Goal: Task Accomplishment & Management: Manage account settings

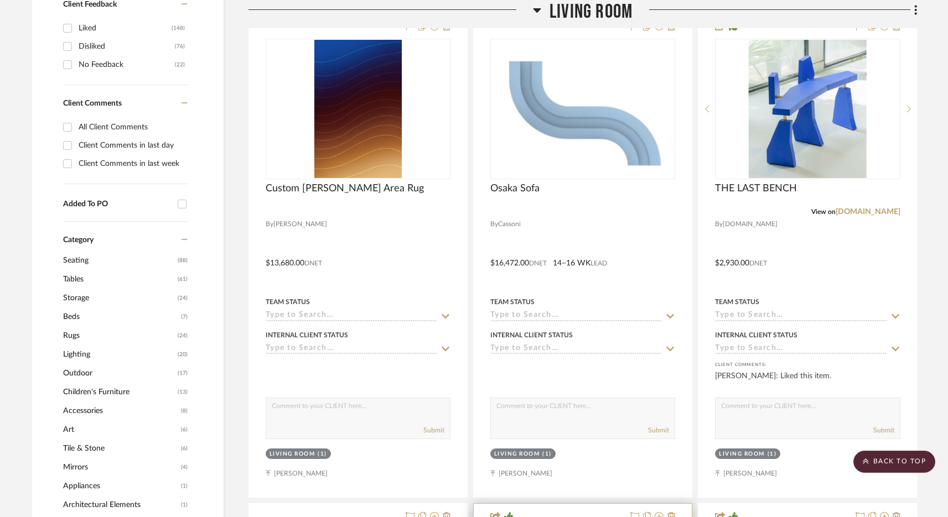
scroll to position [430, 0]
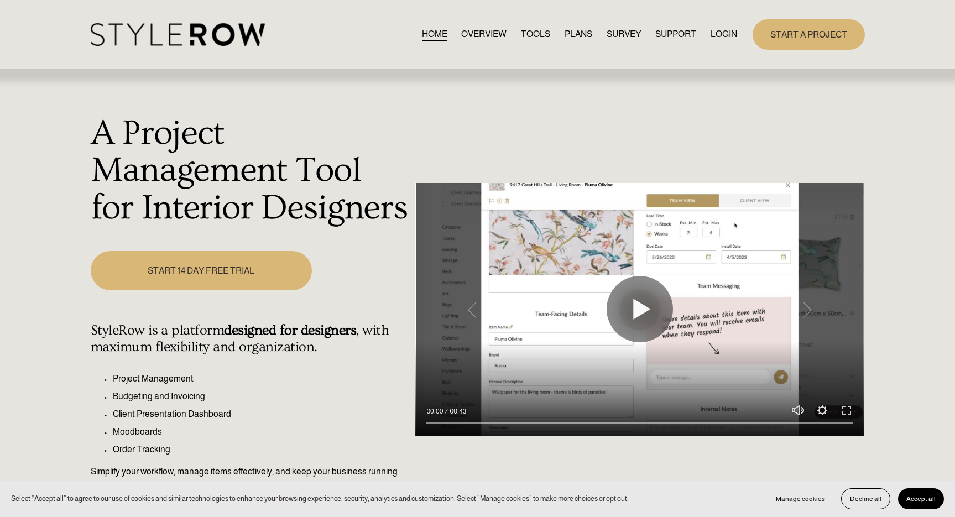
click at [725, 39] on link "LOGIN" at bounding box center [724, 34] width 27 height 15
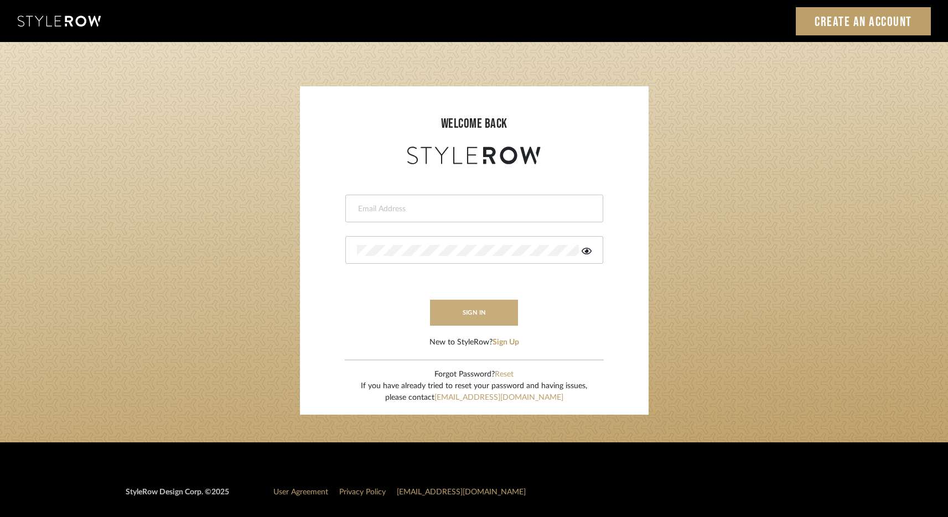
type input "elliotsaeidy@gmail.com"
click at [471, 303] on button "sign in" at bounding box center [474, 313] width 89 height 26
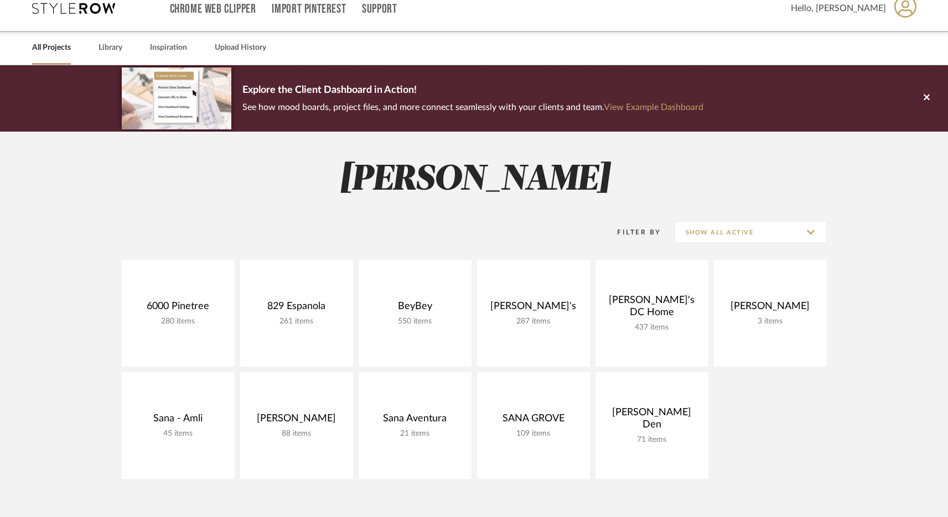
scroll to position [20, 0]
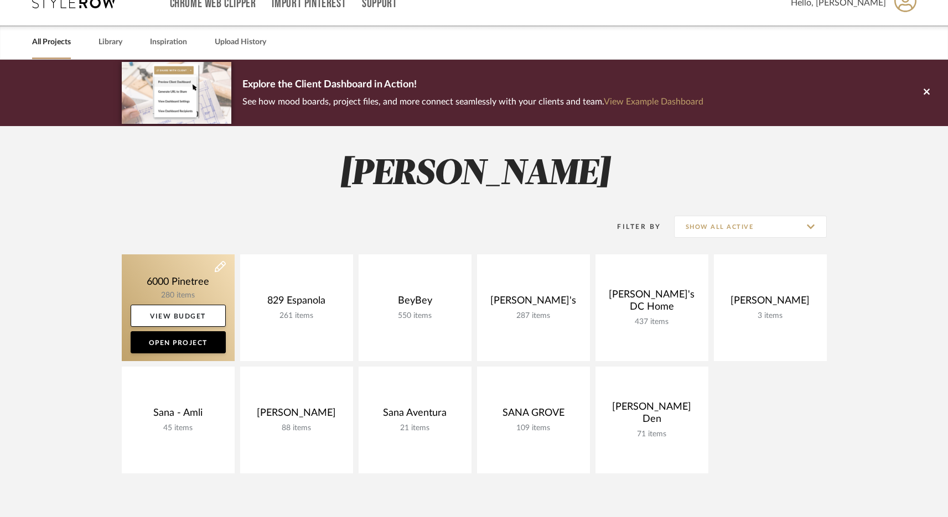
click at [191, 267] on link at bounding box center [178, 307] width 113 height 107
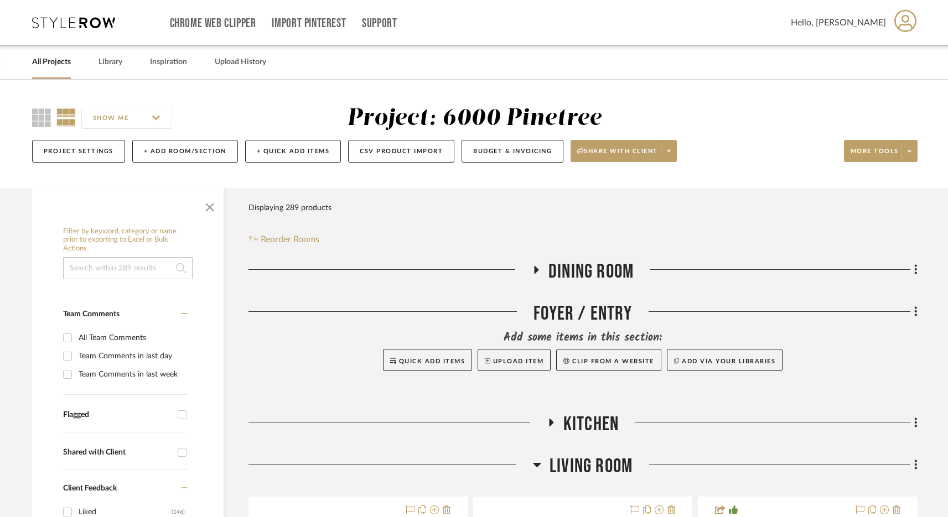
click at [576, 269] on span "Dining Room" at bounding box center [590, 272] width 85 height 24
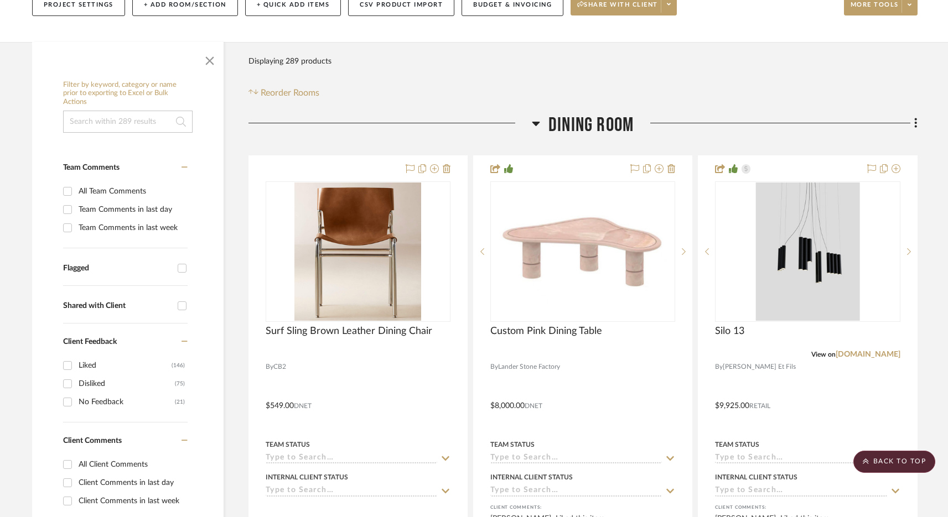
scroll to position [100, 0]
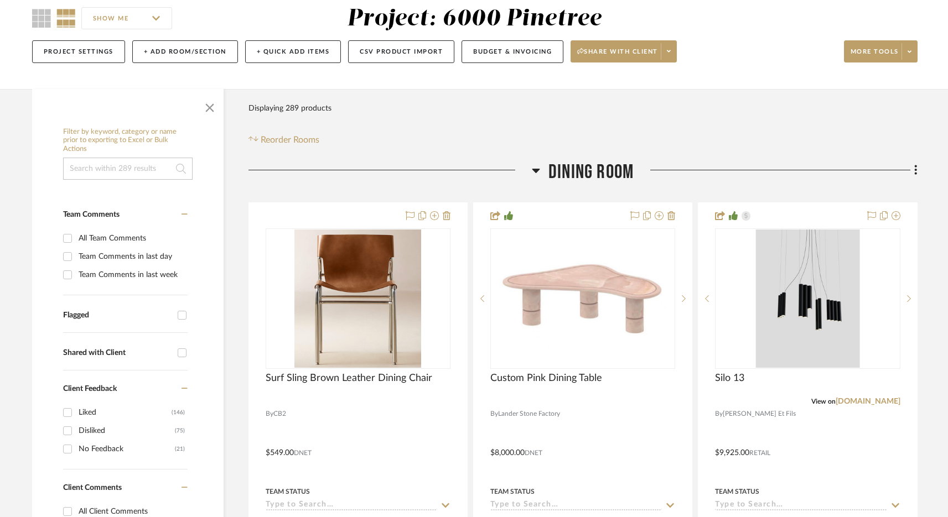
click at [573, 170] on span "Dining Room" at bounding box center [590, 172] width 85 height 24
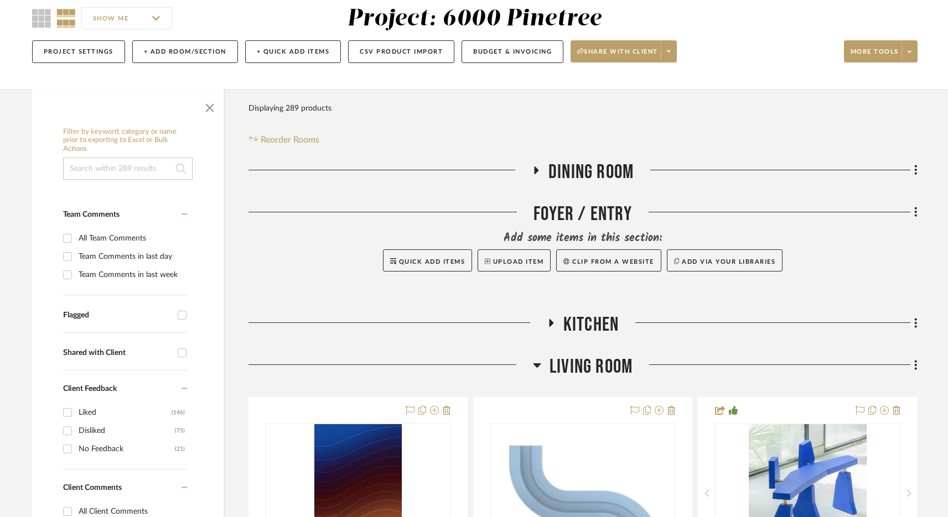
click at [575, 330] on span "Kitchen" at bounding box center [590, 325] width 55 height 24
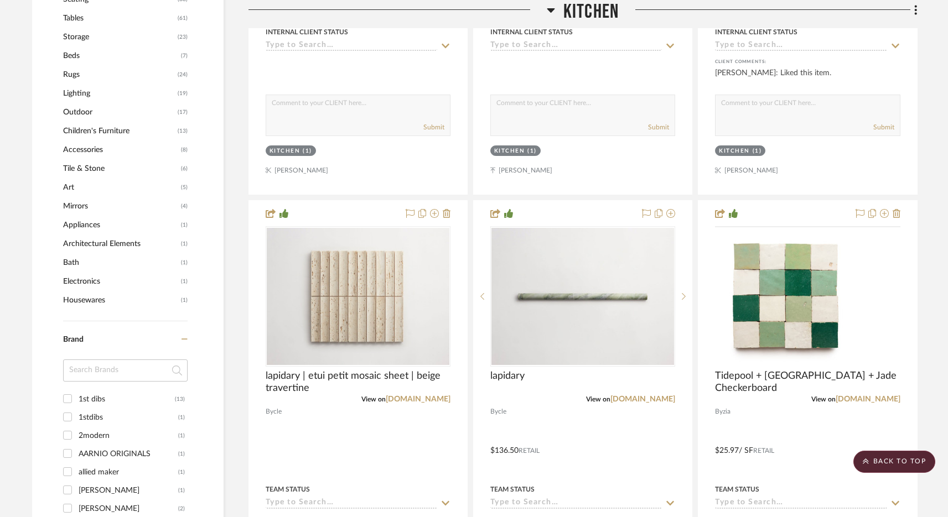
scroll to position [363, 0]
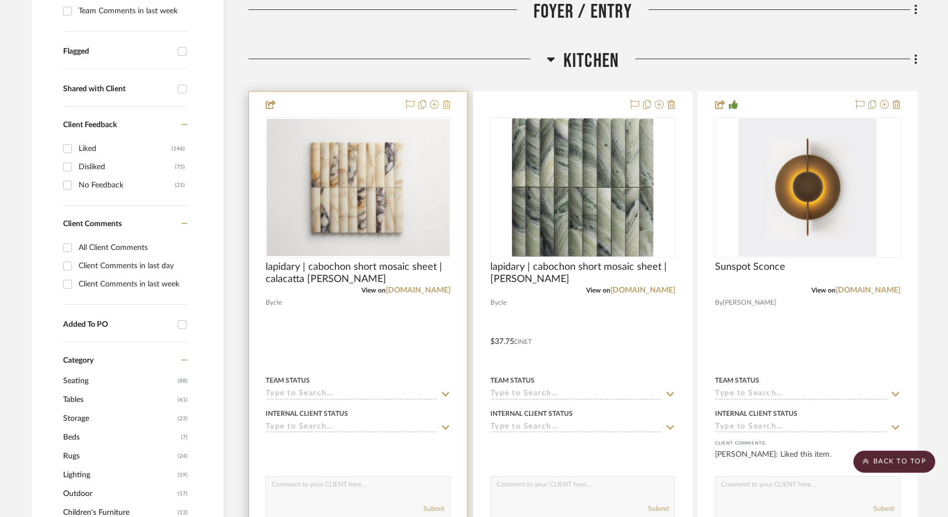
click at [449, 107] on icon at bounding box center [447, 104] width 8 height 9
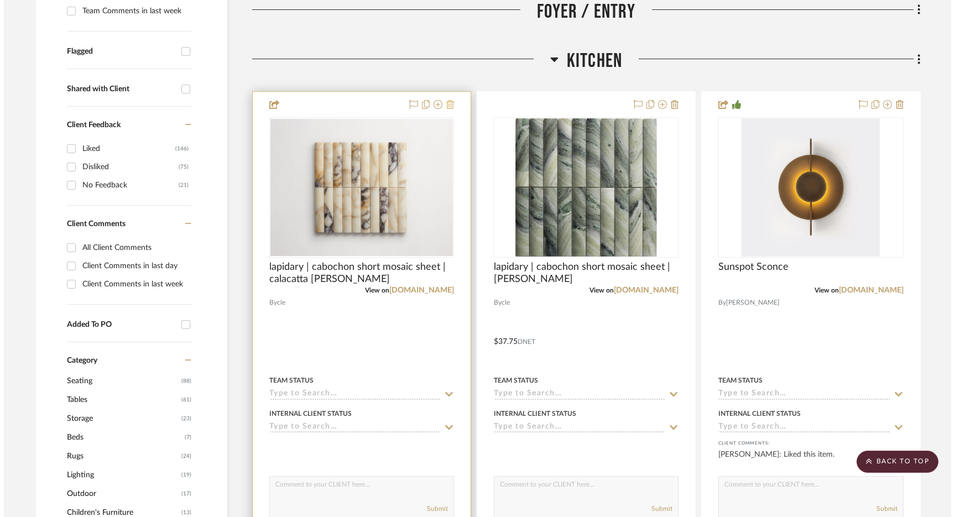
scroll to position [0, 0]
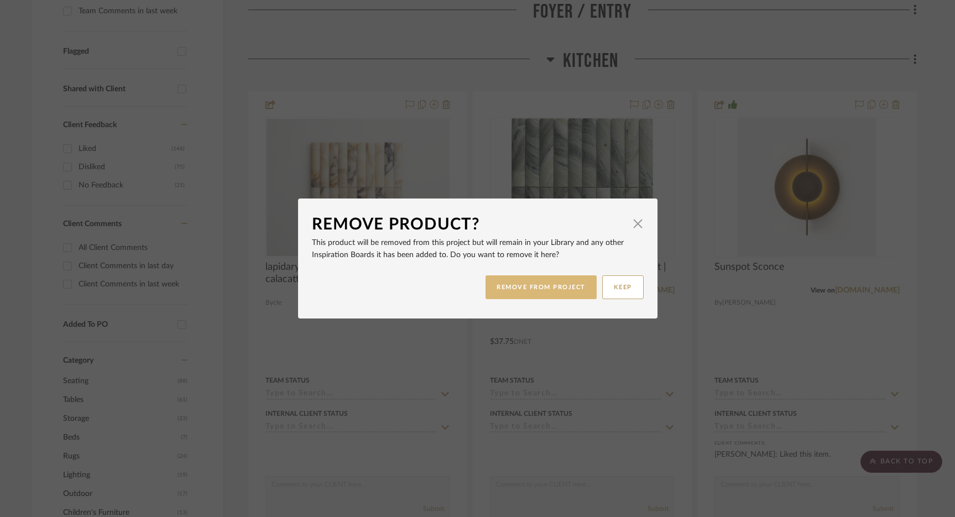
click at [530, 290] on button "REMOVE FROM PROJECT" at bounding box center [541, 288] width 111 height 24
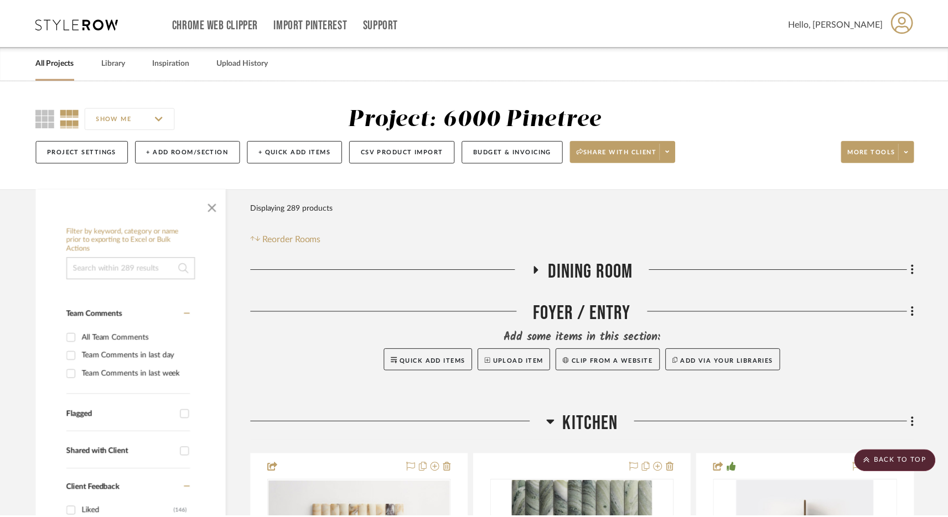
scroll to position [363, 0]
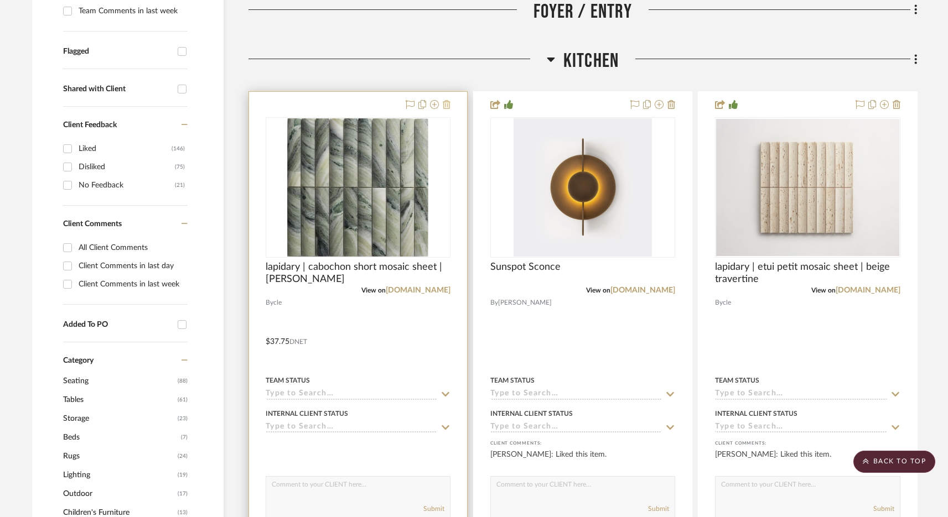
click at [444, 108] on icon at bounding box center [447, 104] width 8 height 9
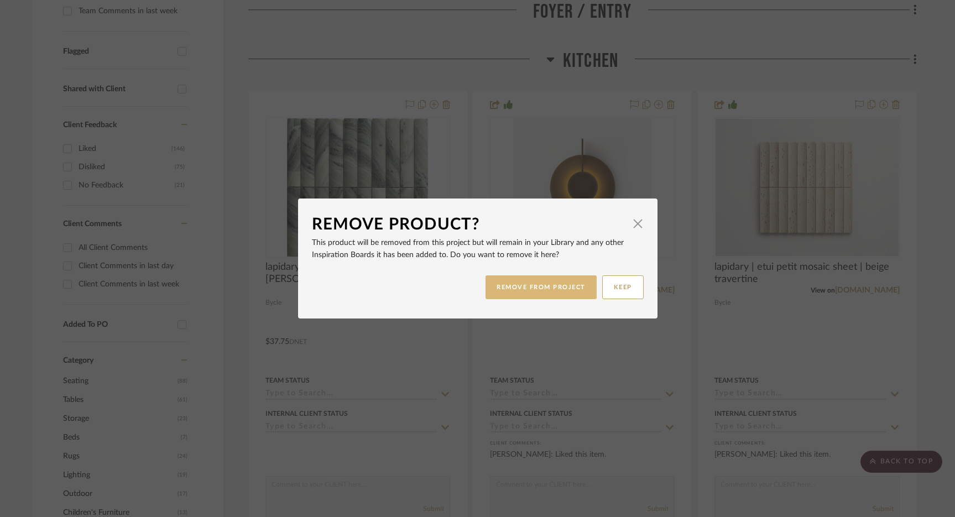
click at [519, 284] on button "REMOVE FROM PROJECT" at bounding box center [541, 288] width 111 height 24
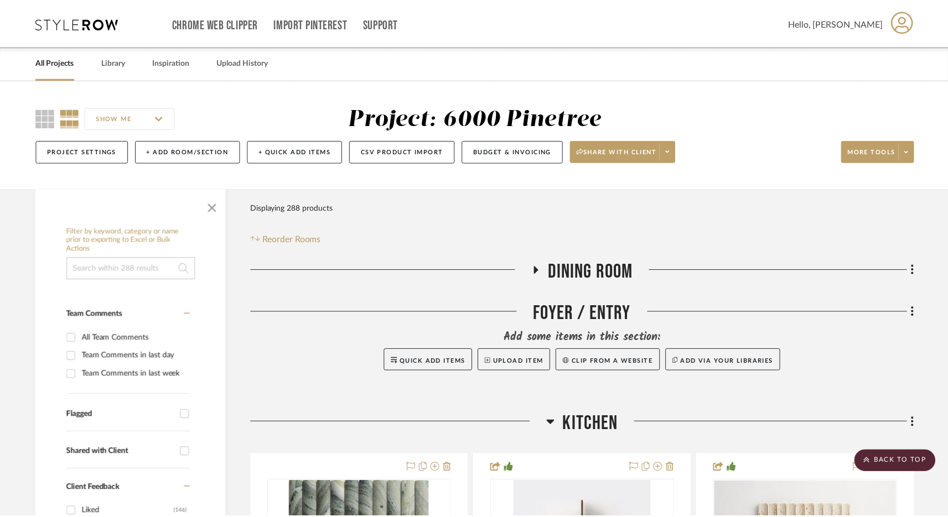
scroll to position [363, 0]
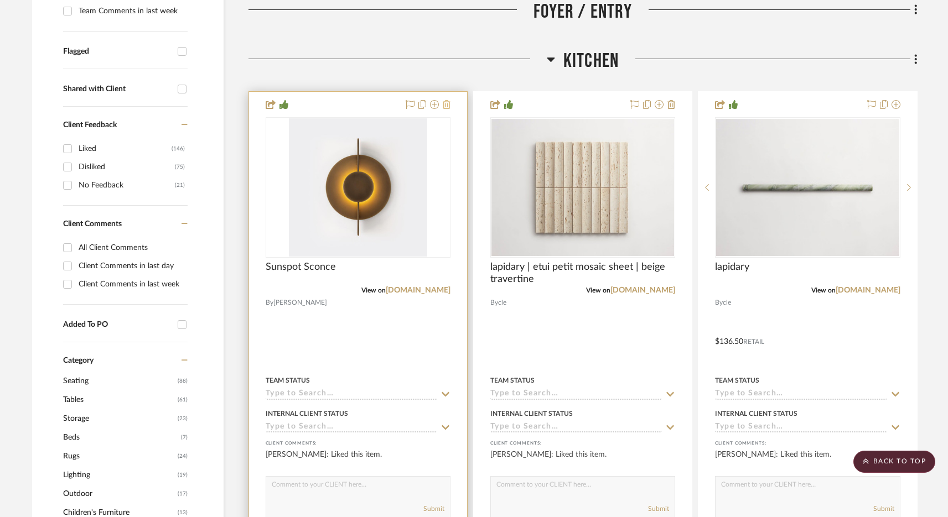
click at [447, 105] on icon at bounding box center [447, 104] width 8 height 9
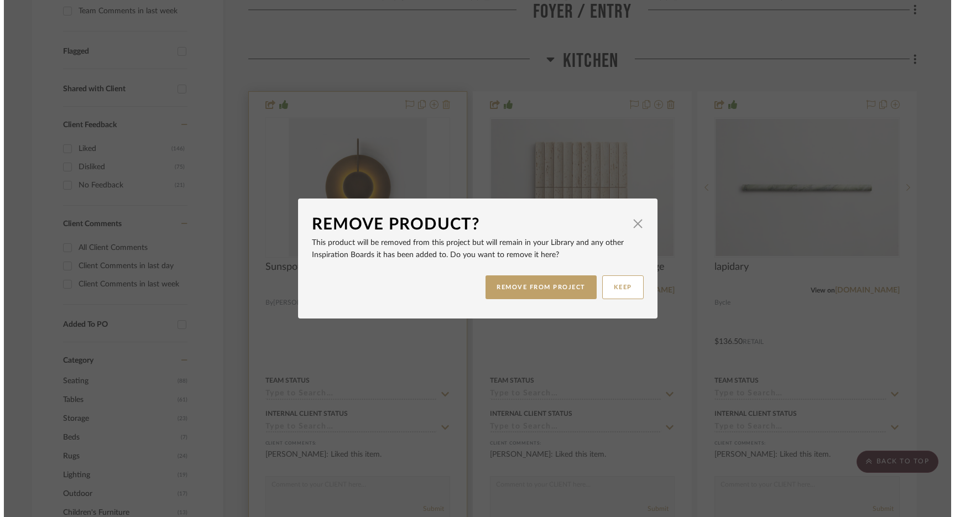
scroll to position [0, 0]
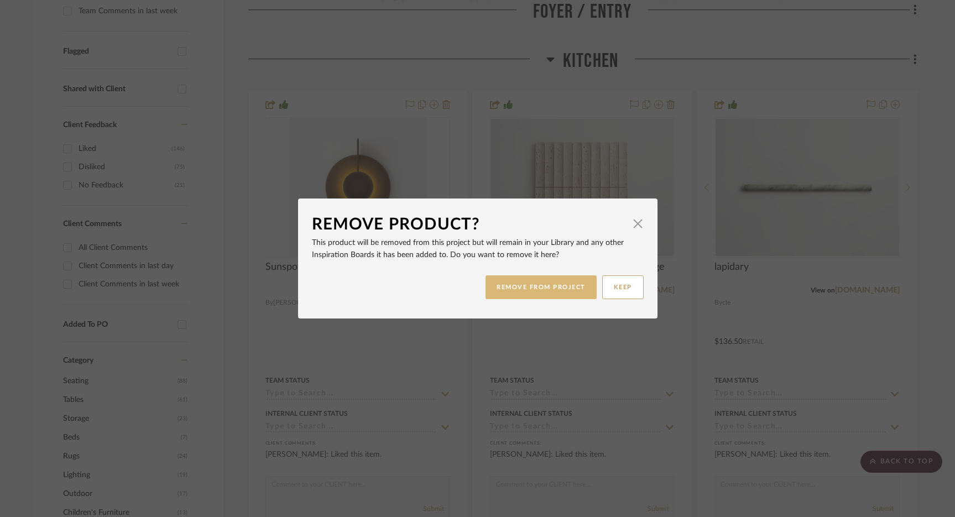
click at [492, 285] on button "REMOVE FROM PROJECT" at bounding box center [541, 288] width 111 height 24
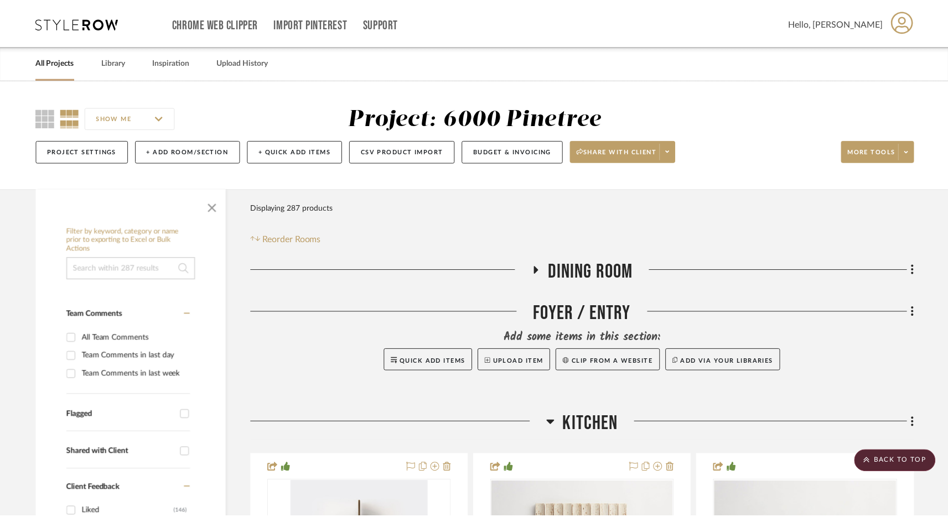
scroll to position [363, 0]
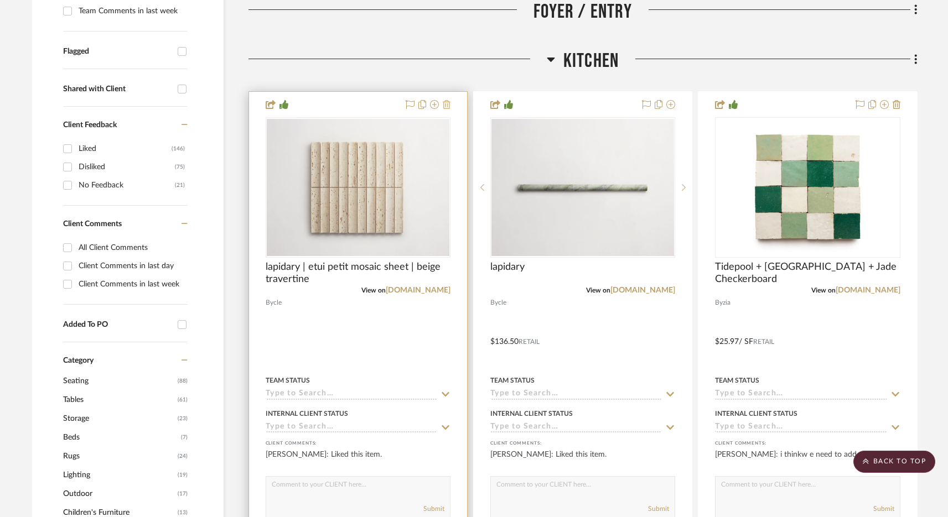
click at [447, 109] on icon at bounding box center [447, 104] width 8 height 9
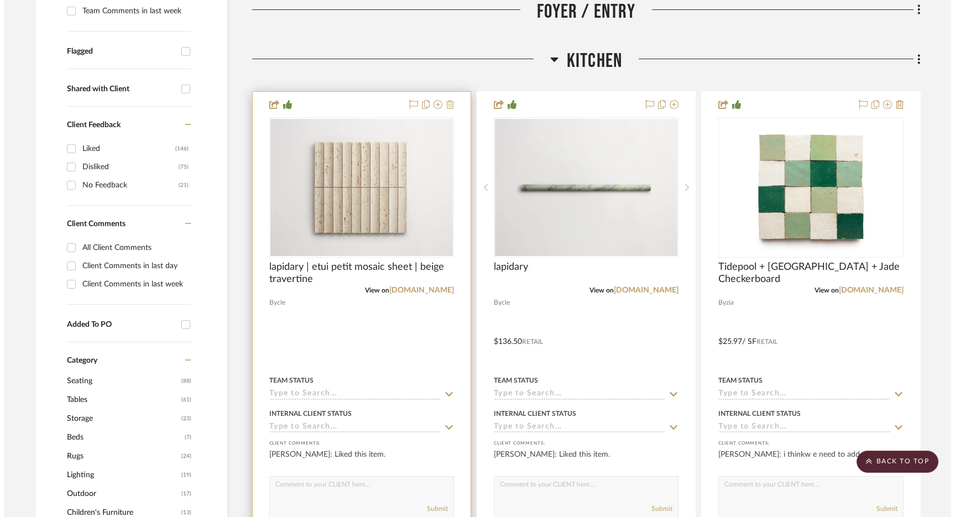
scroll to position [0, 0]
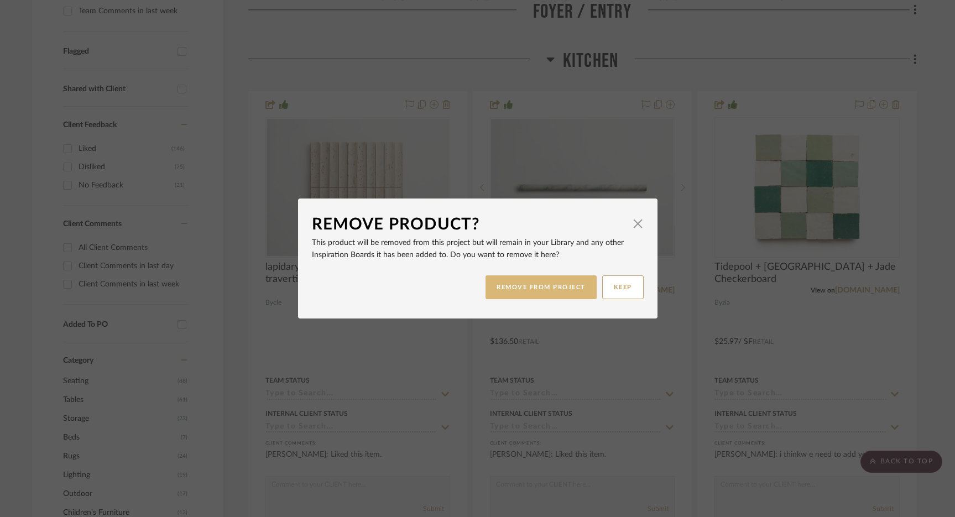
click at [526, 293] on button "REMOVE FROM PROJECT" at bounding box center [541, 288] width 111 height 24
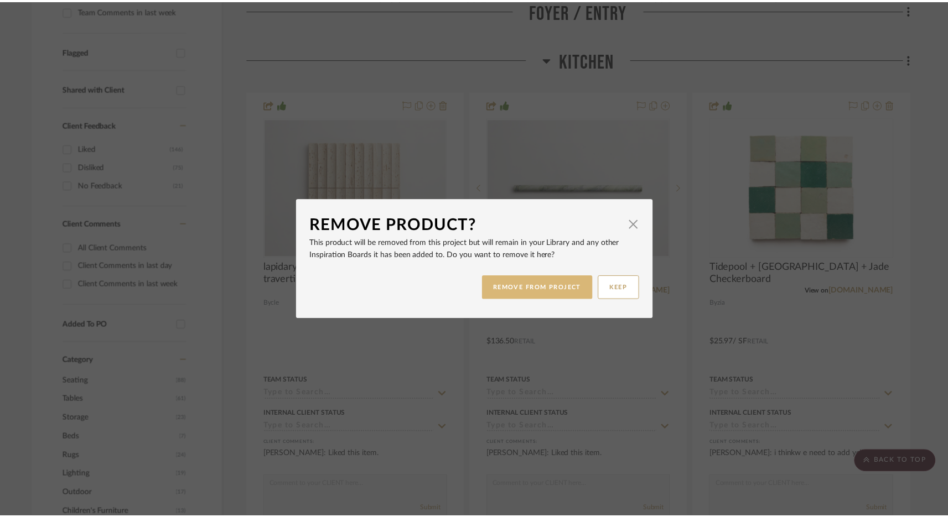
scroll to position [363, 0]
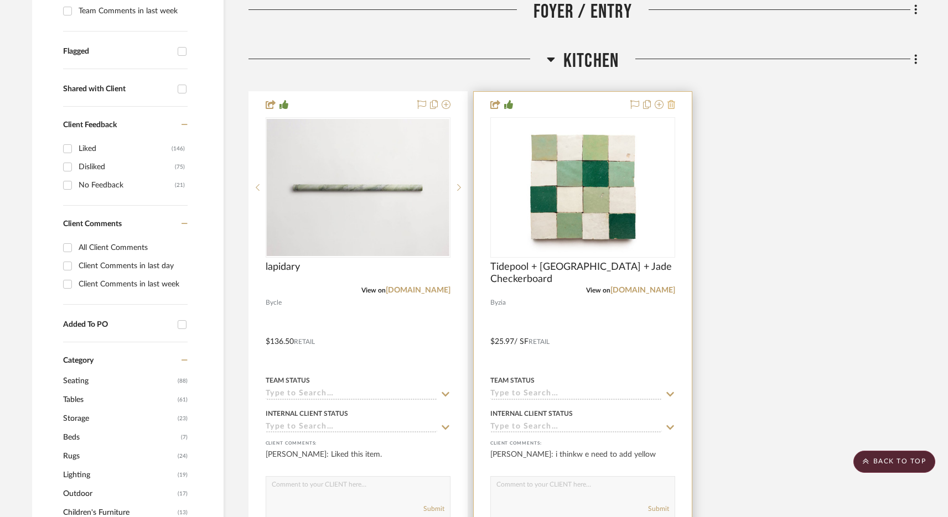
click at [674, 105] on icon at bounding box center [671, 104] width 8 height 9
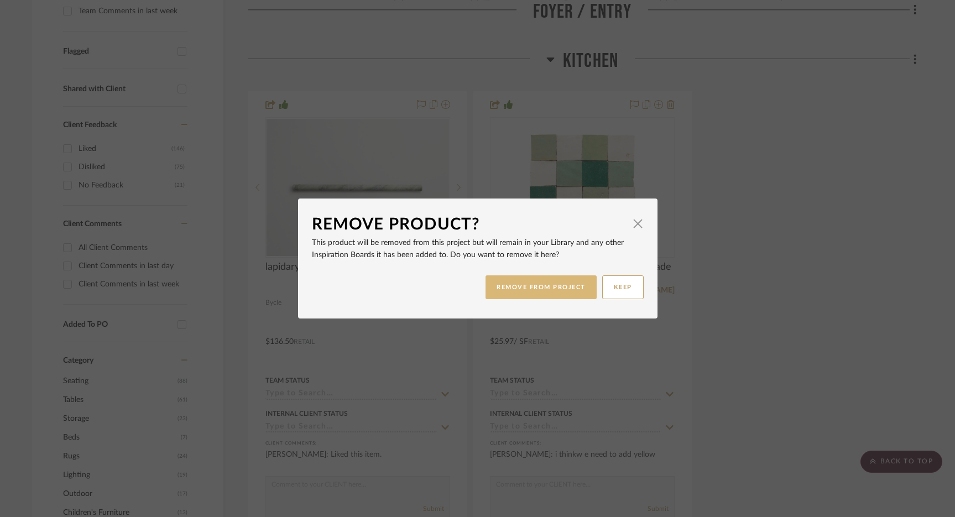
click at [534, 281] on button "REMOVE FROM PROJECT" at bounding box center [541, 288] width 111 height 24
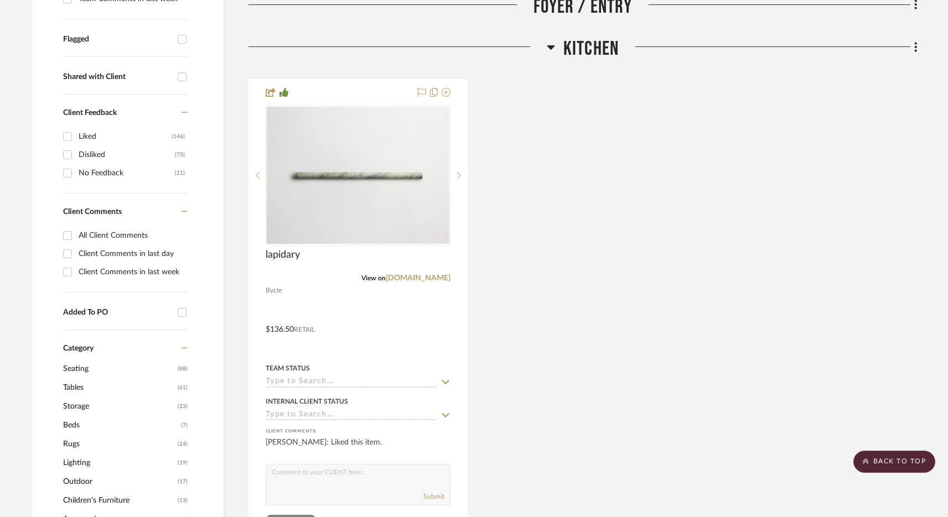
scroll to position [178, 0]
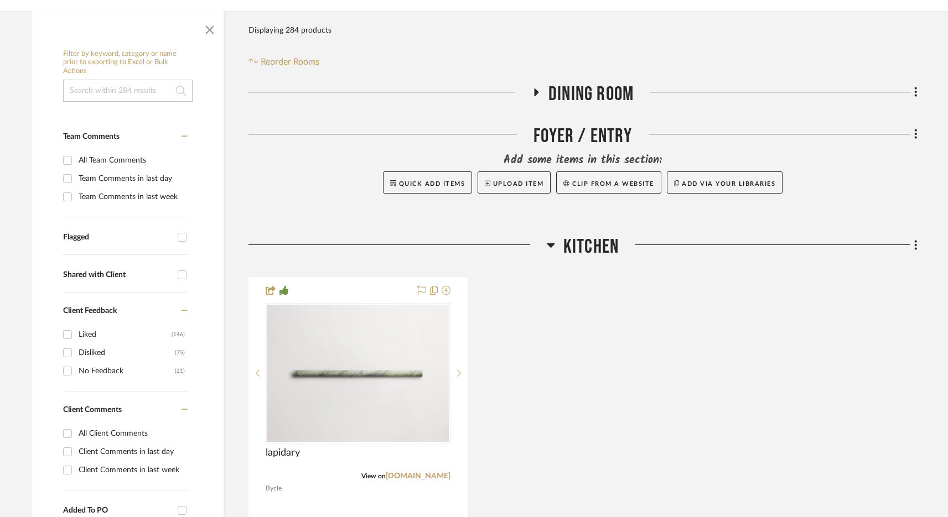
click at [567, 248] on span "Kitchen" at bounding box center [590, 247] width 55 height 24
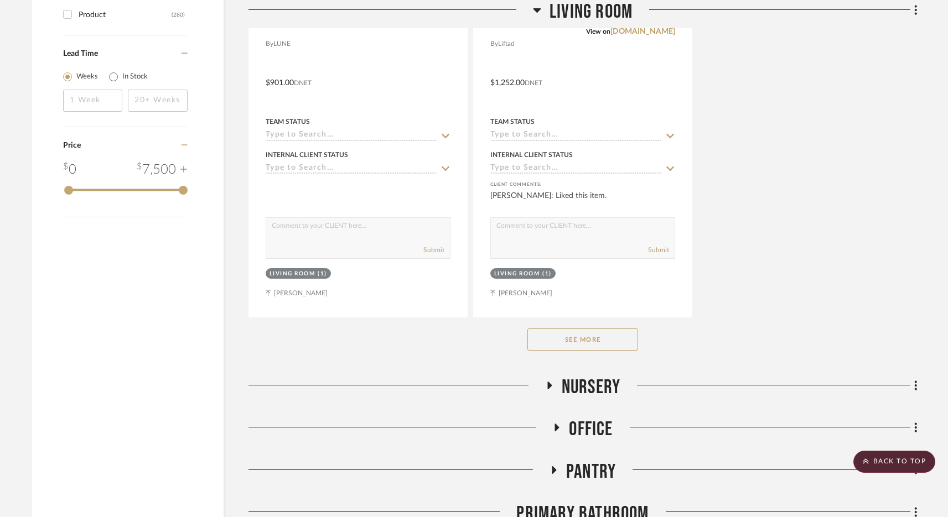
scroll to position [1726, 0]
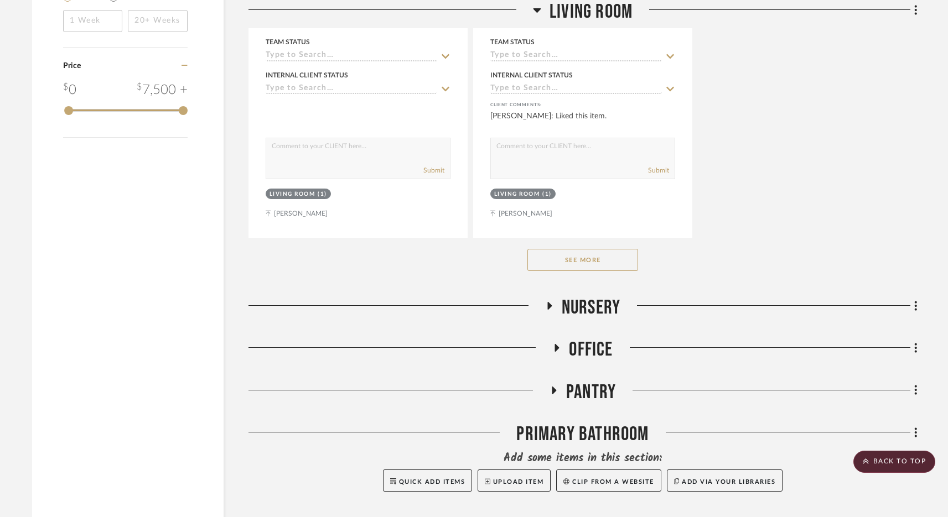
click at [595, 267] on button "See More" at bounding box center [582, 260] width 111 height 22
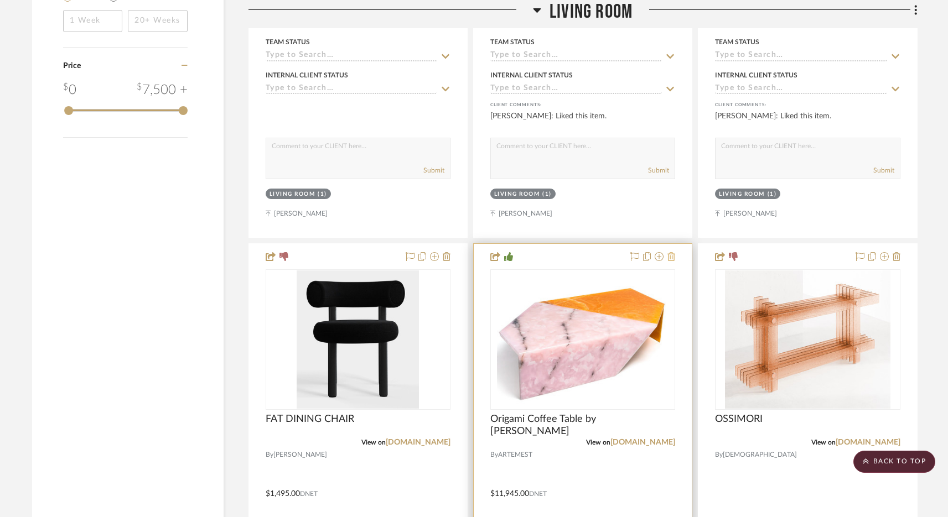
click at [668, 256] on icon at bounding box center [671, 256] width 8 height 9
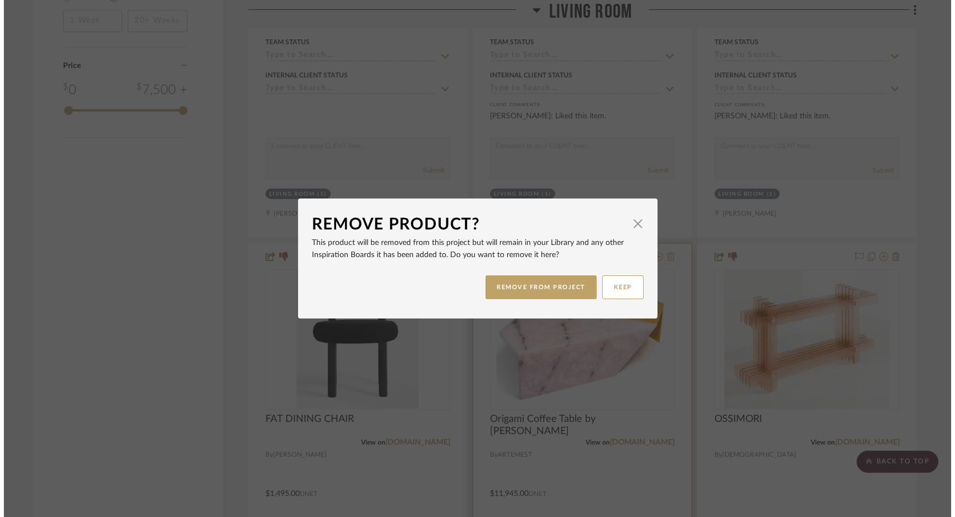
scroll to position [0, 0]
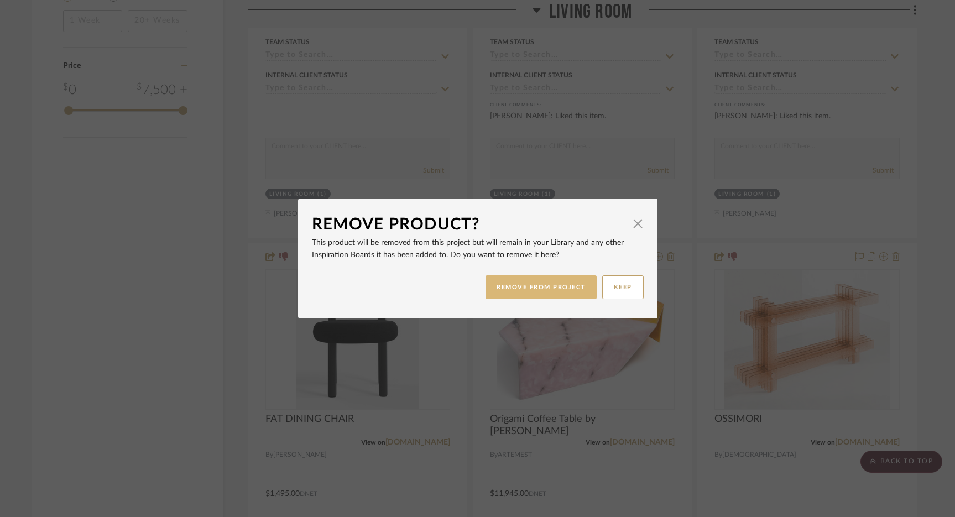
click at [536, 287] on button "REMOVE FROM PROJECT" at bounding box center [541, 288] width 111 height 24
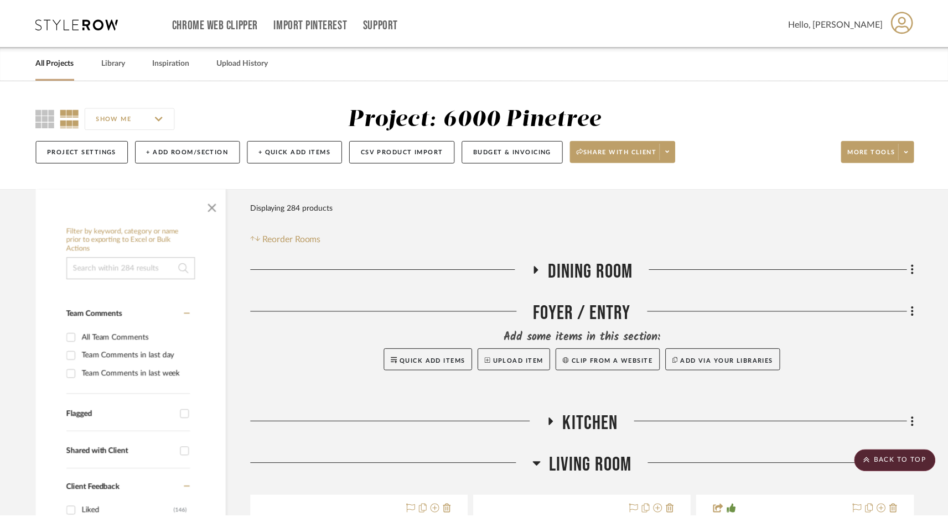
scroll to position [1726, 0]
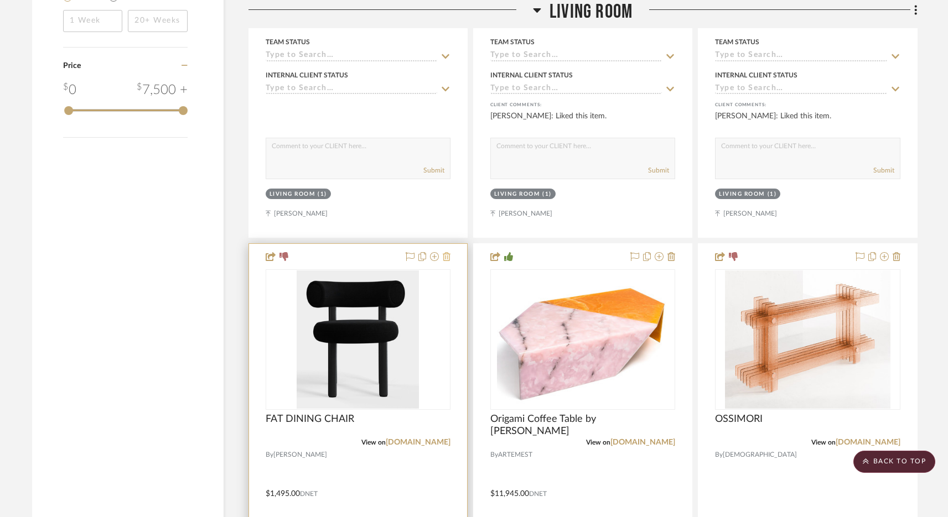
click at [448, 256] on icon at bounding box center [447, 256] width 8 height 9
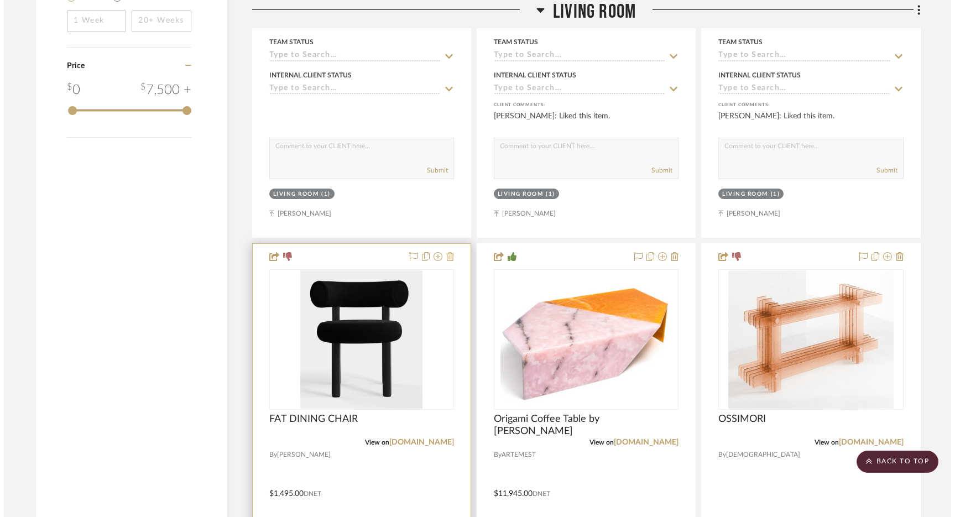
scroll to position [0, 0]
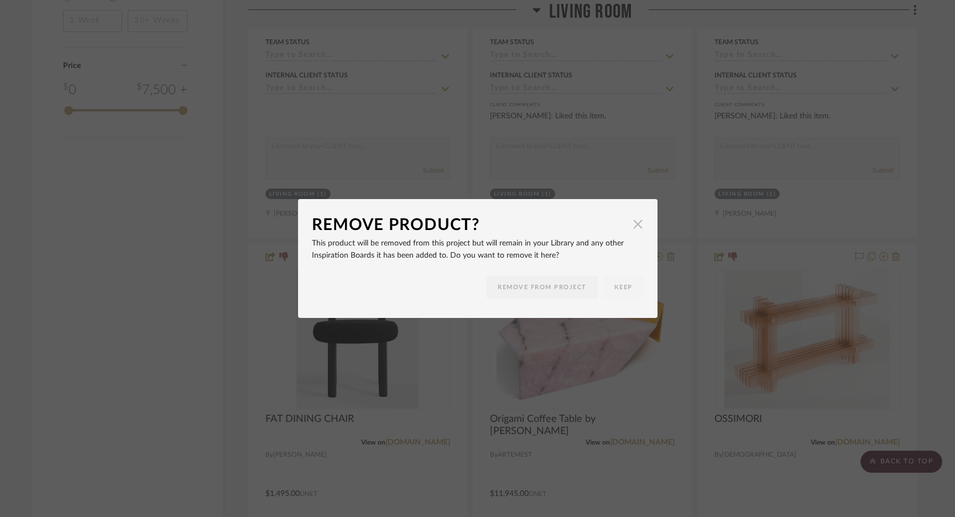
click at [633, 223] on span "button" at bounding box center [638, 224] width 22 height 22
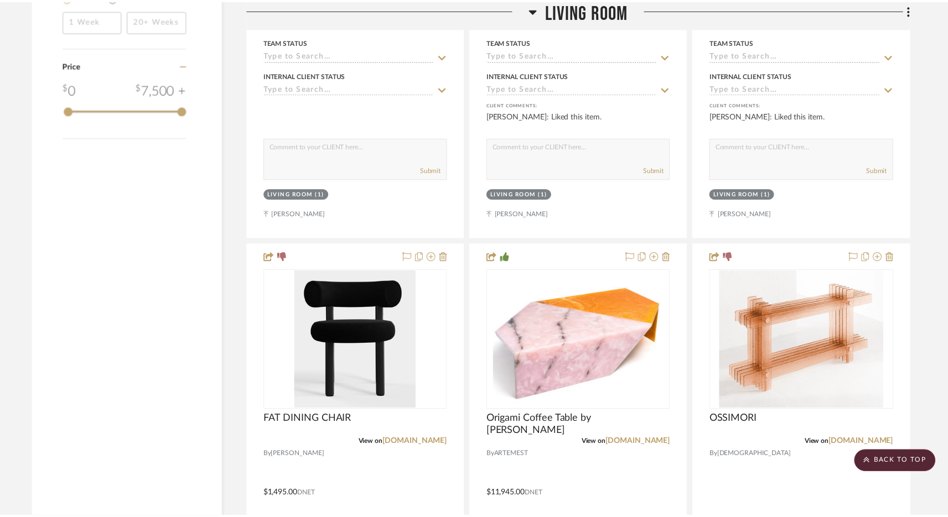
scroll to position [1726, 0]
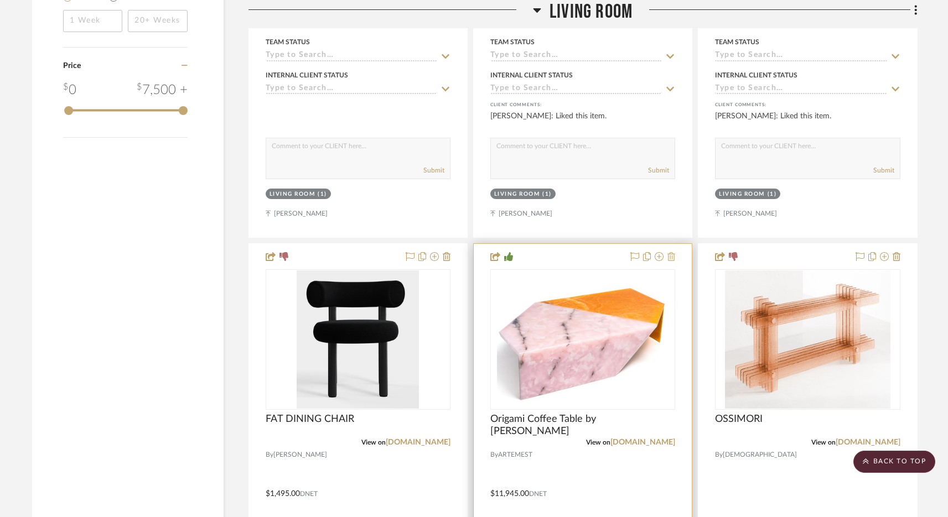
click at [673, 258] on icon at bounding box center [671, 256] width 8 height 9
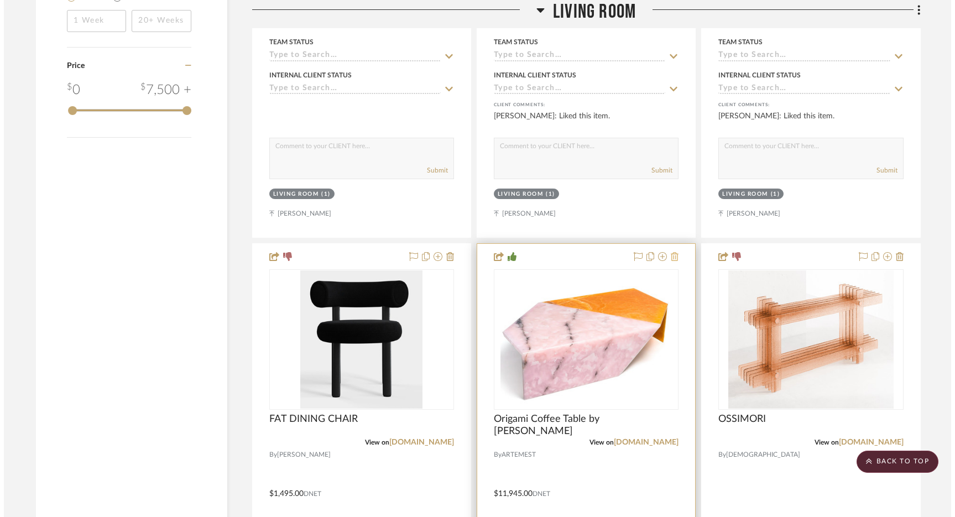
scroll to position [0, 0]
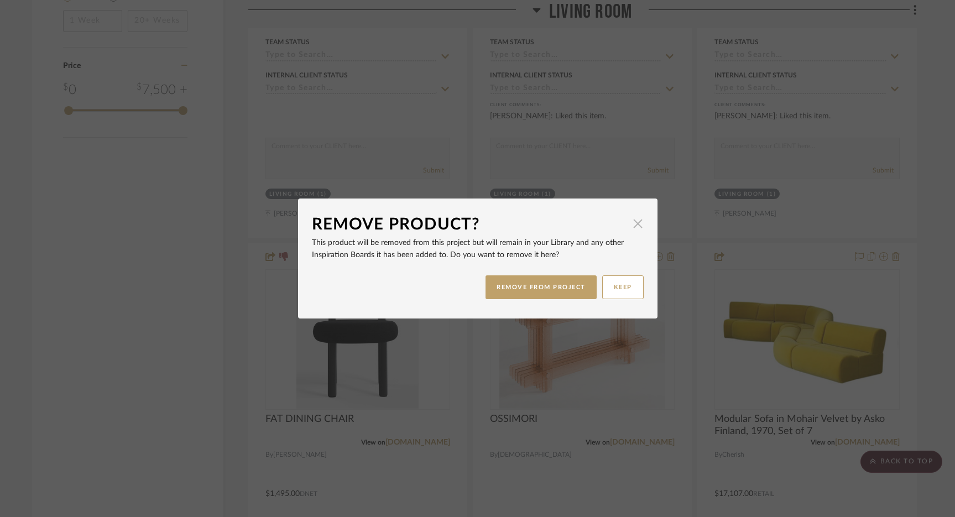
click at [634, 228] on span "button" at bounding box center [638, 223] width 22 height 22
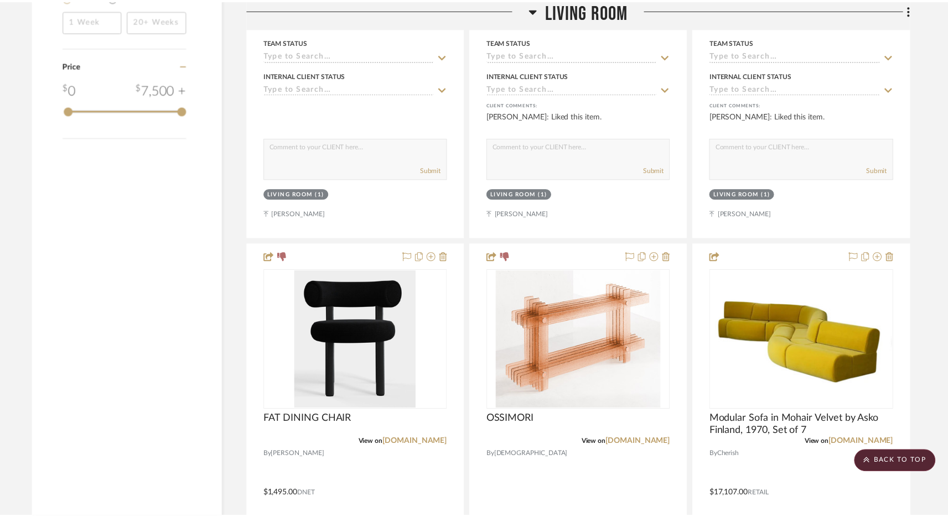
scroll to position [1726, 0]
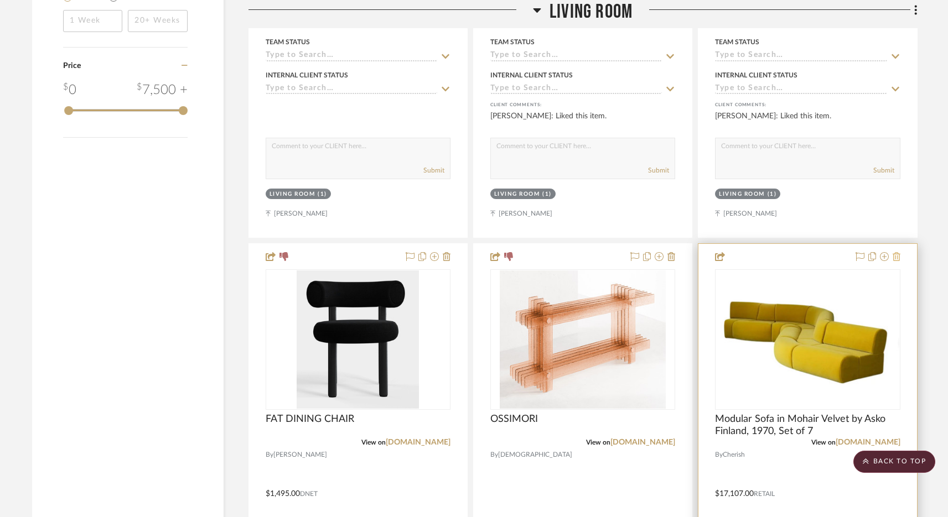
click at [898, 254] on icon at bounding box center [896, 256] width 8 height 9
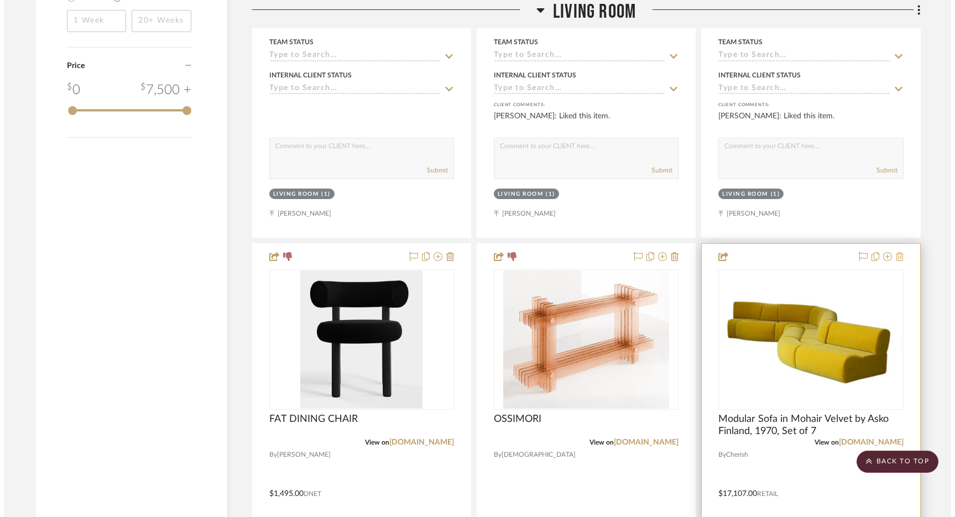
scroll to position [0, 0]
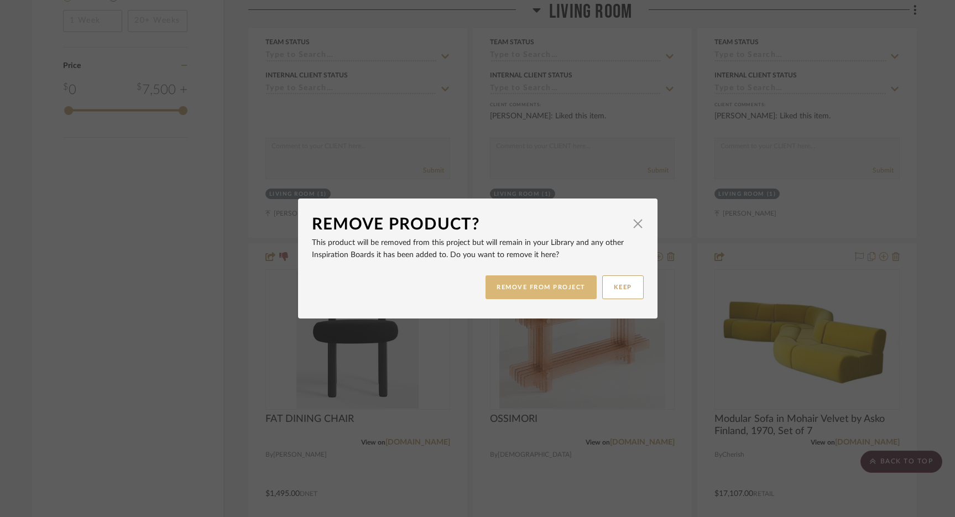
click at [531, 283] on button "REMOVE FROM PROJECT" at bounding box center [541, 288] width 111 height 24
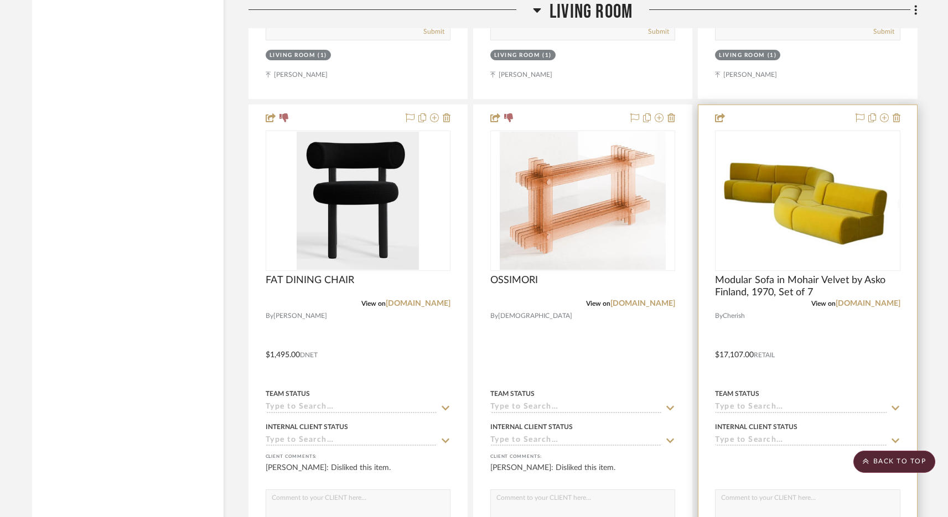
scroll to position [1917, 0]
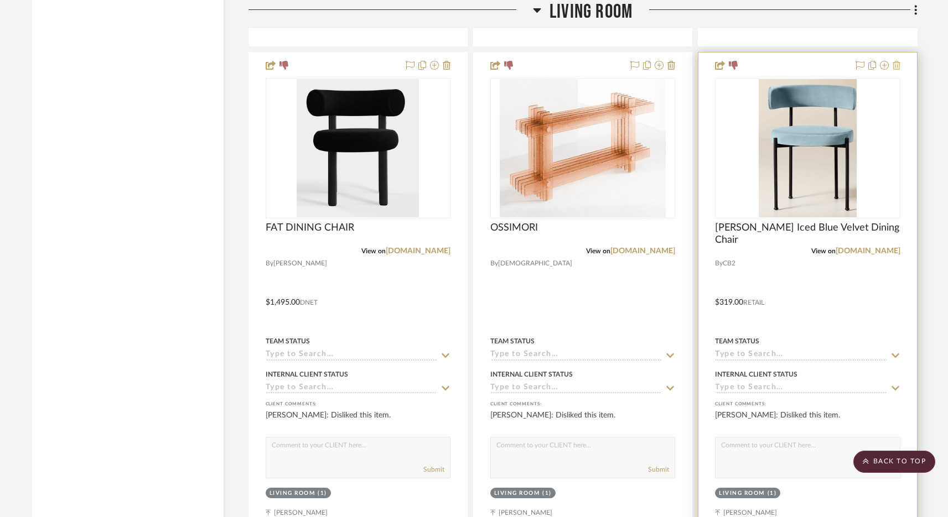
click at [896, 66] on icon at bounding box center [896, 65] width 8 height 9
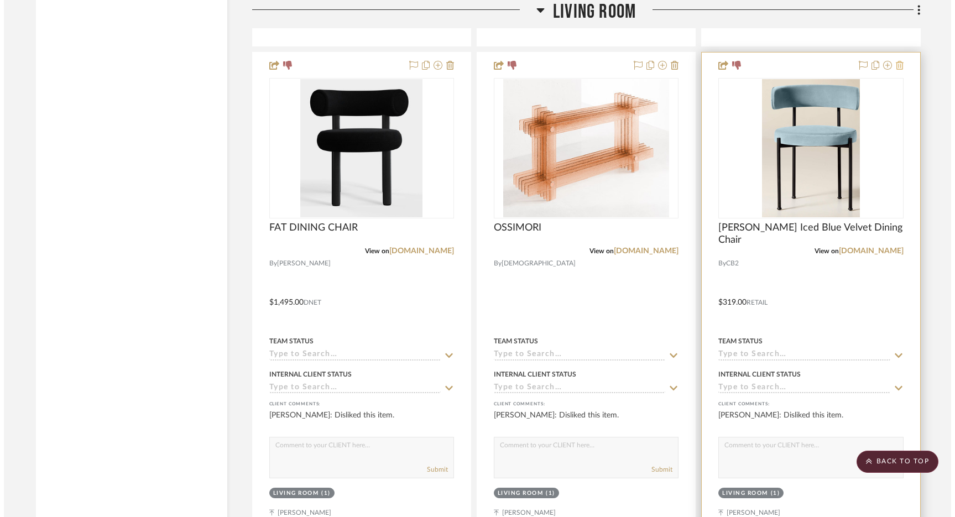
scroll to position [0, 0]
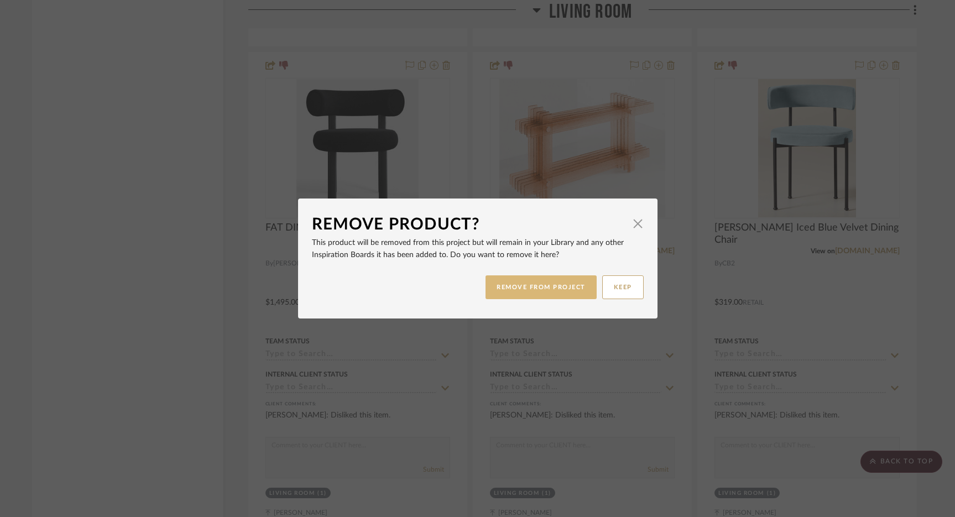
click at [515, 286] on button "REMOVE FROM PROJECT" at bounding box center [541, 288] width 111 height 24
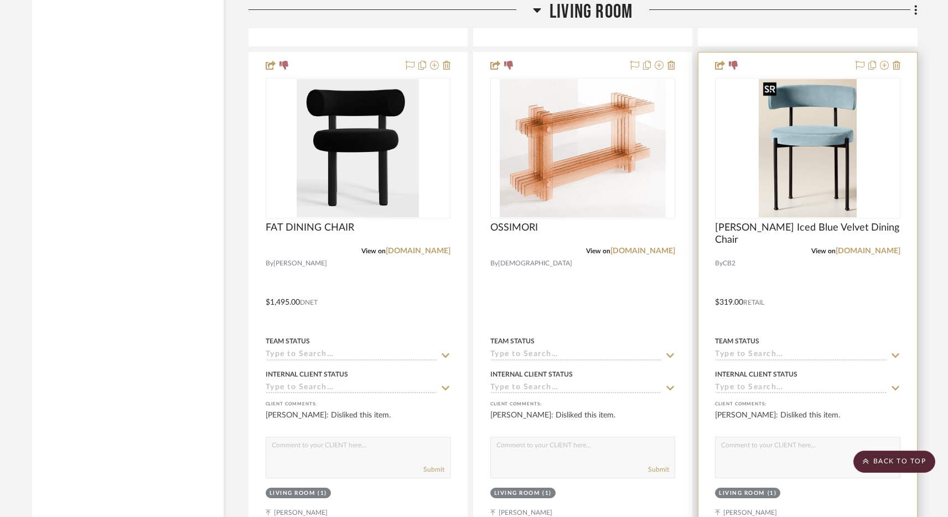
scroll to position [1875, 0]
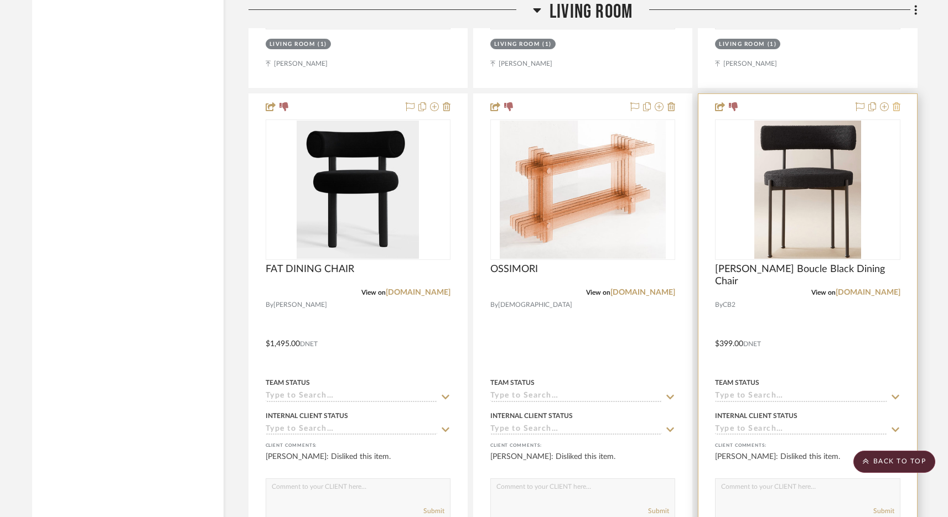
click at [896, 106] on icon at bounding box center [896, 106] width 8 height 9
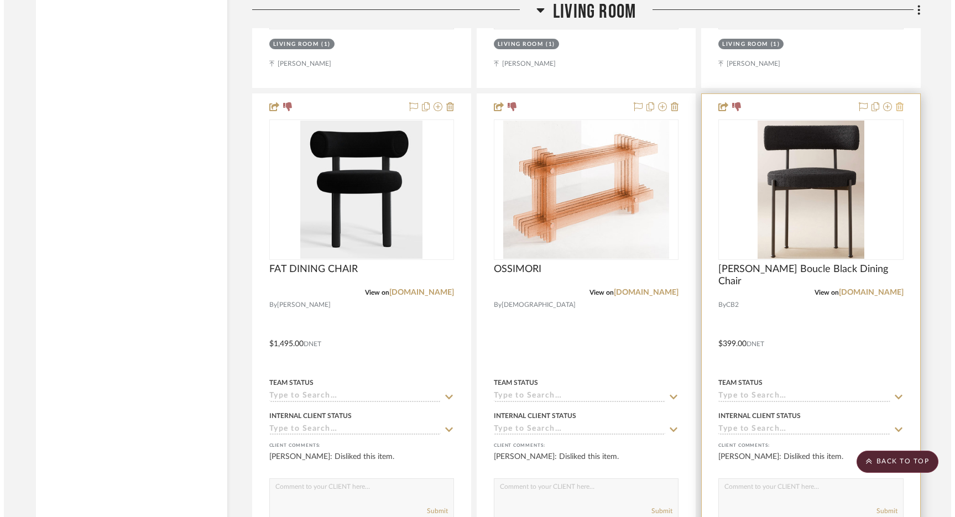
scroll to position [0, 0]
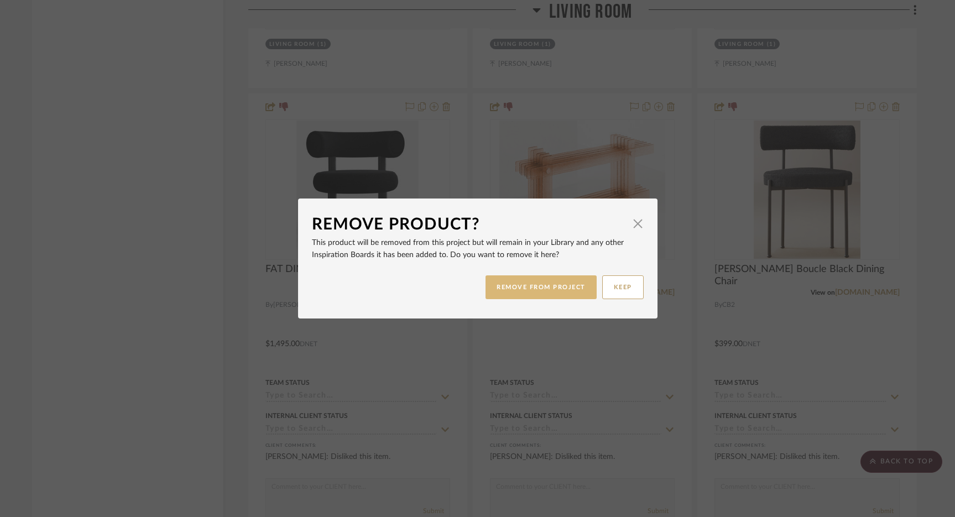
click at [541, 288] on button "REMOVE FROM PROJECT" at bounding box center [541, 288] width 111 height 24
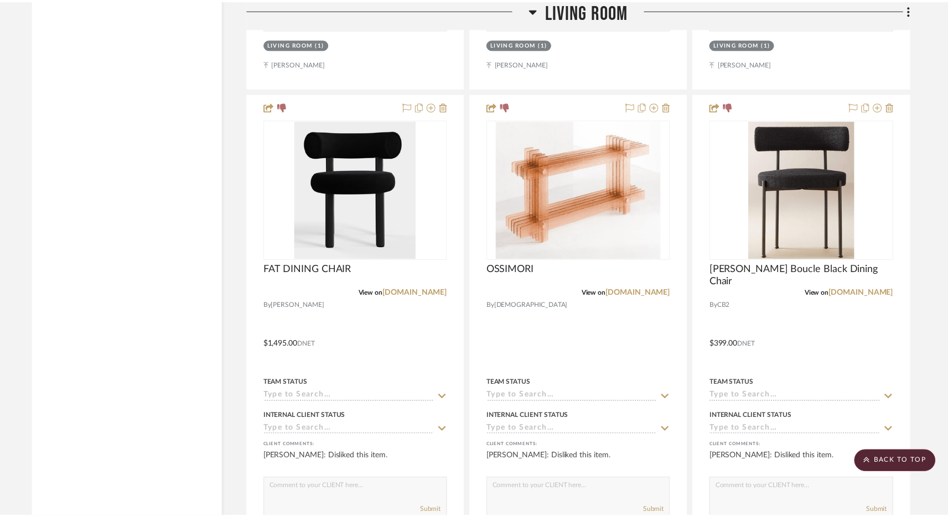
scroll to position [1875, 0]
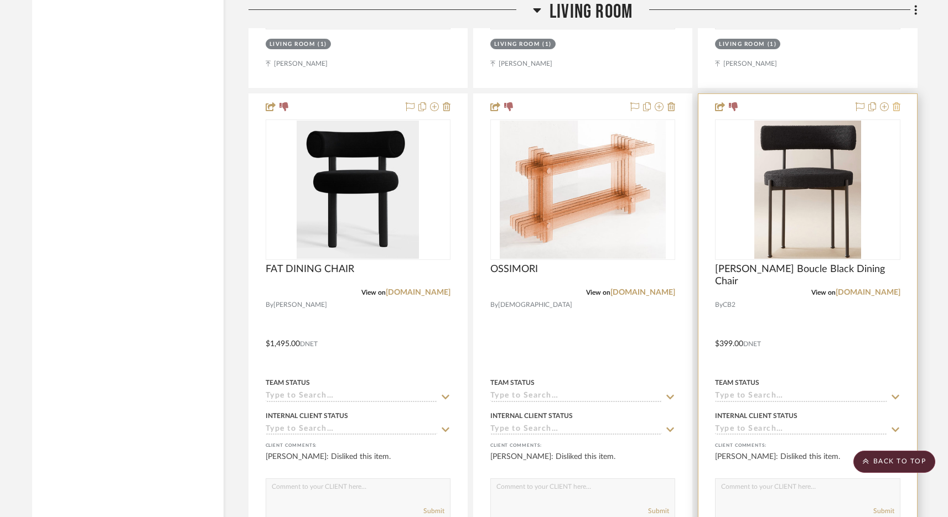
click at [895, 106] on icon at bounding box center [896, 106] width 8 height 9
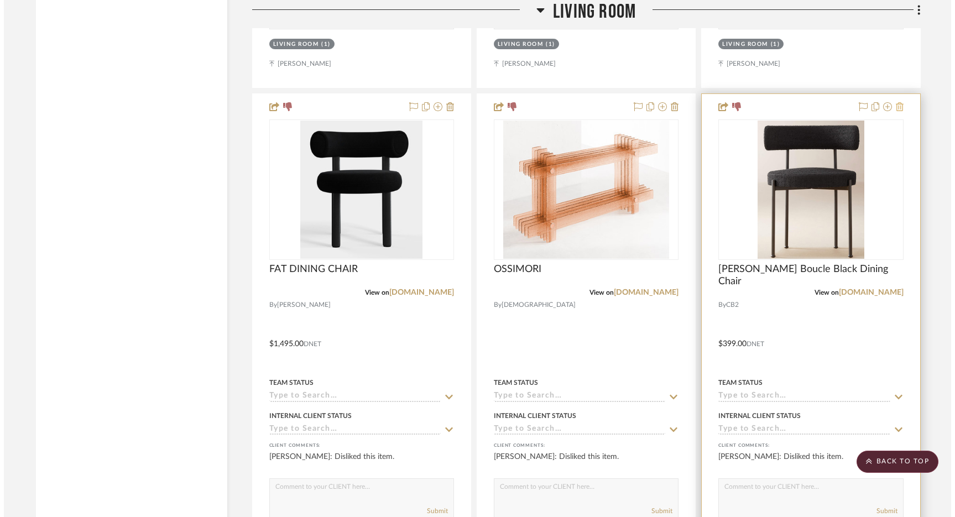
scroll to position [0, 0]
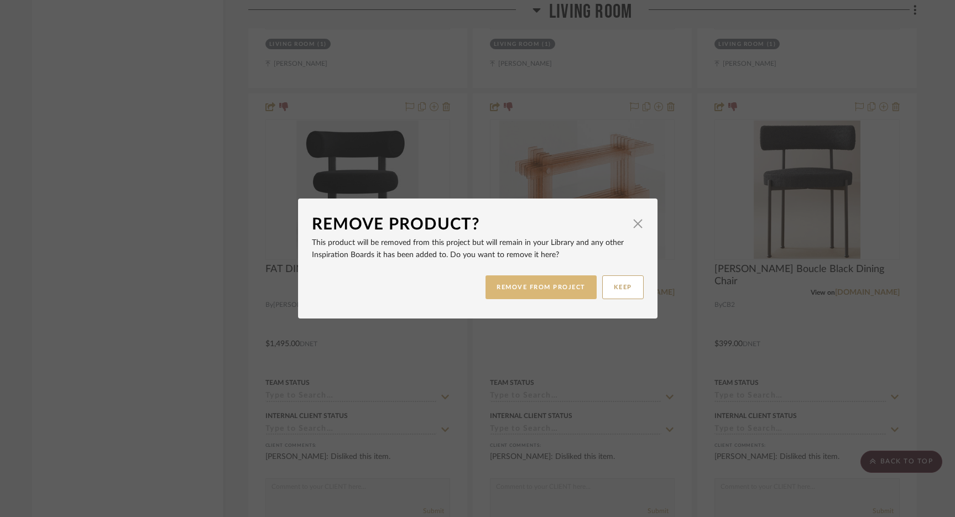
click at [545, 282] on button "REMOVE FROM PROJECT" at bounding box center [541, 288] width 111 height 24
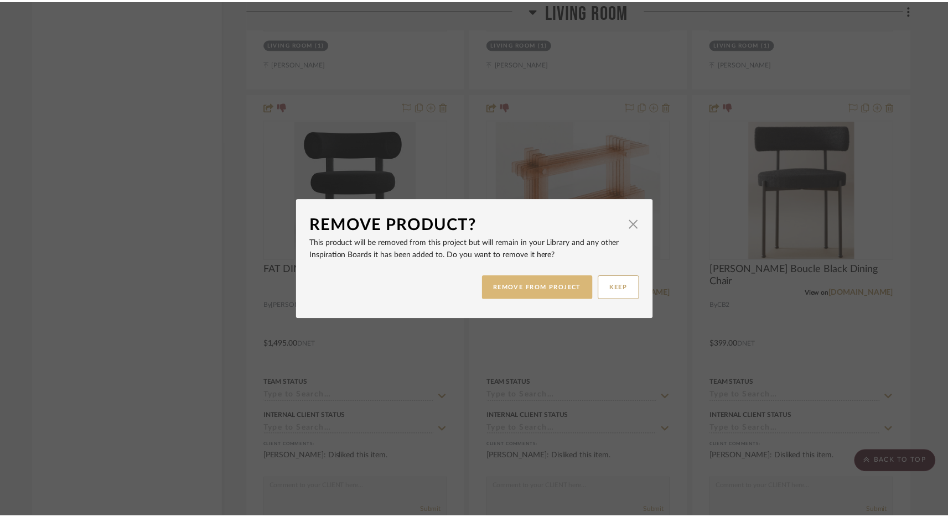
scroll to position [1875, 0]
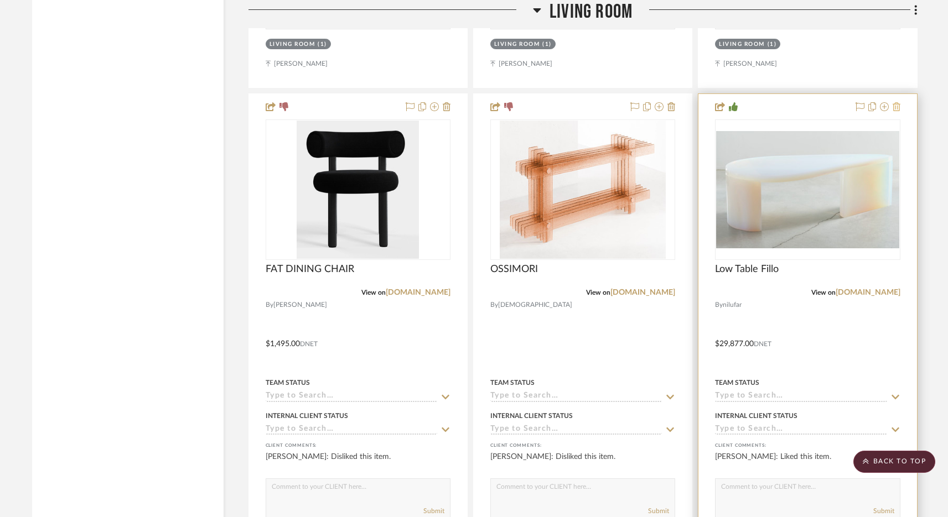
click at [898, 105] on icon at bounding box center [896, 106] width 8 height 9
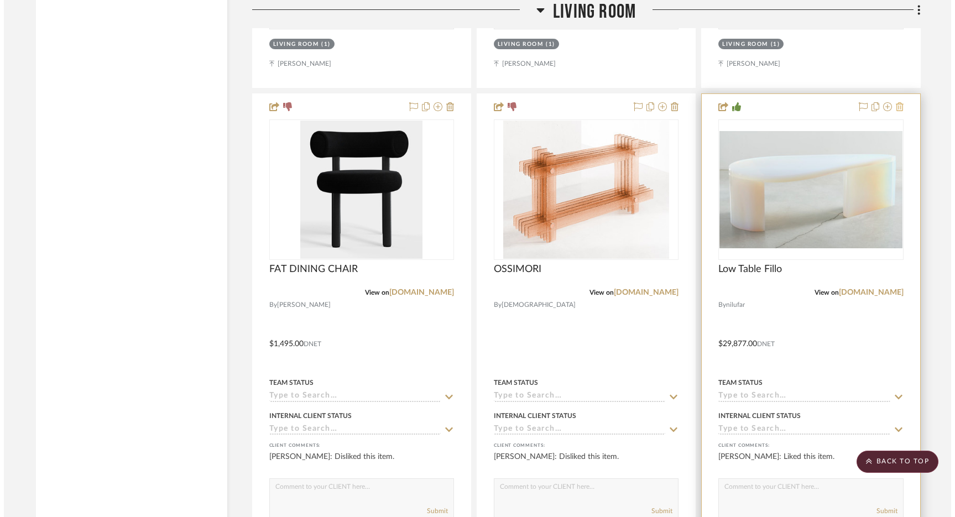
scroll to position [0, 0]
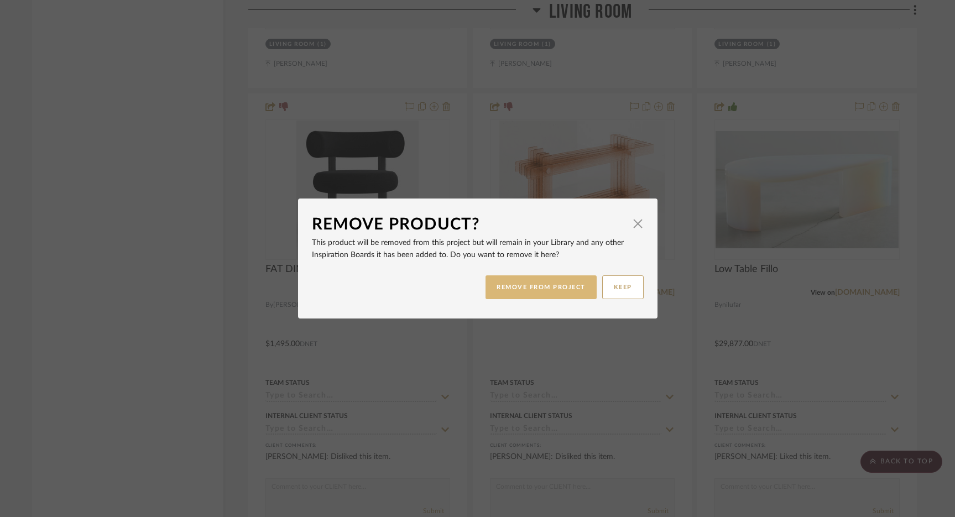
click at [570, 279] on button "REMOVE FROM PROJECT" at bounding box center [541, 288] width 111 height 24
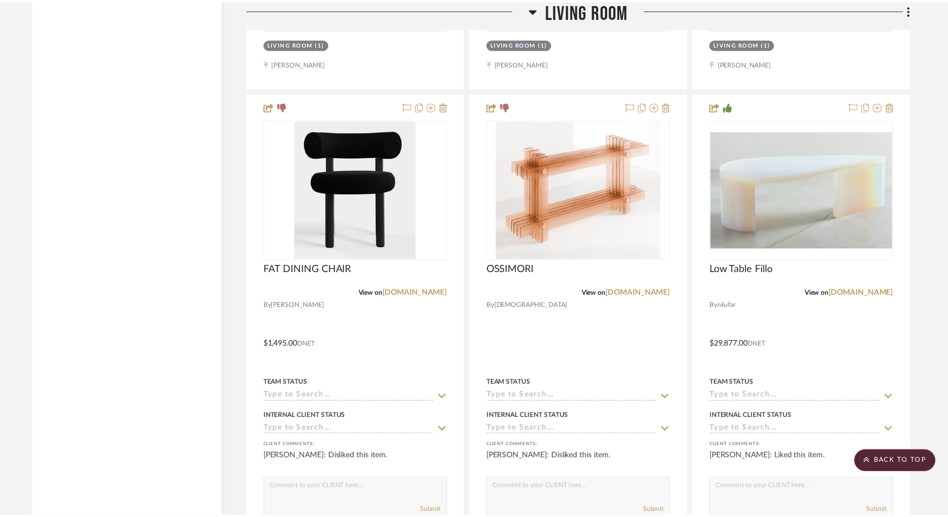
scroll to position [1875, 0]
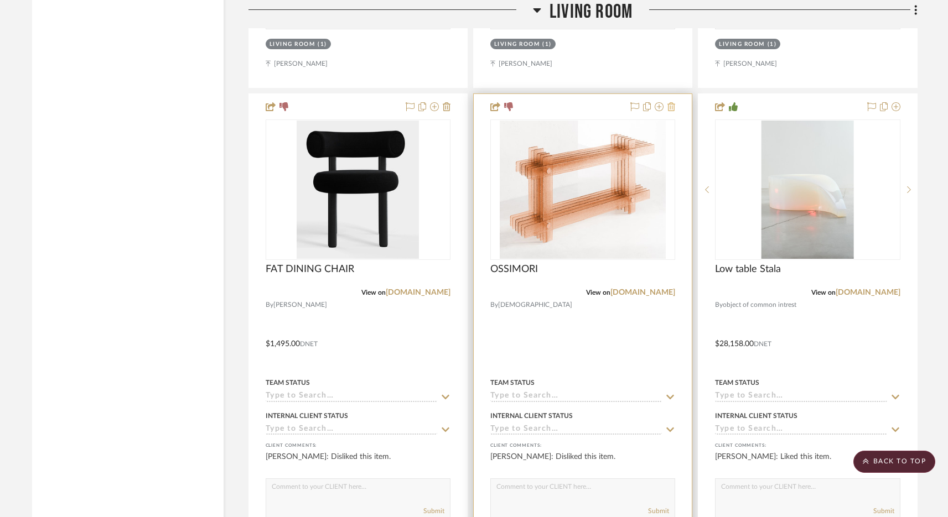
click at [673, 107] on icon at bounding box center [671, 106] width 8 height 9
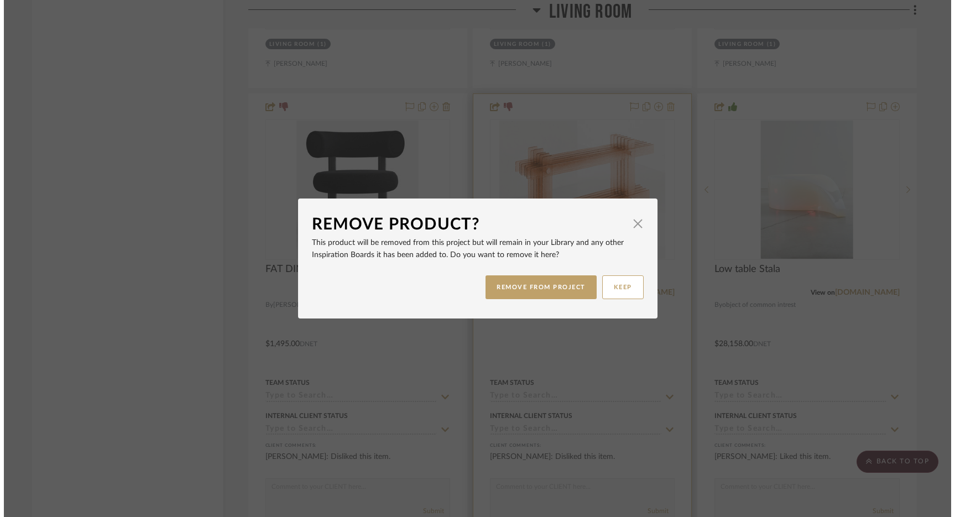
scroll to position [0, 0]
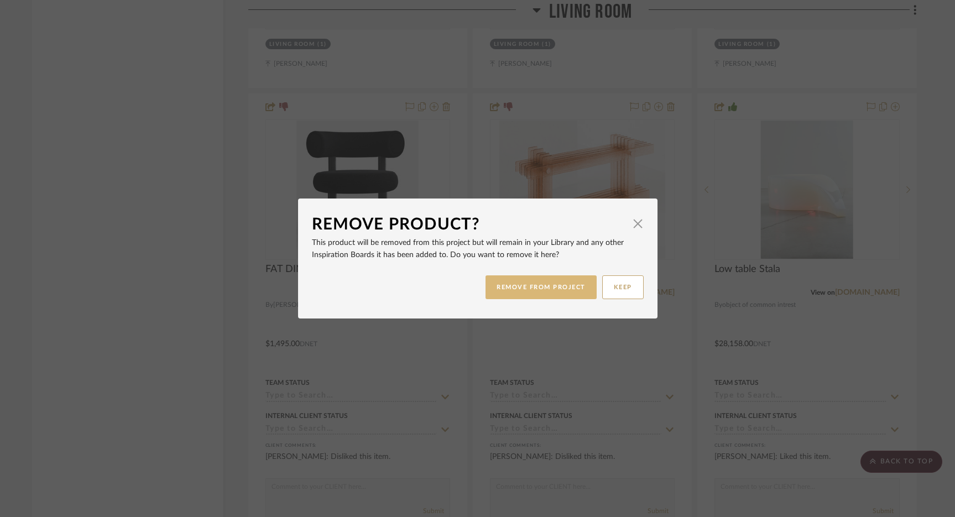
click at [545, 284] on button "REMOVE FROM PROJECT" at bounding box center [541, 288] width 111 height 24
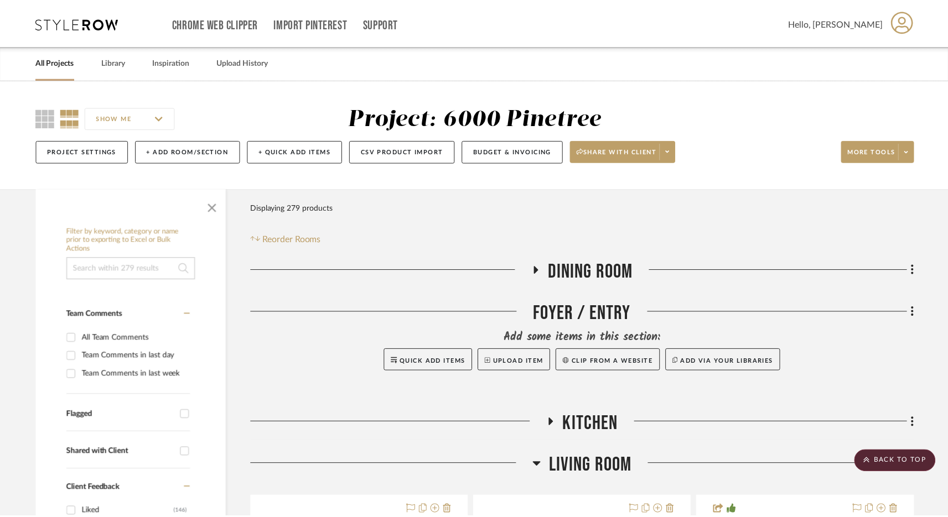
scroll to position [1875, 0]
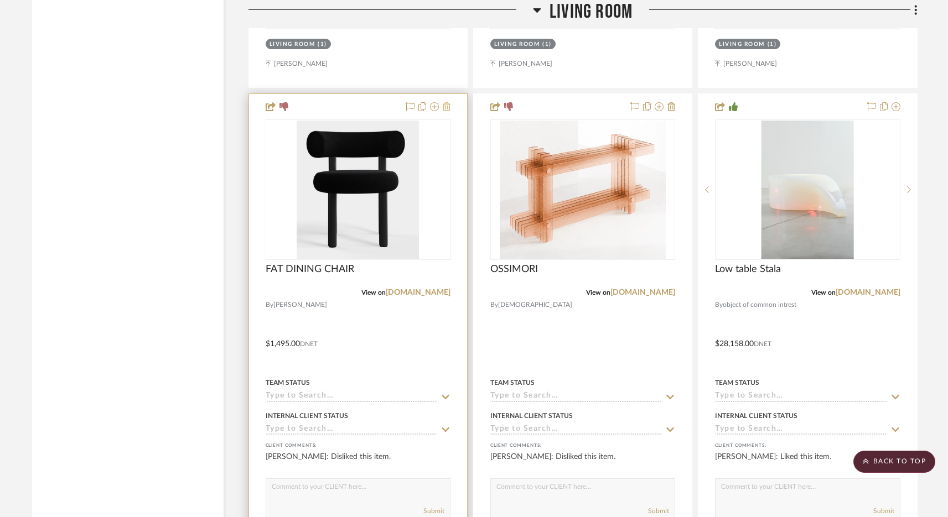
click at [444, 103] on icon at bounding box center [447, 106] width 8 height 9
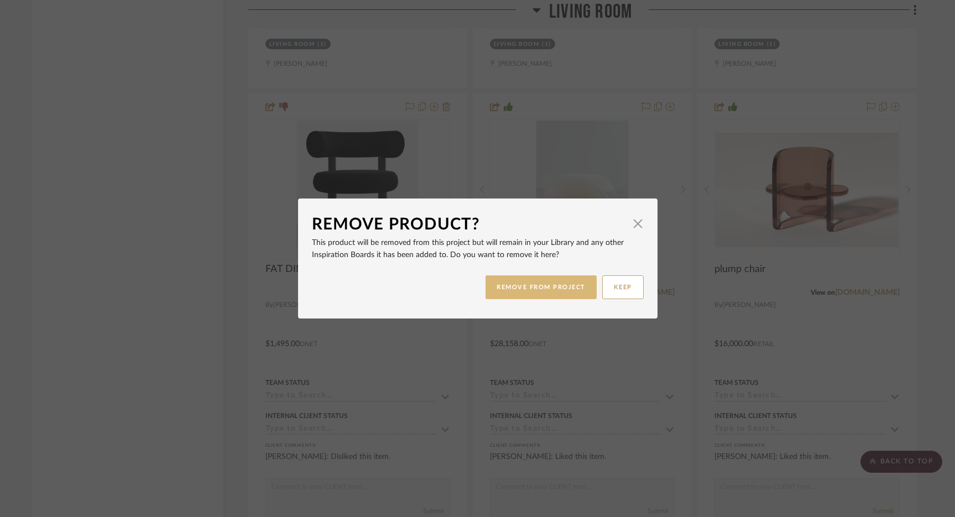
click at [558, 289] on button "REMOVE FROM PROJECT" at bounding box center [541, 288] width 111 height 24
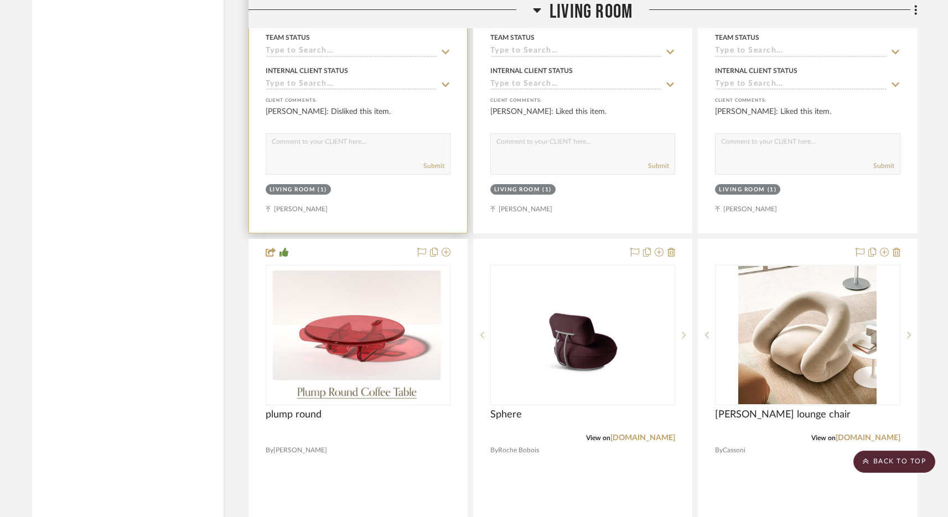
scroll to position [2715, 0]
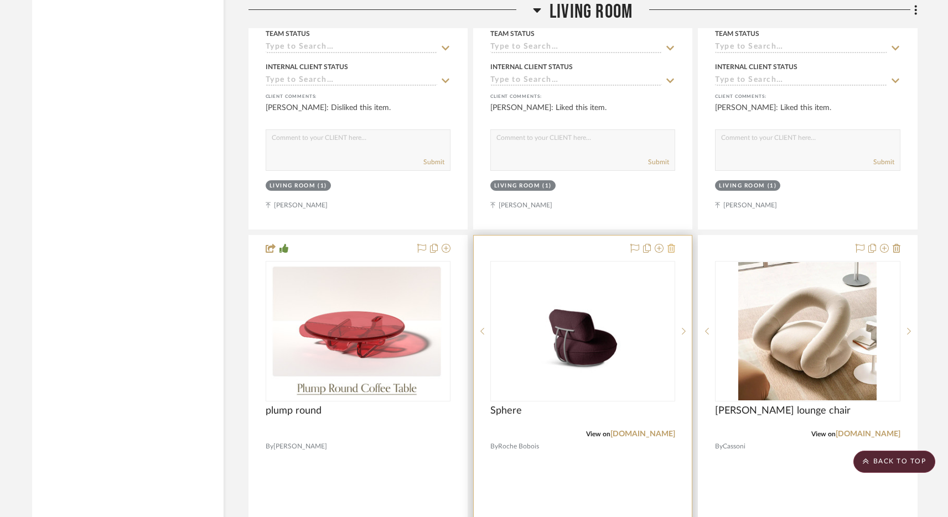
click at [671, 250] on icon at bounding box center [671, 248] width 8 height 9
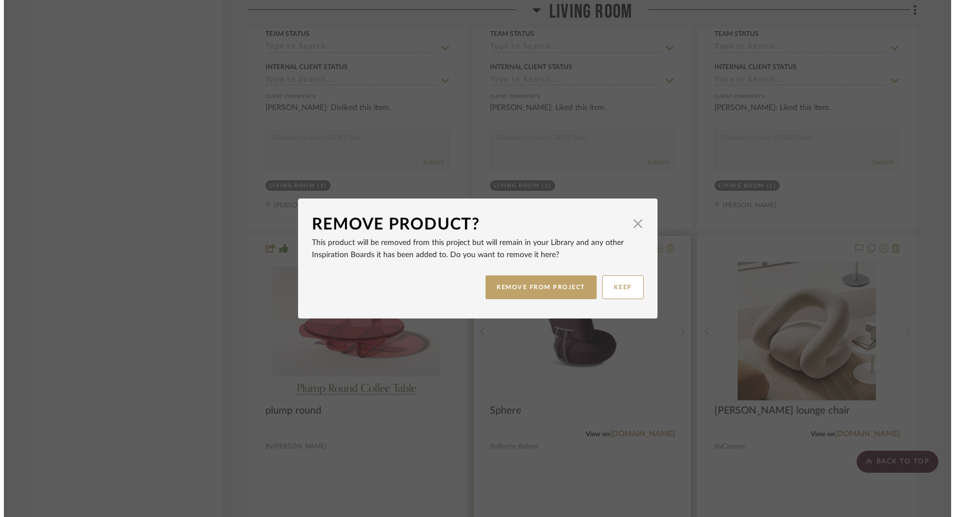
scroll to position [0, 0]
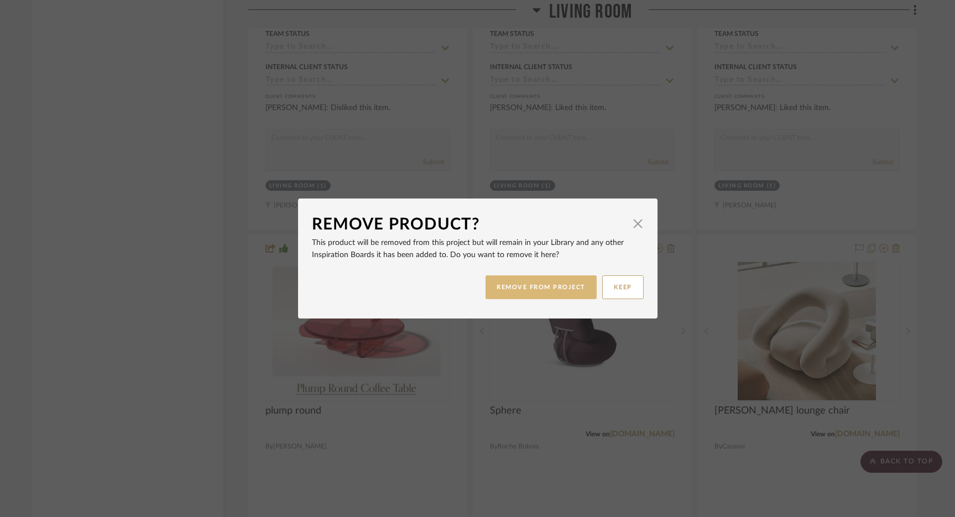
click at [539, 290] on button "REMOVE FROM PROJECT" at bounding box center [541, 288] width 111 height 24
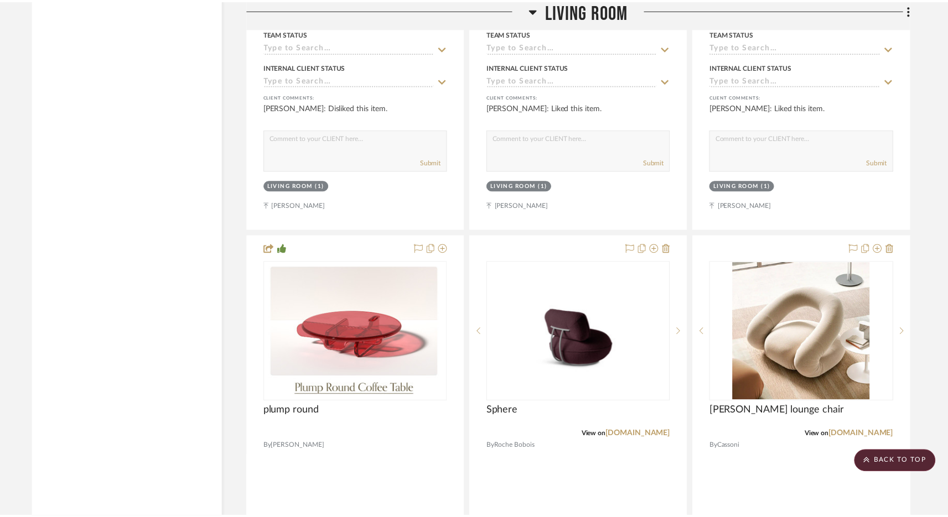
scroll to position [2715, 0]
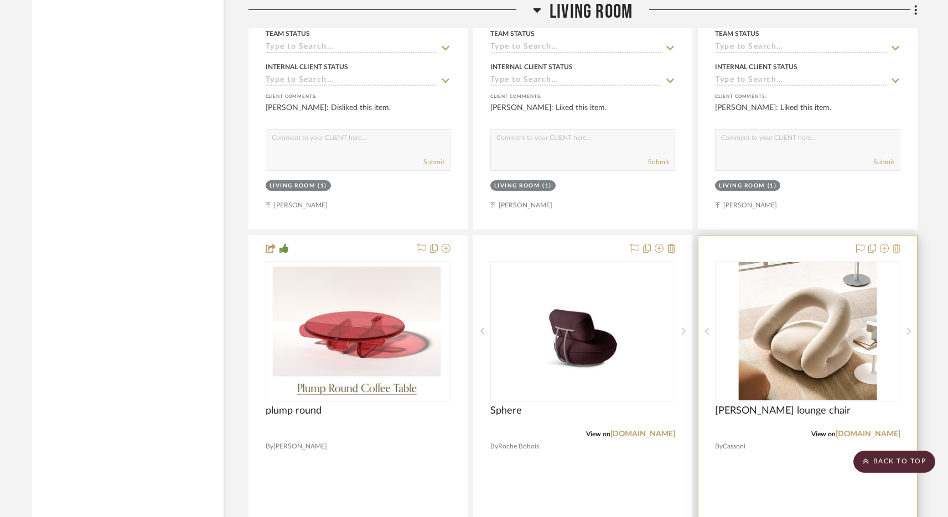
click at [900, 248] on icon at bounding box center [896, 248] width 8 height 9
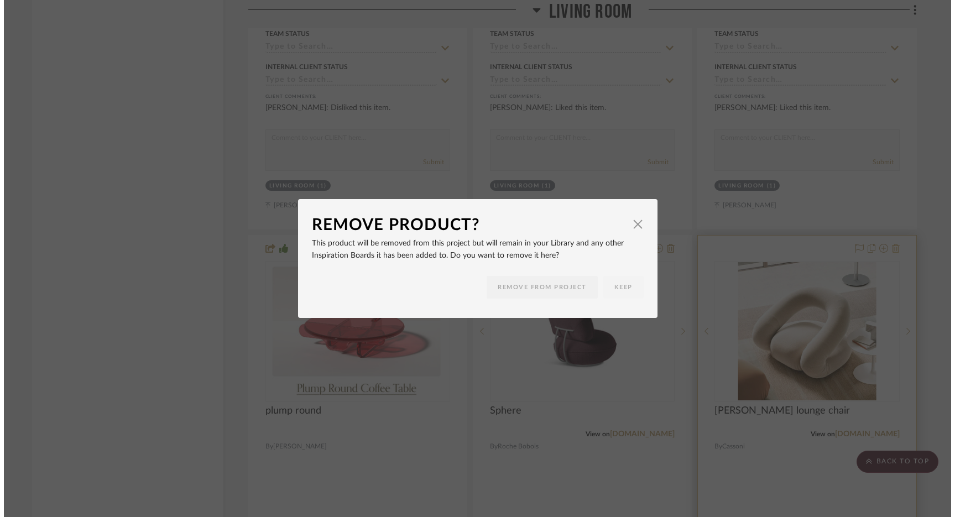
scroll to position [0, 0]
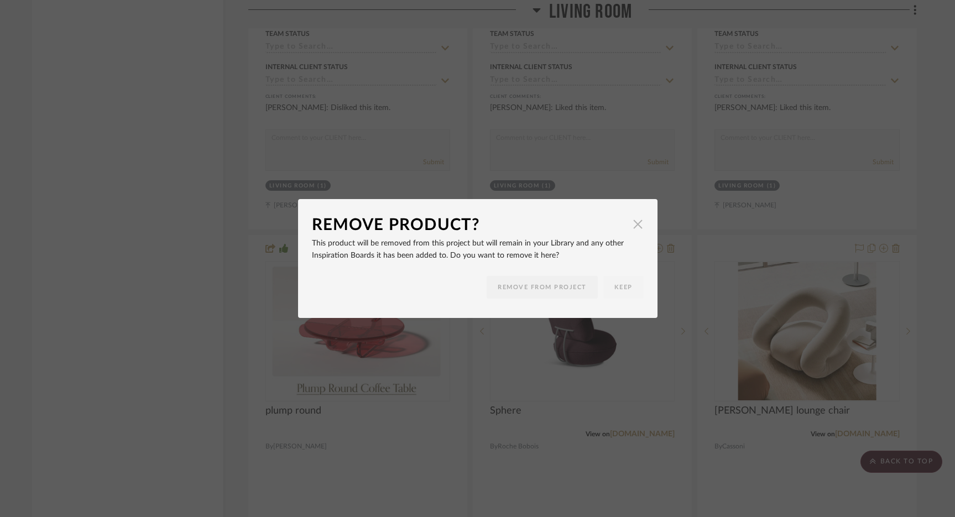
click at [632, 227] on span "button" at bounding box center [638, 224] width 22 height 22
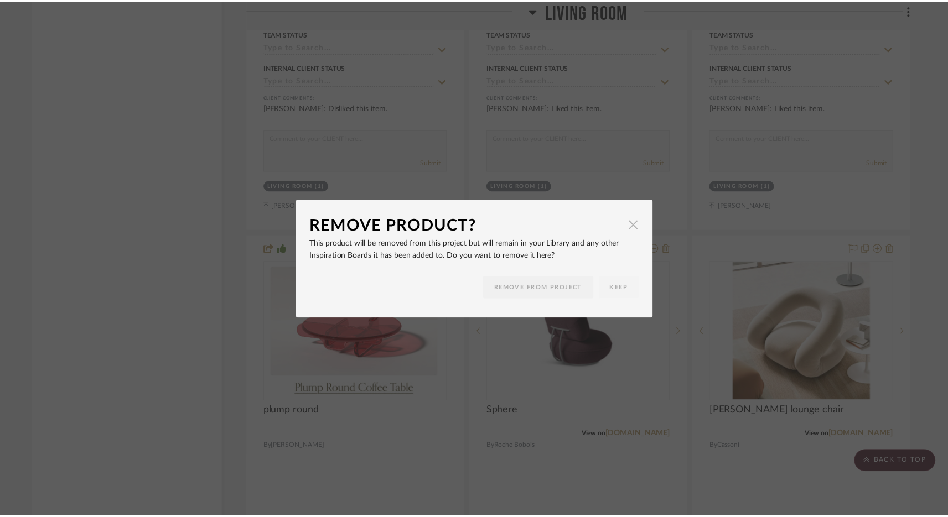
scroll to position [2715, 0]
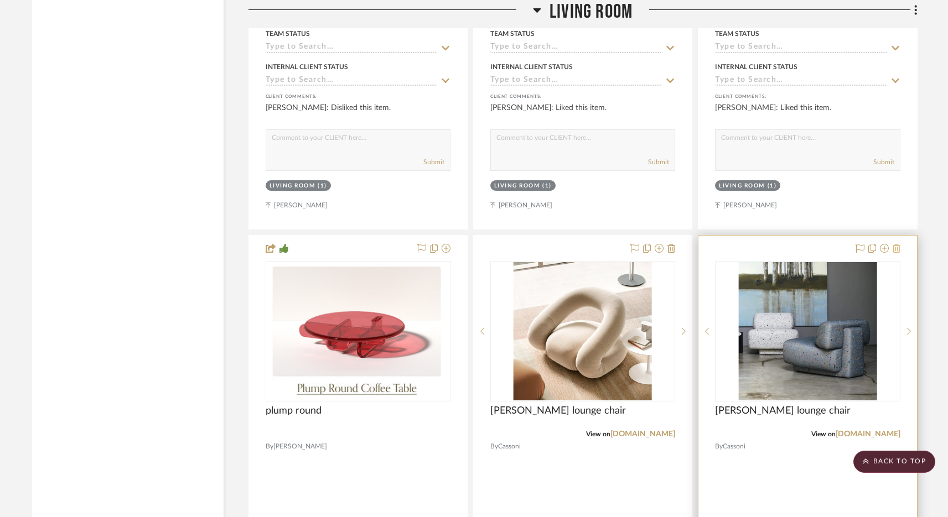
click at [895, 248] on icon at bounding box center [896, 248] width 8 height 9
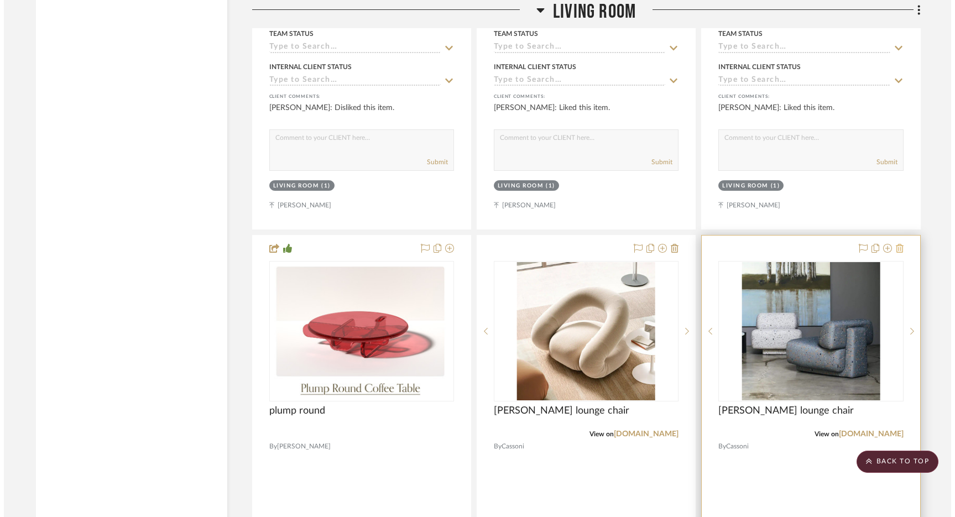
scroll to position [0, 0]
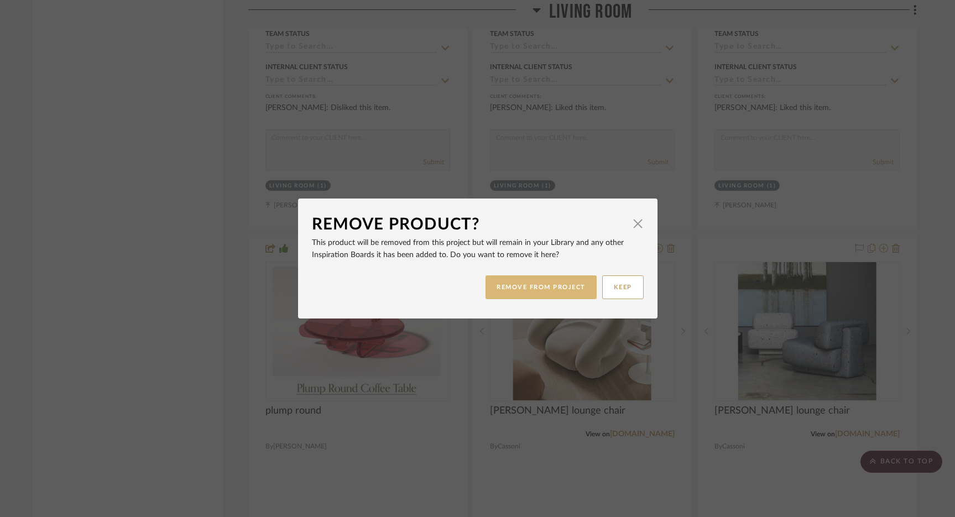
click at [564, 286] on button "REMOVE FROM PROJECT" at bounding box center [541, 288] width 111 height 24
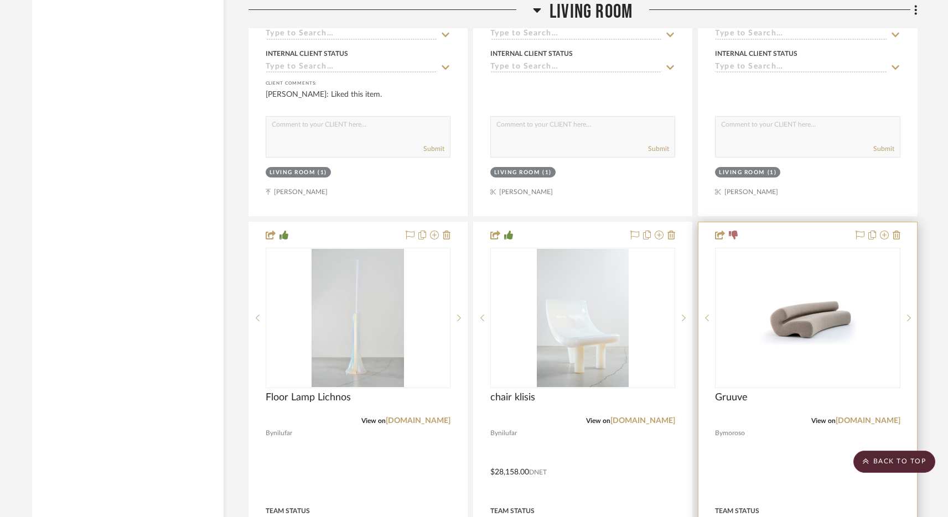
scroll to position [3352, 0]
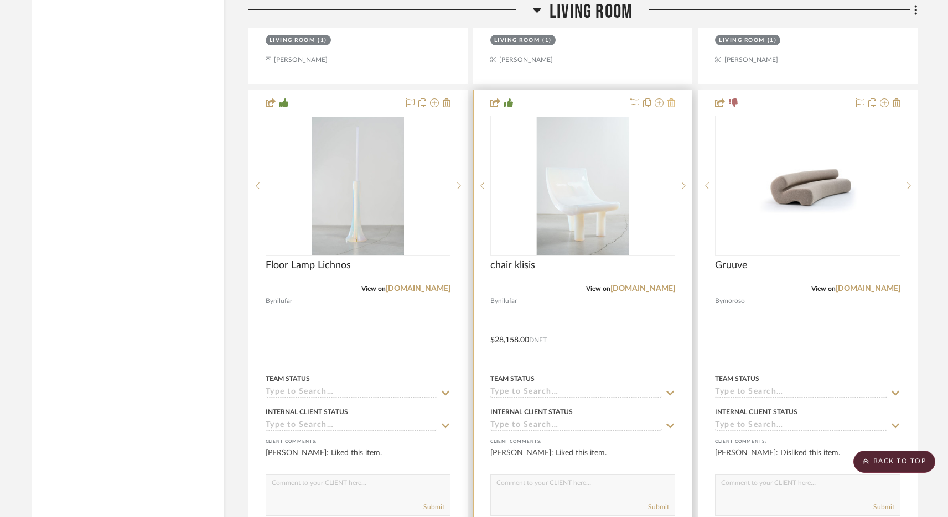
click at [672, 98] on icon at bounding box center [671, 102] width 8 height 9
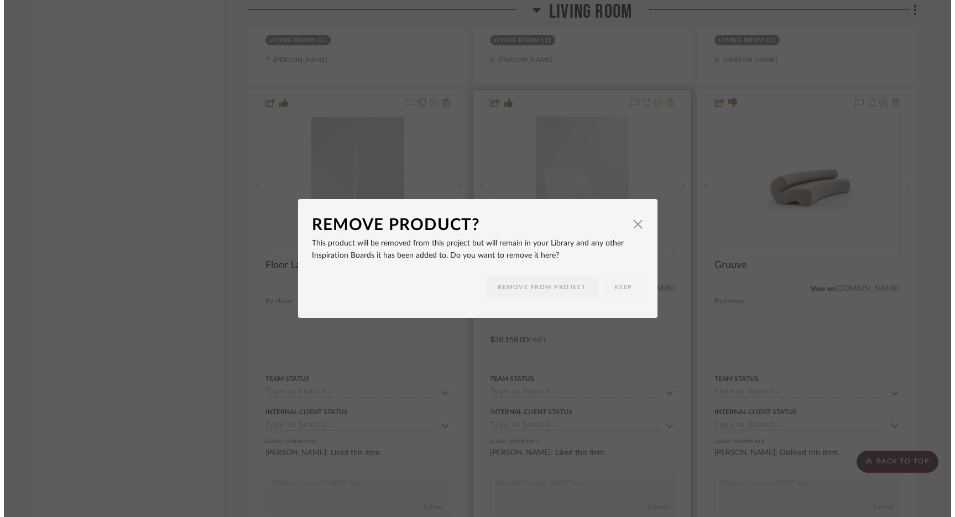
scroll to position [0, 0]
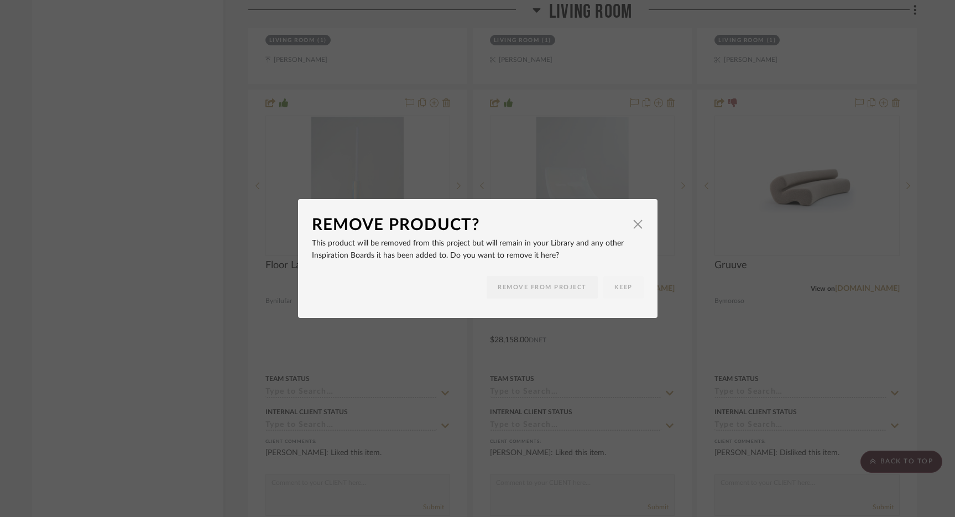
click at [605, 175] on div "Remove Product? × This product will be removed from this project but will remai…" at bounding box center [477, 258] width 955 height 517
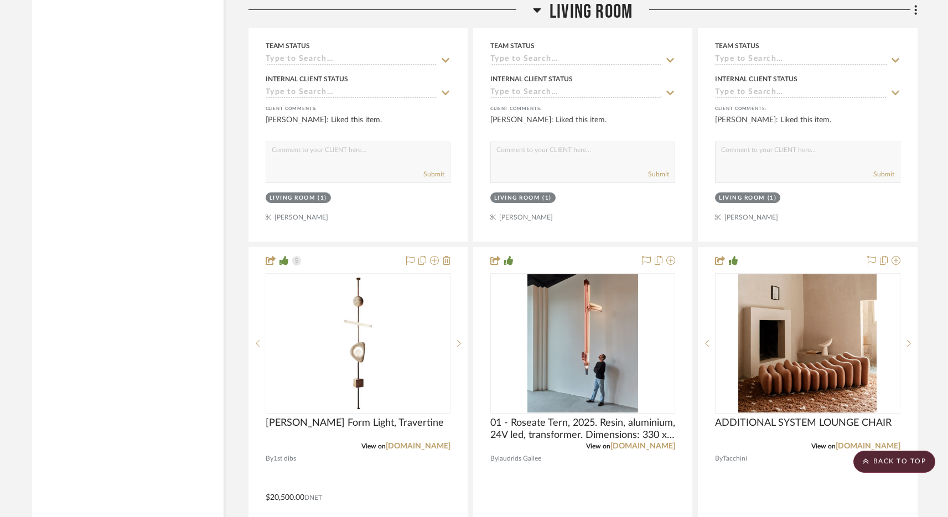
scroll to position [7638, 0]
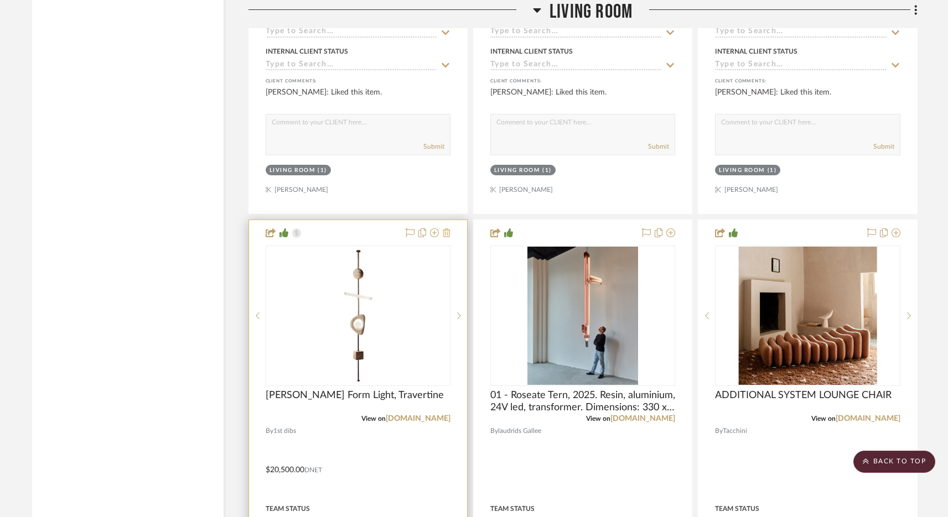
click at [448, 228] on icon at bounding box center [447, 232] width 8 height 9
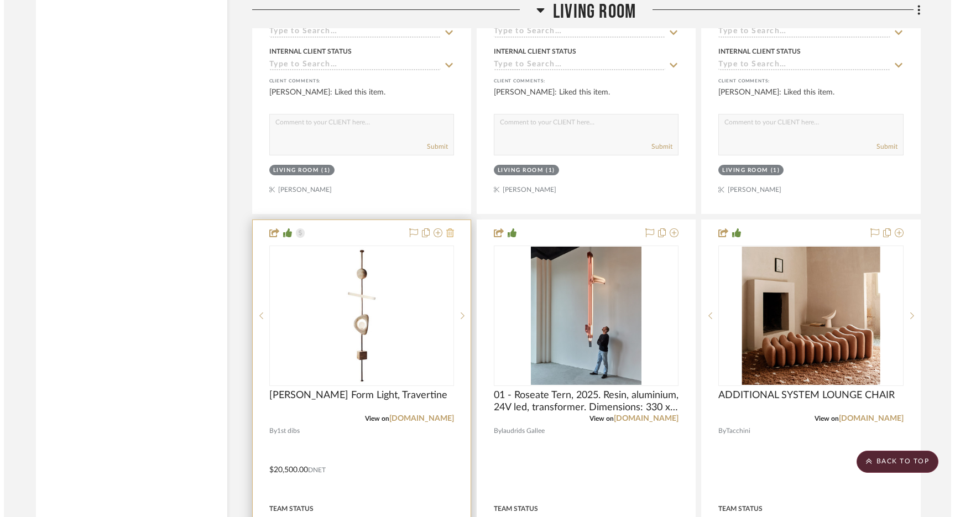
scroll to position [0, 0]
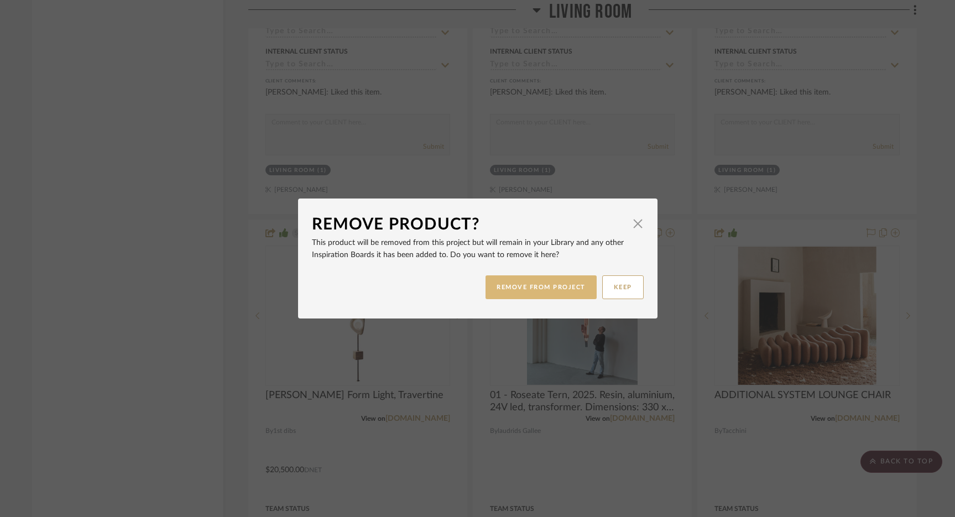
click at [544, 290] on button "REMOVE FROM PROJECT" at bounding box center [541, 288] width 111 height 24
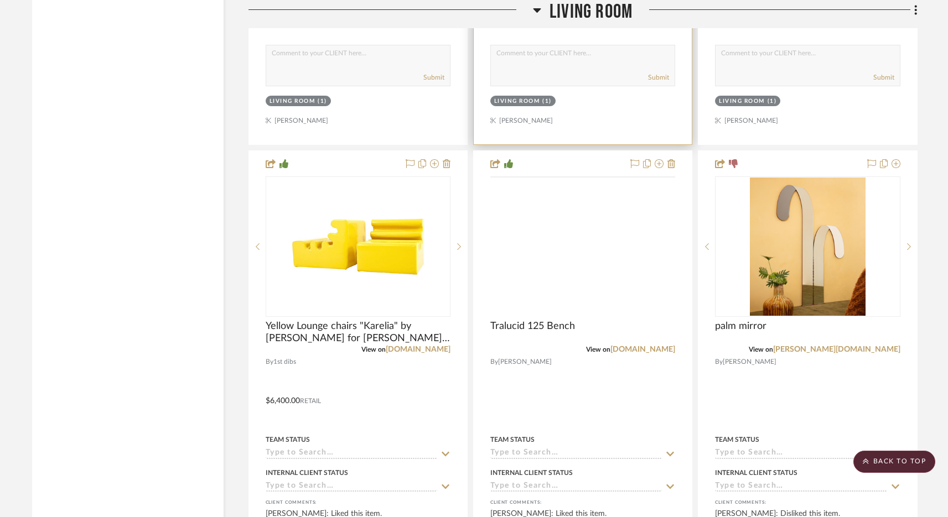
scroll to position [8304, 0]
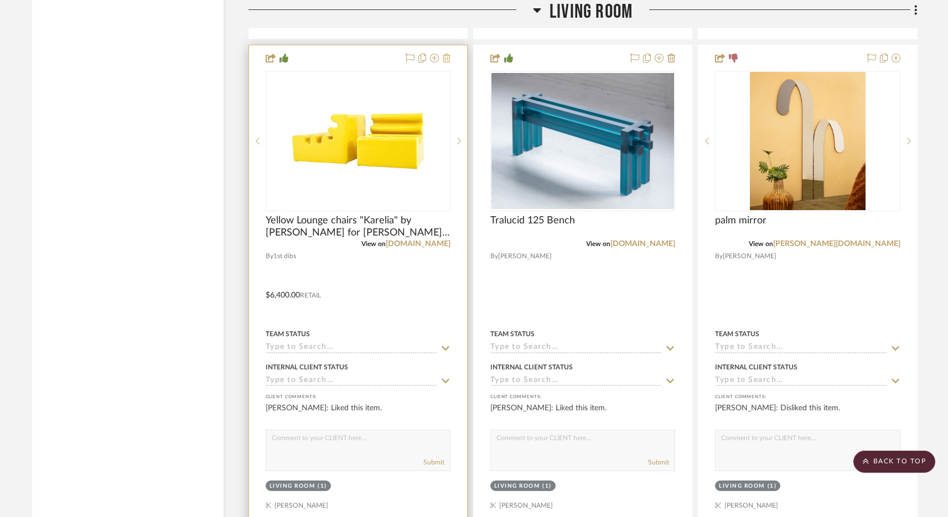
click at [449, 54] on icon at bounding box center [447, 58] width 8 height 9
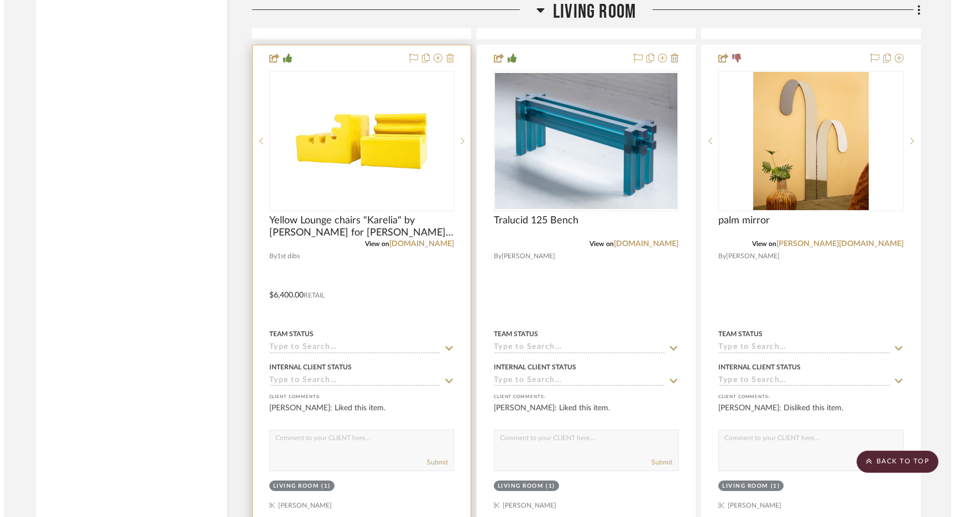
scroll to position [0, 0]
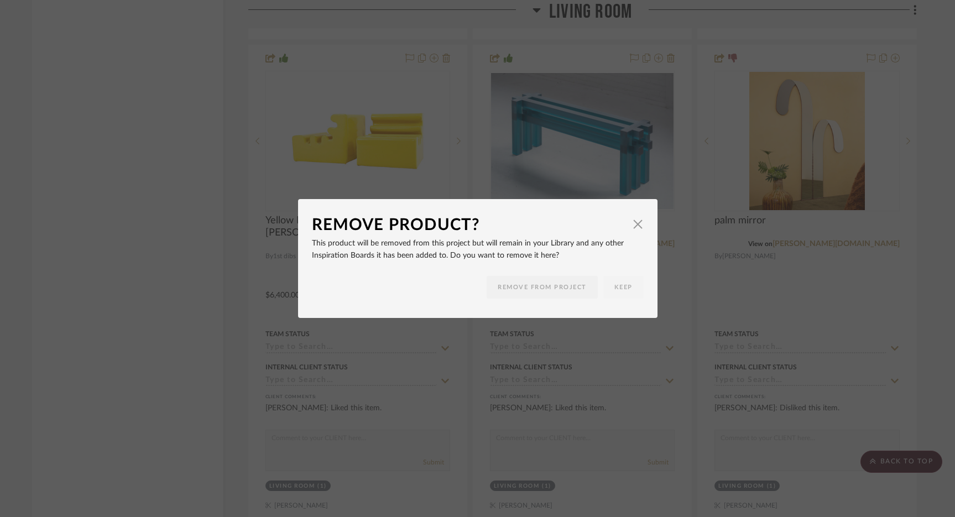
click at [662, 159] on div "Remove Product? × This product will be removed from this project but will remai…" at bounding box center [477, 258] width 955 height 517
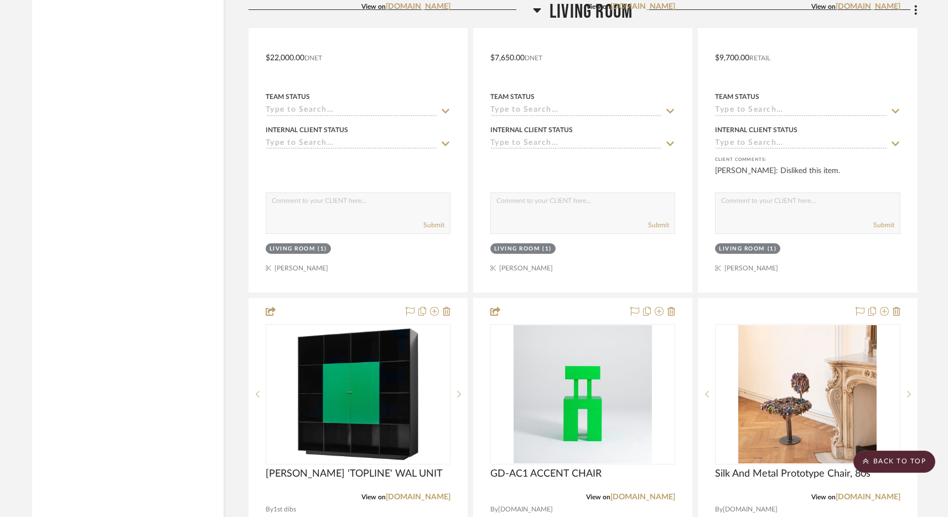
scroll to position [9033, 0]
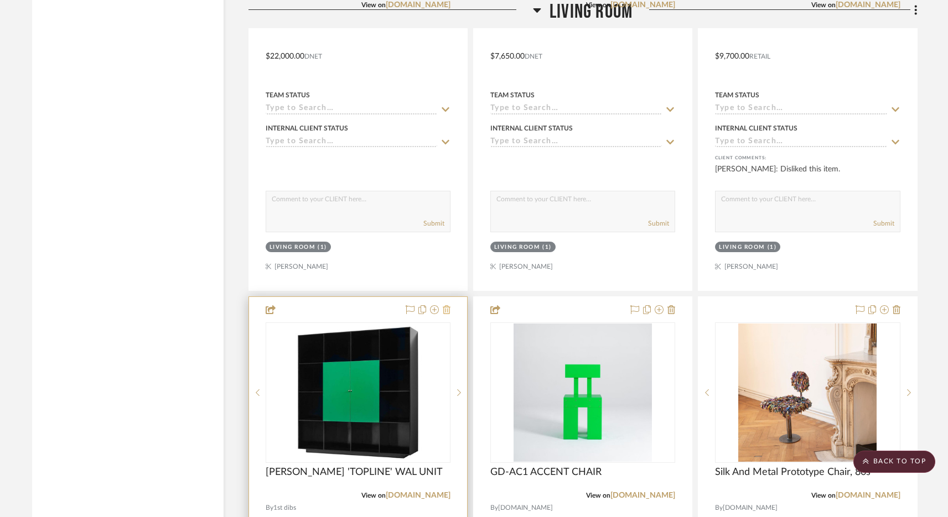
click at [447, 305] on icon at bounding box center [447, 309] width 8 height 9
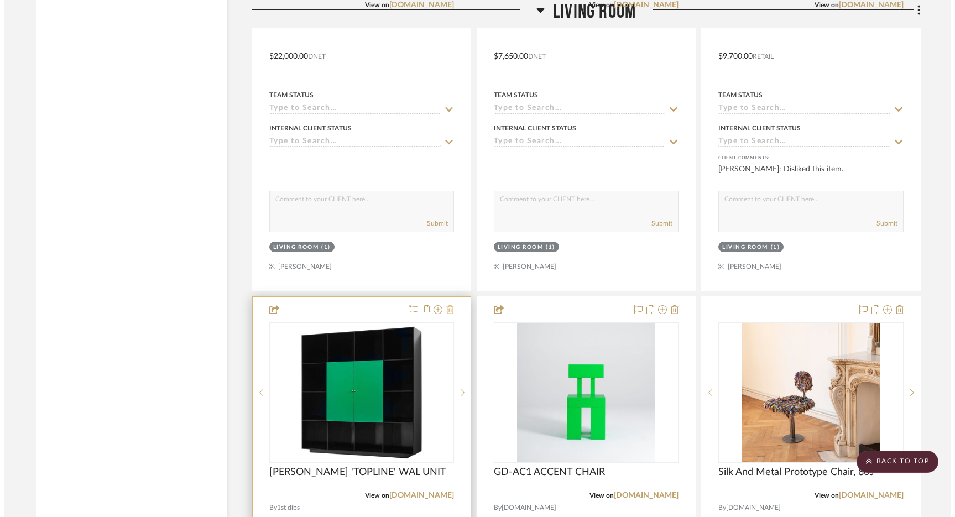
scroll to position [0, 0]
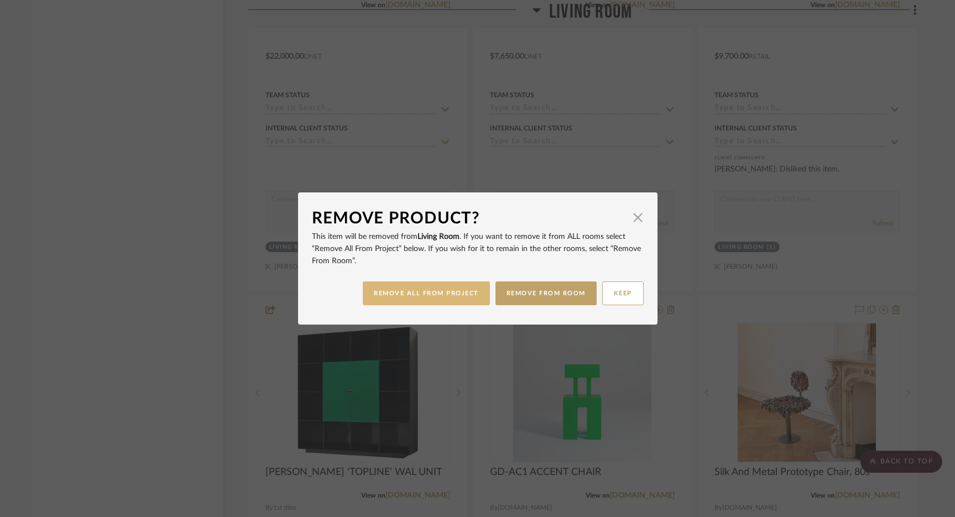
click at [433, 297] on button "REMOVE ALL FROM PROJECT" at bounding box center [426, 294] width 127 height 24
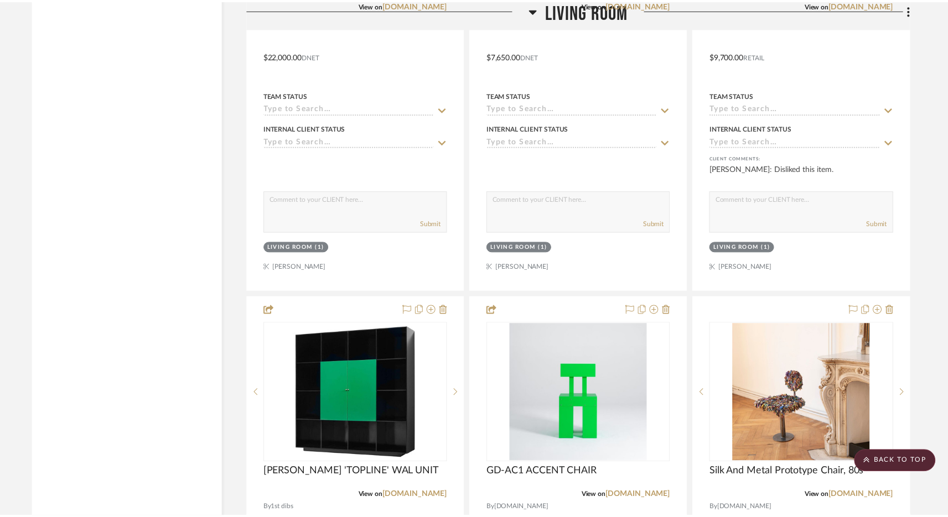
scroll to position [9033, 0]
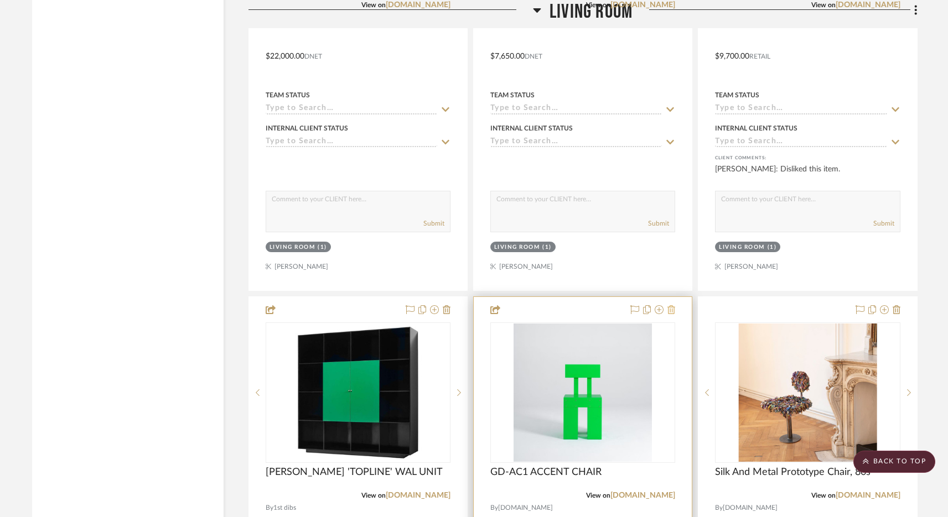
click at [674, 305] on icon at bounding box center [671, 309] width 8 height 9
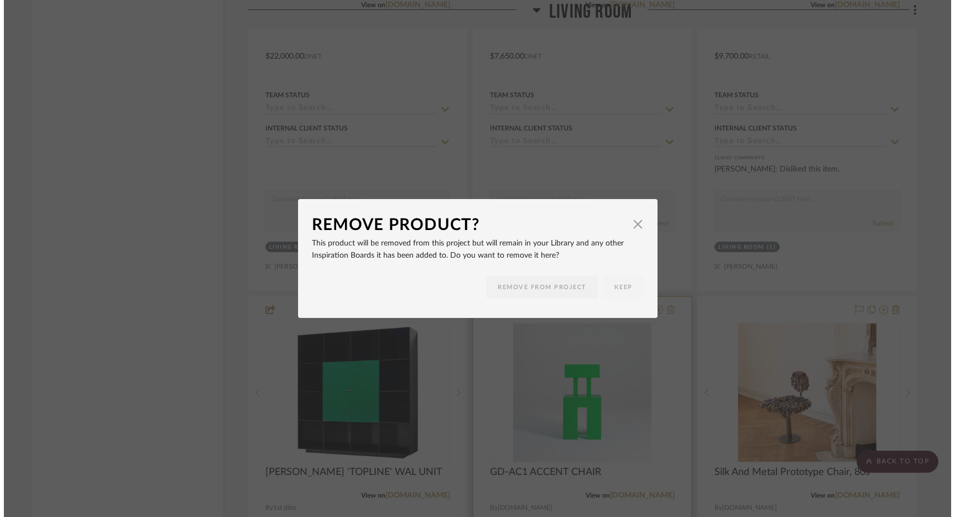
scroll to position [0, 0]
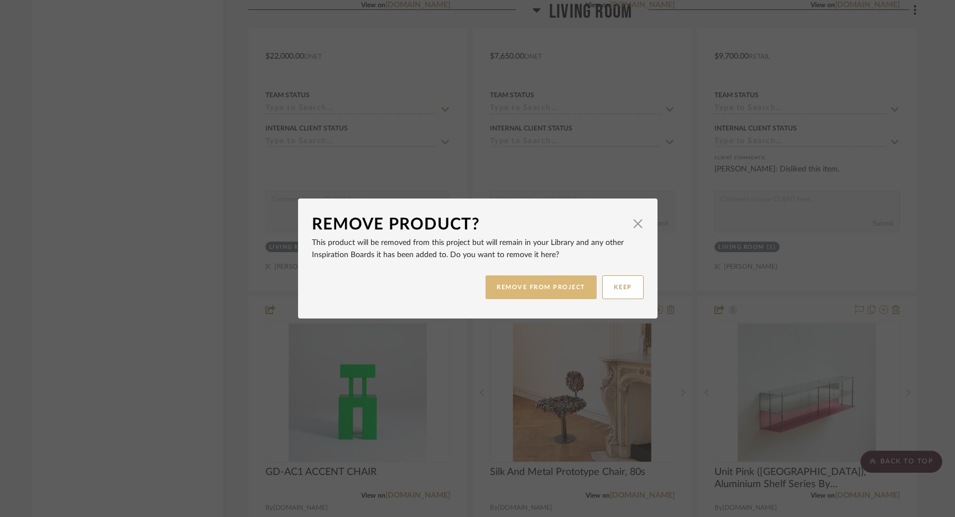
click at [546, 290] on button "REMOVE FROM PROJECT" at bounding box center [541, 288] width 111 height 24
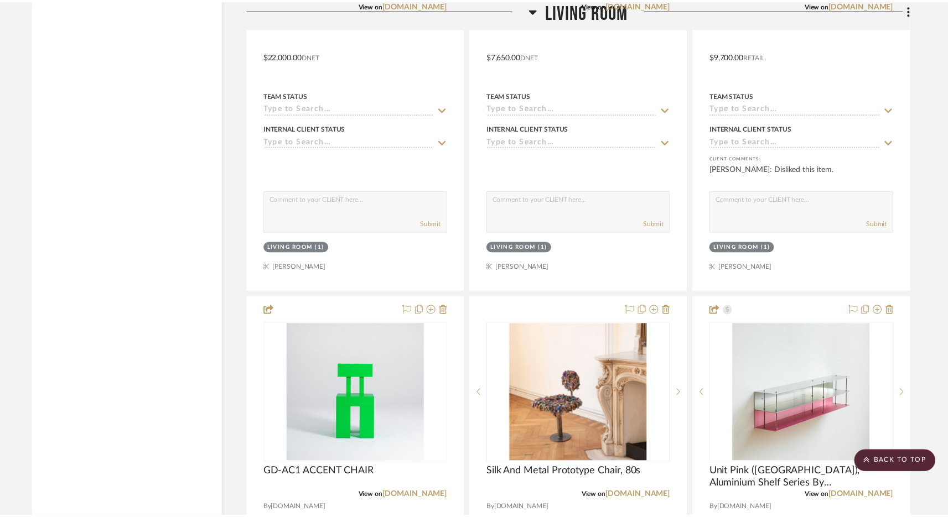
scroll to position [9033, 0]
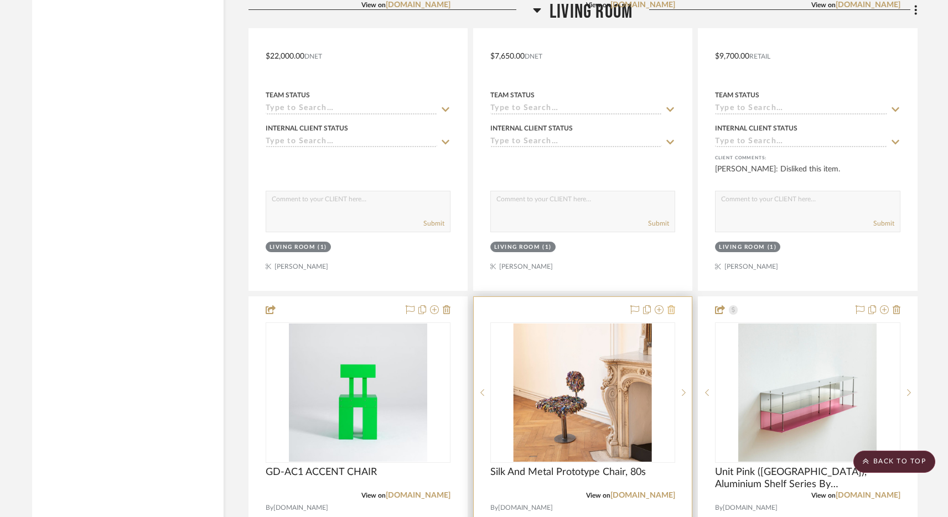
click at [674, 306] on button at bounding box center [671, 310] width 8 height 13
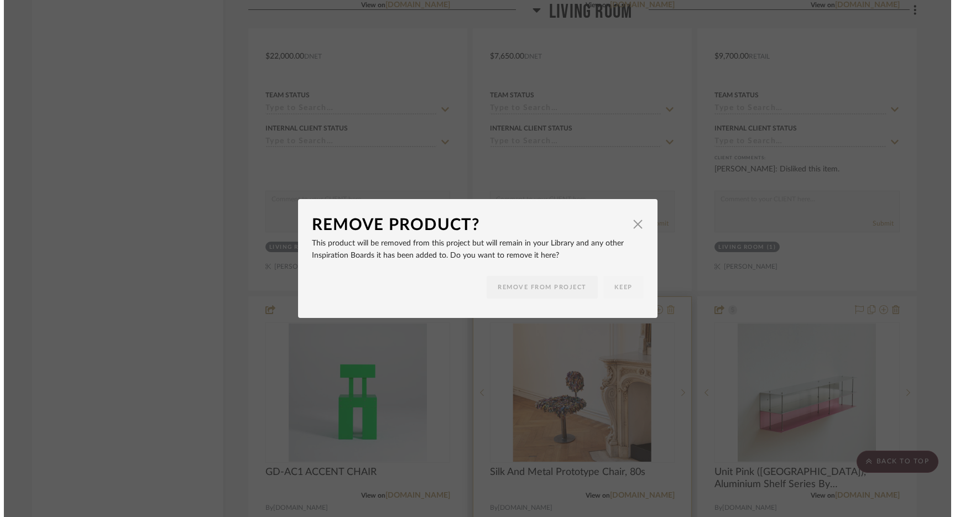
scroll to position [0, 0]
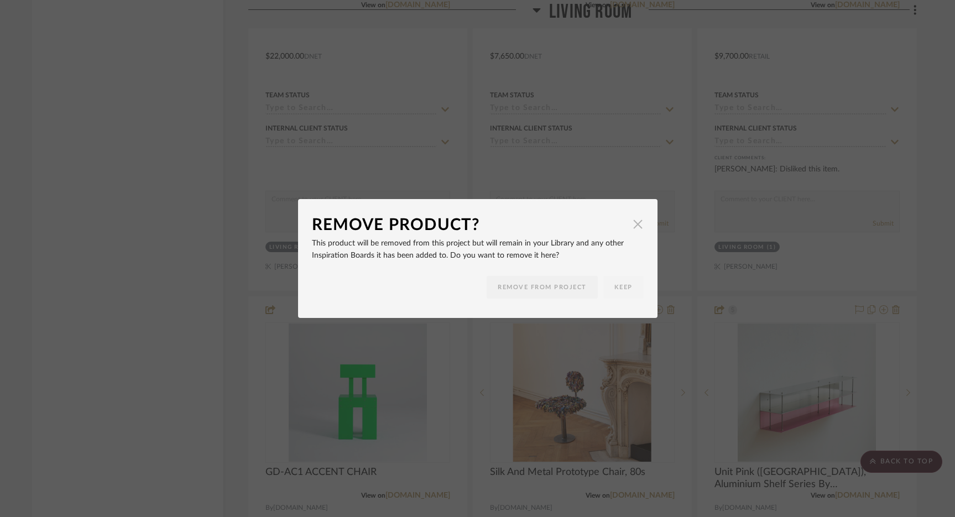
click at [631, 229] on span "button" at bounding box center [638, 224] width 22 height 22
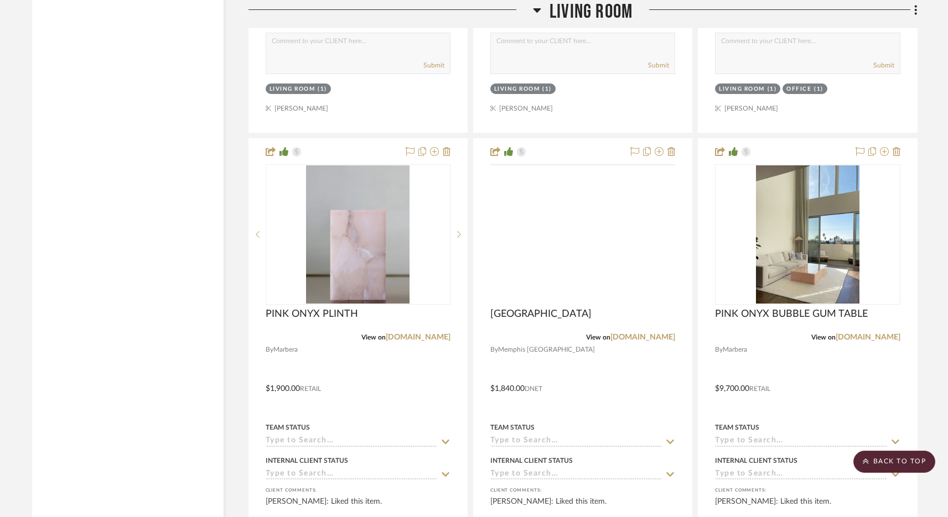
scroll to position [9729, 0]
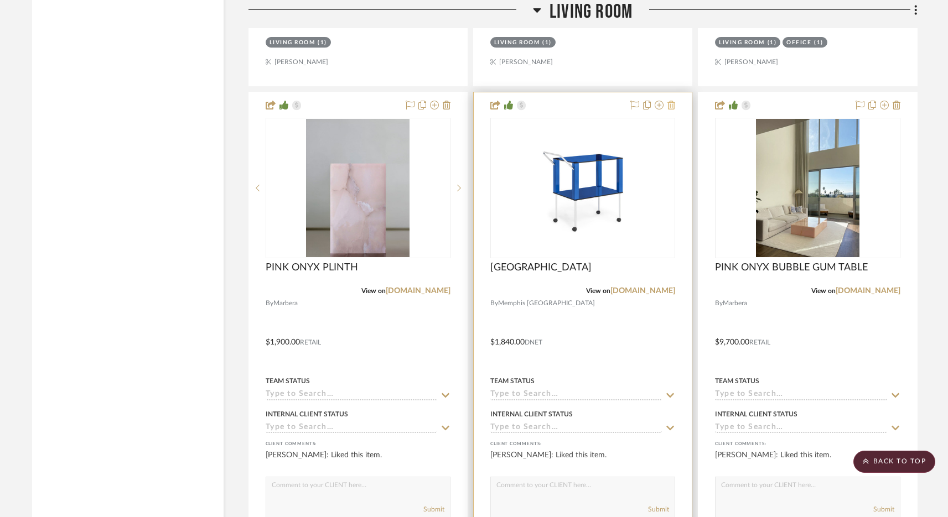
click at [673, 101] on icon at bounding box center [671, 105] width 8 height 9
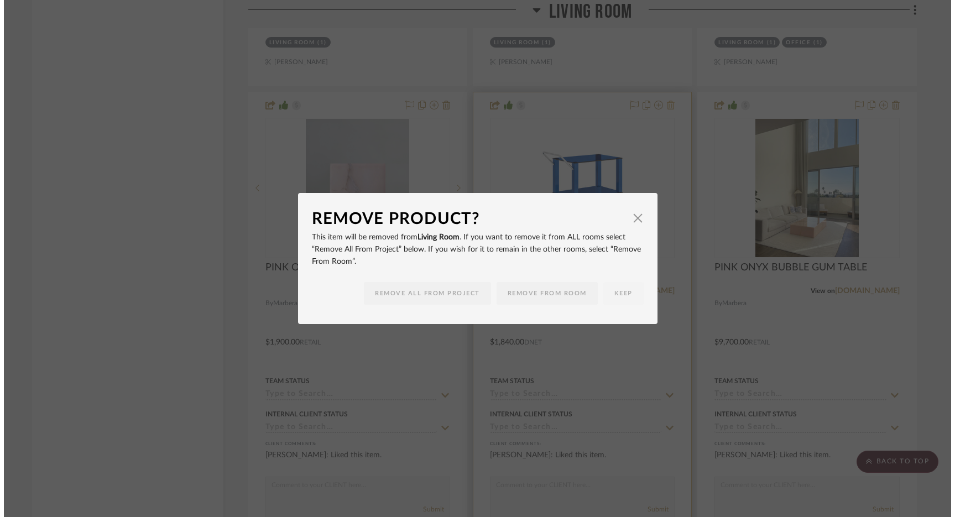
scroll to position [0, 0]
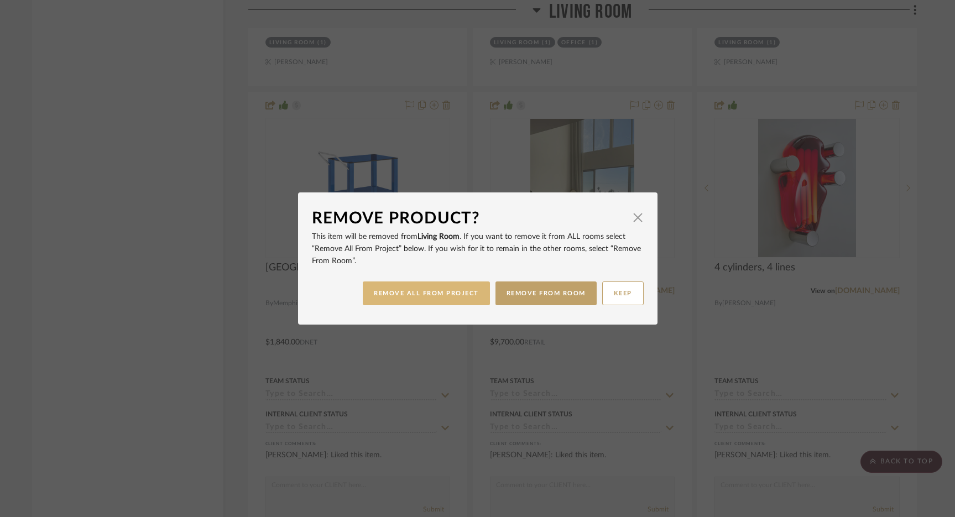
click at [438, 294] on button "REMOVE ALL FROM PROJECT" at bounding box center [426, 294] width 127 height 24
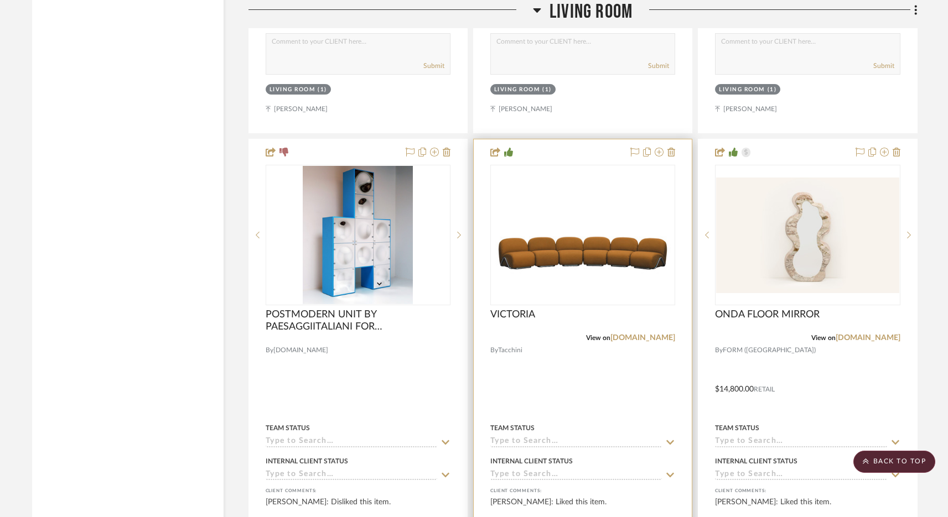
scroll to position [12704, 0]
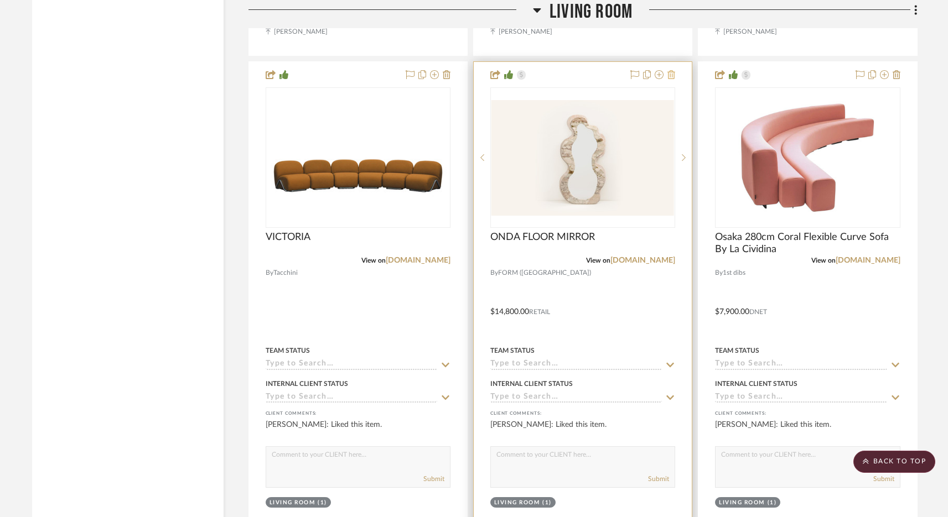
click at [674, 70] on icon at bounding box center [671, 74] width 8 height 9
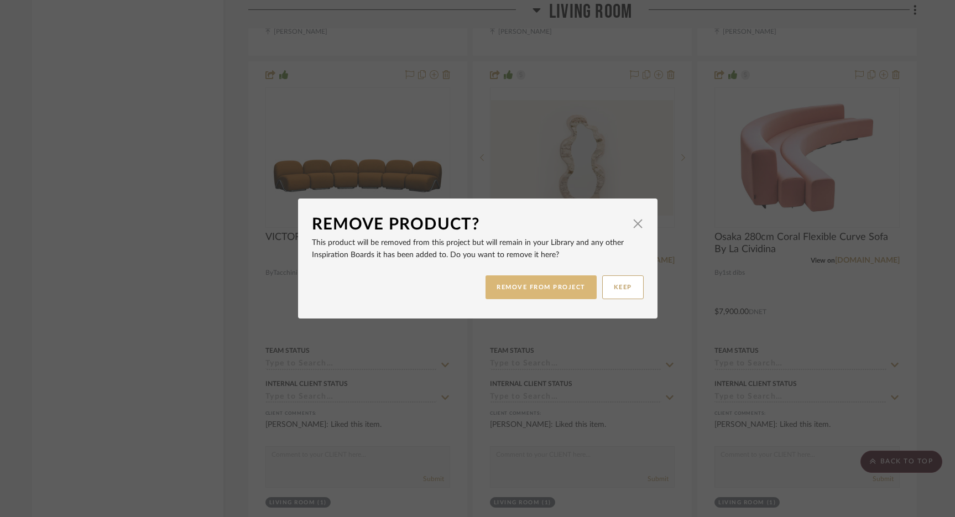
click at [546, 286] on button "REMOVE FROM PROJECT" at bounding box center [541, 288] width 111 height 24
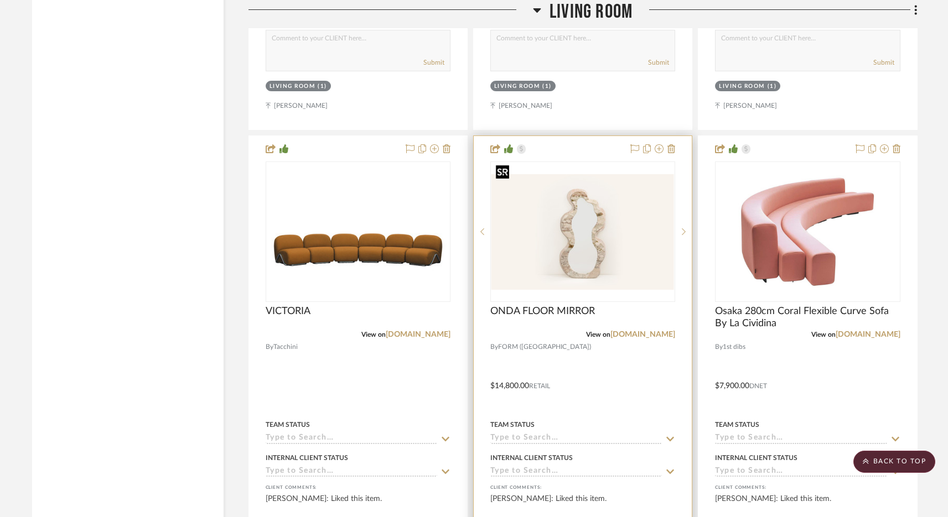
scroll to position [12627, 0]
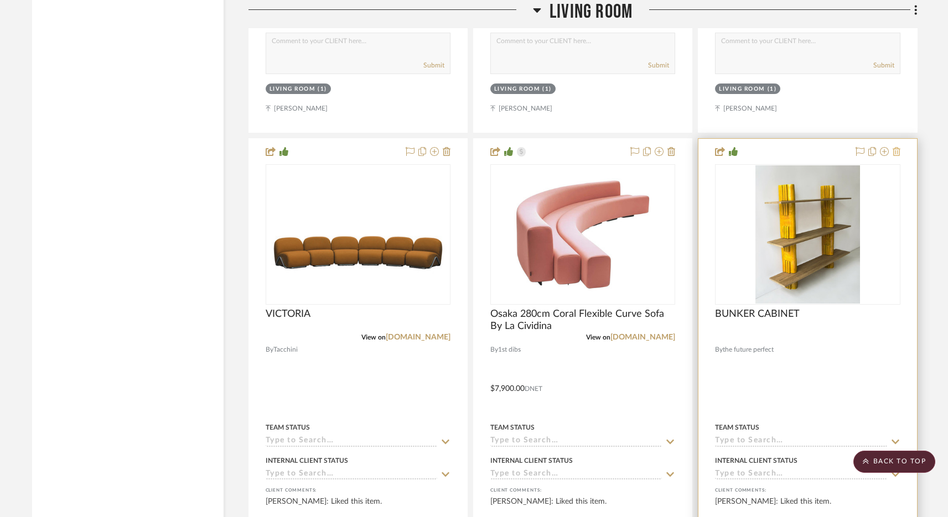
click at [899, 147] on icon at bounding box center [896, 151] width 8 height 9
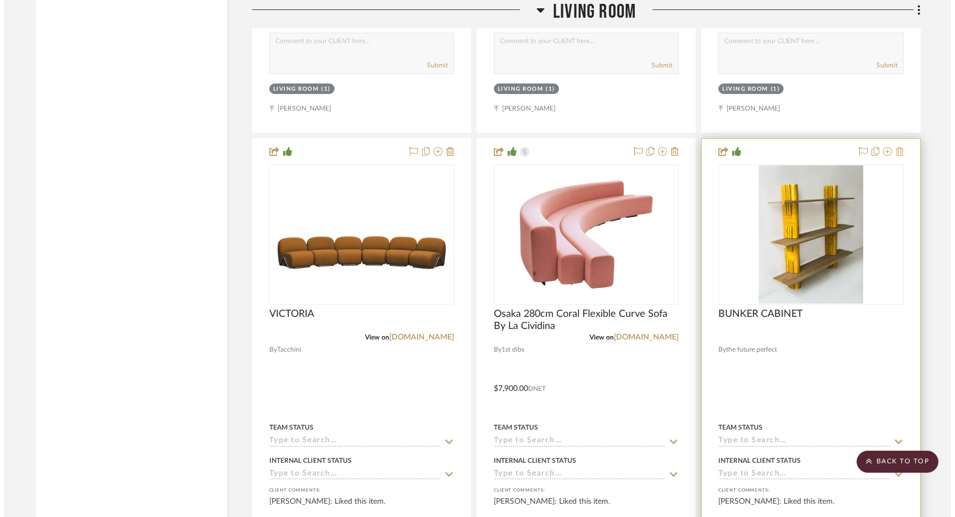
scroll to position [0, 0]
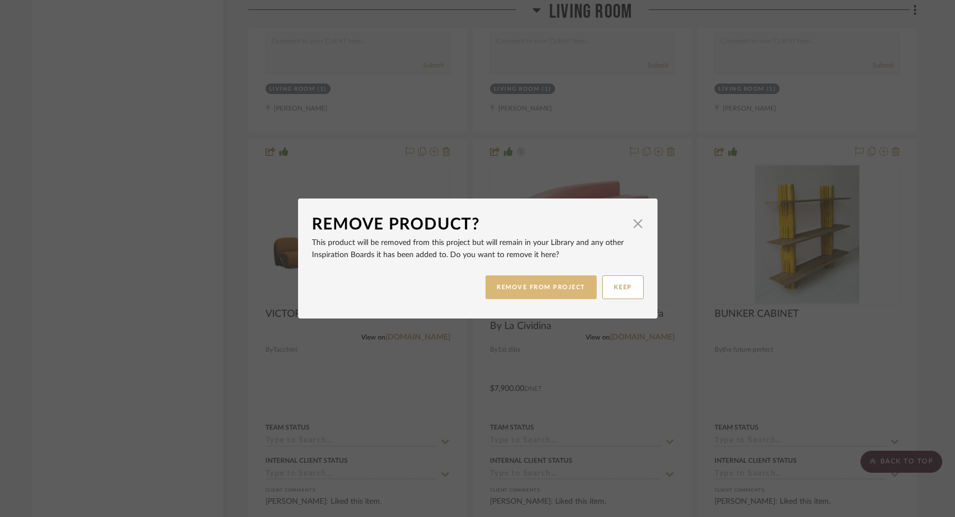
click at [555, 287] on button "REMOVE FROM PROJECT" at bounding box center [541, 288] width 111 height 24
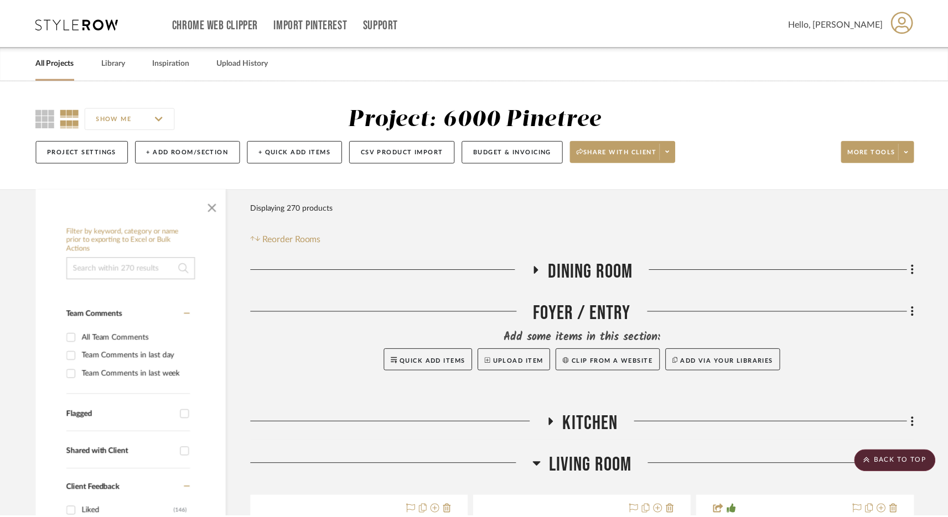
scroll to position [12627, 0]
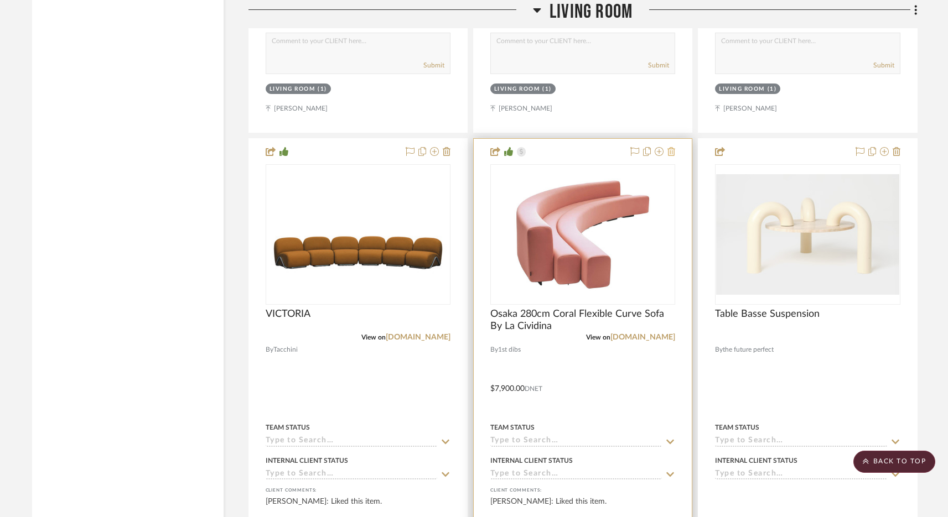
click at [673, 147] on icon at bounding box center [671, 151] width 8 height 9
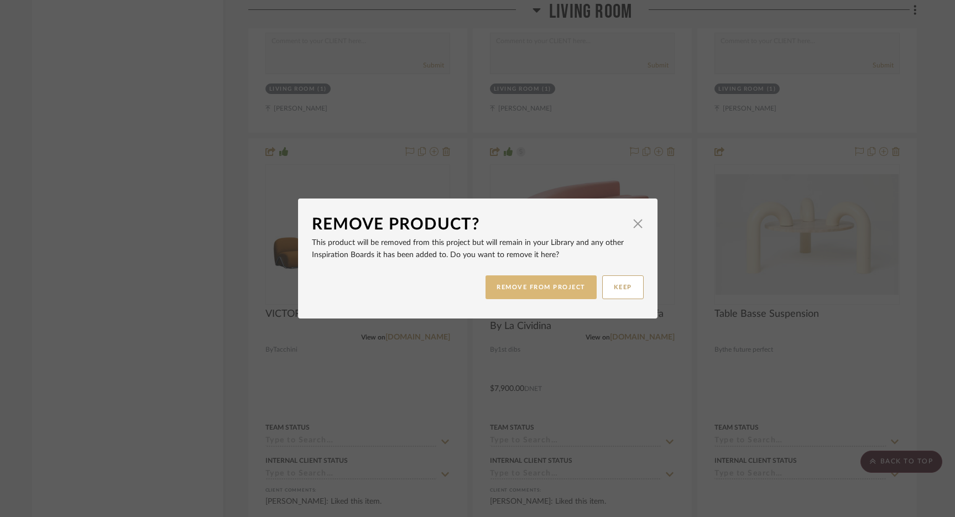
click at [546, 295] on button "REMOVE FROM PROJECT" at bounding box center [541, 288] width 111 height 24
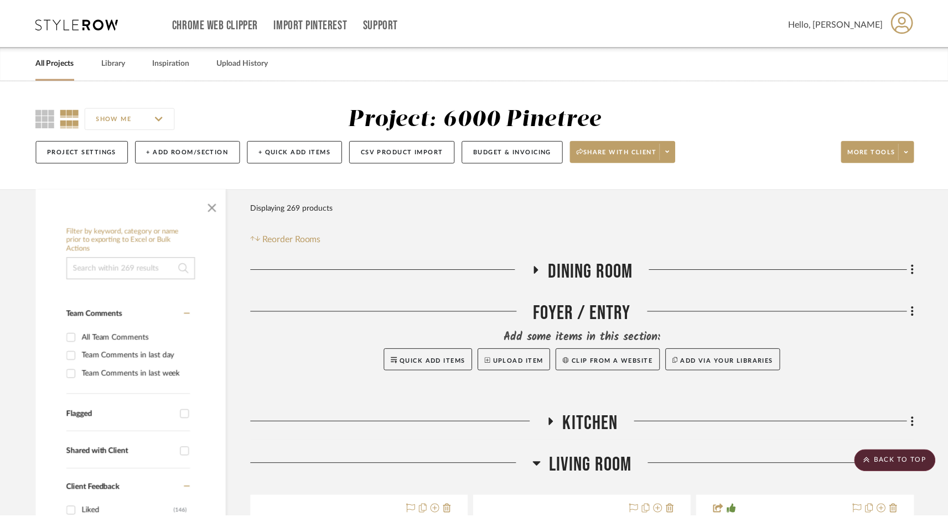
scroll to position [12627, 0]
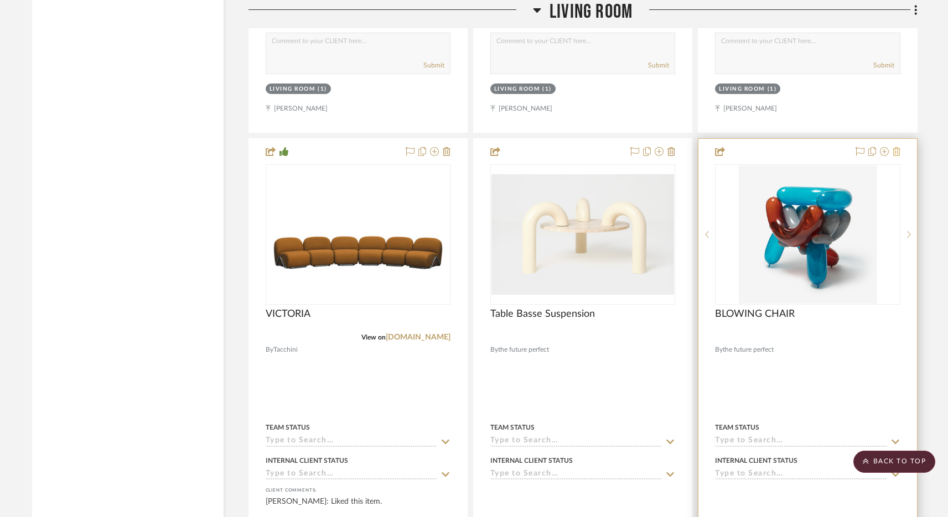
click at [896, 147] on icon at bounding box center [896, 151] width 8 height 9
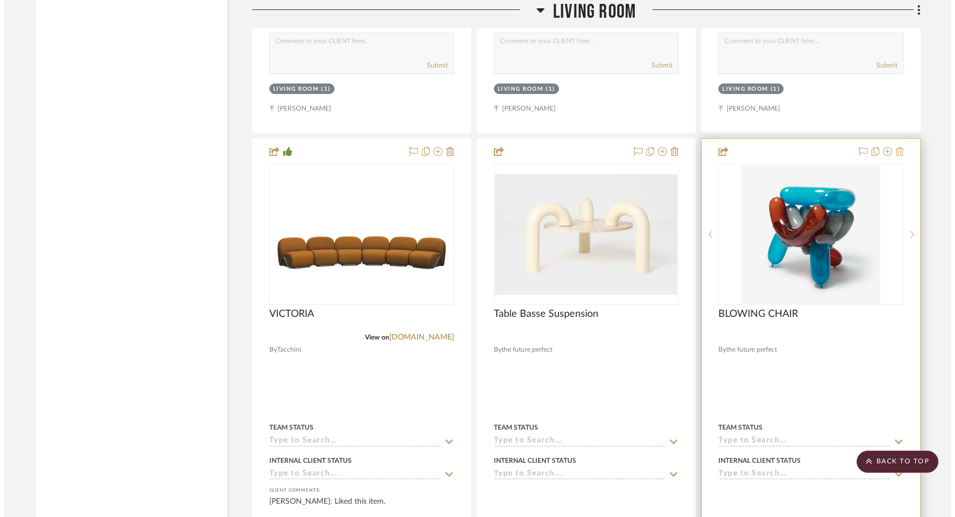
scroll to position [0, 0]
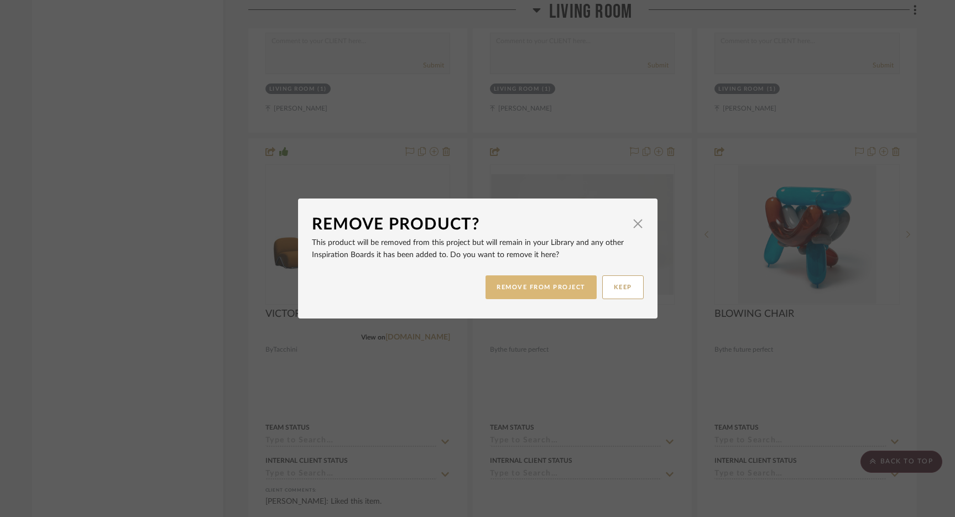
click at [541, 282] on button "REMOVE FROM PROJECT" at bounding box center [541, 288] width 111 height 24
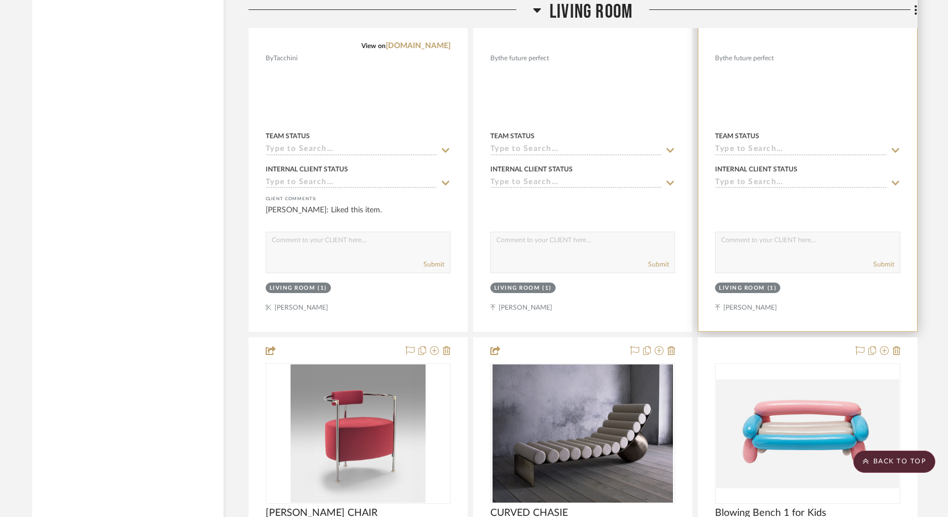
scroll to position [13026, 0]
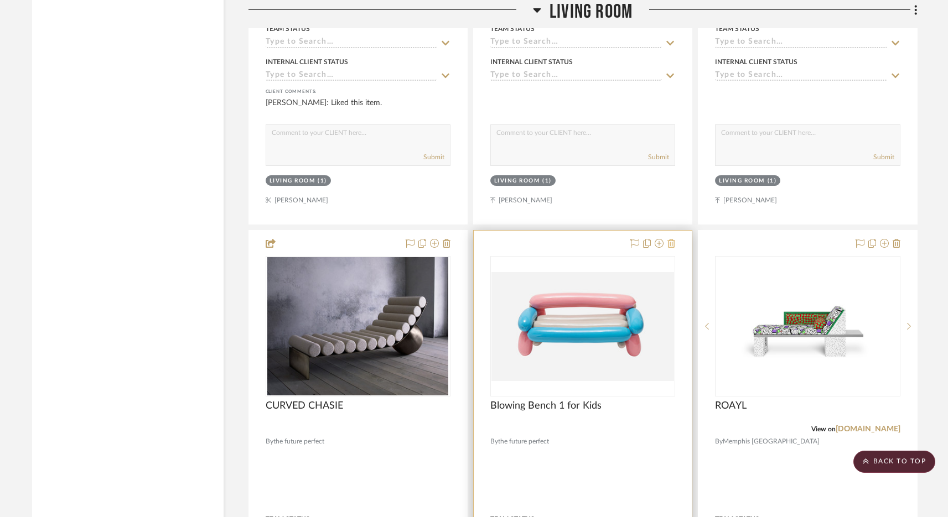
click at [674, 239] on icon at bounding box center [671, 243] width 8 height 9
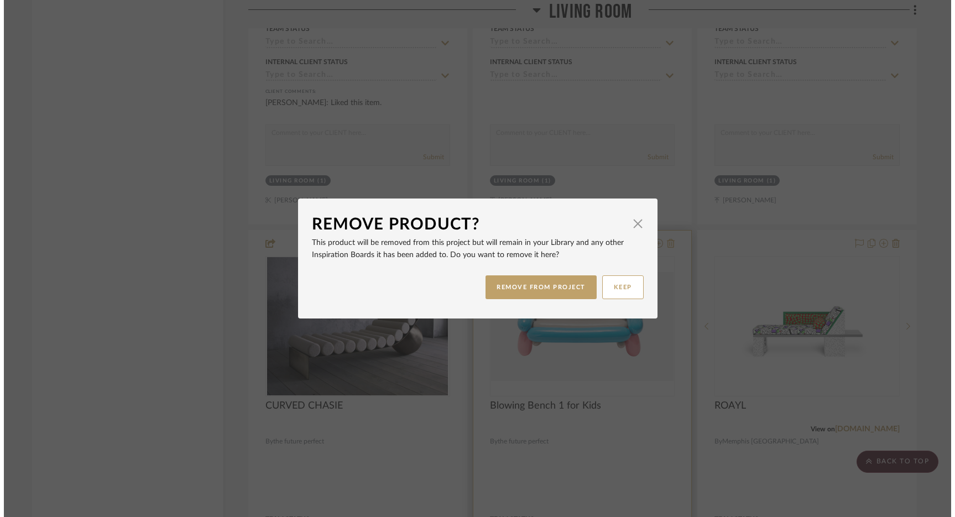
scroll to position [0, 0]
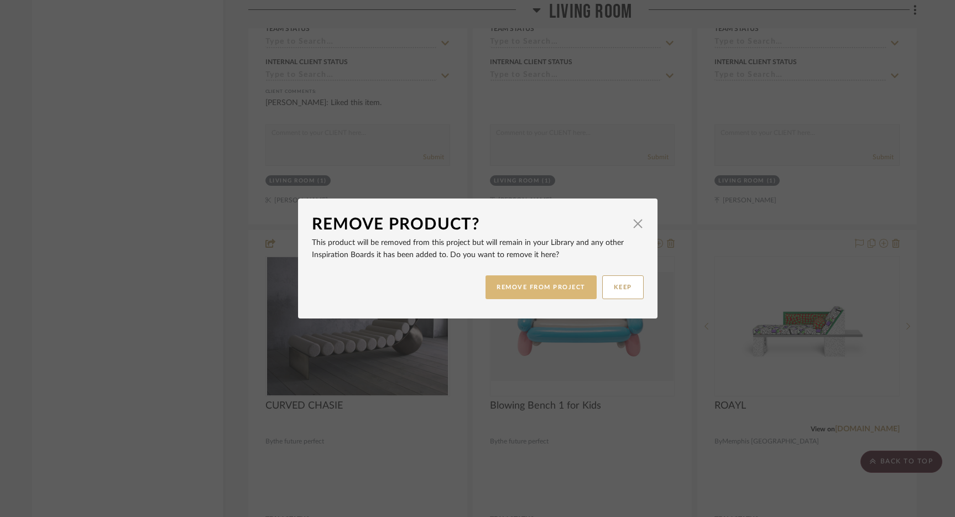
click at [548, 289] on button "REMOVE FROM PROJECT" at bounding box center [541, 288] width 111 height 24
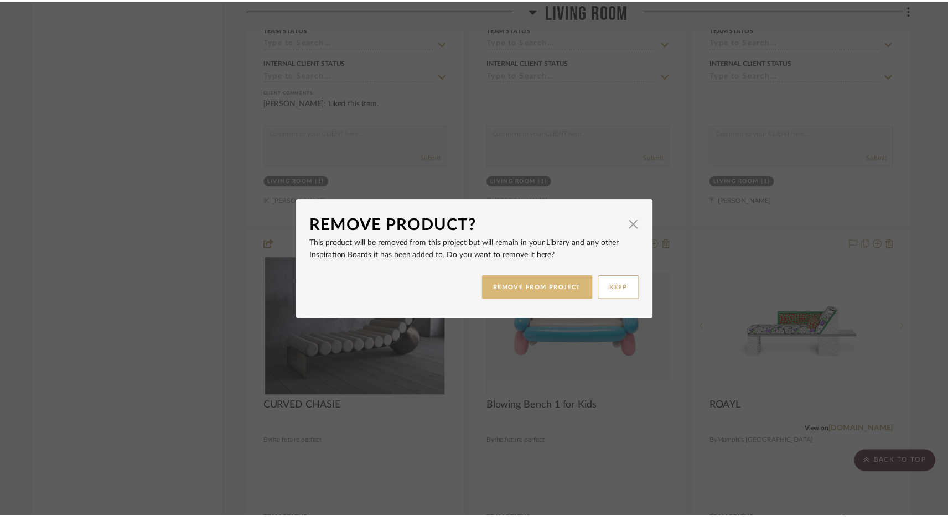
scroll to position [13026, 0]
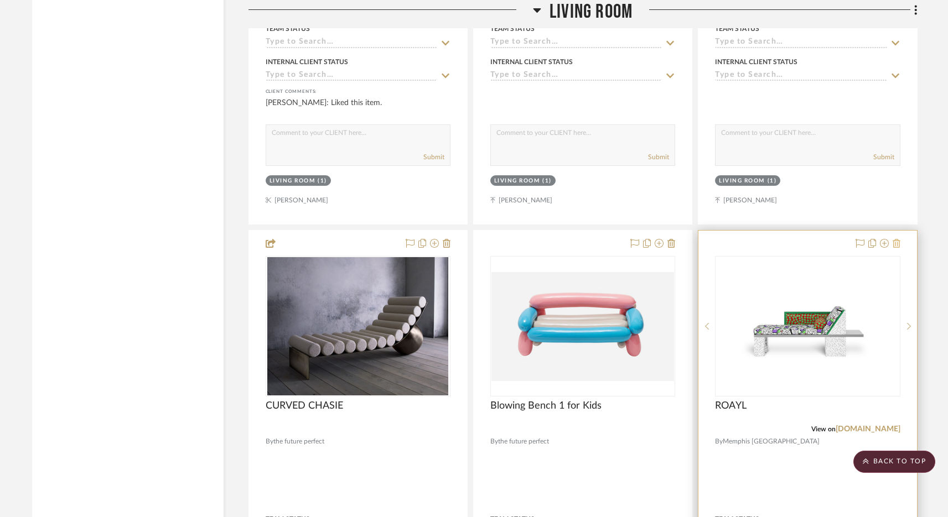
click at [897, 239] on icon at bounding box center [896, 243] width 8 height 9
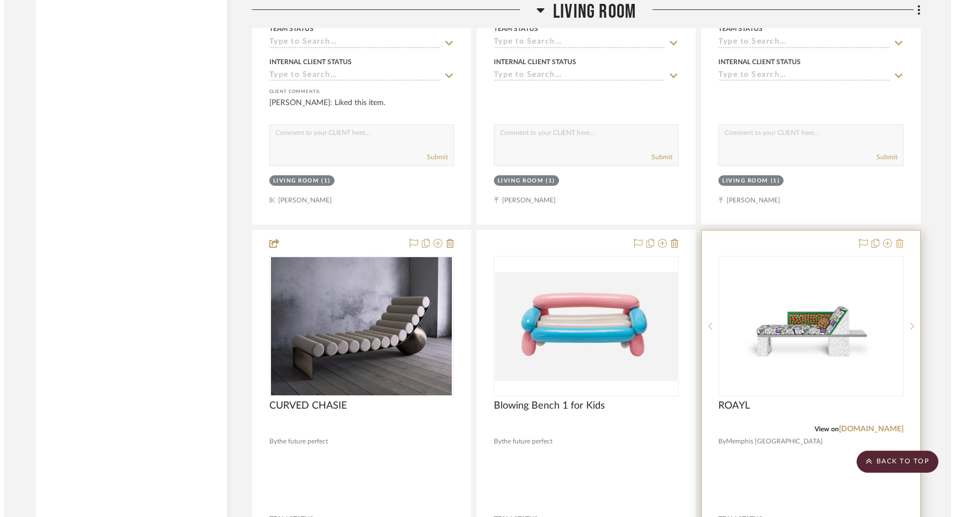
scroll to position [0, 0]
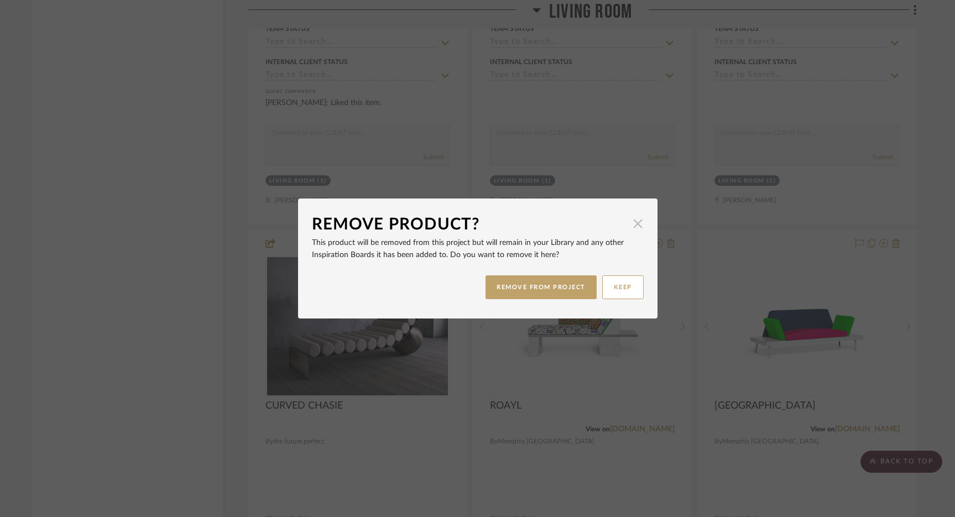
click at [632, 225] on span "button" at bounding box center [638, 223] width 22 height 22
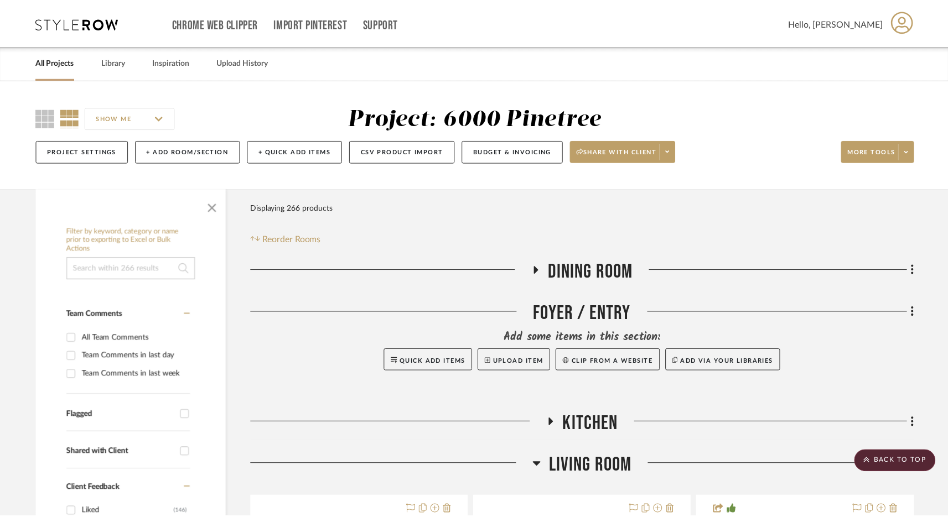
scroll to position [13026, 0]
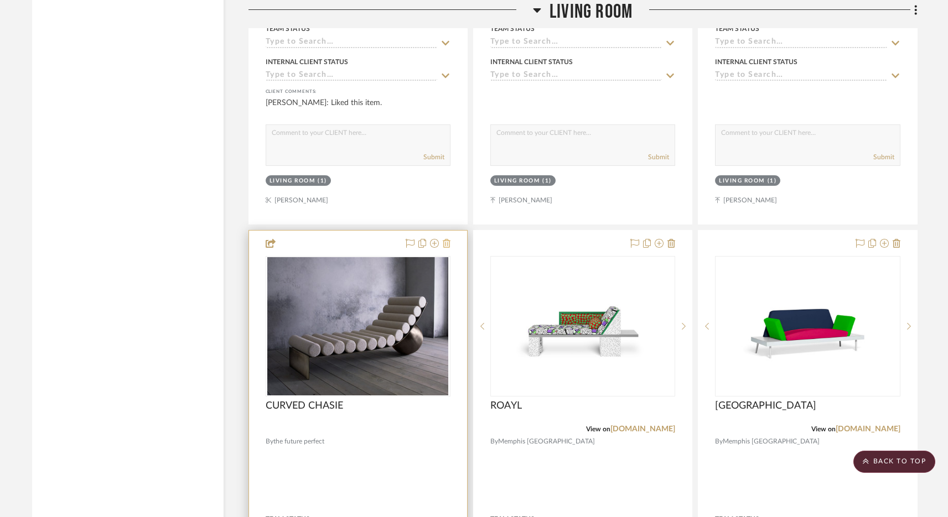
click at [449, 239] on icon at bounding box center [447, 243] width 8 height 9
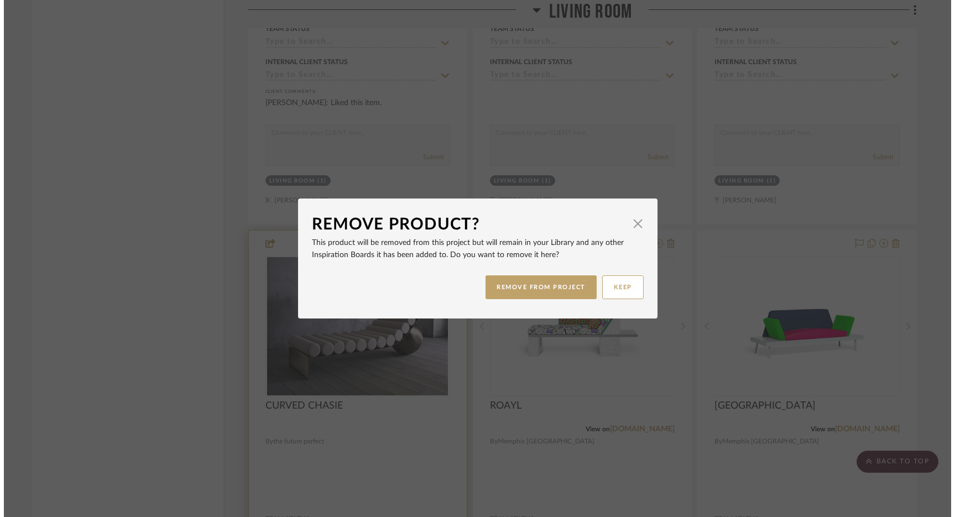
scroll to position [0, 0]
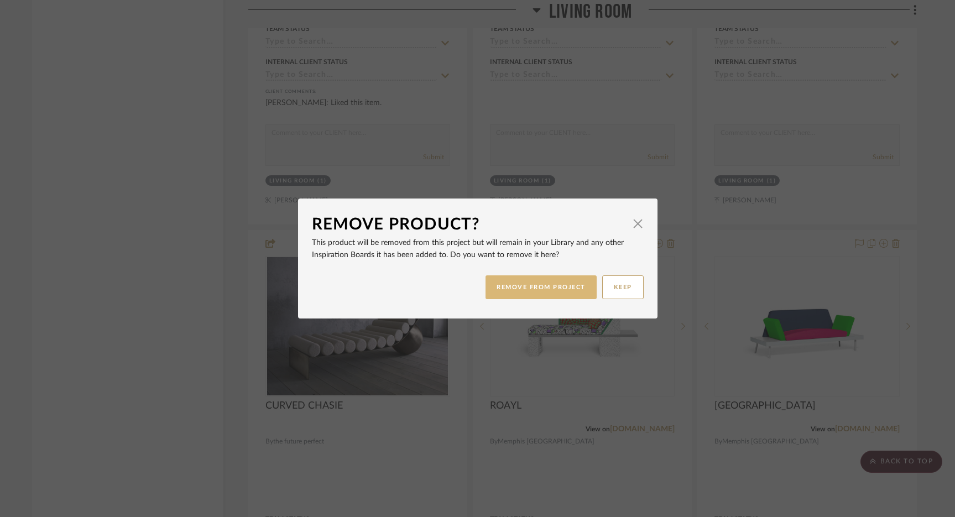
click at [528, 290] on button "REMOVE FROM PROJECT" at bounding box center [541, 288] width 111 height 24
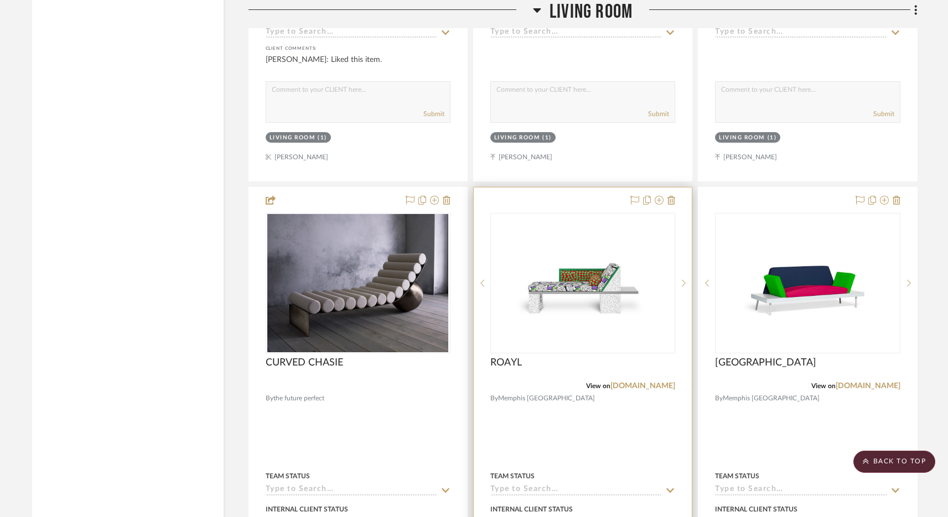
scroll to position [13070, 0]
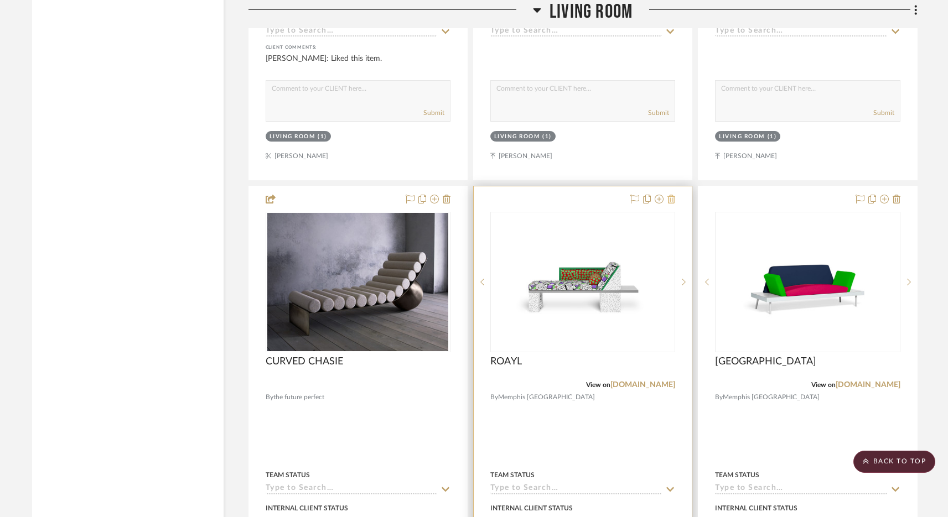
click at [673, 195] on fa-icon at bounding box center [671, 199] width 8 height 9
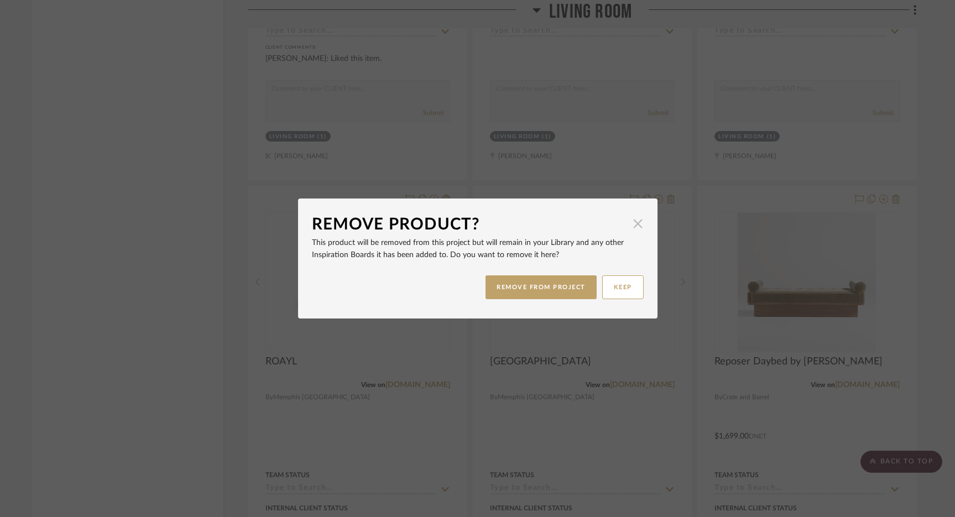
click at [636, 226] on span "button" at bounding box center [638, 223] width 22 height 22
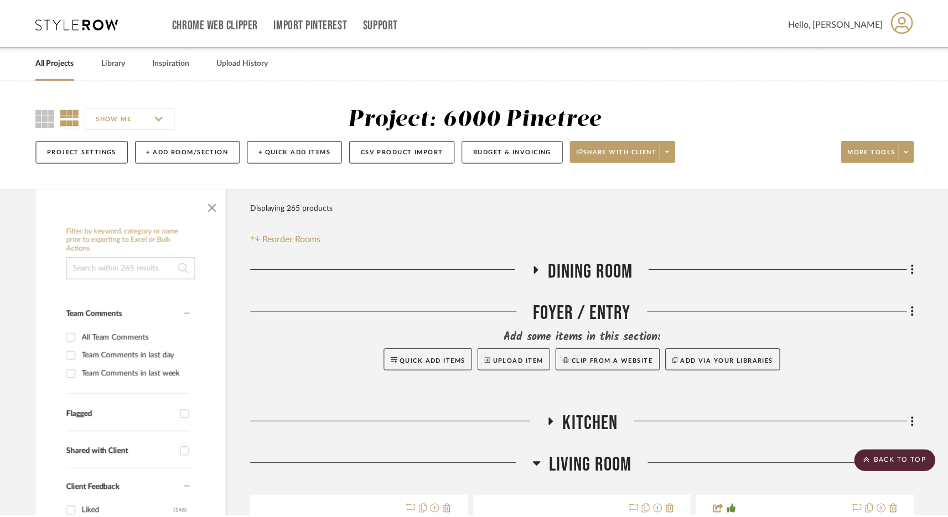
scroll to position [13070, 0]
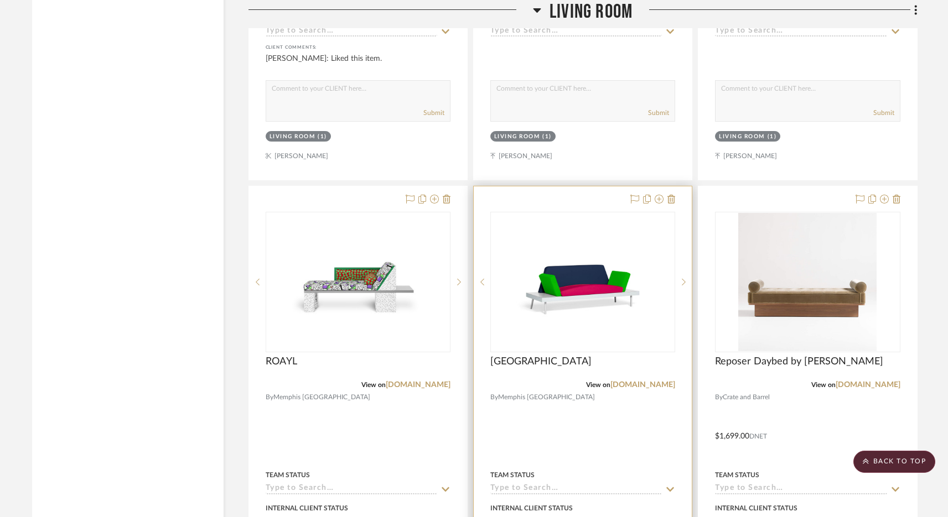
click at [676, 186] on div at bounding box center [583, 428] width 218 height 484
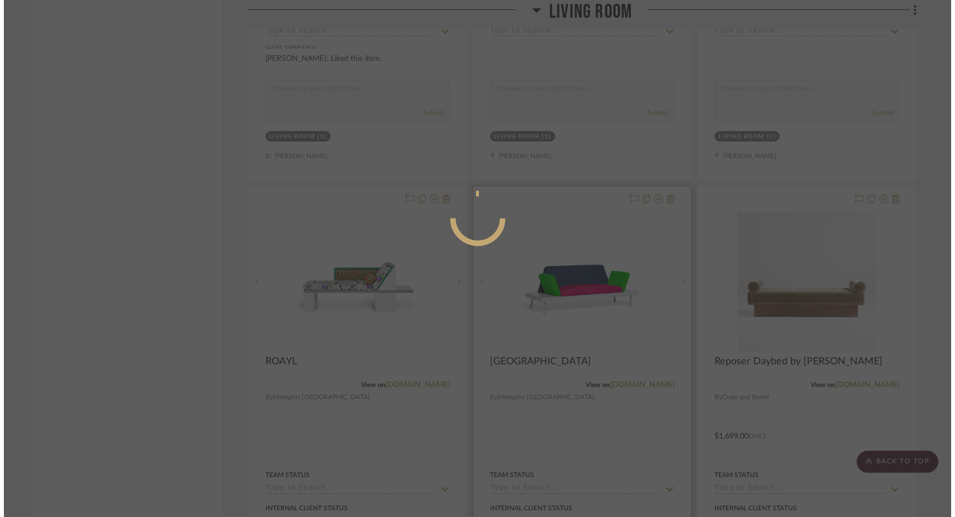
scroll to position [0, 0]
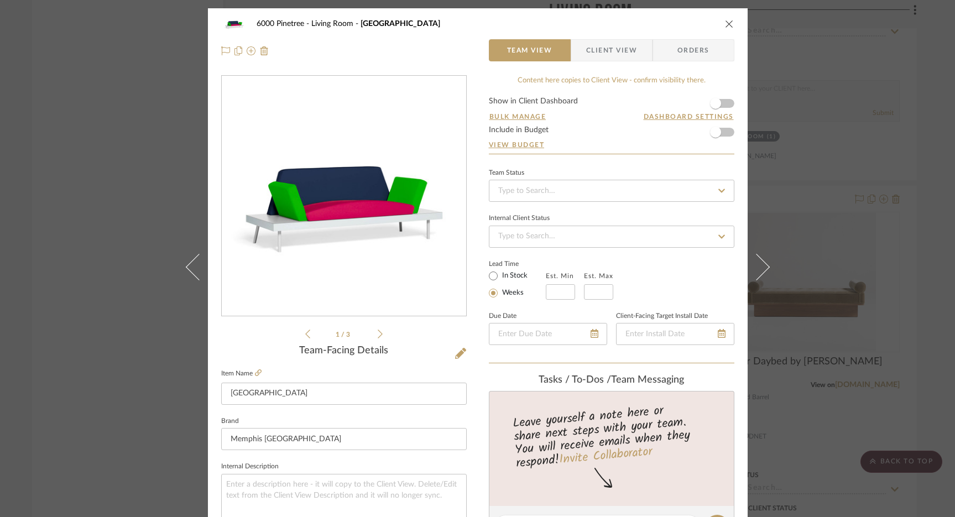
click at [725, 24] on icon "close" at bounding box center [729, 23] width 9 height 9
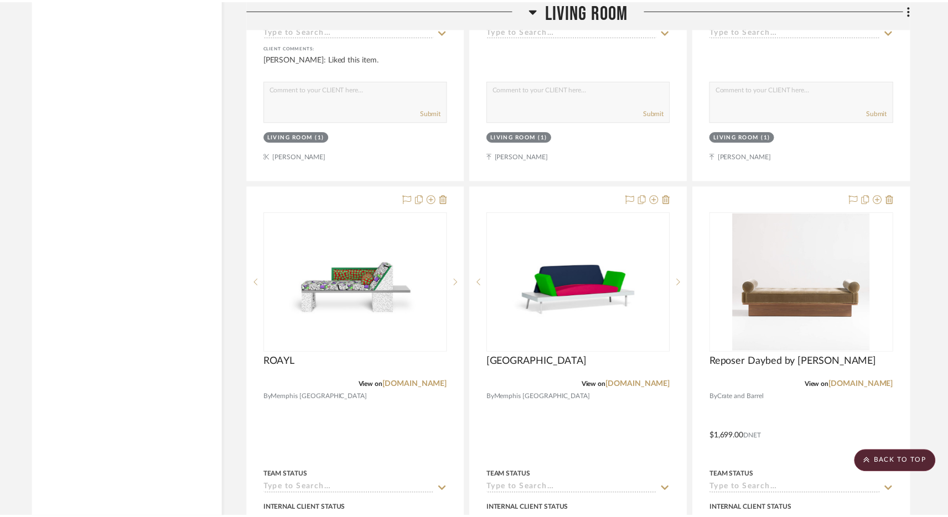
scroll to position [13070, 0]
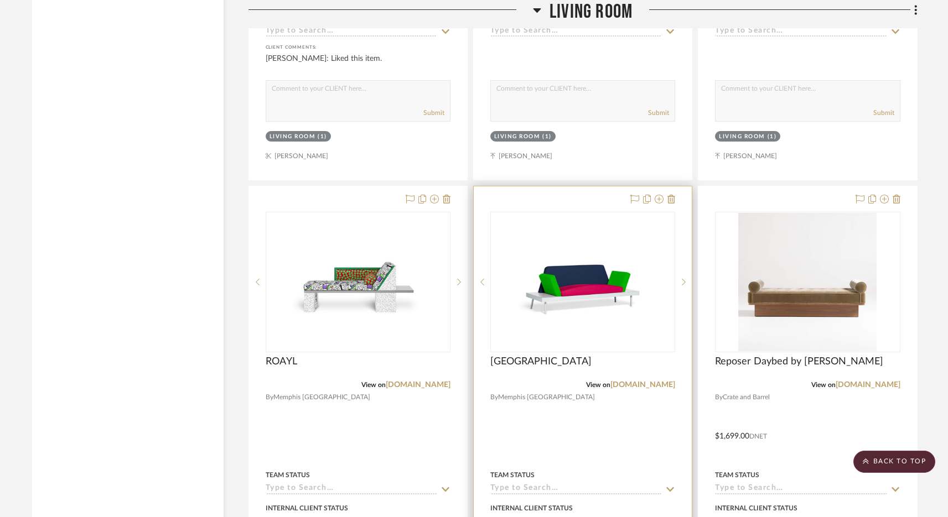
click at [675, 189] on div at bounding box center [583, 428] width 218 height 484
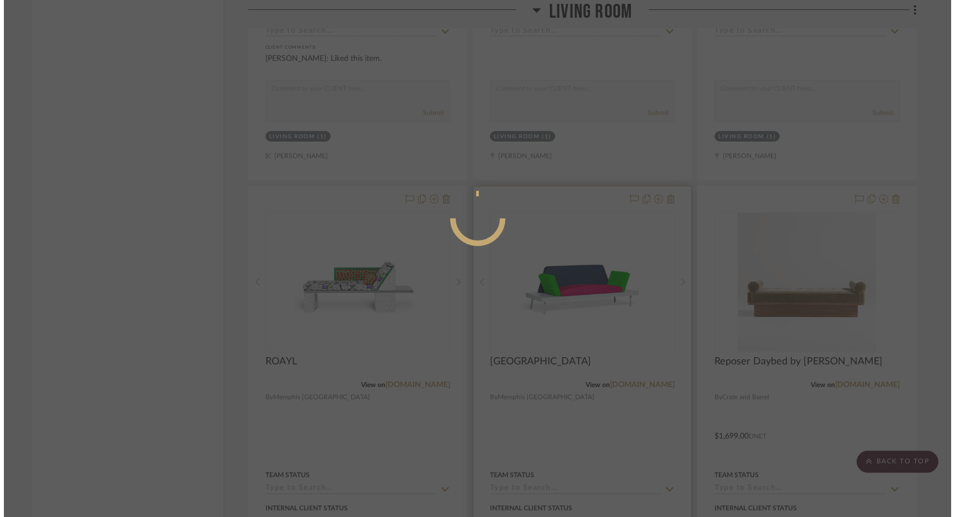
scroll to position [0, 0]
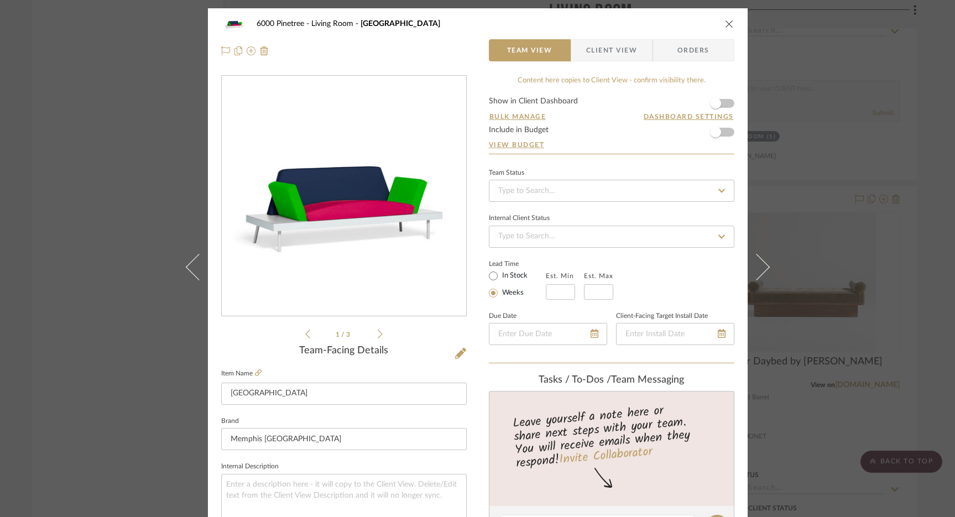
click at [725, 21] on button "close" at bounding box center [730, 24] width 10 height 10
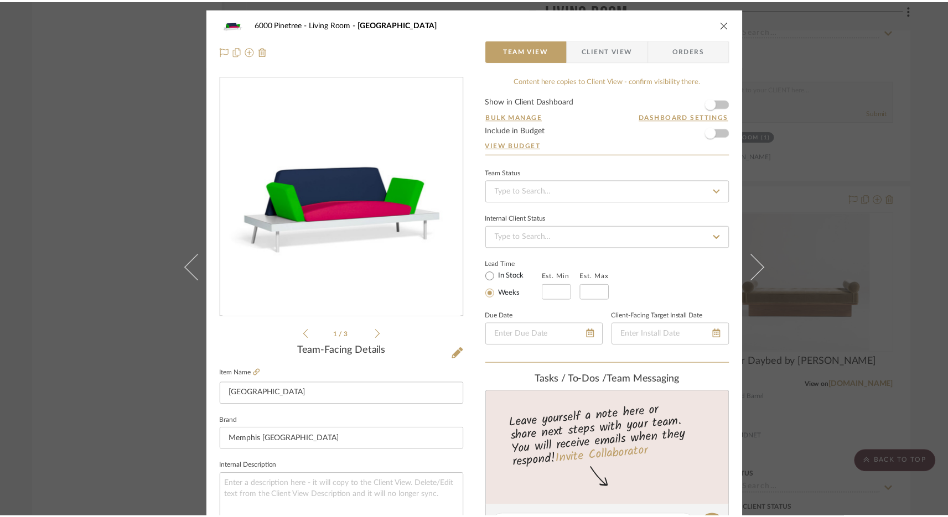
scroll to position [13070, 0]
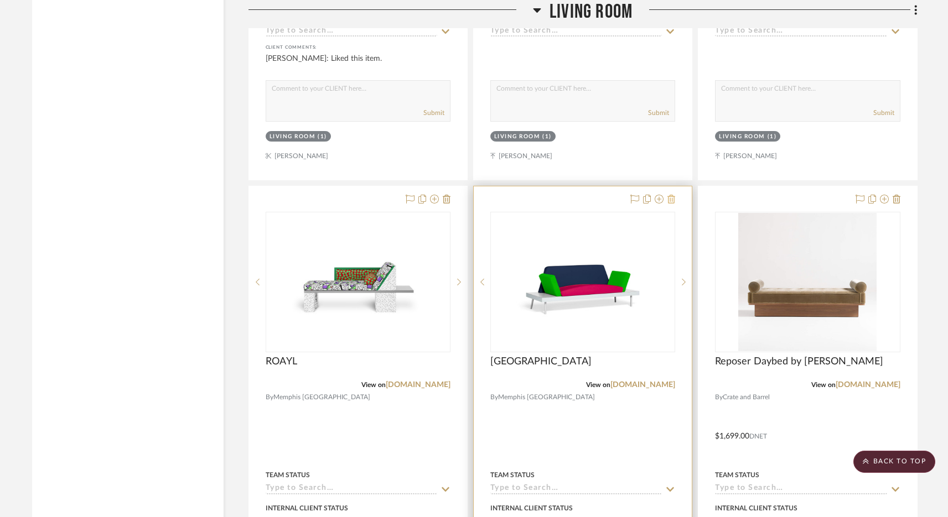
click at [674, 195] on icon at bounding box center [671, 199] width 8 height 9
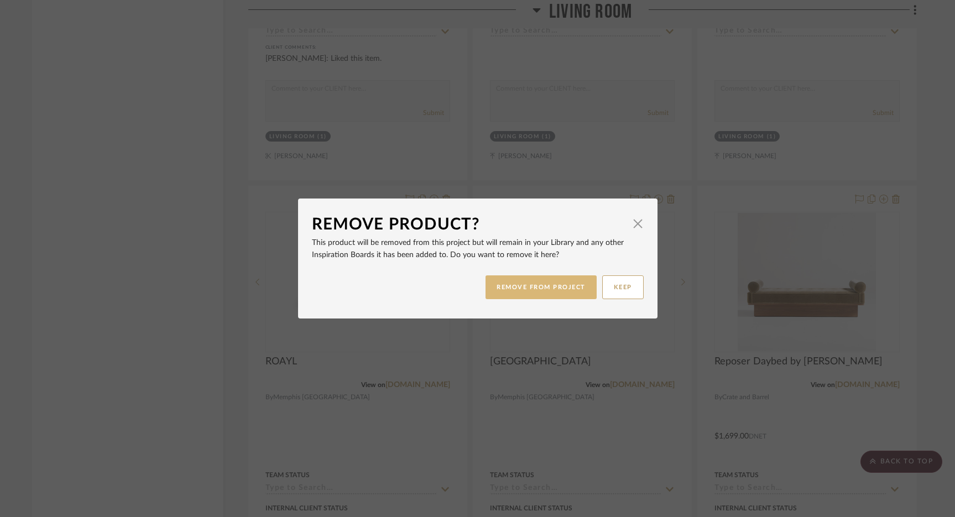
click at [541, 287] on button "REMOVE FROM PROJECT" at bounding box center [541, 288] width 111 height 24
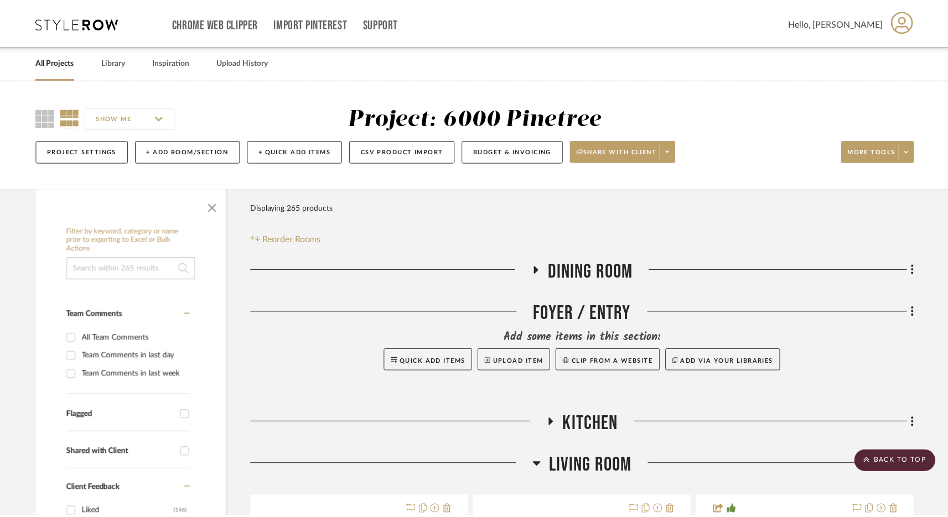
scroll to position [13070, 0]
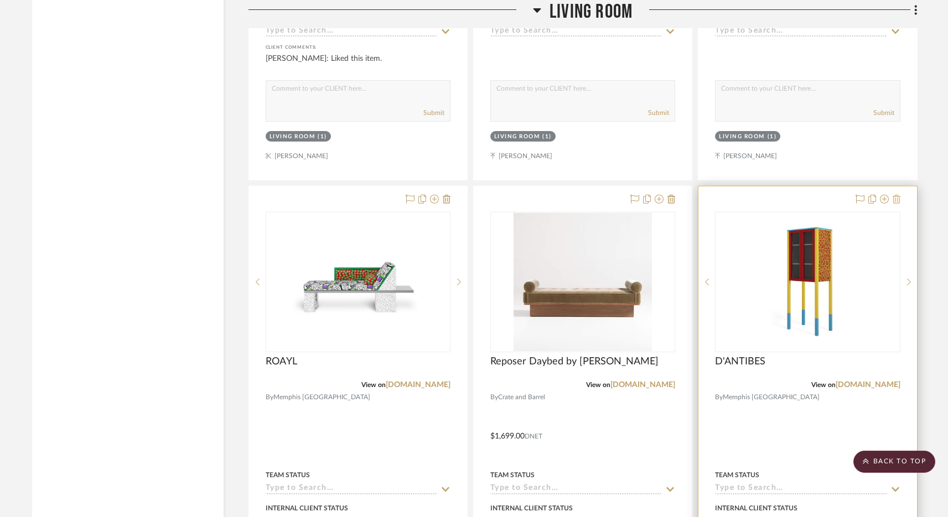
click at [897, 195] on icon at bounding box center [896, 199] width 8 height 9
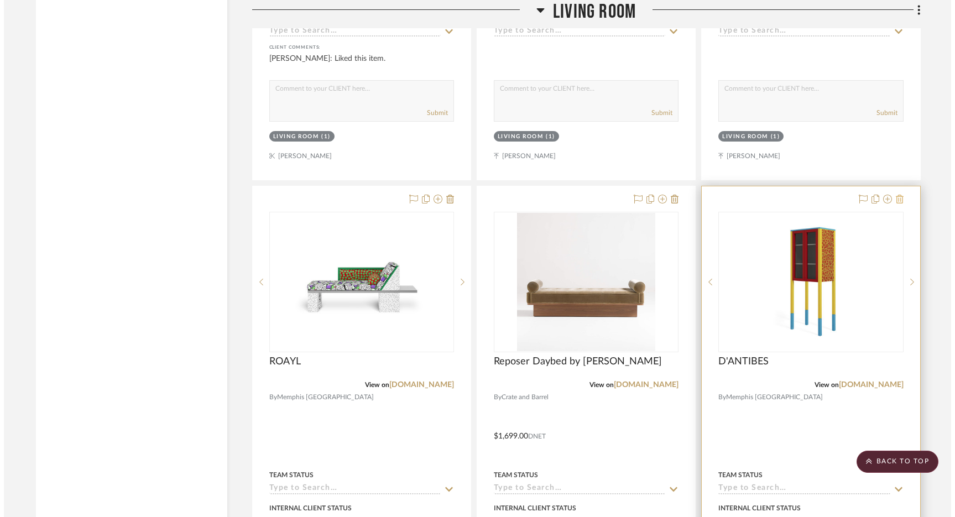
scroll to position [0, 0]
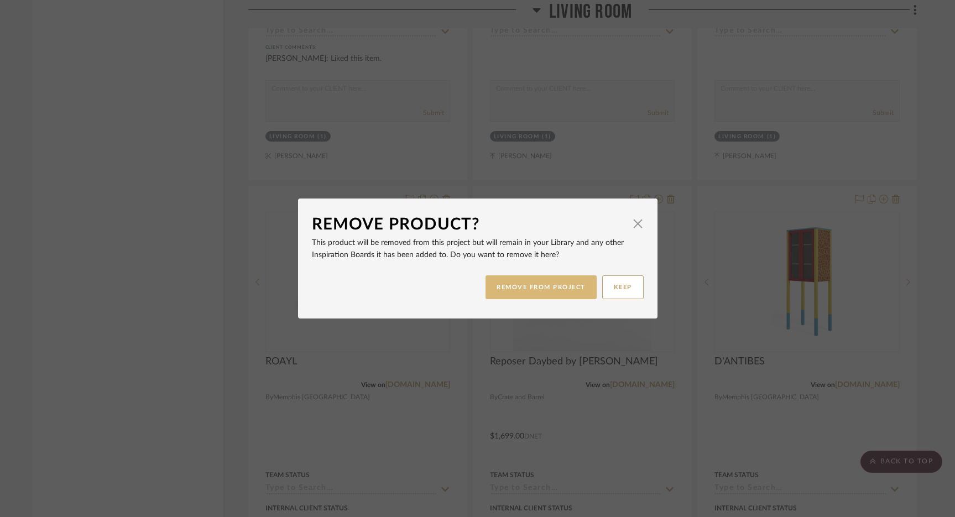
click at [538, 287] on button "REMOVE FROM PROJECT" at bounding box center [541, 288] width 111 height 24
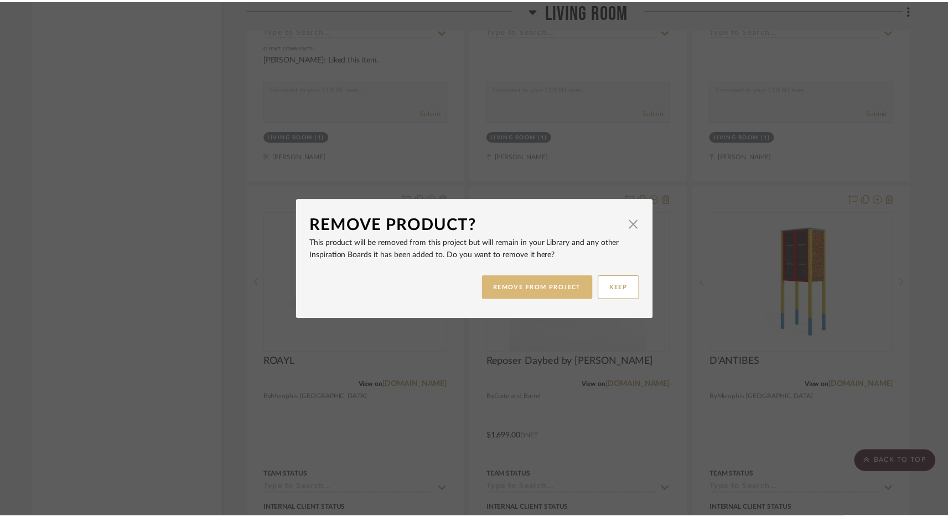
scroll to position [13070, 0]
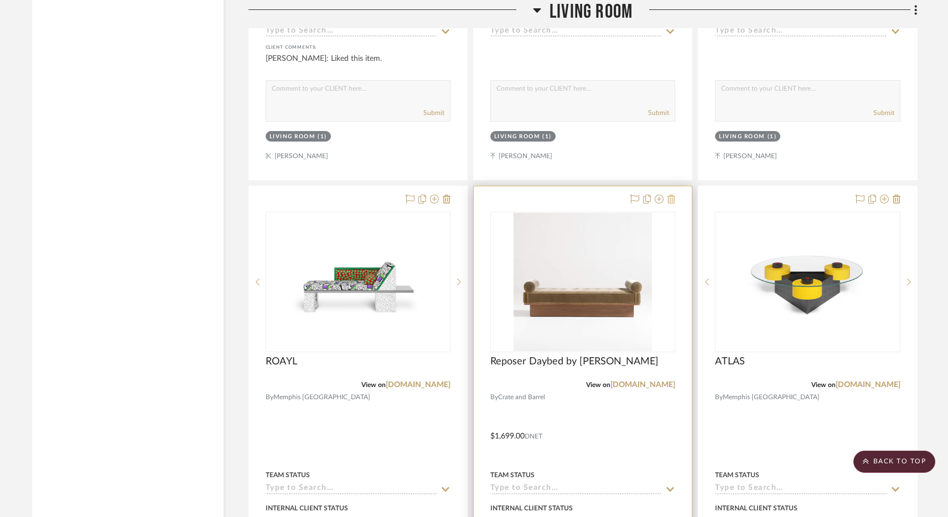
click at [673, 195] on icon at bounding box center [671, 199] width 8 height 9
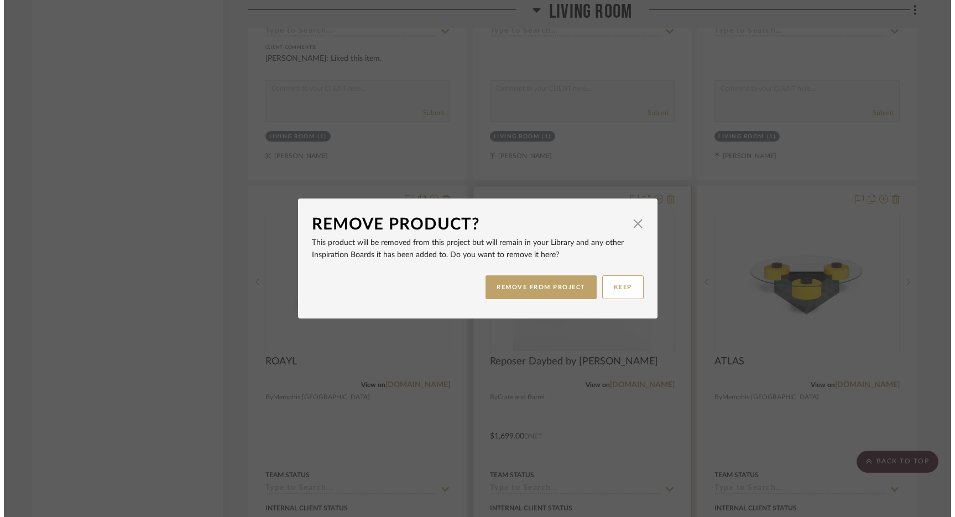
scroll to position [0, 0]
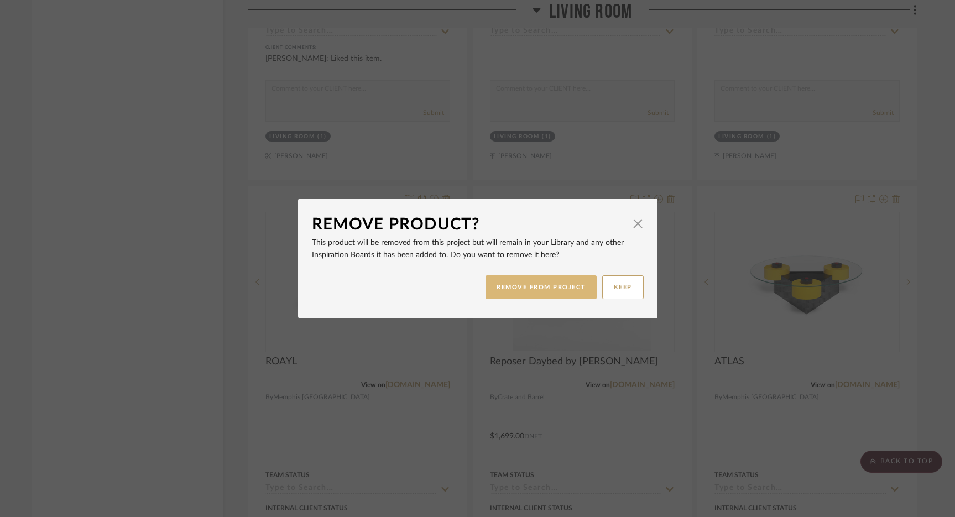
click at [569, 287] on button "REMOVE FROM PROJECT" at bounding box center [541, 288] width 111 height 24
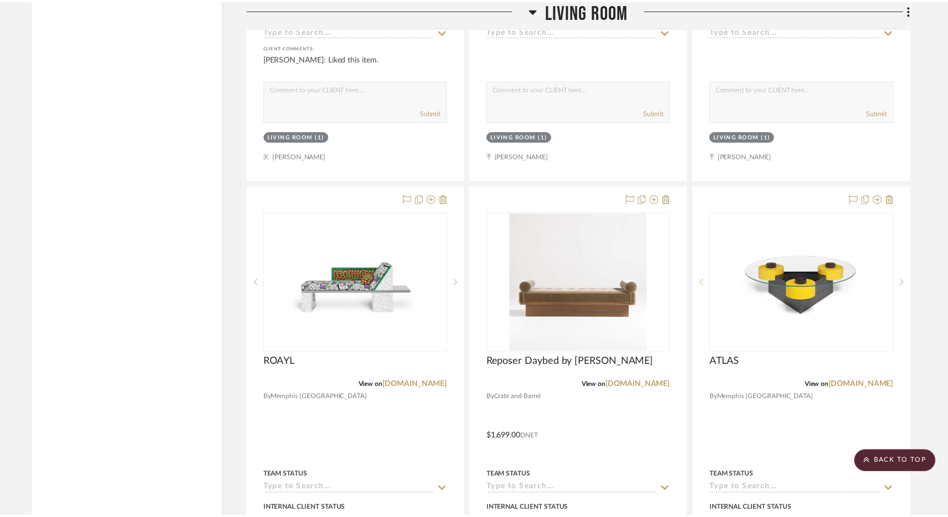
scroll to position [13070, 0]
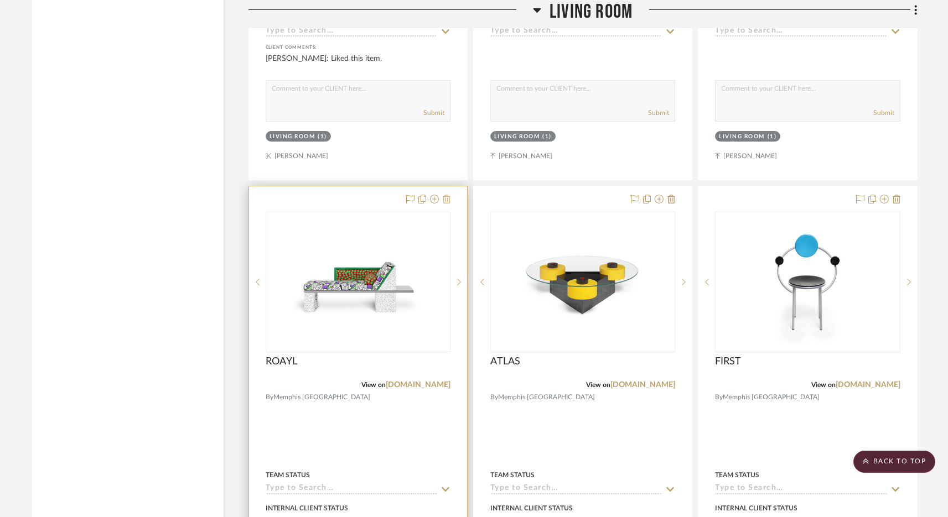
click at [446, 195] on icon at bounding box center [447, 199] width 8 height 9
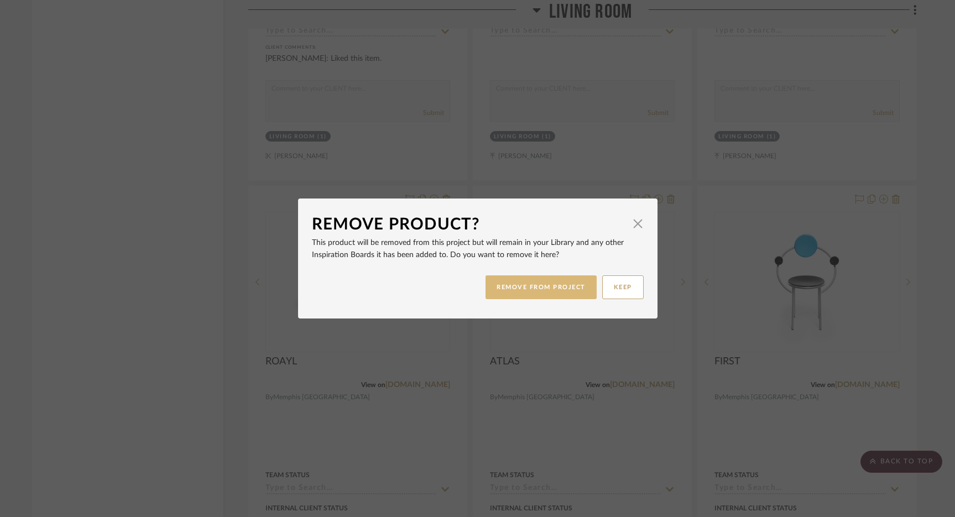
click at [555, 289] on button "REMOVE FROM PROJECT" at bounding box center [541, 288] width 111 height 24
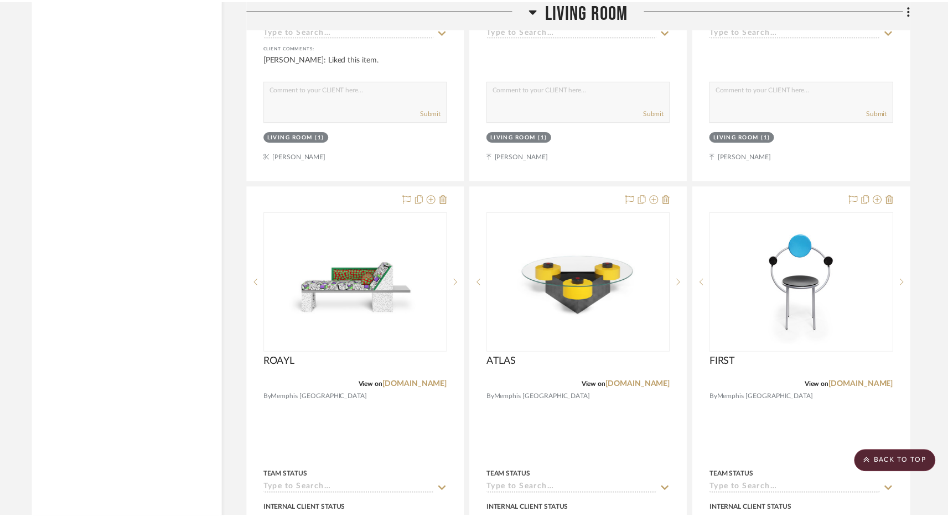
scroll to position [13070, 0]
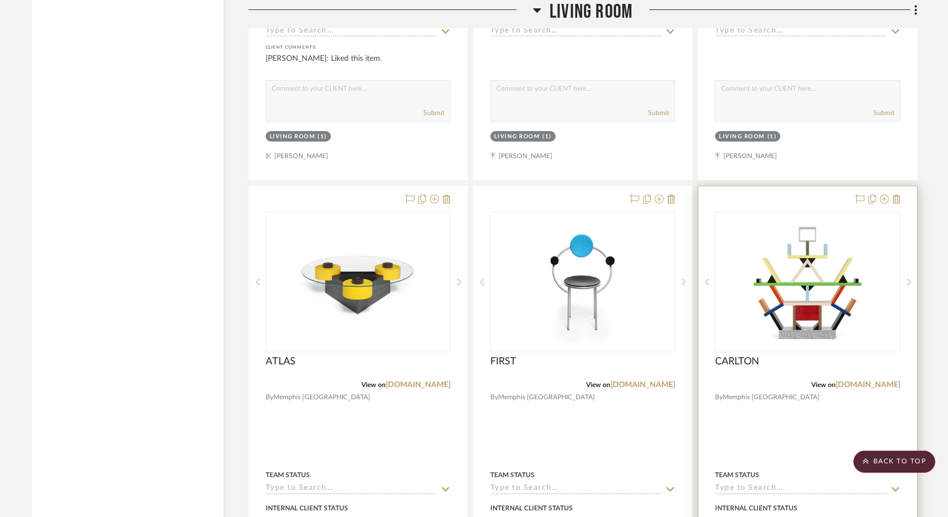
click at [901, 186] on div at bounding box center [807, 428] width 218 height 484
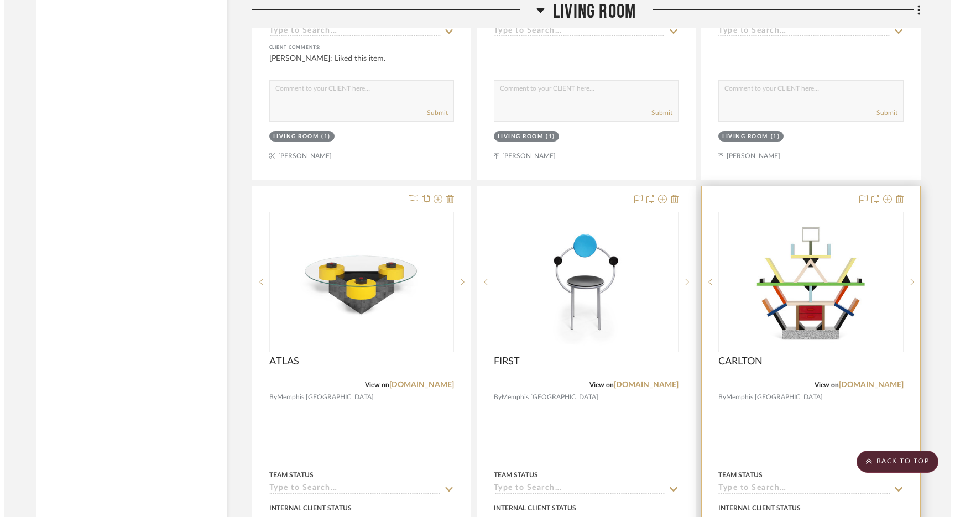
scroll to position [0, 0]
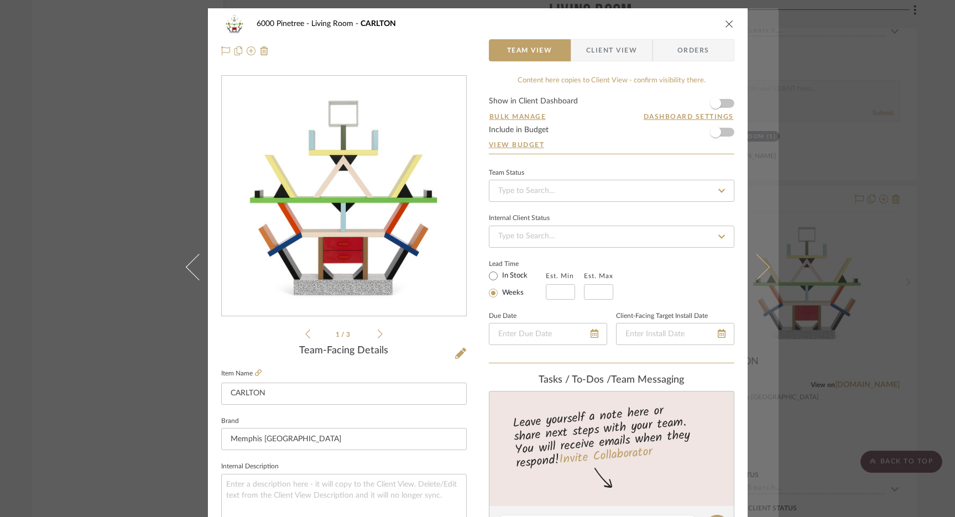
click at [763, 29] on button at bounding box center [763, 266] width 31 height 517
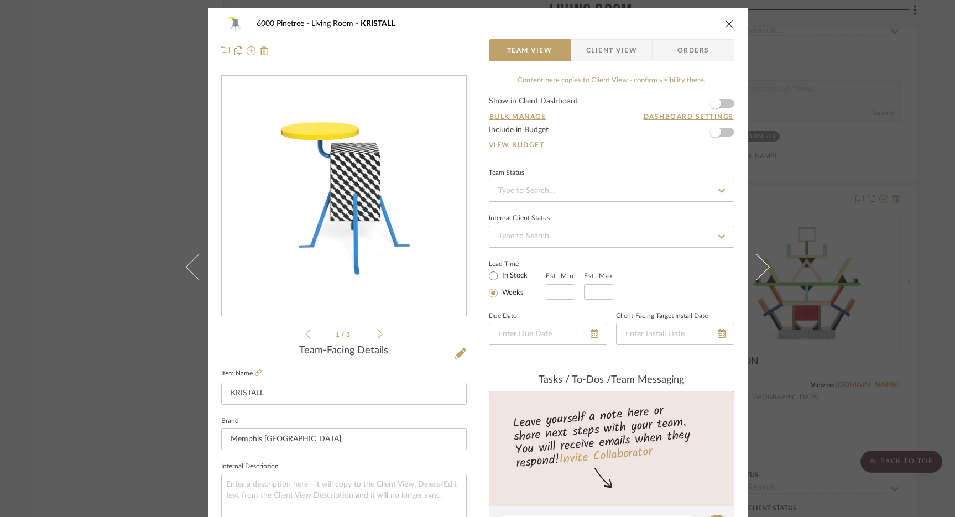
click at [725, 24] on icon "close" at bounding box center [729, 23] width 9 height 9
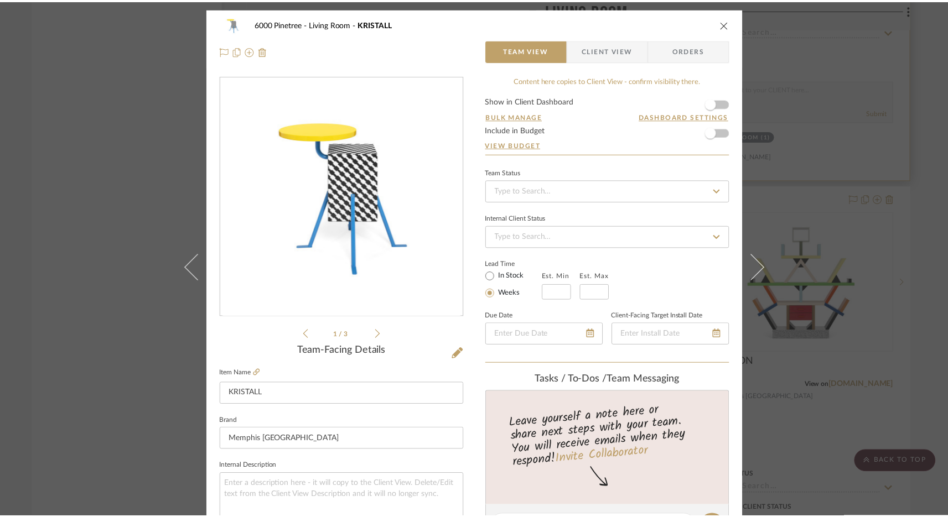
scroll to position [13070, 0]
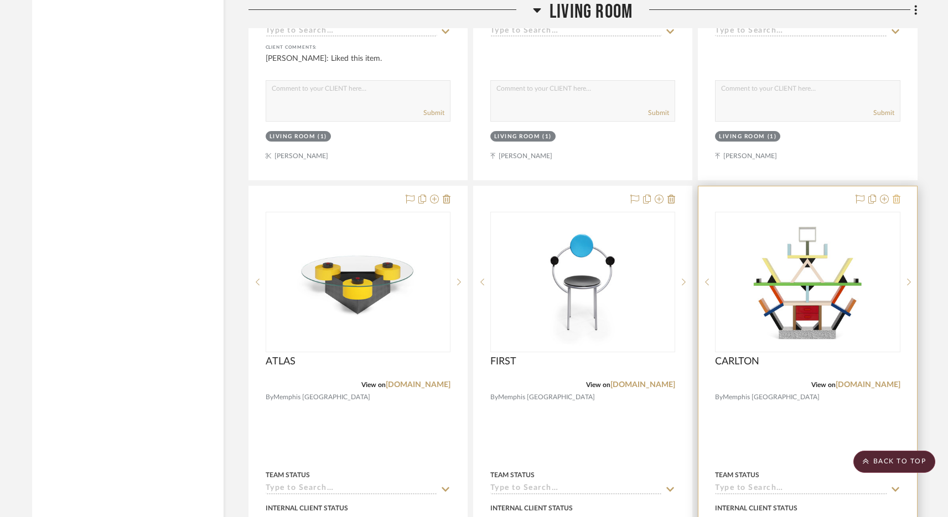
click at [897, 195] on icon at bounding box center [896, 199] width 8 height 9
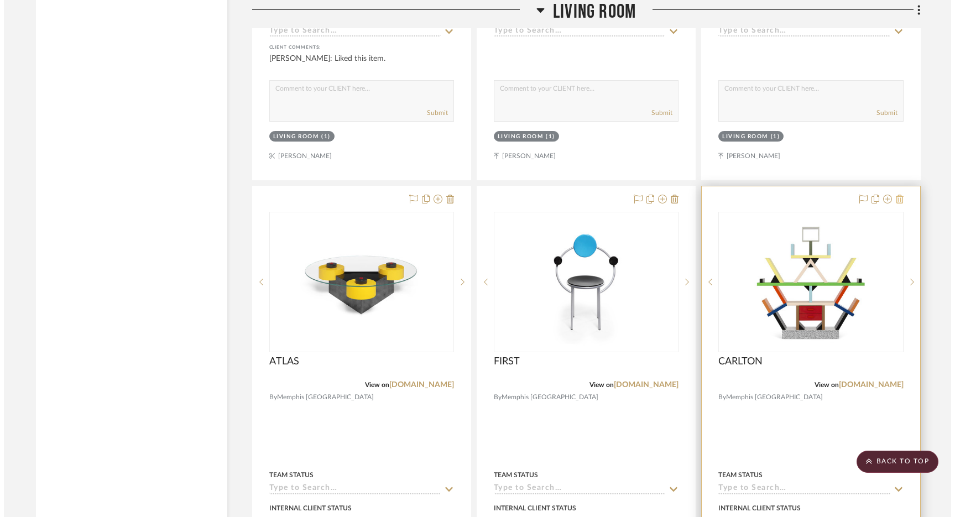
scroll to position [0, 0]
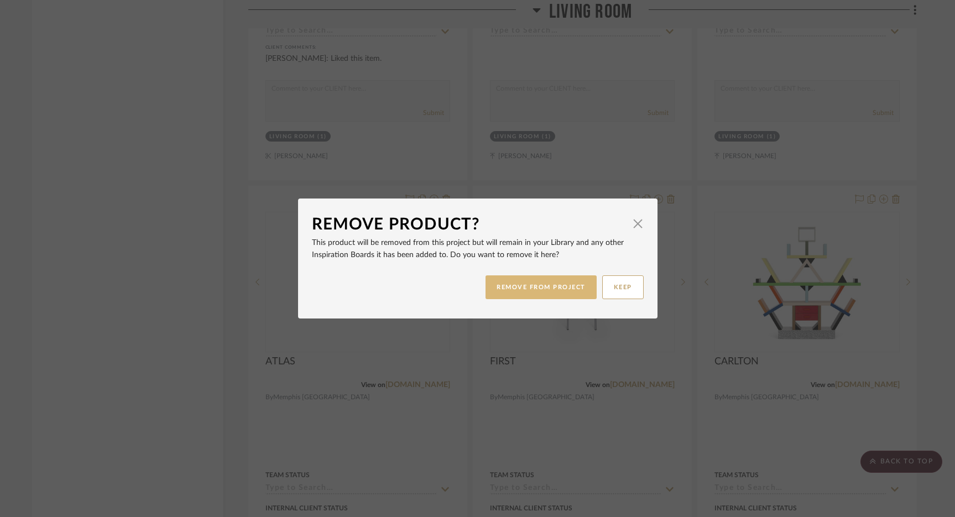
click at [539, 281] on button "REMOVE FROM PROJECT" at bounding box center [541, 288] width 111 height 24
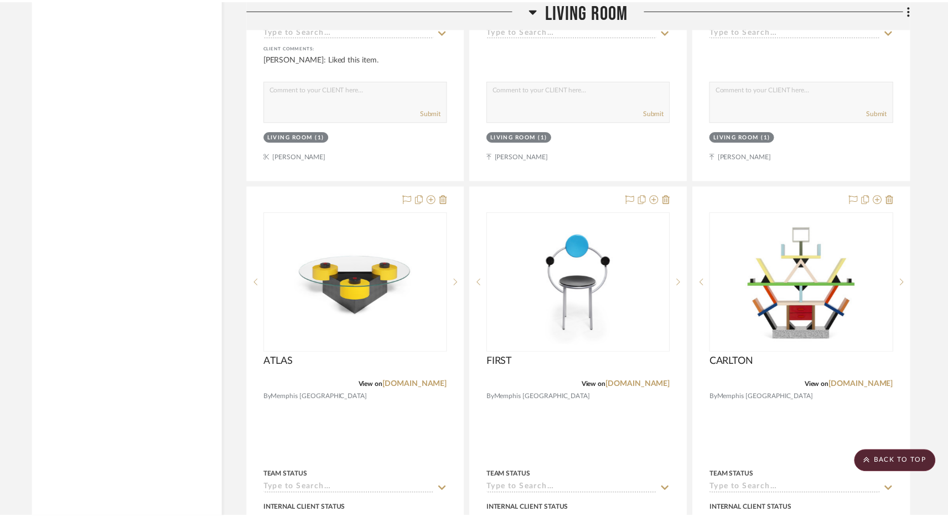
scroll to position [13070, 0]
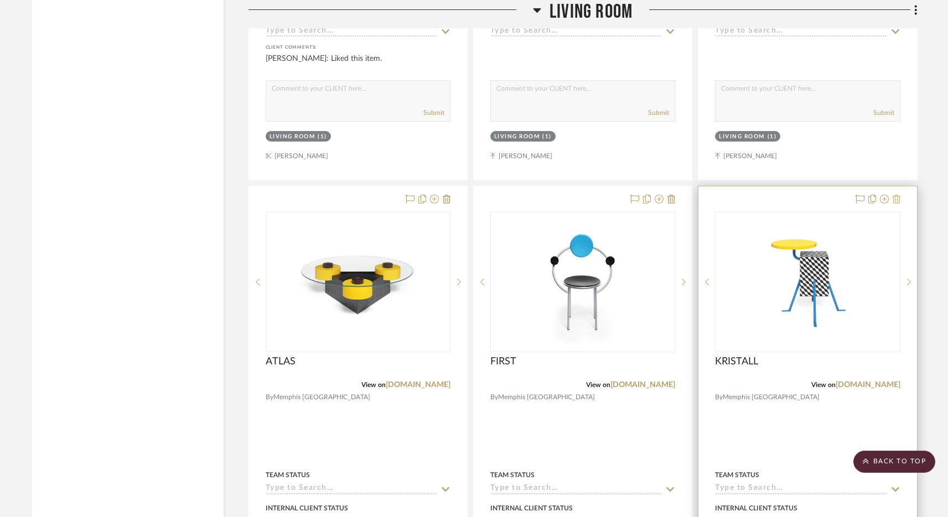
click at [898, 195] on icon at bounding box center [896, 199] width 8 height 9
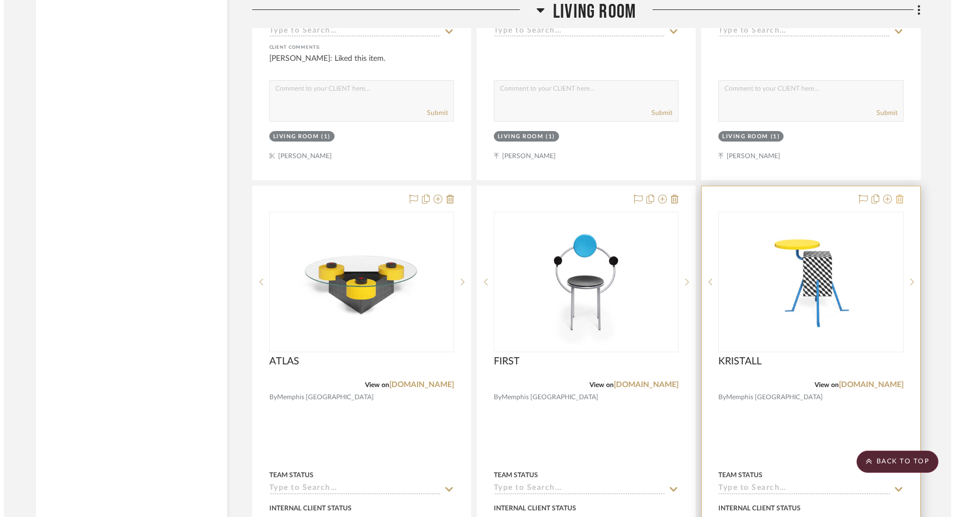
scroll to position [0, 0]
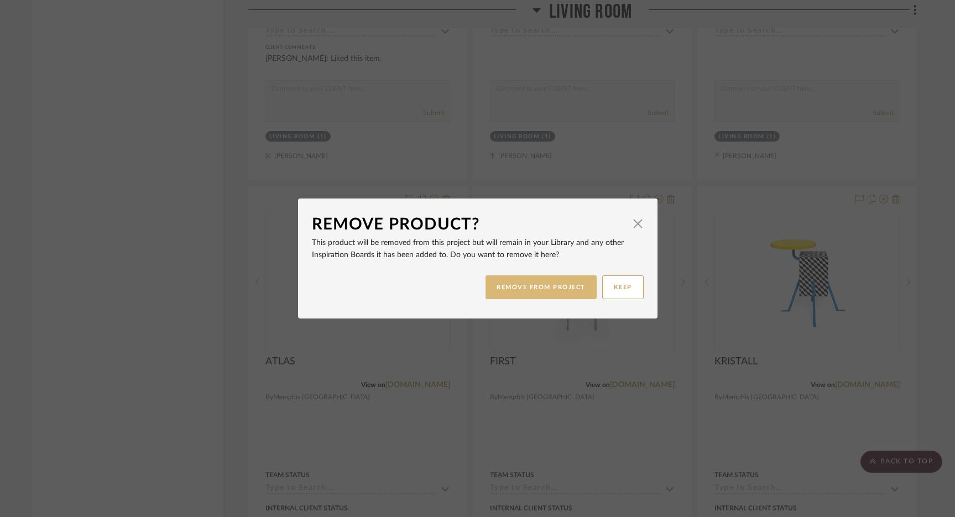
click at [552, 279] on button "REMOVE FROM PROJECT" at bounding box center [541, 288] width 111 height 24
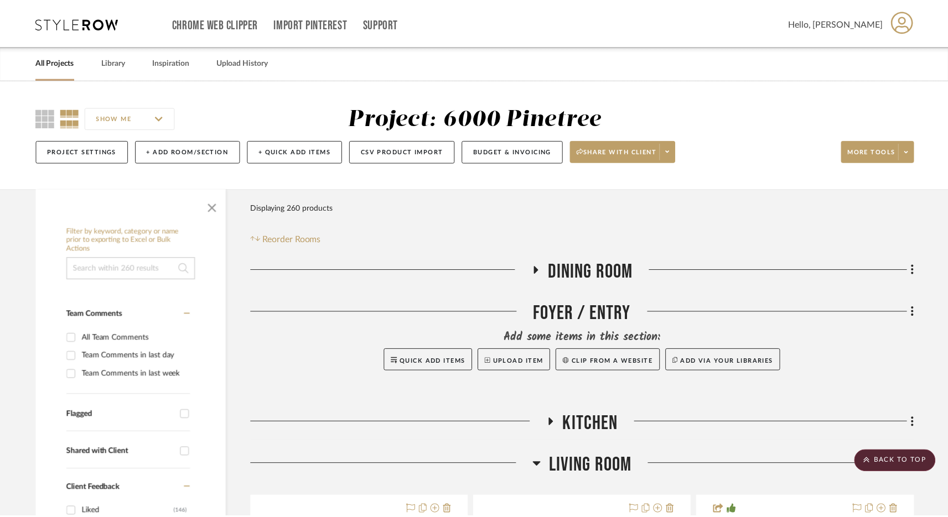
scroll to position [13070, 0]
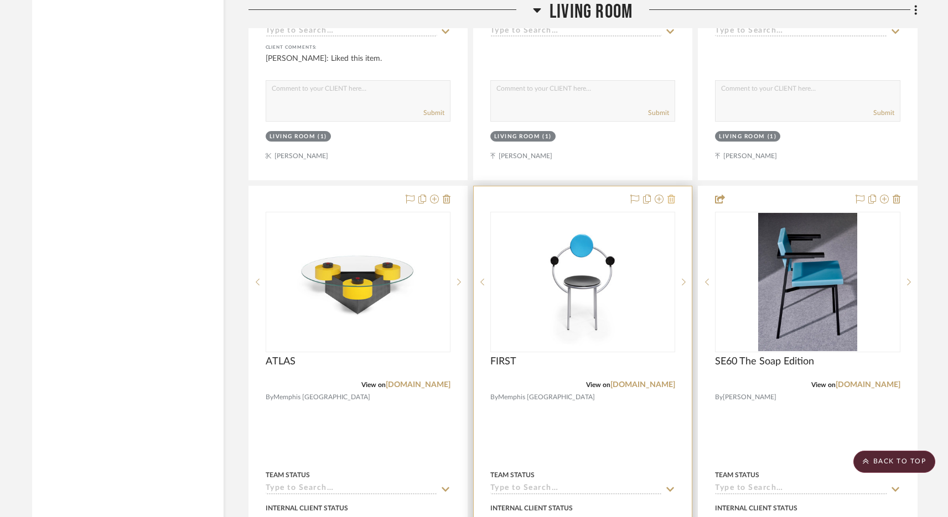
click at [674, 195] on icon at bounding box center [671, 199] width 8 height 9
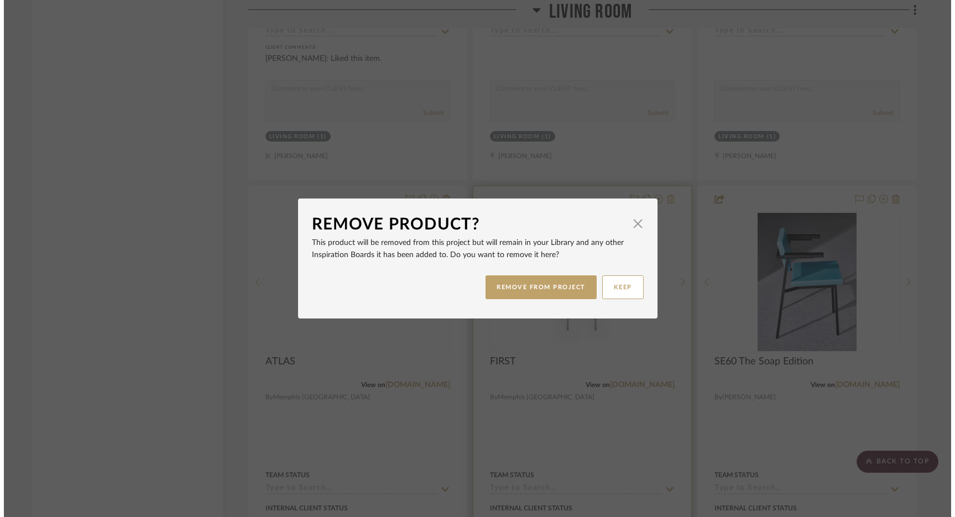
scroll to position [0, 0]
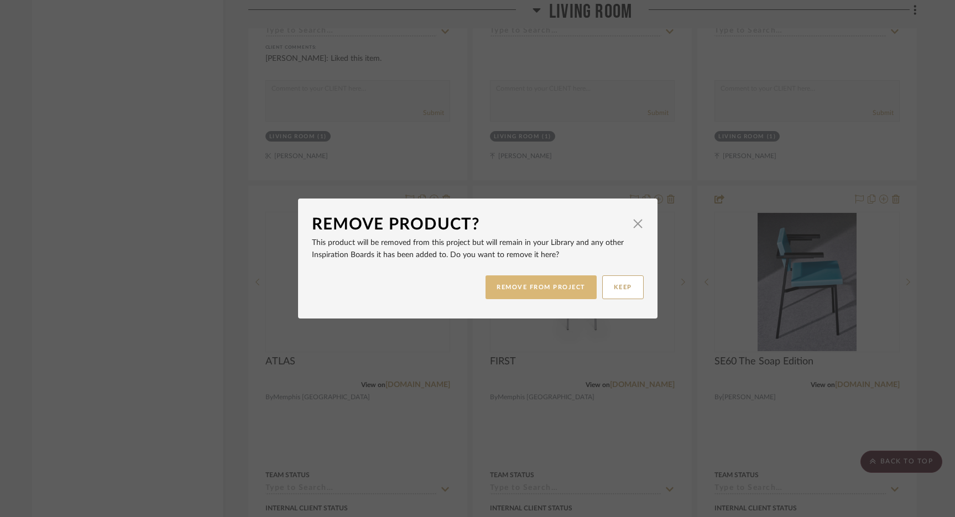
click at [561, 293] on button "REMOVE FROM PROJECT" at bounding box center [541, 288] width 111 height 24
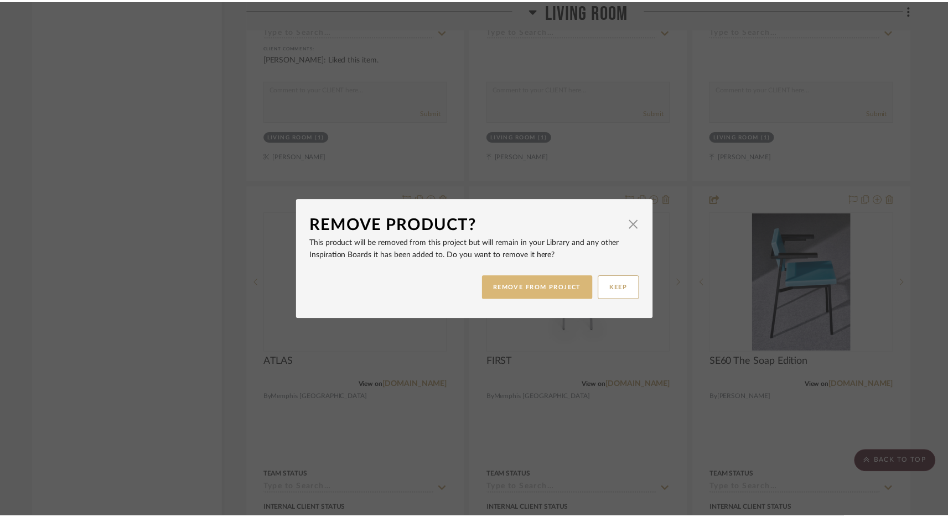
scroll to position [13070, 0]
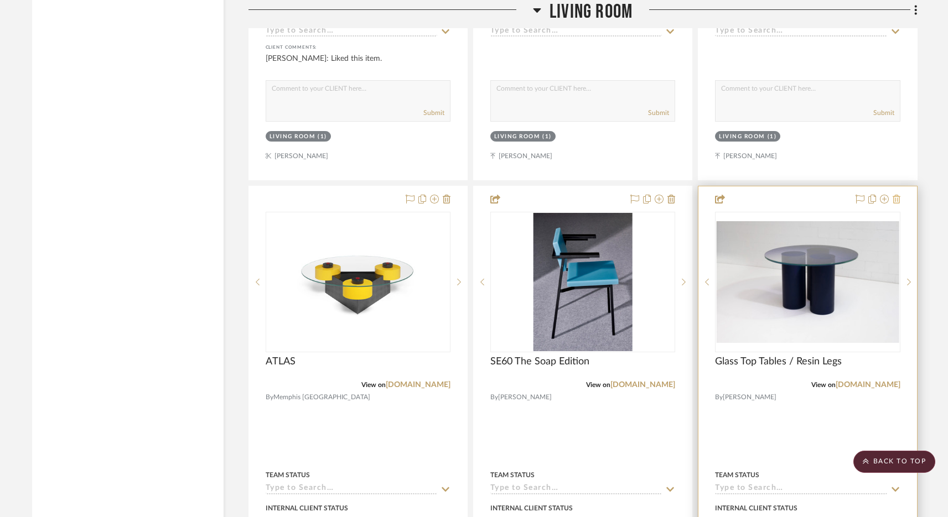
click at [899, 195] on fa-icon at bounding box center [896, 199] width 8 height 9
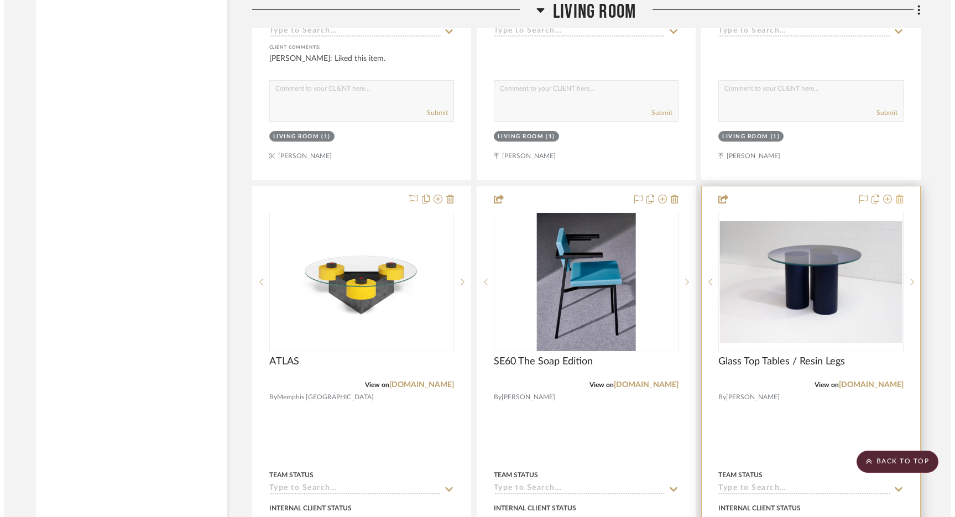
scroll to position [0, 0]
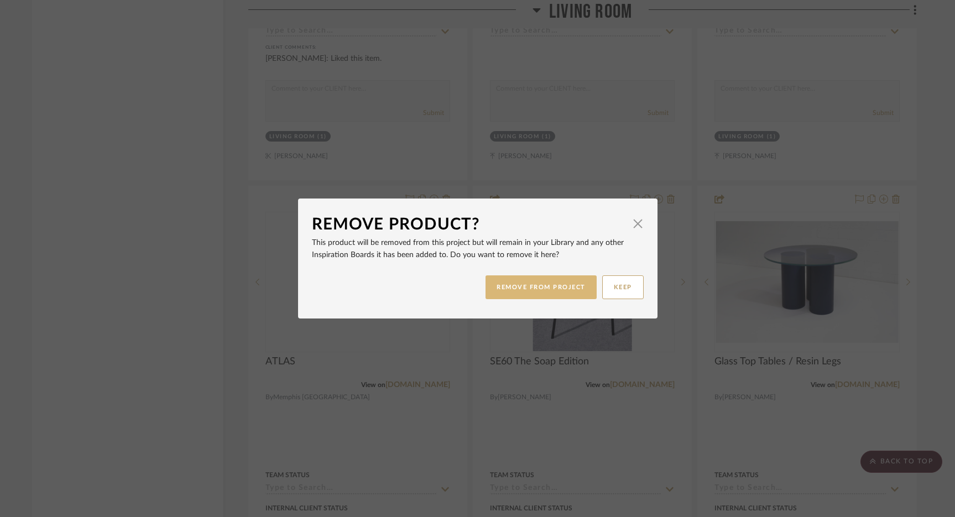
click at [526, 297] on button "REMOVE FROM PROJECT" at bounding box center [541, 288] width 111 height 24
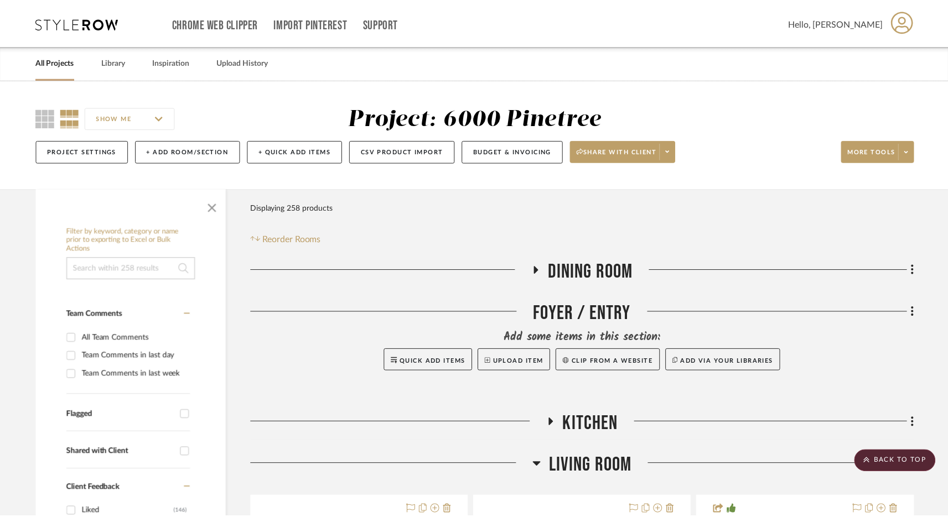
scroll to position [13070, 0]
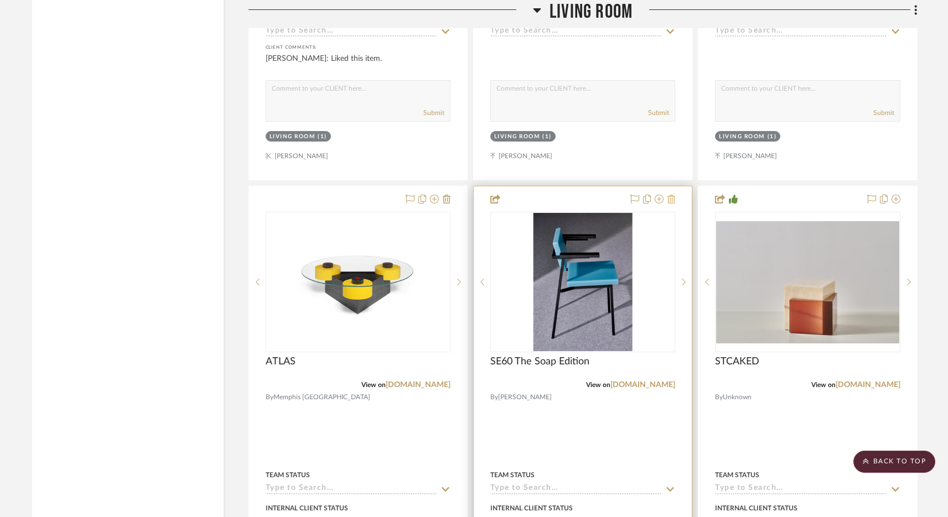
click at [674, 195] on icon at bounding box center [671, 199] width 8 height 9
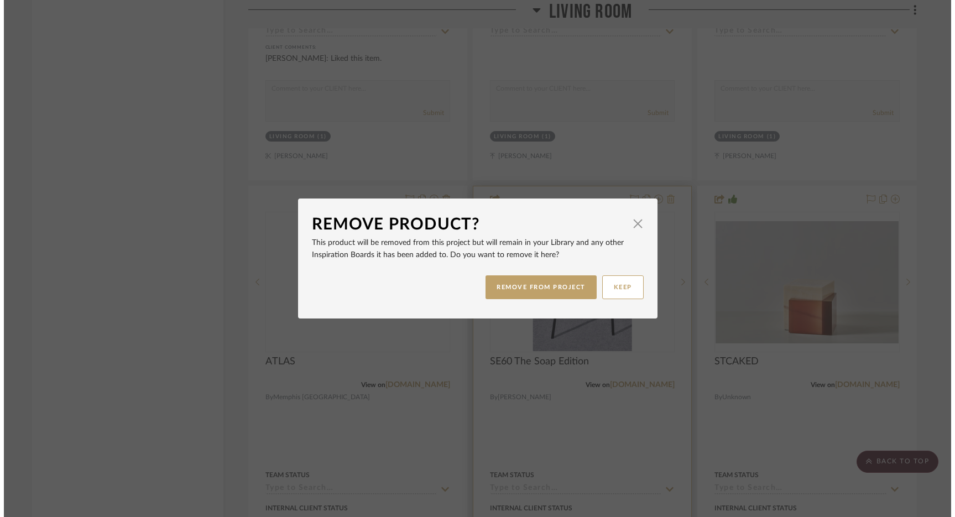
scroll to position [0, 0]
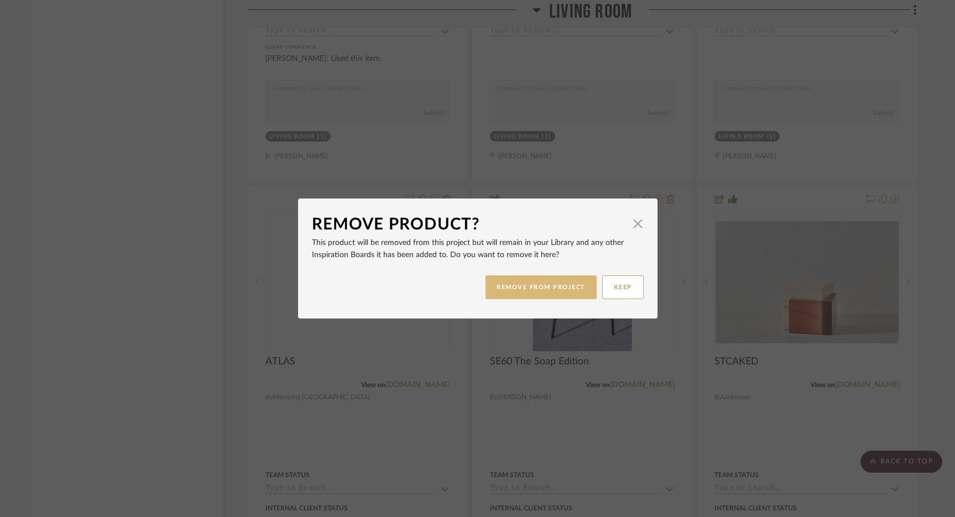
click at [543, 297] on button "REMOVE FROM PROJECT" at bounding box center [541, 288] width 111 height 24
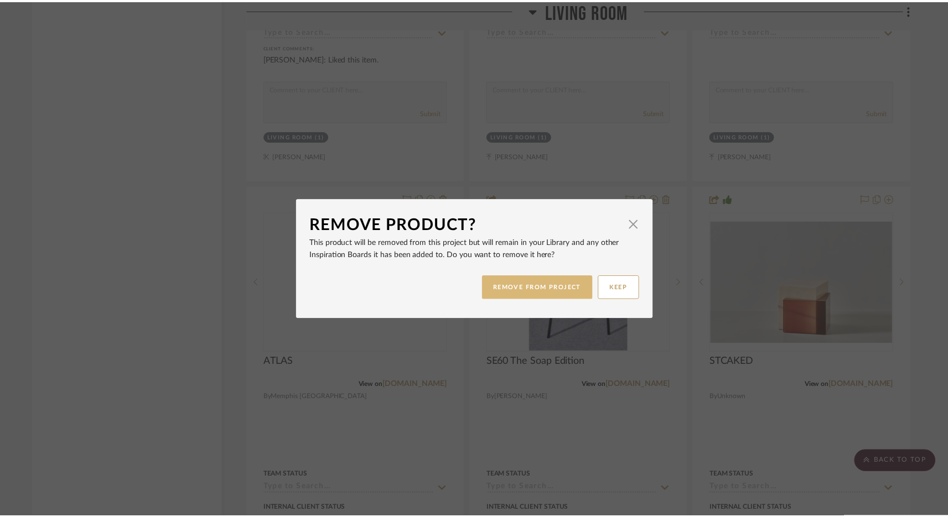
scroll to position [13070, 0]
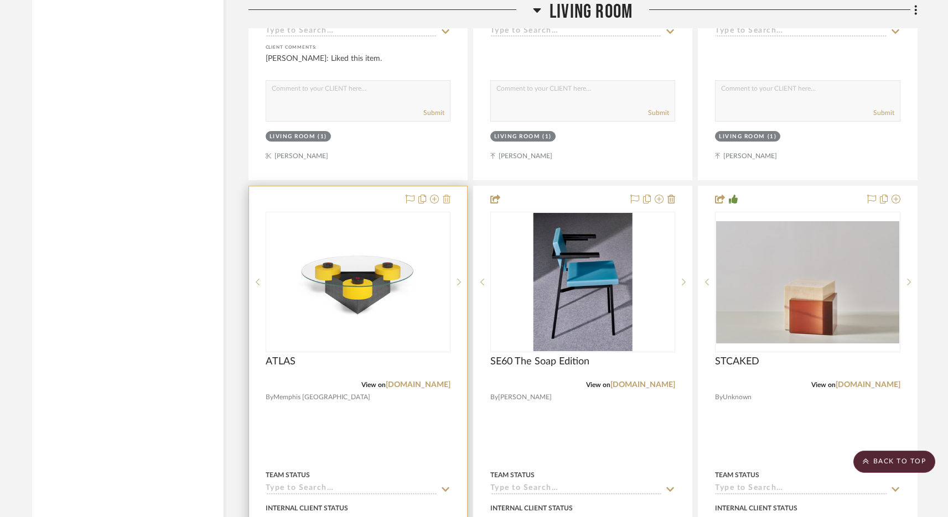
click at [449, 195] on icon at bounding box center [447, 199] width 8 height 9
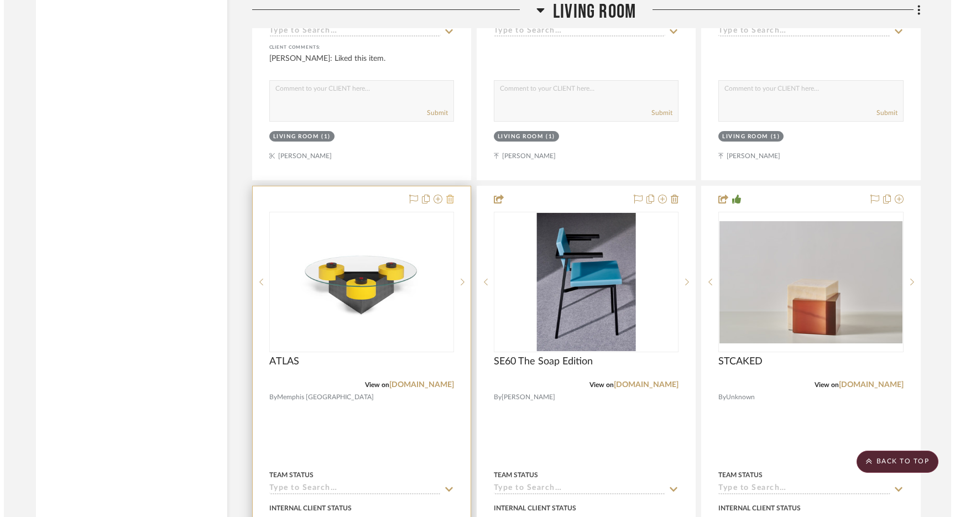
scroll to position [0, 0]
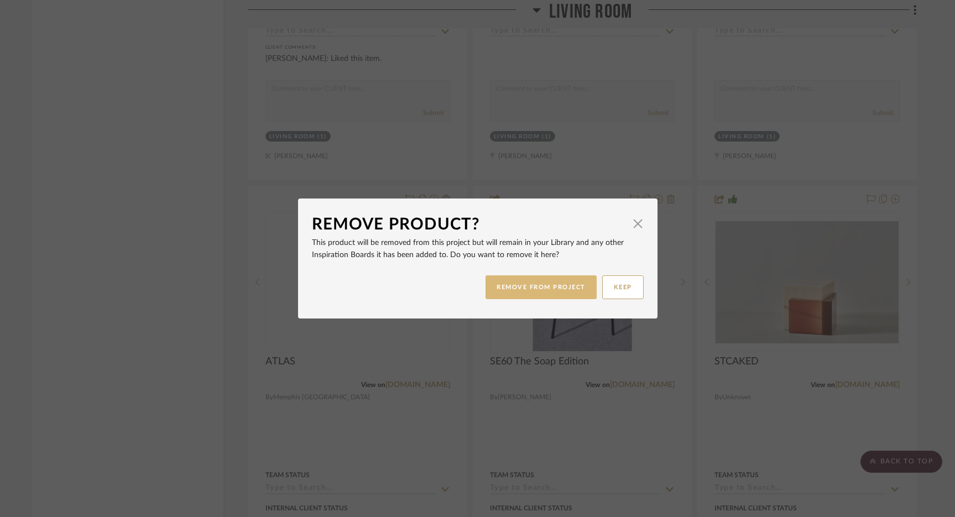
click at [532, 285] on button "REMOVE FROM PROJECT" at bounding box center [541, 288] width 111 height 24
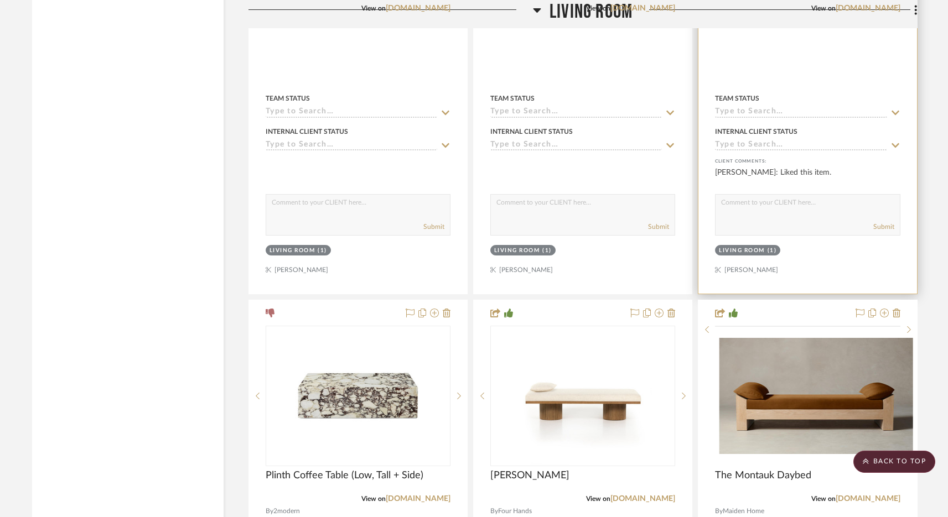
scroll to position [13542, 0]
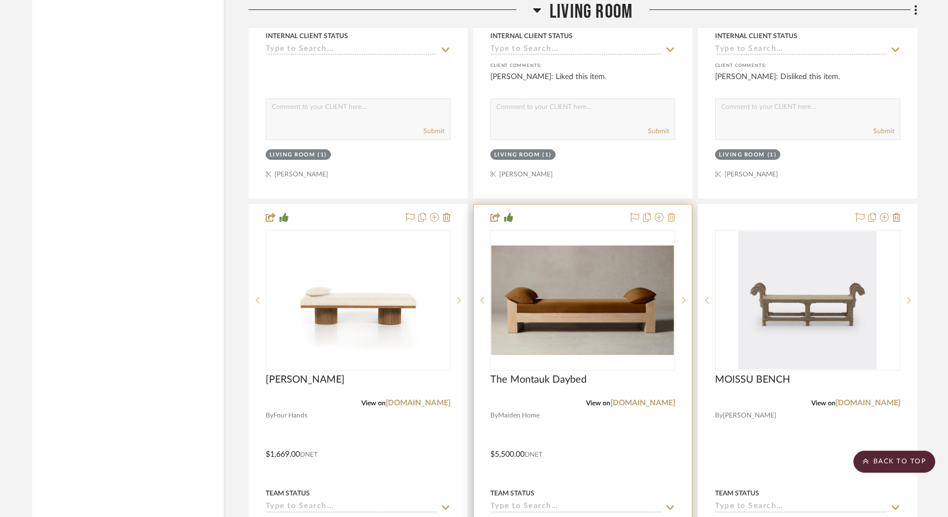
click at [672, 213] on icon at bounding box center [671, 217] width 8 height 9
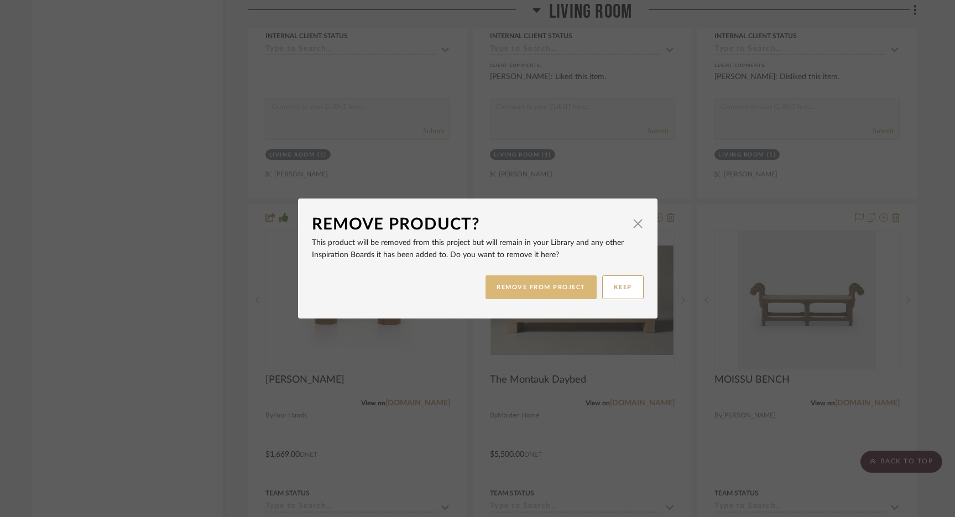
click at [548, 285] on button "REMOVE FROM PROJECT" at bounding box center [541, 288] width 111 height 24
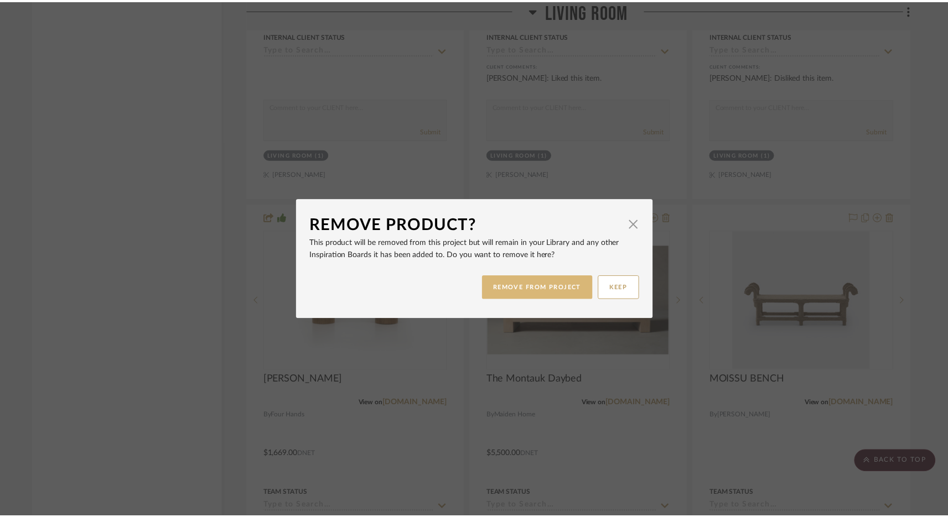
scroll to position [13542, 0]
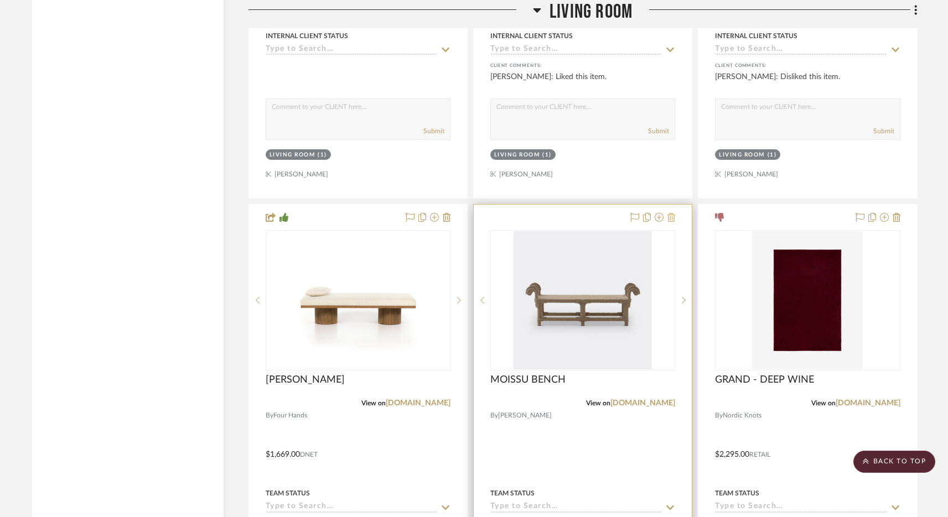
click at [672, 211] on button at bounding box center [671, 217] width 8 height 13
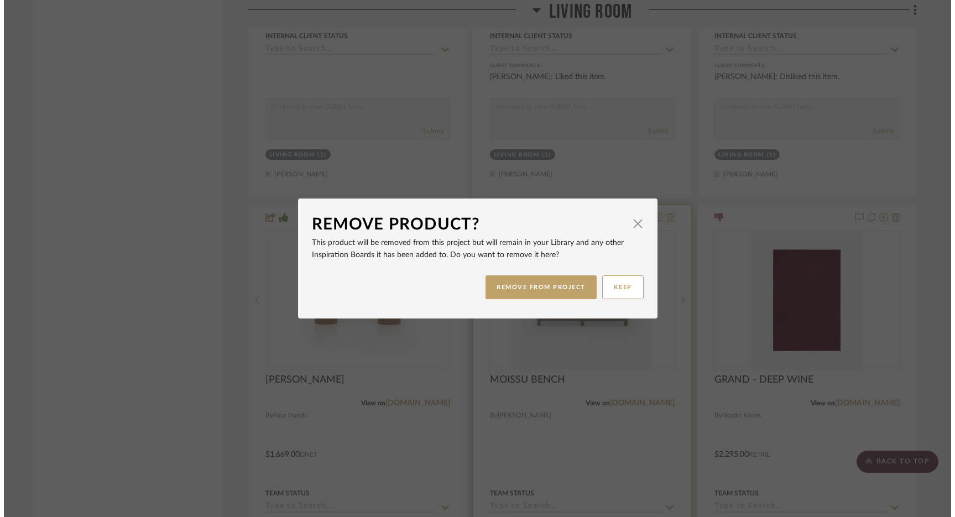
scroll to position [0, 0]
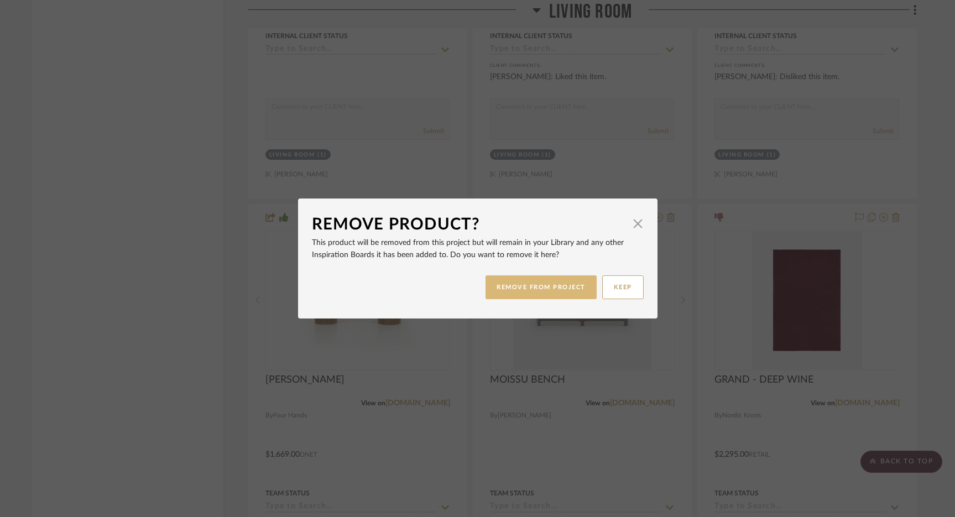
click at [543, 286] on button "REMOVE FROM PROJECT" at bounding box center [541, 288] width 111 height 24
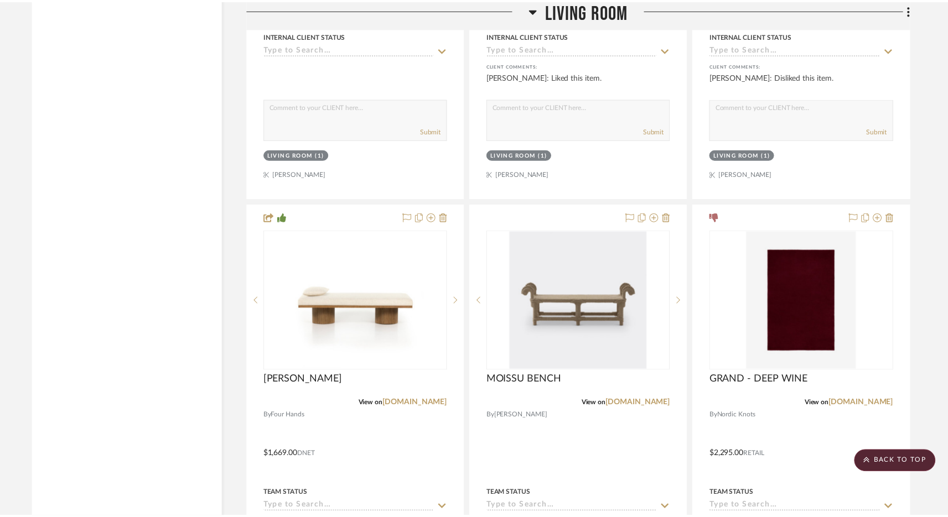
scroll to position [13542, 0]
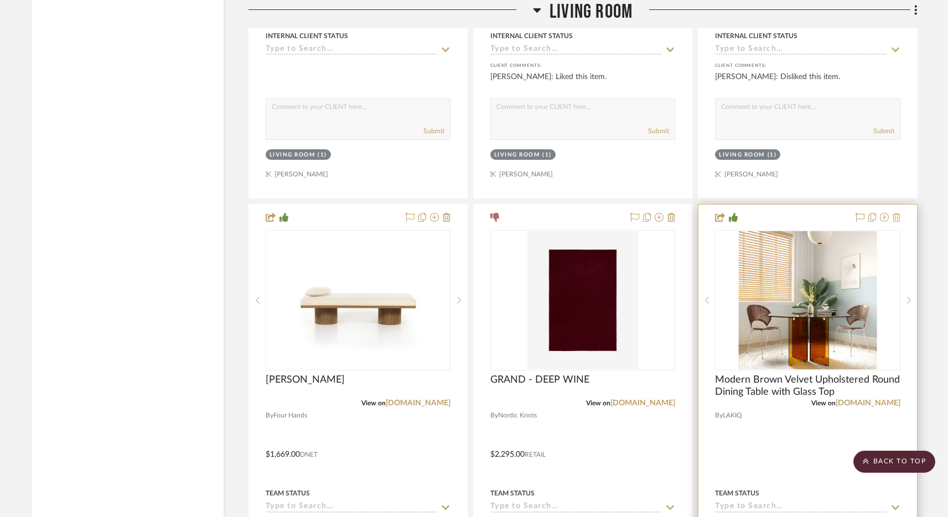
click at [896, 213] on icon at bounding box center [896, 217] width 8 height 9
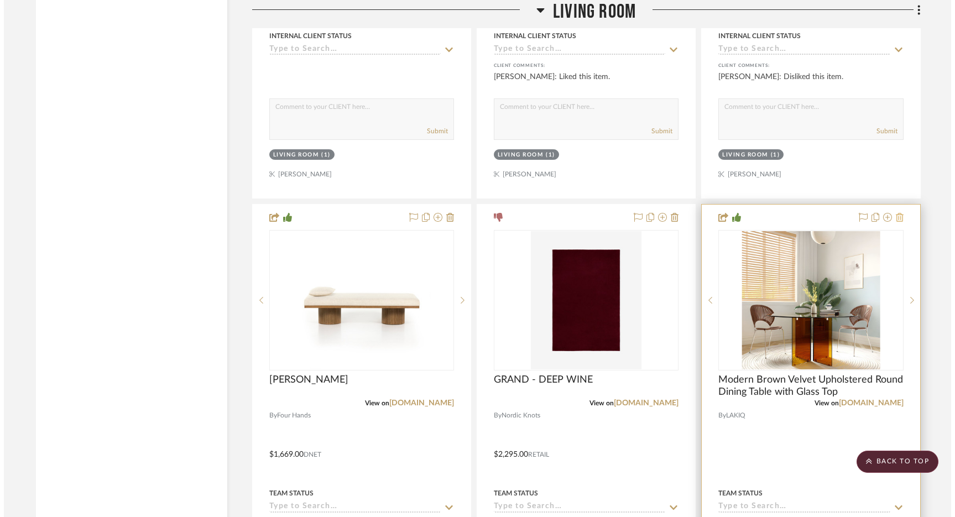
scroll to position [0, 0]
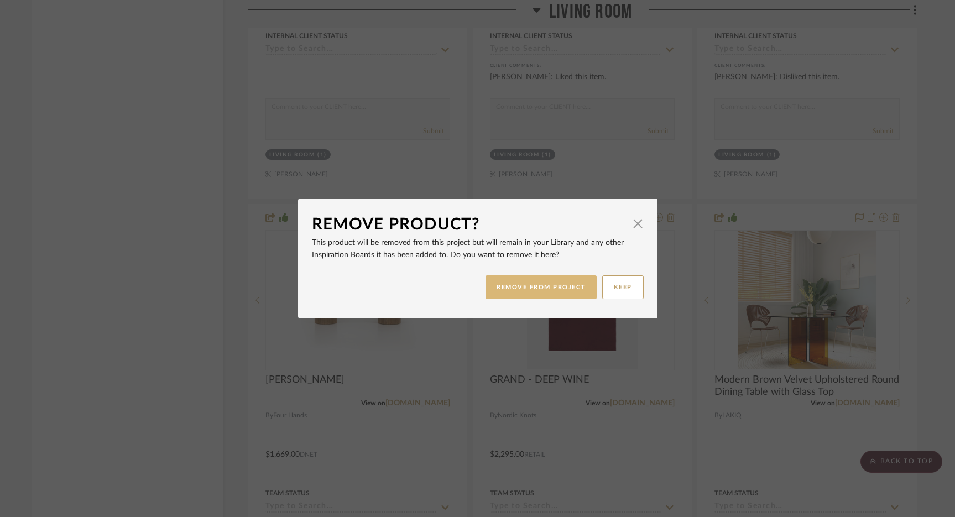
click at [515, 287] on button "REMOVE FROM PROJECT" at bounding box center [541, 288] width 111 height 24
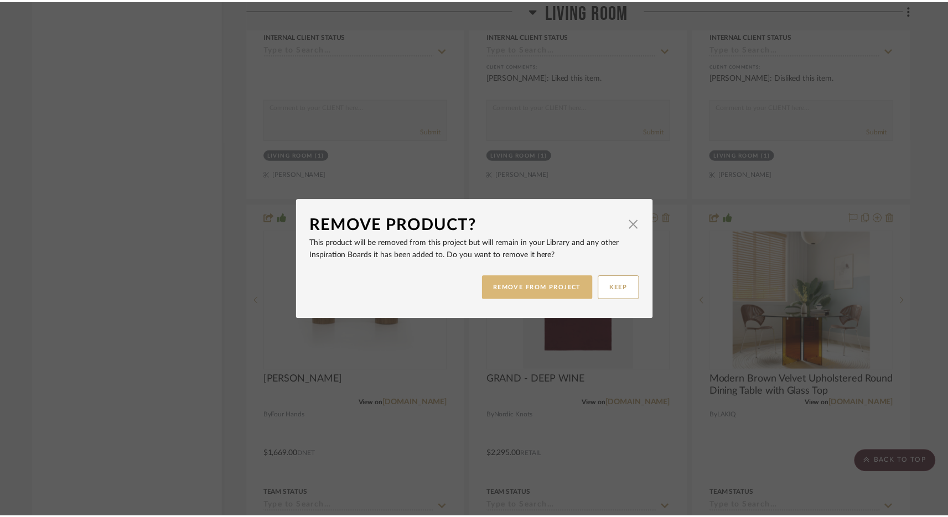
scroll to position [13542, 0]
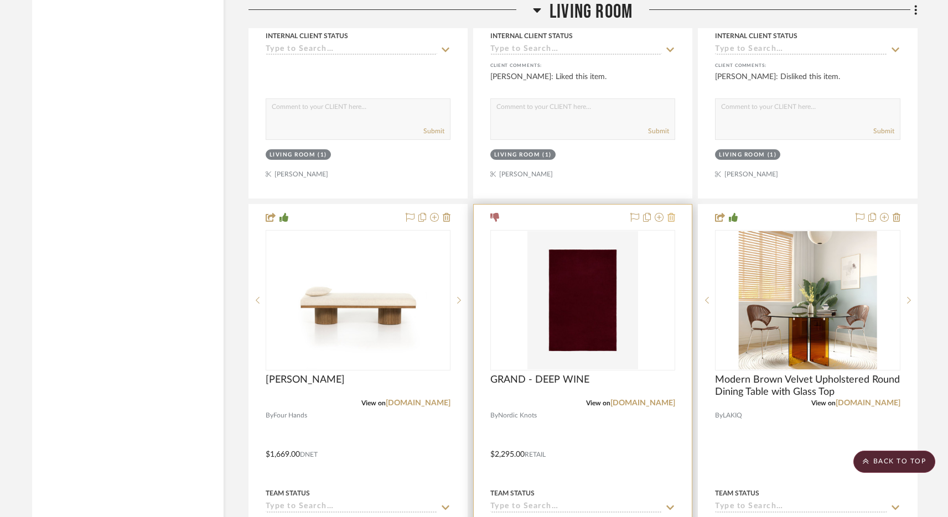
click at [674, 213] on icon at bounding box center [671, 217] width 8 height 9
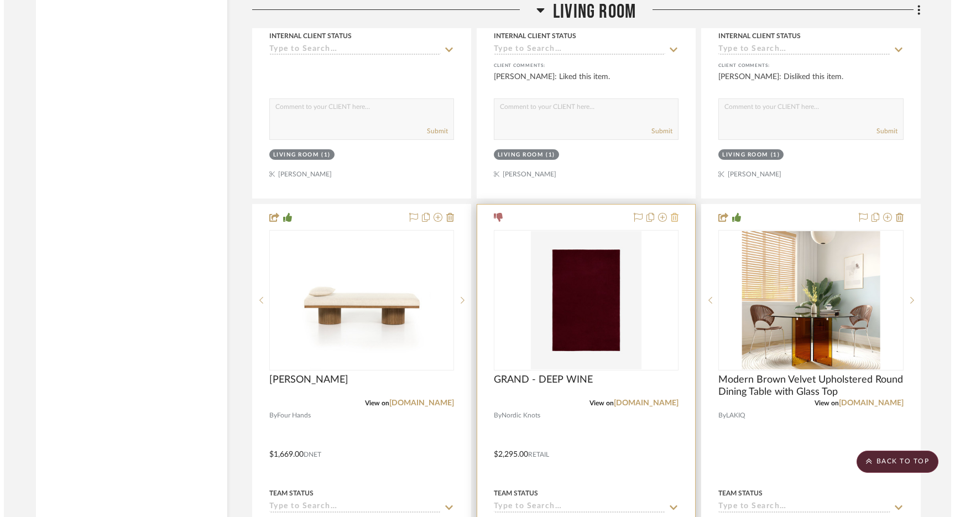
scroll to position [0, 0]
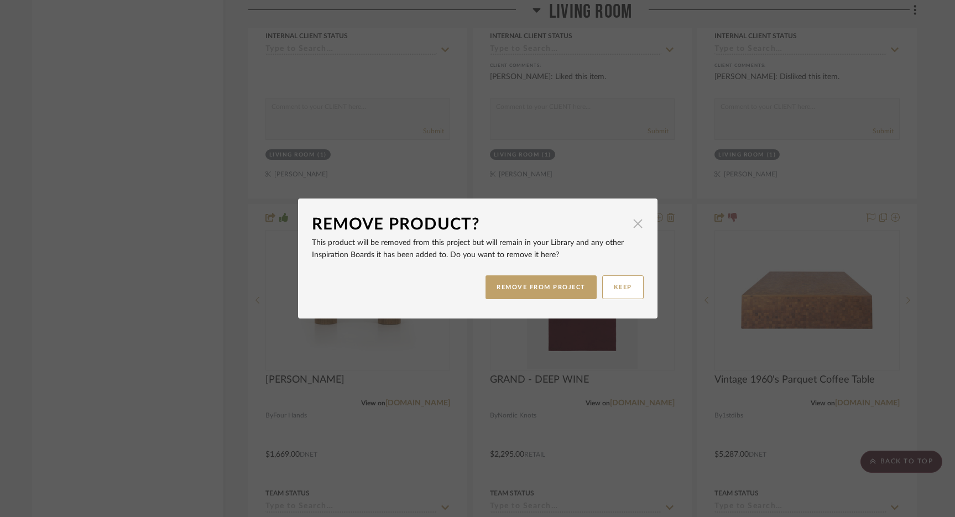
click at [637, 227] on span "button" at bounding box center [638, 223] width 22 height 22
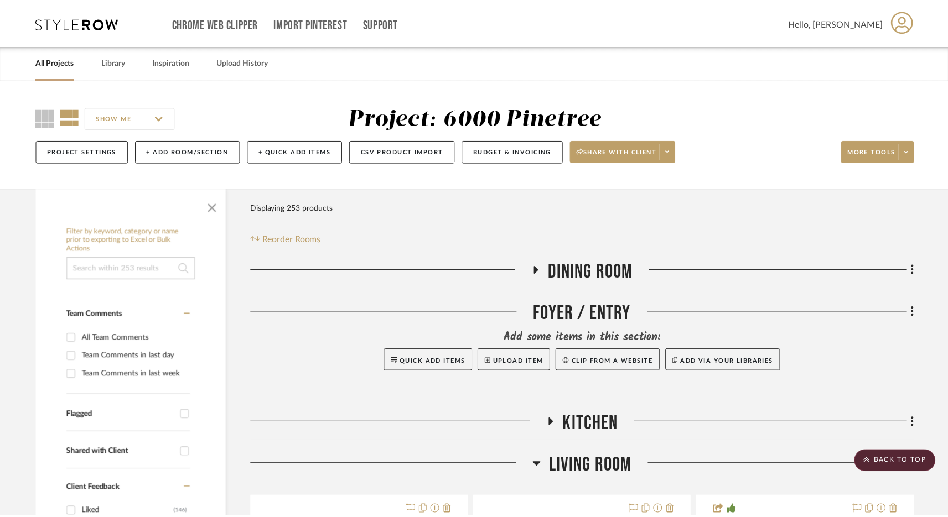
scroll to position [13542, 0]
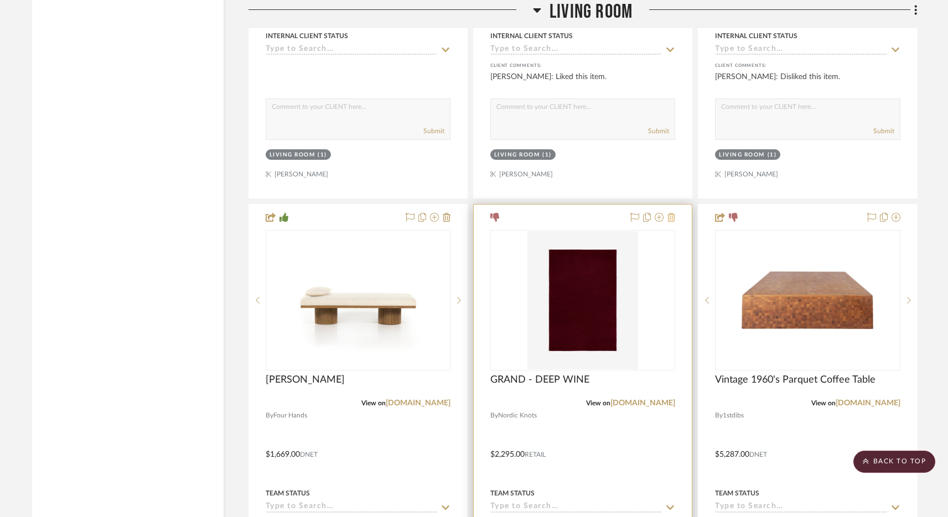
click at [671, 213] on icon at bounding box center [671, 217] width 8 height 9
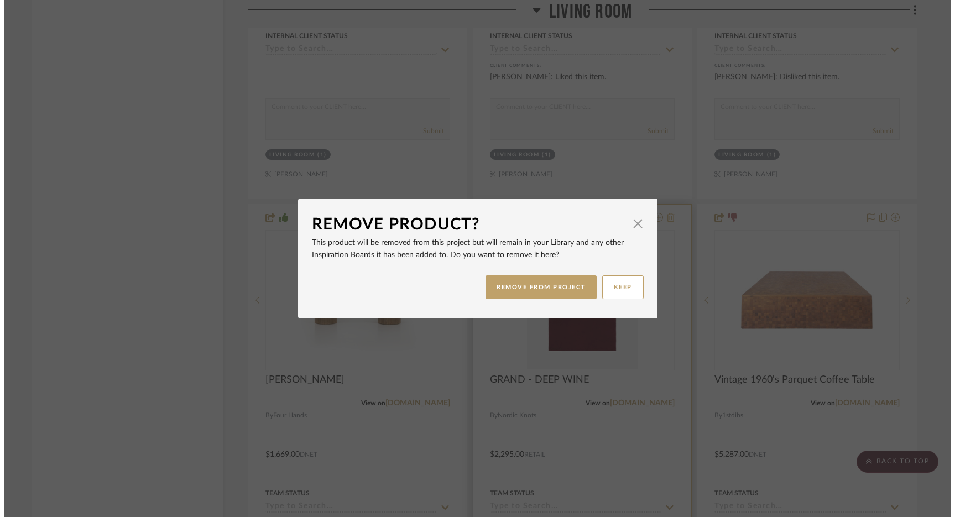
scroll to position [0, 0]
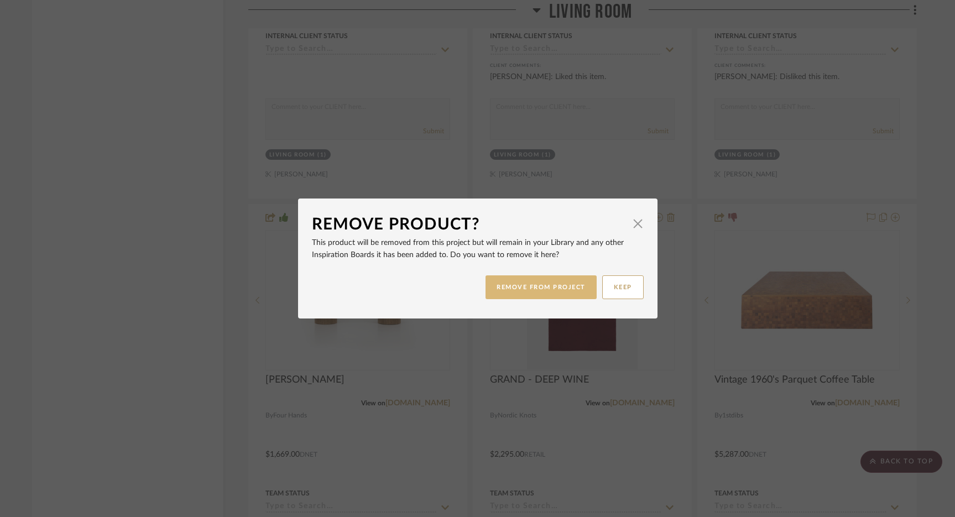
click at [510, 279] on button "REMOVE FROM PROJECT" at bounding box center [541, 288] width 111 height 24
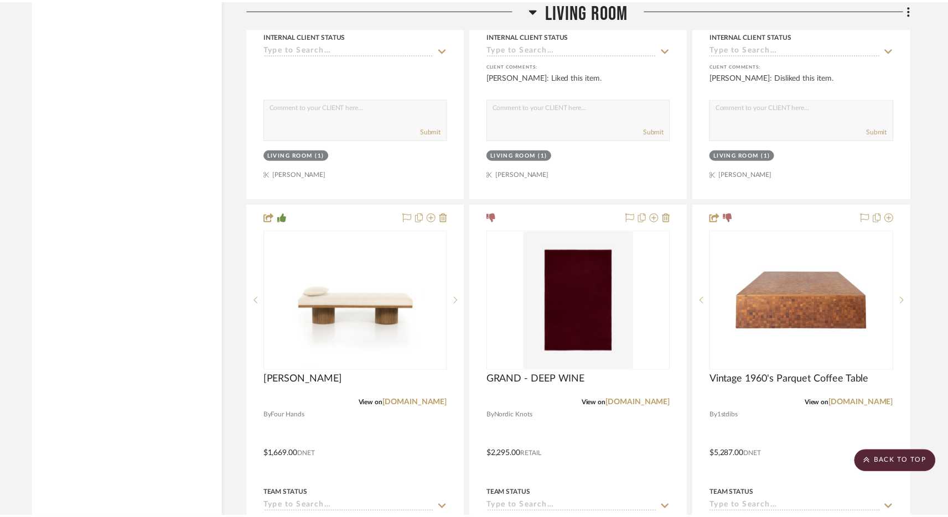
scroll to position [13542, 0]
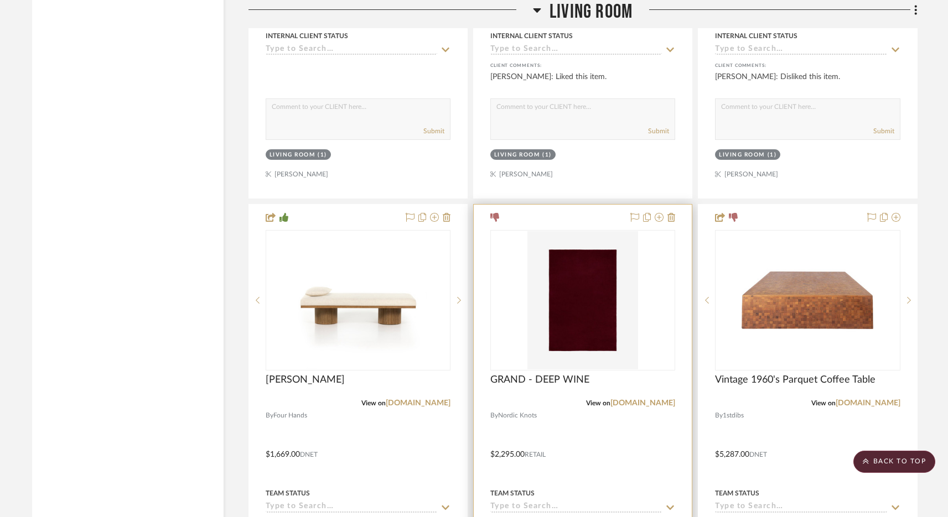
click at [676, 205] on div at bounding box center [583, 447] width 218 height 484
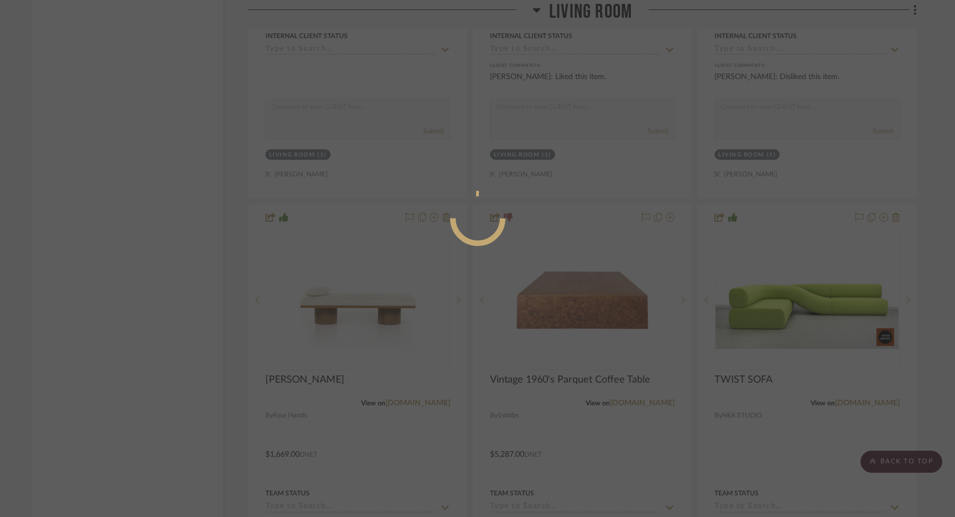
click at [770, 154] on div at bounding box center [477, 258] width 955 height 517
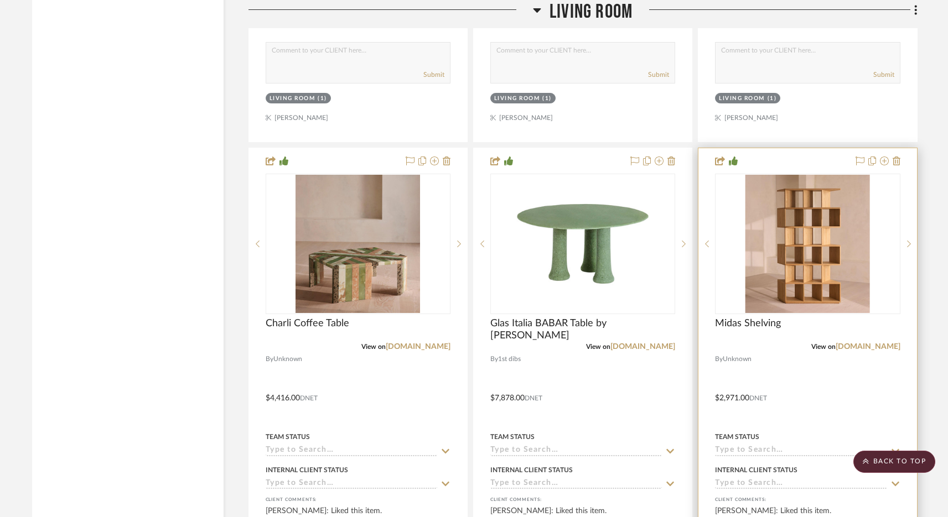
scroll to position [16502, 0]
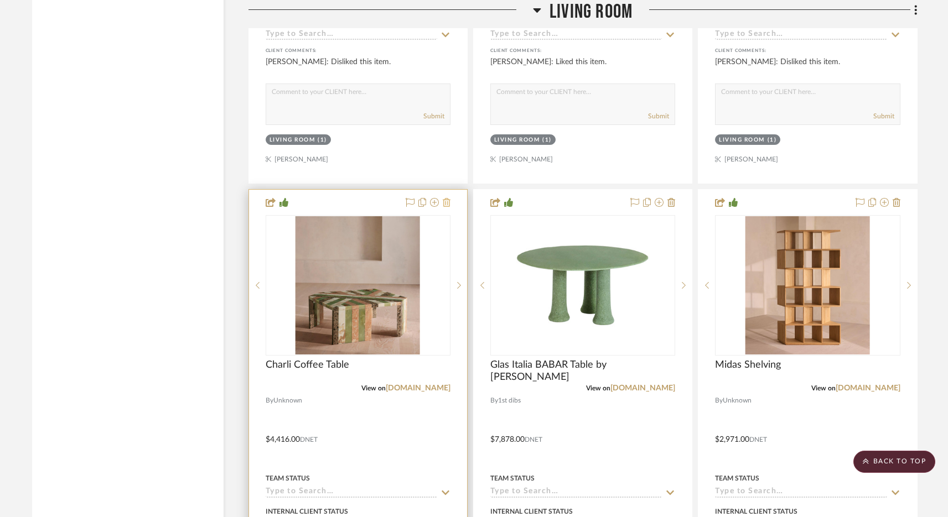
click at [450, 198] on icon at bounding box center [447, 202] width 8 height 9
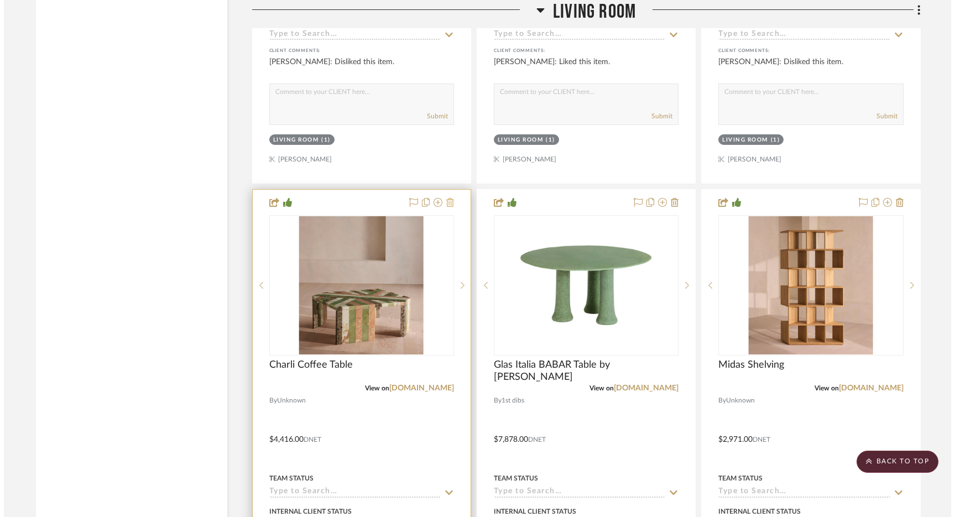
scroll to position [0, 0]
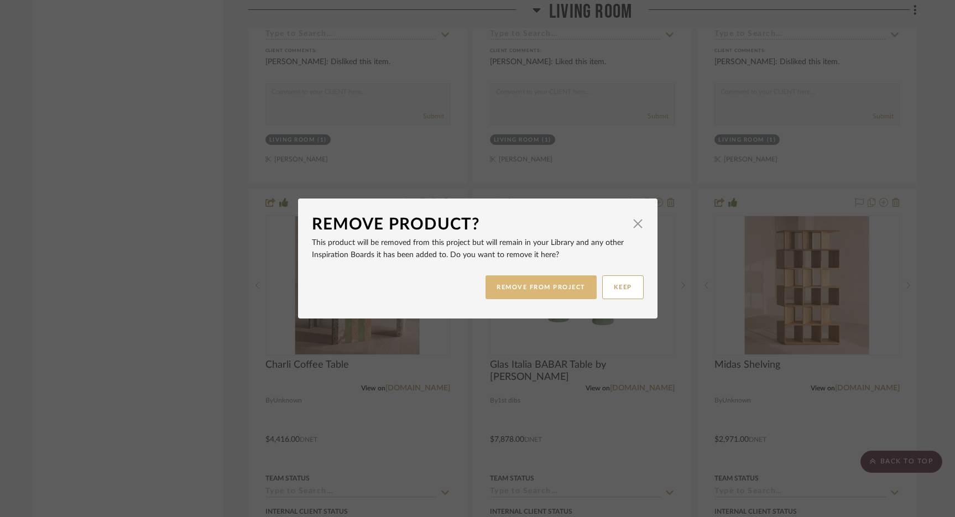
click at [552, 288] on button "REMOVE FROM PROJECT" at bounding box center [541, 288] width 111 height 24
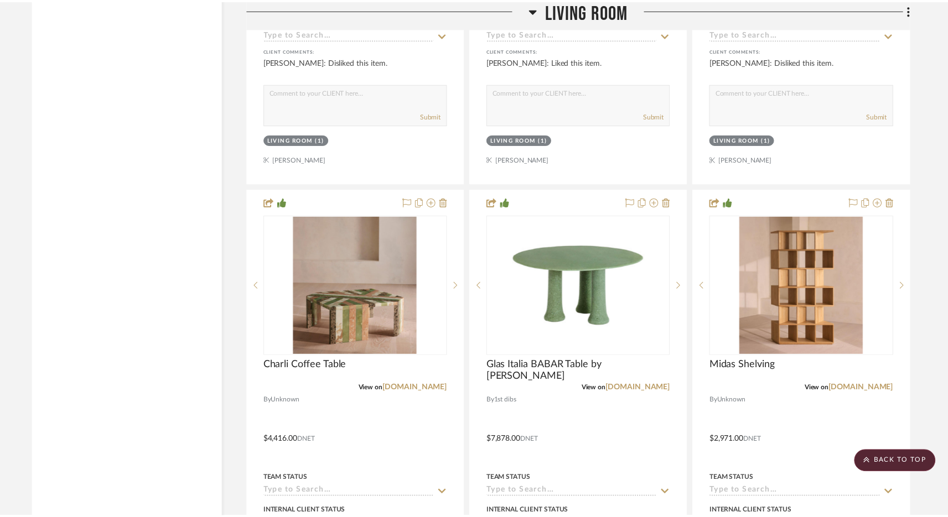
scroll to position [16502, 0]
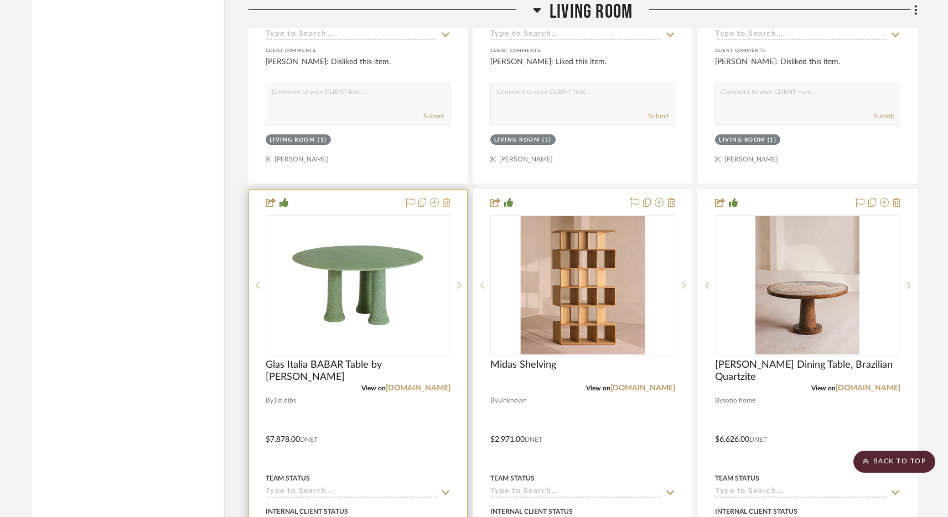
click at [448, 198] on icon at bounding box center [447, 202] width 8 height 9
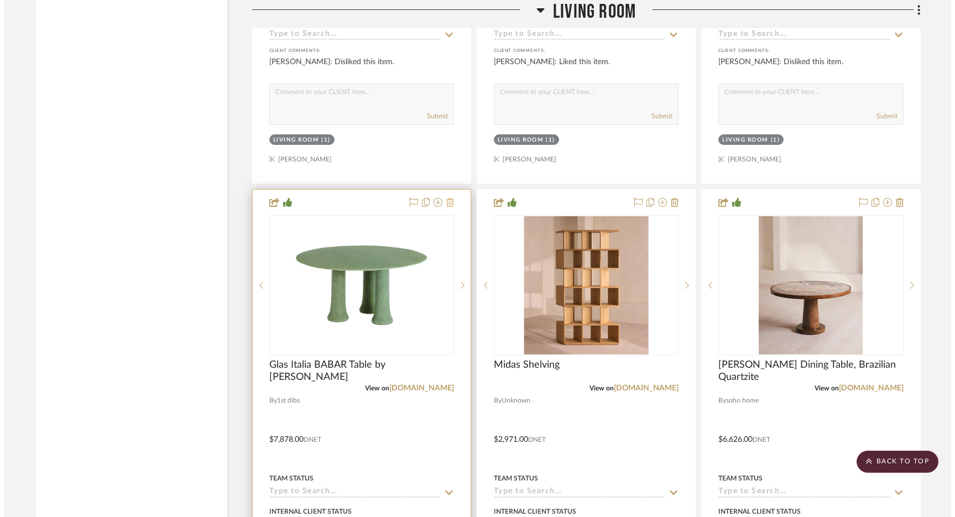
scroll to position [0, 0]
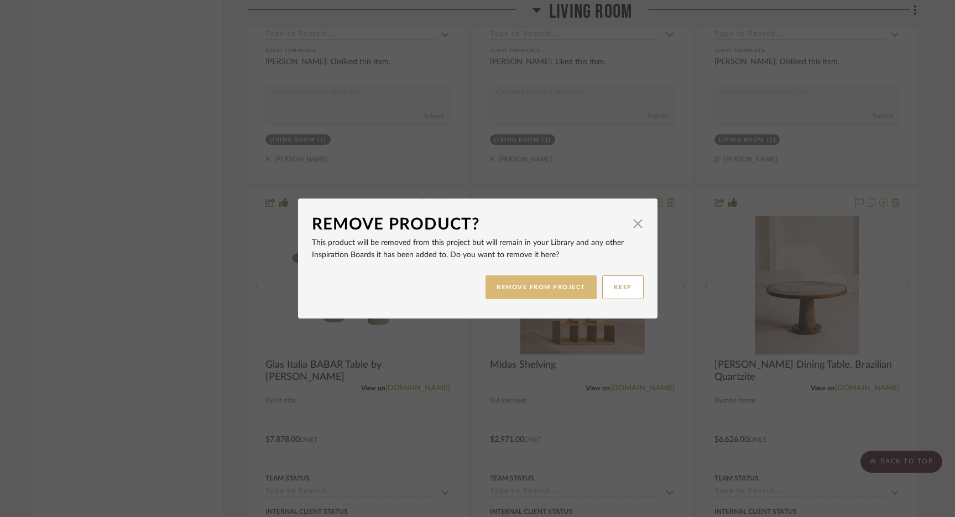
click at [521, 282] on button "REMOVE FROM PROJECT" at bounding box center [541, 288] width 111 height 24
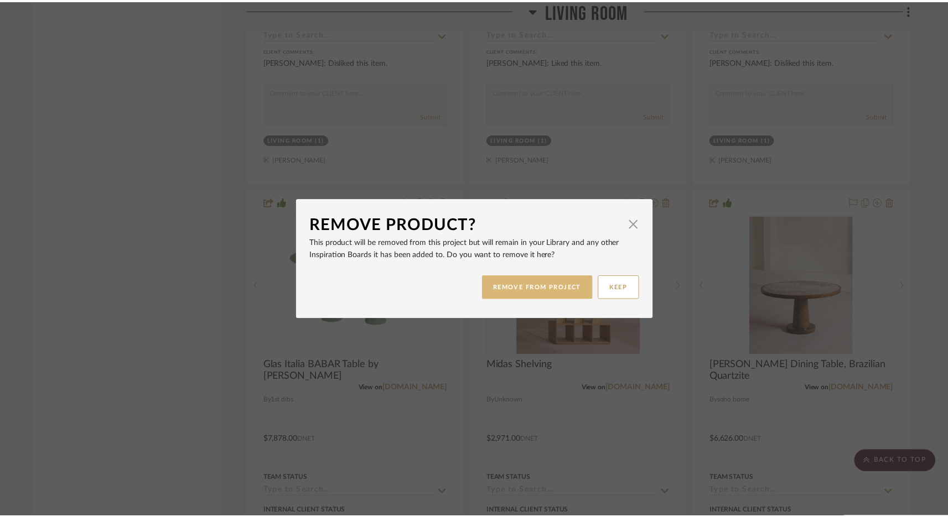
scroll to position [16502, 0]
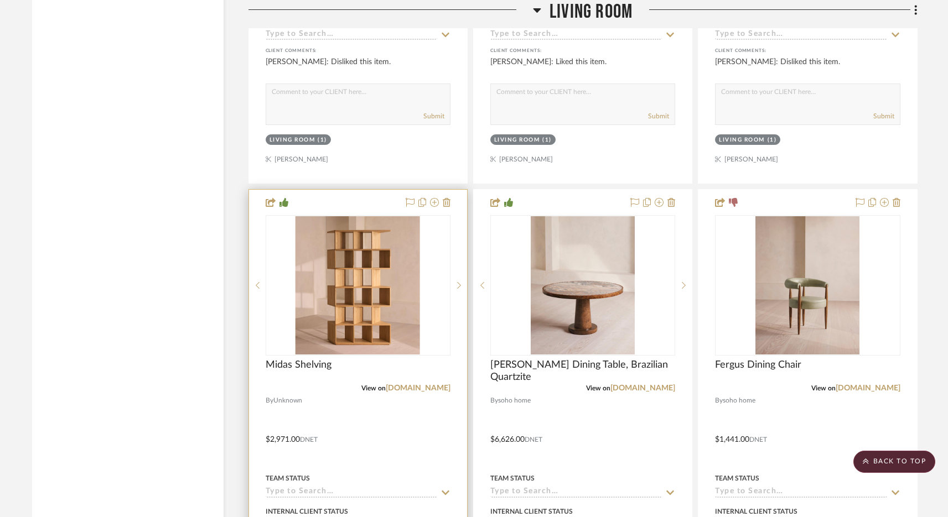
click at [441, 196] on div at bounding box center [426, 202] width 49 height 13
click at [447, 198] on icon at bounding box center [447, 202] width 8 height 9
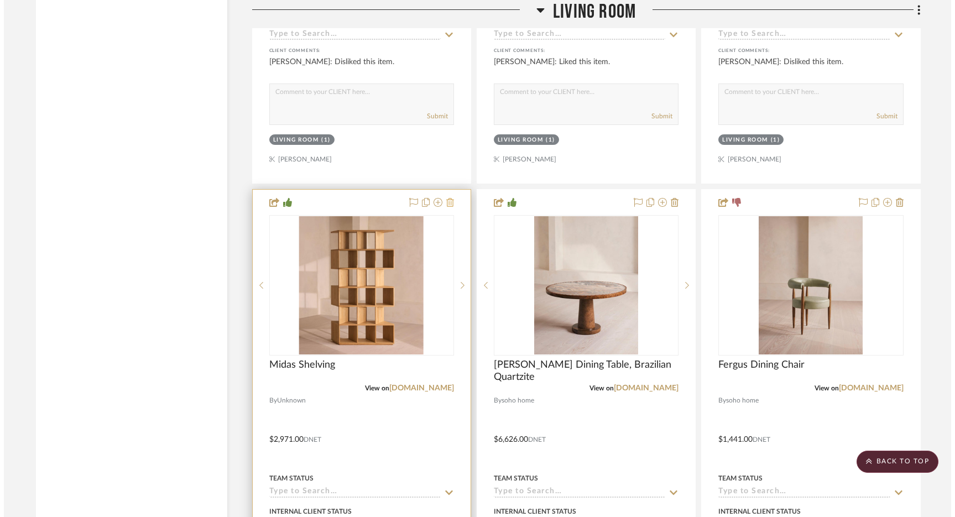
scroll to position [0, 0]
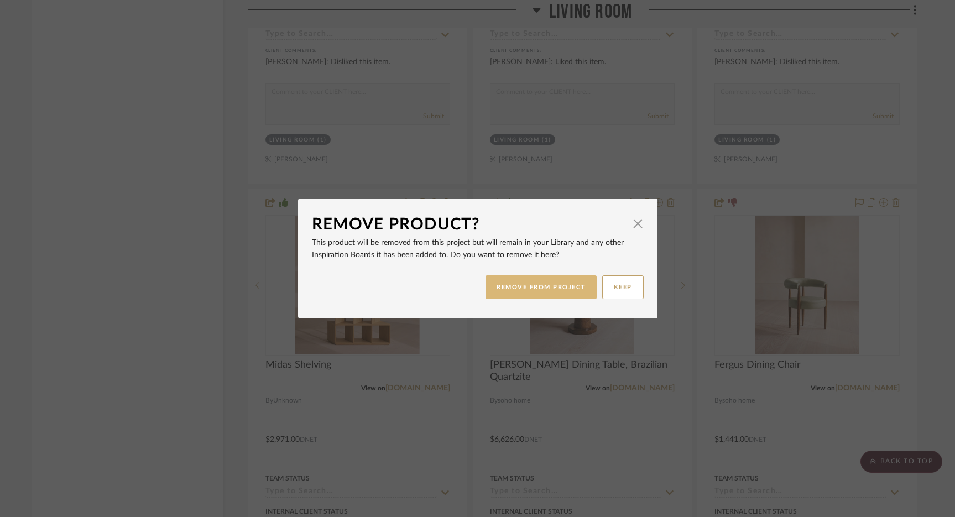
click at [521, 288] on button "REMOVE FROM PROJECT" at bounding box center [541, 288] width 111 height 24
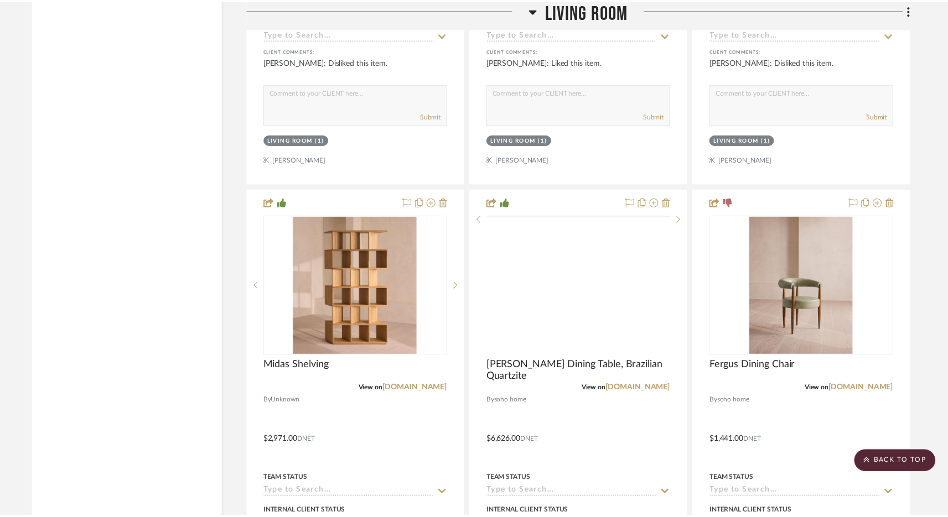
scroll to position [16502, 0]
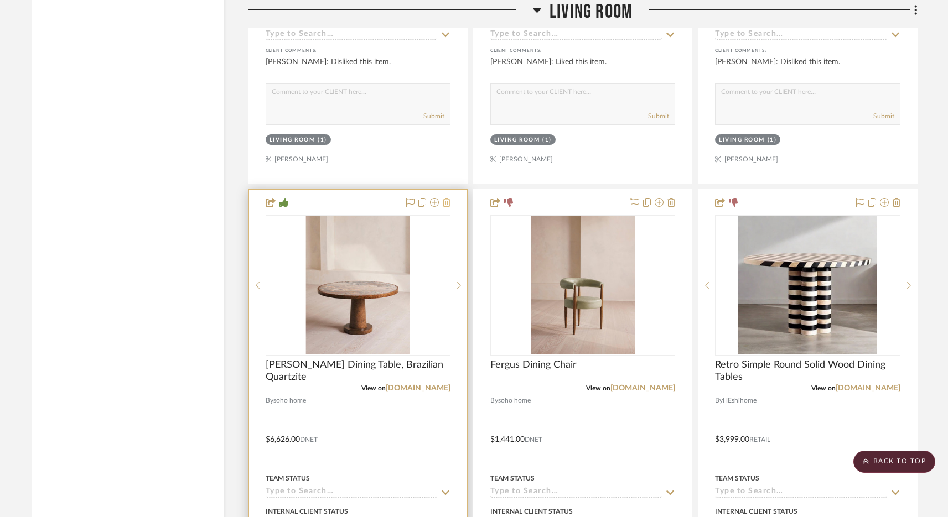
click at [448, 198] on icon at bounding box center [447, 202] width 8 height 9
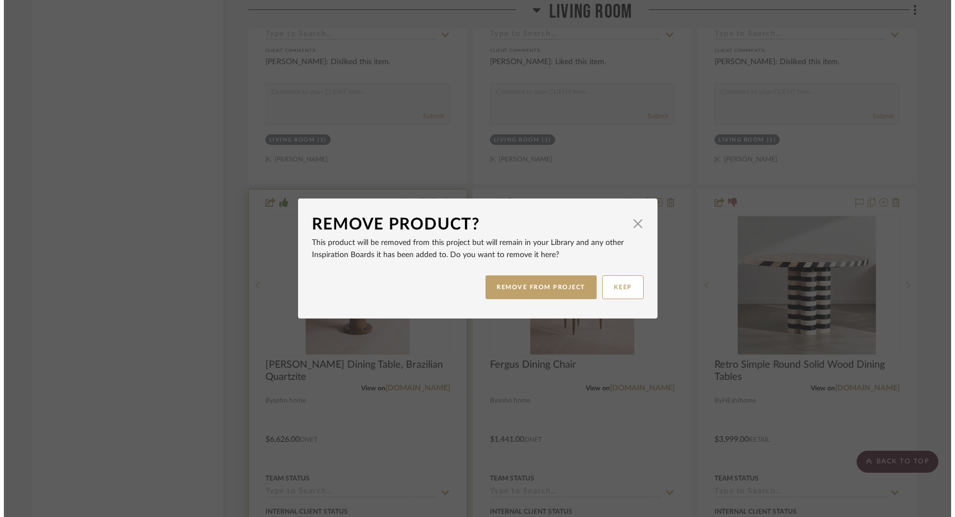
scroll to position [0, 0]
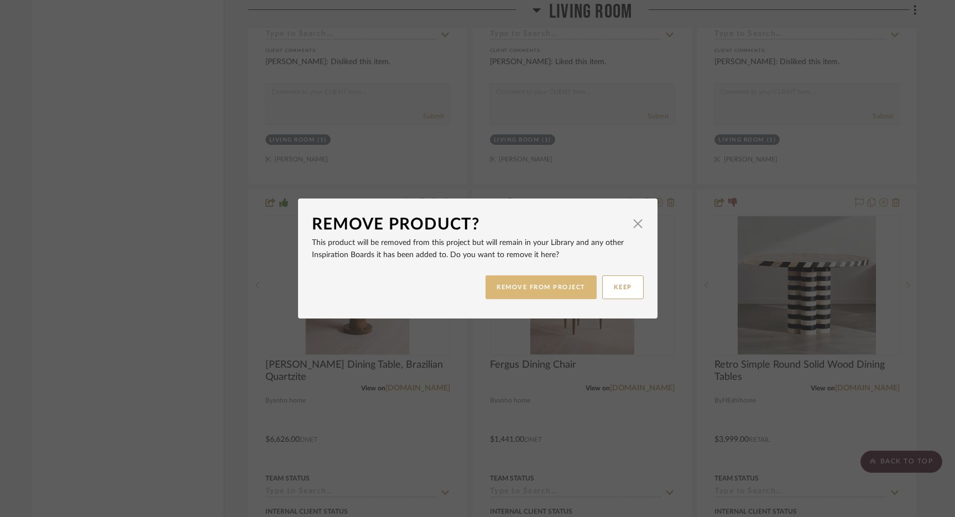
click at [515, 281] on button "REMOVE FROM PROJECT" at bounding box center [541, 288] width 111 height 24
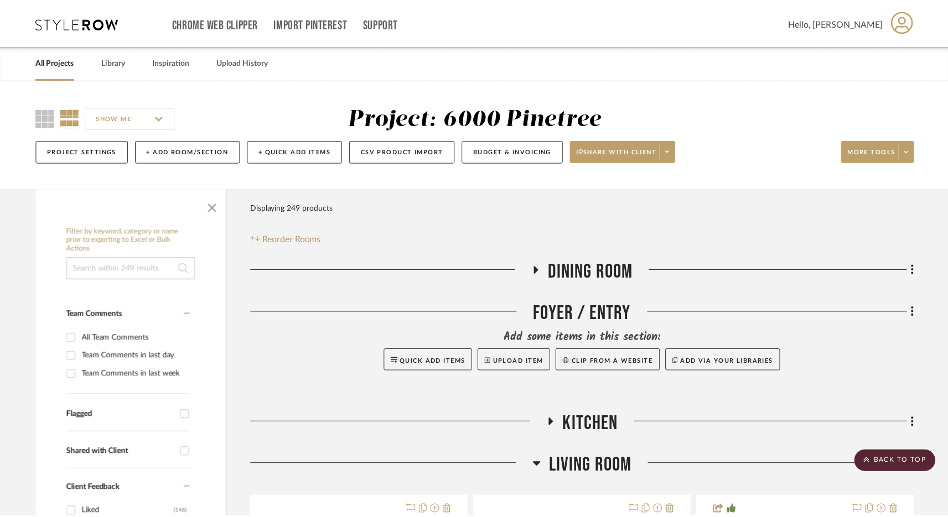
scroll to position [16502, 0]
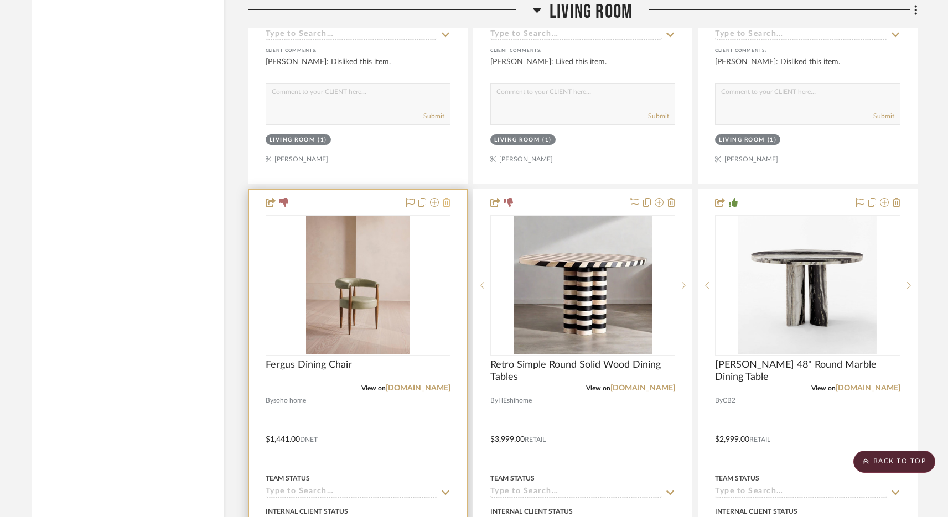
click at [449, 199] on fa-icon at bounding box center [447, 203] width 8 height 9
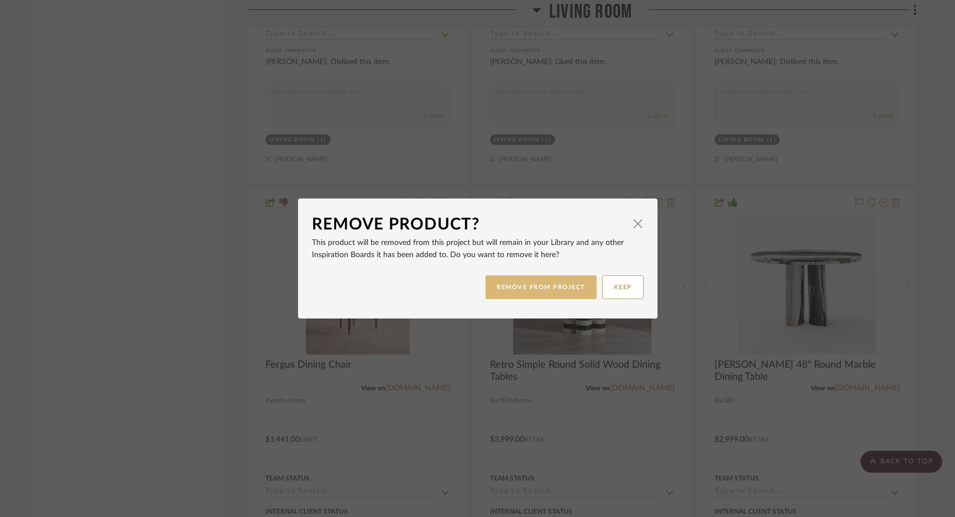
click at [501, 290] on button "REMOVE FROM PROJECT" at bounding box center [541, 288] width 111 height 24
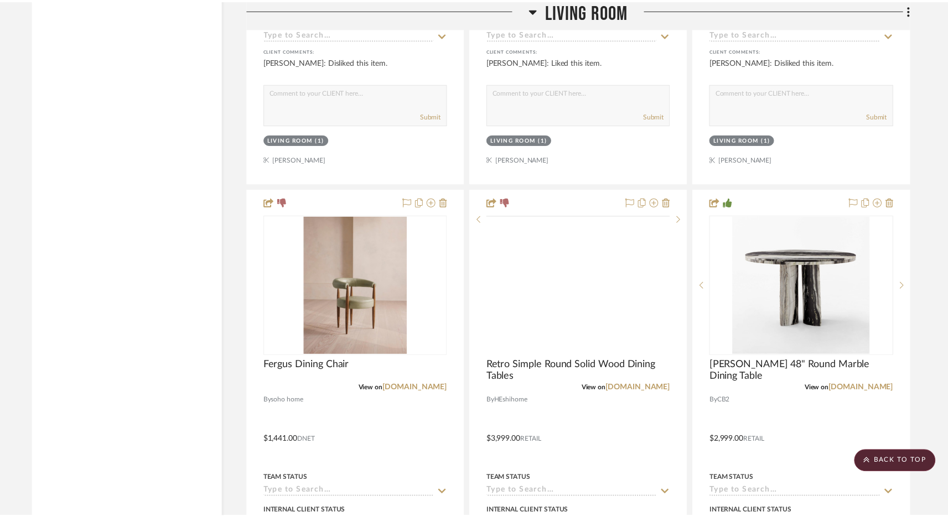
scroll to position [16502, 0]
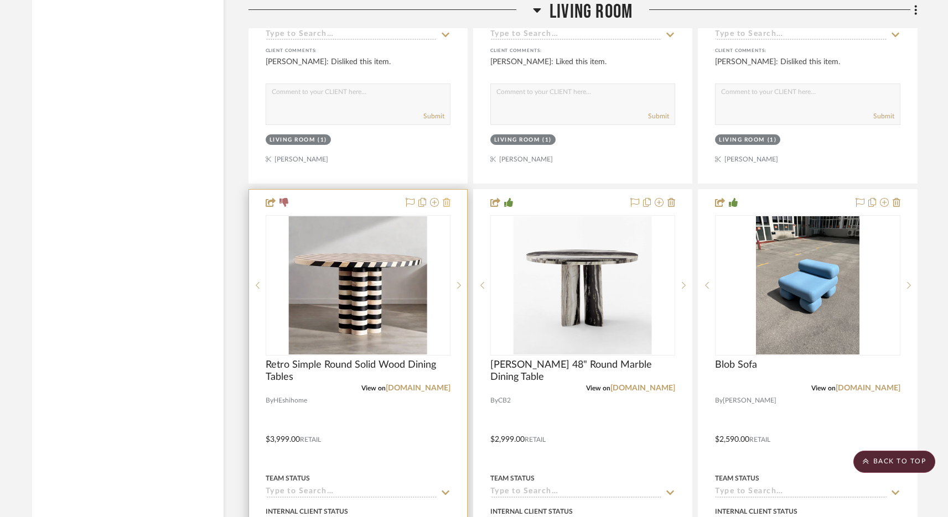
click at [449, 198] on icon at bounding box center [447, 202] width 8 height 9
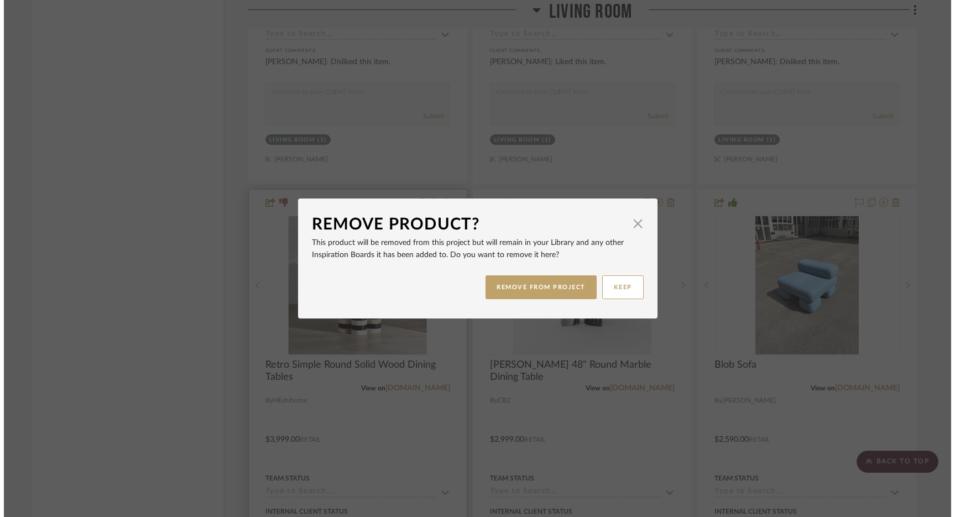
scroll to position [0, 0]
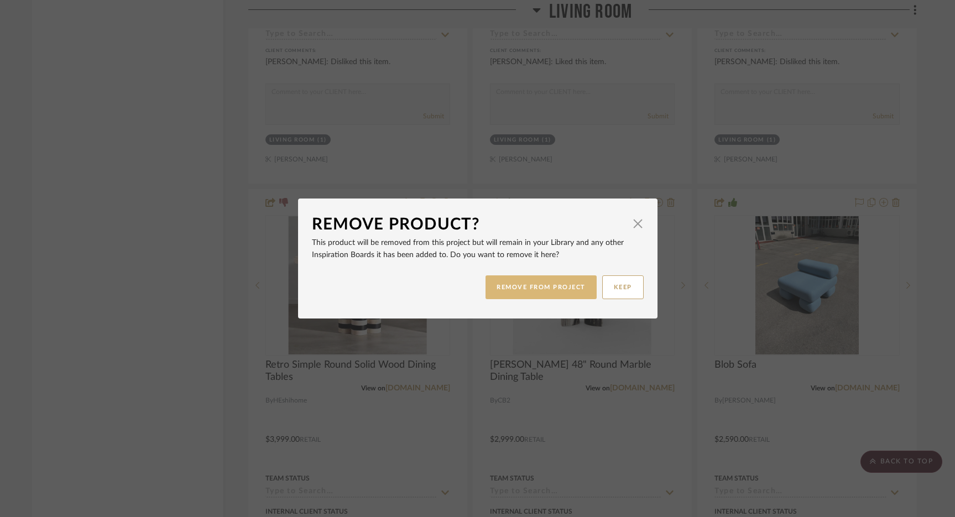
click at [519, 278] on button "REMOVE FROM PROJECT" at bounding box center [541, 288] width 111 height 24
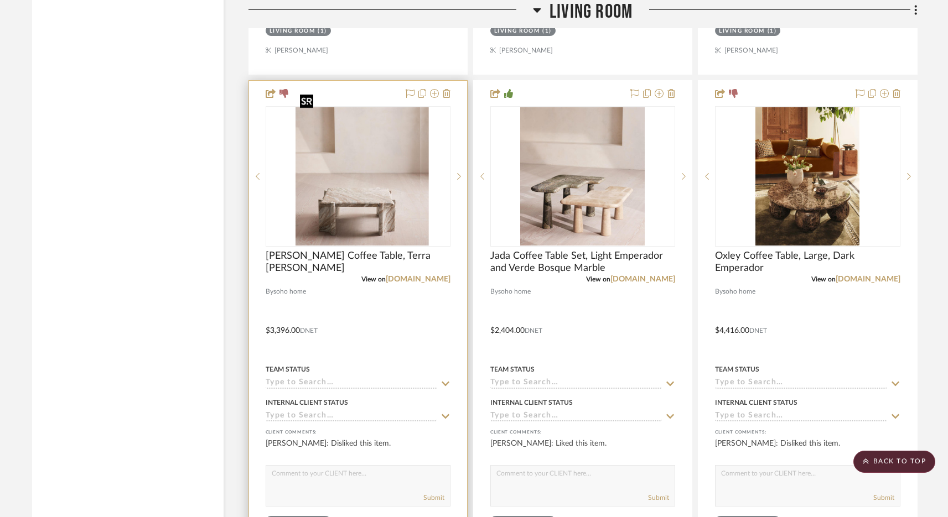
scroll to position [15994, 0]
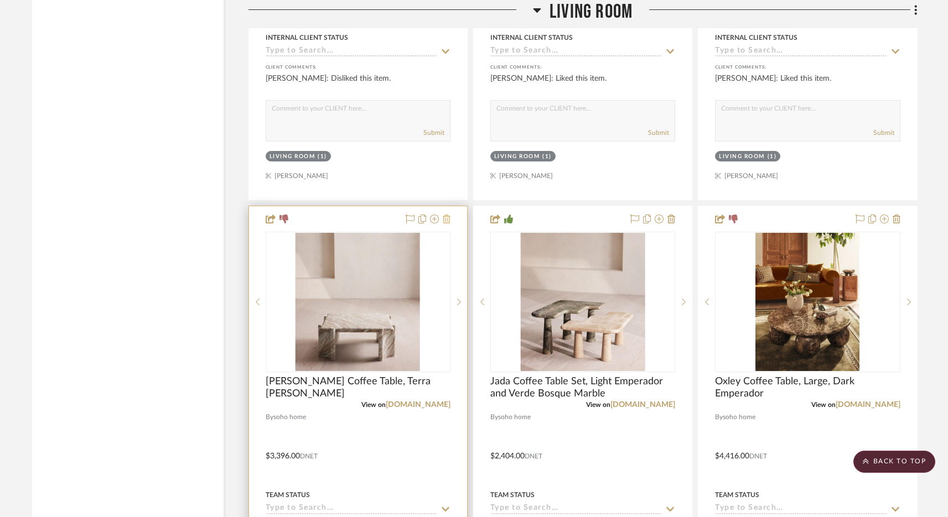
click at [449, 215] on icon at bounding box center [447, 219] width 8 height 9
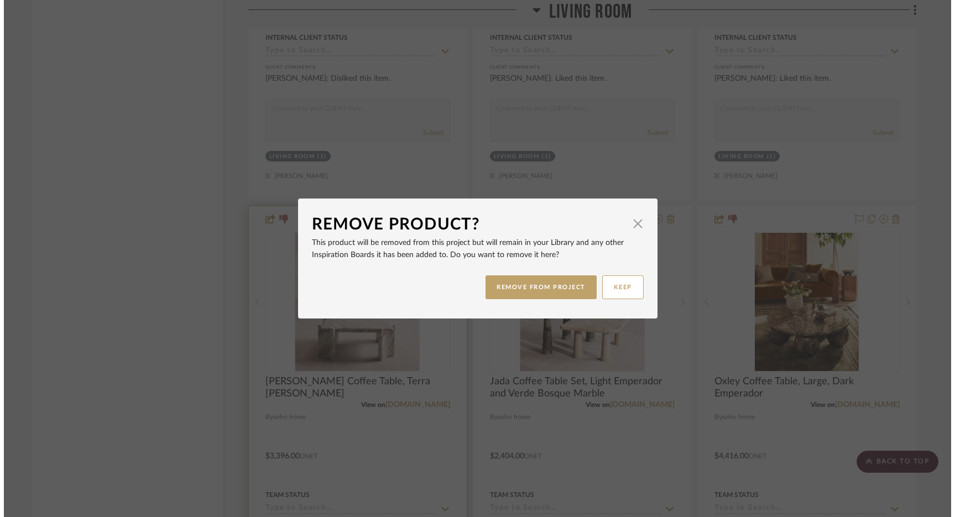
scroll to position [0, 0]
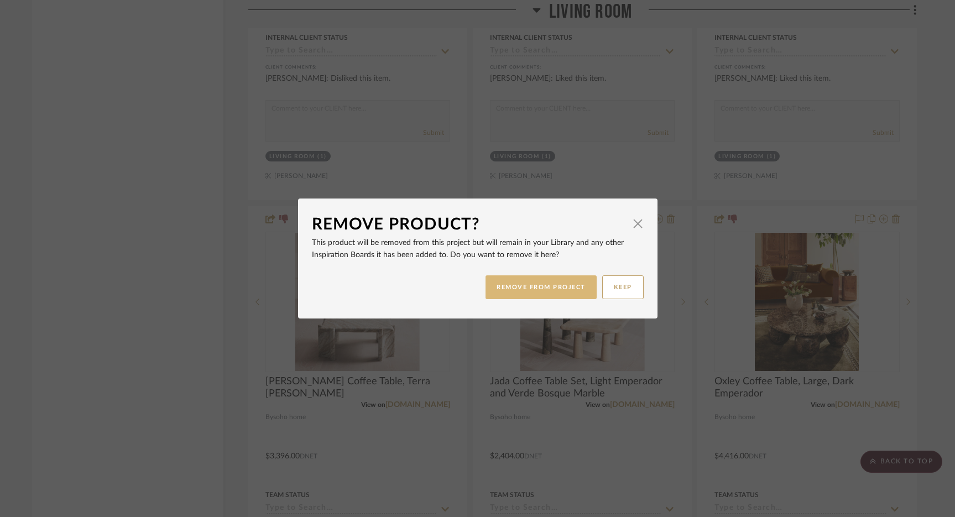
click at [545, 290] on button "REMOVE FROM PROJECT" at bounding box center [541, 288] width 111 height 24
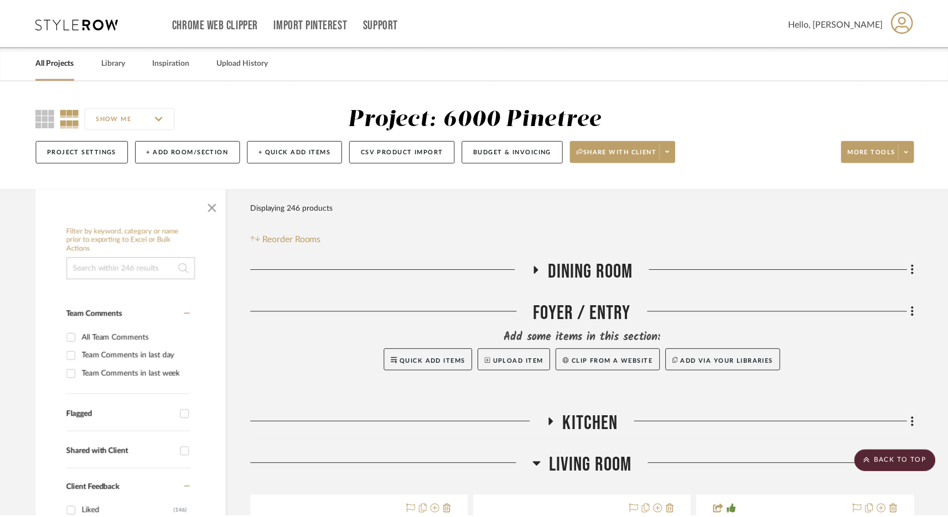
scroll to position [15994, 0]
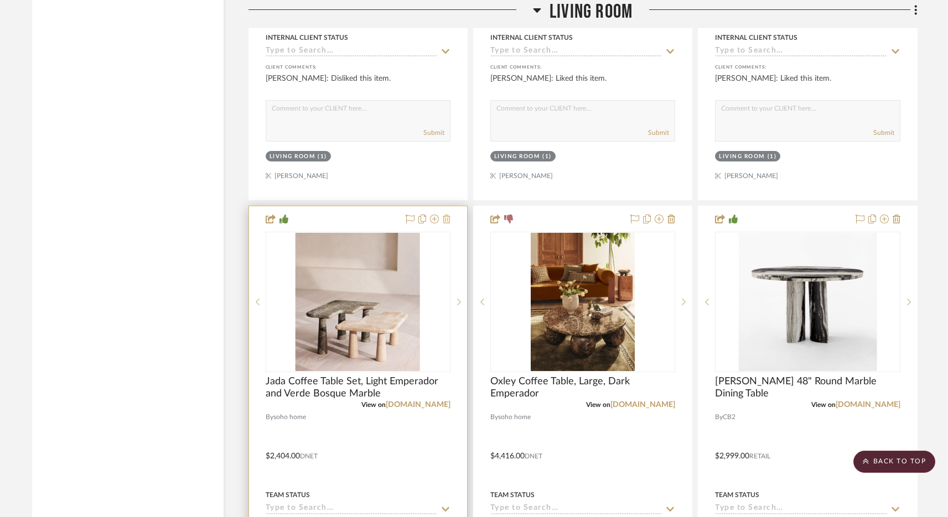
click at [447, 215] on icon at bounding box center [447, 219] width 8 height 9
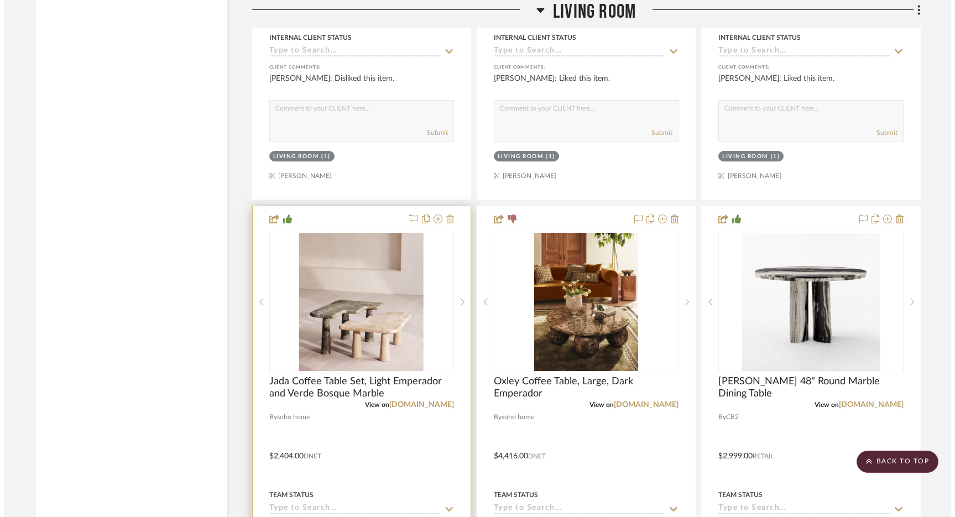
scroll to position [0, 0]
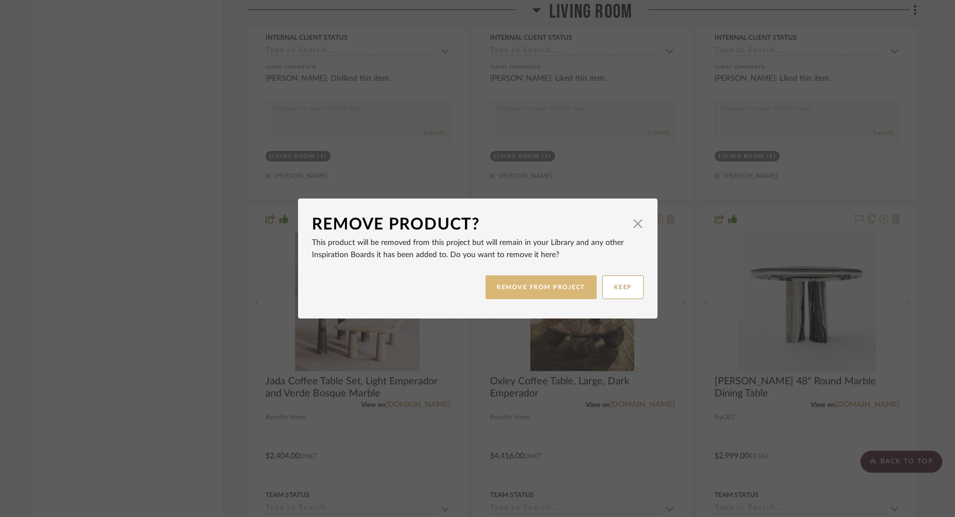
click at [505, 284] on button "REMOVE FROM PROJECT" at bounding box center [541, 288] width 111 height 24
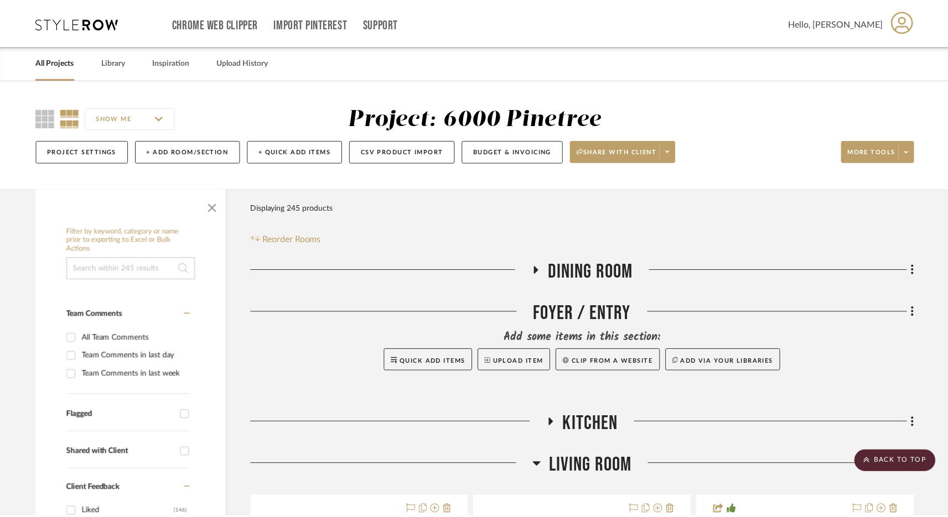
scroll to position [15994, 0]
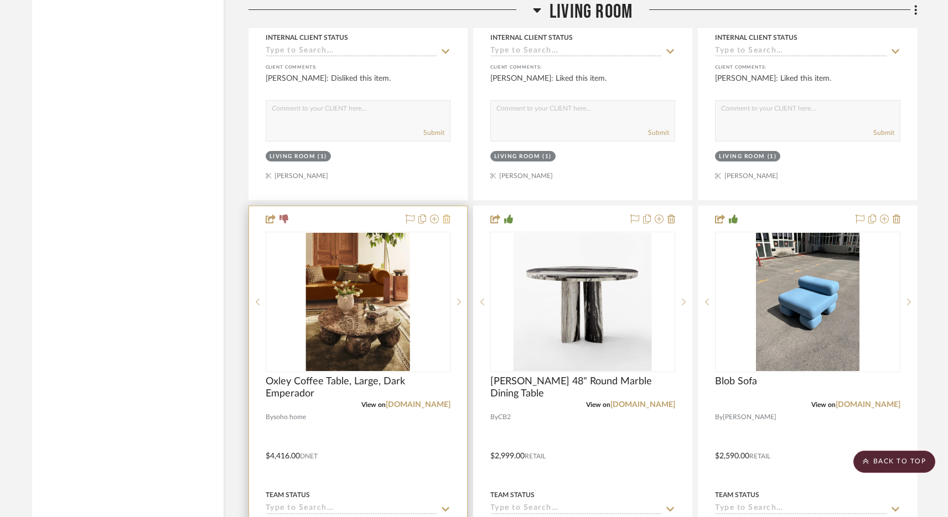
click at [446, 215] on icon at bounding box center [447, 219] width 8 height 9
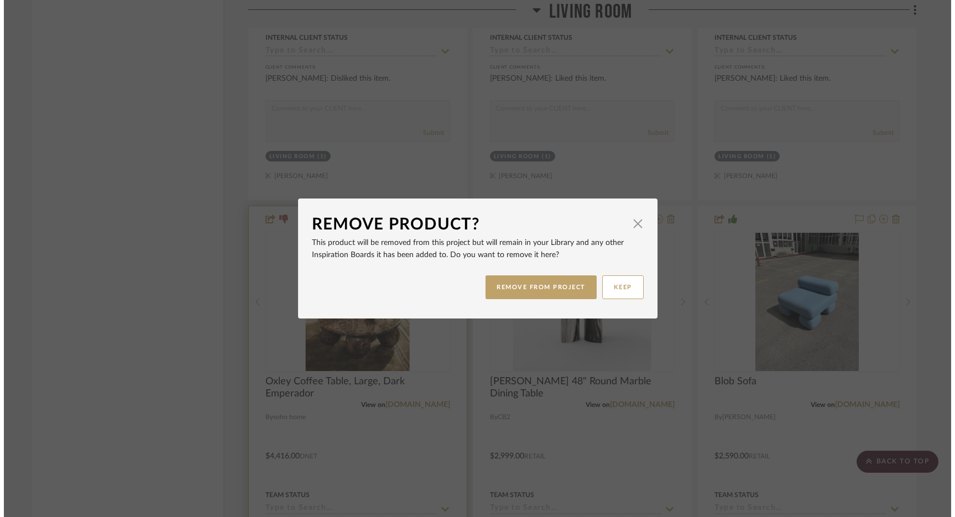
scroll to position [0, 0]
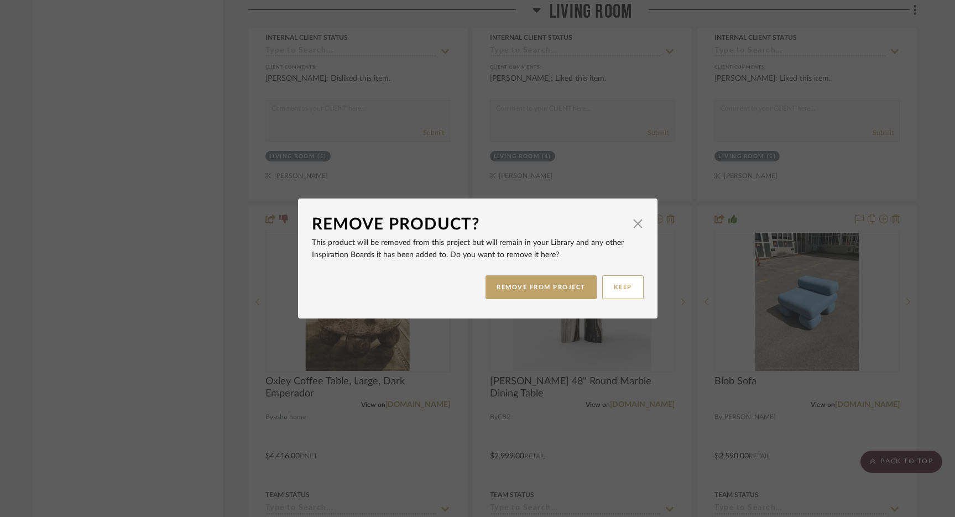
click at [536, 299] on div "REMOVE FROM PROJECT KEEP" at bounding box center [478, 287] width 332 height 35
click at [531, 285] on button "REMOVE FROM PROJECT" at bounding box center [541, 288] width 111 height 24
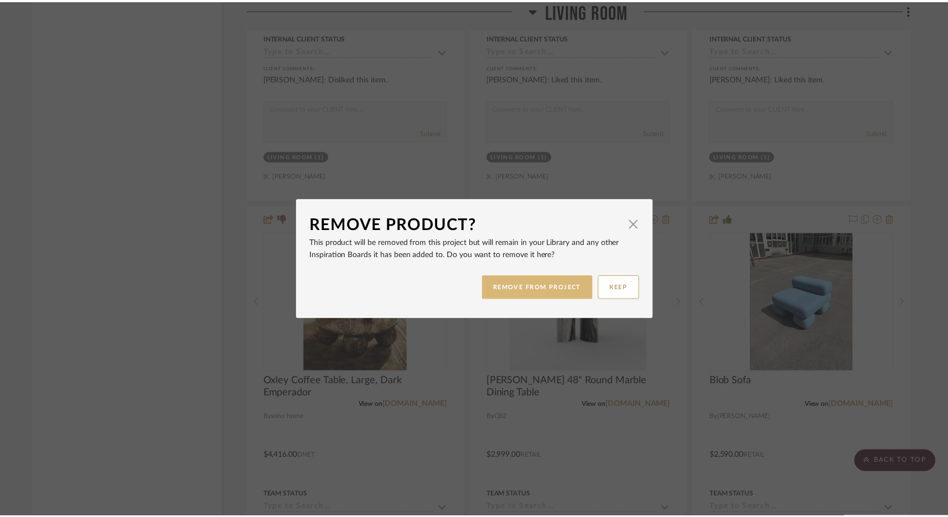
scroll to position [15994, 0]
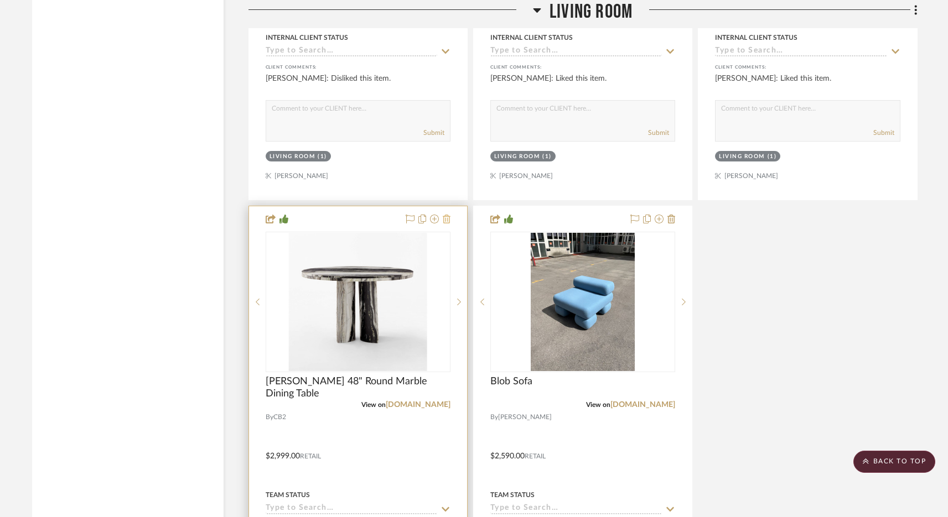
click at [443, 215] on icon at bounding box center [447, 219] width 8 height 9
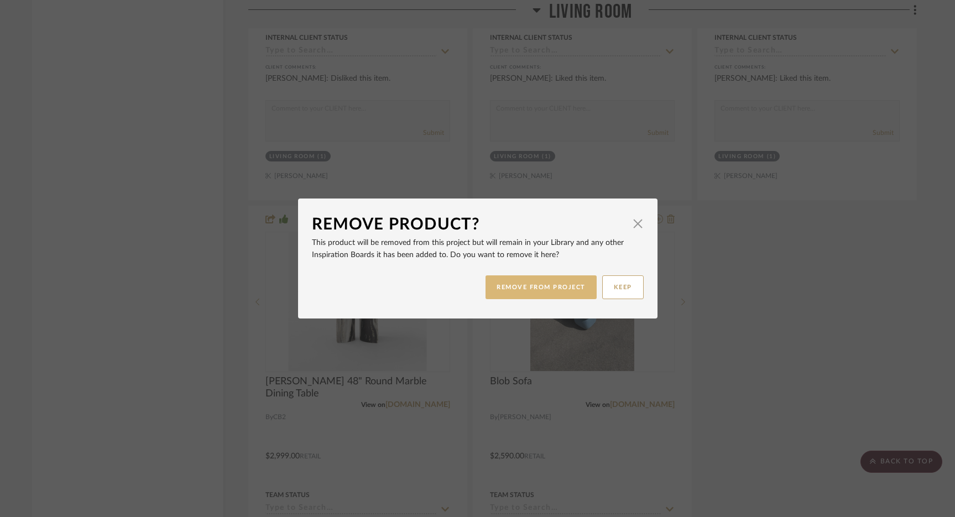
click at [526, 285] on button "REMOVE FROM PROJECT" at bounding box center [541, 288] width 111 height 24
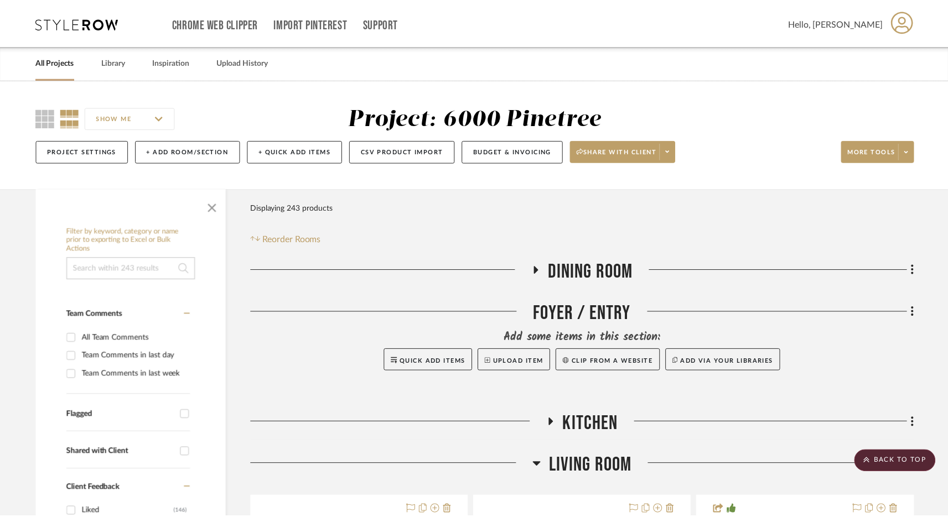
scroll to position [15994, 0]
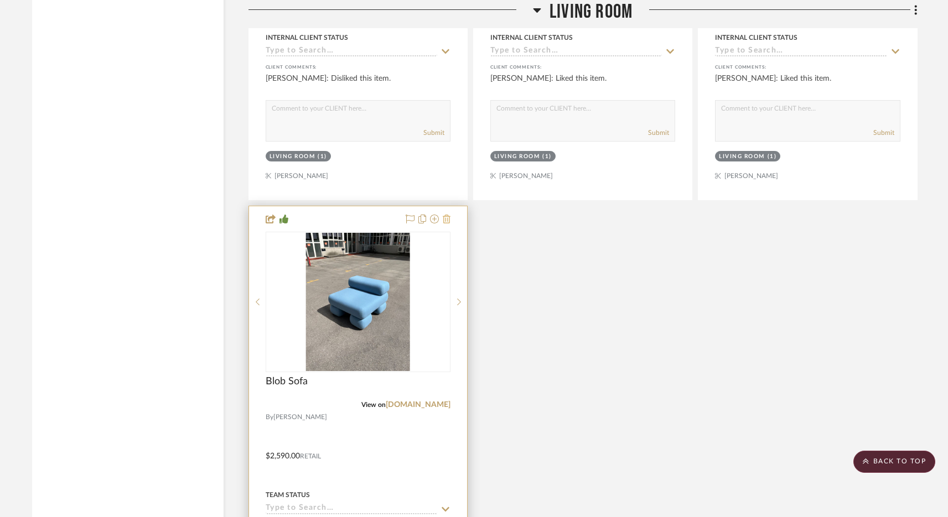
click at [447, 215] on icon at bounding box center [447, 219] width 8 height 9
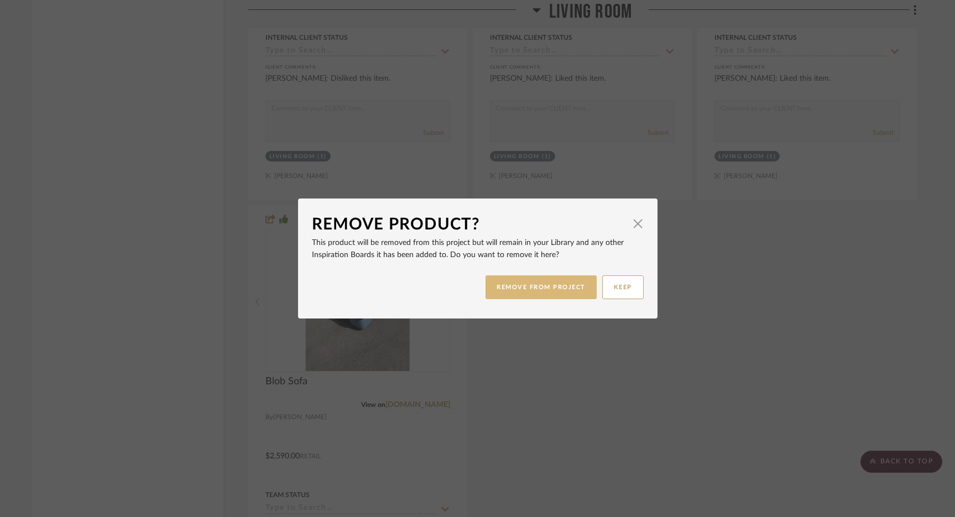
click at [525, 293] on button "REMOVE FROM PROJECT" at bounding box center [541, 288] width 111 height 24
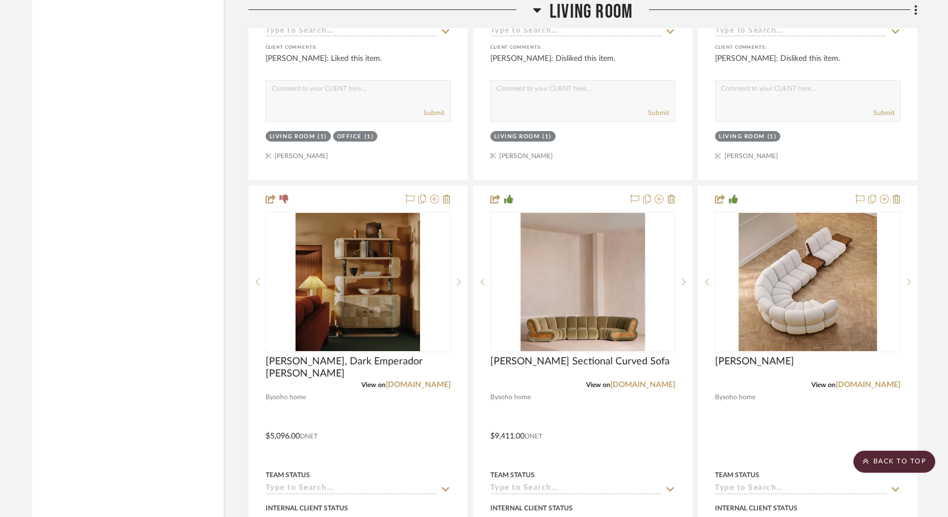
scroll to position [15506, 0]
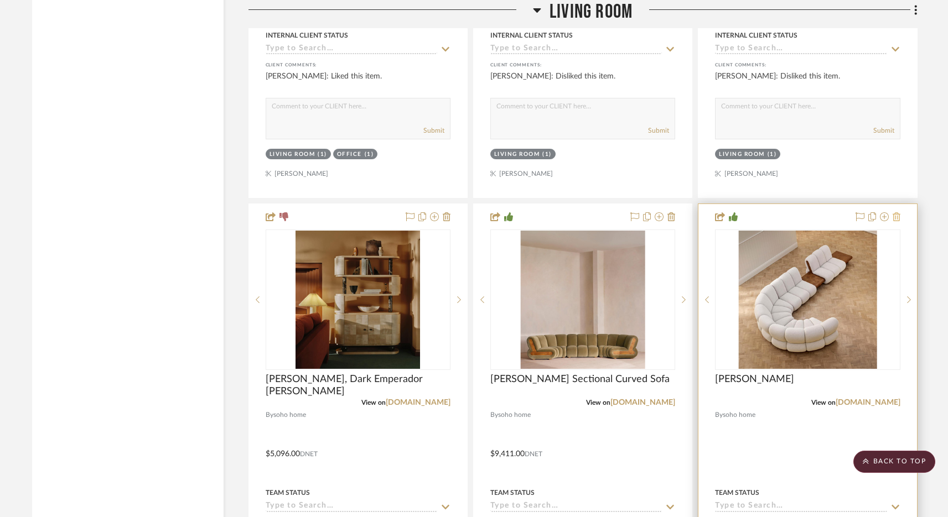
click at [897, 212] on icon at bounding box center [896, 216] width 8 height 9
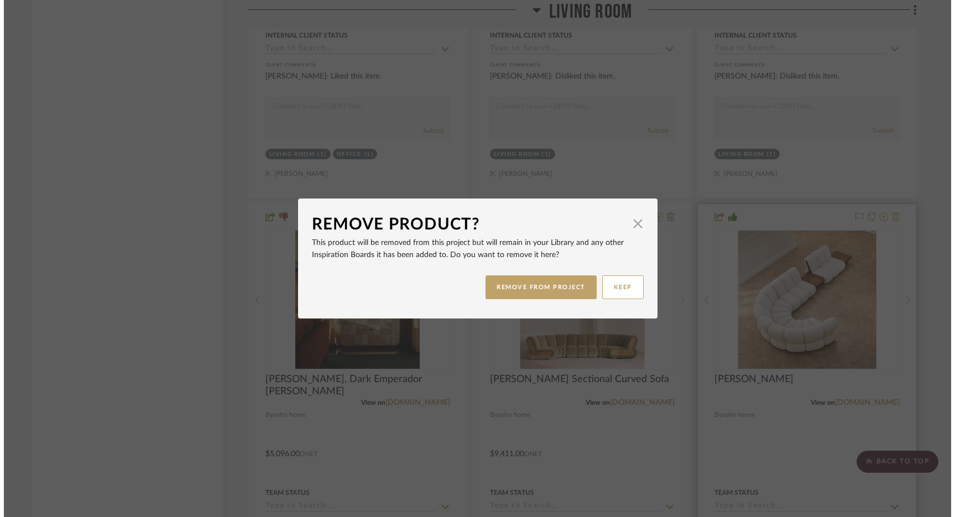
scroll to position [0, 0]
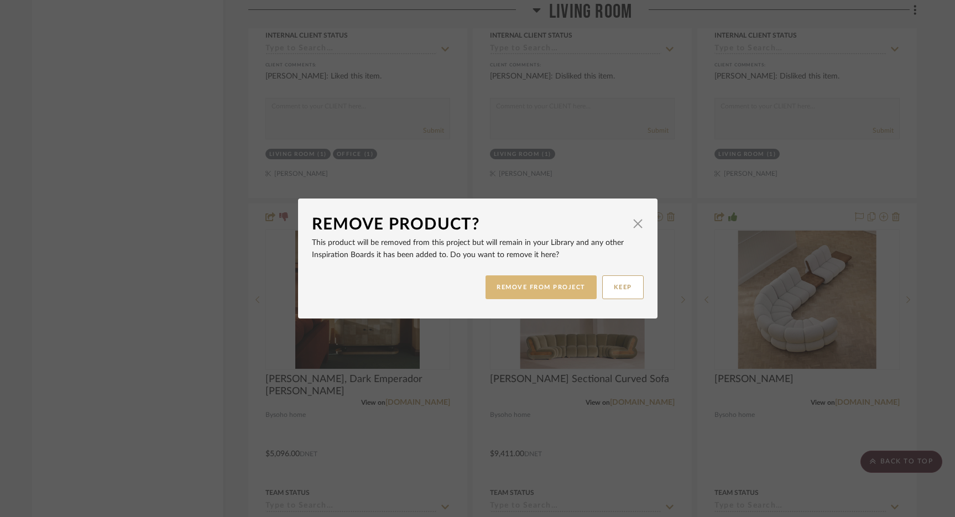
click at [548, 285] on button "REMOVE FROM PROJECT" at bounding box center [541, 288] width 111 height 24
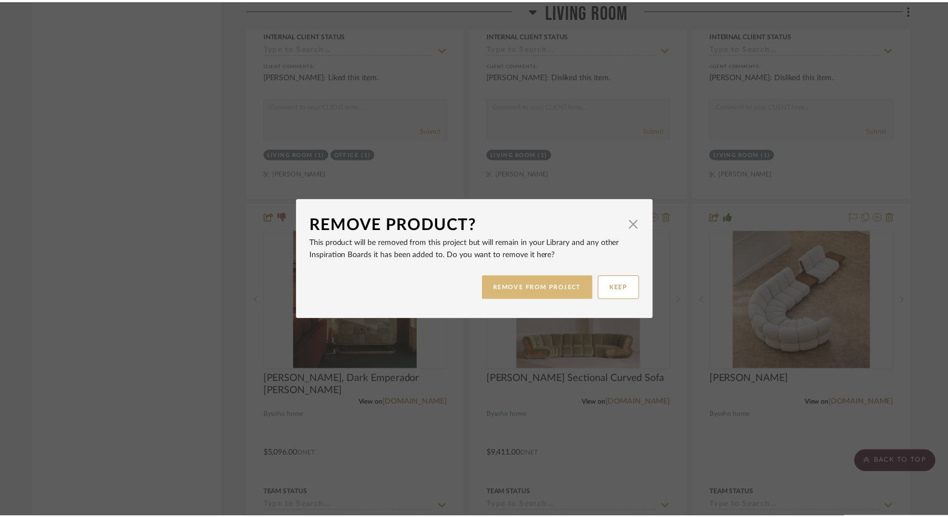
scroll to position [15506, 0]
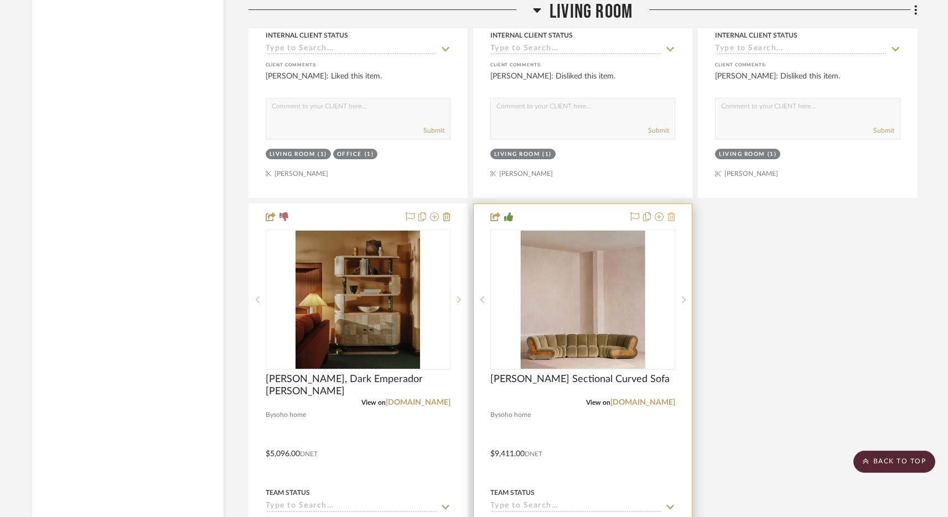
click at [673, 212] on icon at bounding box center [671, 216] width 8 height 9
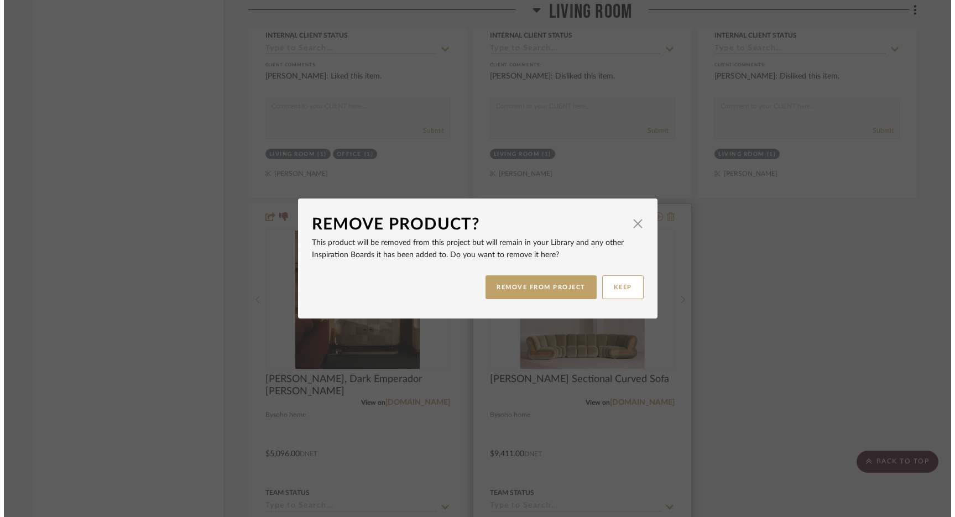
scroll to position [0, 0]
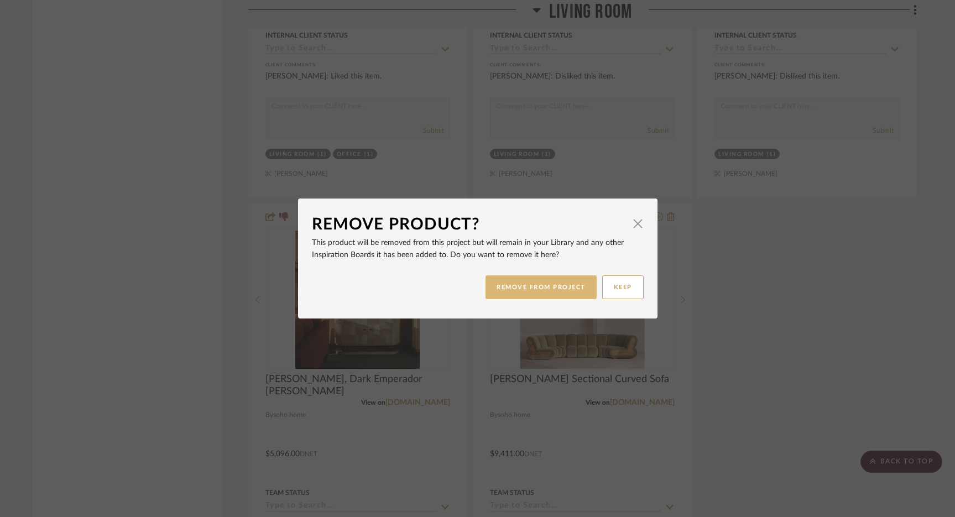
click at [506, 295] on button "REMOVE FROM PROJECT" at bounding box center [541, 288] width 111 height 24
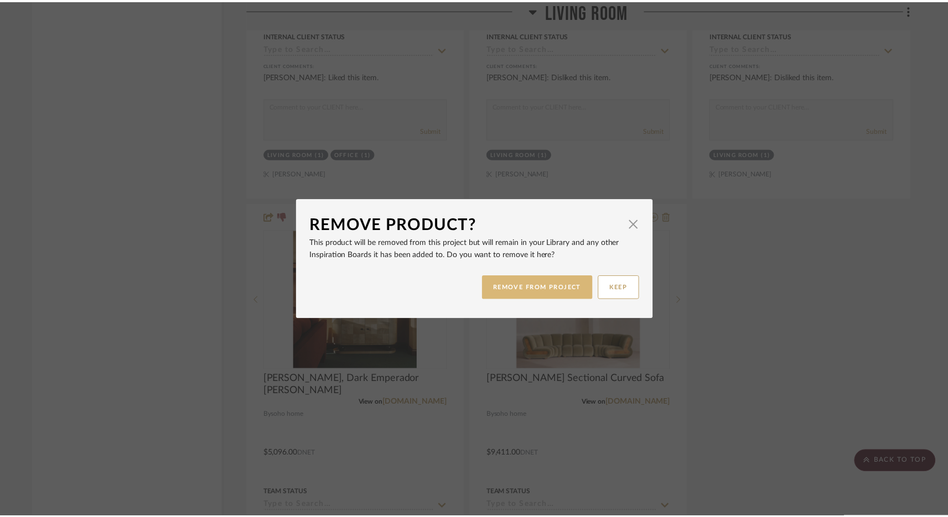
scroll to position [15506, 0]
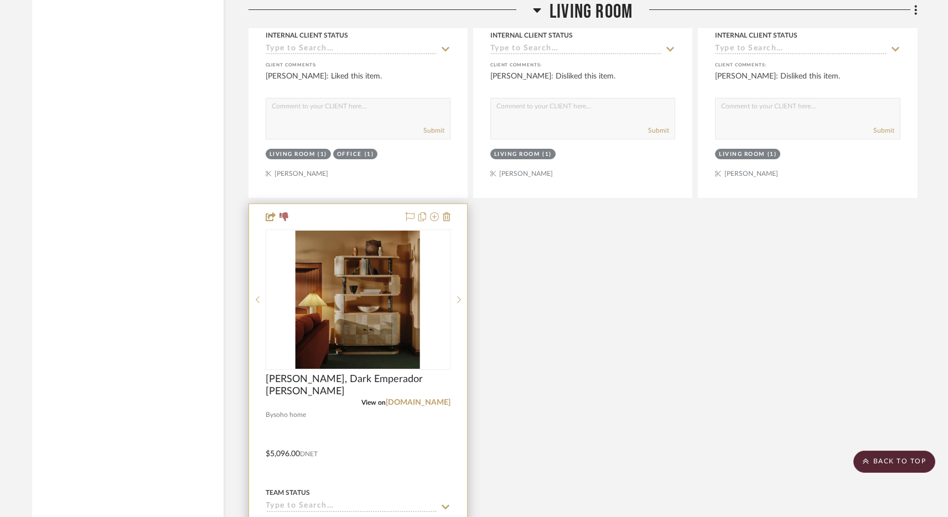
click at [451, 204] on div at bounding box center [358, 446] width 218 height 484
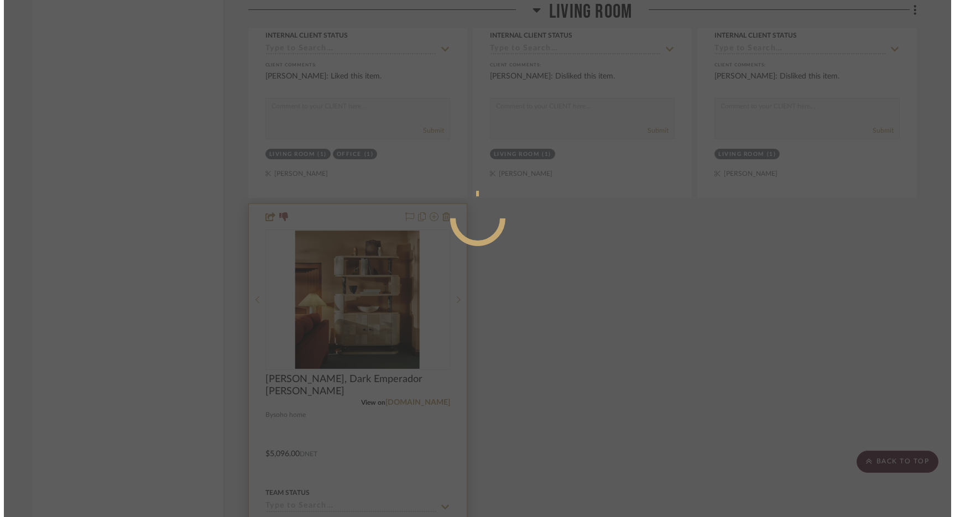
scroll to position [0, 0]
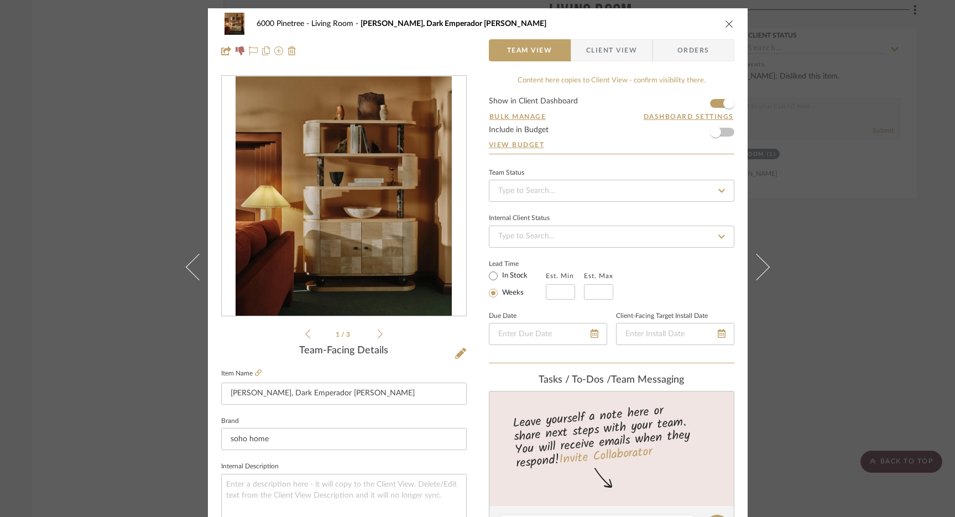
click at [803, 199] on div "6000 Pinetree Living Room Lionel Shelving, Dark Emperador Marble Team View Clie…" at bounding box center [477, 258] width 955 height 517
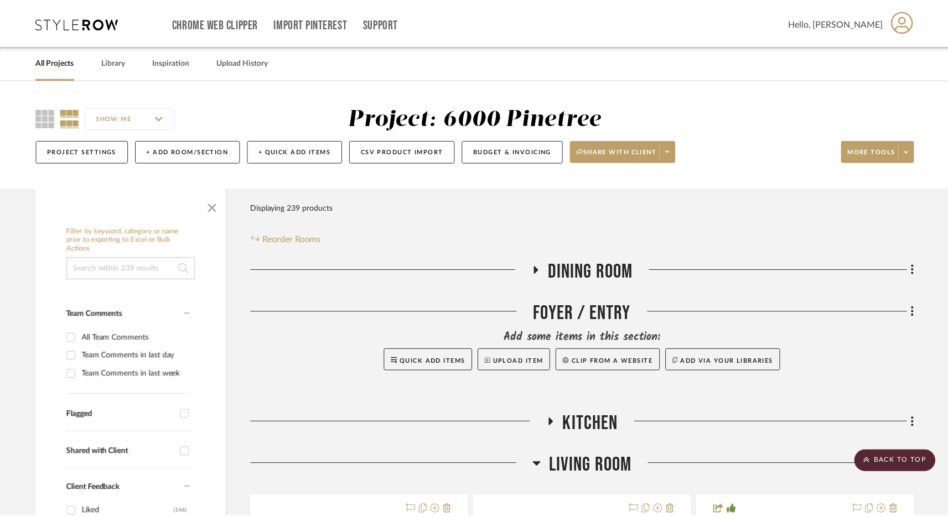
scroll to position [15506, 0]
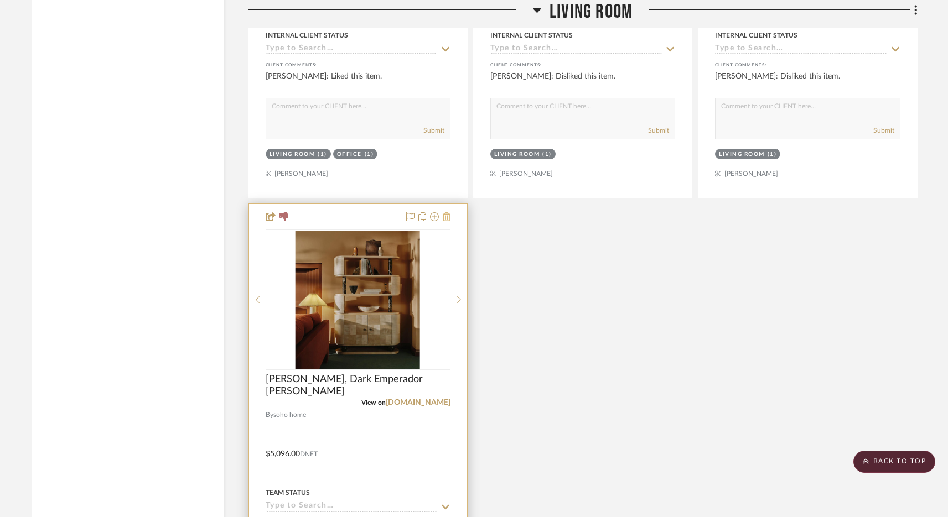
click at [446, 212] on icon at bounding box center [447, 216] width 8 height 9
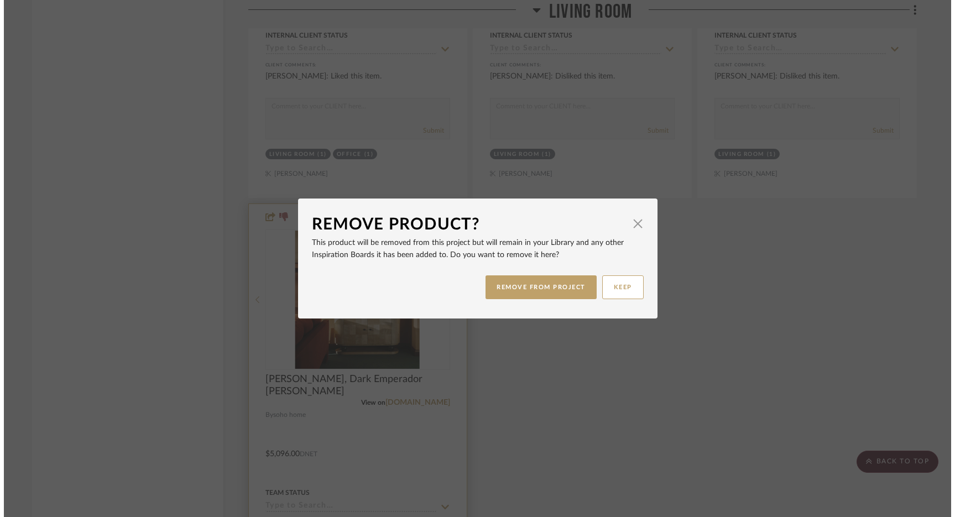
scroll to position [0, 0]
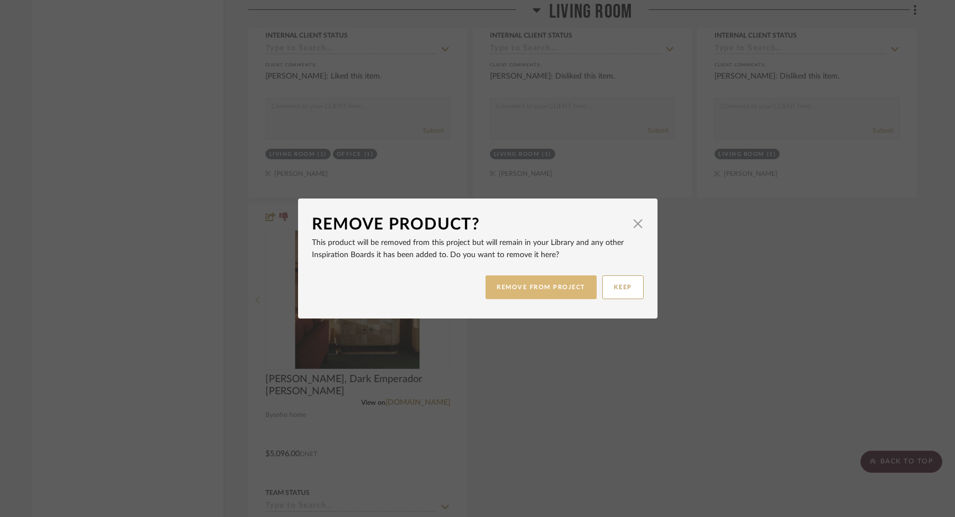
click at [550, 283] on button "REMOVE FROM PROJECT" at bounding box center [541, 288] width 111 height 24
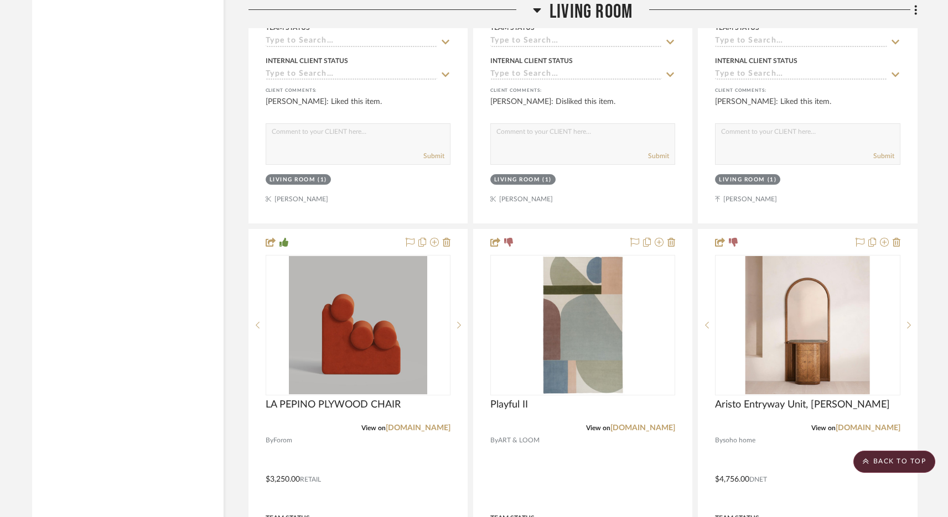
scroll to position [14921, 0]
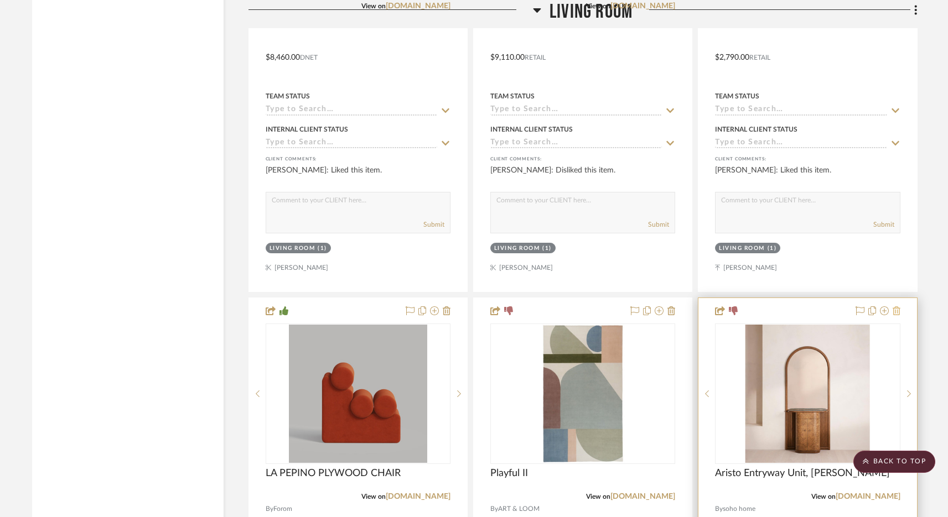
click at [898, 306] on icon at bounding box center [896, 310] width 8 height 9
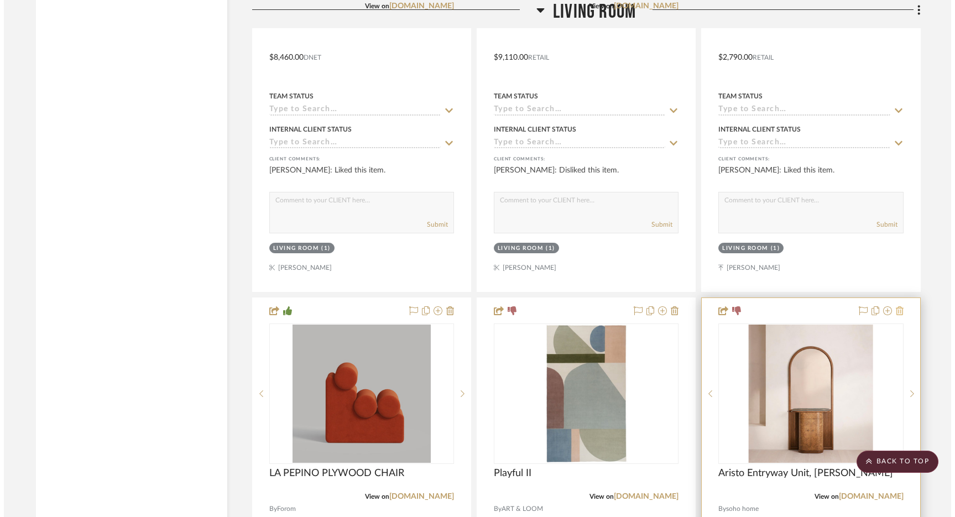
scroll to position [0, 0]
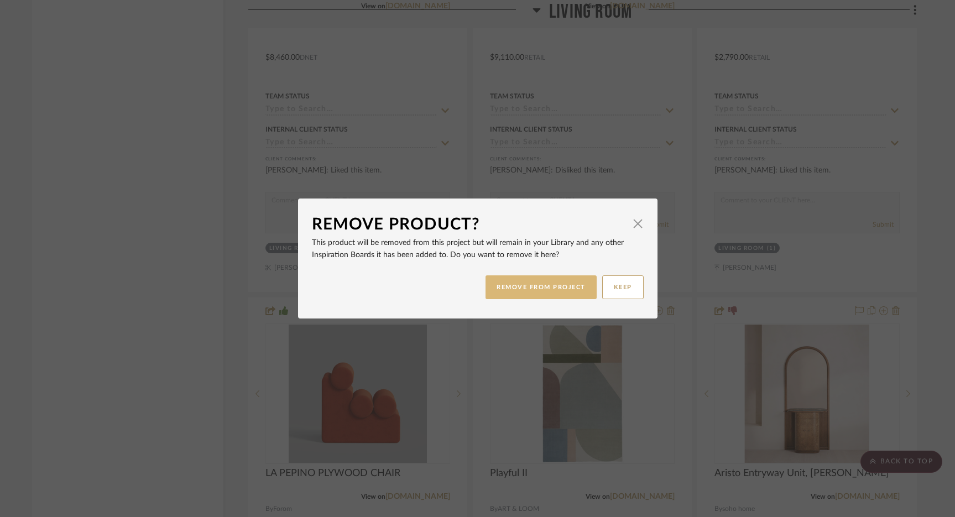
click at [568, 292] on button "REMOVE FROM PROJECT" at bounding box center [541, 288] width 111 height 24
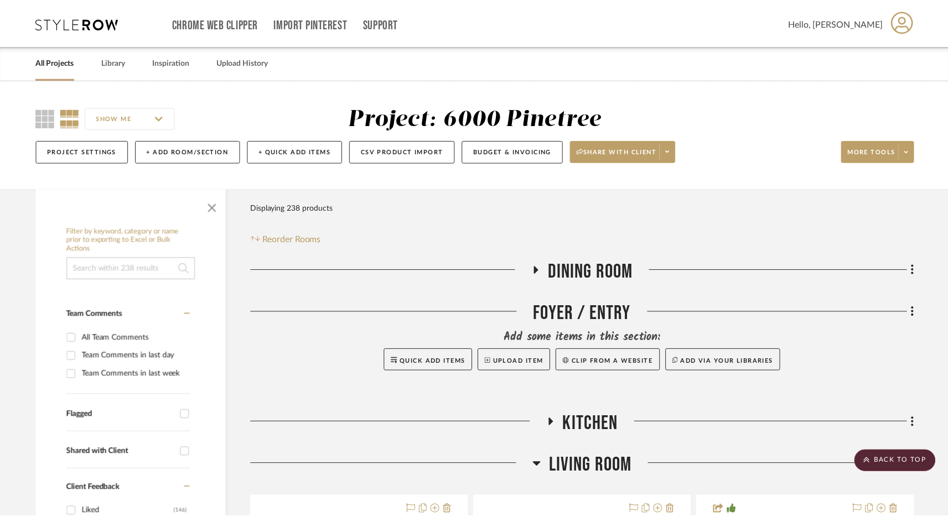
scroll to position [14921, 0]
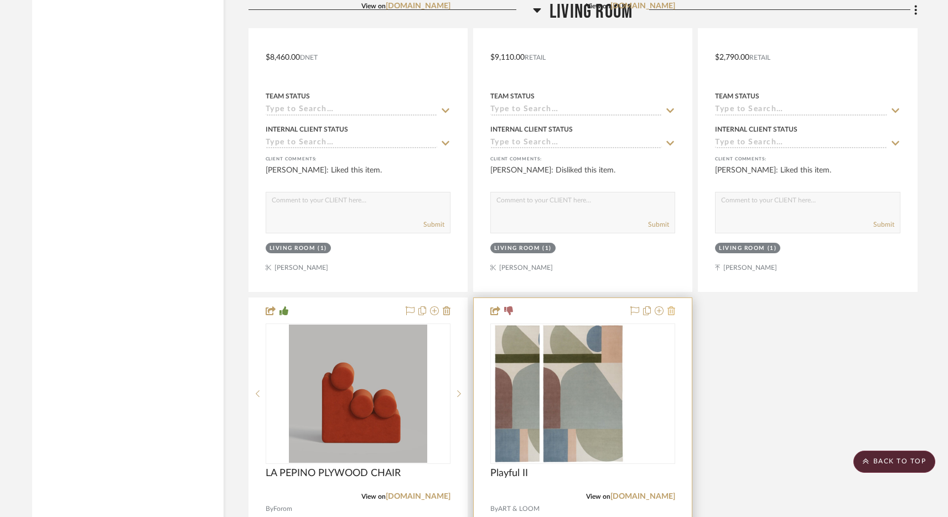
click at [671, 306] on icon at bounding box center [671, 310] width 8 height 9
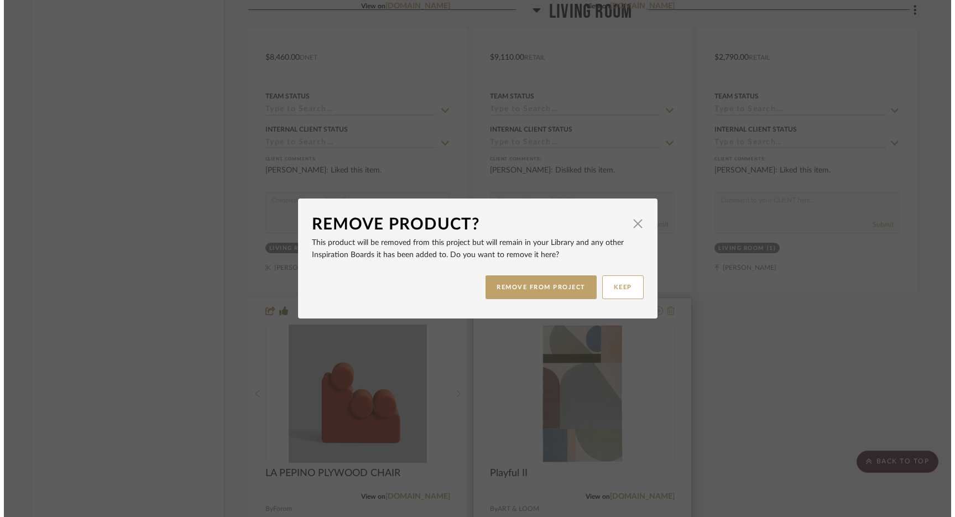
scroll to position [0, 0]
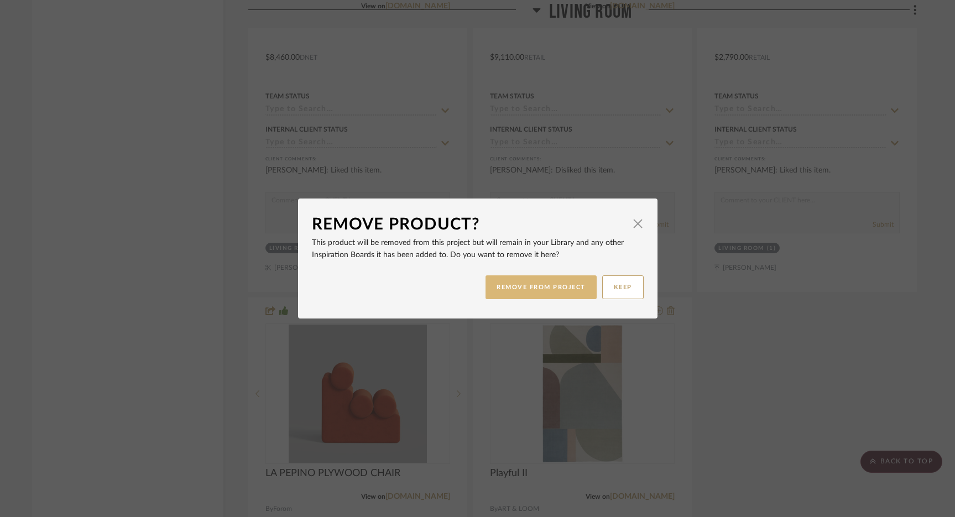
click at [531, 290] on button "REMOVE FROM PROJECT" at bounding box center [541, 288] width 111 height 24
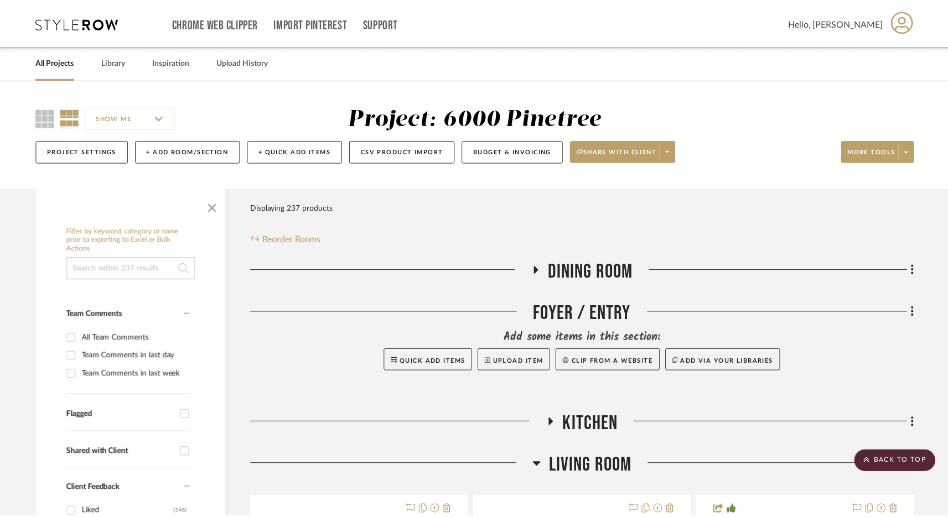
scroll to position [14921, 0]
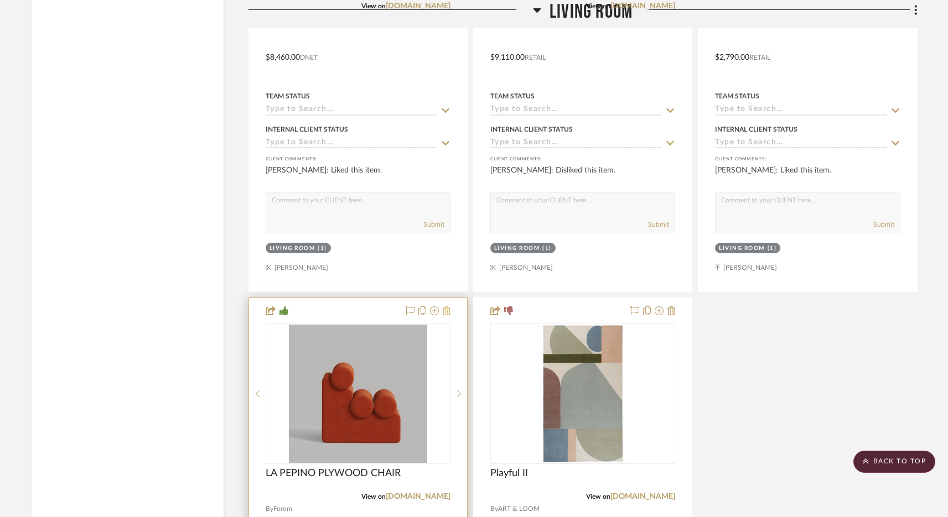
click at [448, 306] on icon at bounding box center [447, 310] width 8 height 9
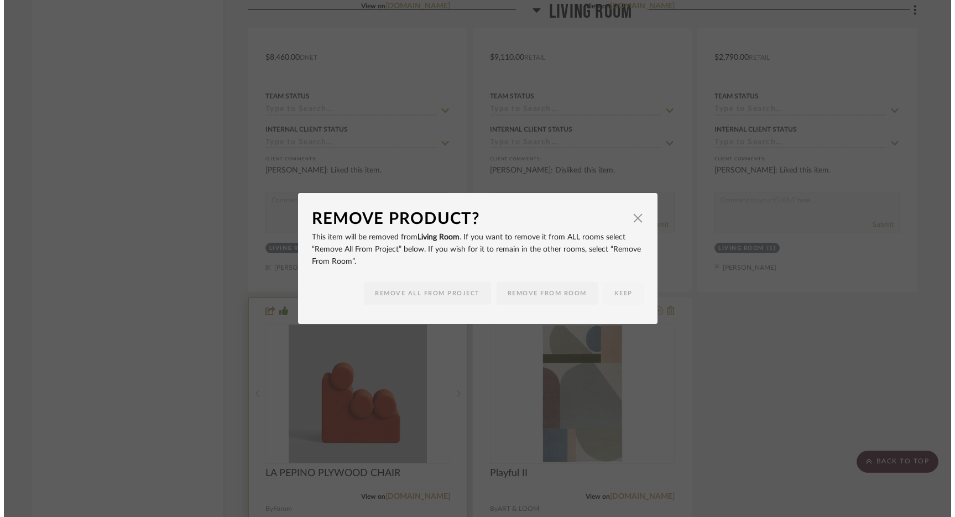
scroll to position [0, 0]
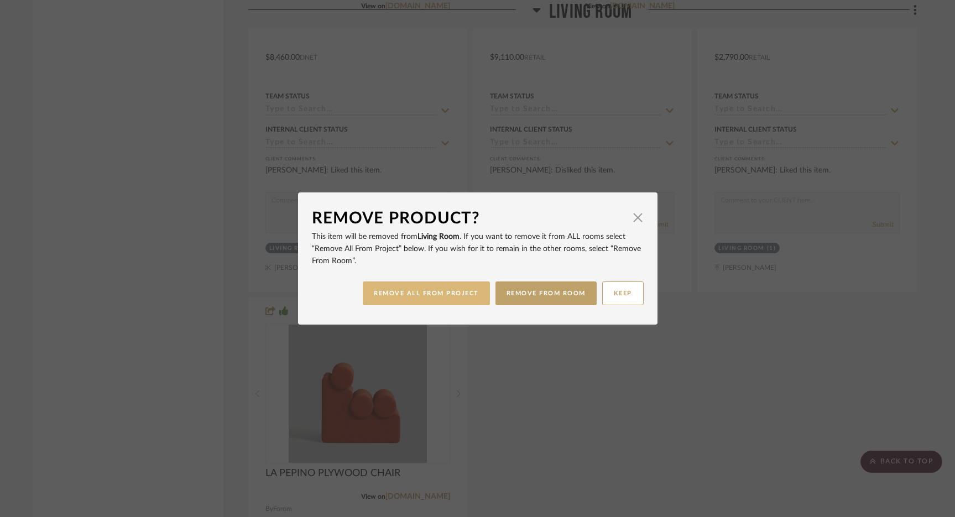
click at [437, 295] on button "REMOVE ALL FROM PROJECT" at bounding box center [426, 294] width 127 height 24
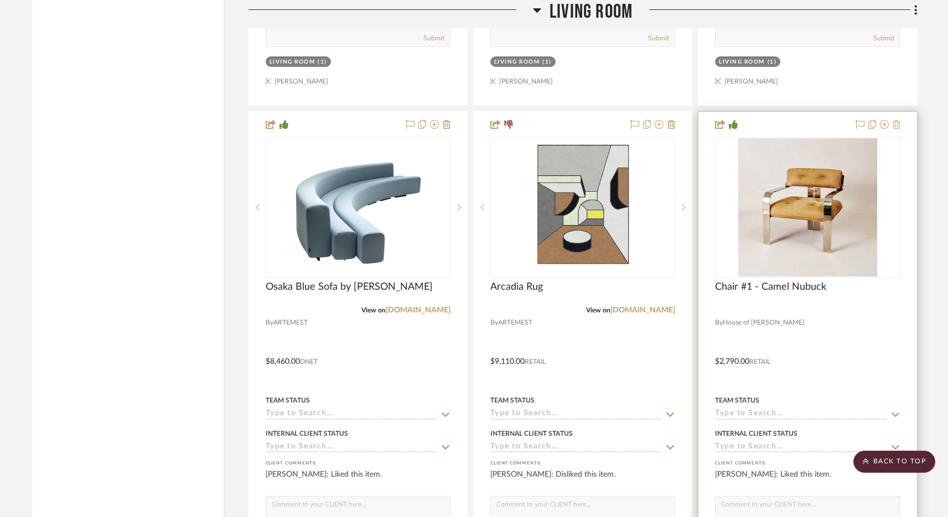
click at [896, 120] on icon at bounding box center [896, 124] width 8 height 9
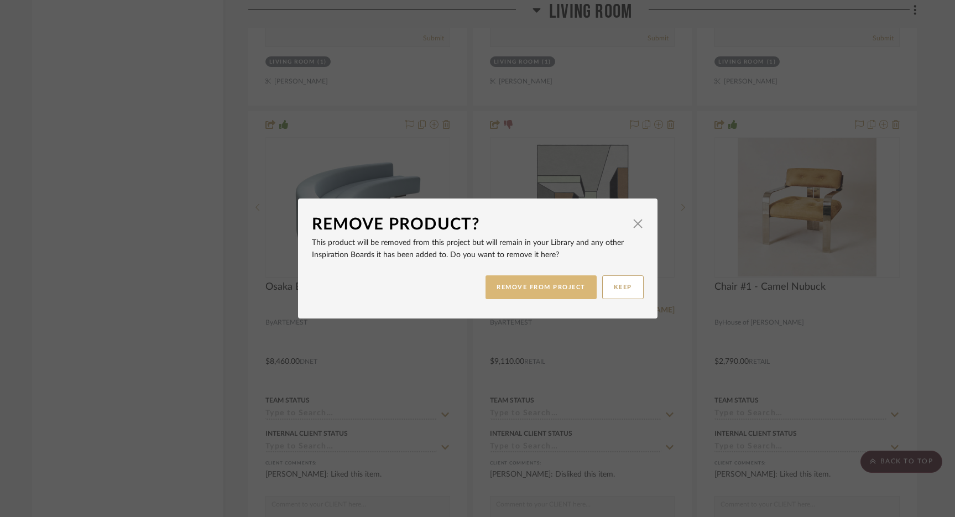
click at [553, 290] on button "REMOVE FROM PROJECT" at bounding box center [541, 288] width 111 height 24
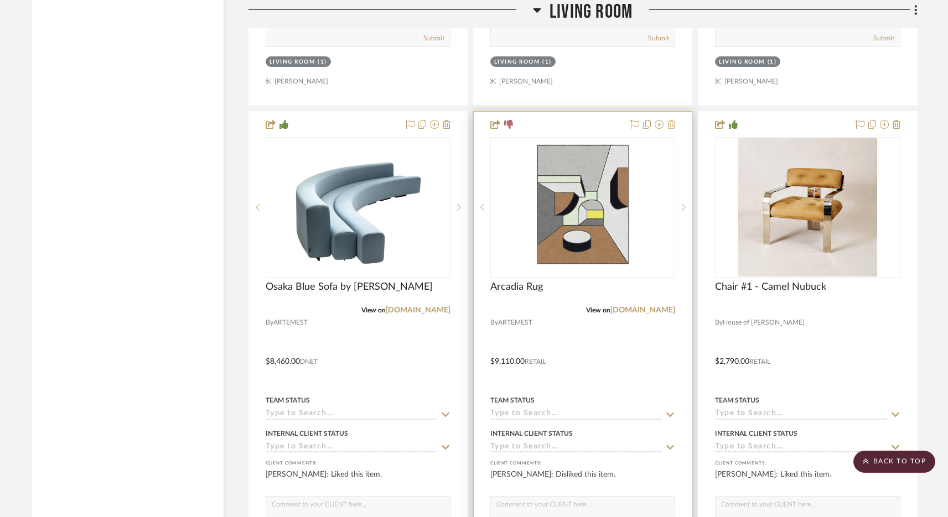
click at [673, 120] on icon at bounding box center [671, 124] width 8 height 9
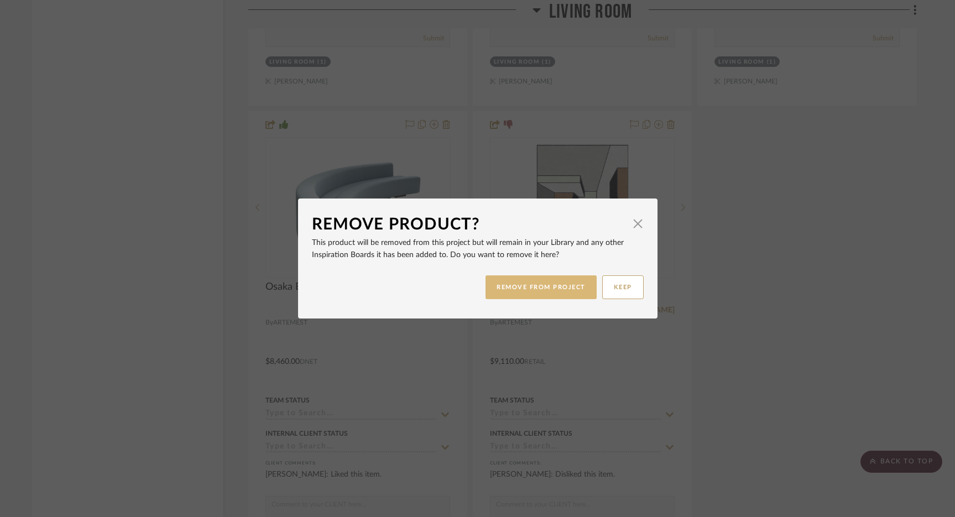
click at [545, 287] on button "REMOVE FROM PROJECT" at bounding box center [541, 288] width 111 height 24
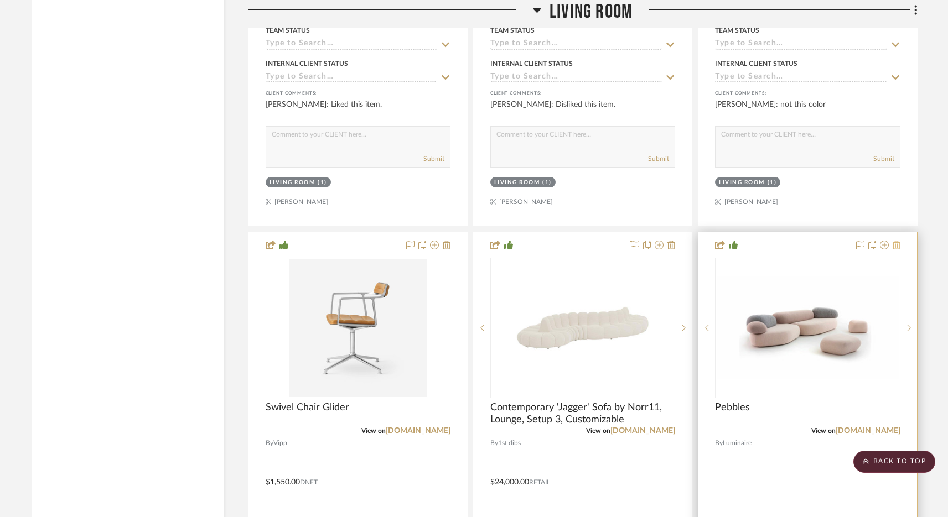
click at [898, 241] on icon at bounding box center [896, 245] width 8 height 9
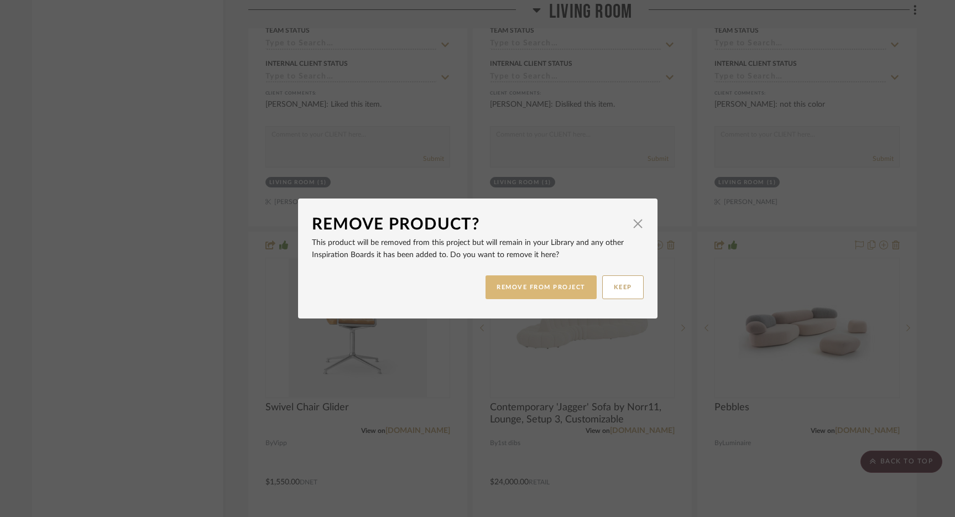
click at [531, 285] on button "REMOVE FROM PROJECT" at bounding box center [541, 288] width 111 height 24
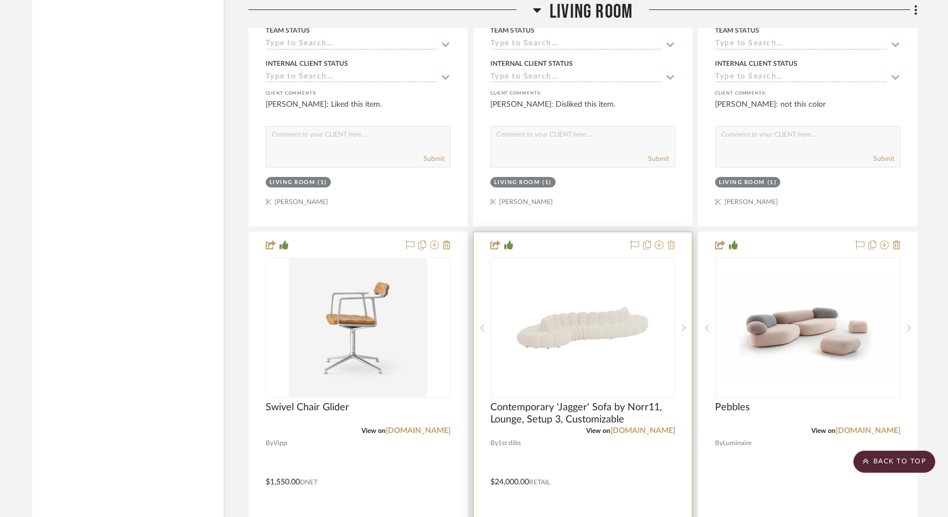
click at [669, 241] on icon at bounding box center [671, 245] width 8 height 9
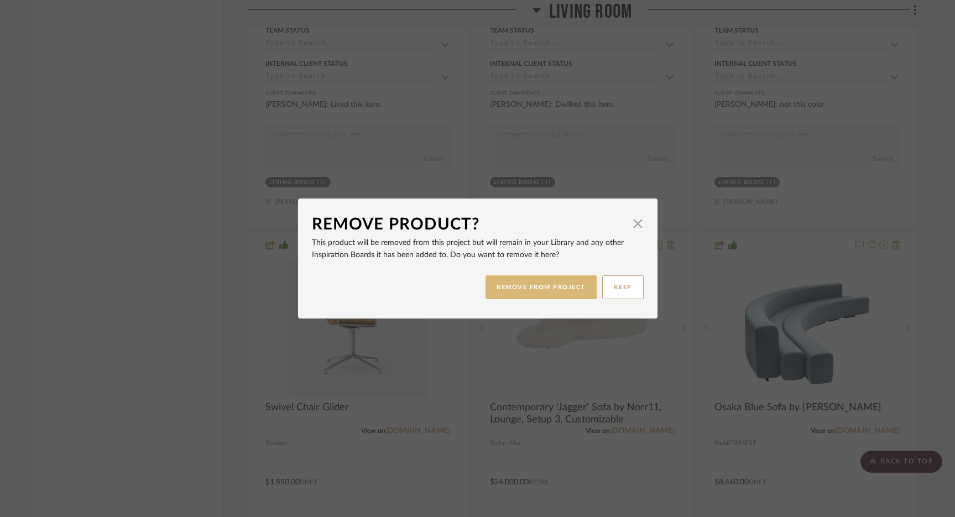
click at [543, 289] on button "REMOVE FROM PROJECT" at bounding box center [541, 288] width 111 height 24
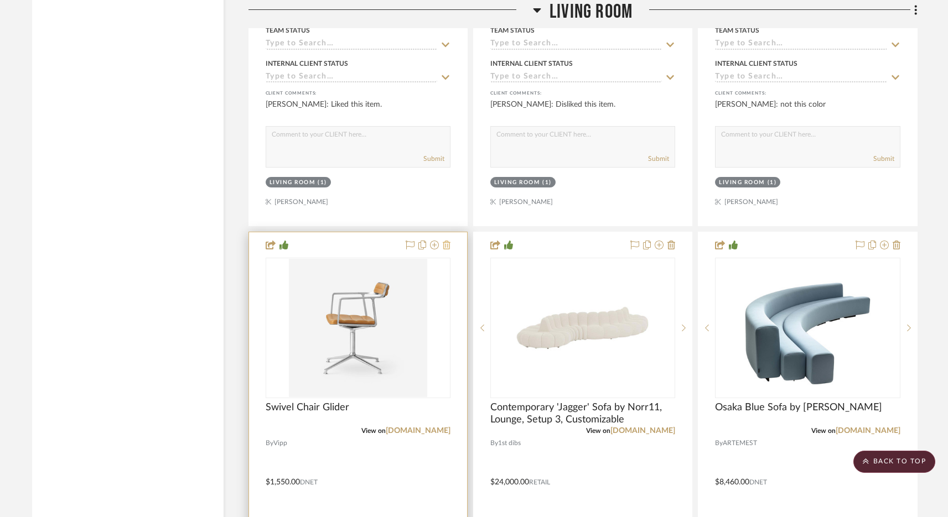
click at [447, 241] on icon at bounding box center [447, 245] width 8 height 9
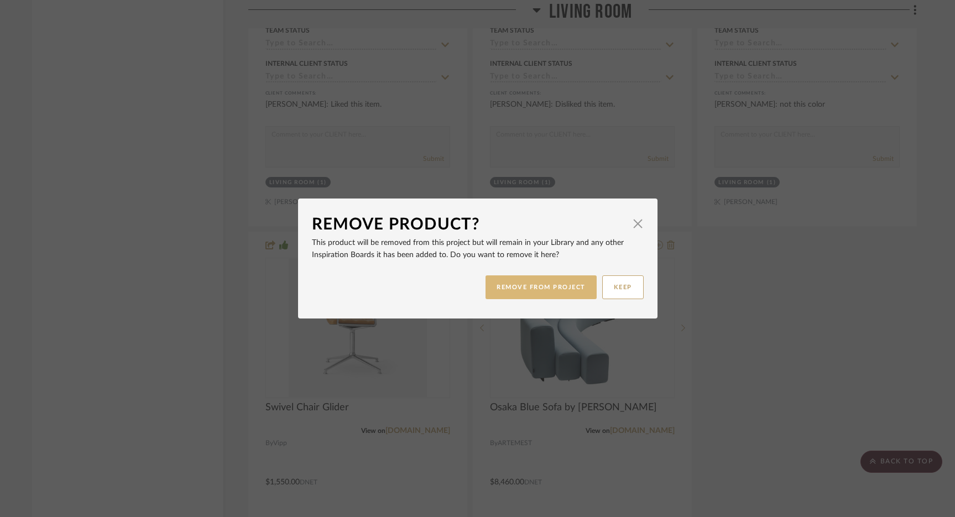
click at [516, 294] on button "REMOVE FROM PROJECT" at bounding box center [541, 288] width 111 height 24
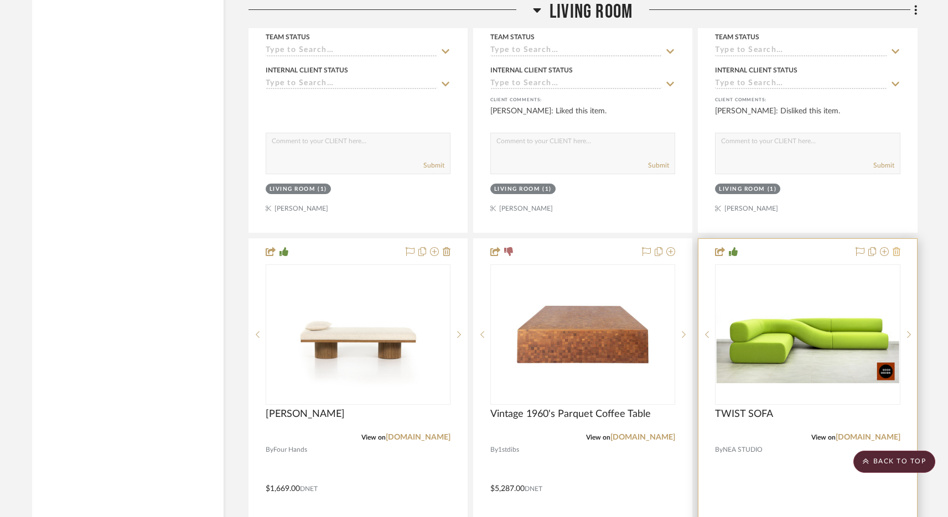
click at [897, 247] on icon at bounding box center [896, 251] width 8 height 9
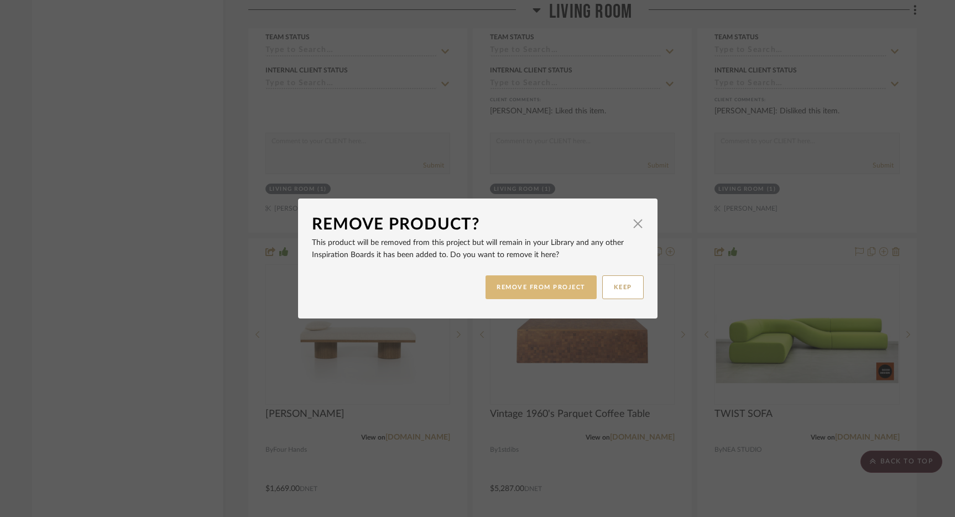
click at [564, 294] on button "REMOVE FROM PROJECT" at bounding box center [541, 288] width 111 height 24
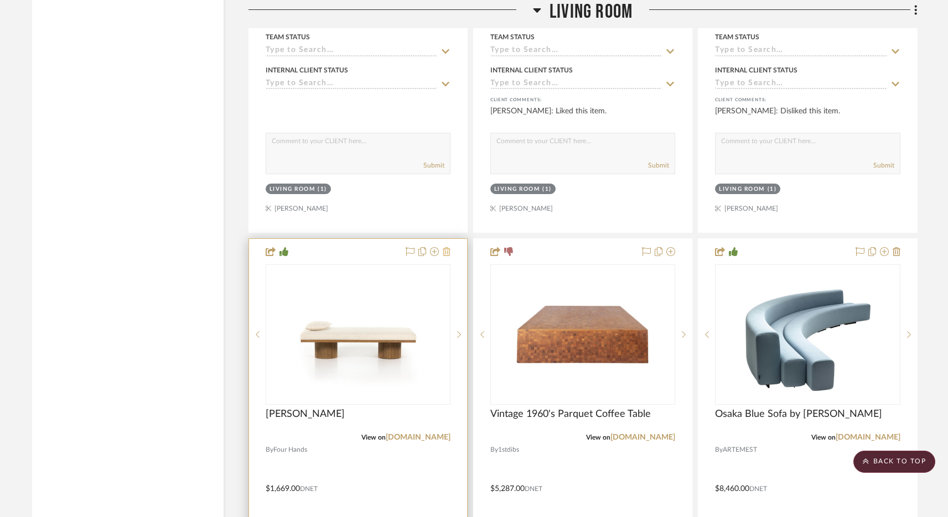
click at [444, 247] on icon at bounding box center [447, 251] width 8 height 9
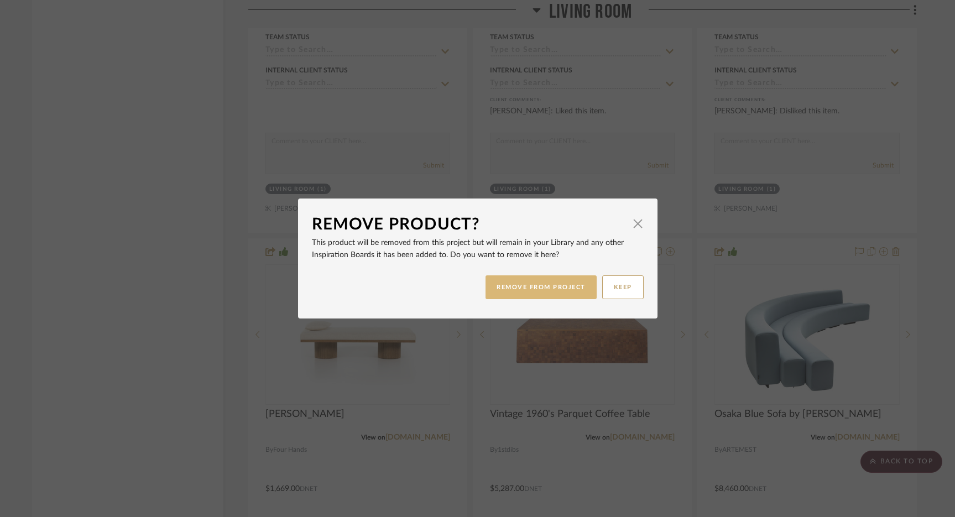
click at [519, 294] on button "REMOVE FROM PROJECT" at bounding box center [541, 288] width 111 height 24
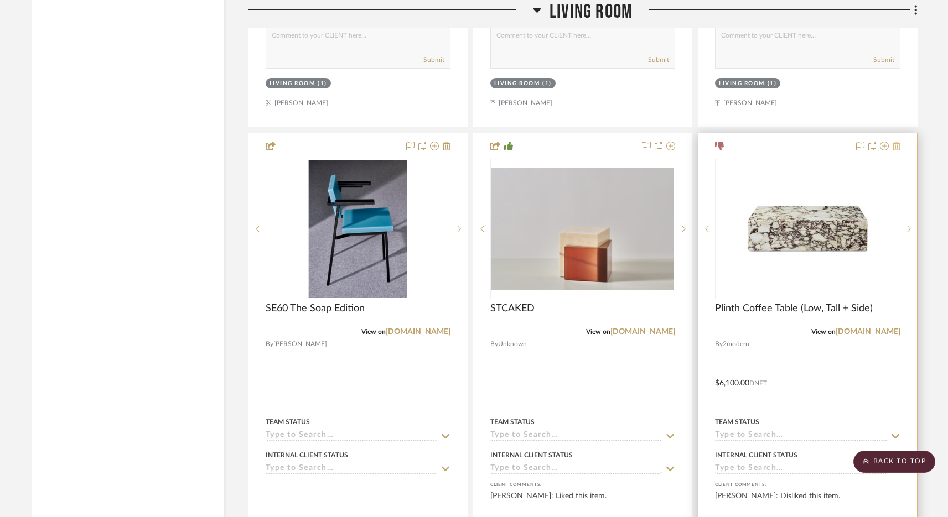
click at [894, 142] on icon at bounding box center [896, 146] width 8 height 9
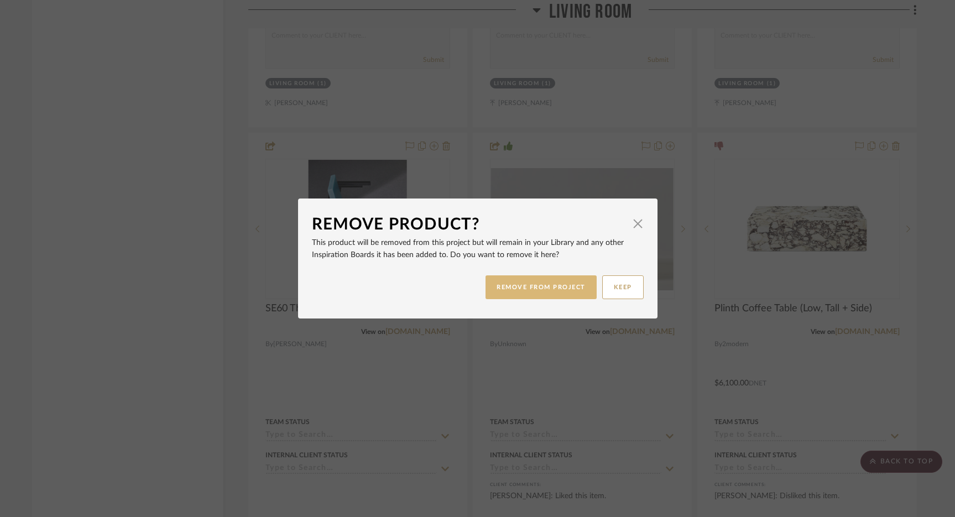
click at [557, 292] on button "REMOVE FROM PROJECT" at bounding box center [541, 288] width 111 height 24
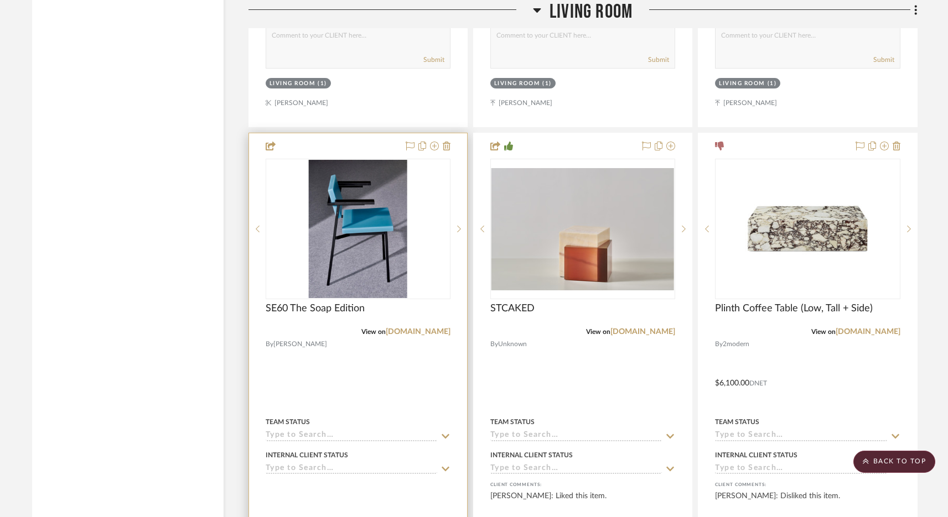
click at [453, 133] on div at bounding box center [358, 375] width 218 height 484
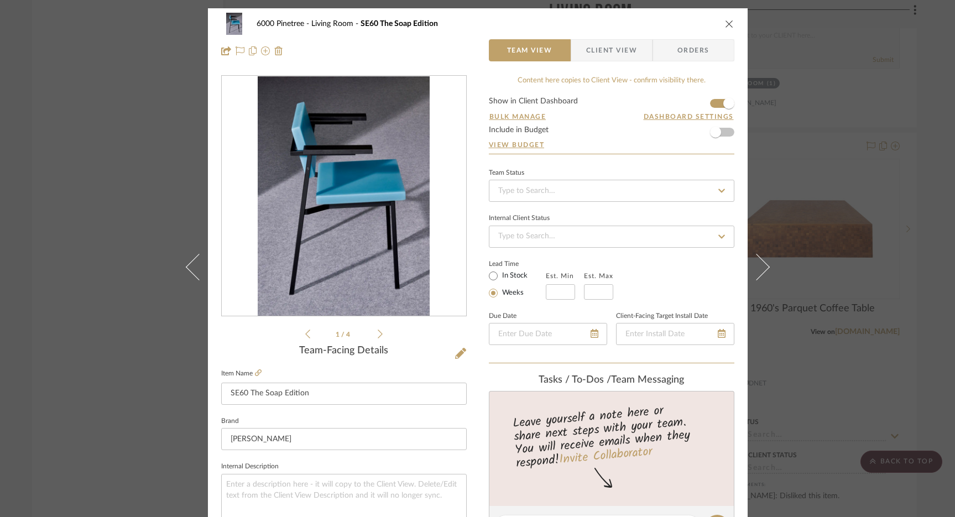
click at [728, 19] on icon "close" at bounding box center [729, 23] width 9 height 9
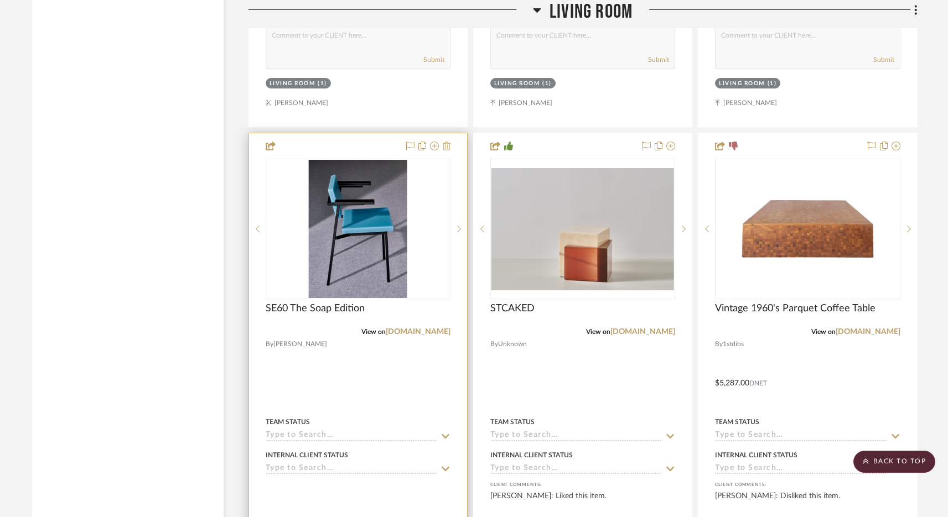
click at [448, 142] on icon at bounding box center [447, 146] width 8 height 9
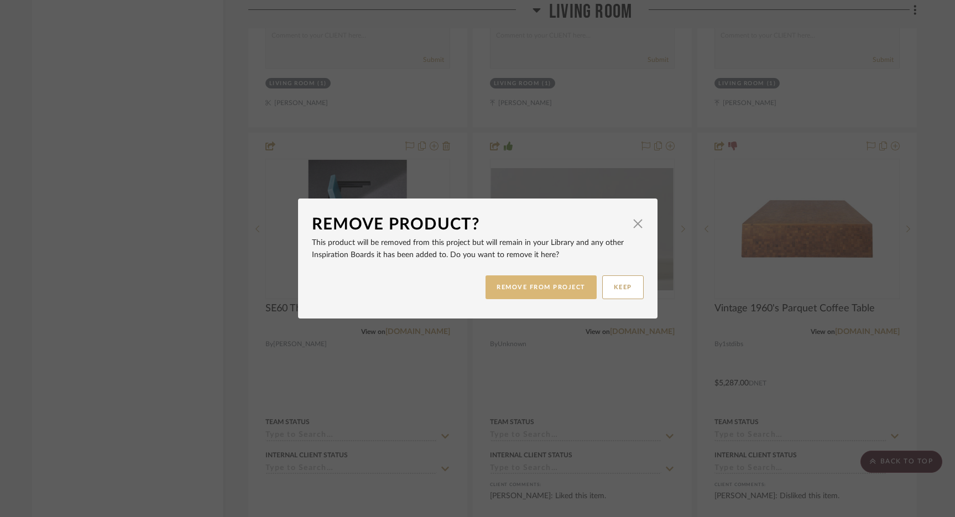
click at [533, 293] on button "REMOVE FROM PROJECT" at bounding box center [541, 288] width 111 height 24
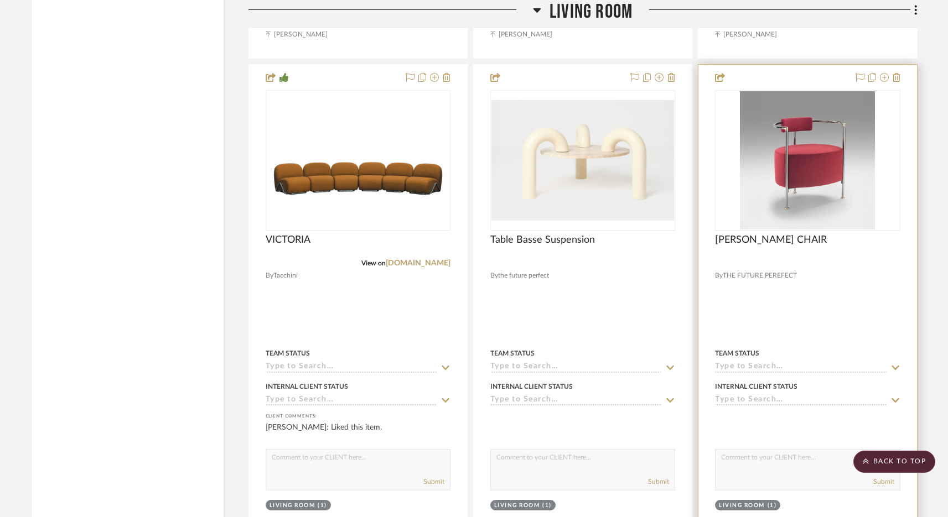
click at [901, 65] on div at bounding box center [807, 307] width 218 height 484
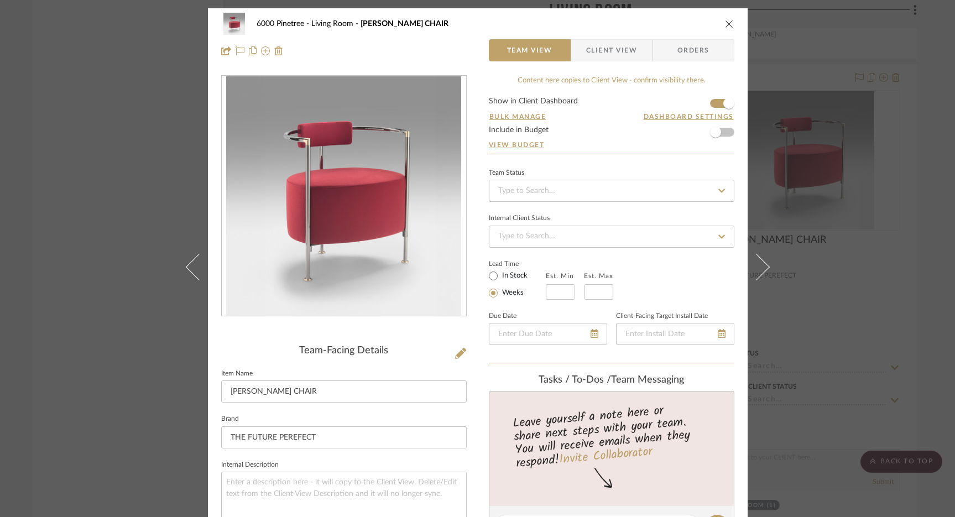
click at [725, 23] on icon "close" at bounding box center [729, 23] width 9 height 9
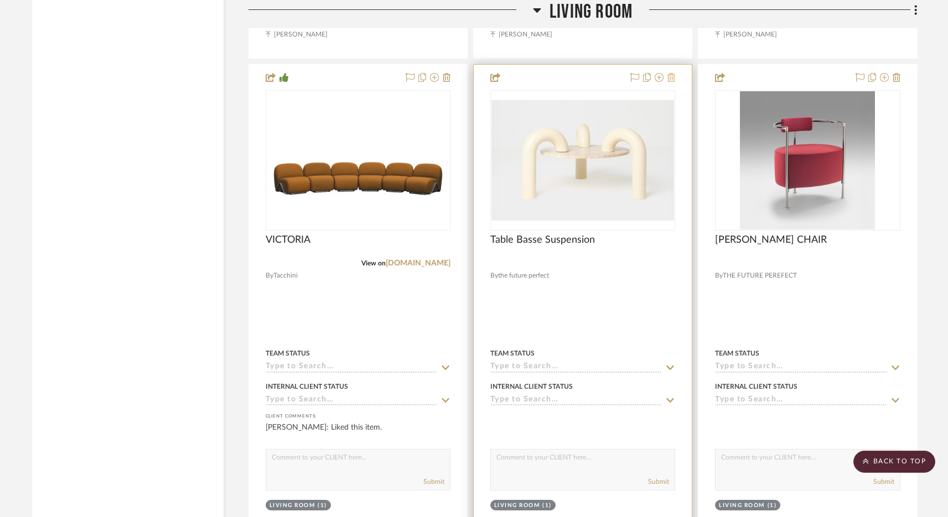
click at [672, 73] on icon at bounding box center [671, 77] width 8 height 9
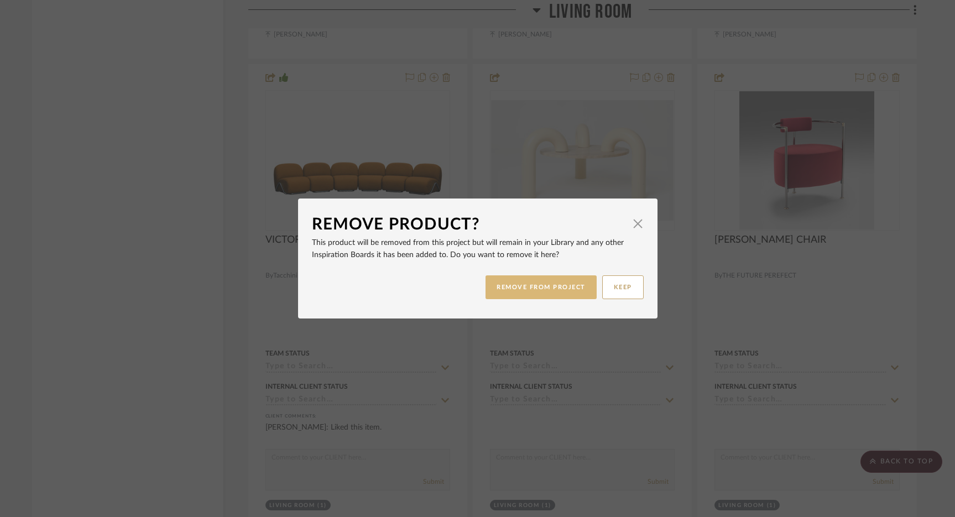
click at [521, 283] on button "REMOVE FROM PROJECT" at bounding box center [541, 288] width 111 height 24
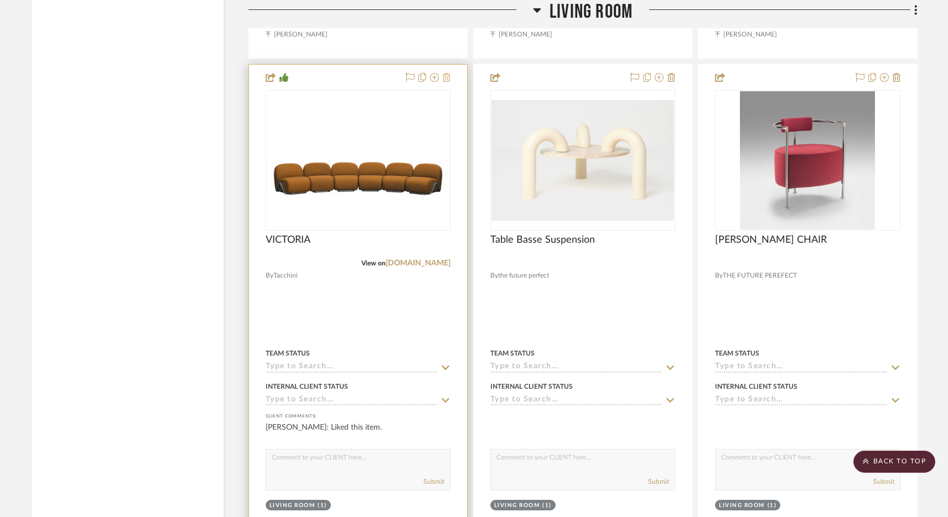
click at [446, 73] on icon at bounding box center [447, 77] width 8 height 9
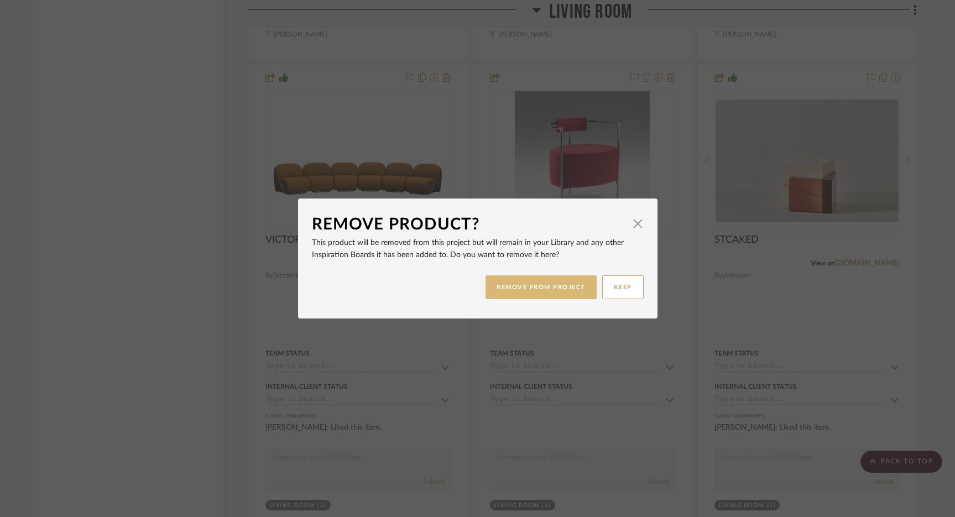
click at [526, 280] on button "REMOVE FROM PROJECT" at bounding box center [541, 288] width 111 height 24
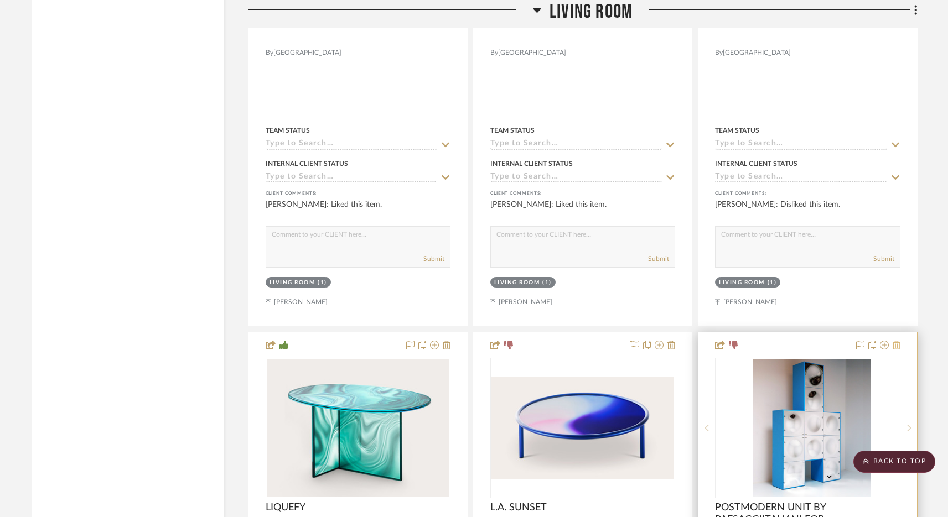
click at [895, 341] on icon at bounding box center [896, 345] width 8 height 9
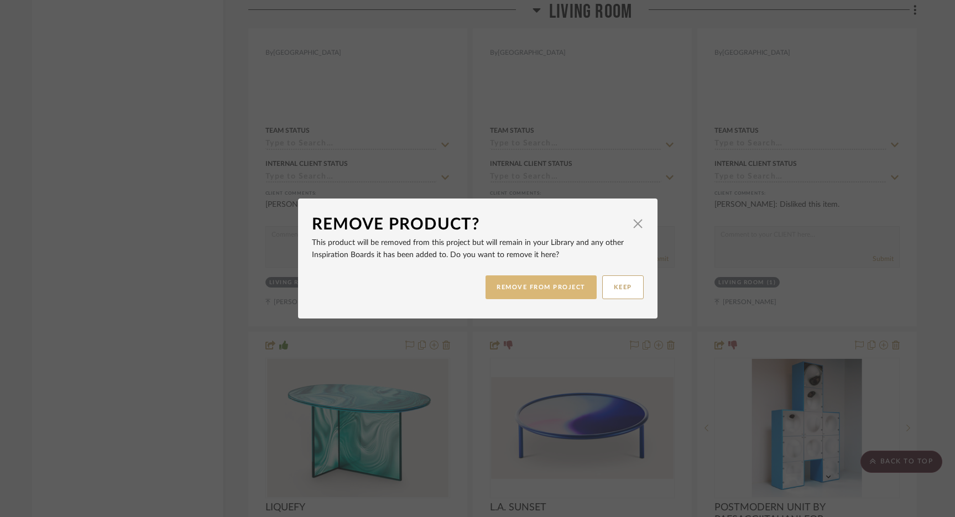
click at [562, 292] on button "REMOVE FROM PROJECT" at bounding box center [541, 288] width 111 height 24
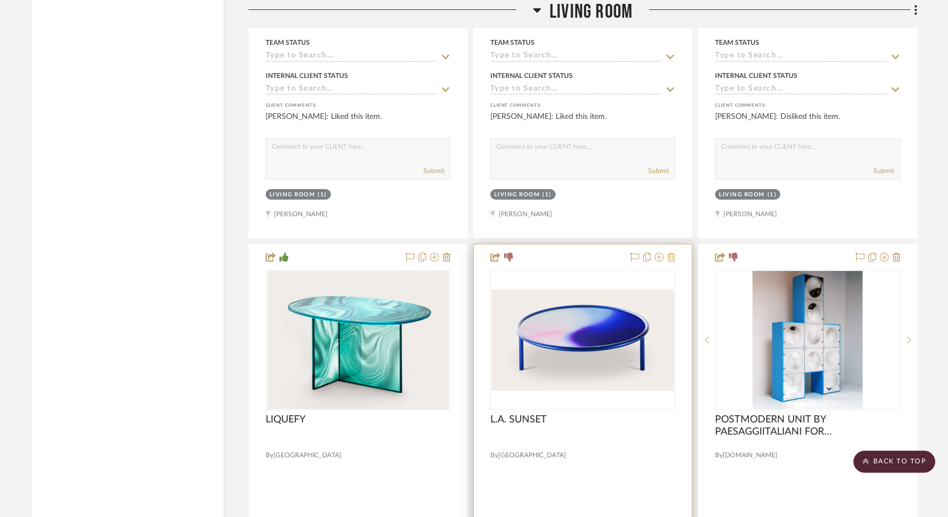
click at [668, 253] on icon at bounding box center [671, 257] width 8 height 9
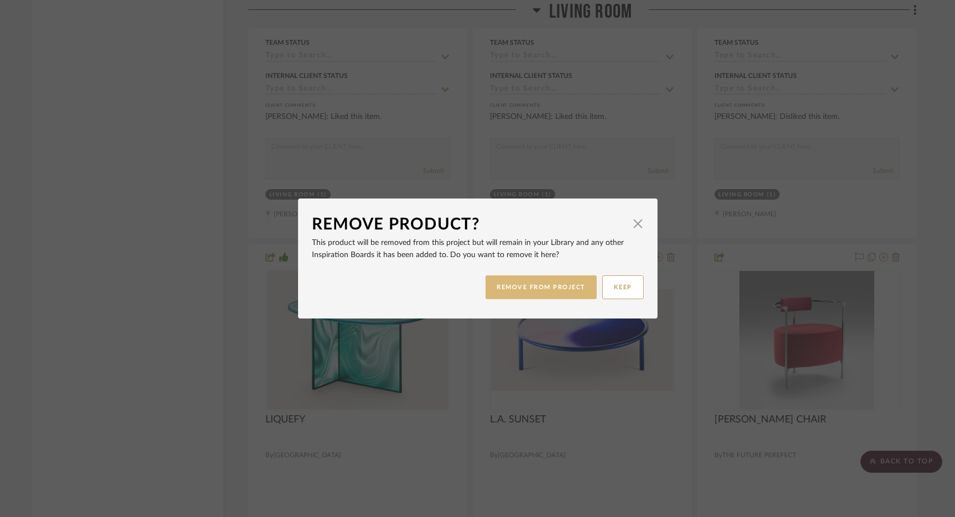
click at [508, 286] on button "REMOVE FROM PROJECT" at bounding box center [541, 288] width 111 height 24
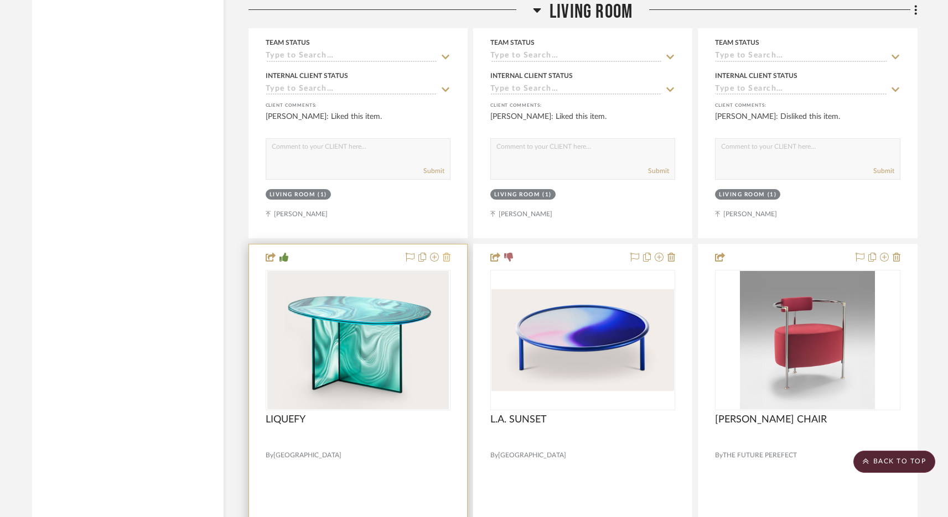
click at [448, 253] on icon at bounding box center [447, 257] width 8 height 9
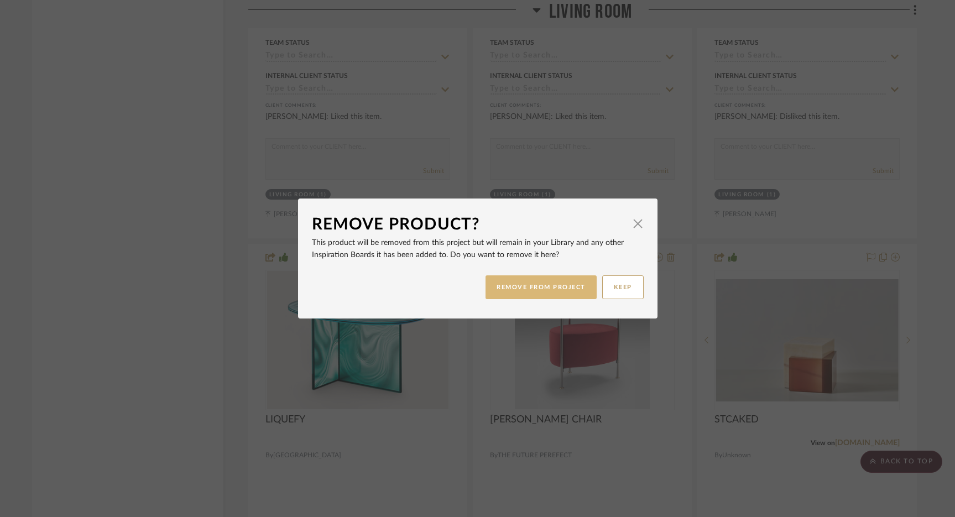
click at [576, 283] on button "REMOVE FROM PROJECT" at bounding box center [541, 288] width 111 height 24
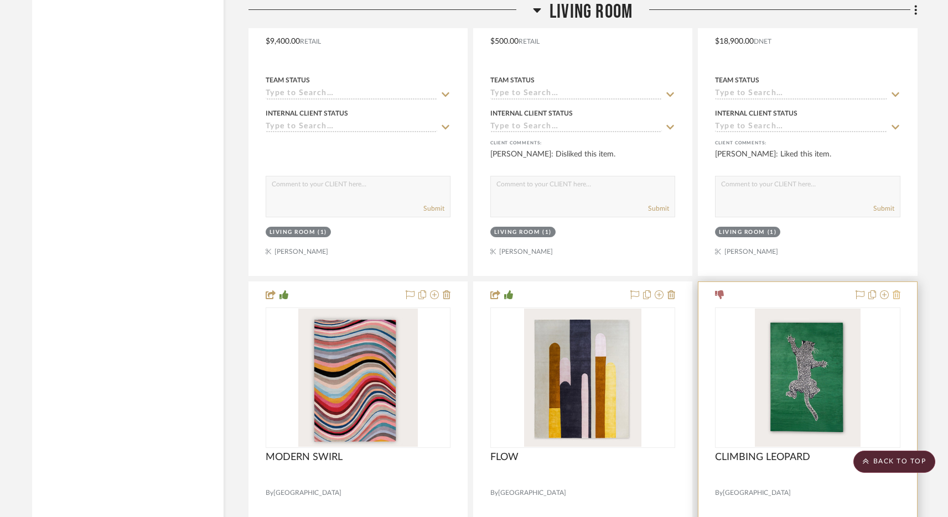
click at [898, 290] on icon at bounding box center [896, 294] width 8 height 9
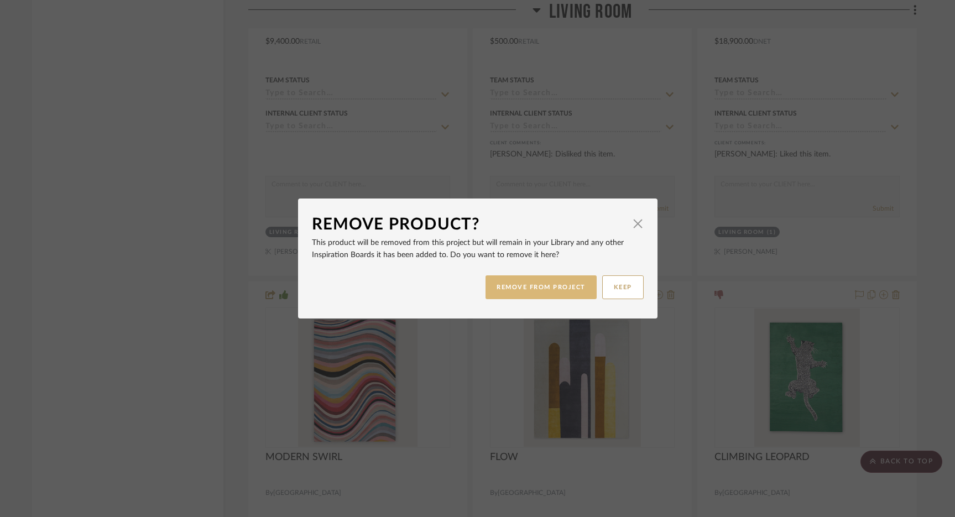
click at [527, 284] on button "REMOVE FROM PROJECT" at bounding box center [541, 288] width 111 height 24
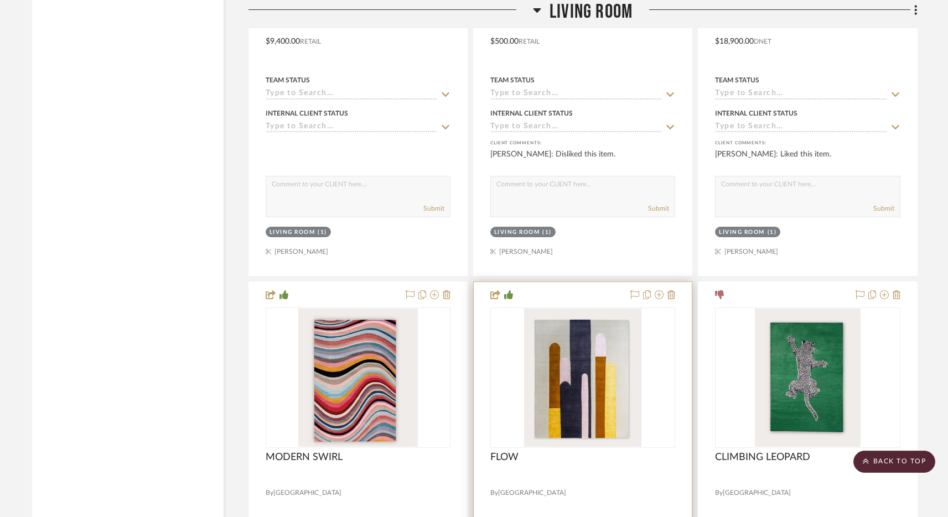
click at [677, 283] on div at bounding box center [583, 524] width 218 height 484
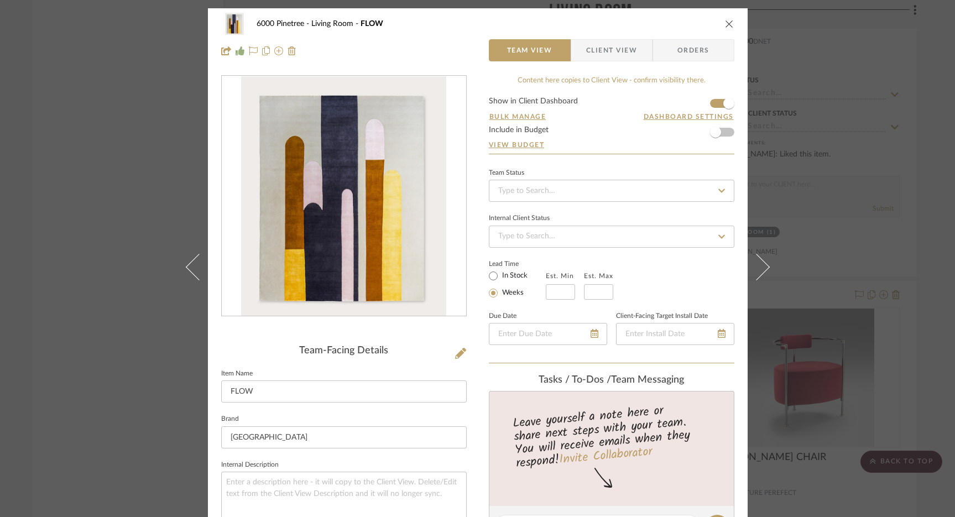
click at [726, 22] on icon "close" at bounding box center [729, 23] width 9 height 9
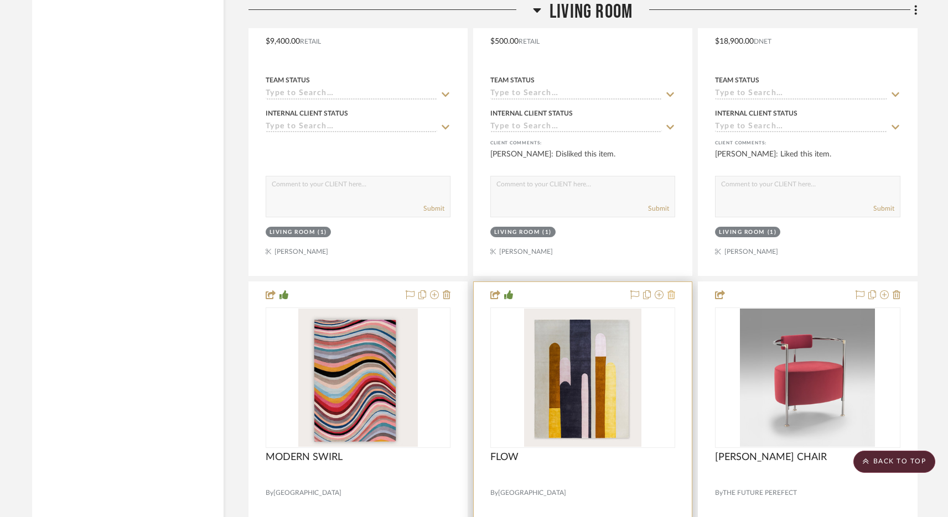
click at [669, 290] on icon at bounding box center [671, 294] width 8 height 9
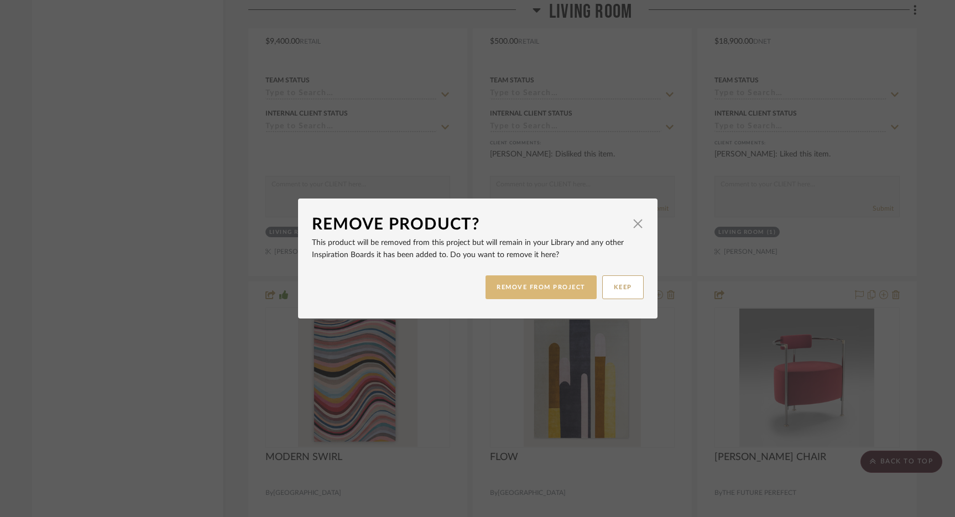
click at [496, 293] on button "REMOVE FROM PROJECT" at bounding box center [541, 288] width 111 height 24
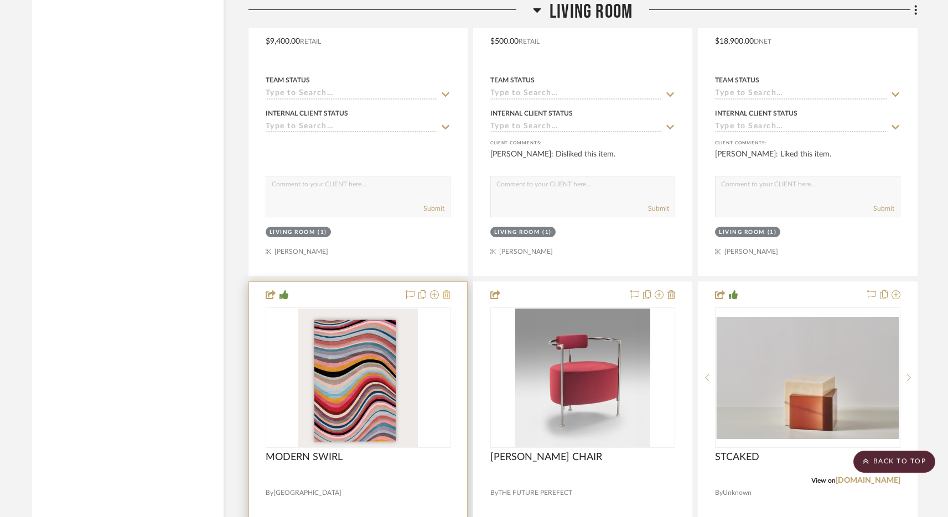
click at [444, 290] on icon at bounding box center [447, 294] width 8 height 9
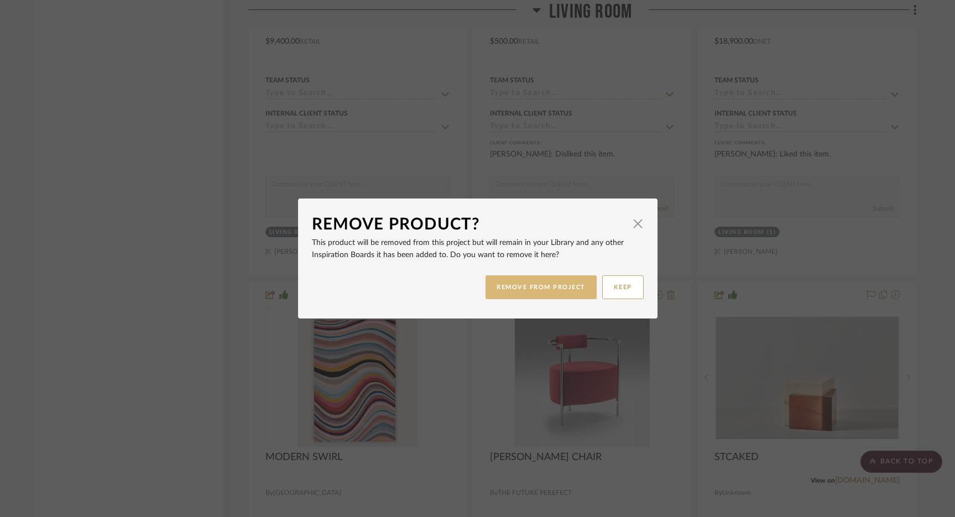
click at [519, 284] on button "REMOVE FROM PROJECT" at bounding box center [541, 288] width 111 height 24
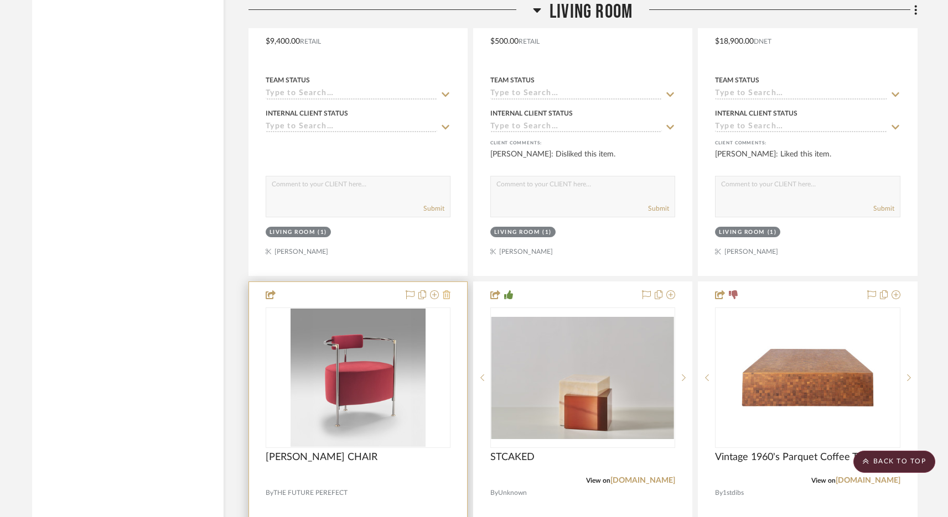
click at [448, 290] on icon at bounding box center [447, 294] width 8 height 9
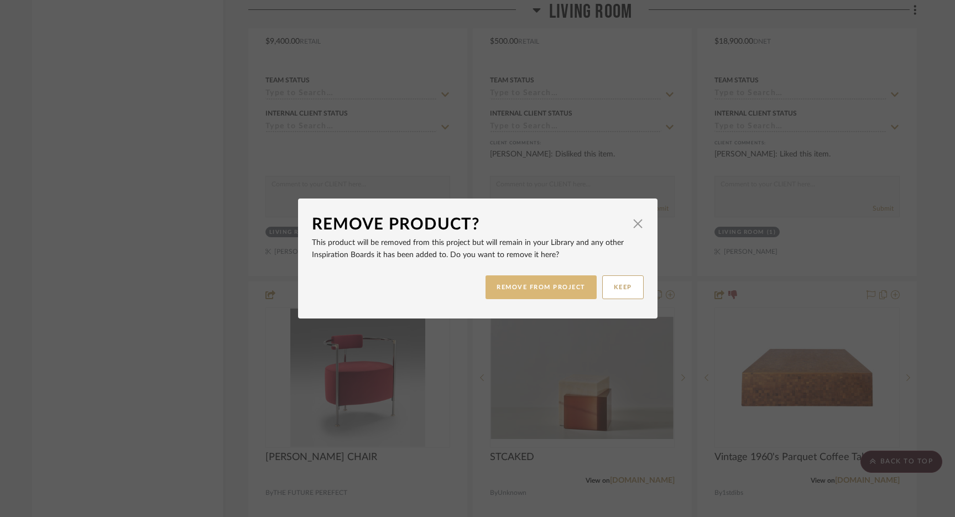
click at [555, 283] on button "REMOVE FROM PROJECT" at bounding box center [541, 288] width 111 height 24
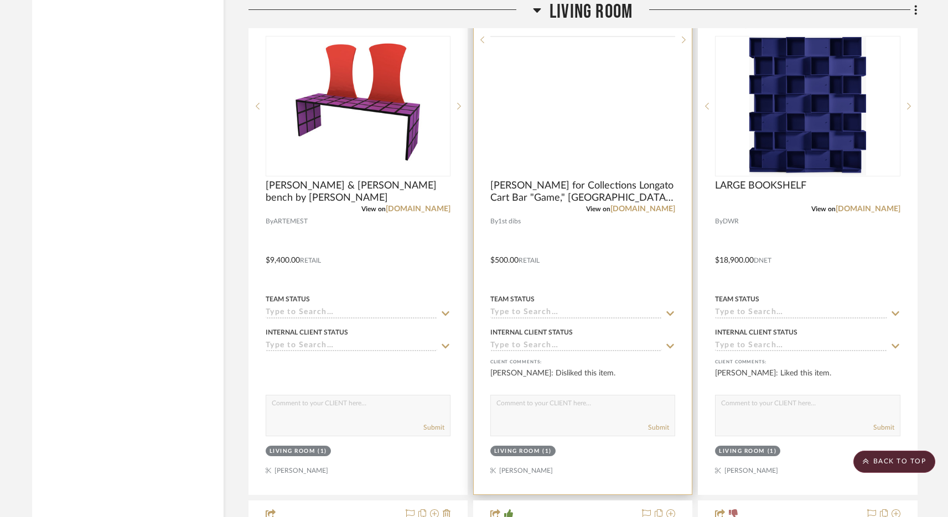
scroll to position [11163, 0]
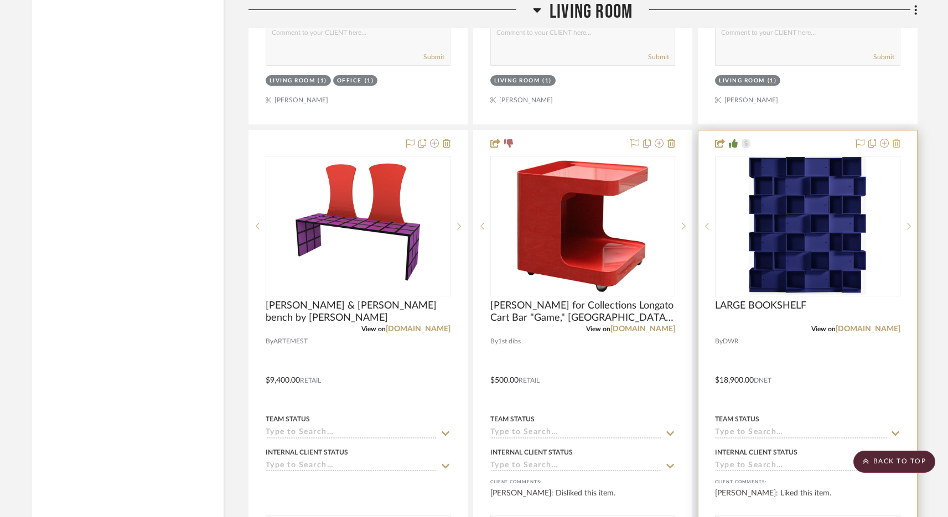
click at [898, 139] on icon at bounding box center [896, 143] width 8 height 9
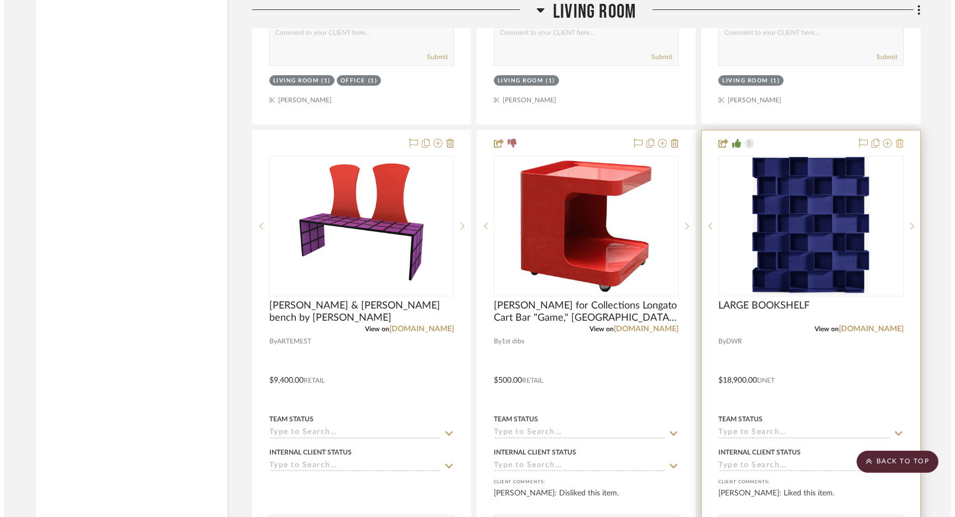
scroll to position [0, 0]
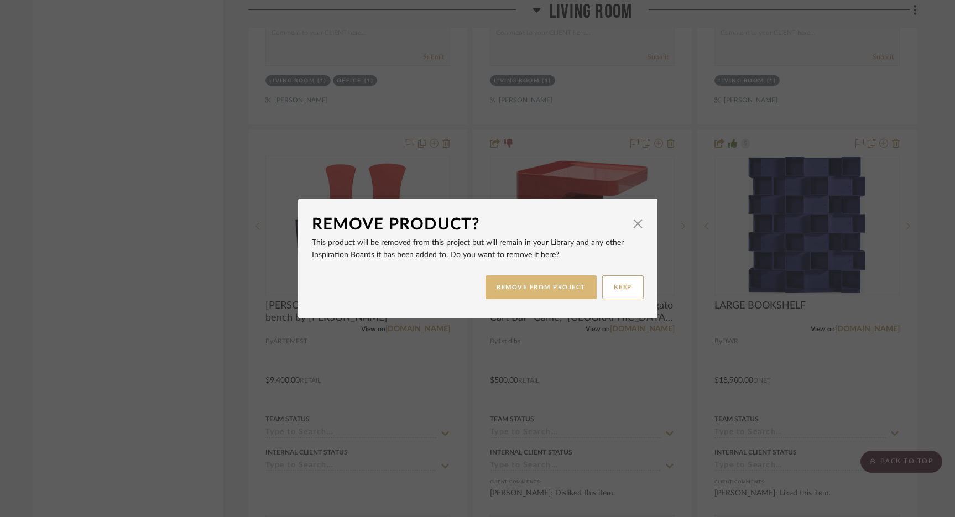
click at [531, 291] on button "REMOVE FROM PROJECT" at bounding box center [541, 288] width 111 height 24
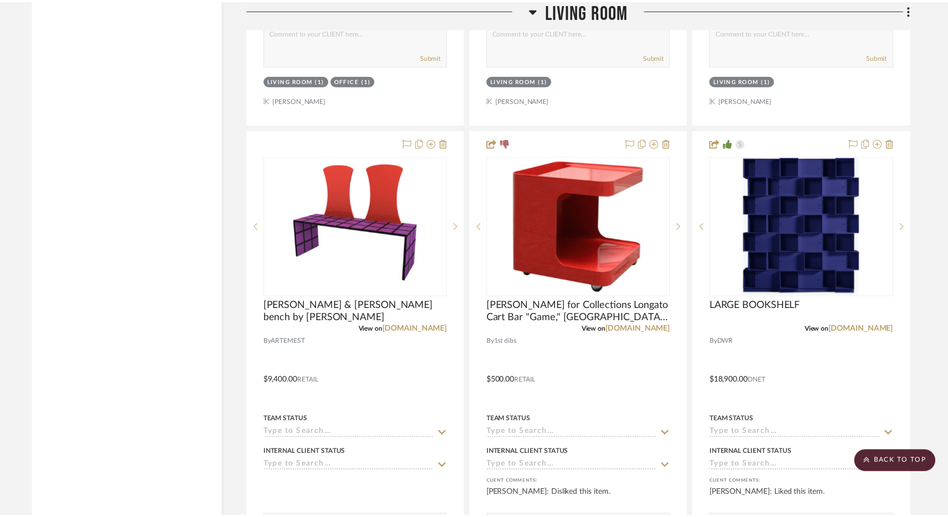
scroll to position [11163, 0]
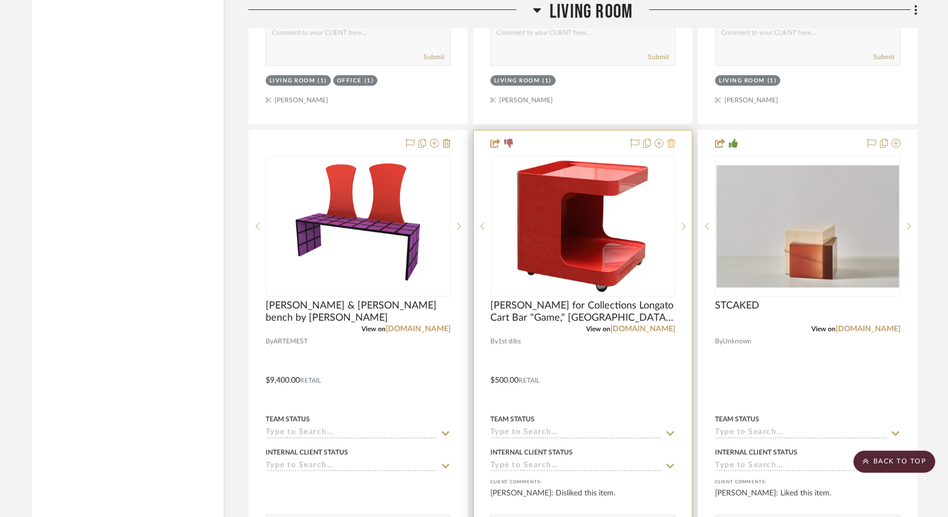
click at [673, 139] on icon at bounding box center [671, 143] width 8 height 9
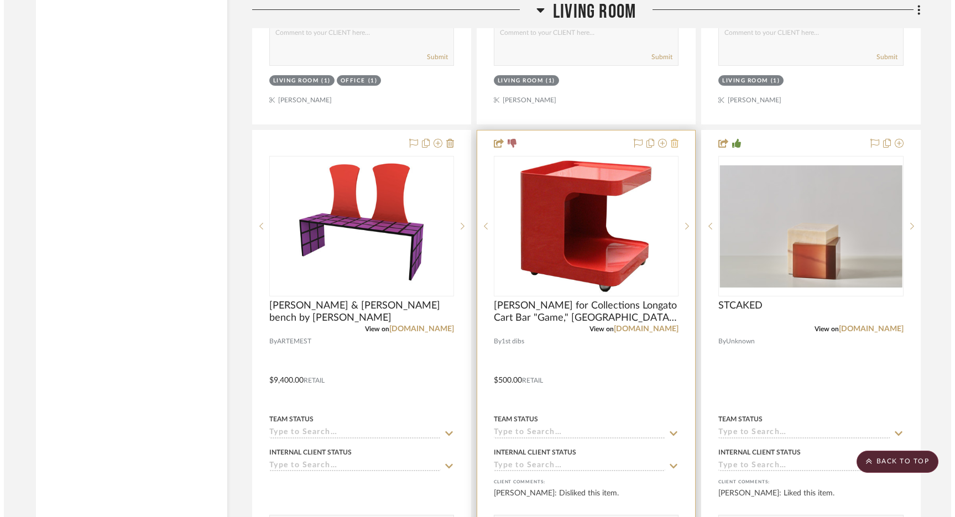
scroll to position [0, 0]
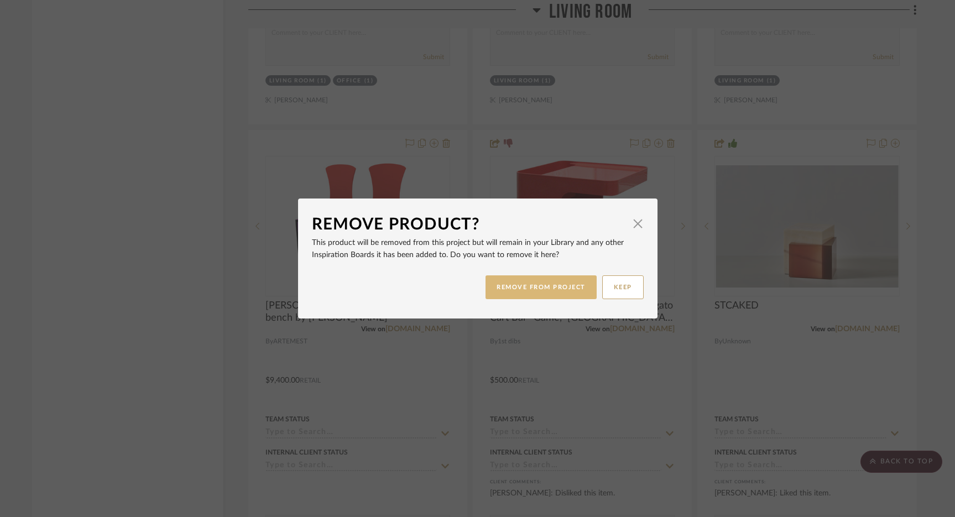
click at [525, 295] on button "REMOVE FROM PROJECT" at bounding box center [541, 288] width 111 height 24
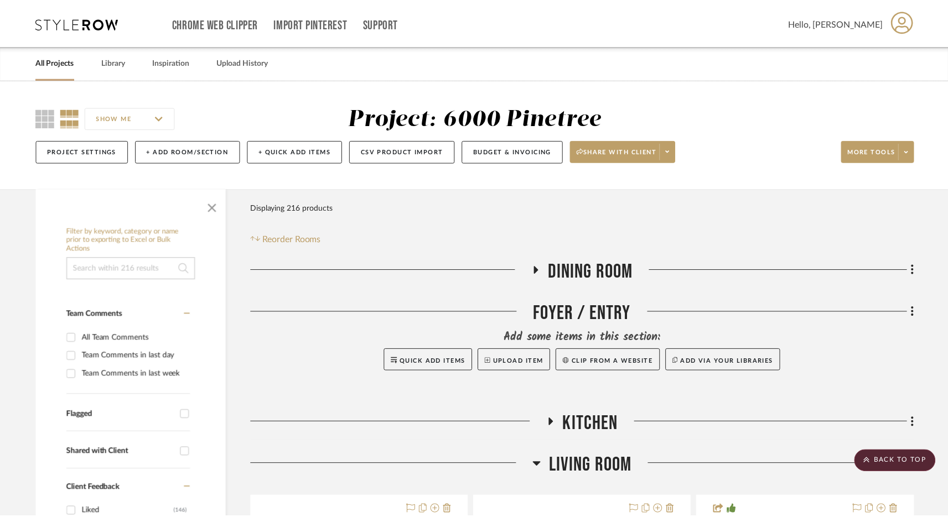
scroll to position [11163, 0]
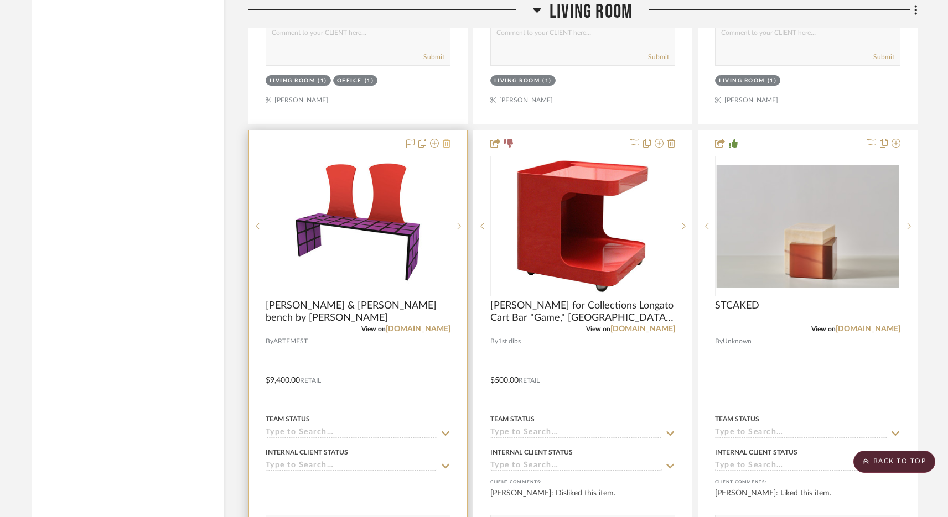
click at [446, 139] on icon at bounding box center [447, 143] width 8 height 9
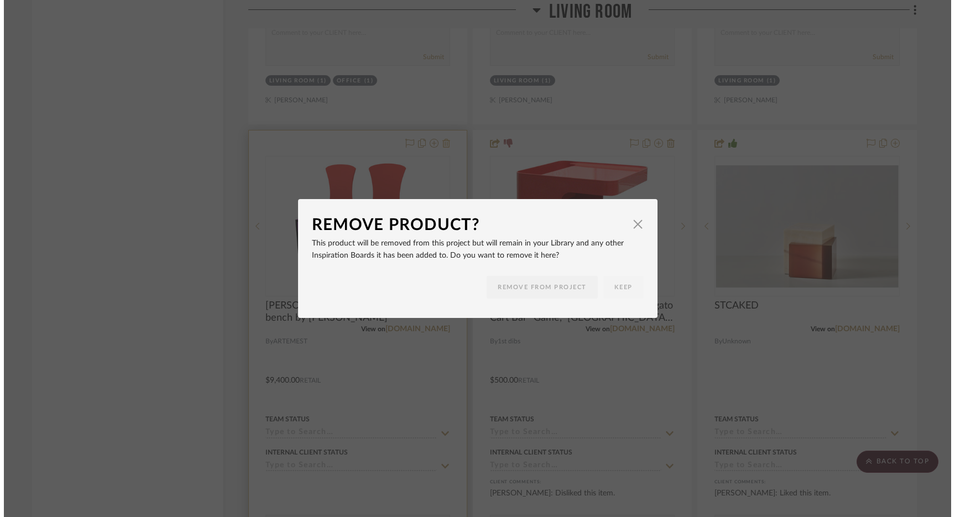
scroll to position [0, 0]
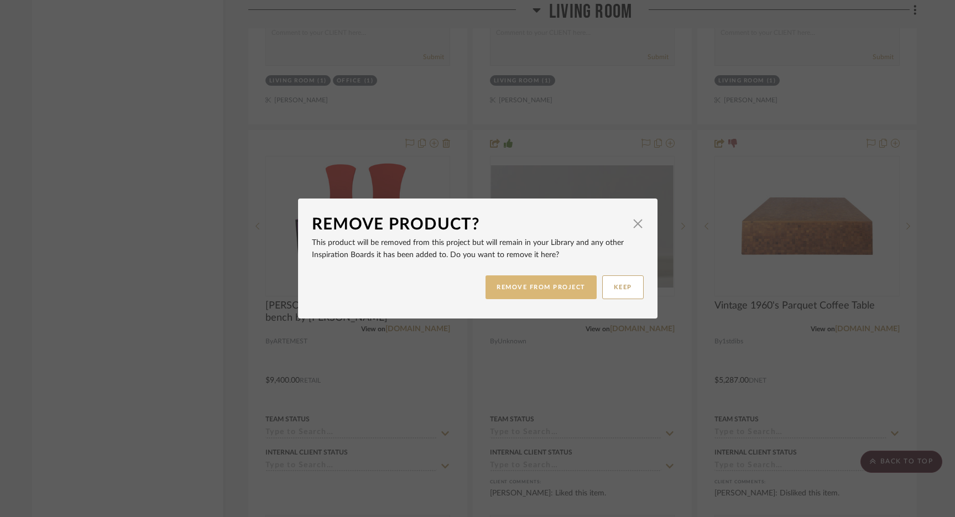
click at [549, 293] on button "REMOVE FROM PROJECT" at bounding box center [541, 288] width 111 height 24
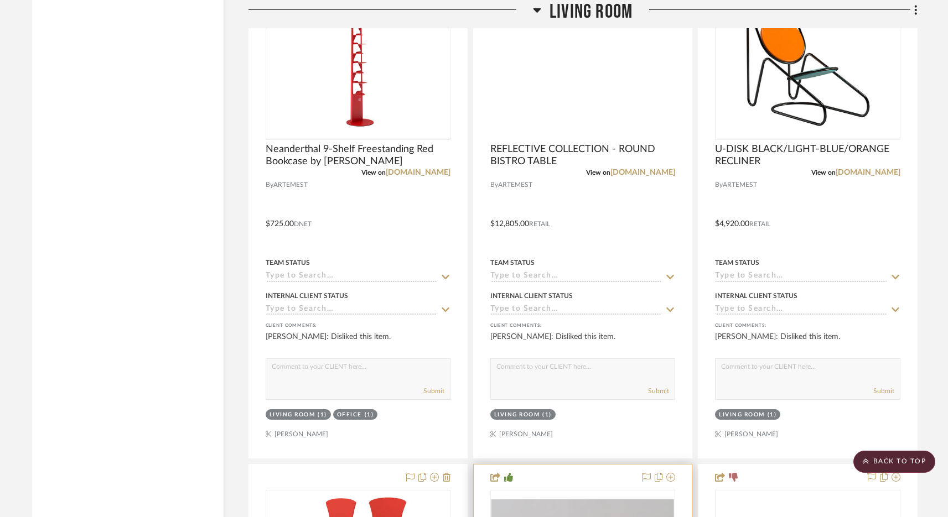
scroll to position [10703, 0]
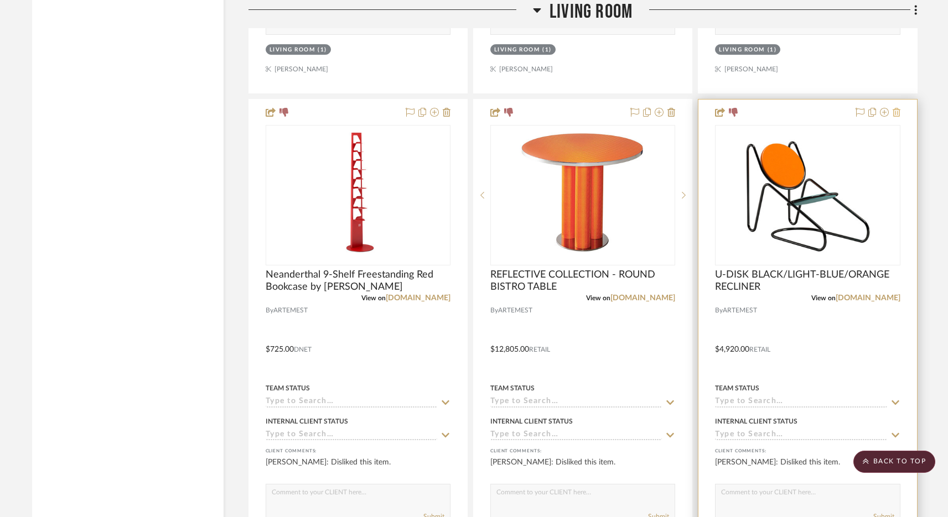
click at [897, 108] on icon at bounding box center [896, 112] width 8 height 9
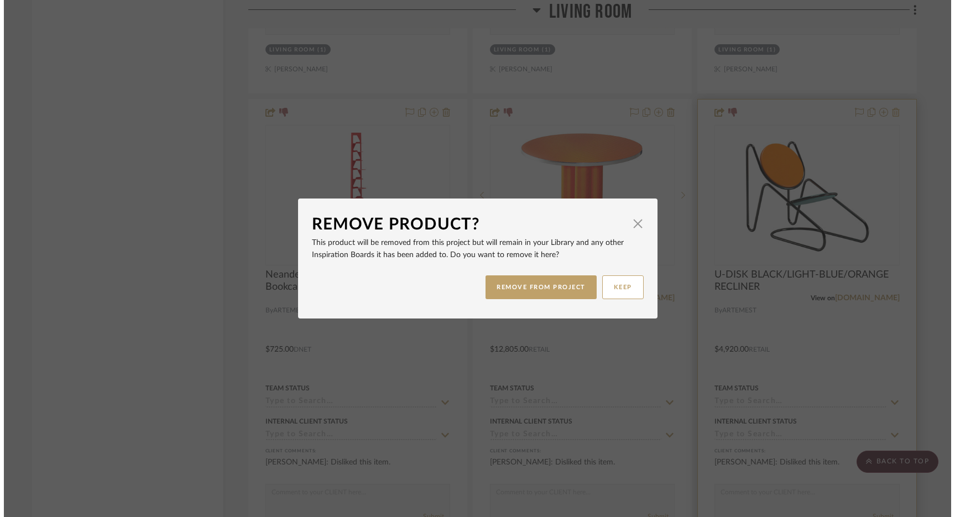
scroll to position [0, 0]
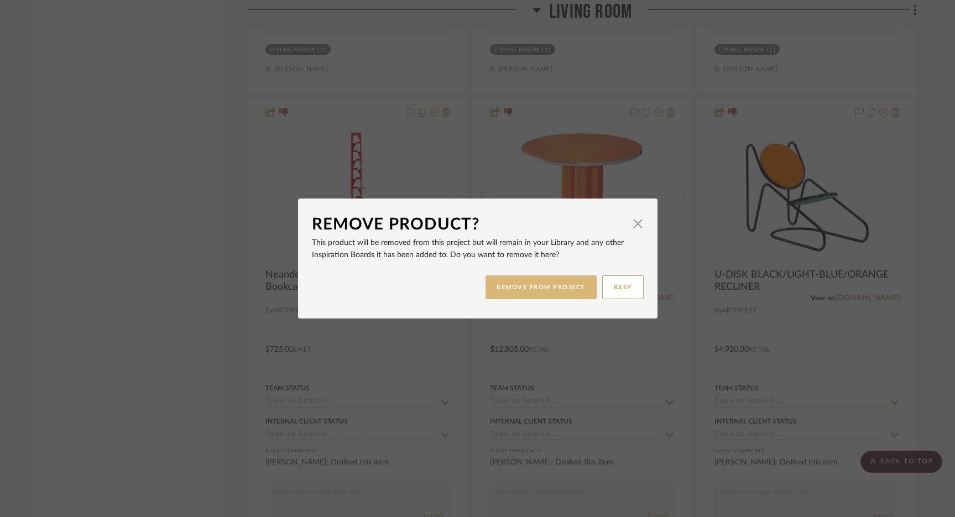
click at [558, 291] on button "REMOVE FROM PROJECT" at bounding box center [541, 288] width 111 height 24
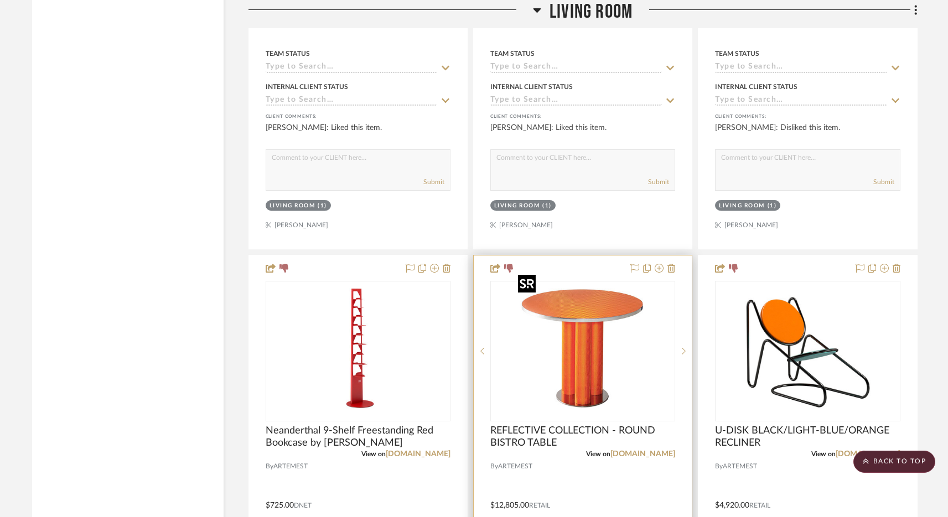
scroll to position [10504, 0]
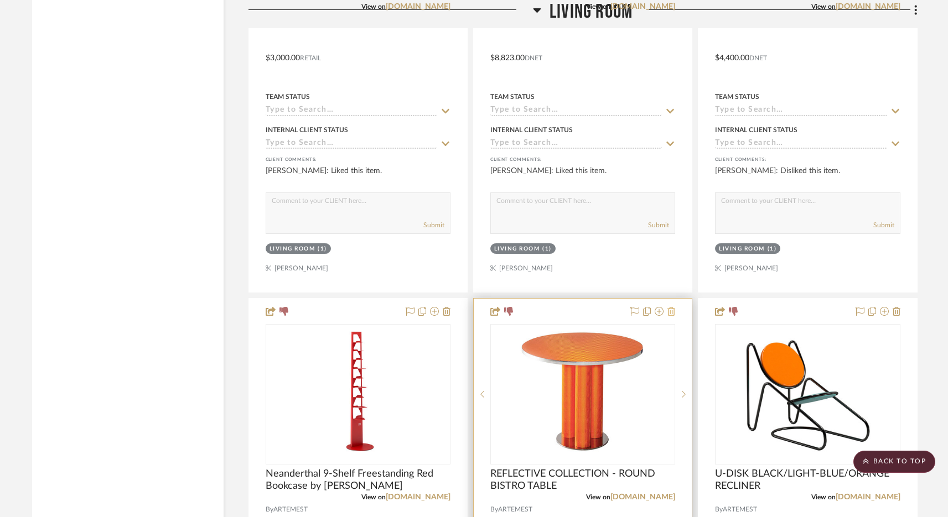
click at [673, 307] on icon at bounding box center [671, 311] width 8 height 9
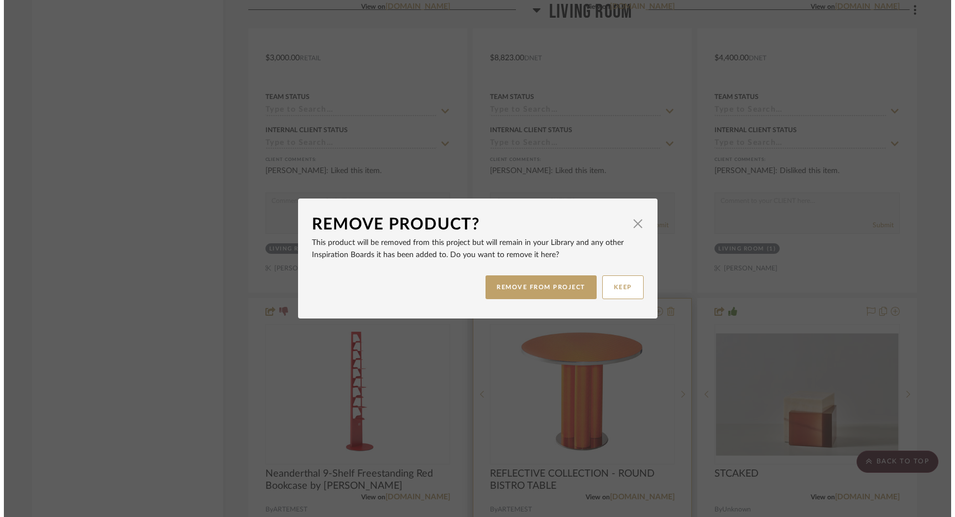
scroll to position [0, 0]
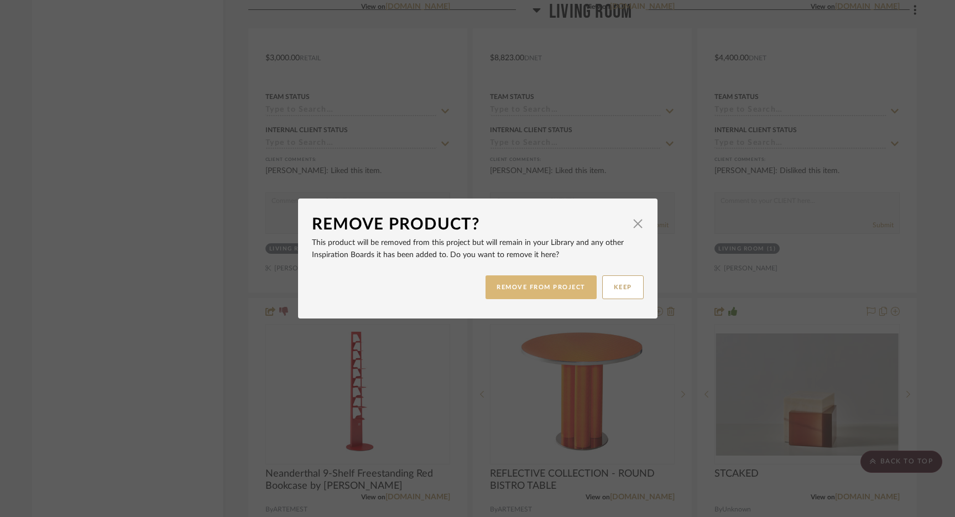
click at [551, 287] on button "REMOVE FROM PROJECT" at bounding box center [541, 288] width 111 height 24
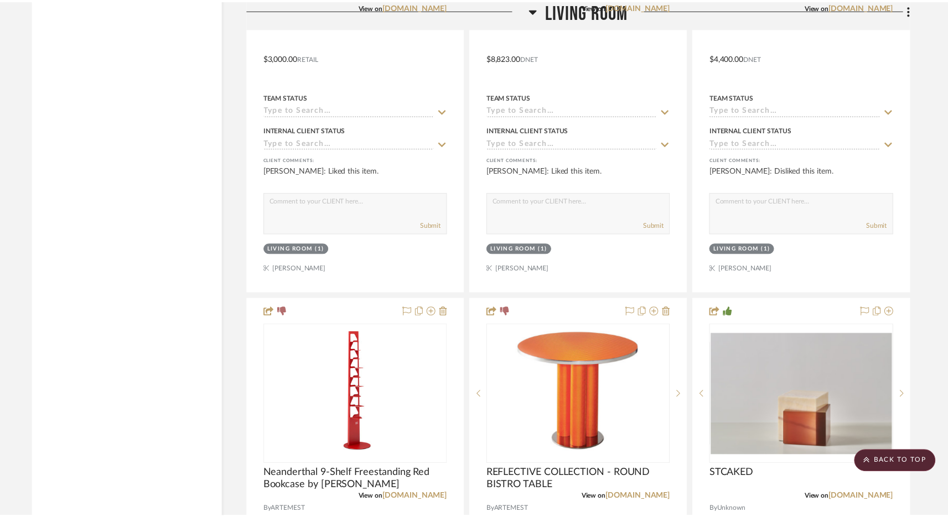
scroll to position [10504, 0]
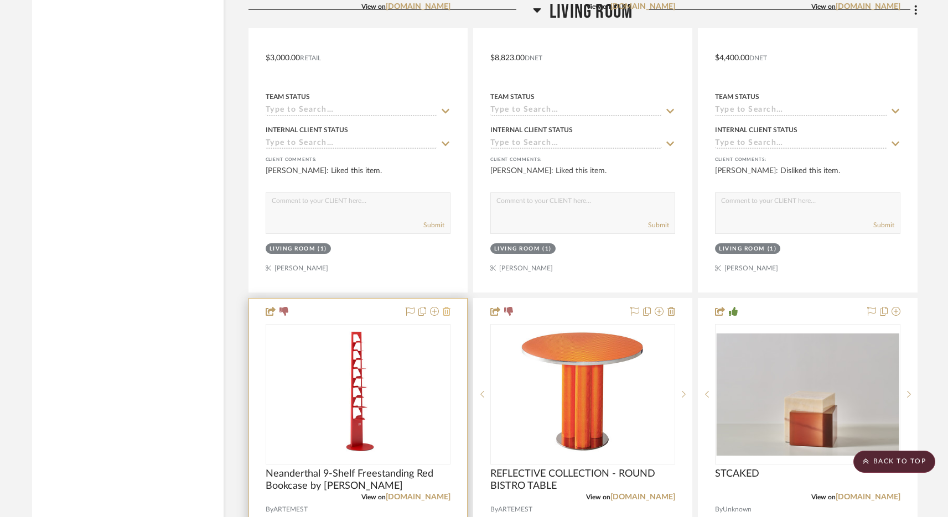
click at [445, 307] on icon at bounding box center [447, 311] width 8 height 9
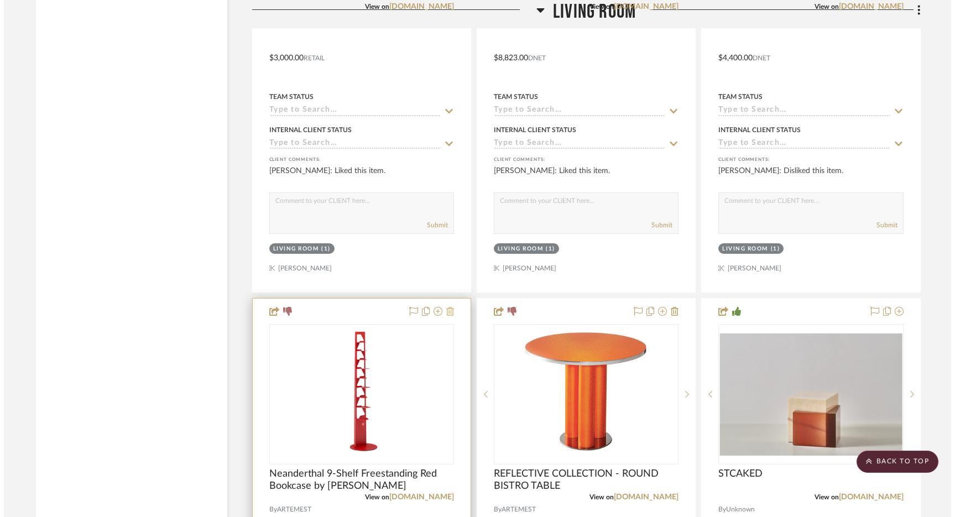
scroll to position [0, 0]
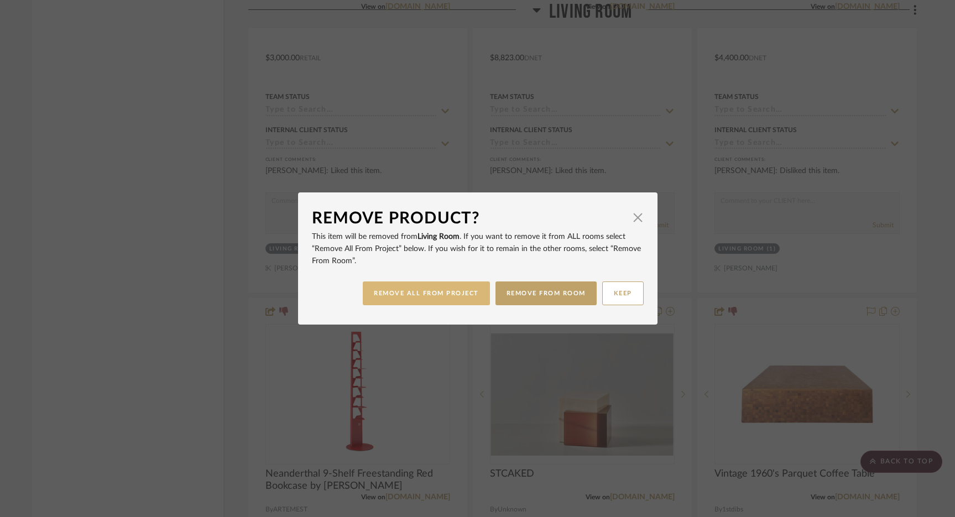
click at [470, 298] on button "REMOVE ALL FROM PROJECT" at bounding box center [426, 294] width 127 height 24
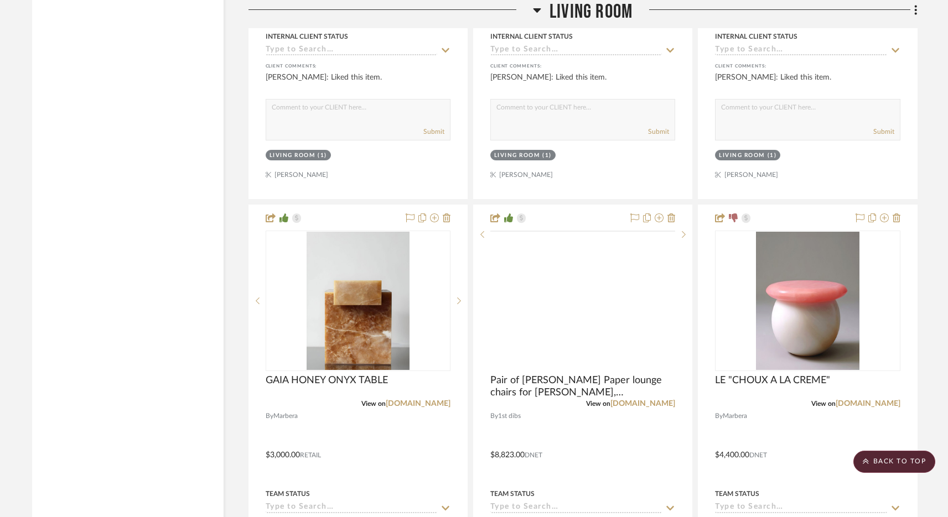
scroll to position [10045, 0]
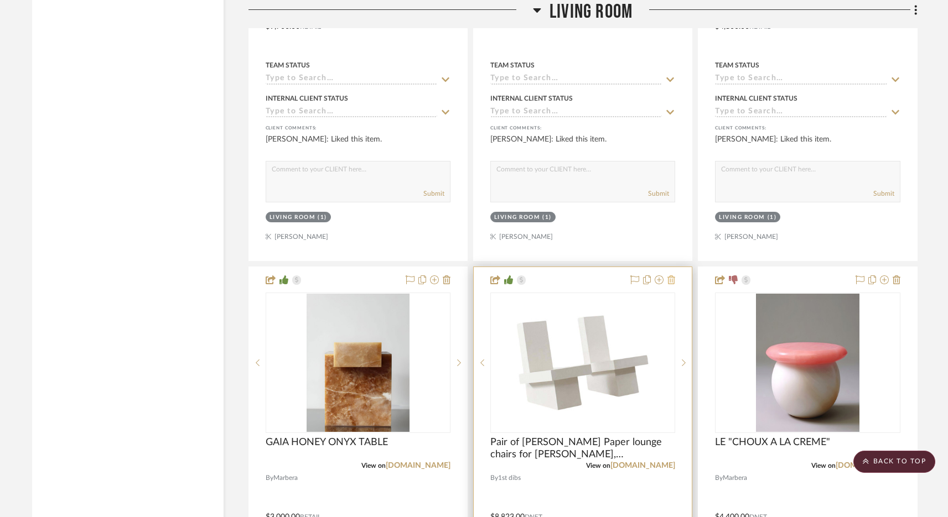
click at [671, 276] on icon at bounding box center [671, 280] width 8 height 9
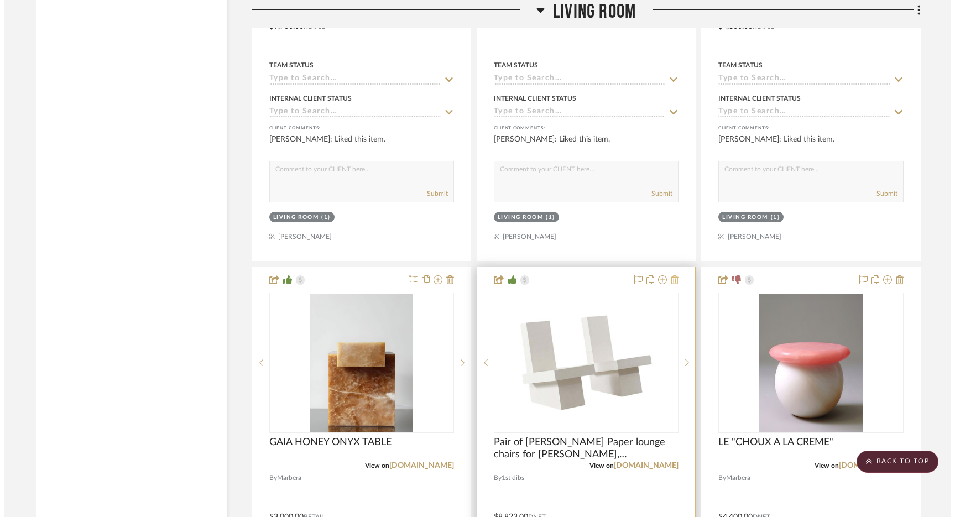
scroll to position [0, 0]
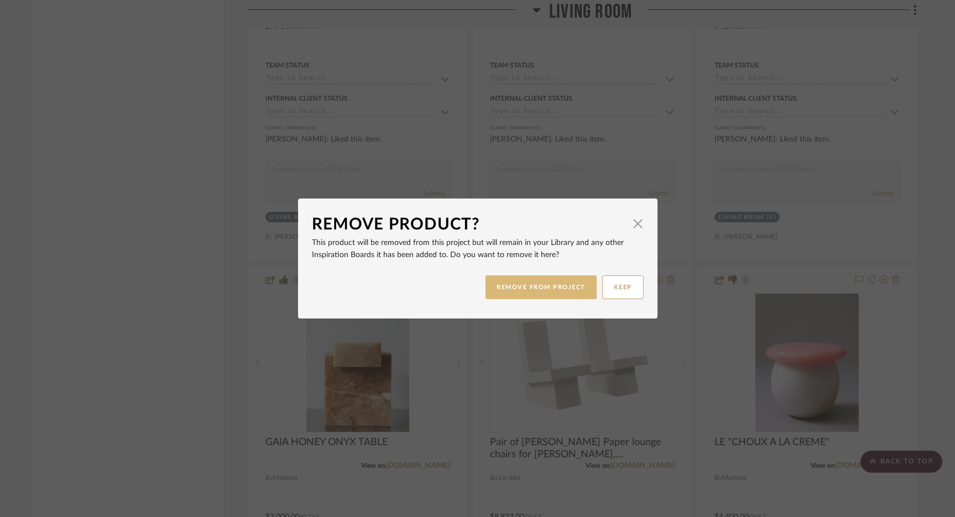
click at [554, 295] on button "REMOVE FROM PROJECT" at bounding box center [541, 288] width 111 height 24
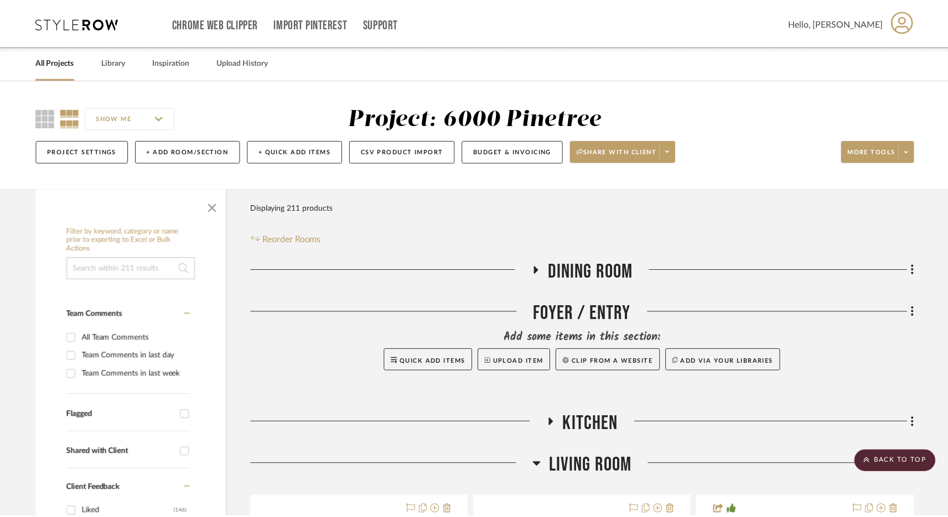
scroll to position [10045, 0]
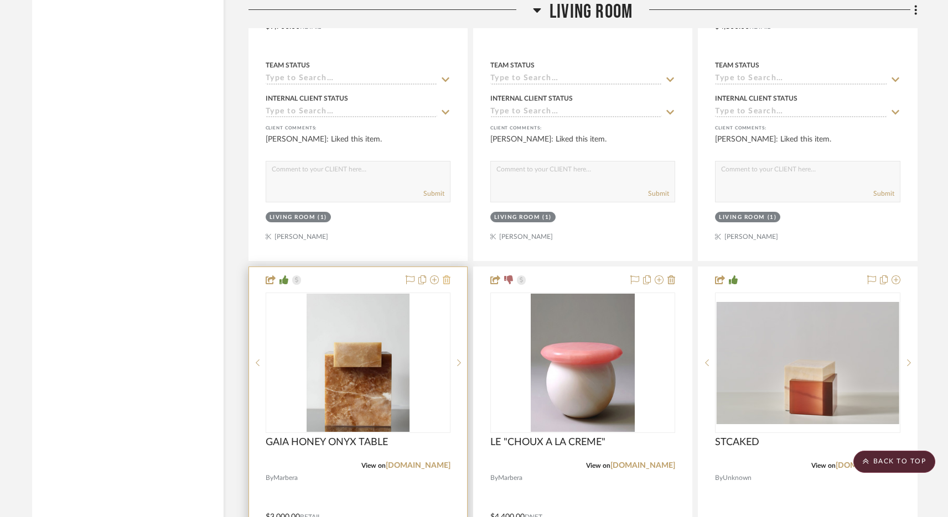
click at [444, 276] on icon at bounding box center [447, 280] width 8 height 9
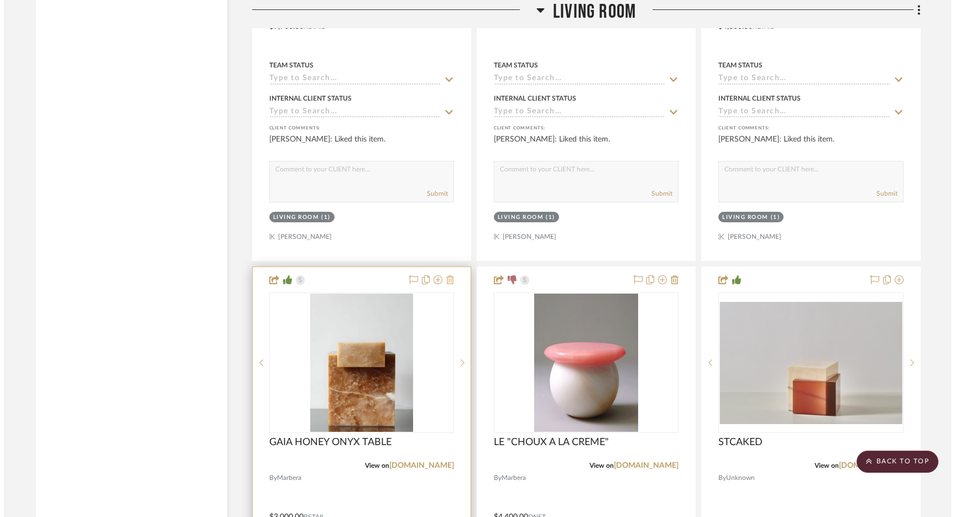
scroll to position [0, 0]
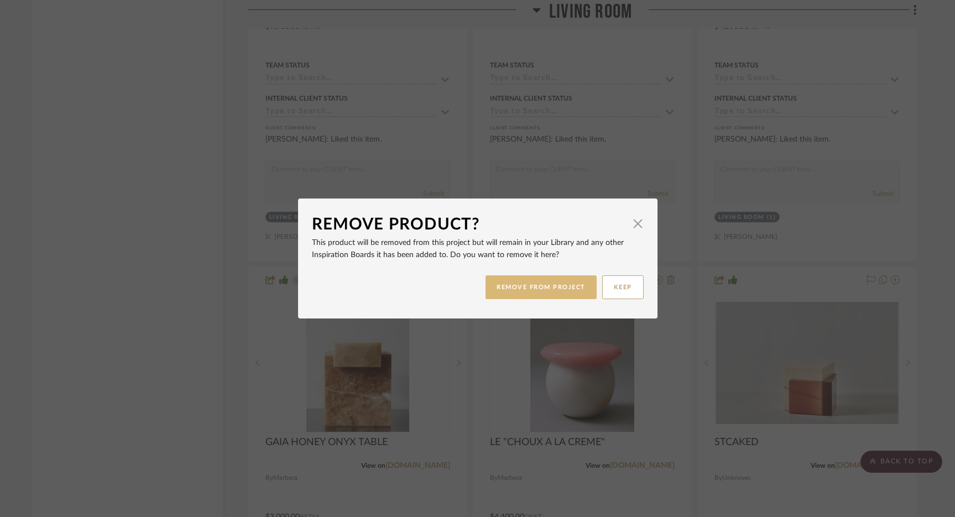
click at [505, 287] on button "REMOVE FROM PROJECT" at bounding box center [541, 288] width 111 height 24
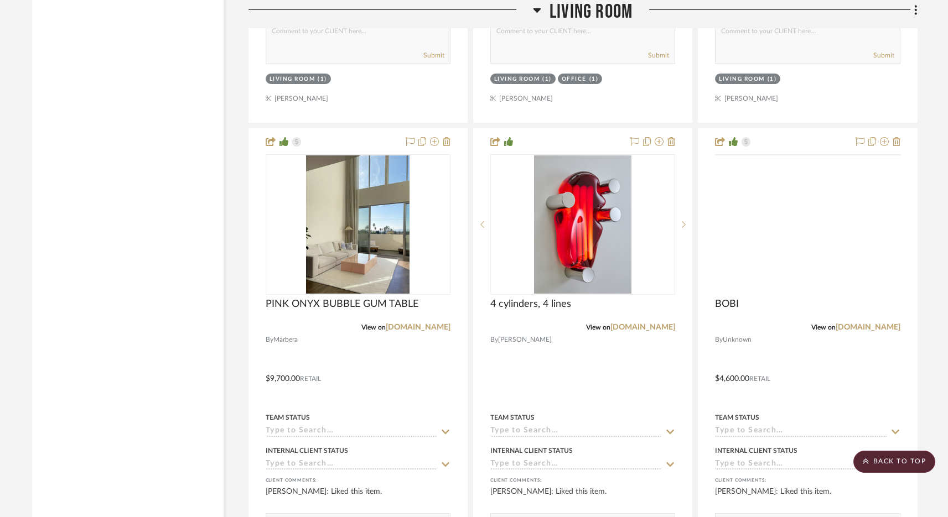
scroll to position [9589, 0]
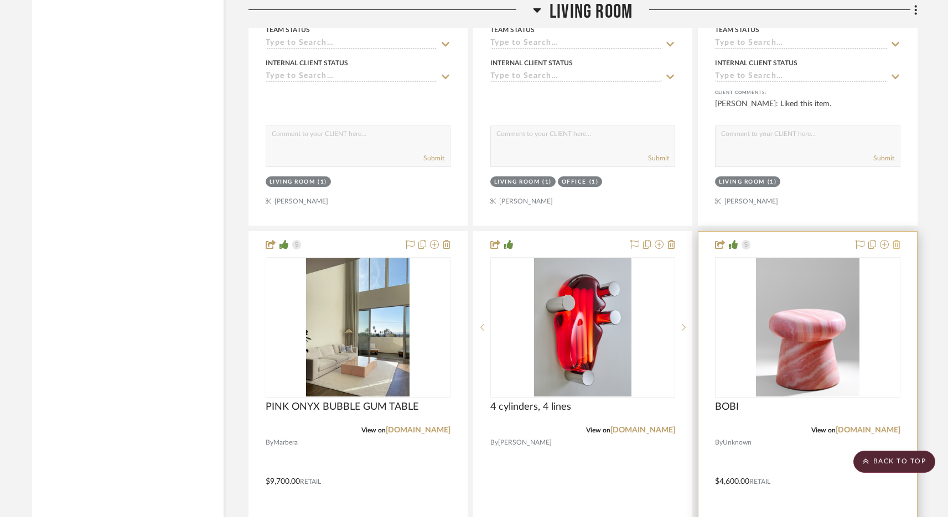
click at [900, 240] on icon at bounding box center [896, 244] width 8 height 9
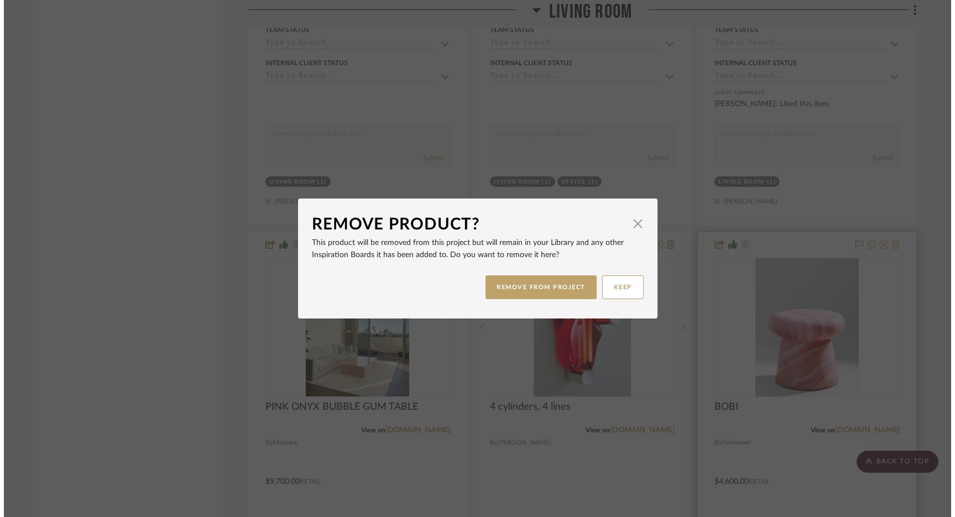
scroll to position [0, 0]
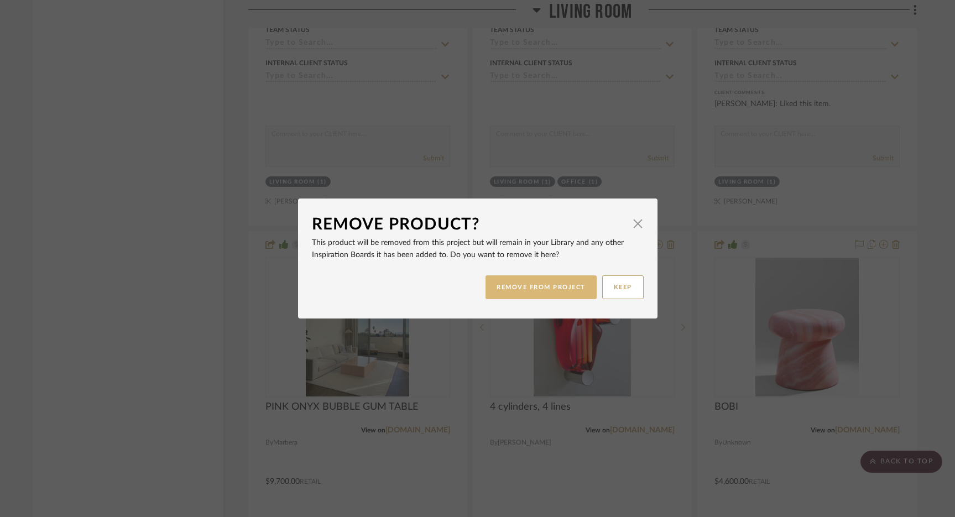
click at [530, 281] on button "REMOVE FROM PROJECT" at bounding box center [541, 288] width 111 height 24
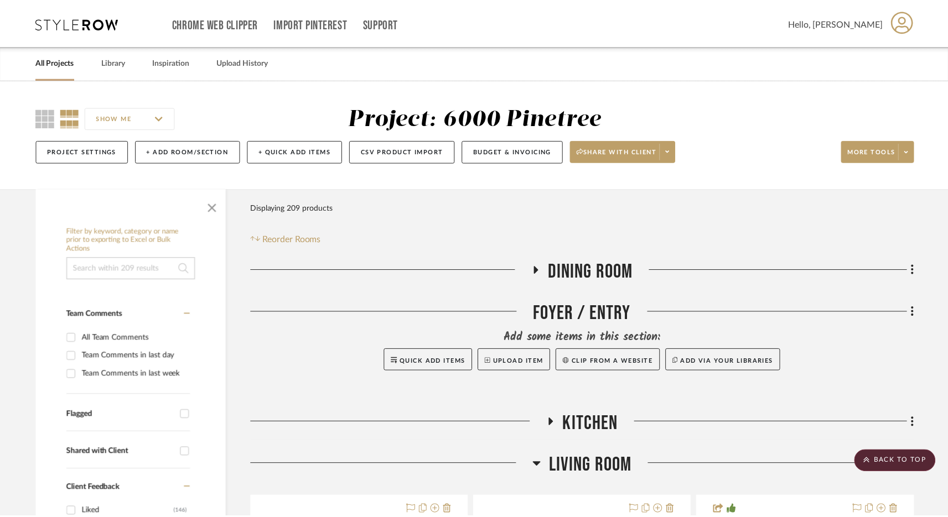
scroll to position [9589, 0]
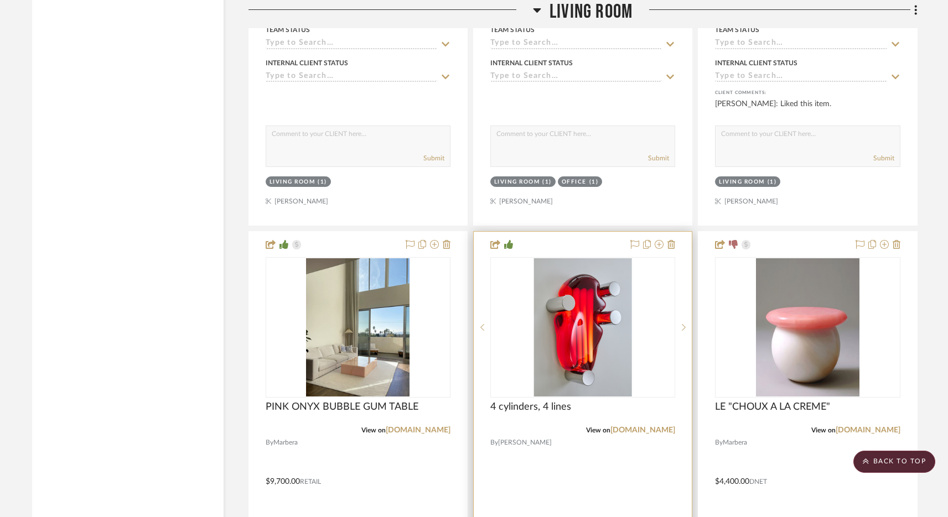
click at [676, 235] on div at bounding box center [583, 474] width 218 height 484
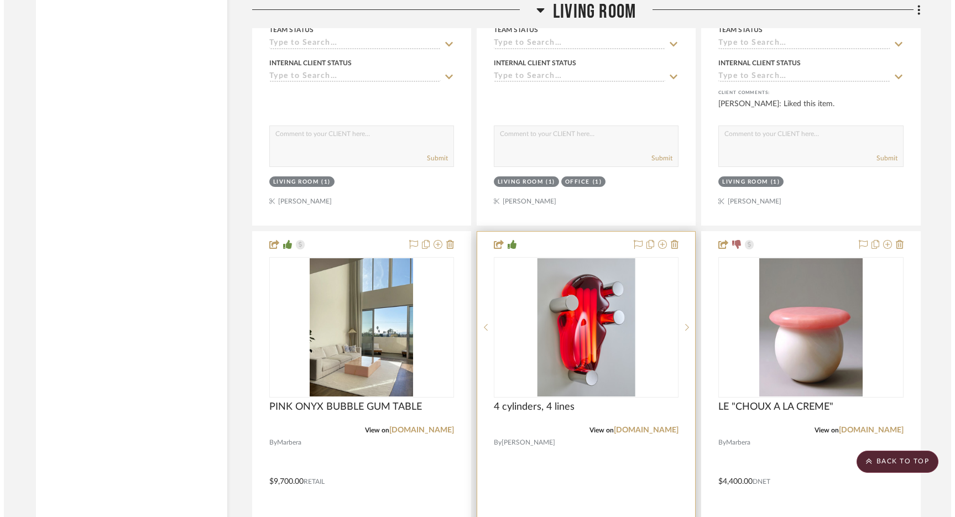
scroll to position [0, 0]
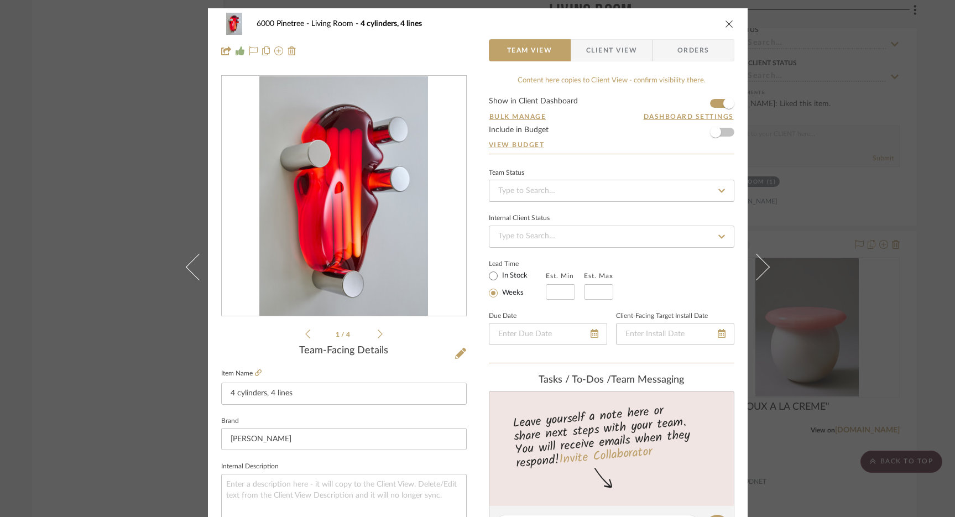
click at [728, 21] on icon "close" at bounding box center [729, 23] width 9 height 9
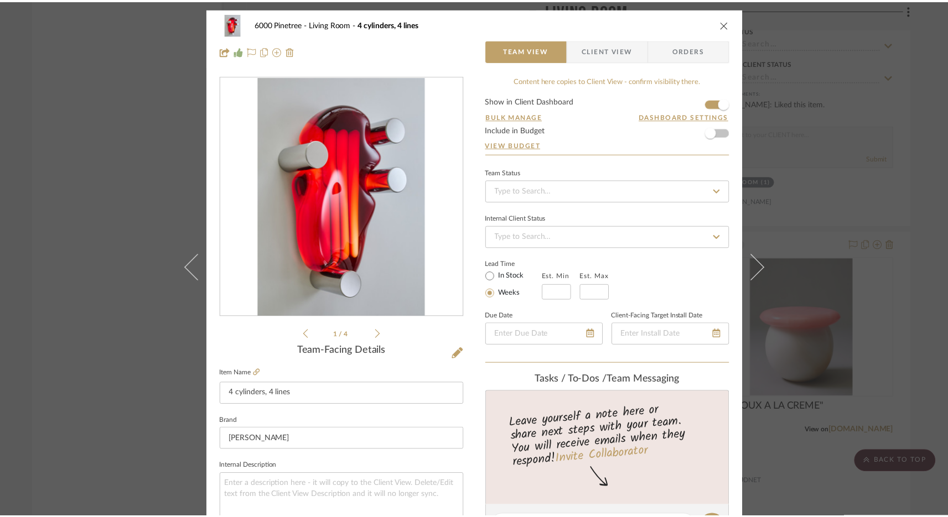
scroll to position [9589, 0]
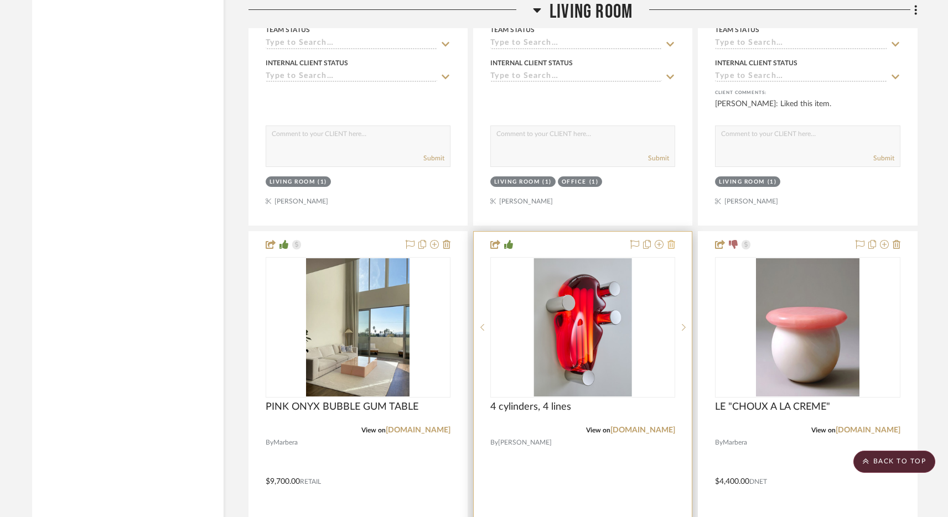
click at [670, 240] on icon at bounding box center [671, 244] width 8 height 9
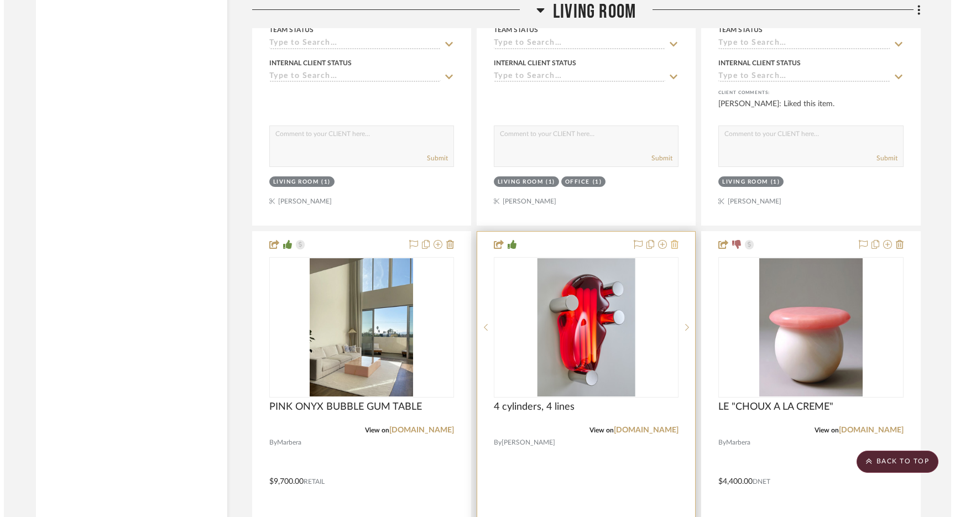
scroll to position [0, 0]
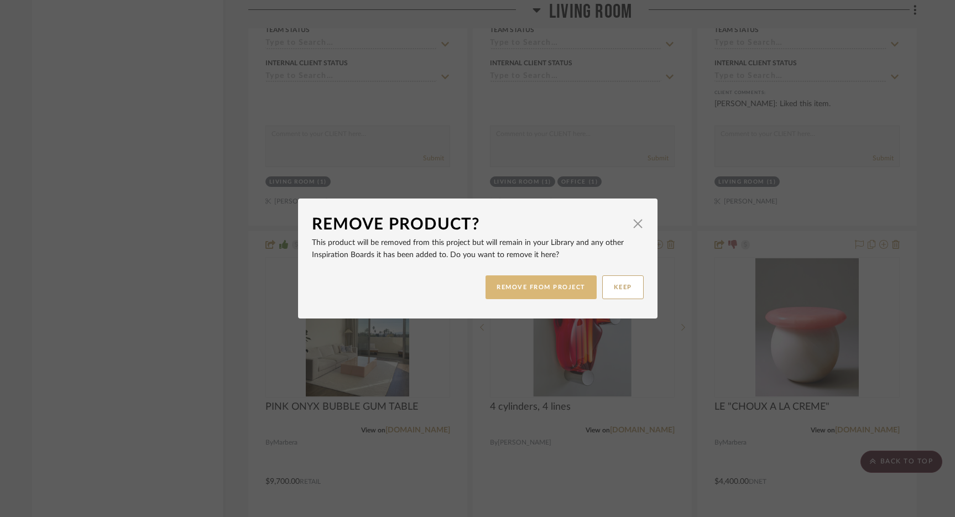
click at [541, 289] on button "REMOVE FROM PROJECT" at bounding box center [541, 288] width 111 height 24
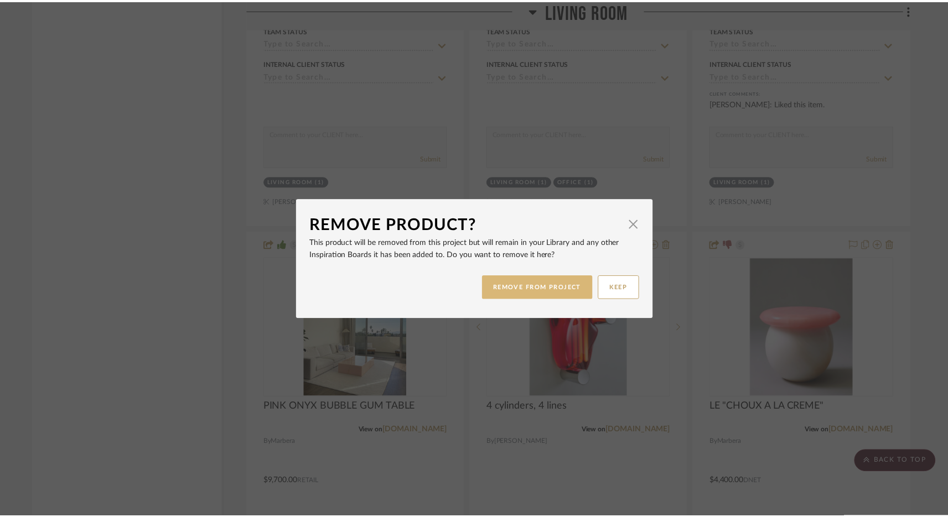
scroll to position [9589, 0]
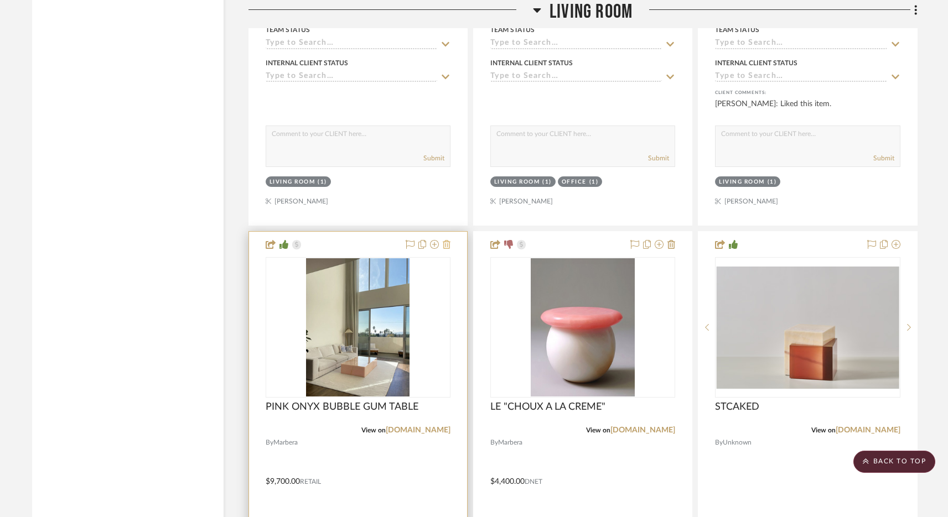
click at [446, 240] on icon at bounding box center [447, 244] width 8 height 9
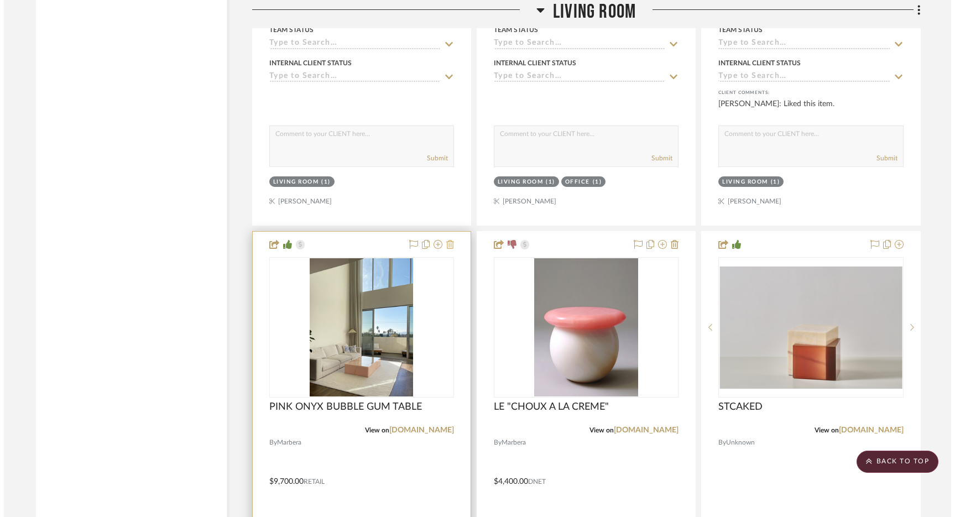
scroll to position [0, 0]
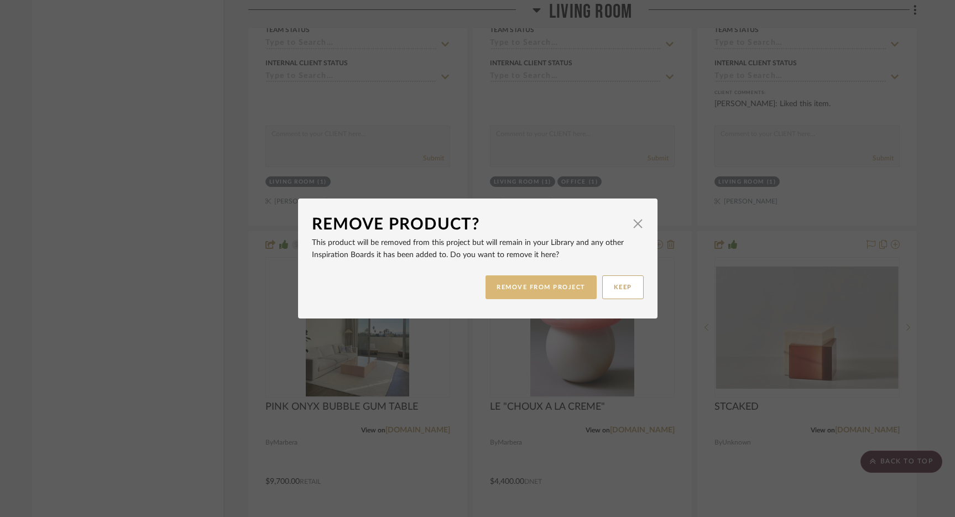
click at [514, 285] on button "REMOVE FROM PROJECT" at bounding box center [541, 288] width 111 height 24
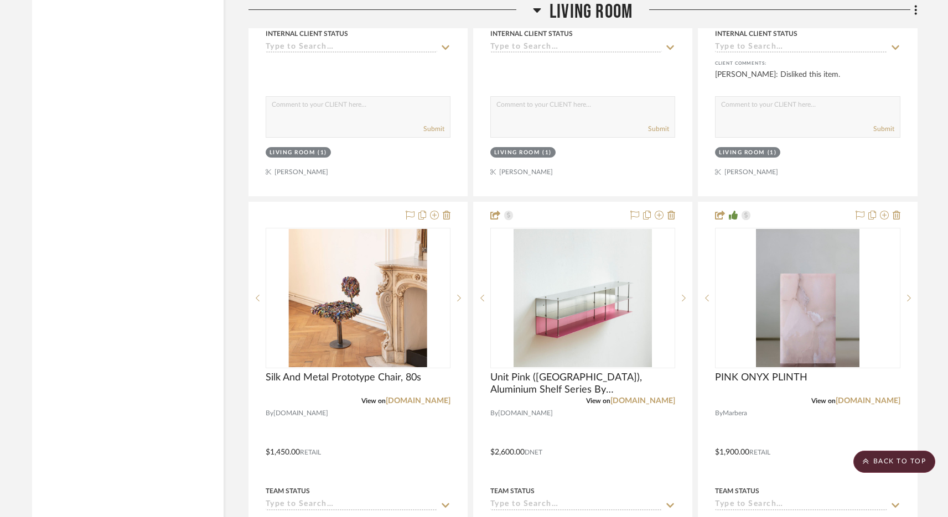
scroll to position [9129, 0]
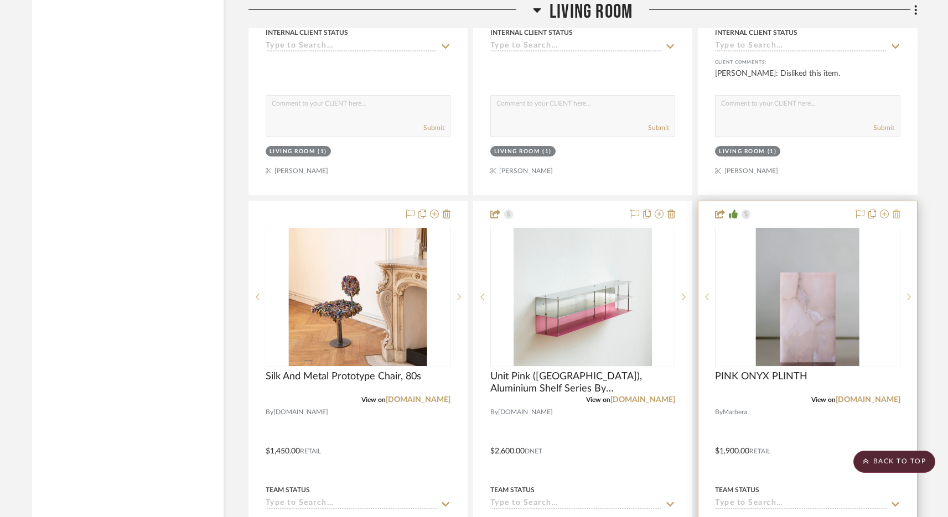
click at [893, 210] on icon at bounding box center [896, 214] width 8 height 9
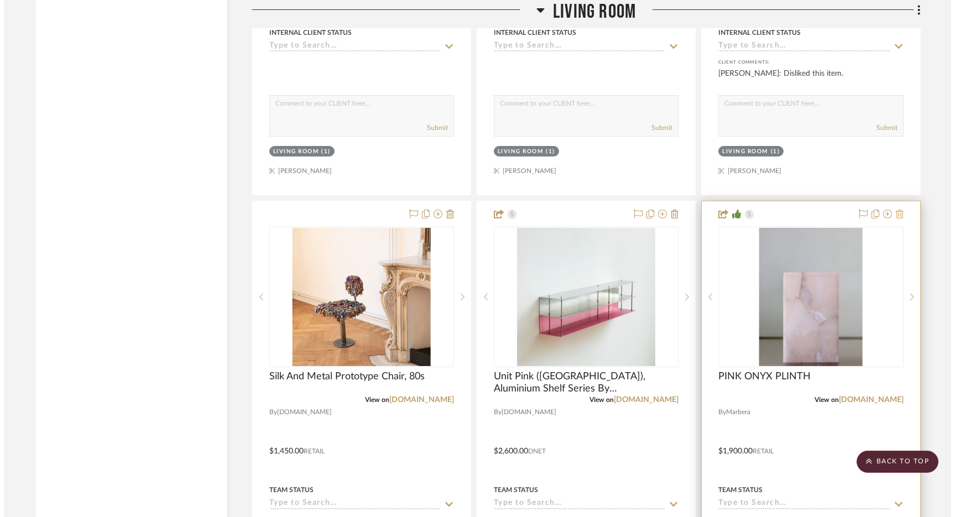
scroll to position [0, 0]
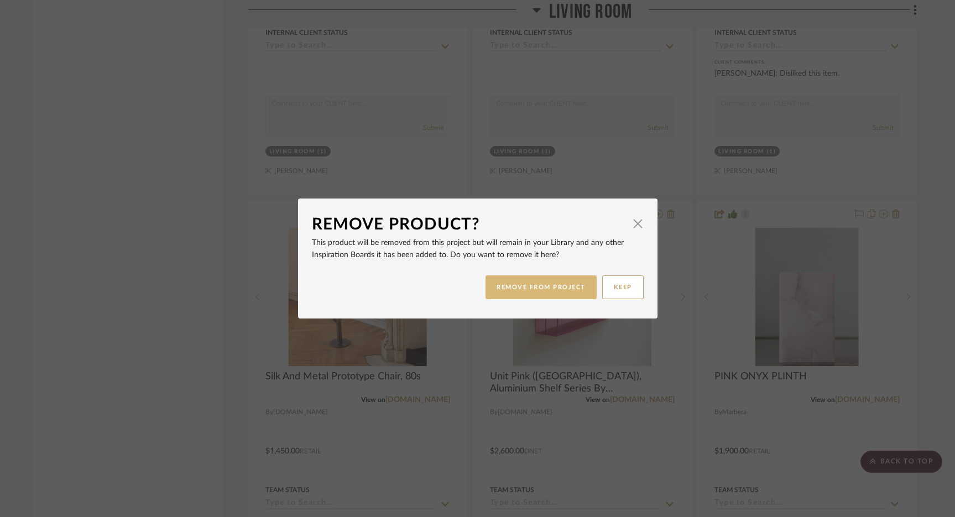
click at [557, 287] on button "REMOVE FROM PROJECT" at bounding box center [541, 288] width 111 height 24
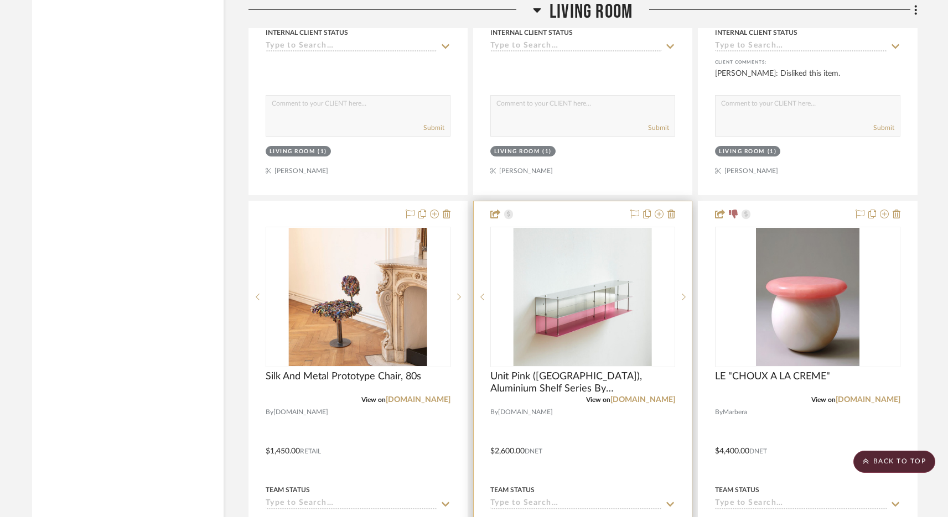
click at [676, 205] on div at bounding box center [583, 443] width 218 height 484
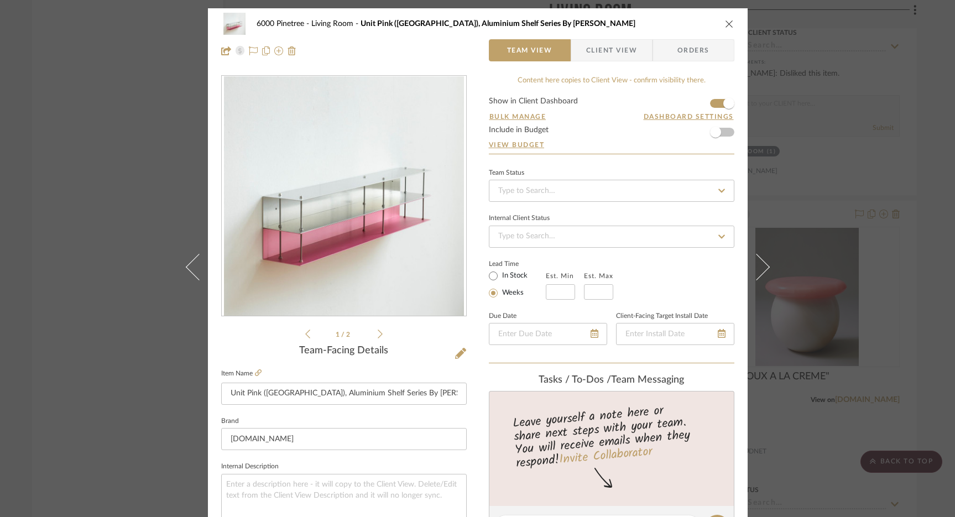
click at [725, 19] on button "close" at bounding box center [730, 24] width 10 height 10
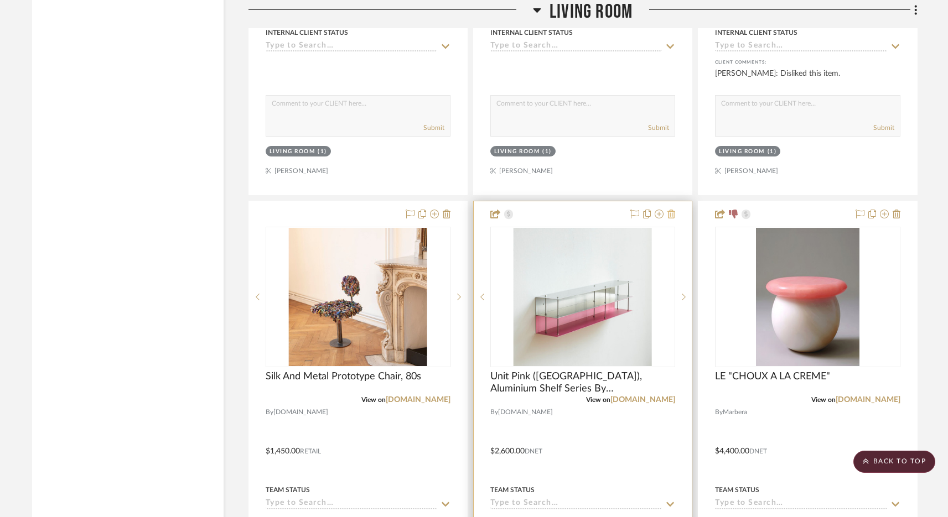
click at [673, 210] on icon at bounding box center [671, 214] width 8 height 9
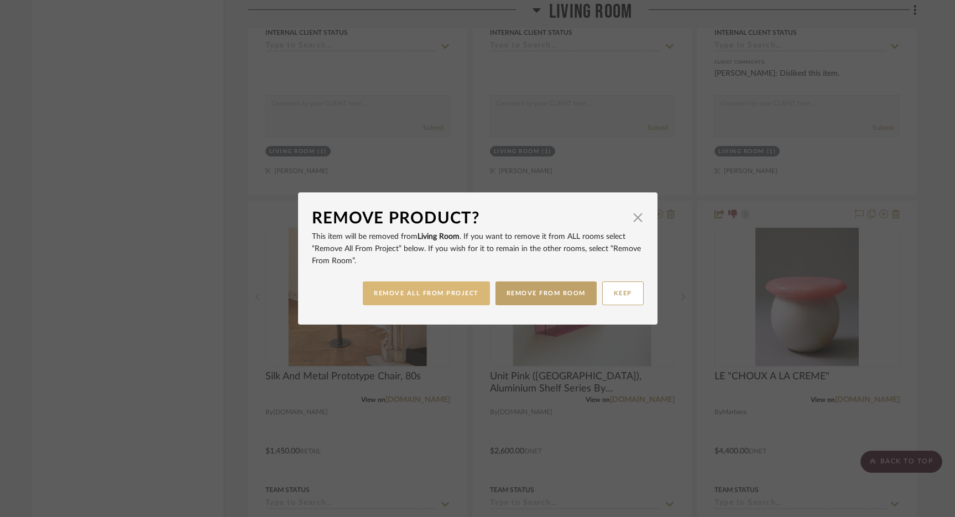
click at [440, 287] on button "REMOVE ALL FROM PROJECT" at bounding box center [426, 294] width 127 height 24
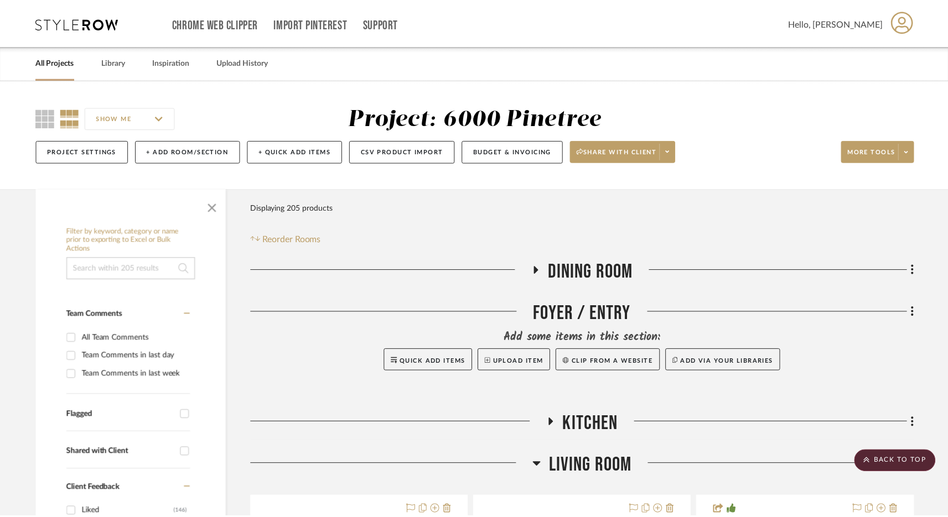
scroll to position [9129, 0]
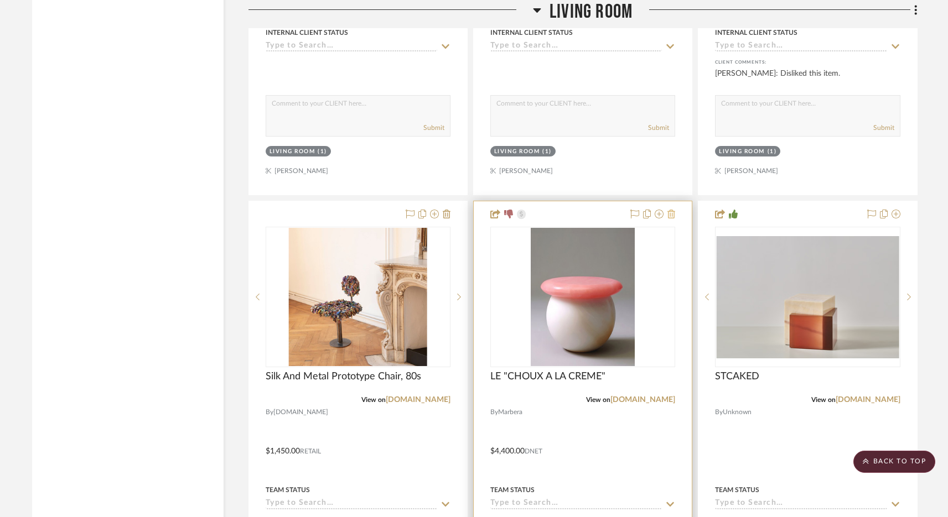
click at [674, 210] on icon at bounding box center [671, 214] width 8 height 9
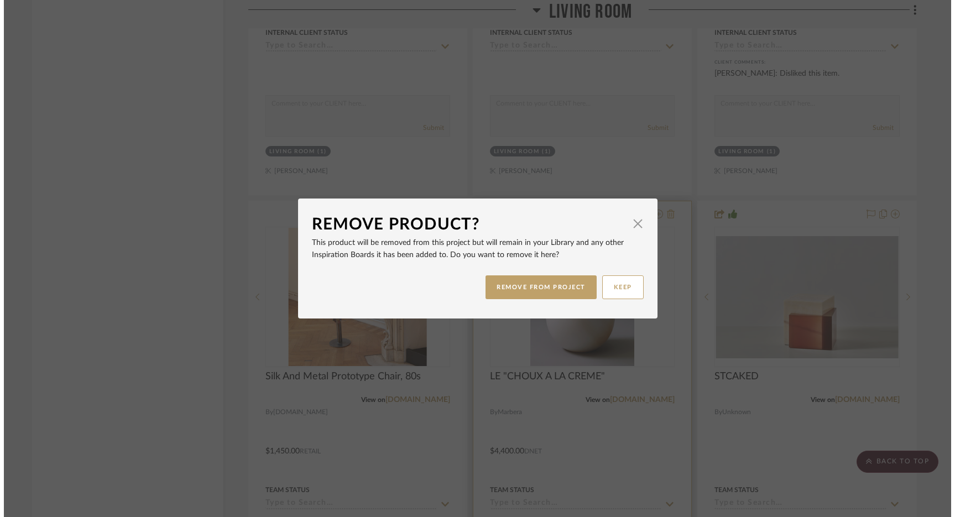
scroll to position [0, 0]
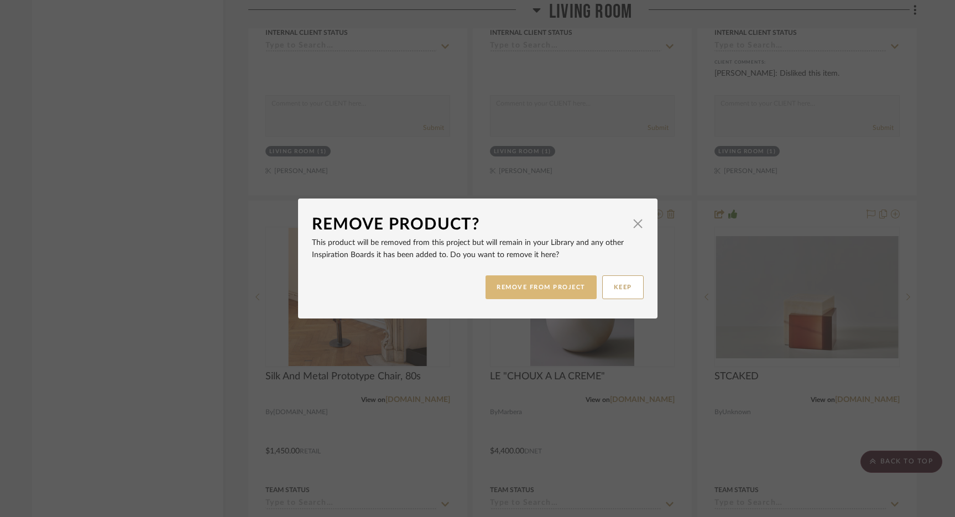
click at [565, 291] on button "REMOVE FROM PROJECT" at bounding box center [541, 288] width 111 height 24
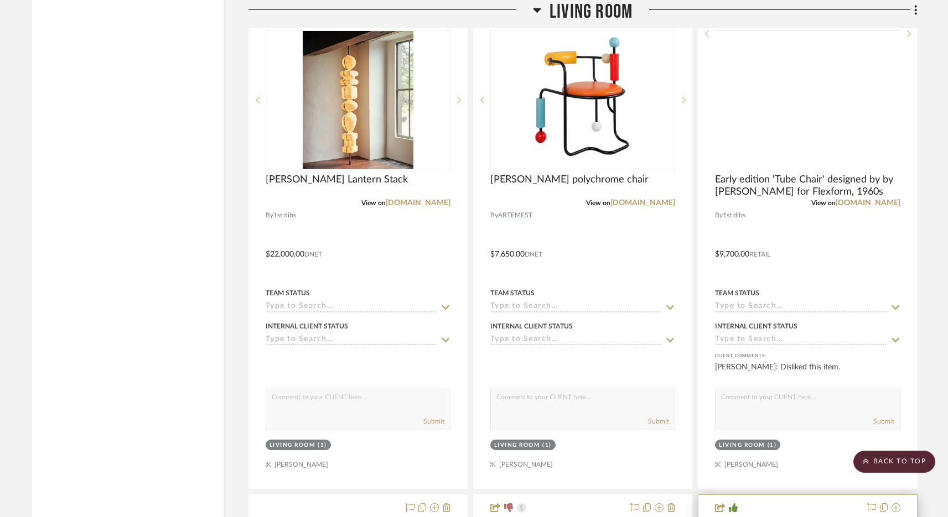
scroll to position [8657, 0]
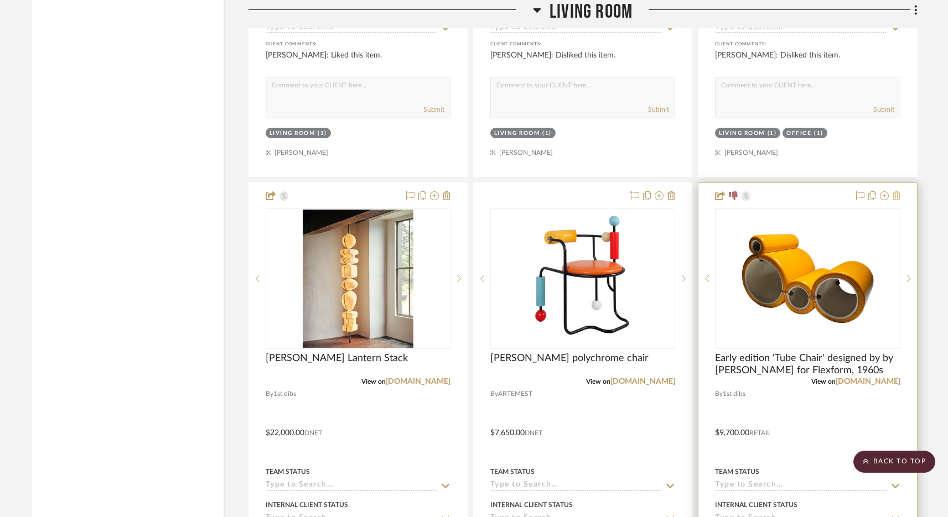
click at [897, 191] on icon at bounding box center [896, 195] width 8 height 9
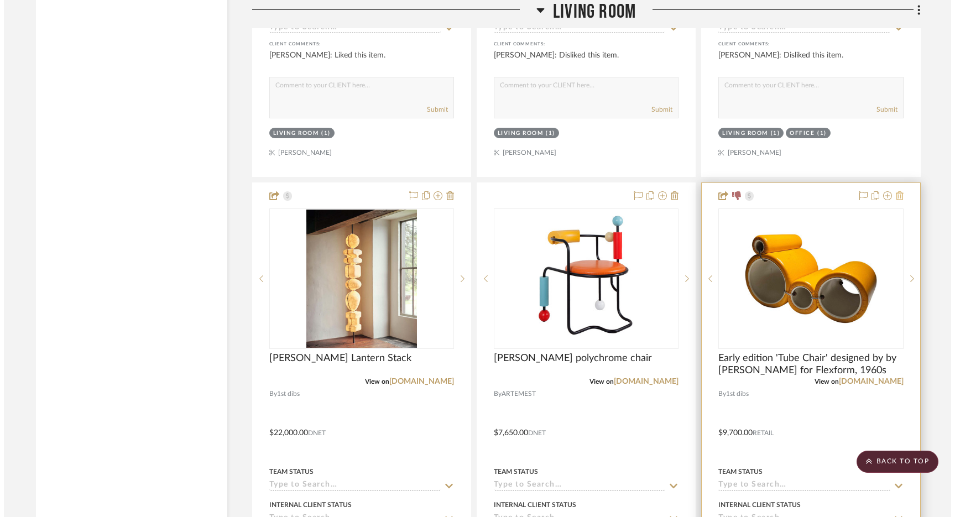
scroll to position [0, 0]
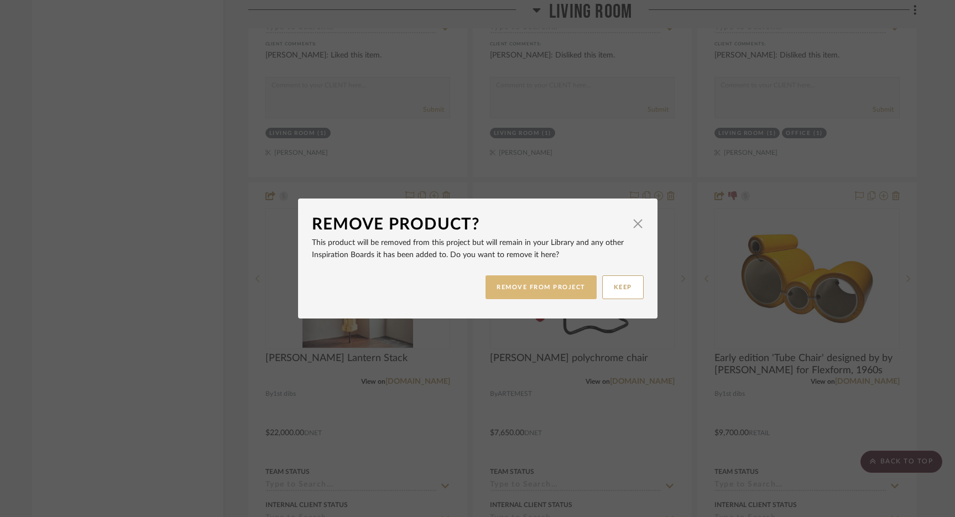
click at [572, 284] on button "REMOVE FROM PROJECT" at bounding box center [541, 288] width 111 height 24
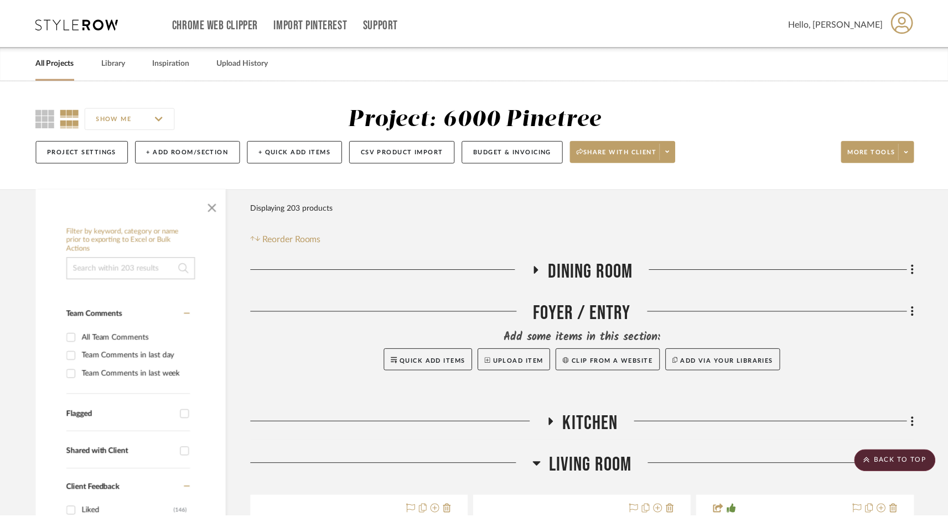
scroll to position [8657, 0]
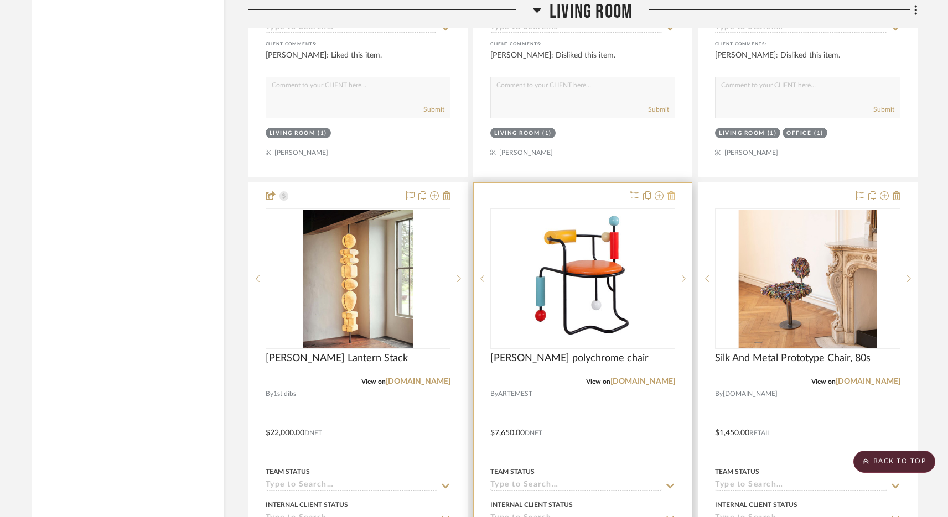
click at [673, 191] on icon at bounding box center [671, 195] width 8 height 9
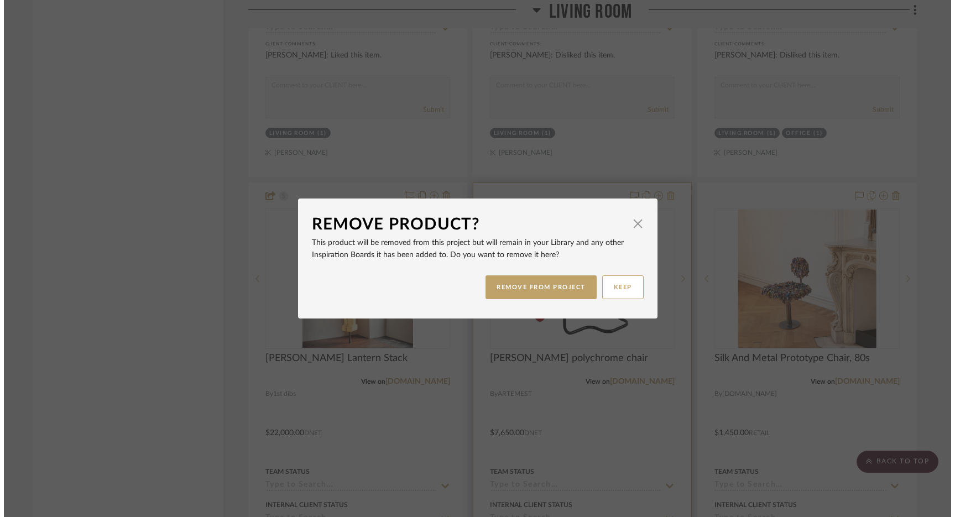
scroll to position [0, 0]
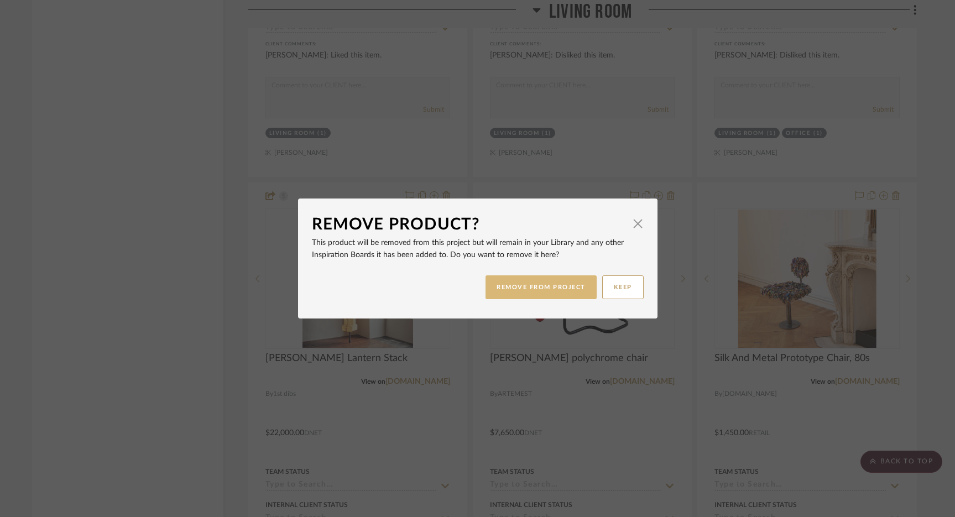
click at [522, 288] on button "REMOVE FROM PROJECT" at bounding box center [541, 288] width 111 height 24
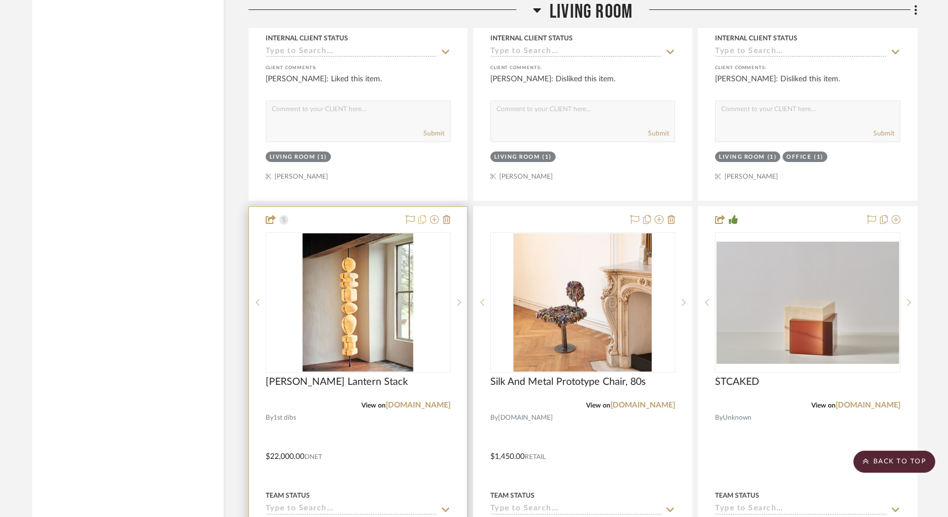
scroll to position [8616, 0]
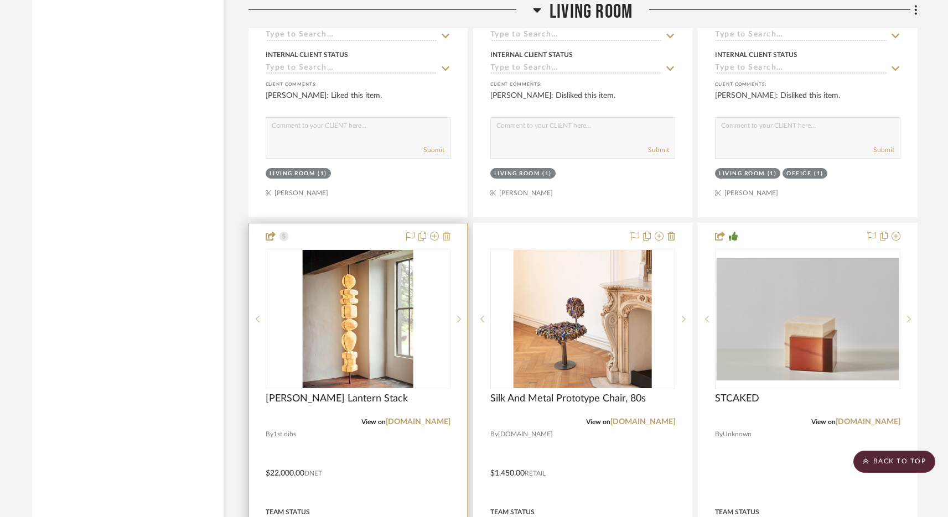
click at [447, 232] on icon at bounding box center [447, 236] width 8 height 9
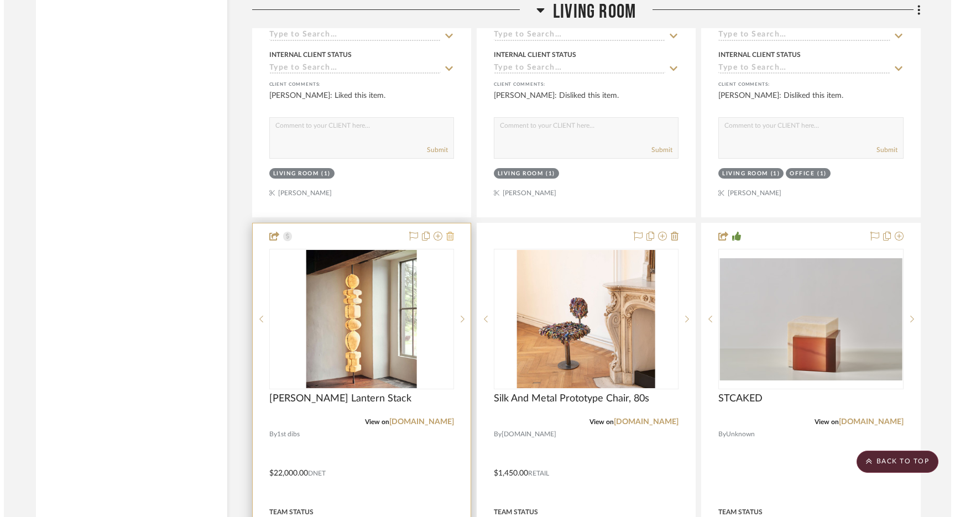
scroll to position [0, 0]
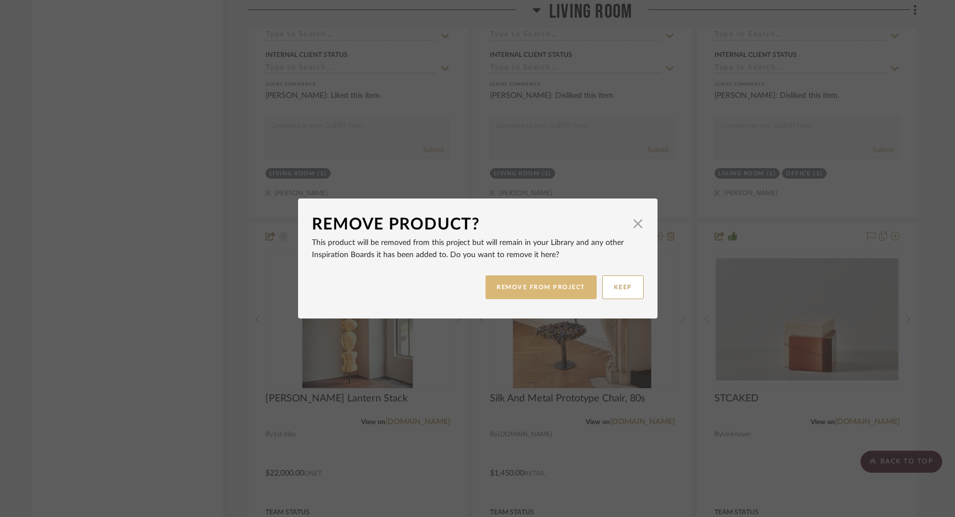
click at [541, 292] on button "REMOVE FROM PROJECT" at bounding box center [541, 288] width 111 height 24
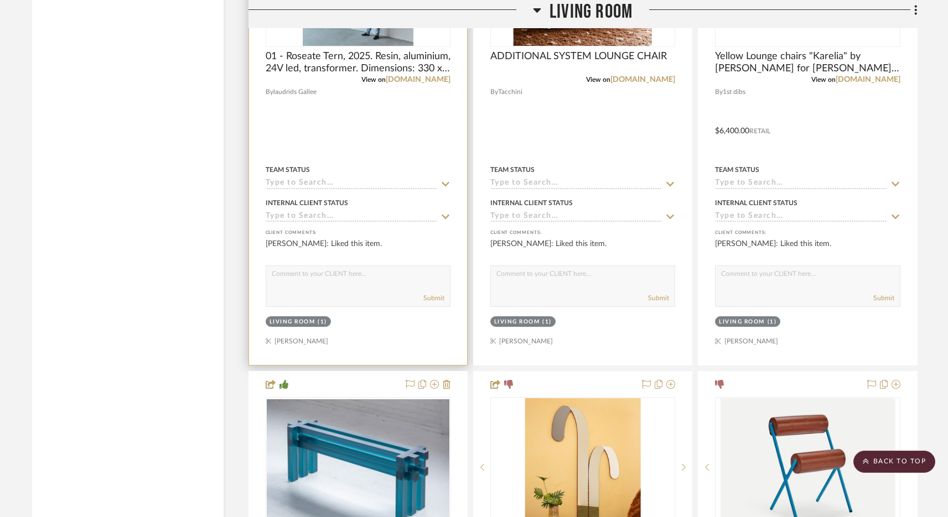
scroll to position [8006, 0]
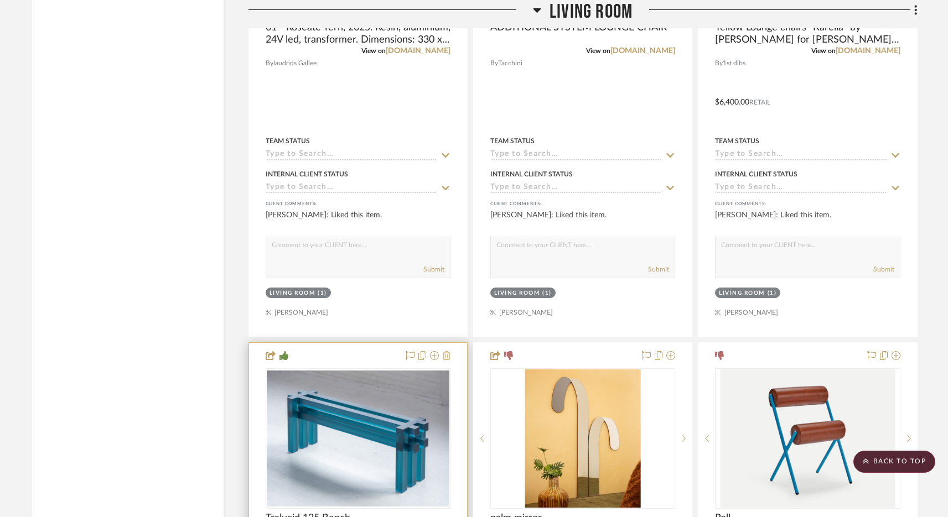
click at [443, 351] on icon at bounding box center [447, 355] width 8 height 9
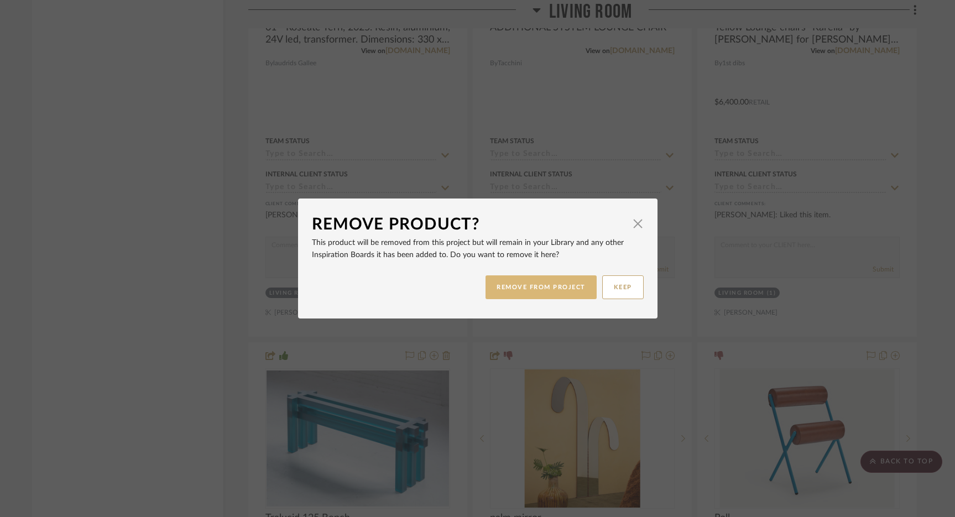
click at [534, 284] on button "REMOVE FROM PROJECT" at bounding box center [541, 288] width 111 height 24
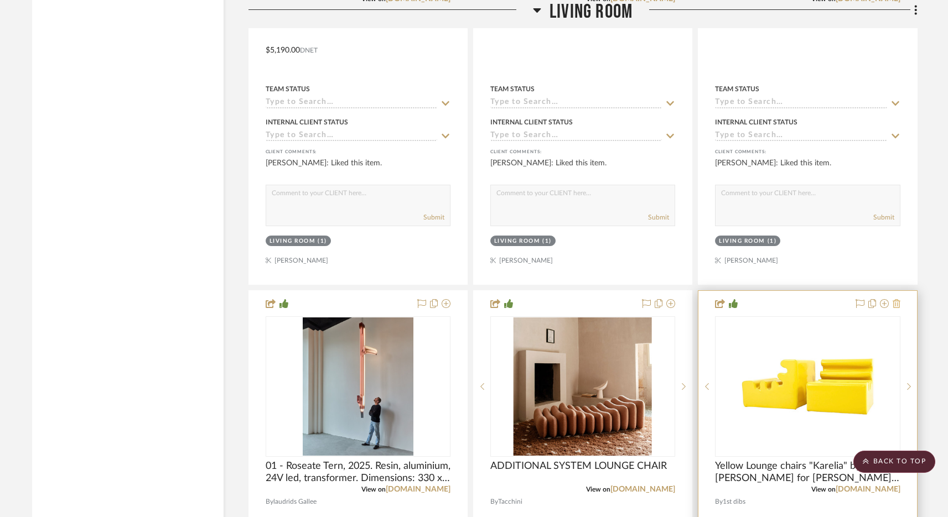
click at [900, 299] on icon at bounding box center [896, 303] width 8 height 9
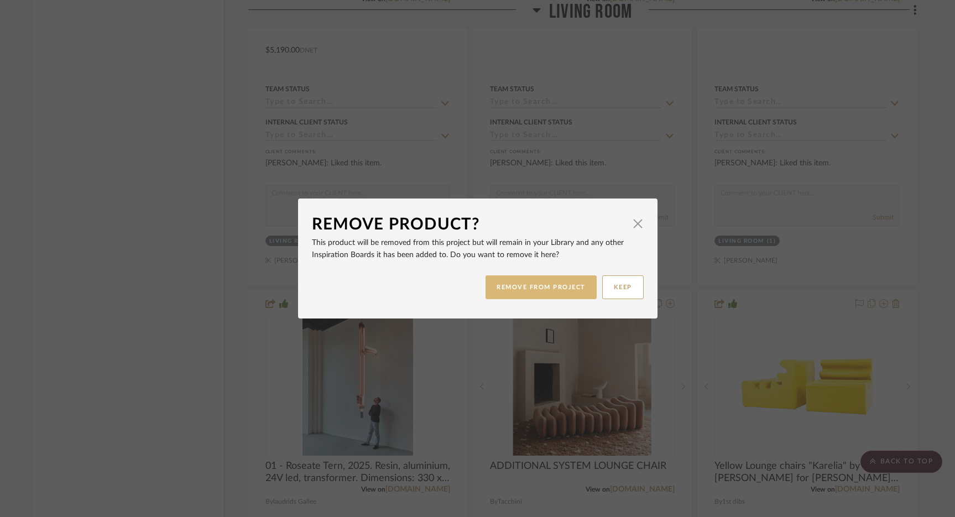
click at [562, 289] on button "REMOVE FROM PROJECT" at bounding box center [541, 288] width 111 height 24
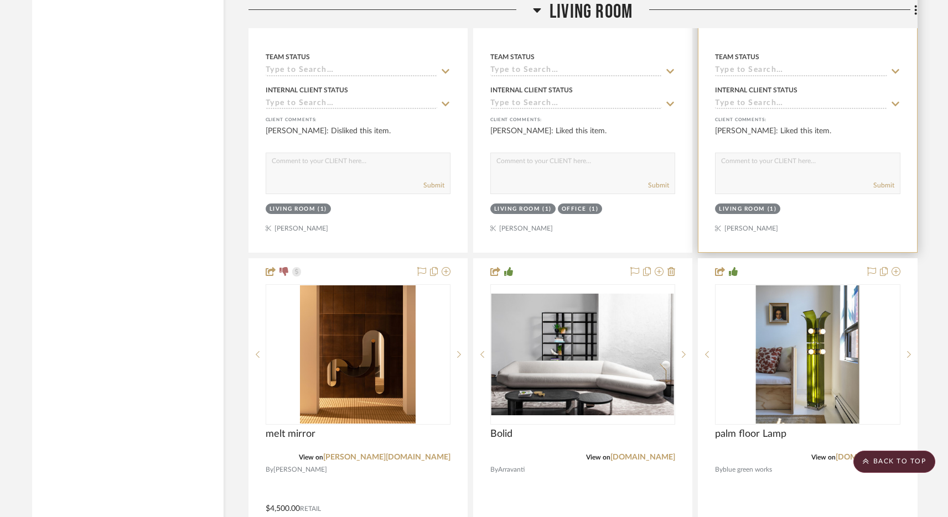
scroll to position [6609, 0]
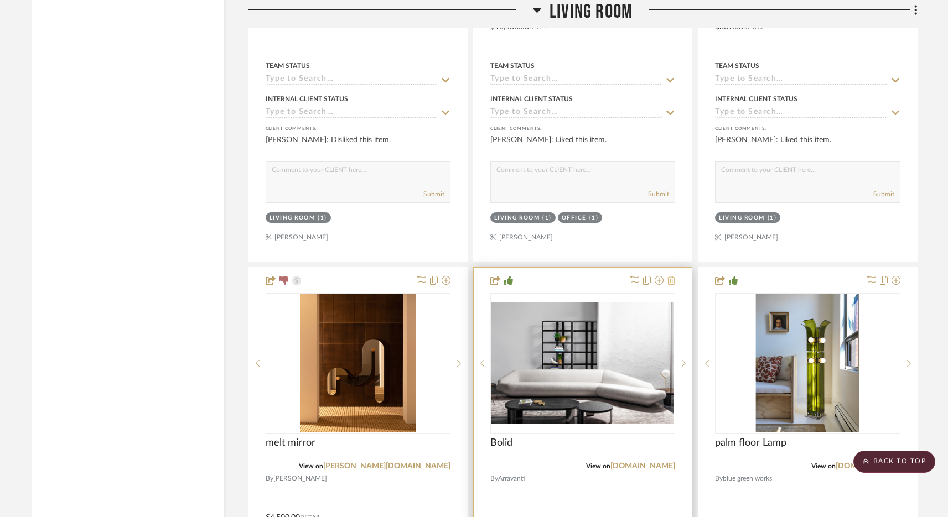
click at [671, 276] on icon at bounding box center [671, 280] width 8 height 9
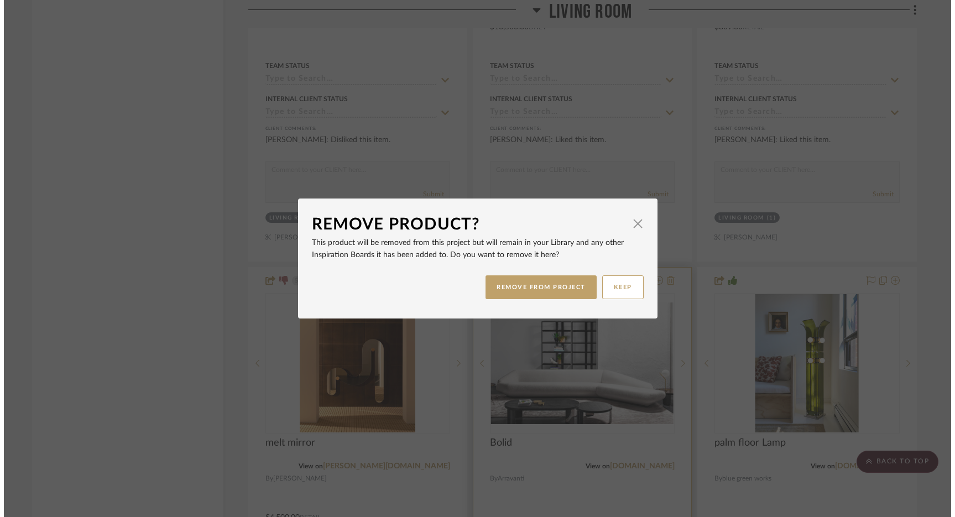
scroll to position [0, 0]
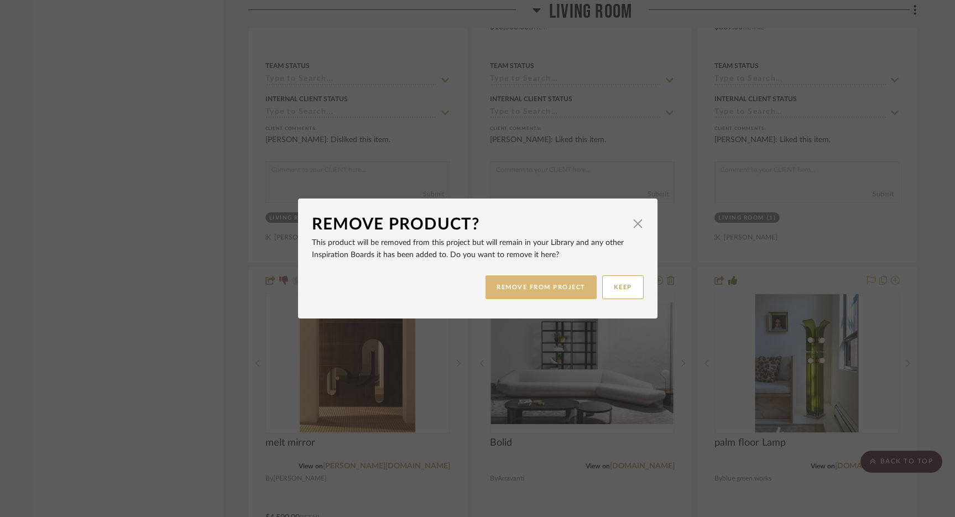
click at [568, 293] on button "REMOVE FROM PROJECT" at bounding box center [541, 288] width 111 height 24
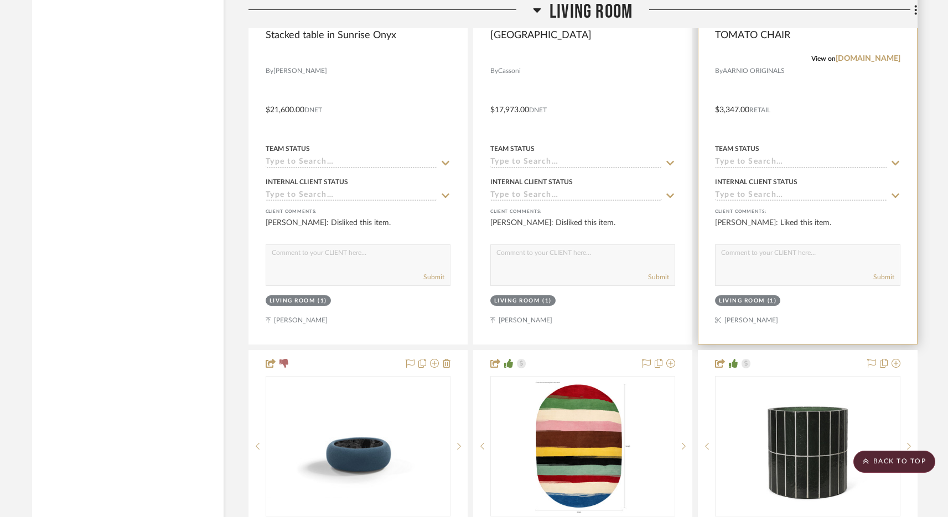
scroll to position [6025, 0]
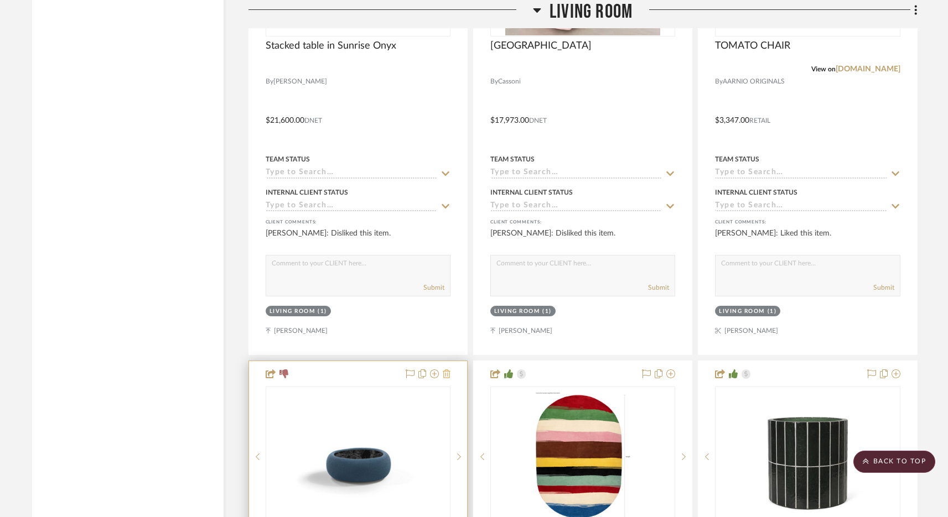
click at [447, 372] on fa-icon at bounding box center [447, 374] width 8 height 9
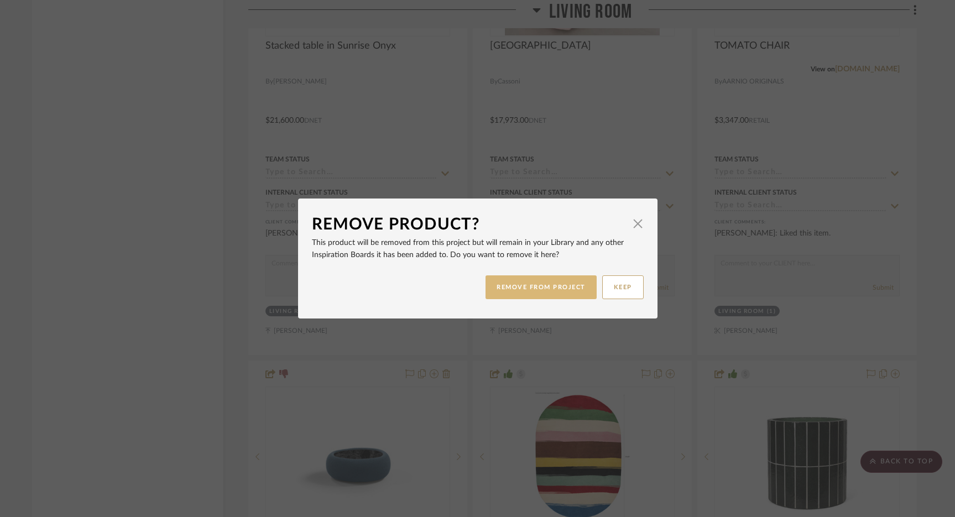
click at [550, 289] on button "REMOVE FROM PROJECT" at bounding box center [541, 288] width 111 height 24
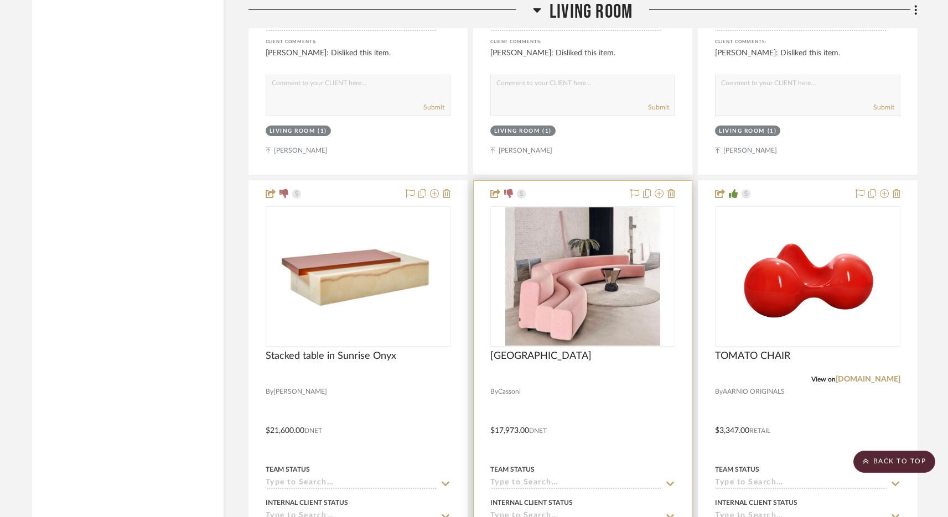
scroll to position [5599, 0]
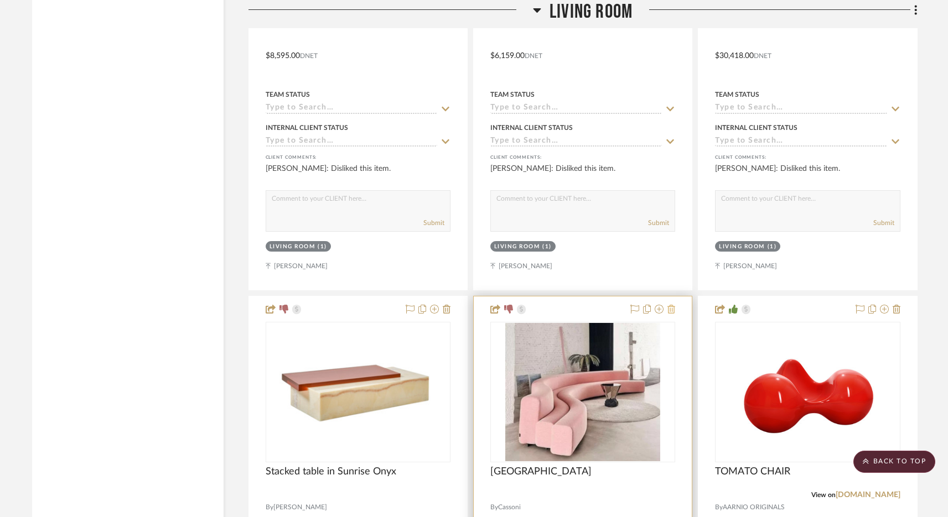
click at [674, 305] on icon at bounding box center [671, 309] width 8 height 9
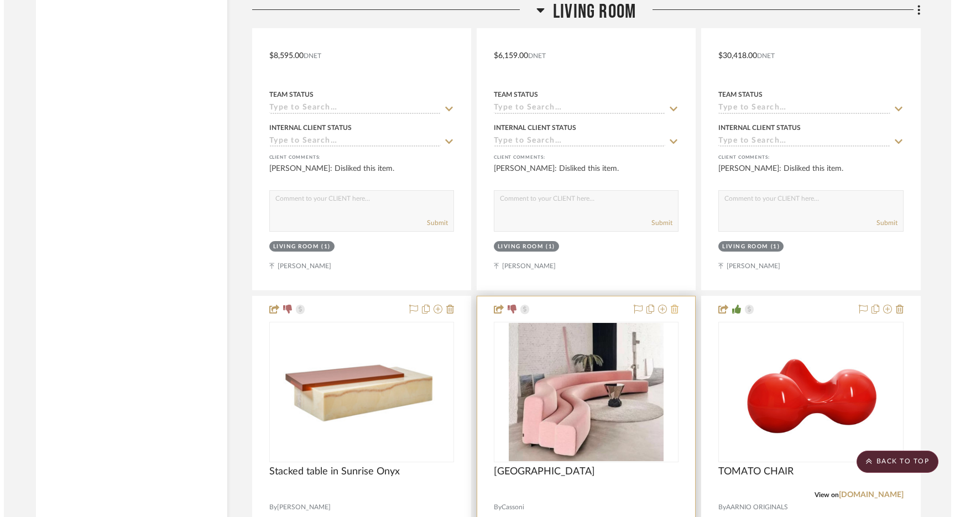
scroll to position [0, 0]
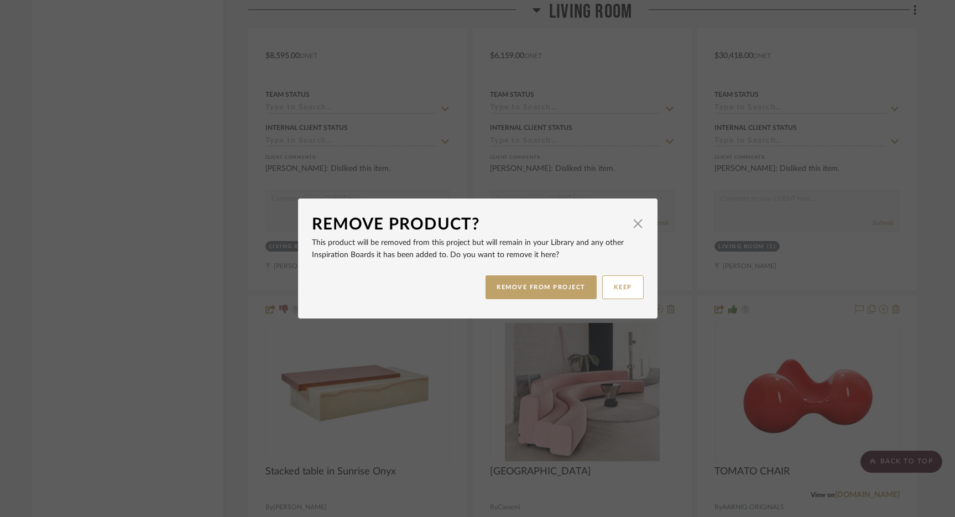
click at [640, 228] on dialog-content "Remove Product? × This product will be removed from this project but will remai…" at bounding box center [478, 259] width 360 height 120
click at [631, 225] on span "button" at bounding box center [638, 223] width 22 height 22
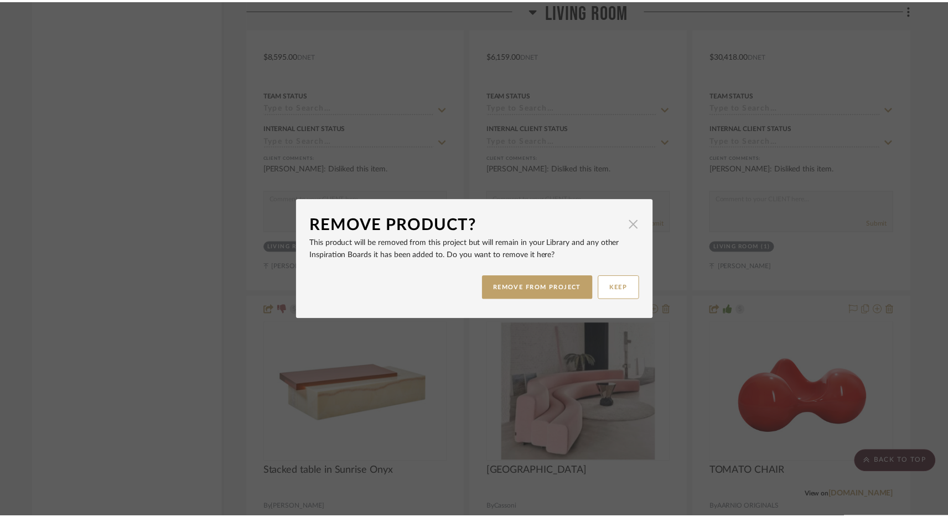
scroll to position [5599, 0]
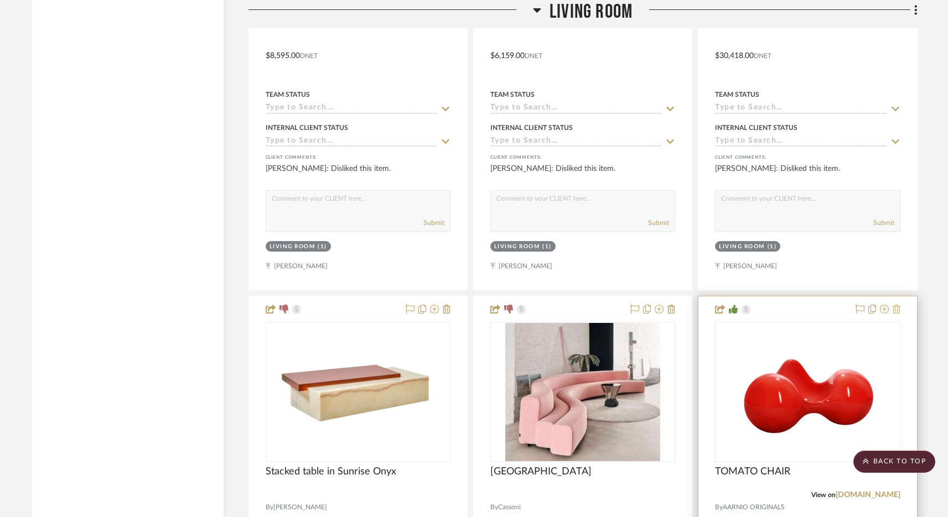
click at [897, 305] on icon at bounding box center [896, 309] width 8 height 9
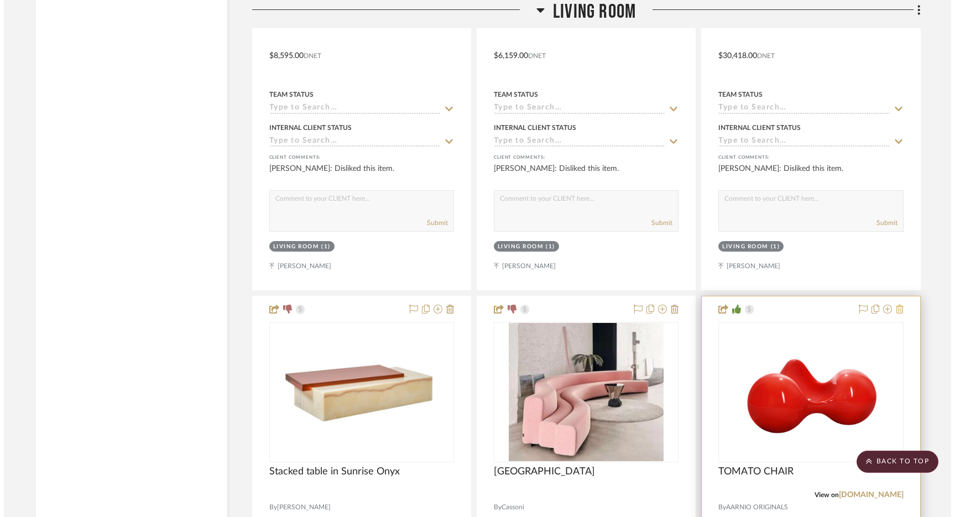
scroll to position [0, 0]
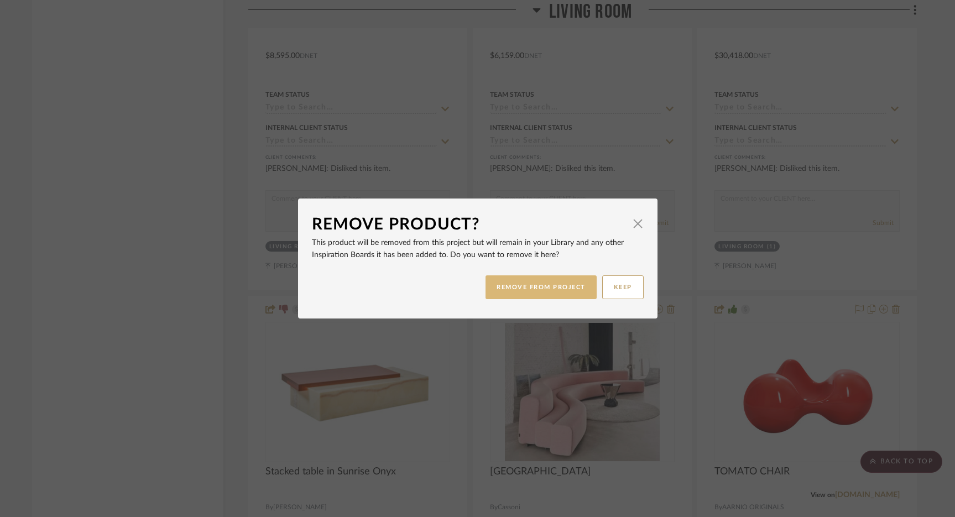
click at [518, 289] on button "REMOVE FROM PROJECT" at bounding box center [541, 288] width 111 height 24
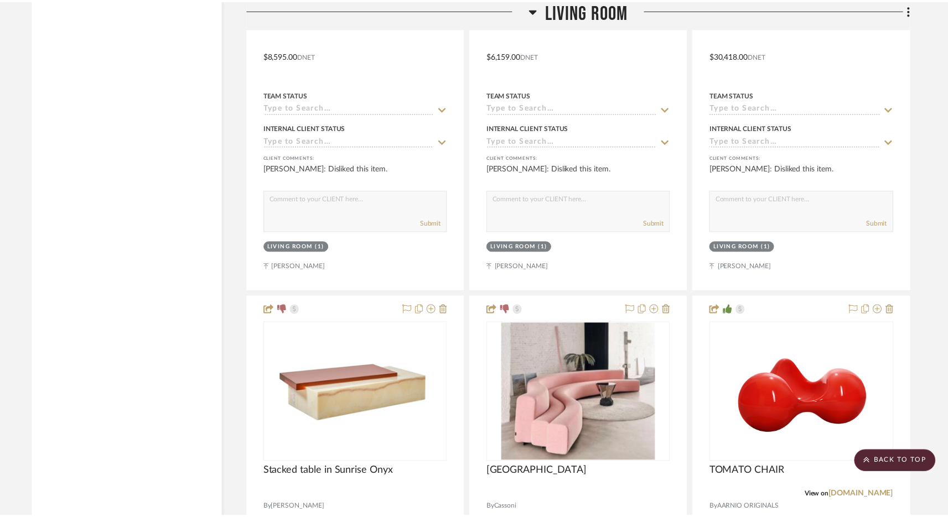
scroll to position [5599, 0]
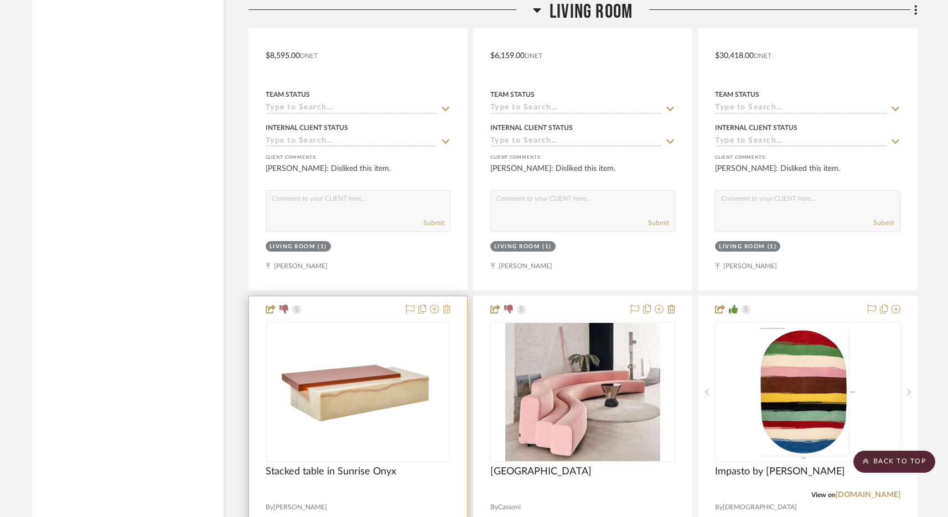
click at [449, 305] on icon at bounding box center [447, 309] width 8 height 9
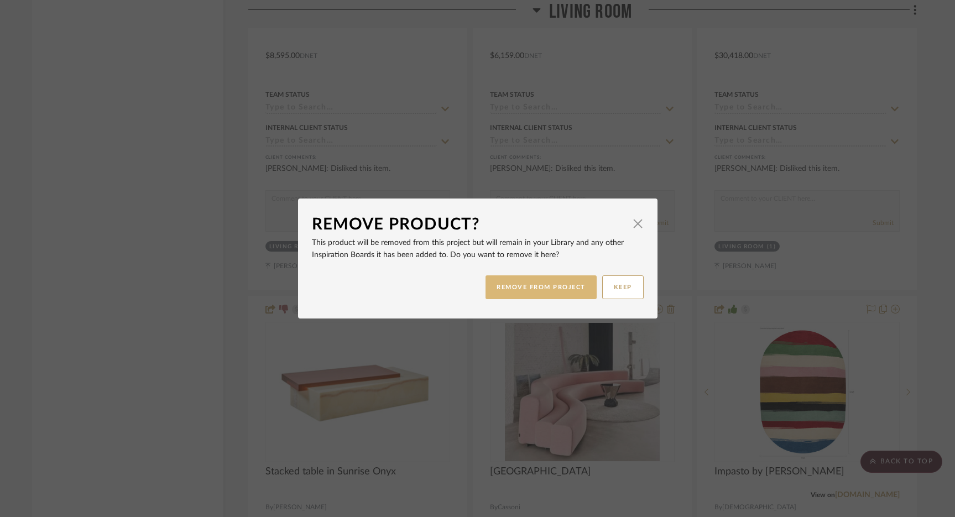
click at [513, 292] on button "REMOVE FROM PROJECT" at bounding box center [541, 288] width 111 height 24
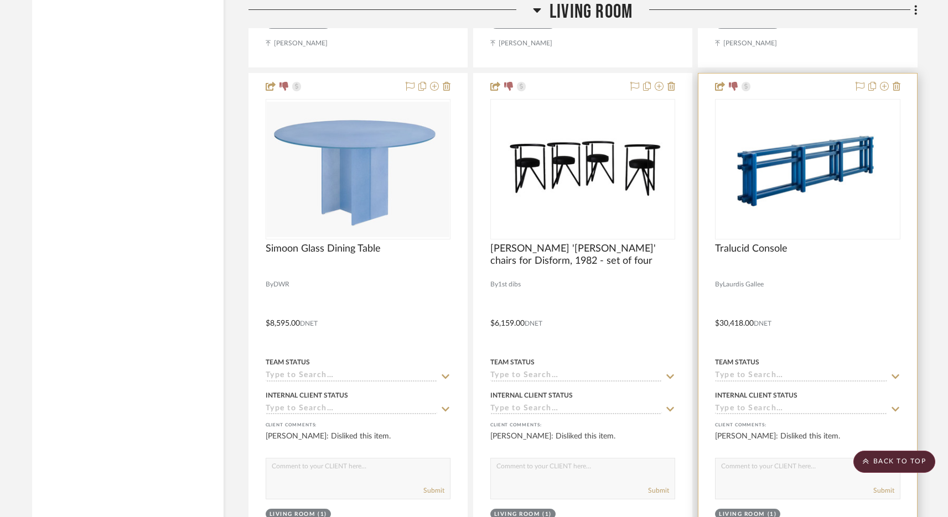
scroll to position [5183, 0]
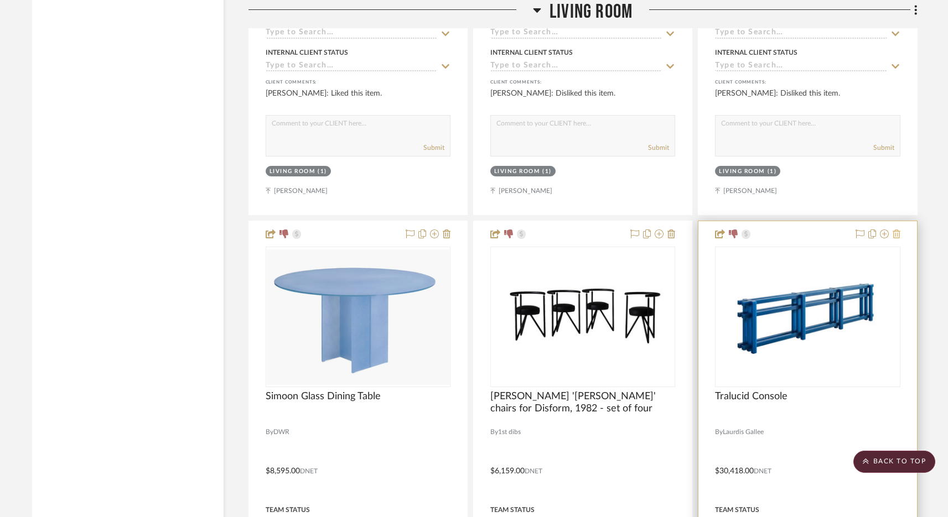
click at [893, 230] on icon at bounding box center [896, 234] width 8 height 9
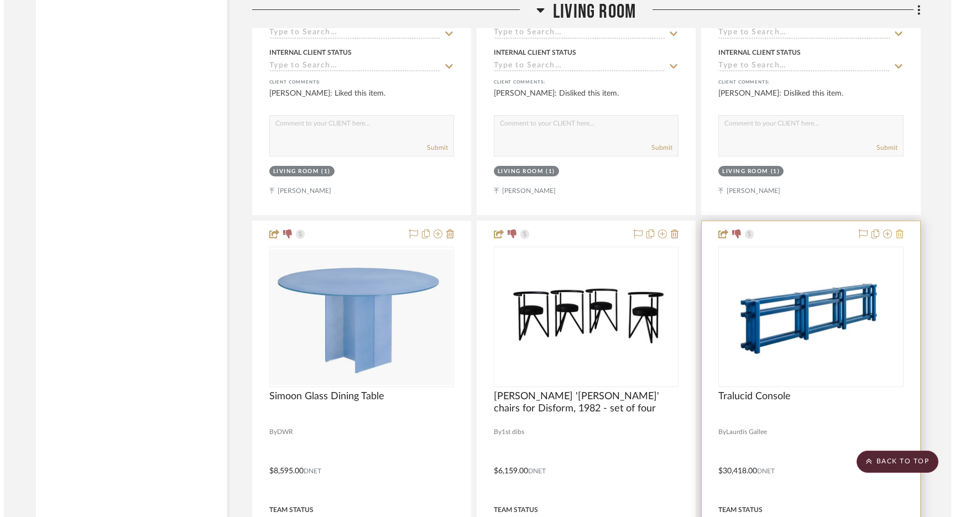
scroll to position [0, 0]
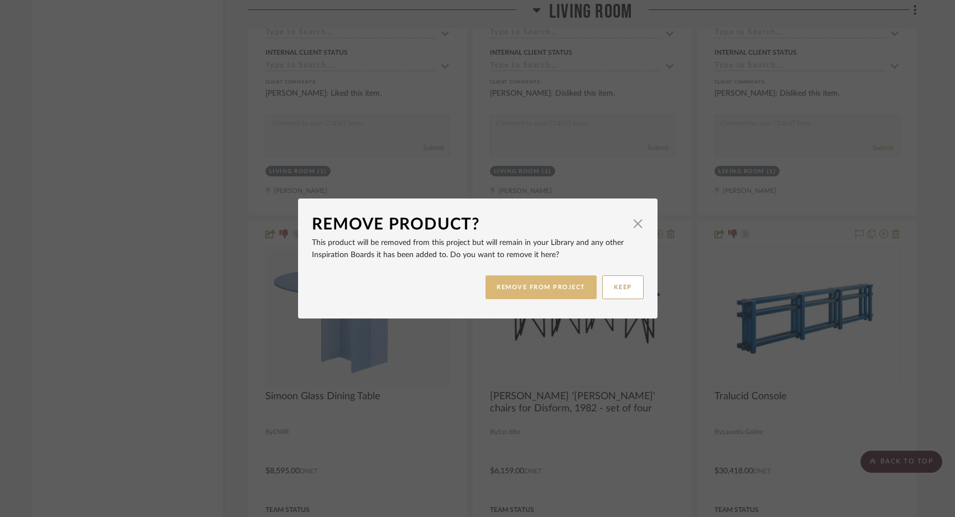
click at [580, 294] on button "REMOVE FROM PROJECT" at bounding box center [541, 288] width 111 height 24
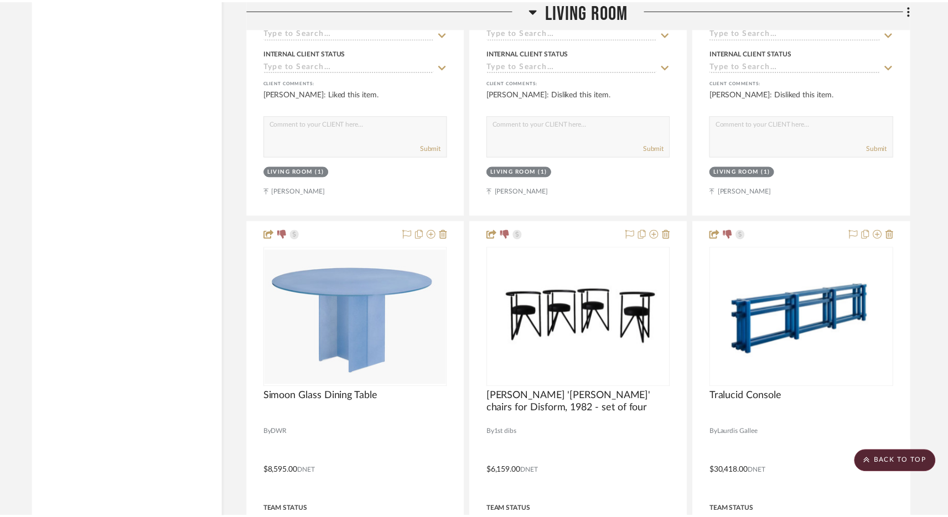
scroll to position [5183, 0]
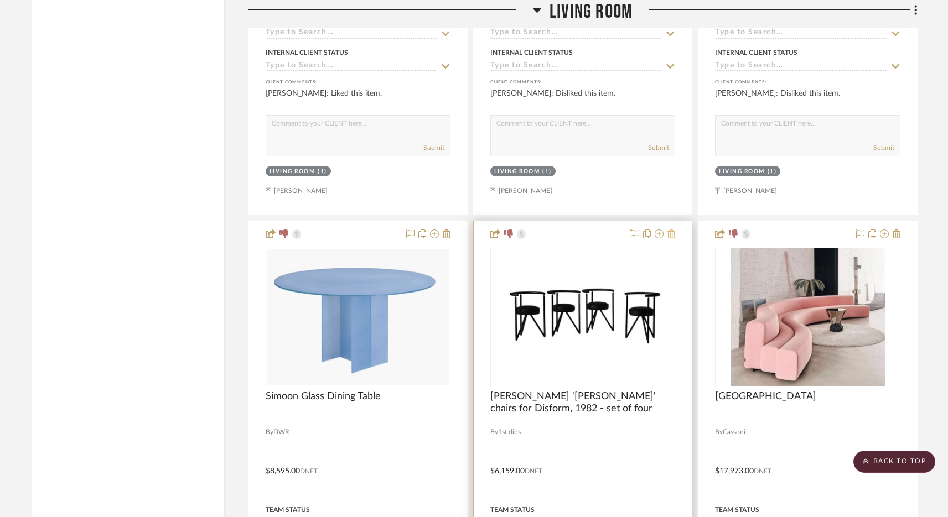
click at [674, 230] on icon at bounding box center [671, 234] width 8 height 9
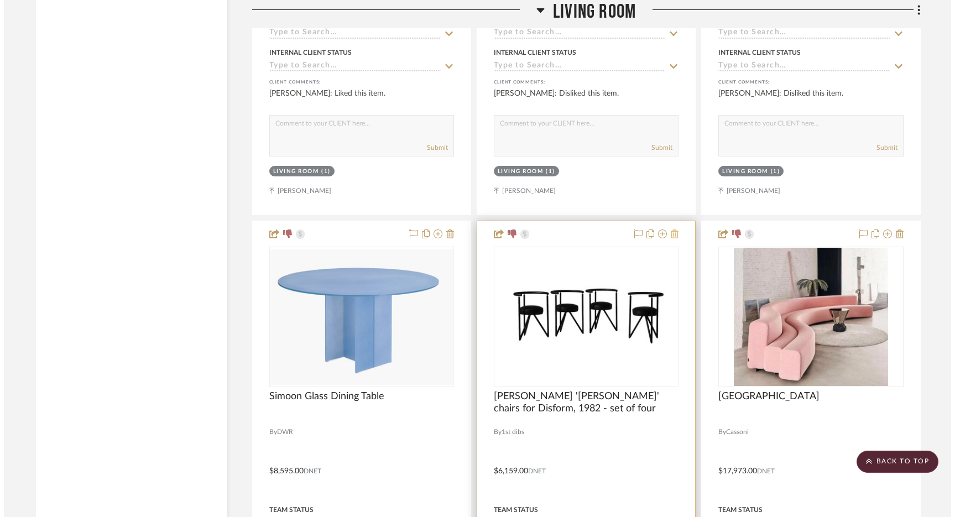
scroll to position [0, 0]
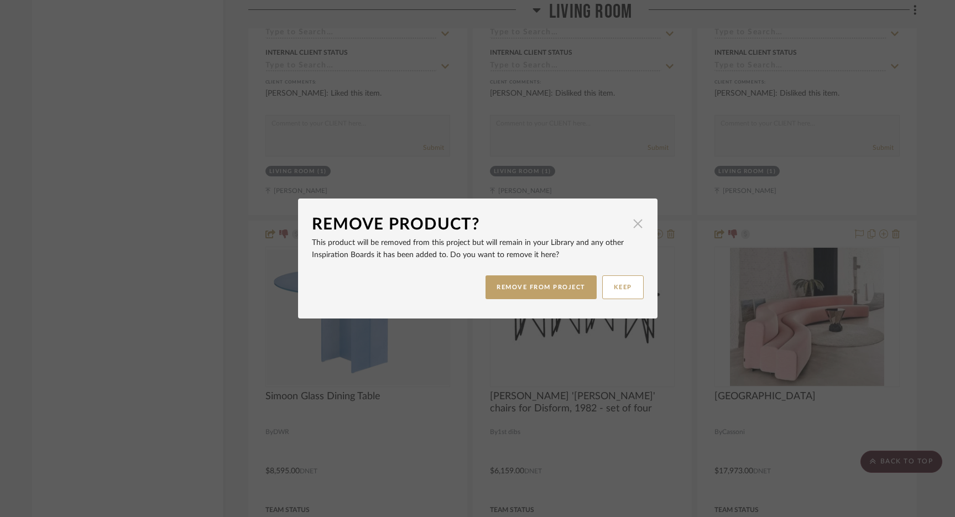
click at [635, 223] on span "button" at bounding box center [638, 223] width 22 height 22
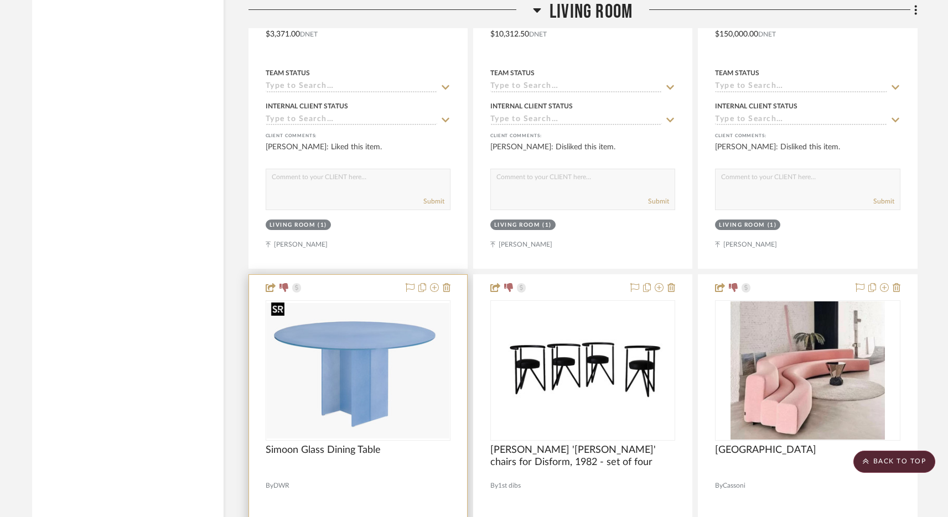
scroll to position [5122, 0]
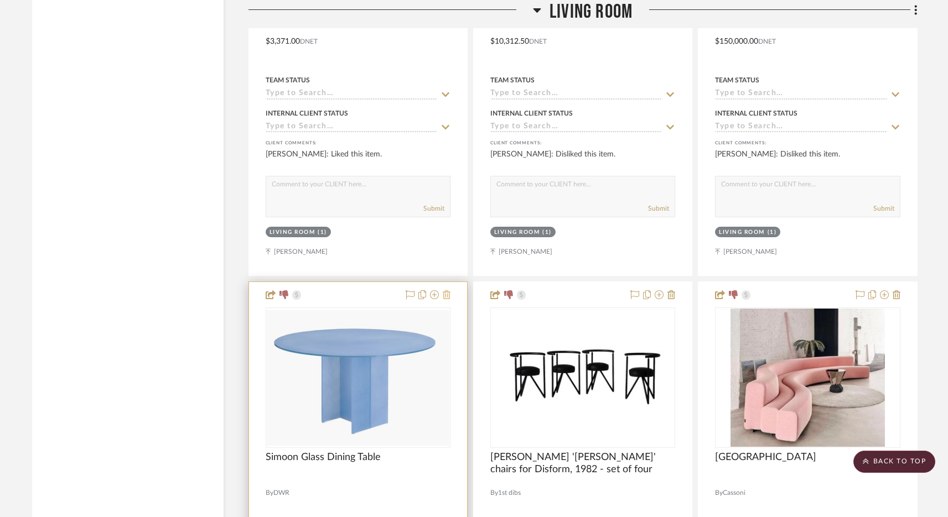
click at [444, 292] on icon at bounding box center [447, 294] width 8 height 9
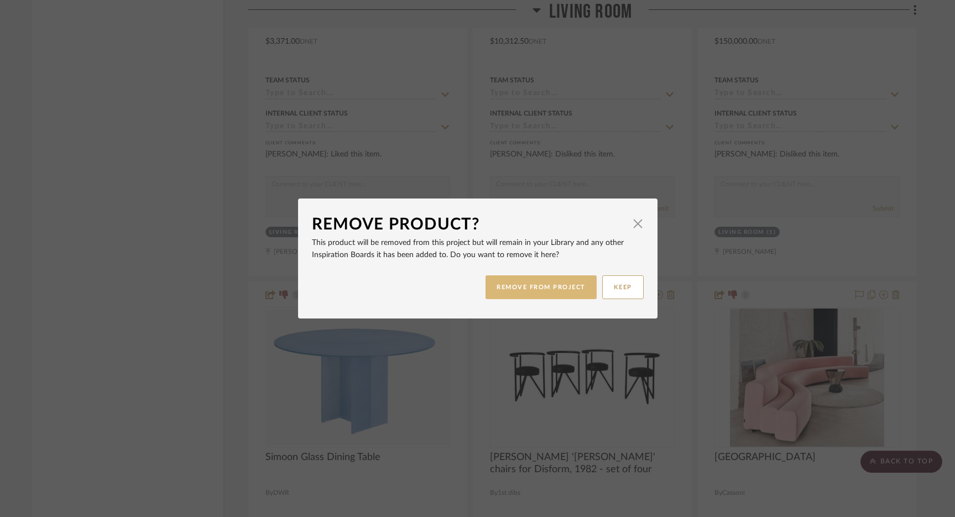
click at [529, 288] on button "REMOVE FROM PROJECT" at bounding box center [541, 288] width 111 height 24
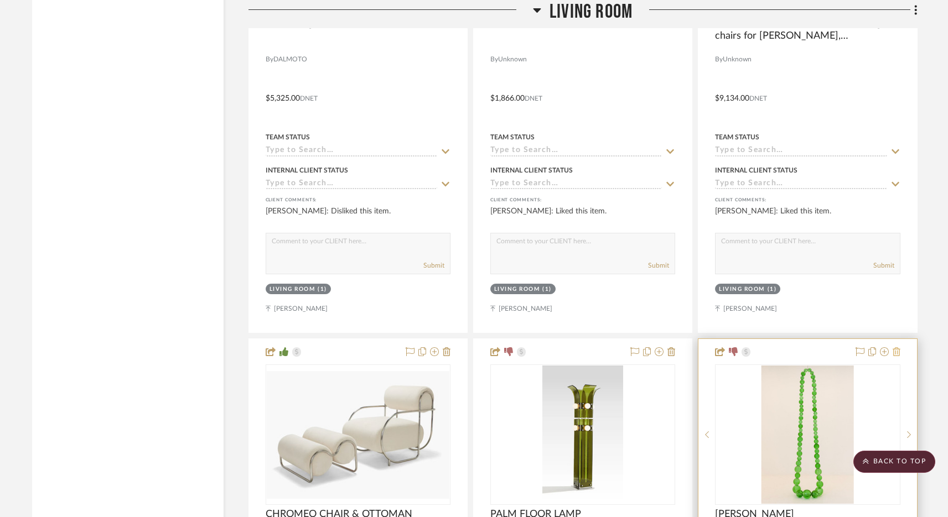
click at [895, 349] on icon at bounding box center [896, 351] width 8 height 9
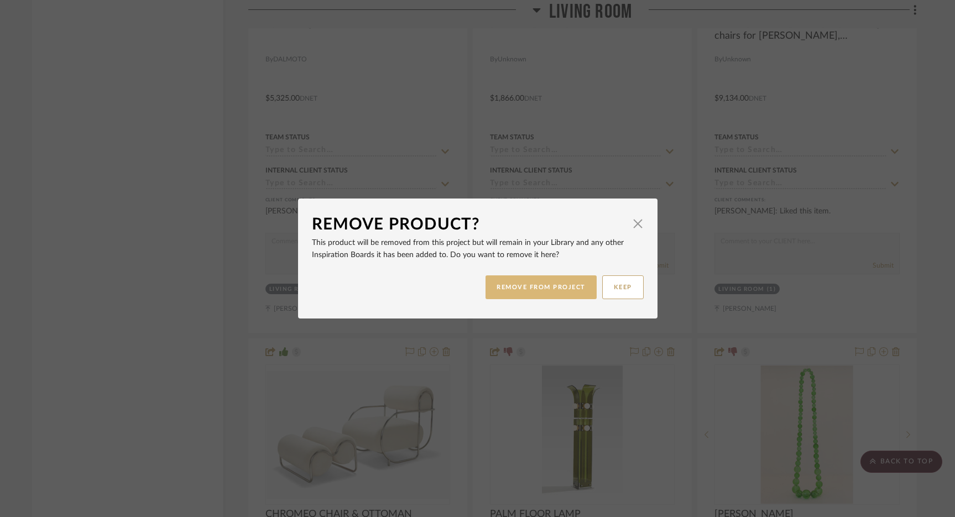
click at [560, 294] on button "REMOVE FROM PROJECT" at bounding box center [541, 288] width 111 height 24
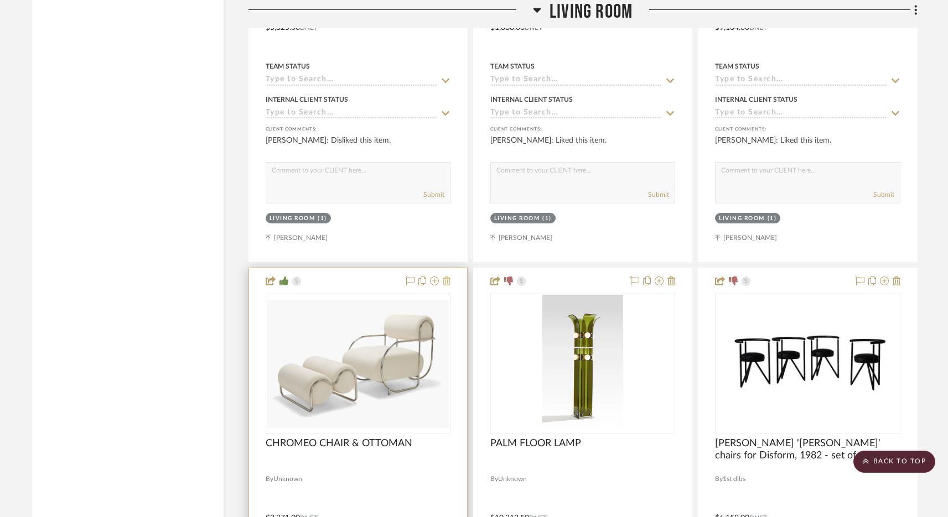
click at [448, 278] on icon at bounding box center [447, 281] width 8 height 9
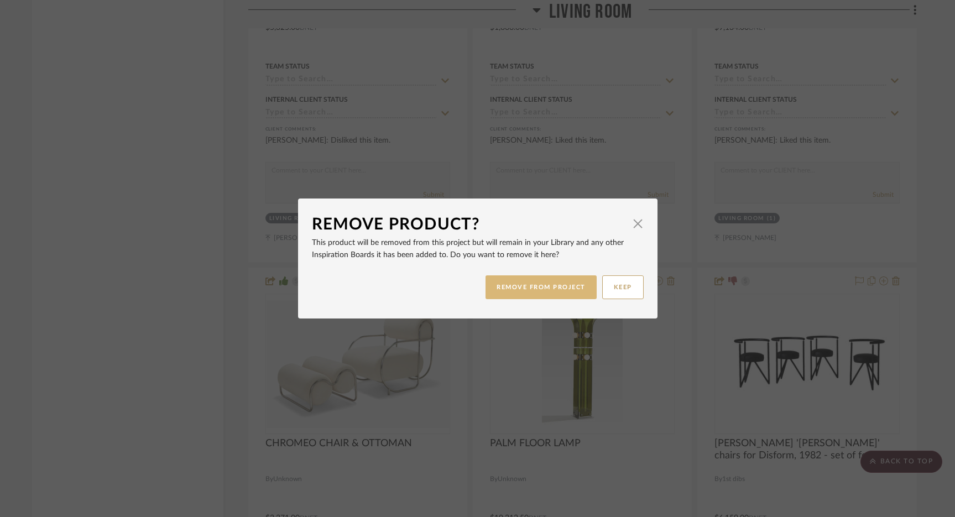
click at [521, 283] on button "REMOVE FROM PROJECT" at bounding box center [541, 288] width 111 height 24
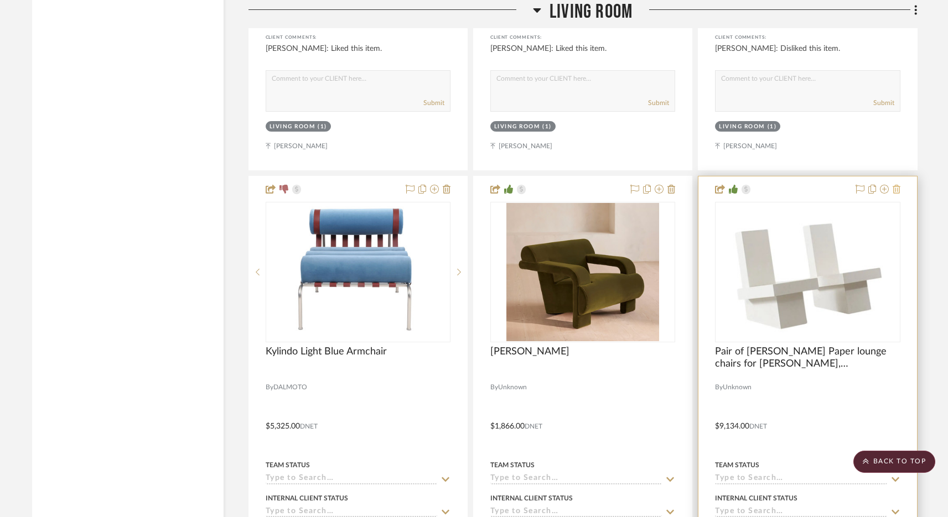
click at [897, 190] on fa-icon at bounding box center [896, 189] width 8 height 9
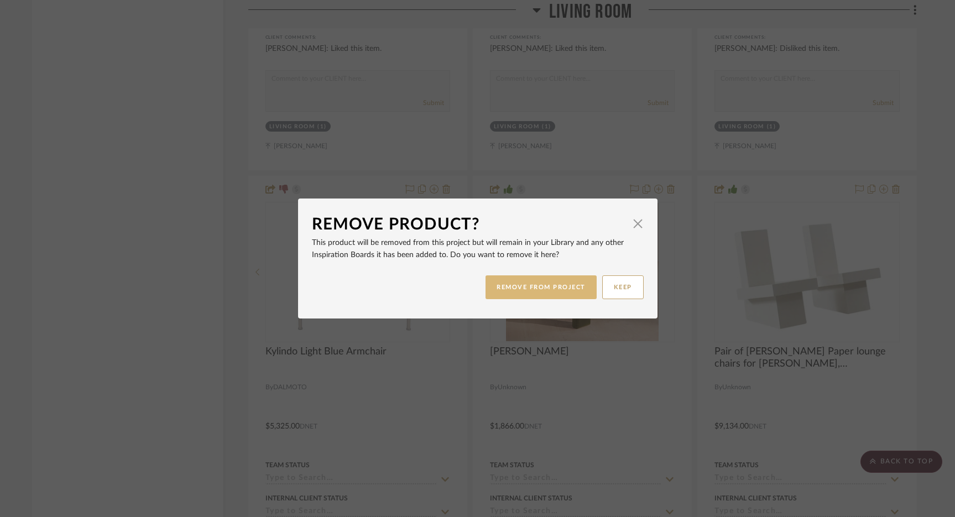
click at [546, 290] on button "REMOVE FROM PROJECT" at bounding box center [541, 288] width 111 height 24
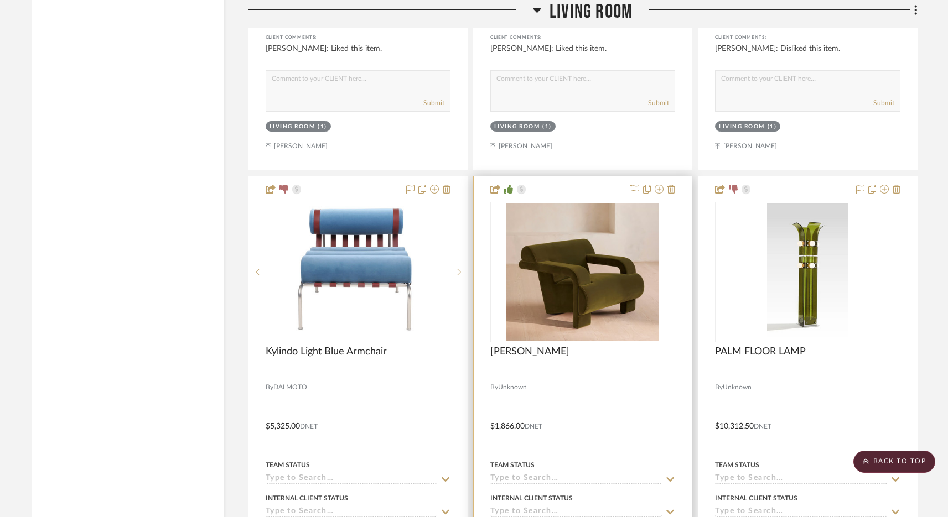
click at [675, 186] on div at bounding box center [583, 418] width 218 height 484
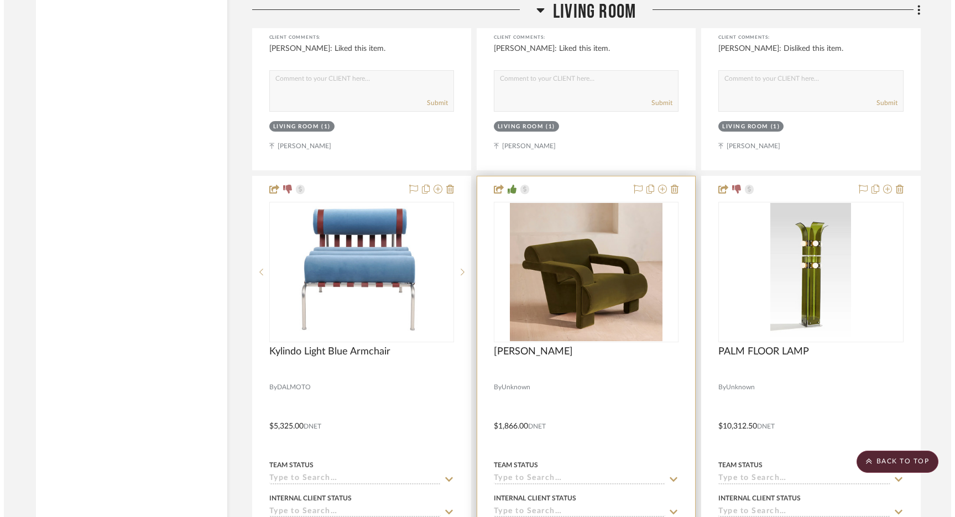
scroll to position [0, 0]
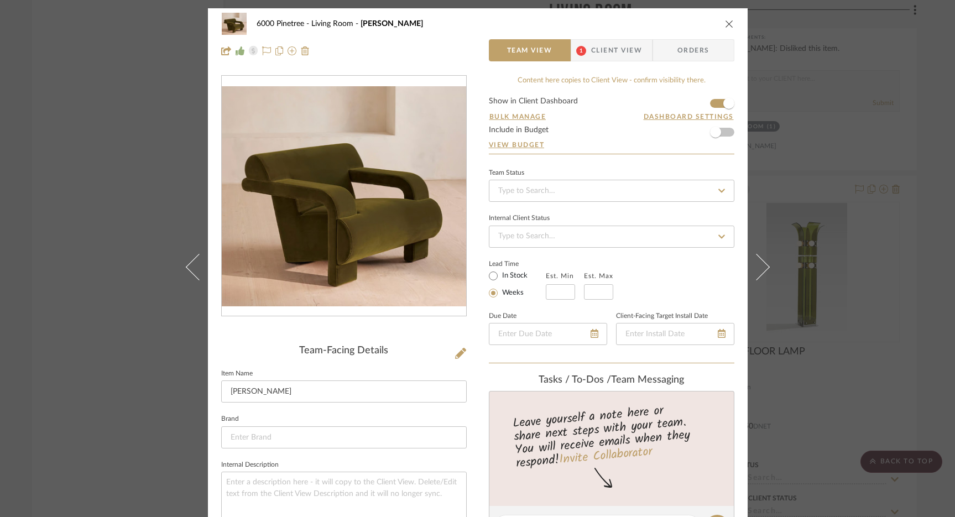
click at [725, 20] on icon "close" at bounding box center [729, 23] width 9 height 9
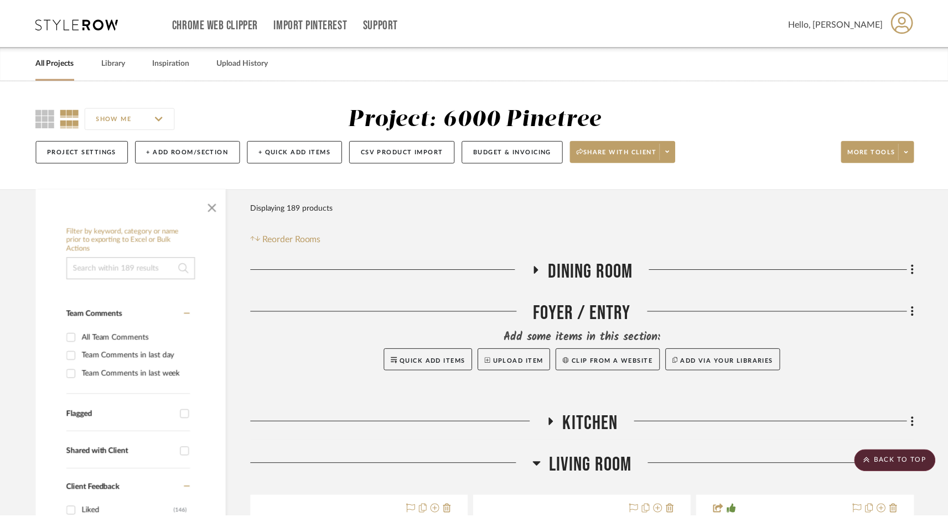
scroll to position [4247, 0]
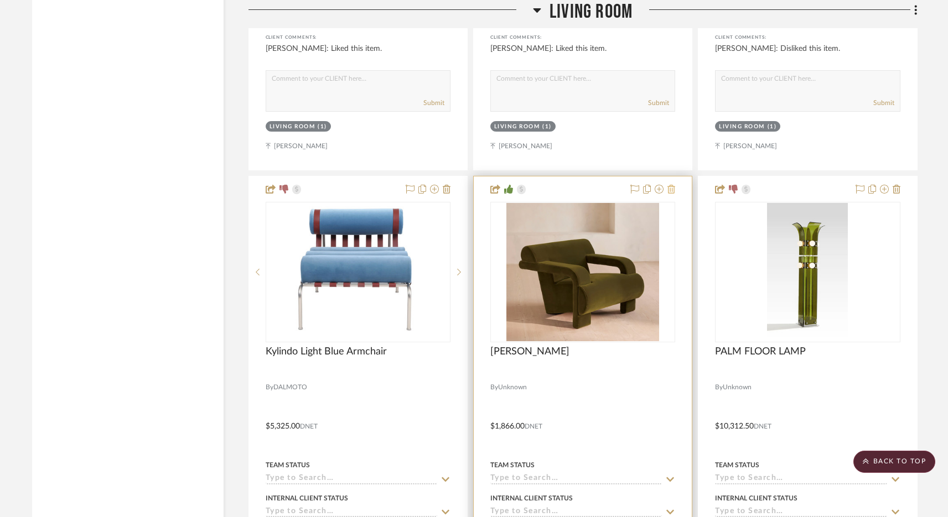
click at [674, 188] on icon at bounding box center [671, 189] width 8 height 9
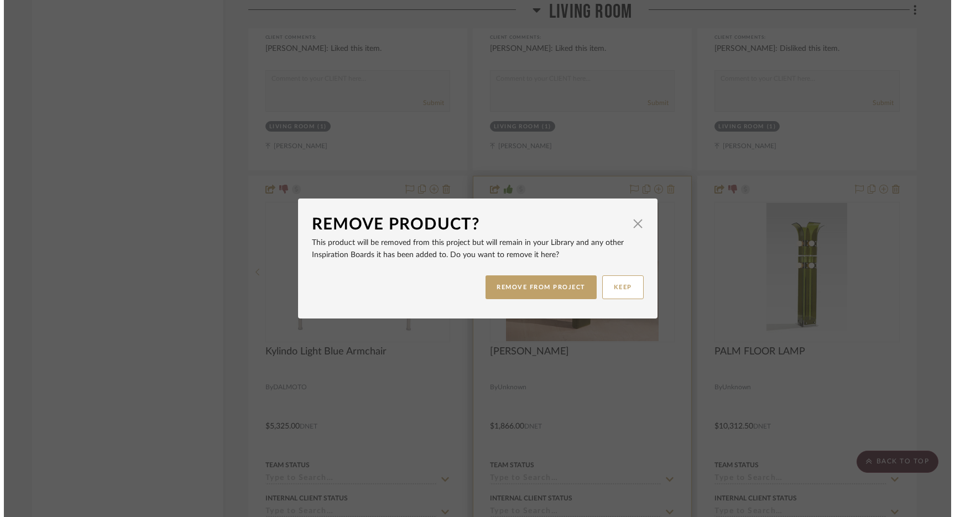
scroll to position [0, 0]
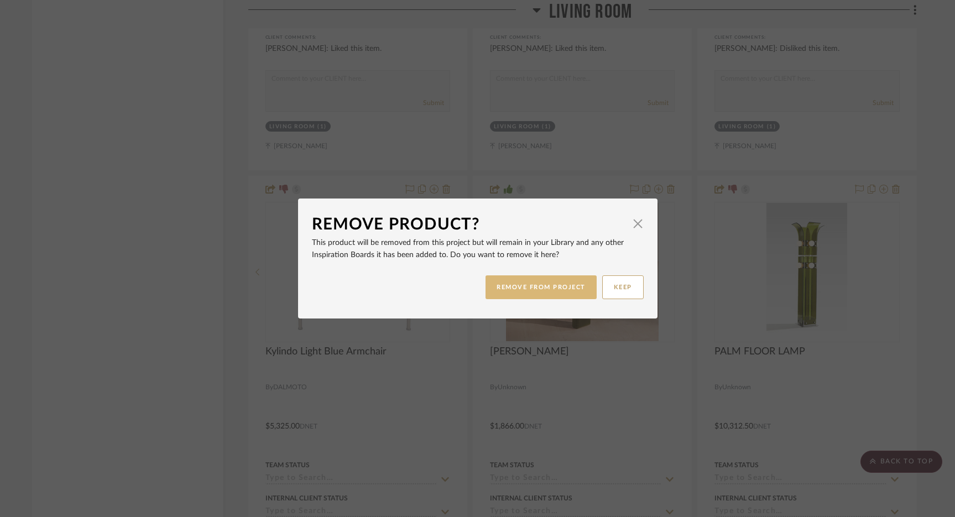
click at [534, 291] on button "REMOVE FROM PROJECT" at bounding box center [541, 288] width 111 height 24
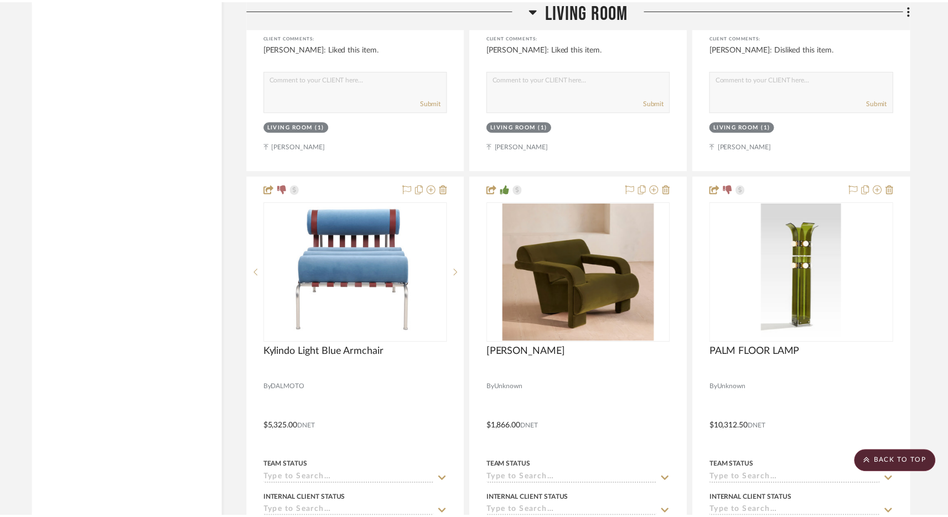
scroll to position [4247, 0]
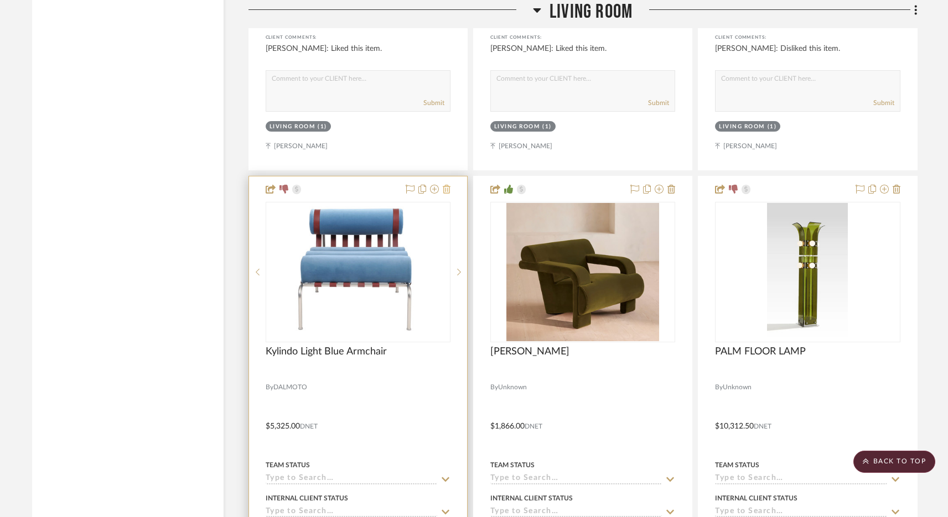
click at [445, 185] on icon at bounding box center [447, 189] width 8 height 9
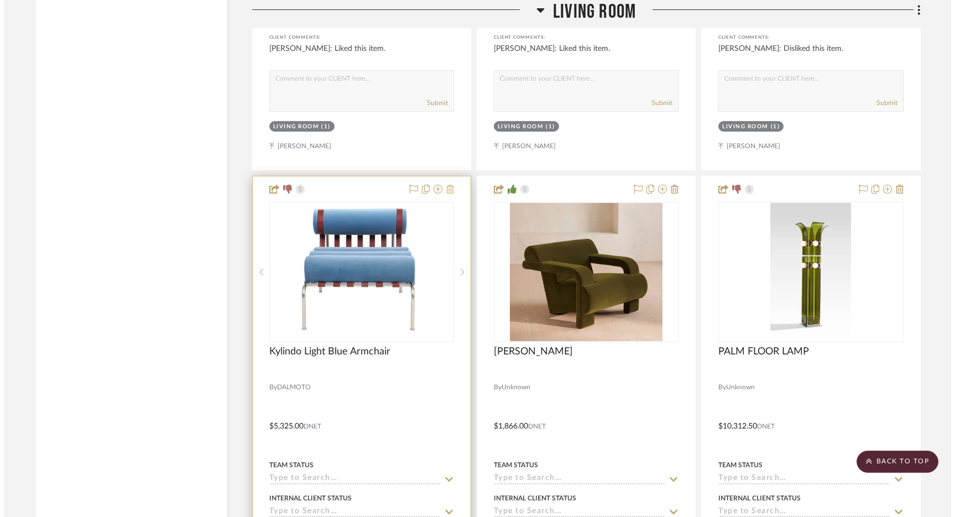
scroll to position [0, 0]
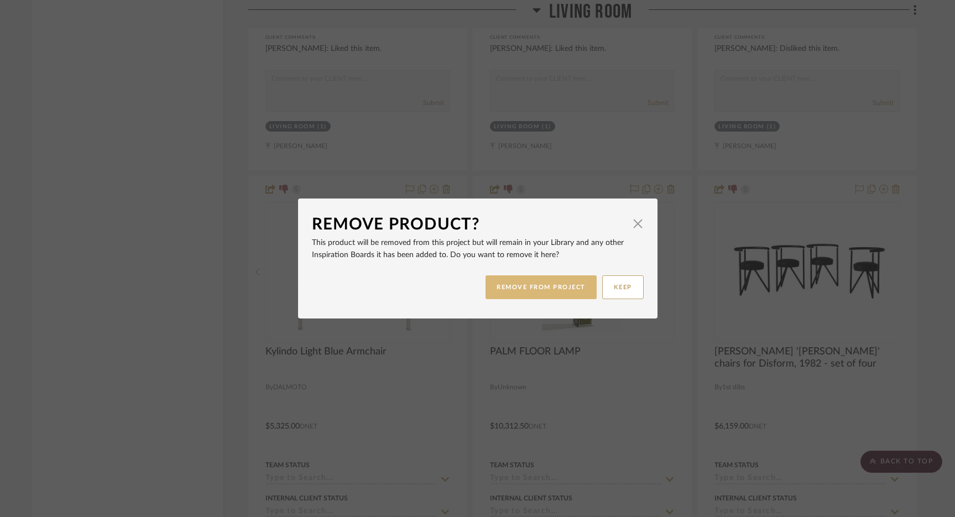
click at [533, 288] on button "REMOVE FROM PROJECT" at bounding box center [541, 288] width 111 height 24
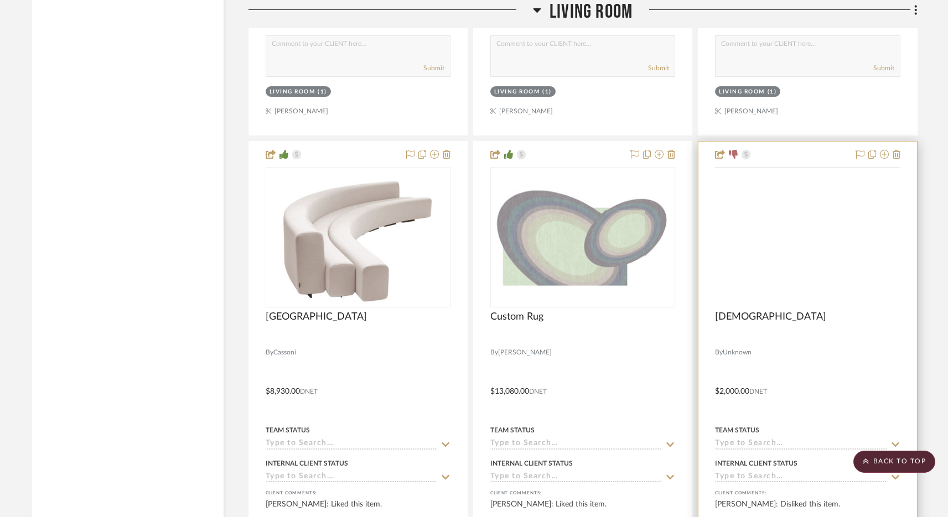
scroll to position [3711, 0]
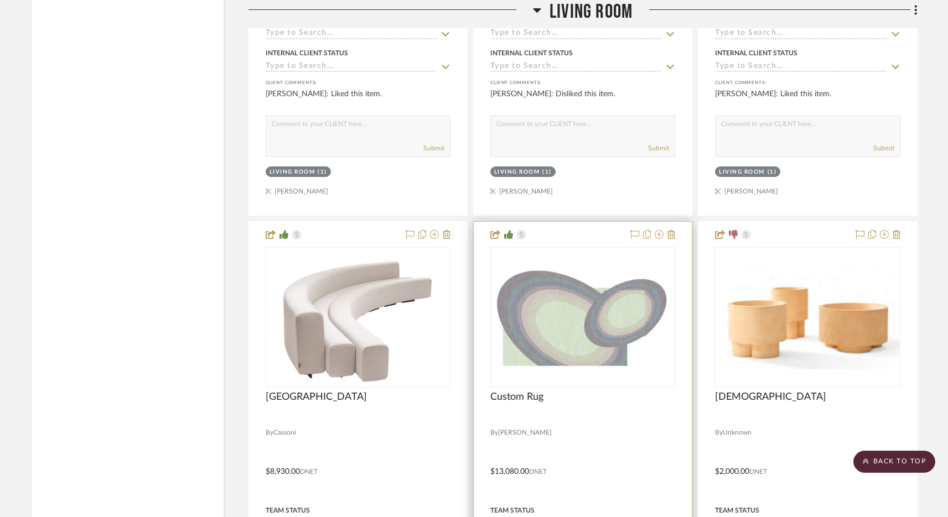
click at [676, 231] on div at bounding box center [583, 464] width 218 height 484
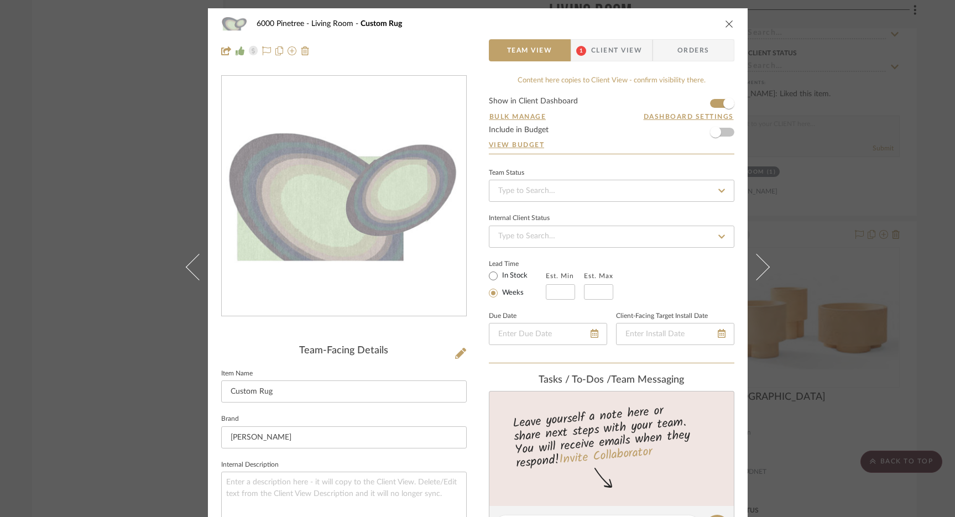
click at [725, 26] on icon "close" at bounding box center [729, 23] width 9 height 9
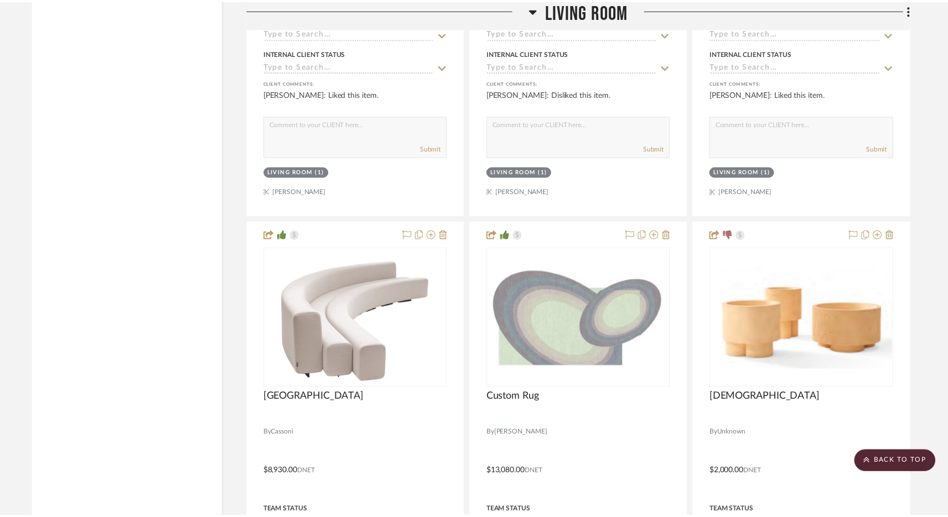
scroll to position [3711, 0]
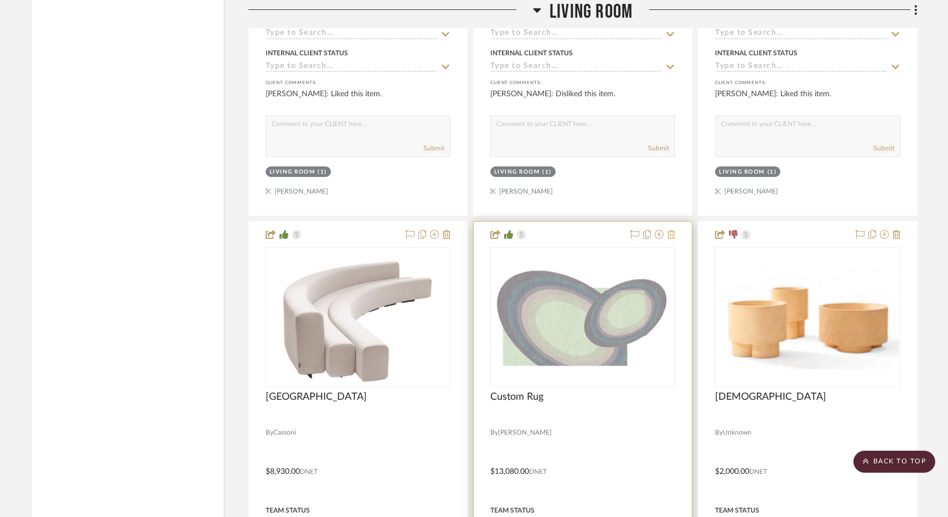
click at [671, 230] on icon at bounding box center [671, 234] width 8 height 9
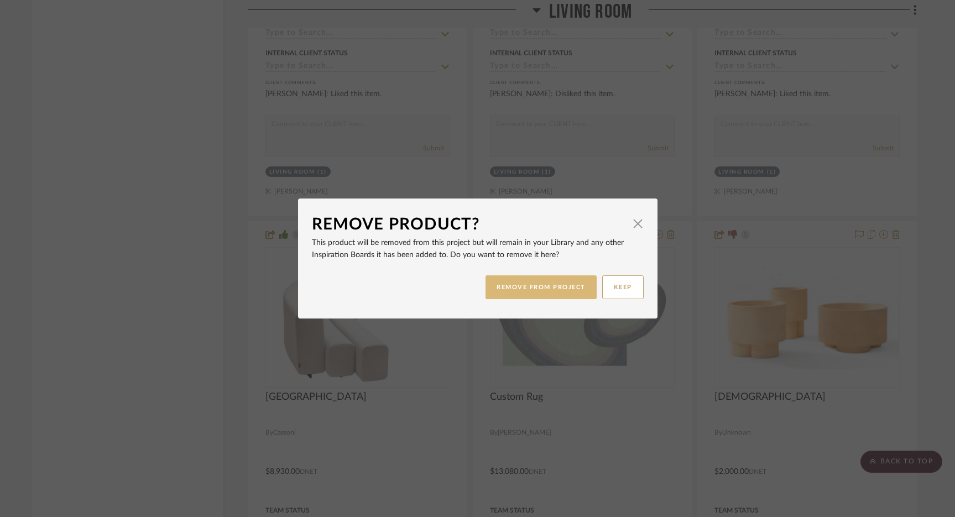
click at [524, 286] on button "REMOVE FROM PROJECT" at bounding box center [541, 288] width 111 height 24
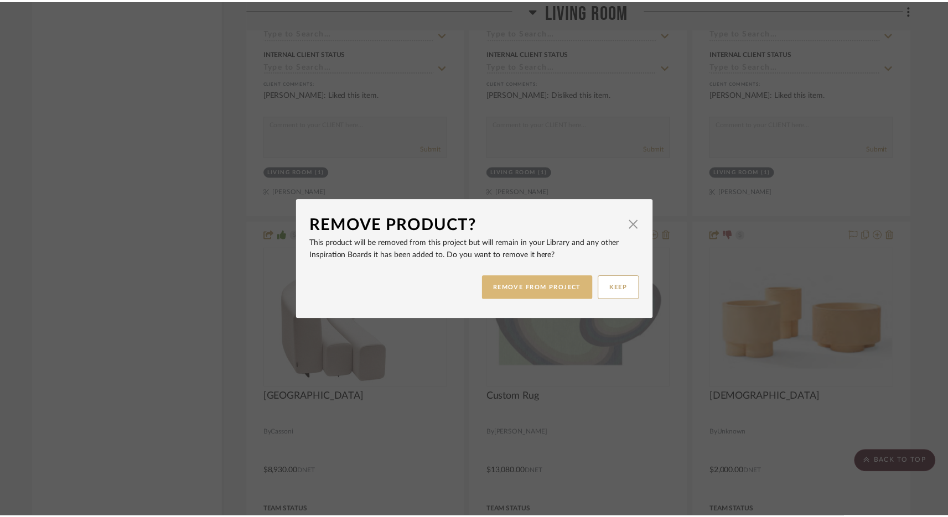
scroll to position [3711, 0]
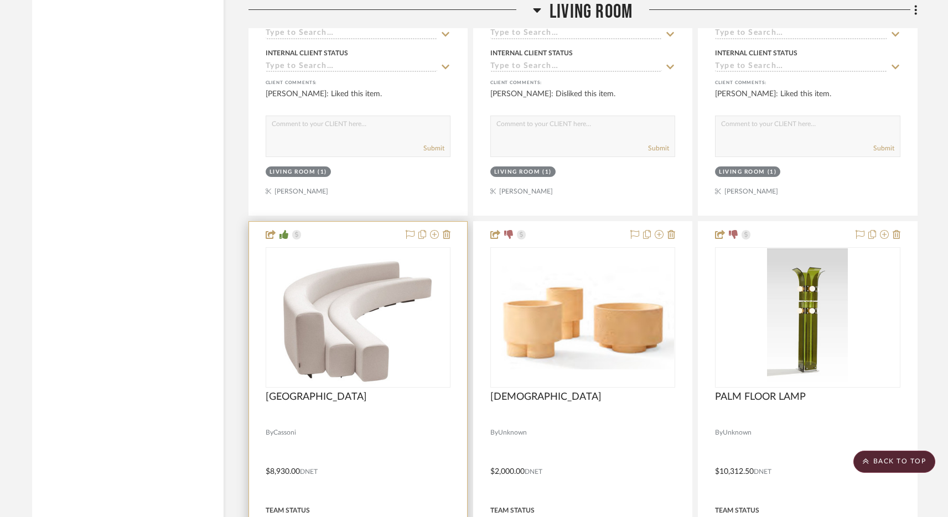
click at [451, 233] on div at bounding box center [358, 464] width 218 height 484
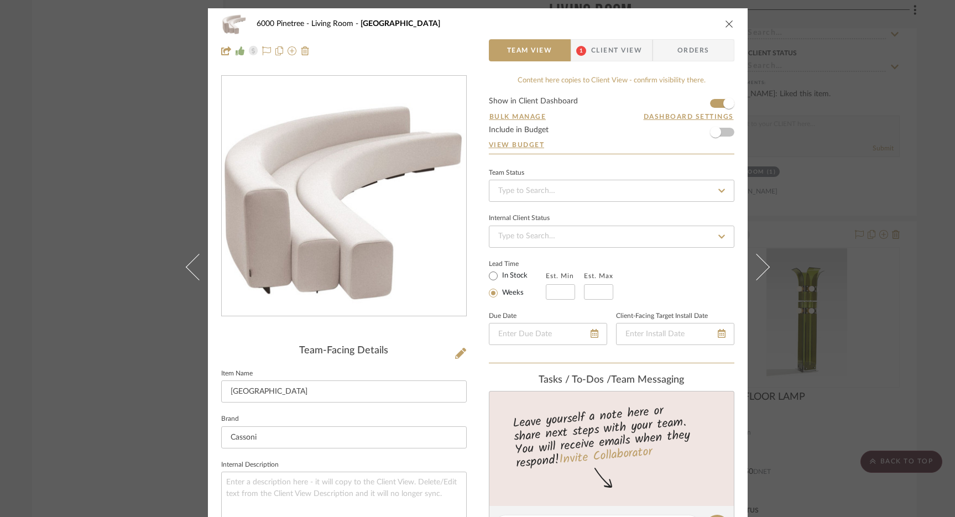
click at [725, 24] on icon "close" at bounding box center [729, 23] width 9 height 9
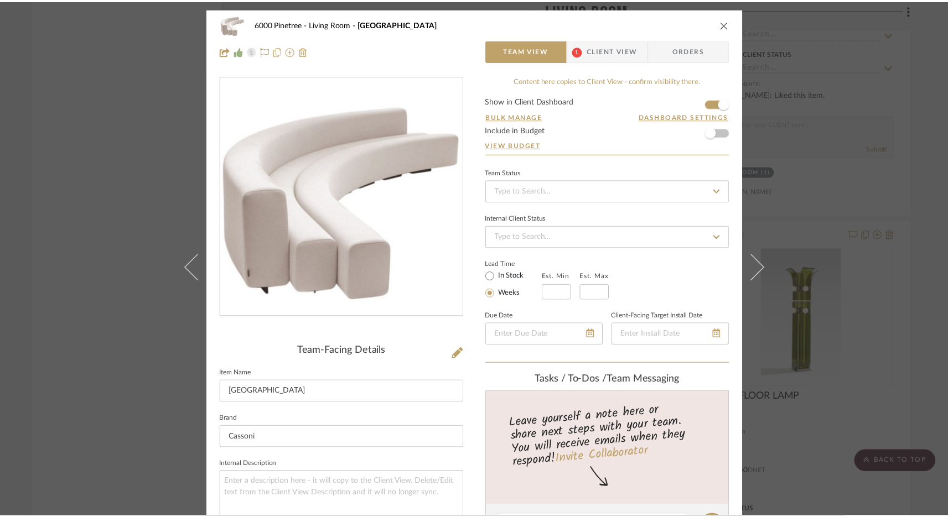
scroll to position [3711, 0]
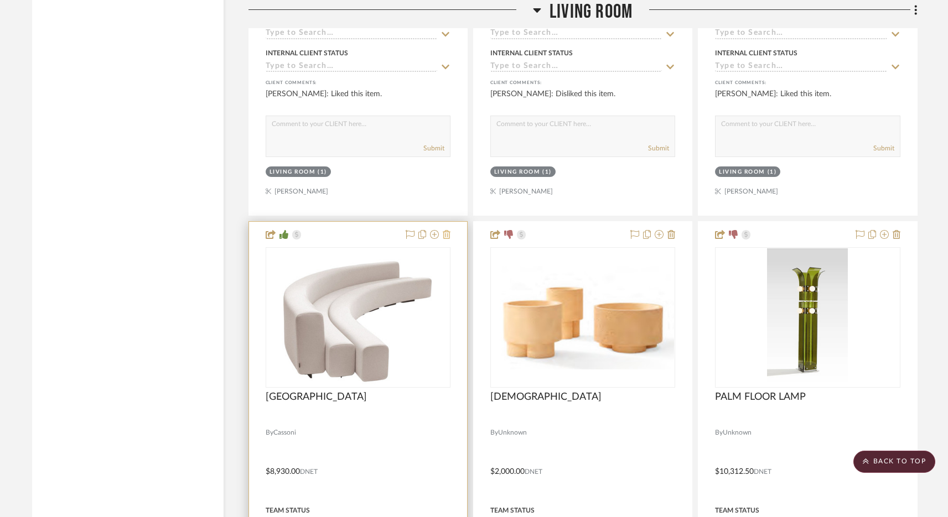
click at [445, 231] on icon at bounding box center [447, 234] width 8 height 9
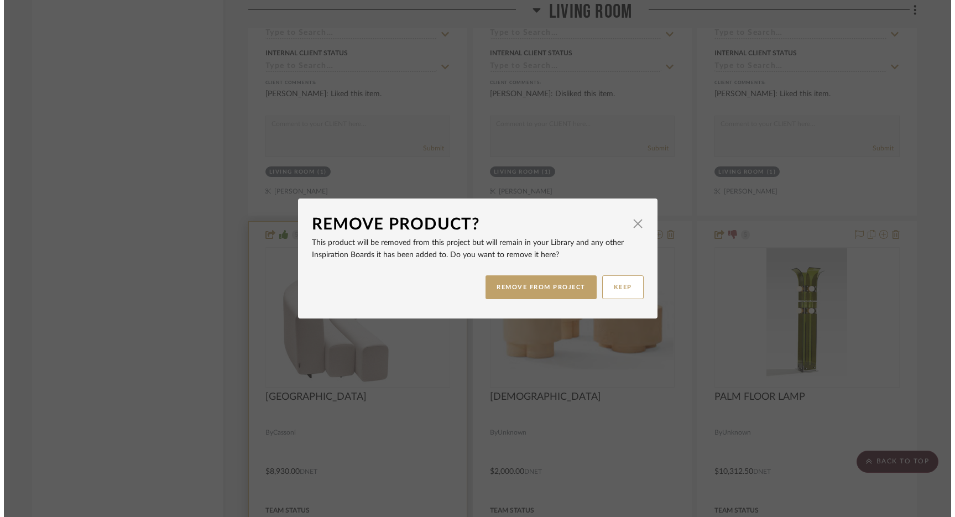
scroll to position [0, 0]
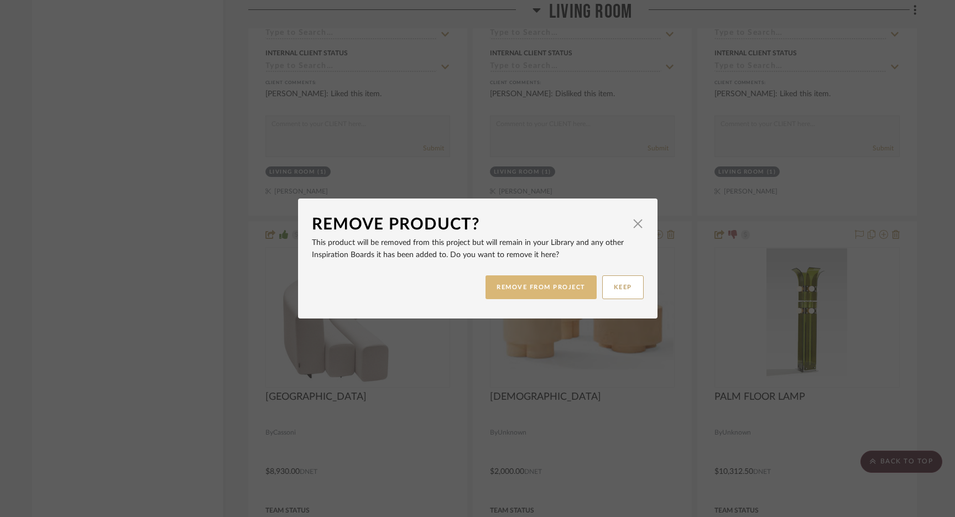
click at [513, 285] on button "REMOVE FROM PROJECT" at bounding box center [541, 288] width 111 height 24
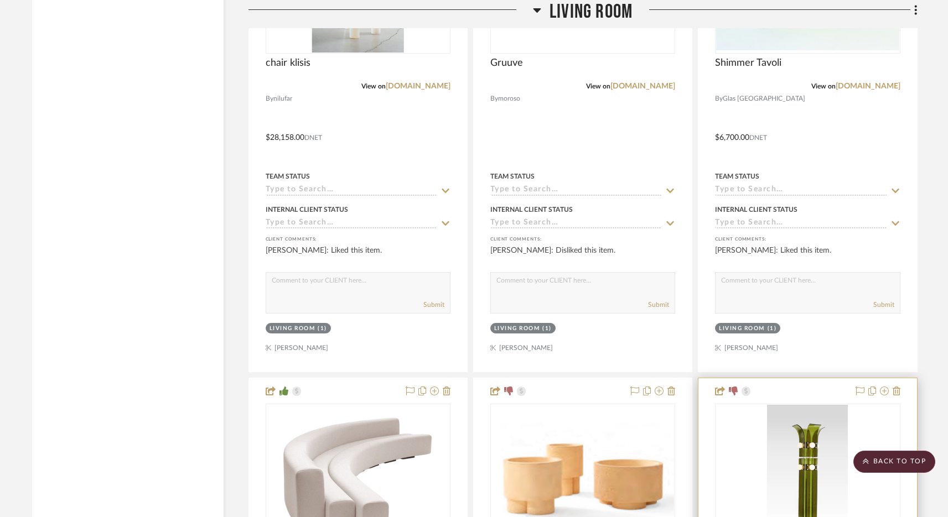
scroll to position [3358, 0]
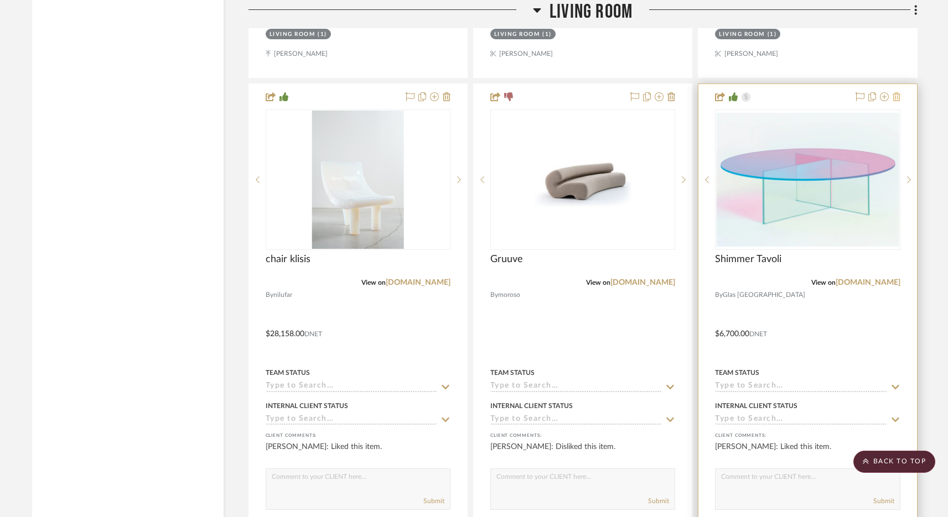
click at [899, 96] on icon at bounding box center [896, 96] width 8 height 9
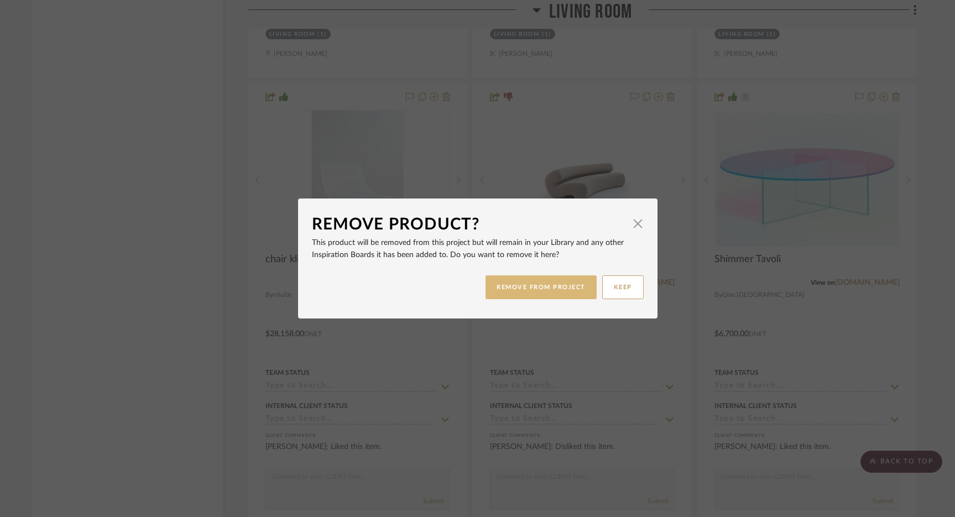
click at [558, 279] on button "REMOVE FROM PROJECT" at bounding box center [541, 288] width 111 height 24
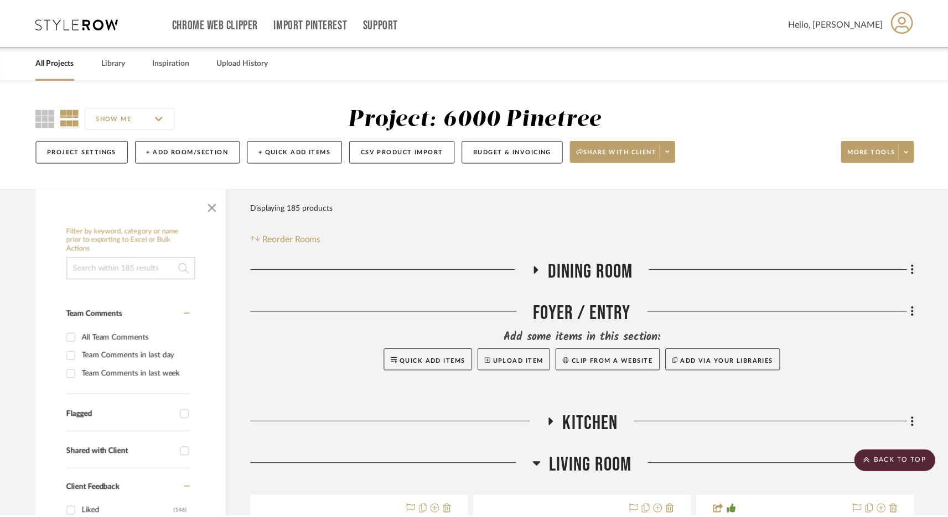
scroll to position [3358, 0]
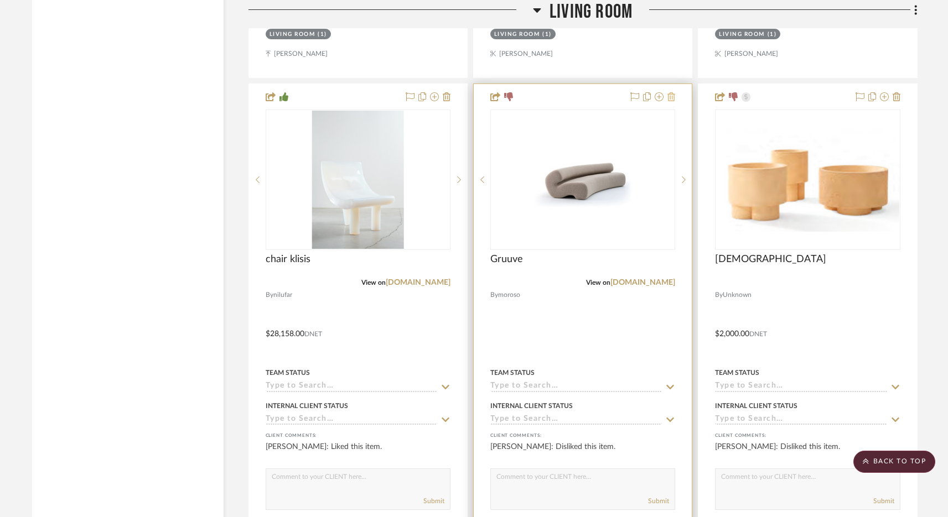
click at [672, 95] on icon at bounding box center [671, 96] width 8 height 9
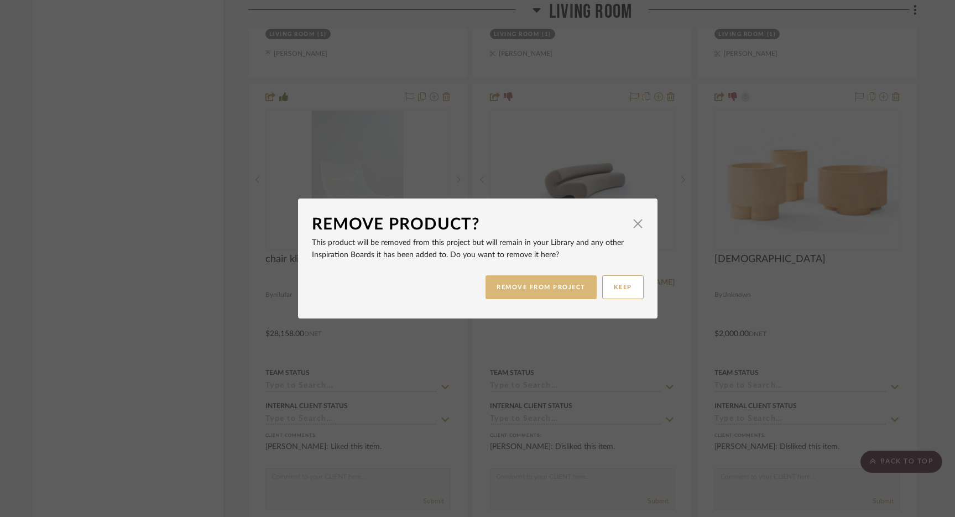
click at [568, 292] on button "REMOVE FROM PROJECT" at bounding box center [541, 288] width 111 height 24
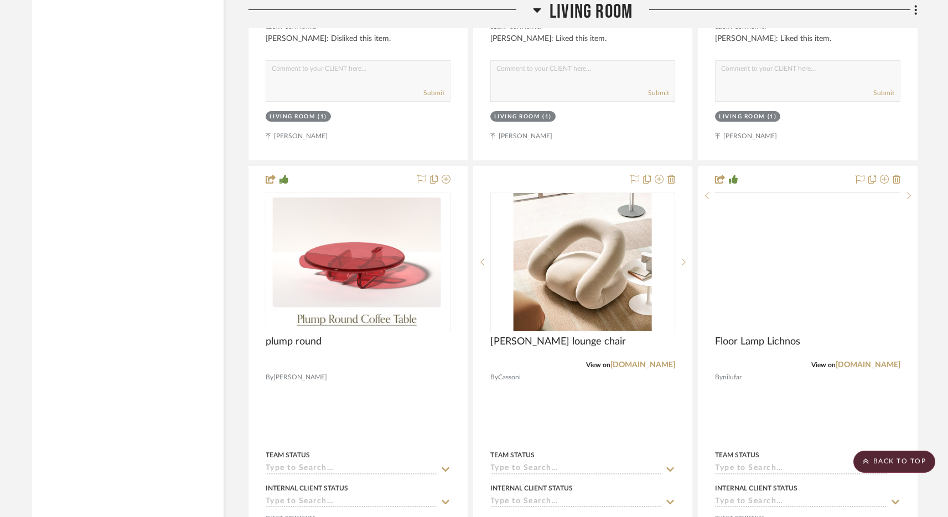
scroll to position [2719, 0]
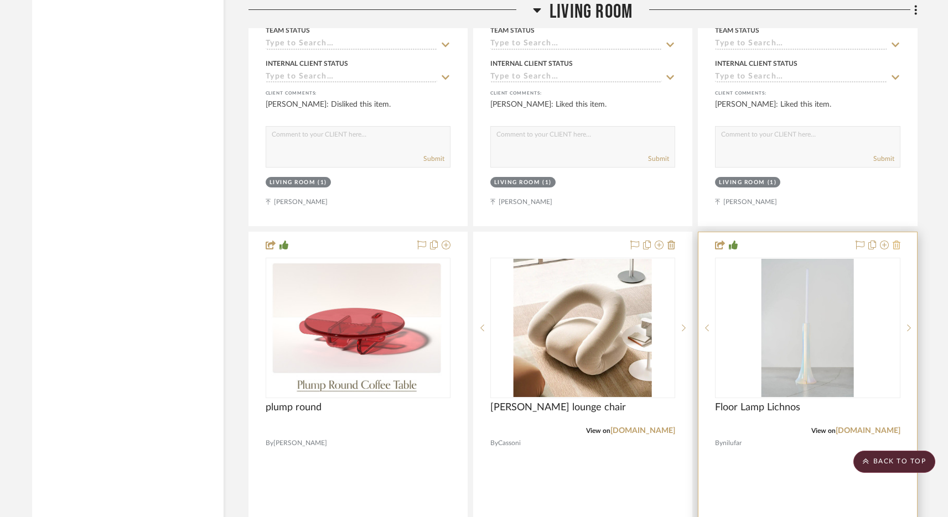
click at [895, 244] on icon at bounding box center [896, 245] width 8 height 9
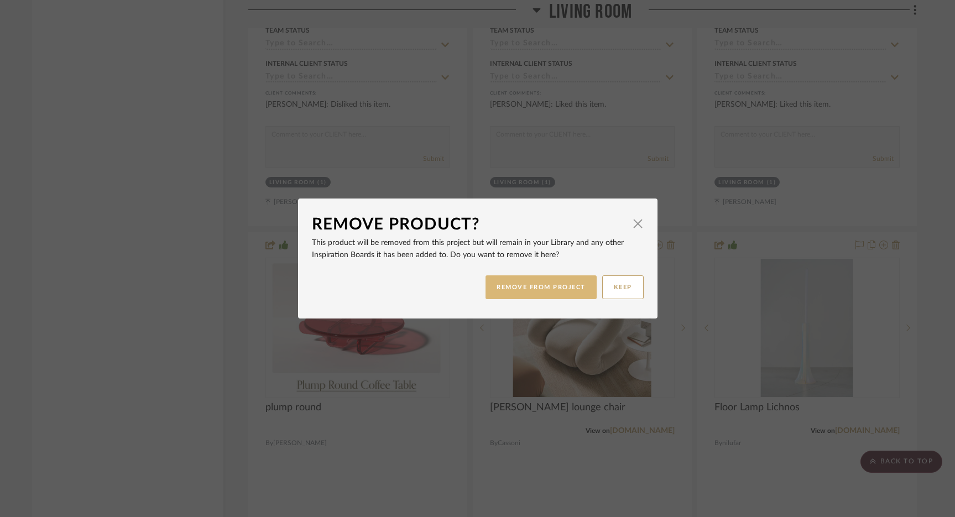
click at [526, 287] on button "REMOVE FROM PROJECT" at bounding box center [541, 288] width 111 height 24
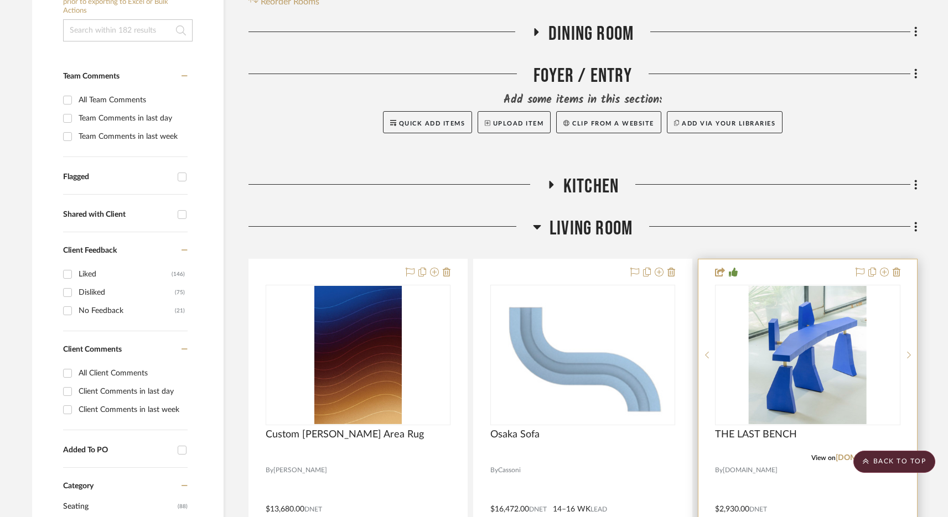
scroll to position [56, 0]
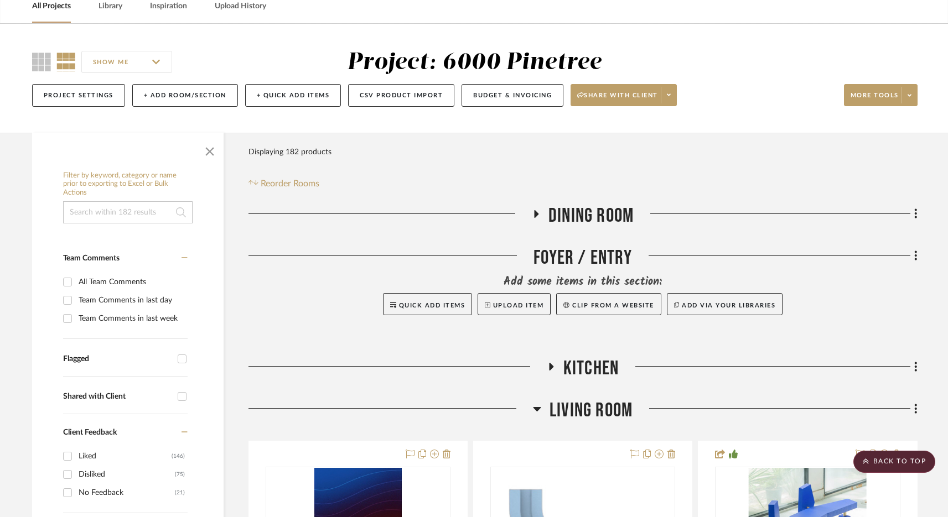
click at [565, 413] on span "Living Room" at bounding box center [590, 411] width 83 height 24
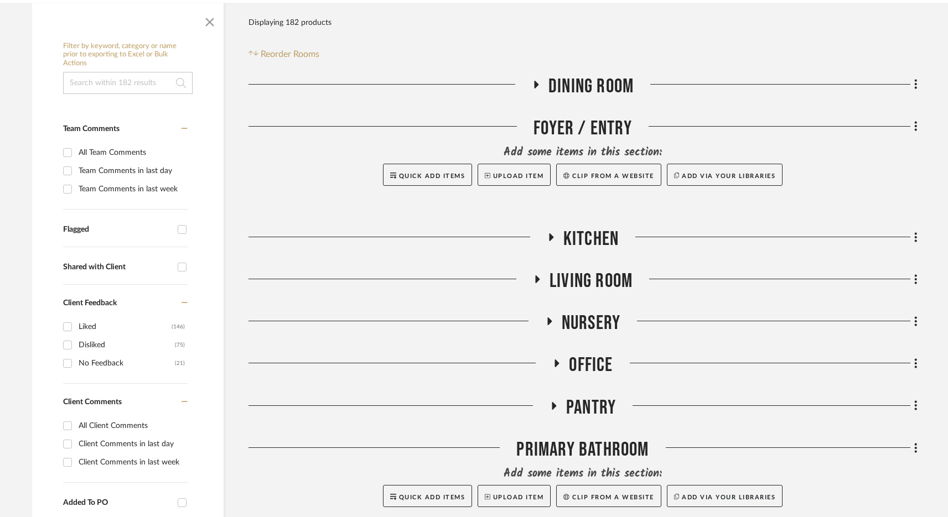
scroll to position [240, 0]
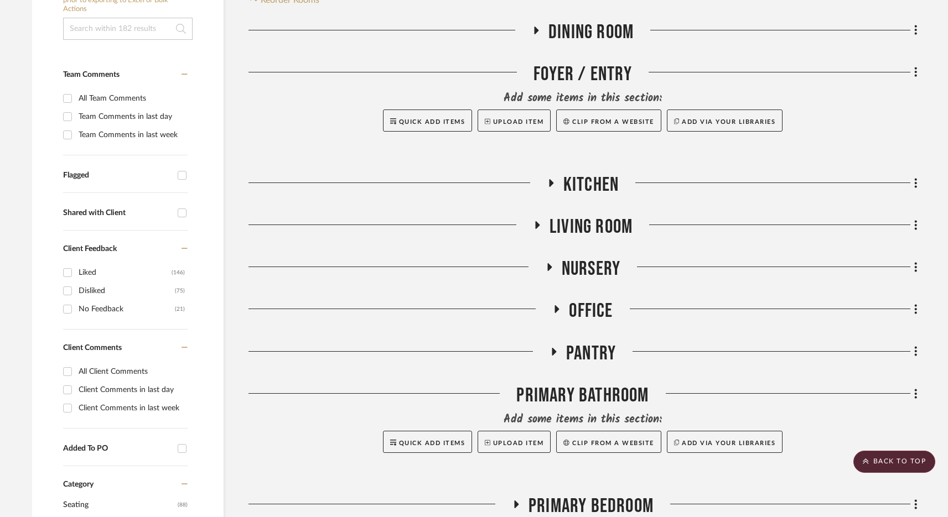
click at [582, 266] on span "Nursery" at bounding box center [591, 269] width 59 height 24
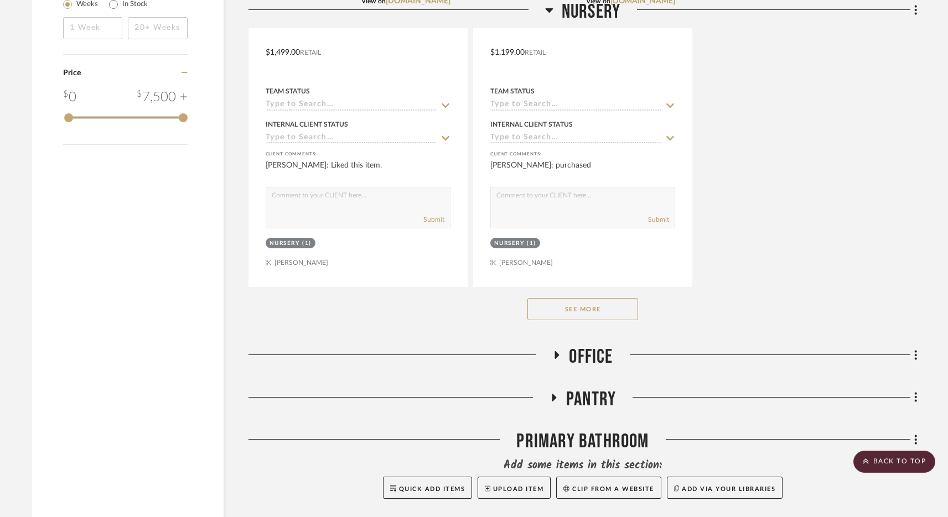
scroll to position [1874, 0]
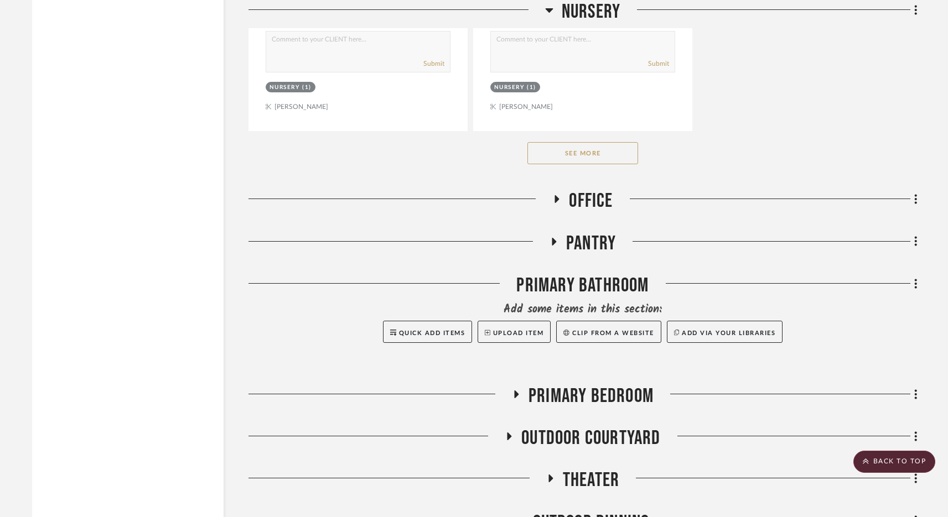
click at [580, 158] on button "See More" at bounding box center [582, 153] width 111 height 22
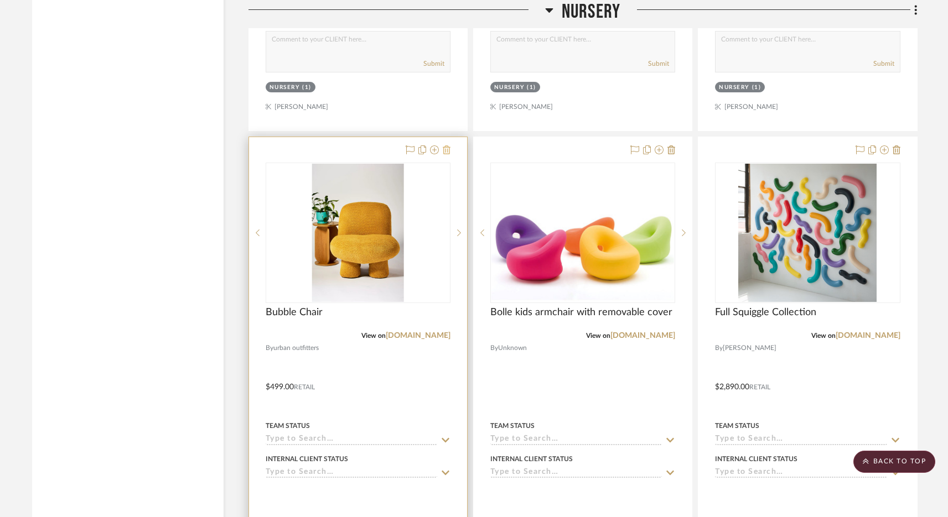
click at [444, 153] on icon at bounding box center [447, 150] width 8 height 9
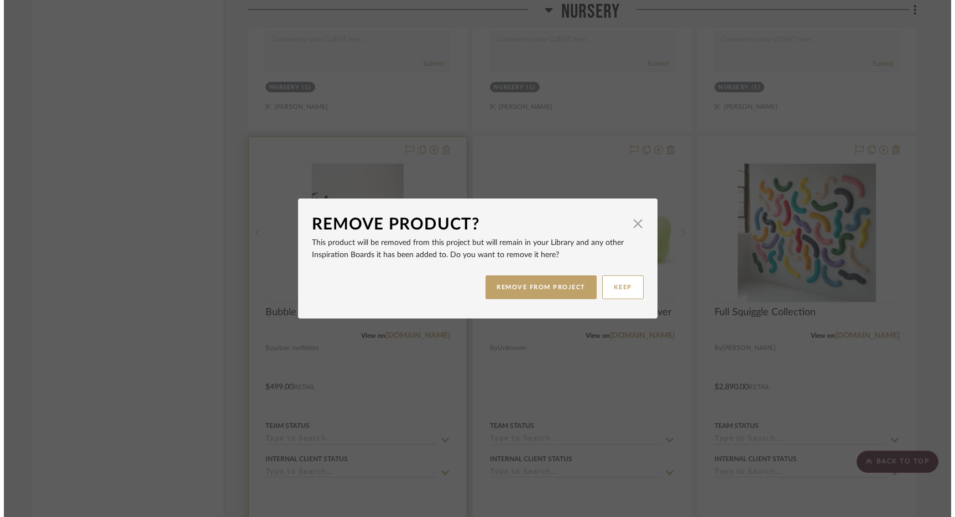
scroll to position [0, 0]
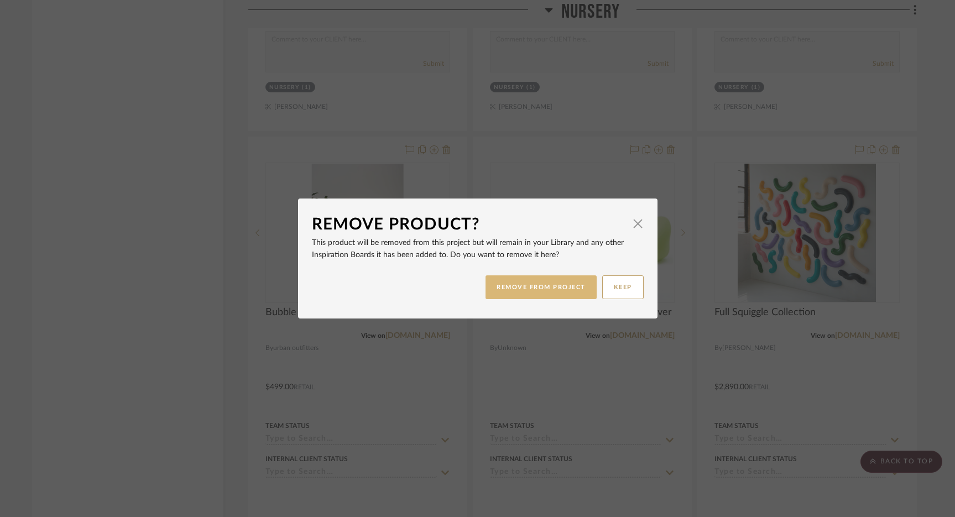
click at [520, 283] on button "REMOVE FROM PROJECT" at bounding box center [541, 288] width 111 height 24
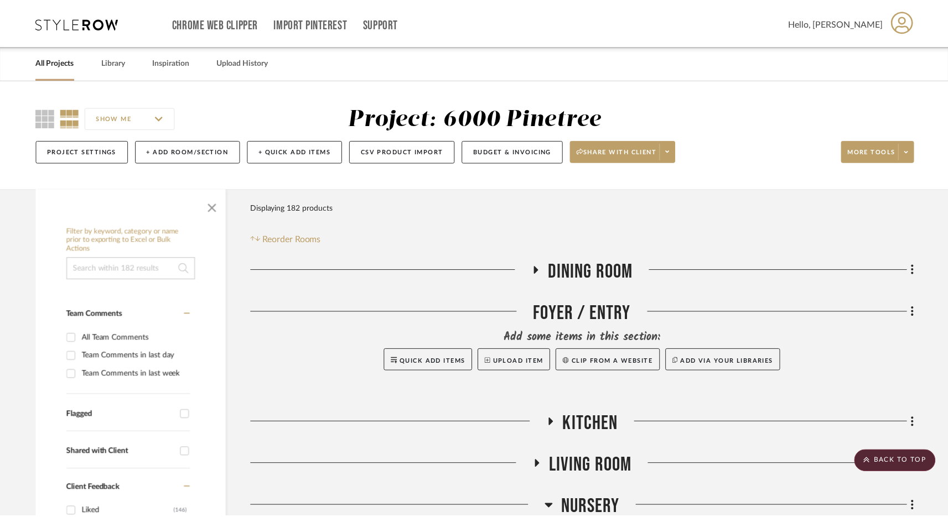
scroll to position [1874, 0]
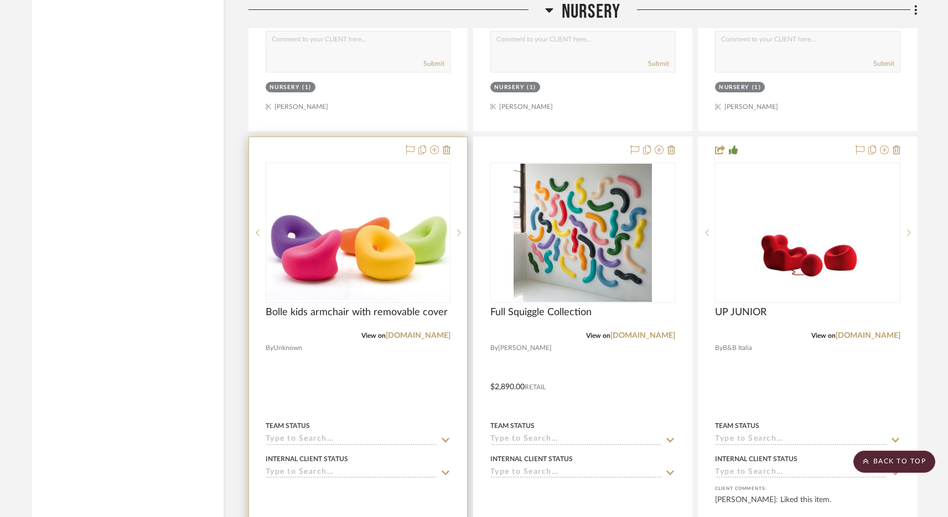
click at [453, 146] on div at bounding box center [358, 379] width 218 height 484
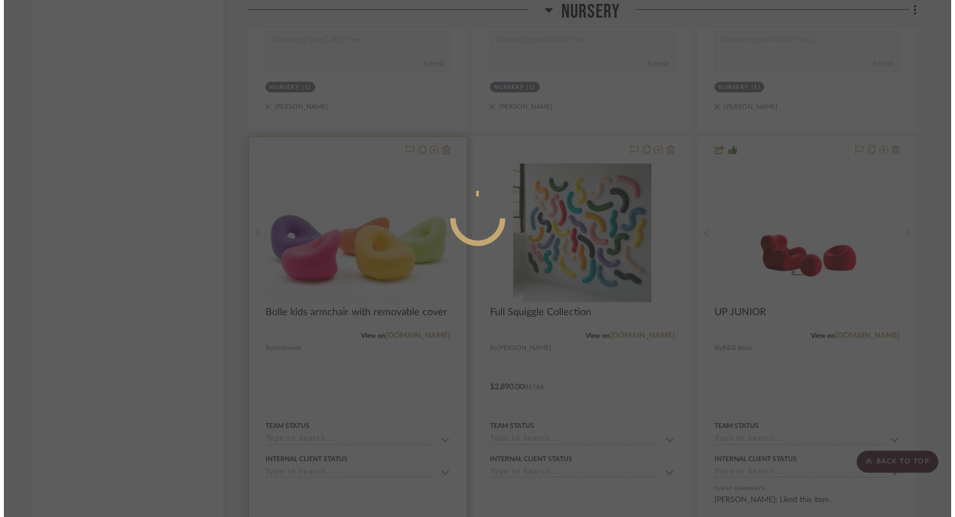
scroll to position [0, 0]
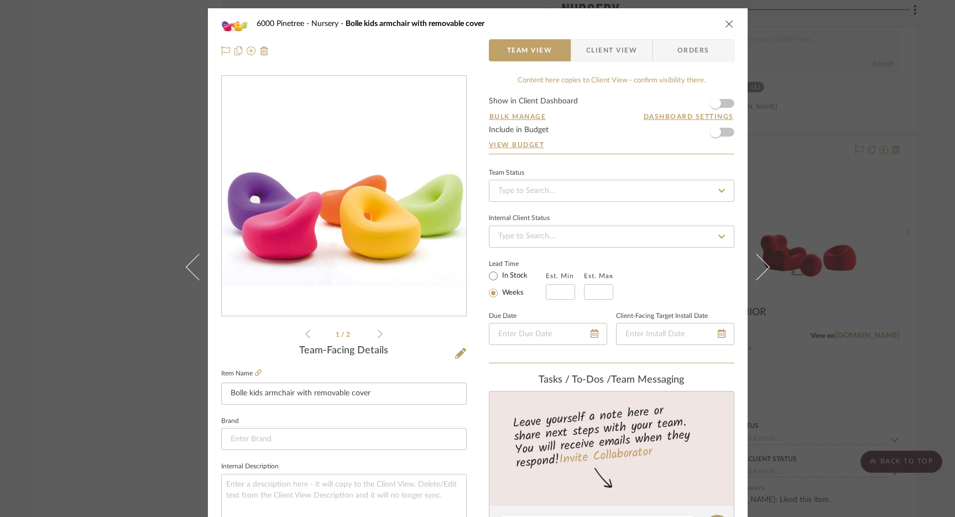
click at [728, 23] on icon "close" at bounding box center [729, 23] width 9 height 9
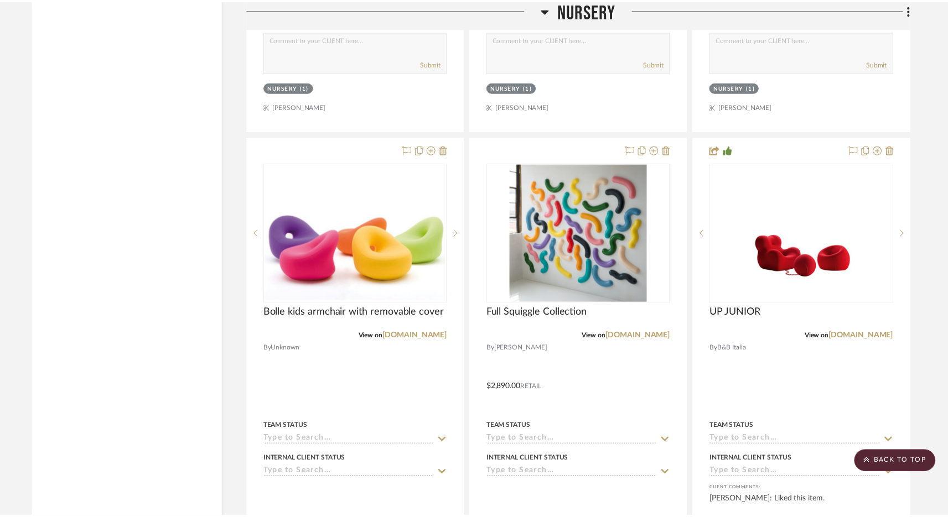
scroll to position [1874, 0]
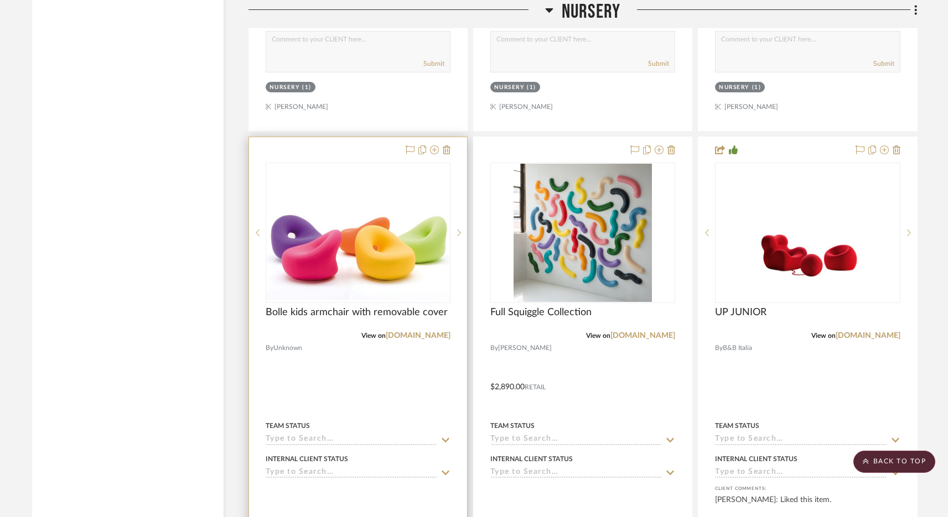
click at [442, 149] on div at bounding box center [426, 150] width 49 height 13
click at [449, 152] on icon at bounding box center [447, 150] width 8 height 9
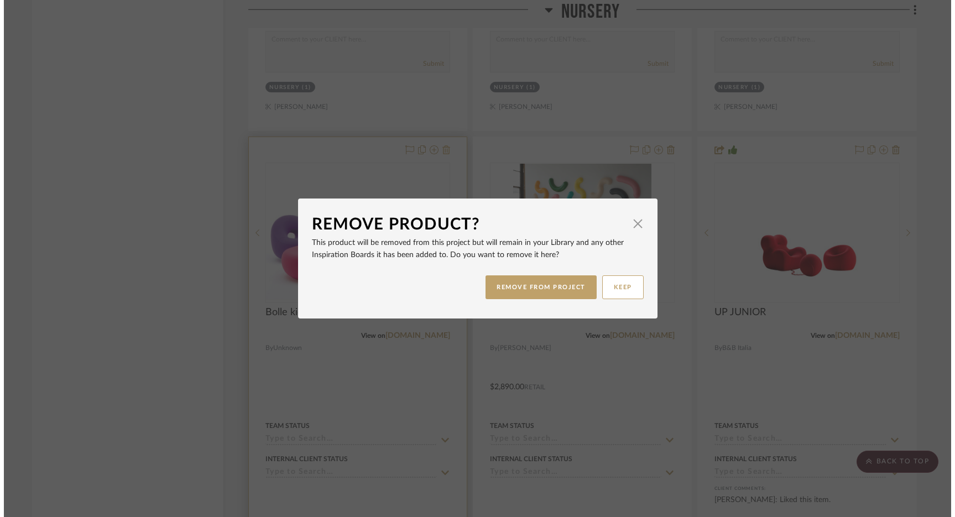
scroll to position [0, 0]
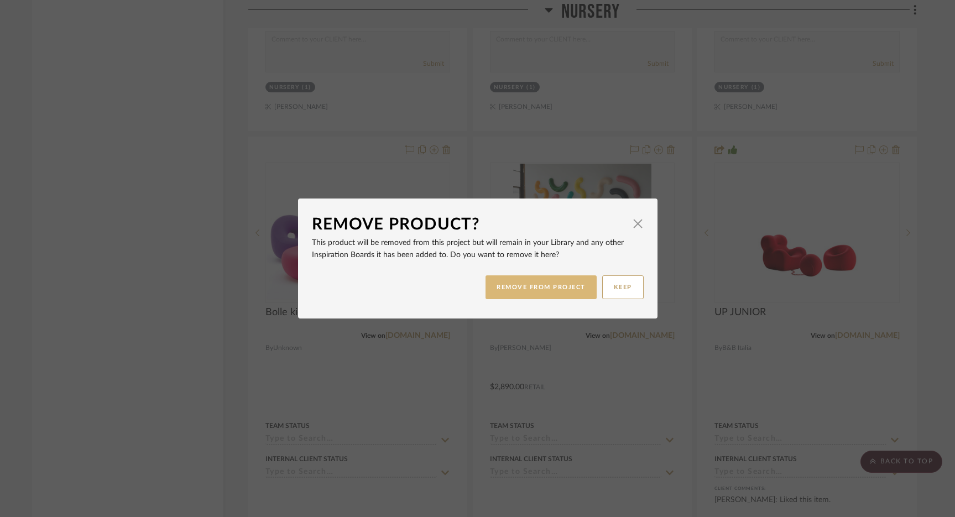
click at [549, 284] on button "REMOVE FROM PROJECT" at bounding box center [541, 288] width 111 height 24
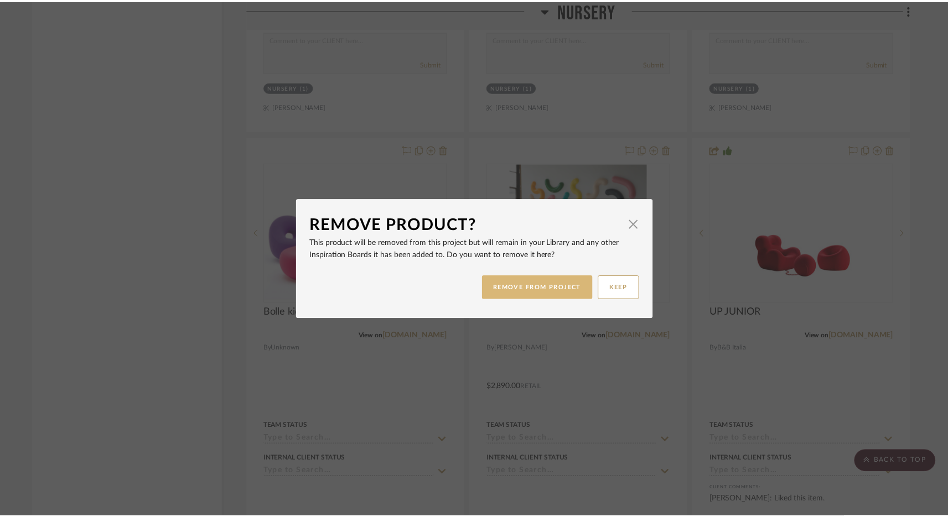
scroll to position [1874, 0]
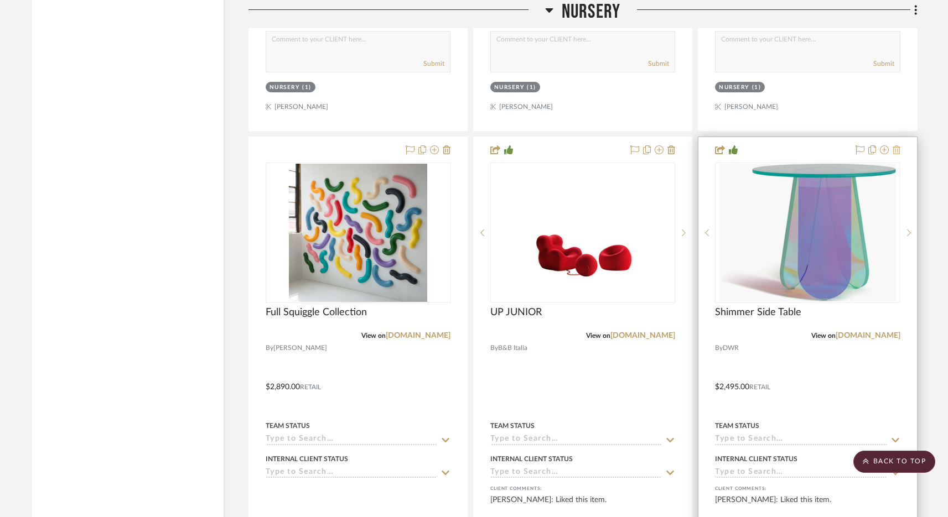
click at [898, 149] on icon at bounding box center [896, 150] width 8 height 9
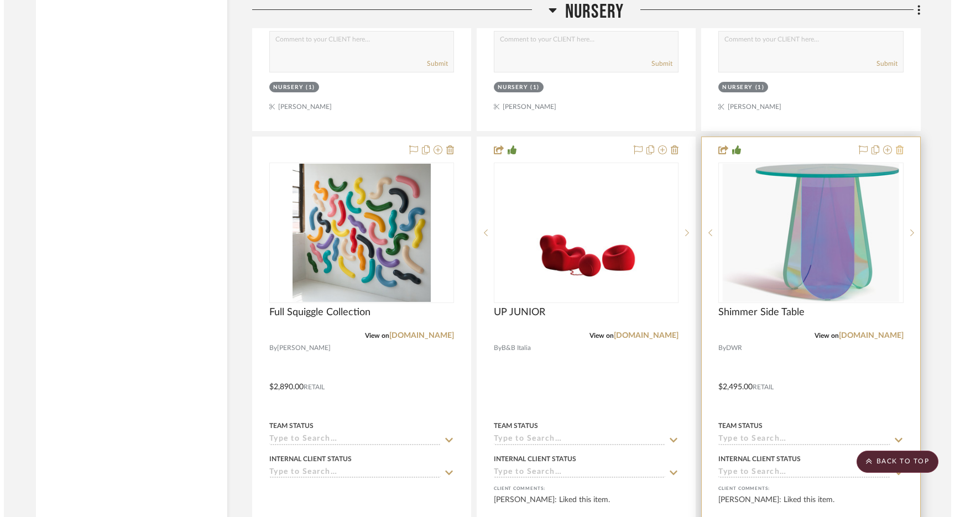
scroll to position [0, 0]
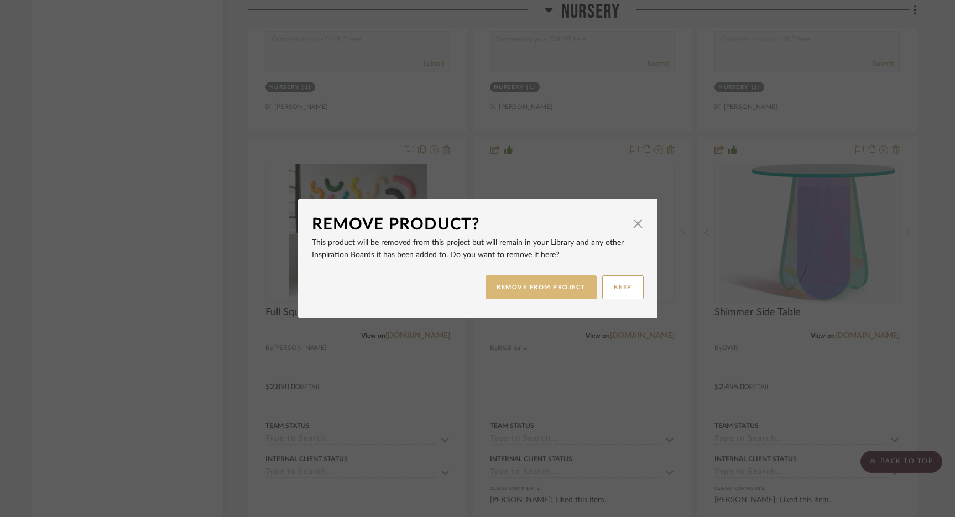
click at [533, 289] on button "REMOVE FROM PROJECT" at bounding box center [541, 288] width 111 height 24
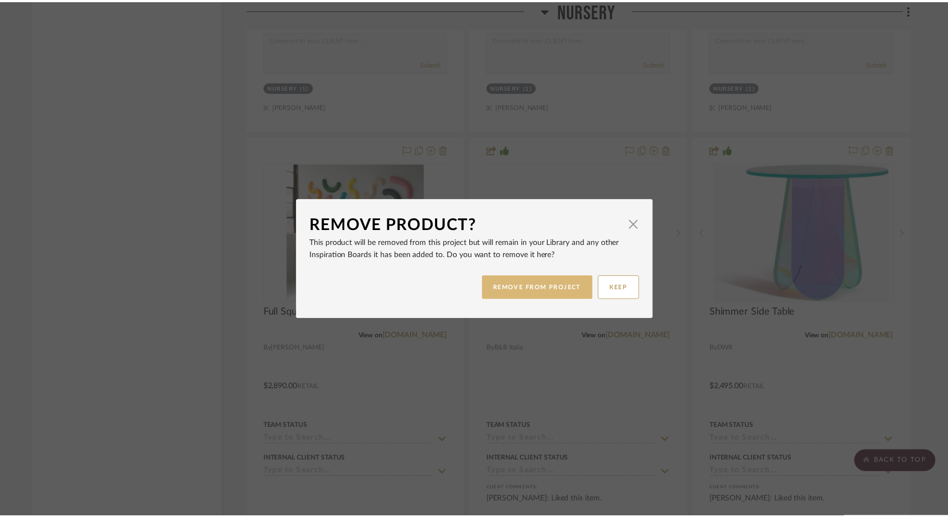
scroll to position [1874, 0]
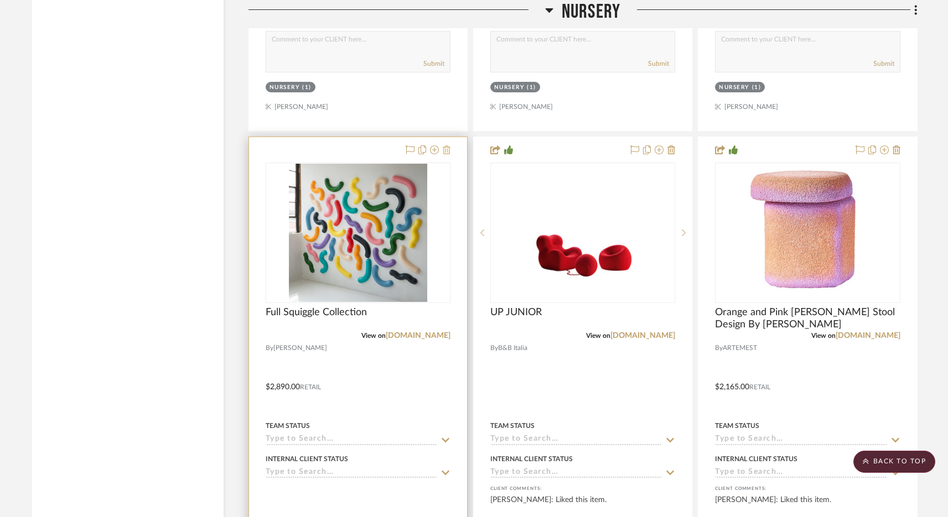
click at [449, 148] on icon at bounding box center [447, 150] width 8 height 9
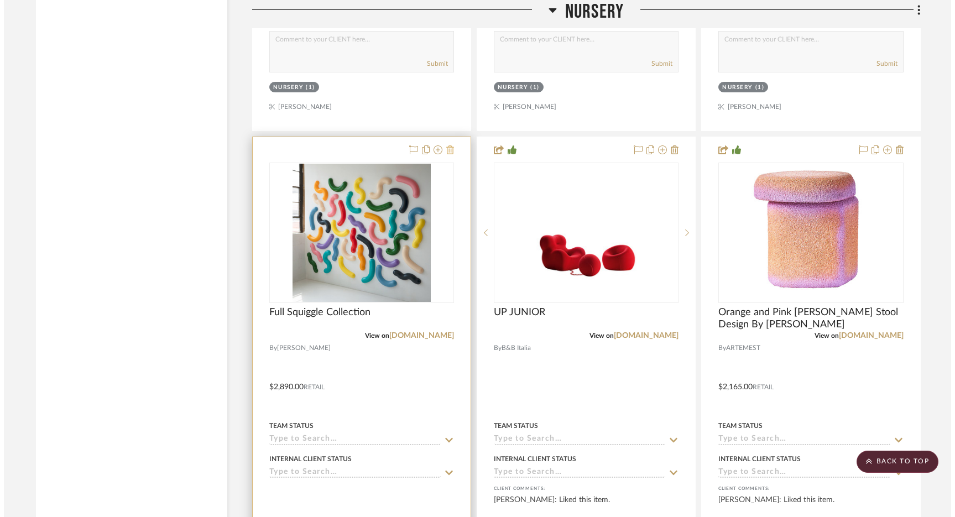
scroll to position [0, 0]
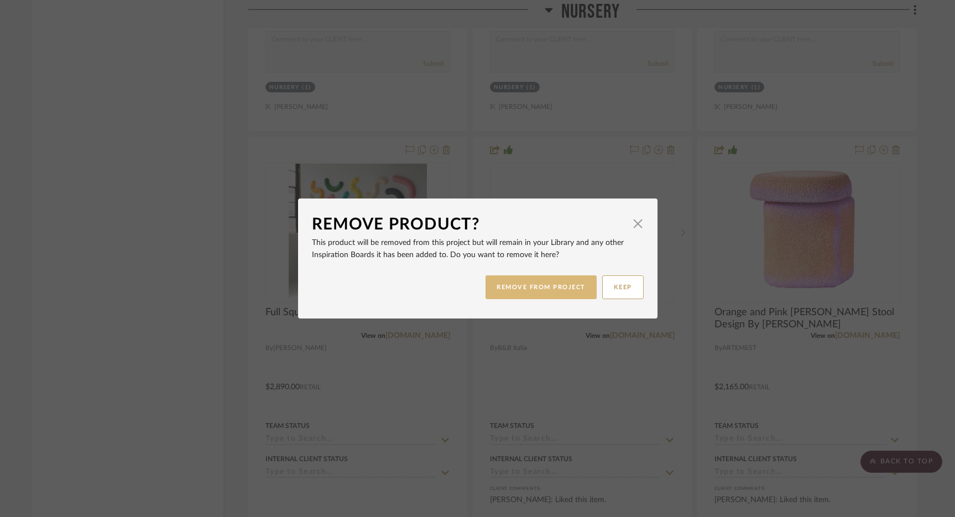
click at [561, 294] on button "REMOVE FROM PROJECT" at bounding box center [541, 288] width 111 height 24
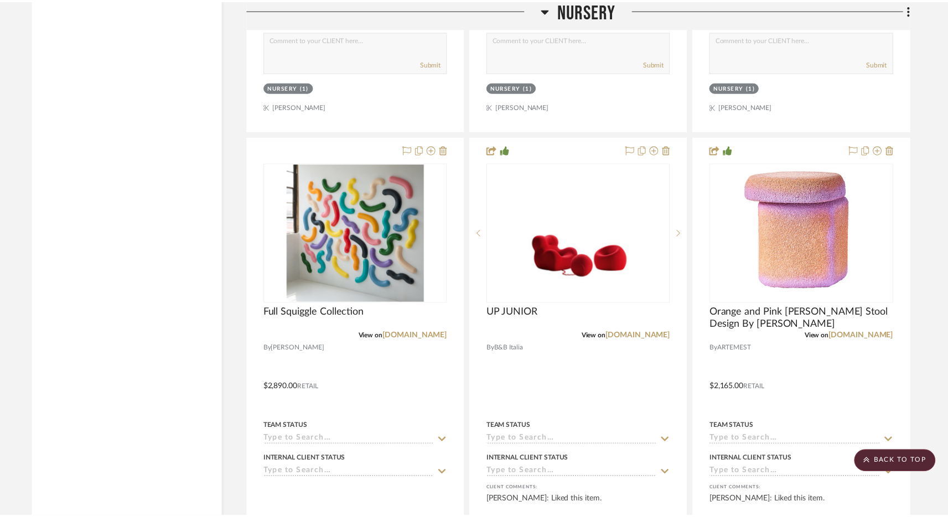
scroll to position [1874, 0]
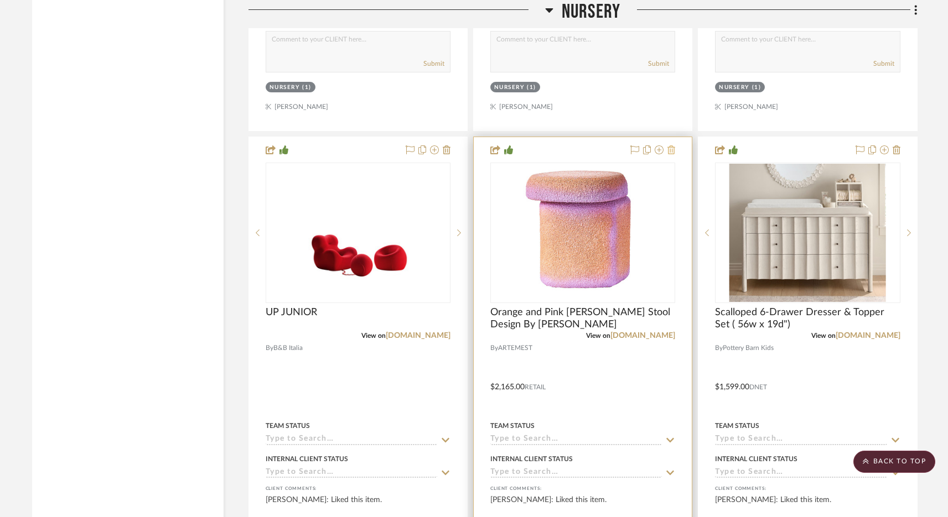
click at [673, 147] on icon at bounding box center [671, 150] width 8 height 9
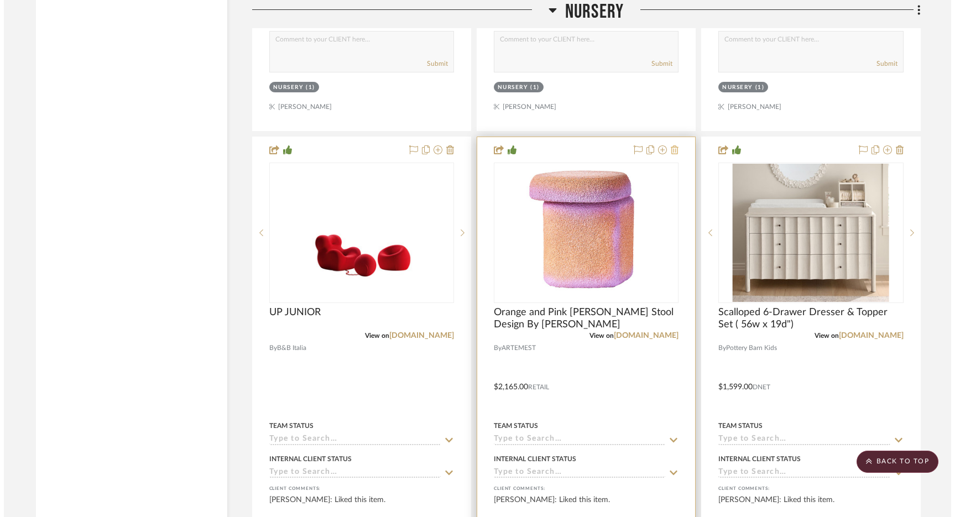
scroll to position [0, 0]
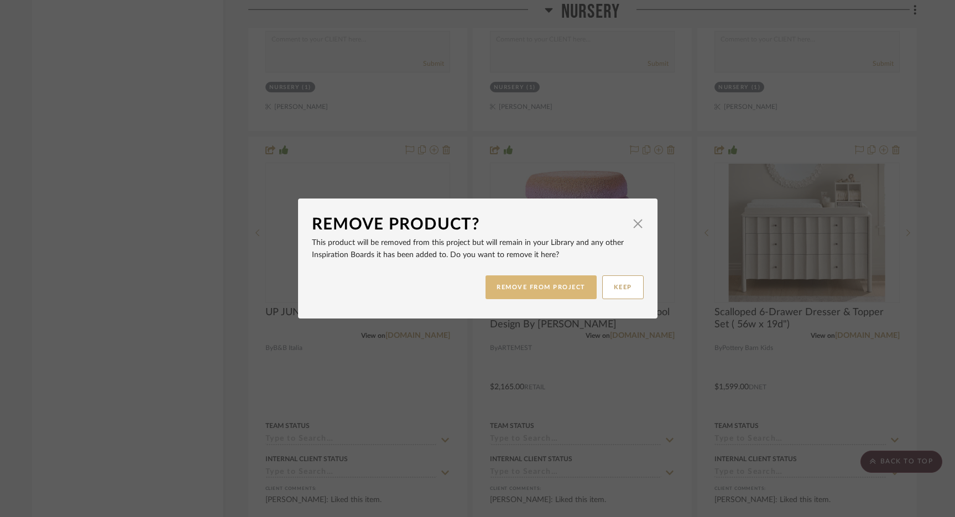
click at [567, 289] on button "REMOVE FROM PROJECT" at bounding box center [541, 288] width 111 height 24
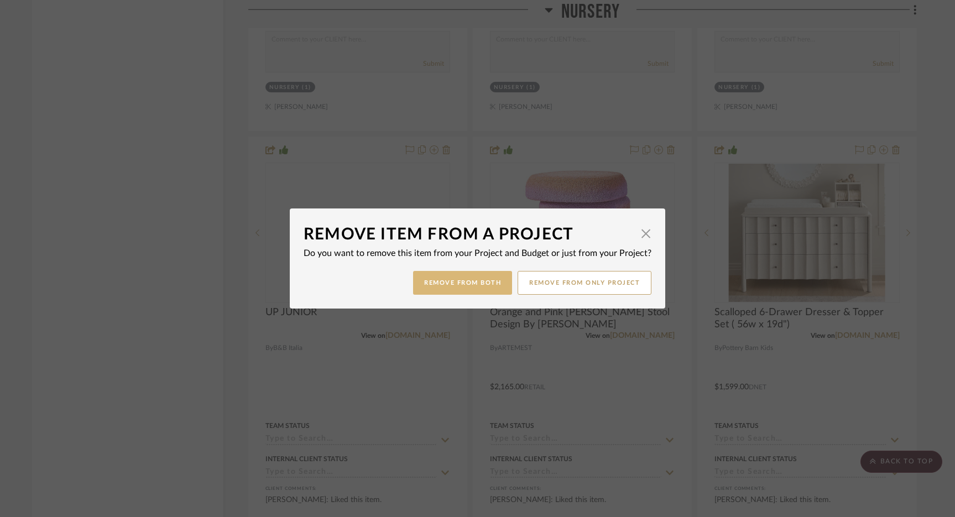
click at [440, 287] on button "Remove from Both" at bounding box center [462, 283] width 99 height 24
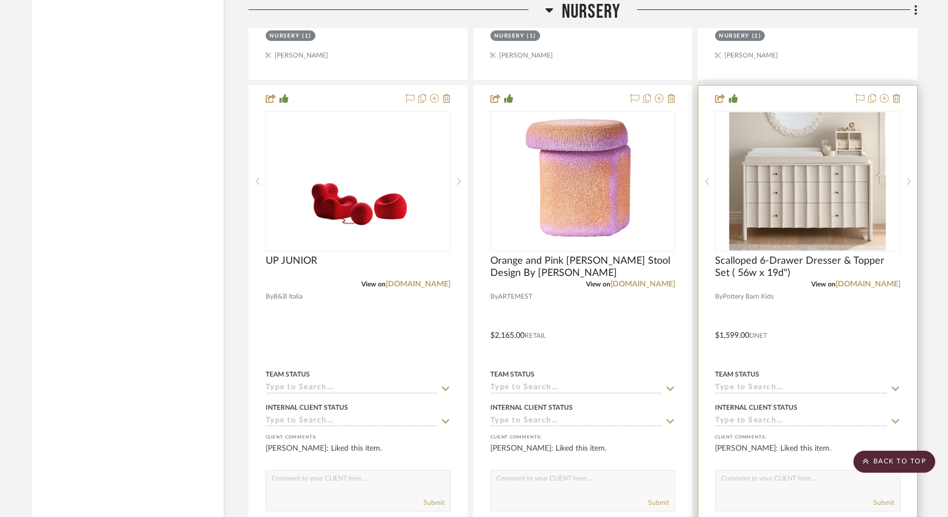
scroll to position [1930, 0]
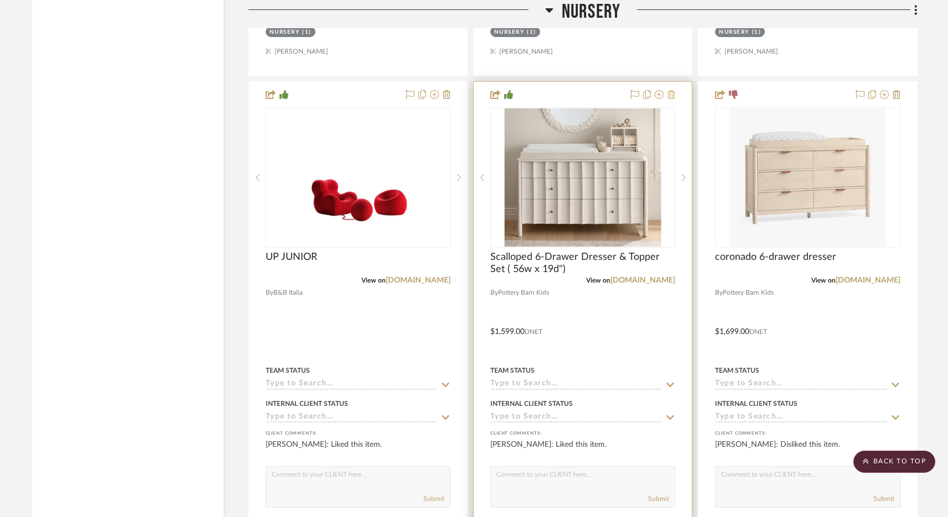
click at [673, 94] on icon at bounding box center [671, 94] width 8 height 9
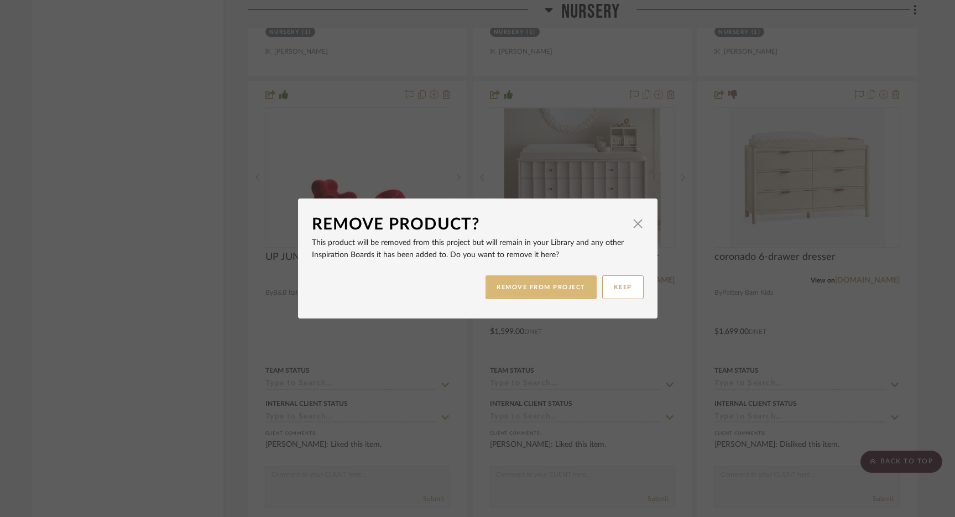
click at [508, 289] on button "REMOVE FROM PROJECT" at bounding box center [541, 288] width 111 height 24
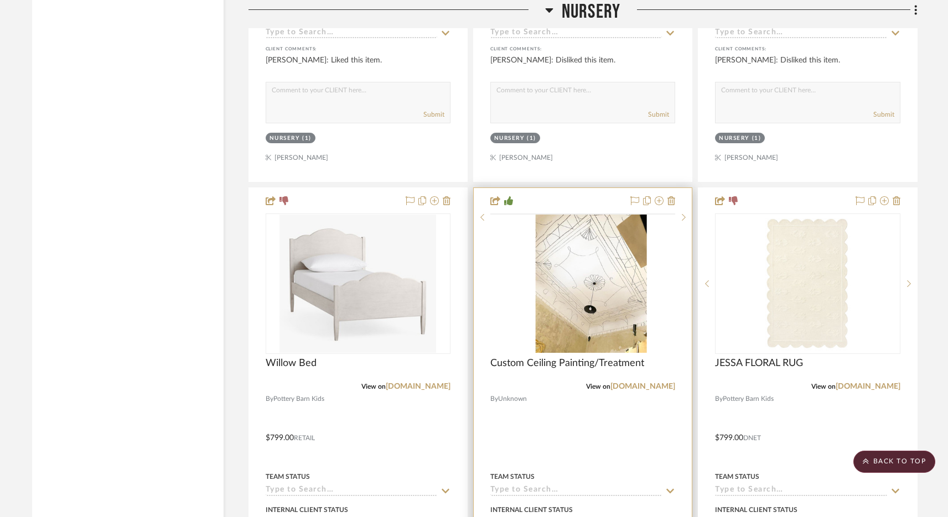
scroll to position [2326, 0]
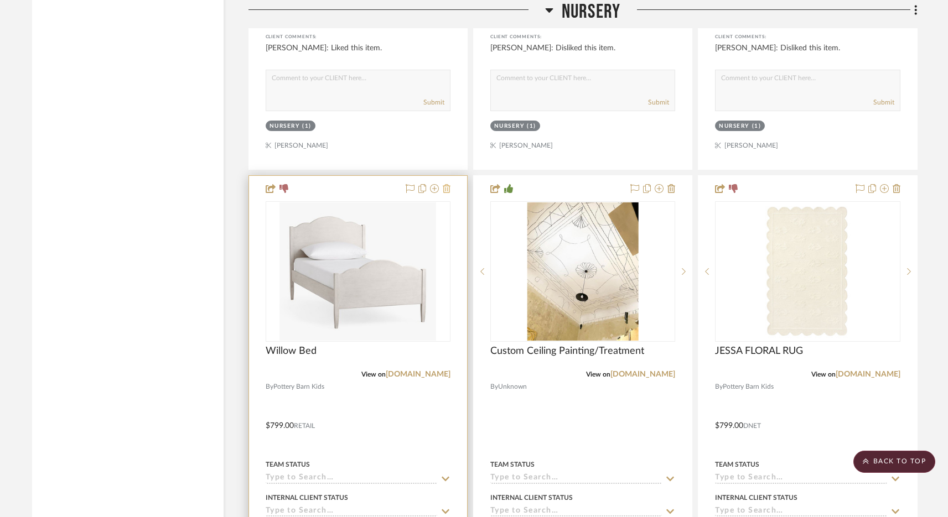
click at [445, 185] on fa-icon at bounding box center [447, 189] width 8 height 9
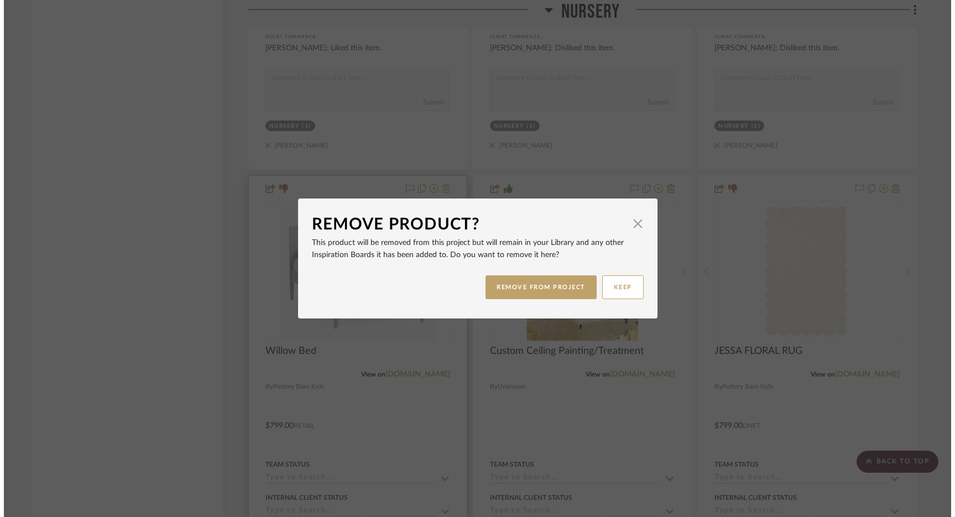
scroll to position [0, 0]
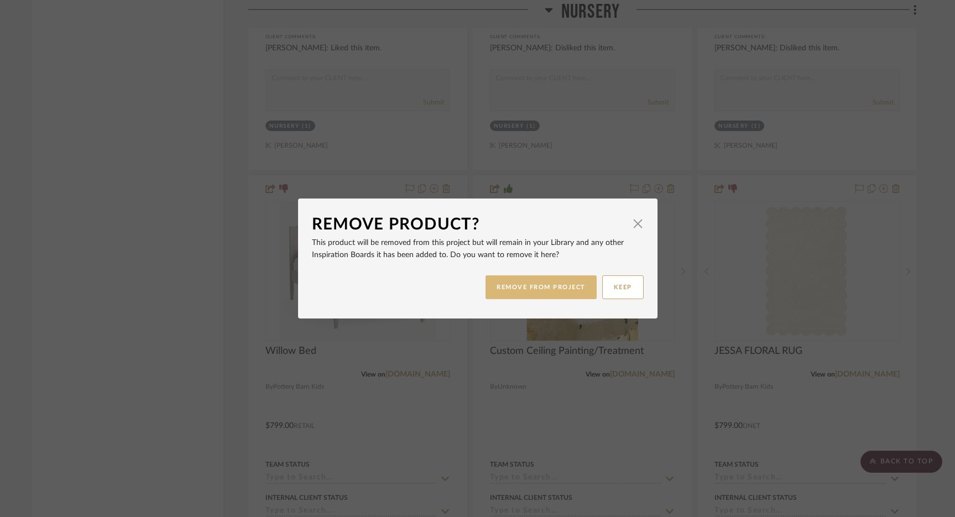
click at [543, 287] on button "REMOVE FROM PROJECT" at bounding box center [541, 288] width 111 height 24
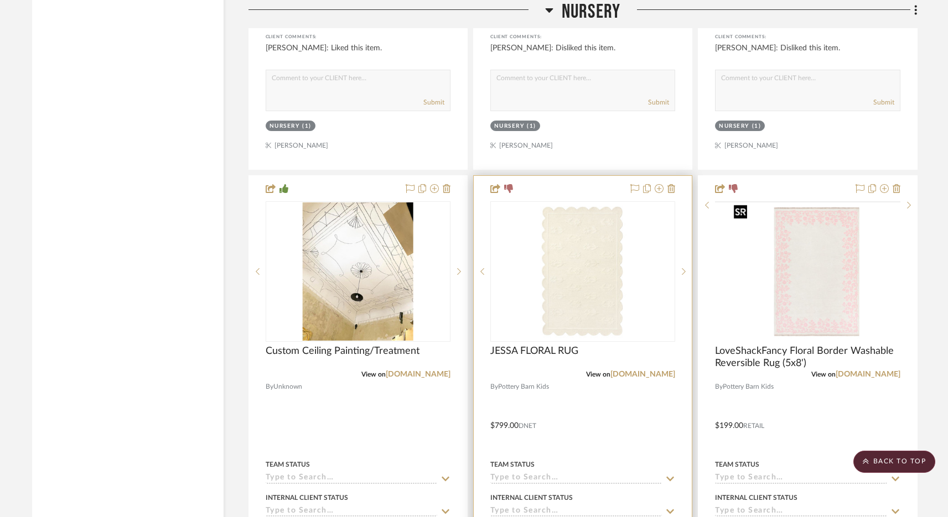
scroll to position [2376, 0]
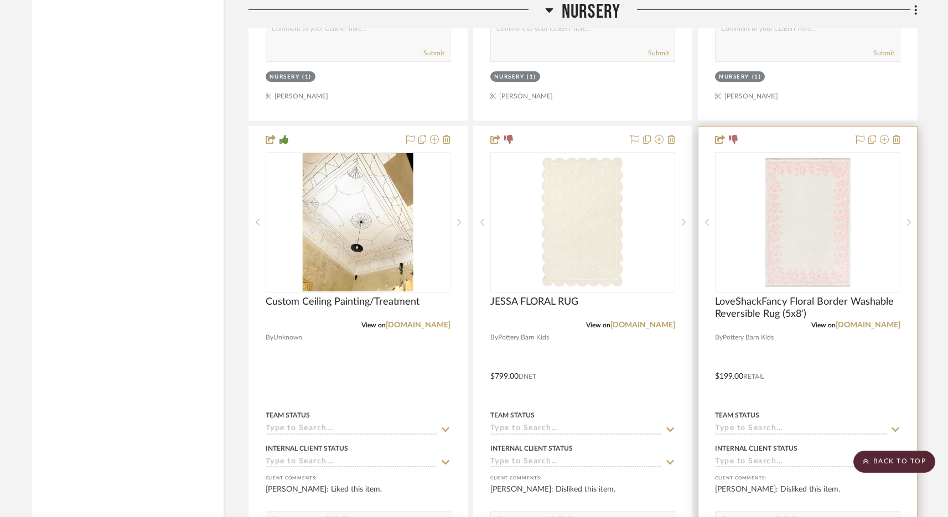
click at [900, 136] on div at bounding box center [807, 369] width 218 height 484
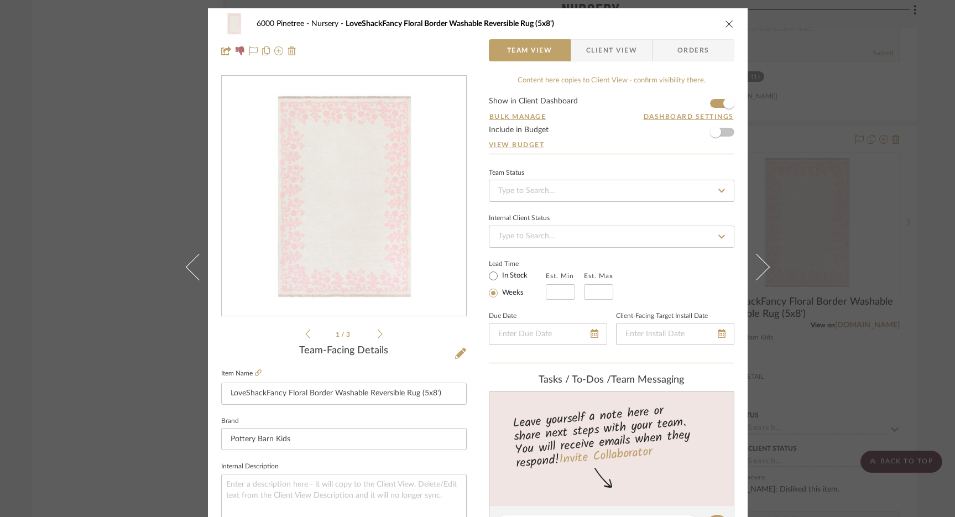
click at [725, 19] on button "close" at bounding box center [730, 24] width 10 height 10
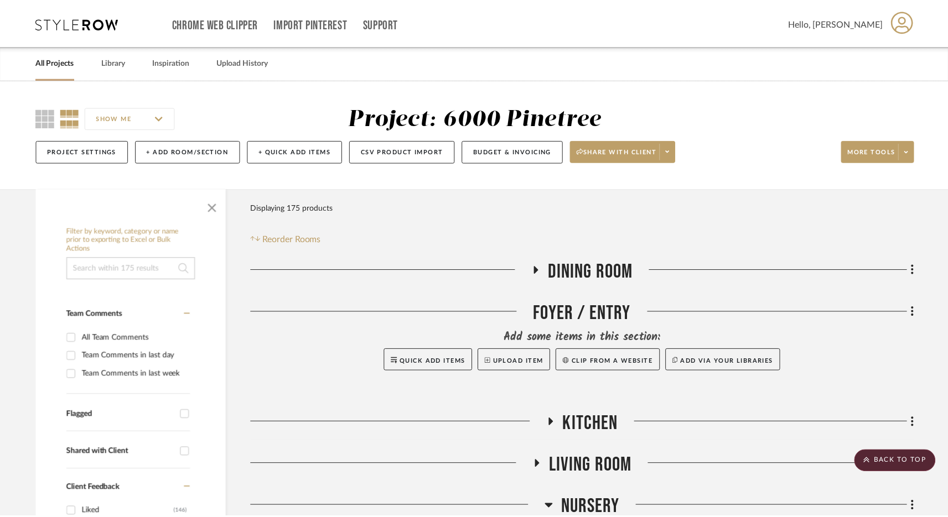
scroll to position [2376, 0]
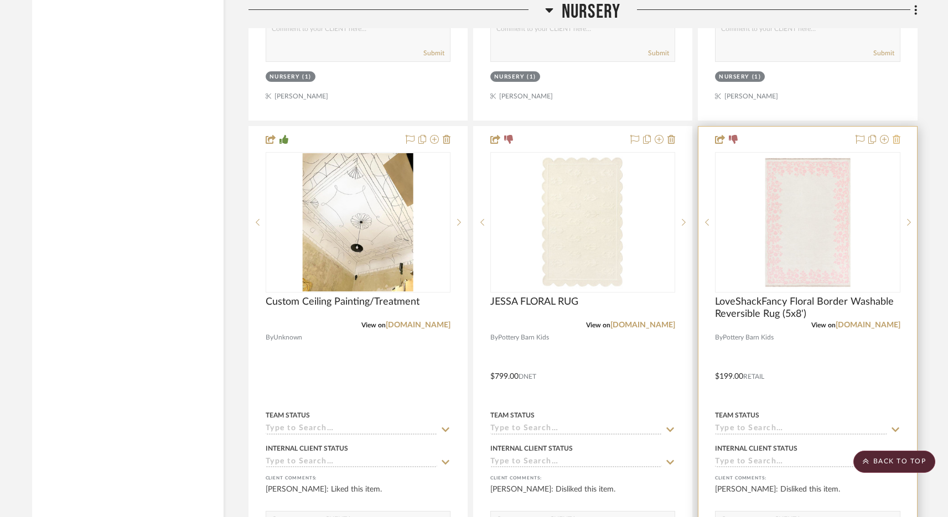
click at [898, 138] on icon at bounding box center [896, 139] width 8 height 9
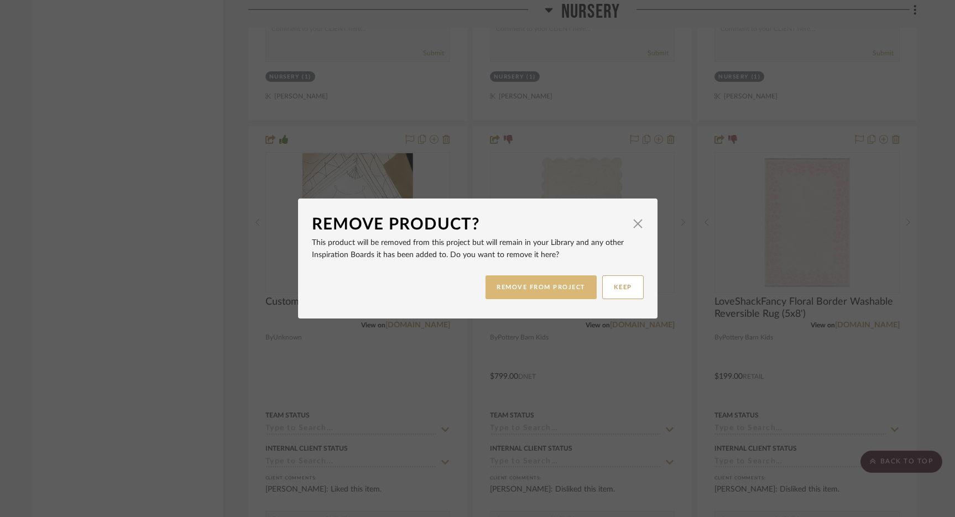
click at [551, 283] on button "REMOVE FROM PROJECT" at bounding box center [541, 288] width 111 height 24
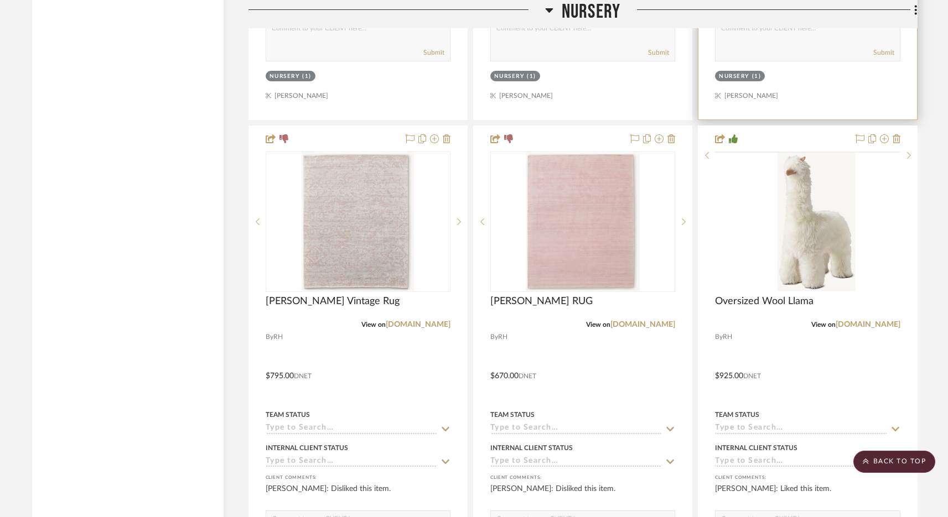
scroll to position [2922, 0]
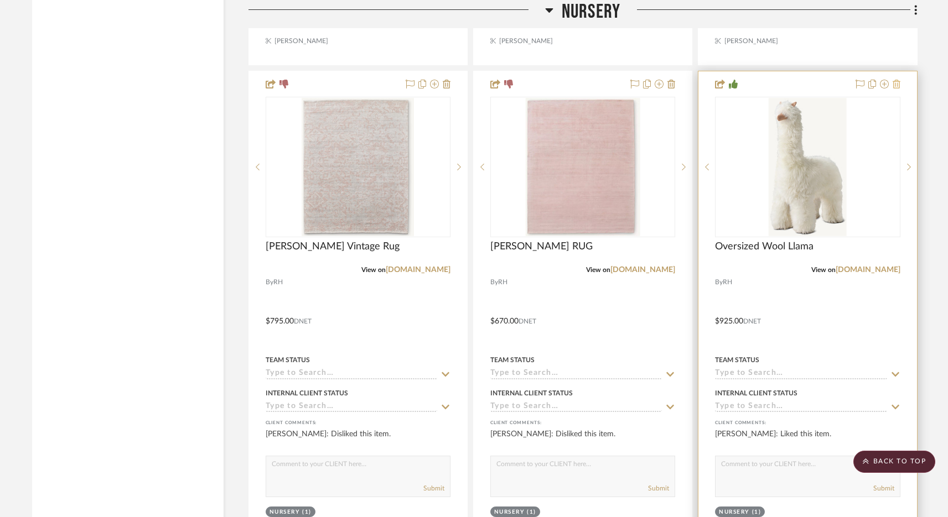
click at [896, 80] on icon at bounding box center [896, 84] width 8 height 9
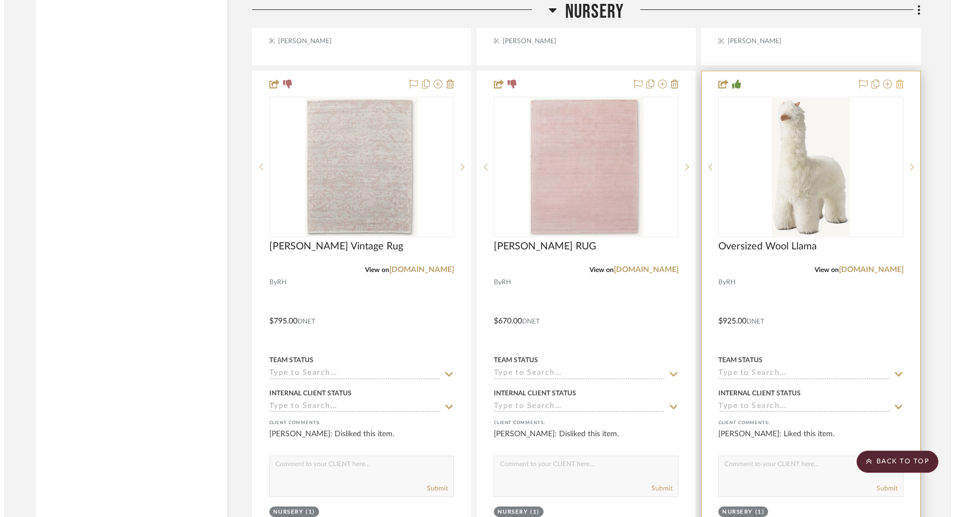
scroll to position [0, 0]
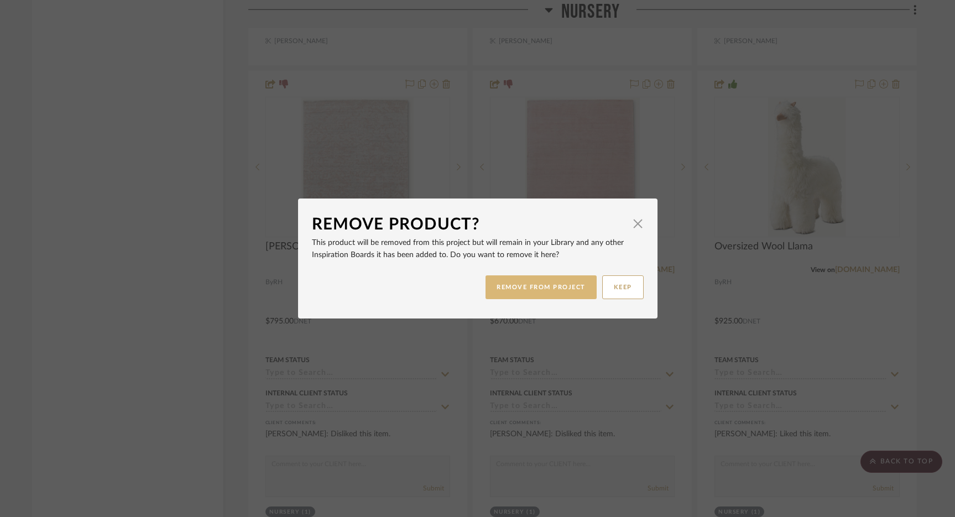
click at [541, 294] on button "REMOVE FROM PROJECT" at bounding box center [541, 288] width 111 height 24
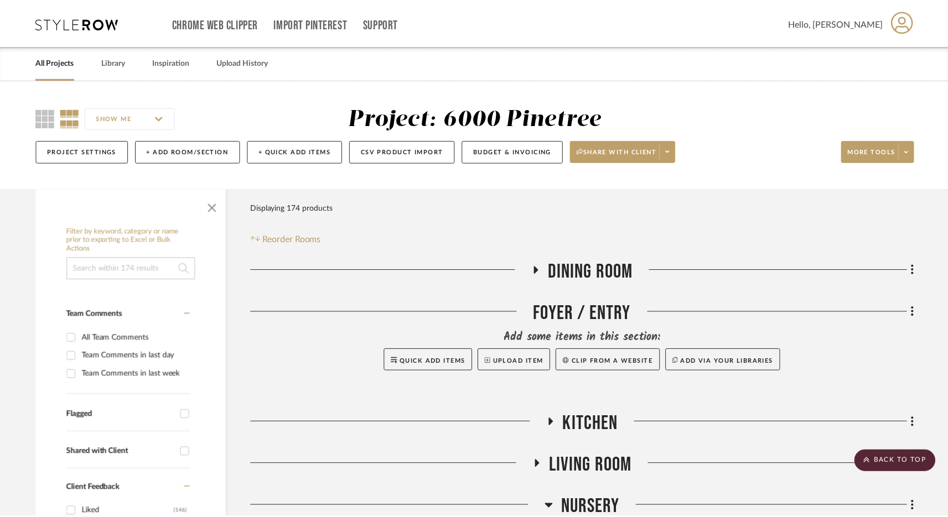
scroll to position [2922, 0]
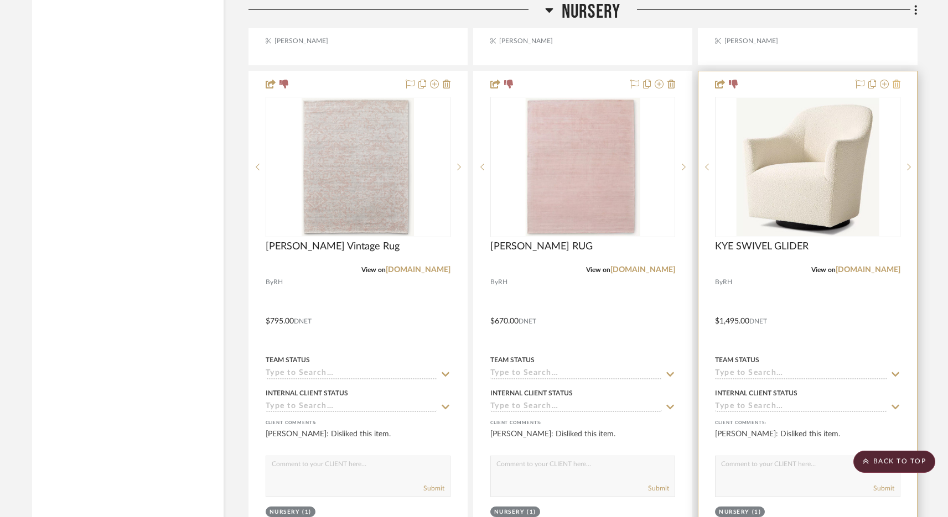
click at [895, 81] on icon at bounding box center [896, 84] width 8 height 9
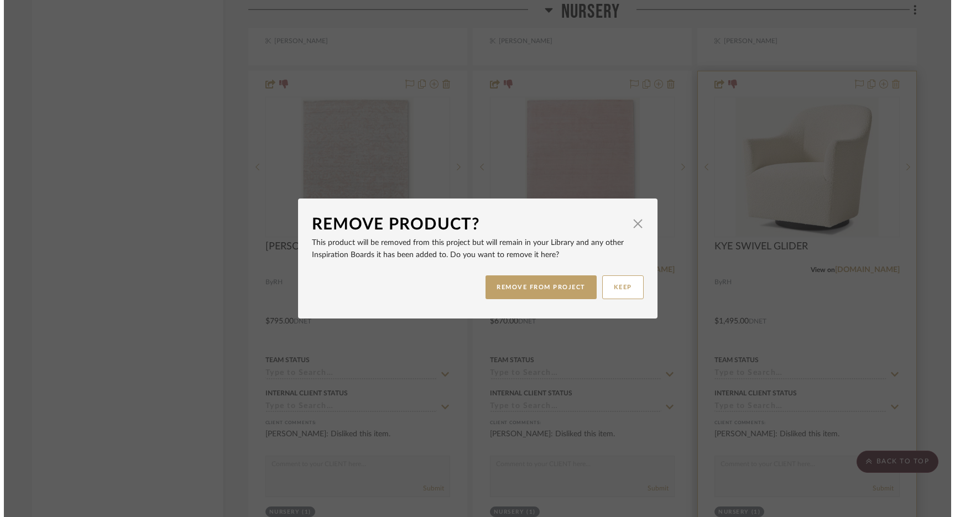
scroll to position [0, 0]
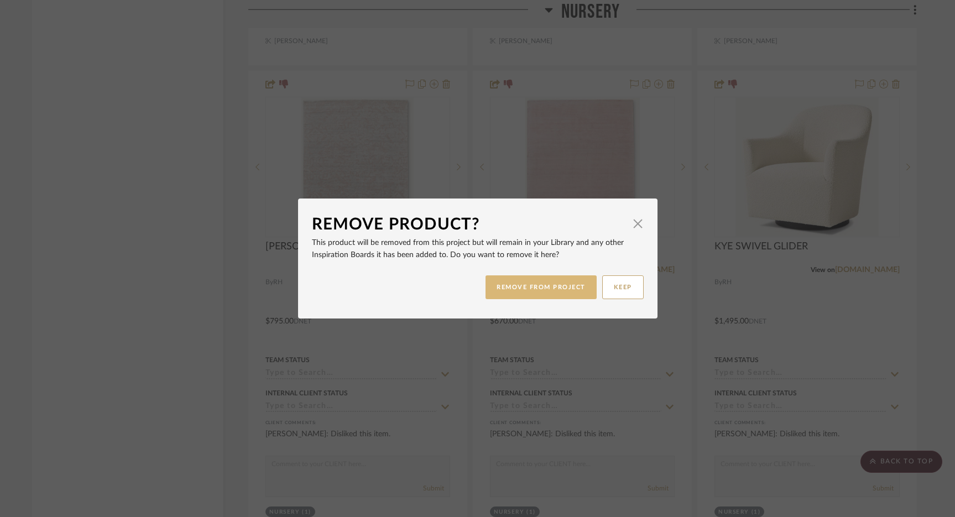
click at [533, 289] on button "REMOVE FROM PROJECT" at bounding box center [541, 288] width 111 height 24
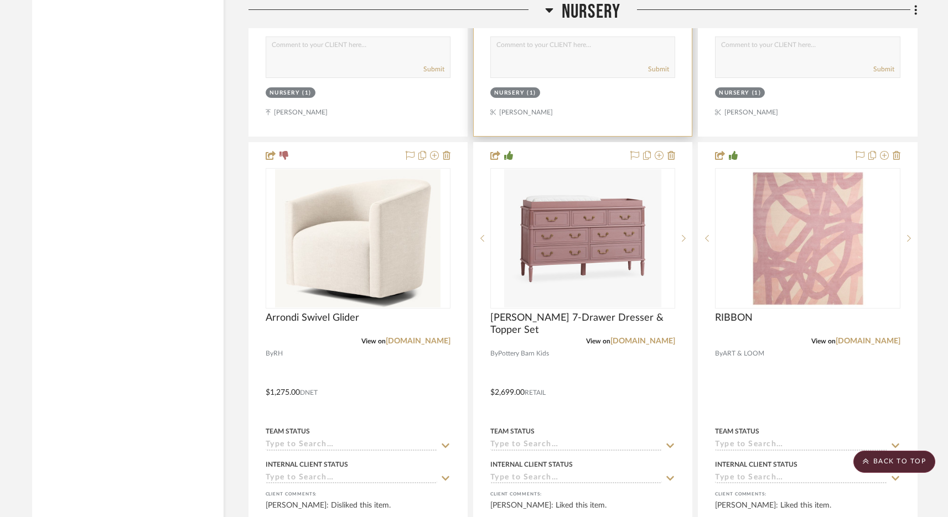
scroll to position [4860, 0]
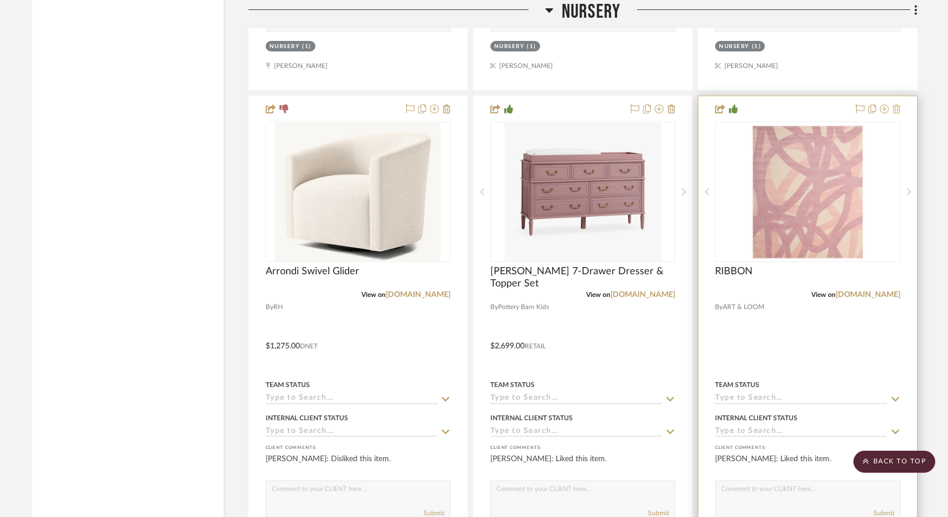
click at [898, 105] on icon at bounding box center [896, 109] width 8 height 9
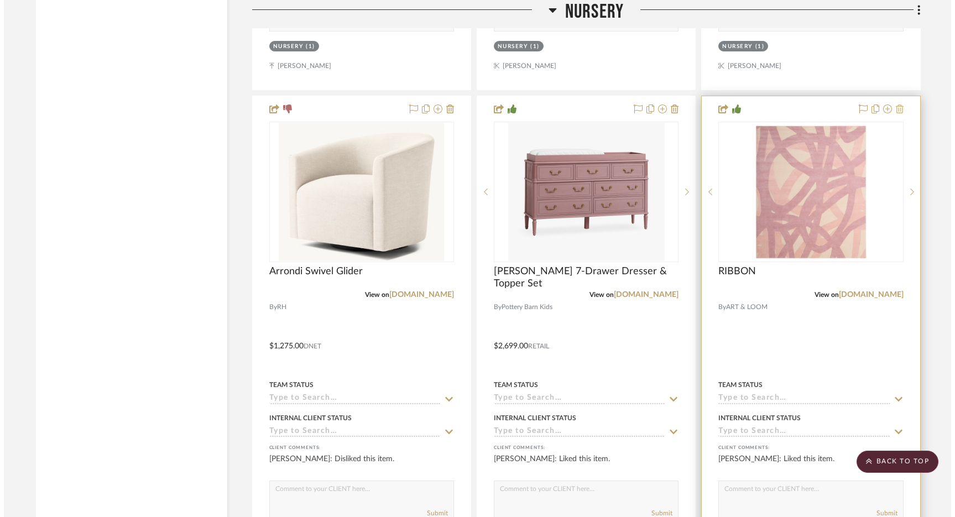
scroll to position [0, 0]
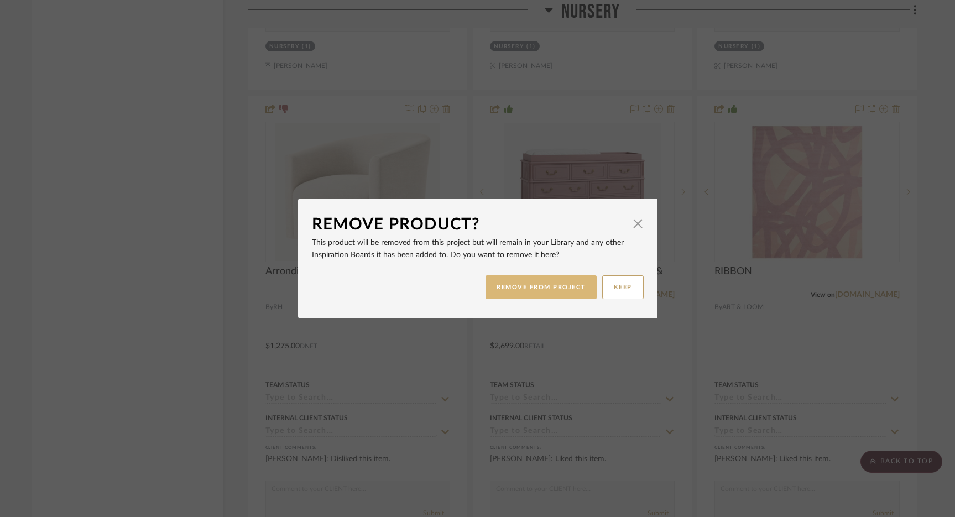
click at [522, 289] on button "REMOVE FROM PROJECT" at bounding box center [541, 288] width 111 height 24
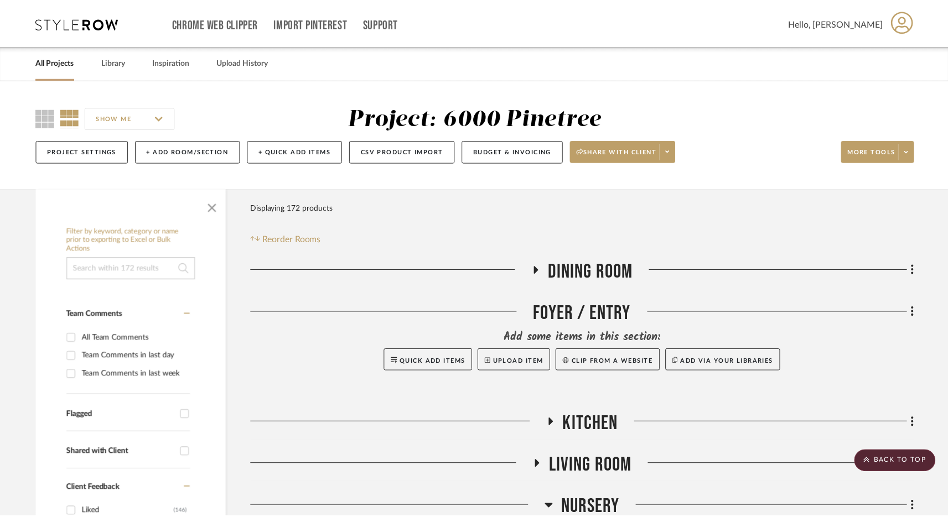
scroll to position [4860, 0]
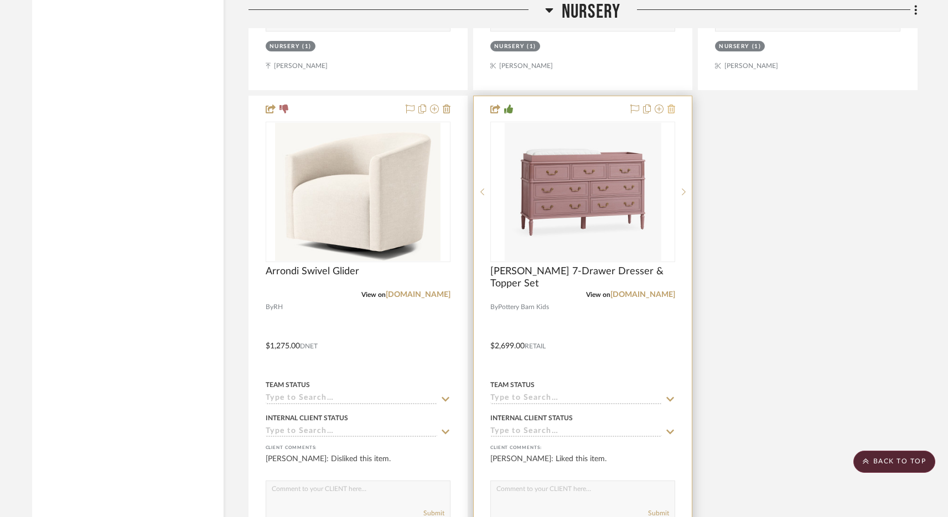
click at [671, 106] on icon at bounding box center [671, 109] width 8 height 9
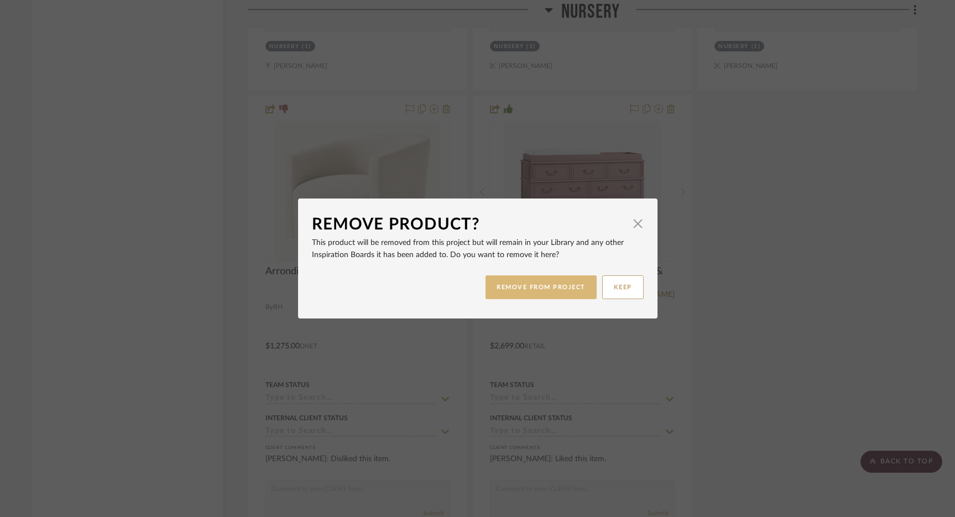
click at [519, 291] on button "REMOVE FROM PROJECT" at bounding box center [541, 288] width 111 height 24
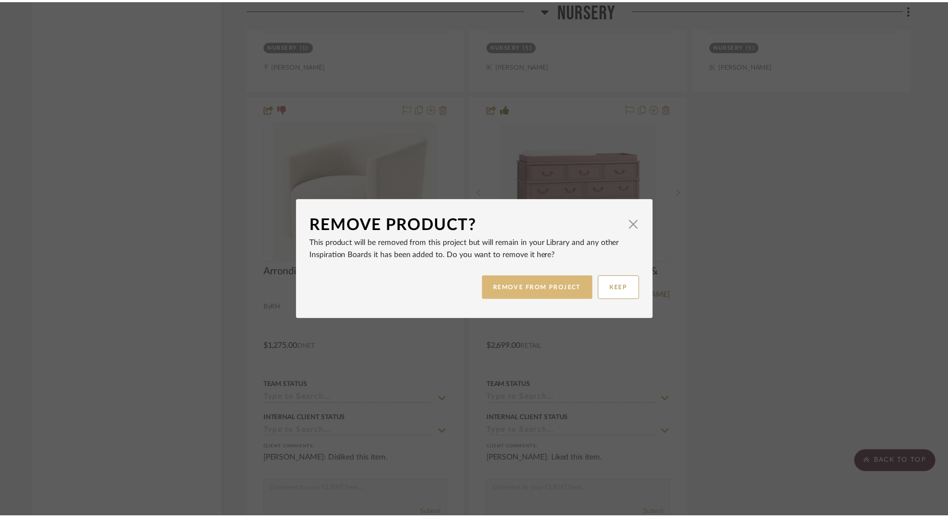
scroll to position [4860, 0]
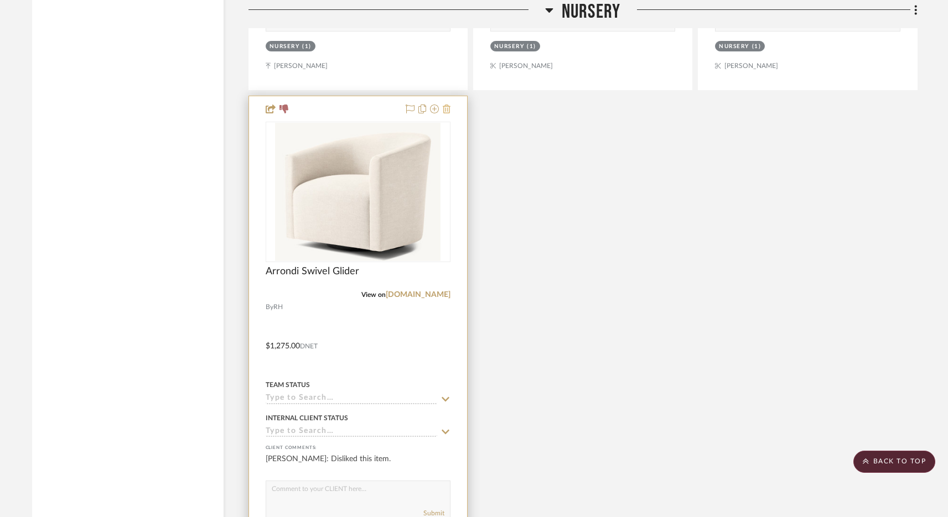
click at [445, 105] on icon at bounding box center [447, 109] width 8 height 9
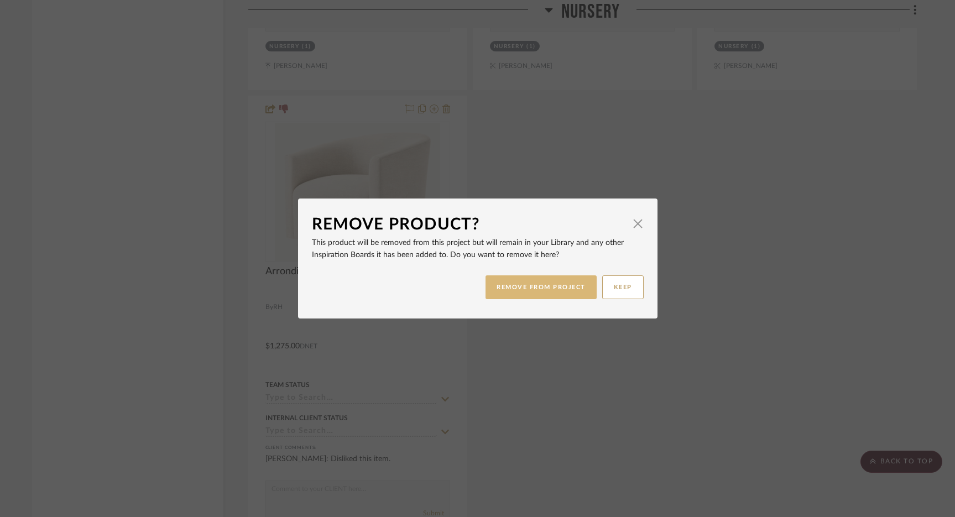
click at [531, 277] on button "REMOVE FROM PROJECT" at bounding box center [541, 288] width 111 height 24
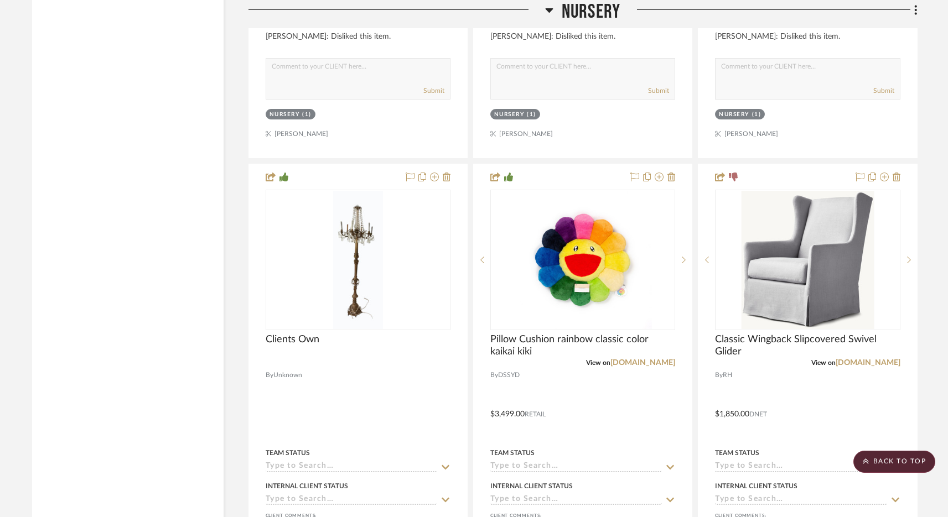
scroll to position [4208, 0]
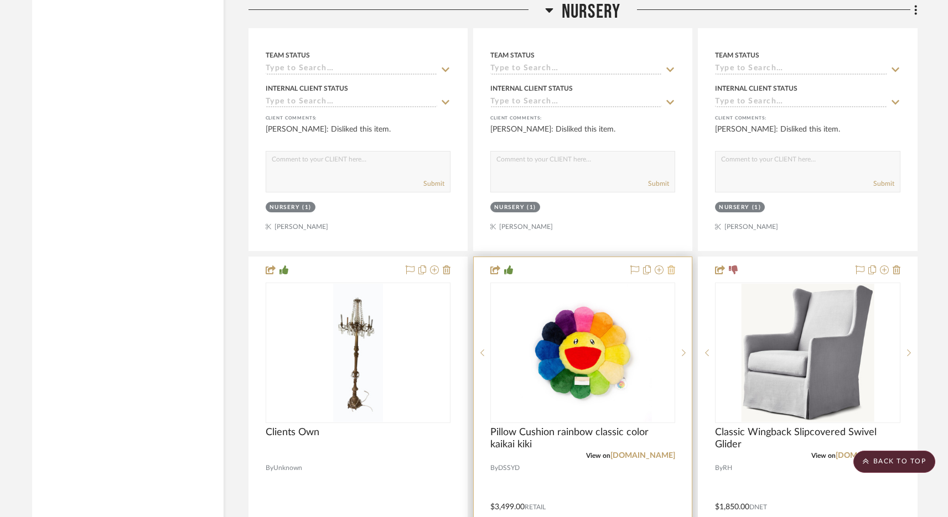
click at [669, 269] on icon at bounding box center [671, 270] width 8 height 9
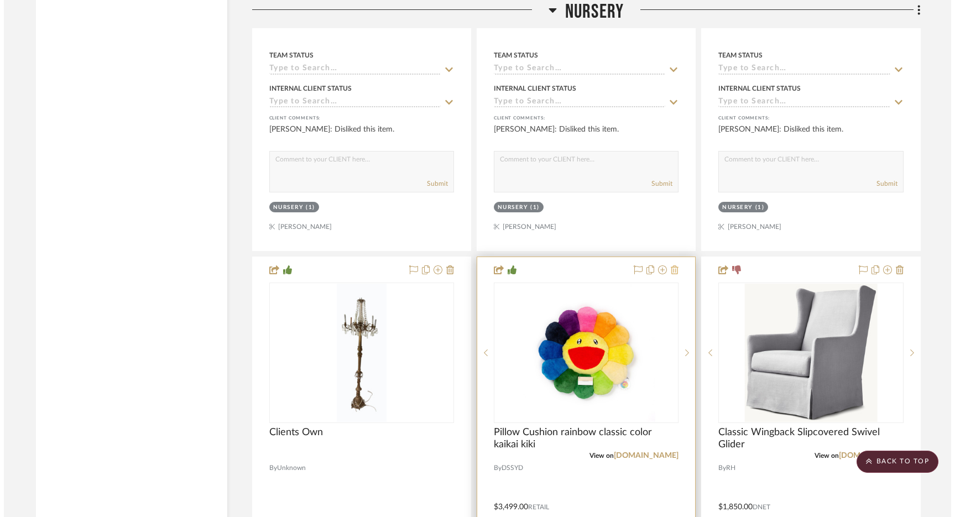
scroll to position [0, 0]
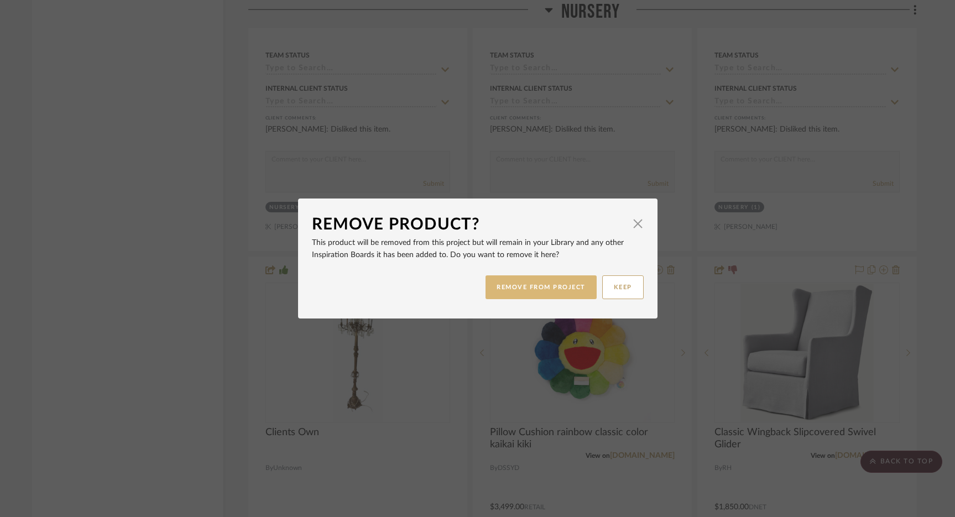
click at [532, 287] on button "REMOVE FROM PROJECT" at bounding box center [541, 288] width 111 height 24
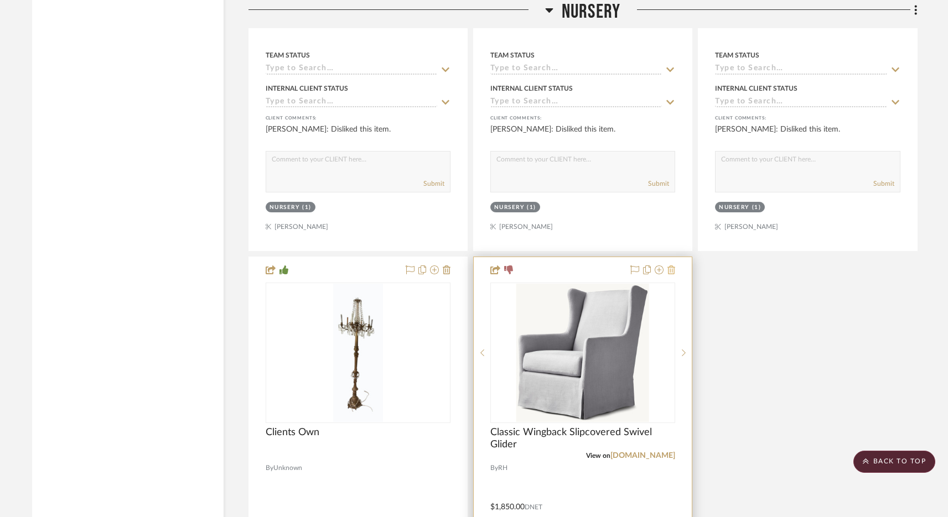
click at [669, 267] on icon at bounding box center [671, 270] width 8 height 9
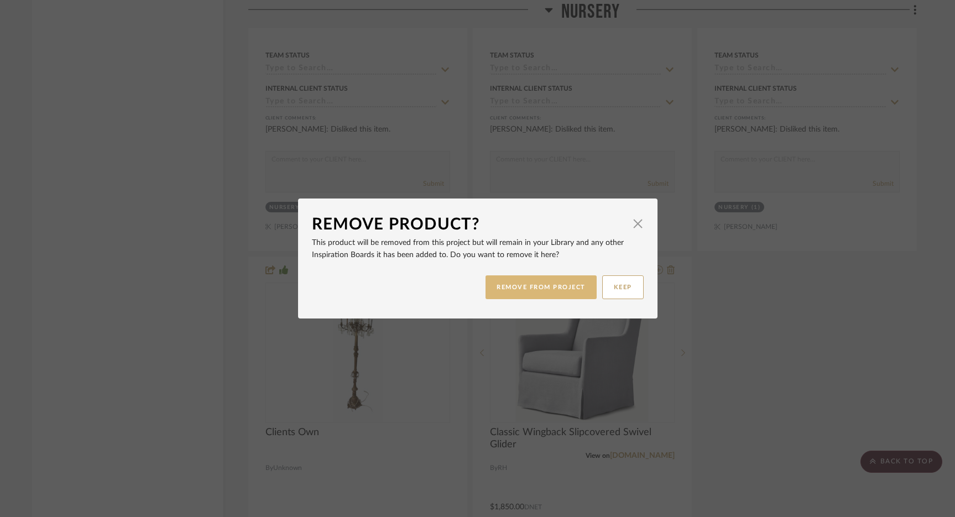
click at [520, 299] on button "REMOVE FROM PROJECT" at bounding box center [541, 288] width 111 height 24
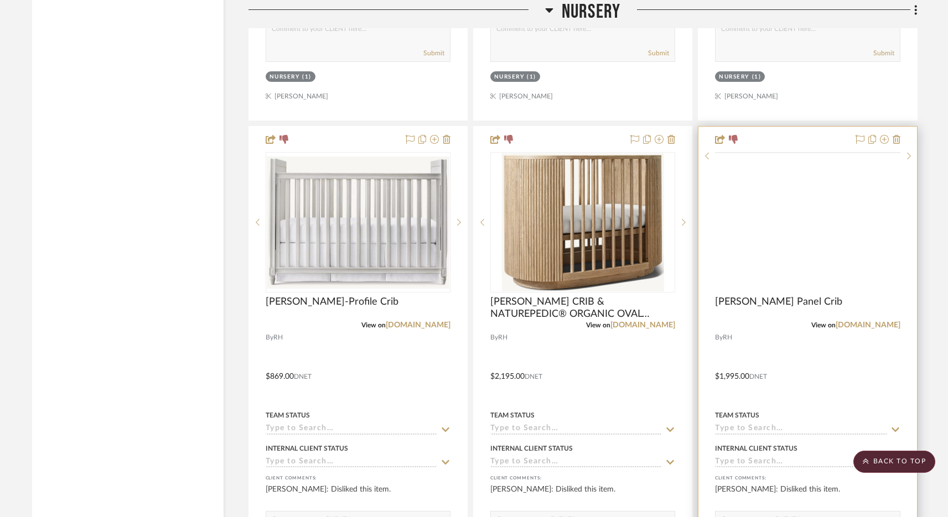
scroll to position [3818, 0]
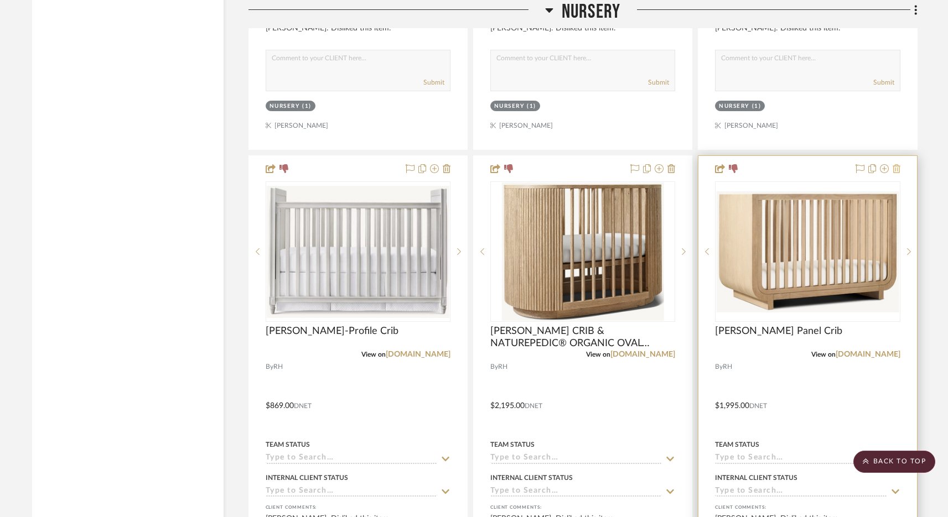
click at [897, 164] on icon at bounding box center [896, 168] width 8 height 9
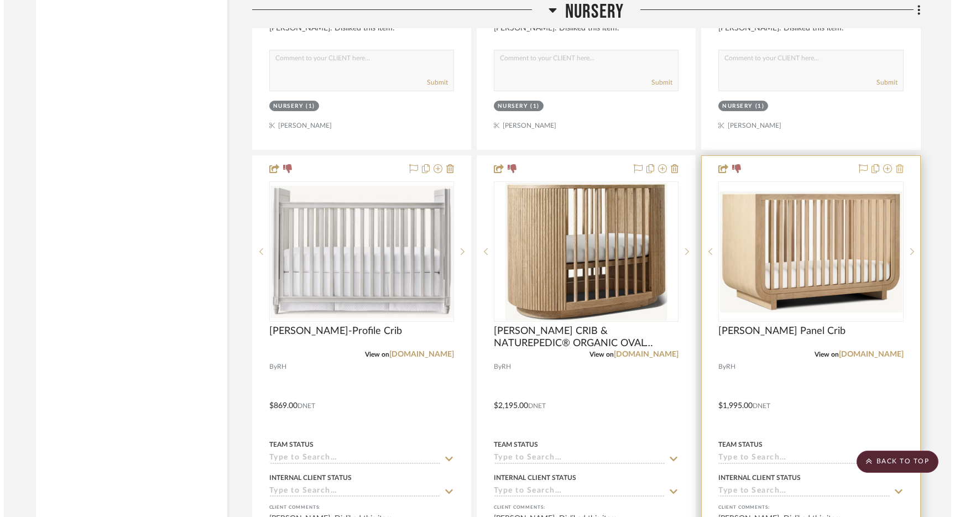
scroll to position [0, 0]
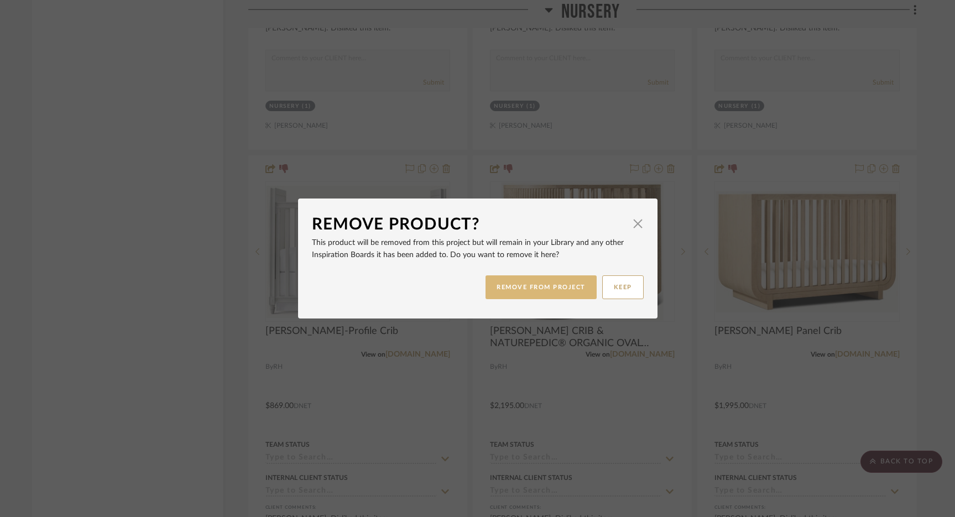
click at [543, 282] on button "REMOVE FROM PROJECT" at bounding box center [541, 288] width 111 height 24
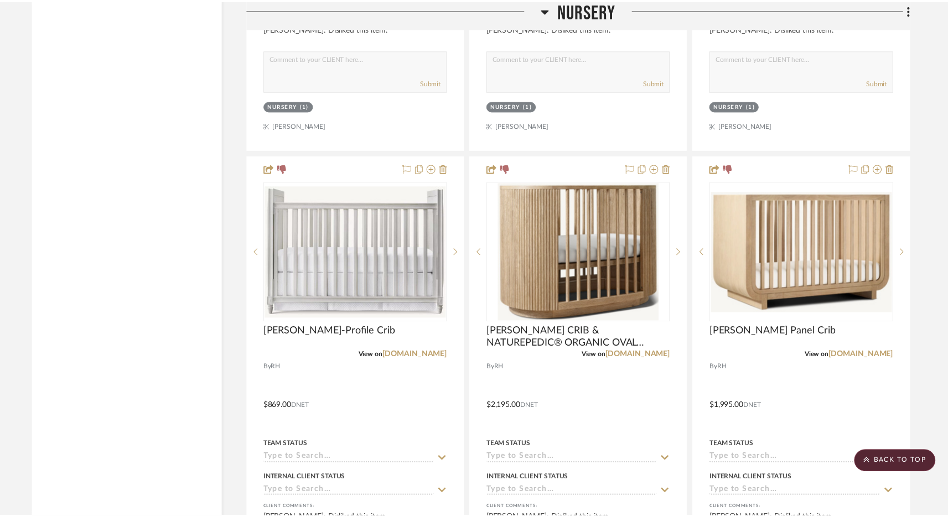
scroll to position [3818, 0]
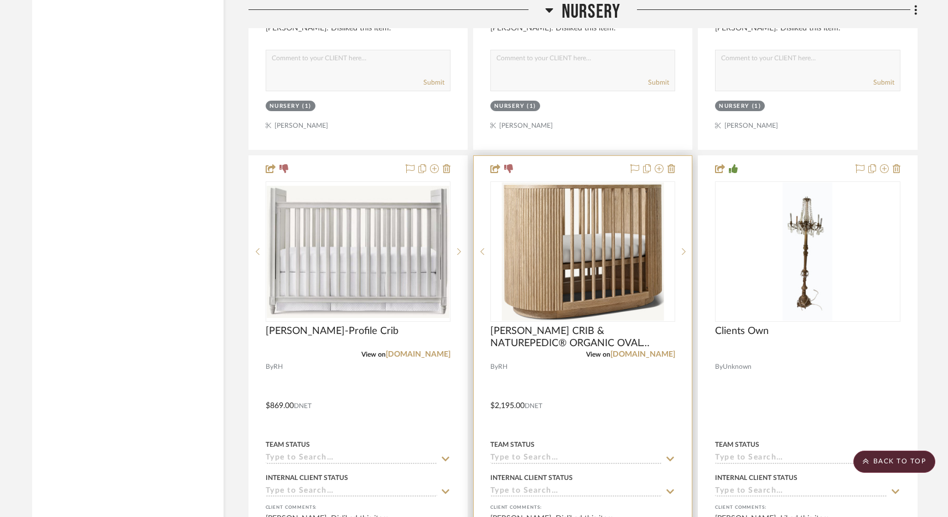
click at [676, 167] on div at bounding box center [583, 398] width 218 height 484
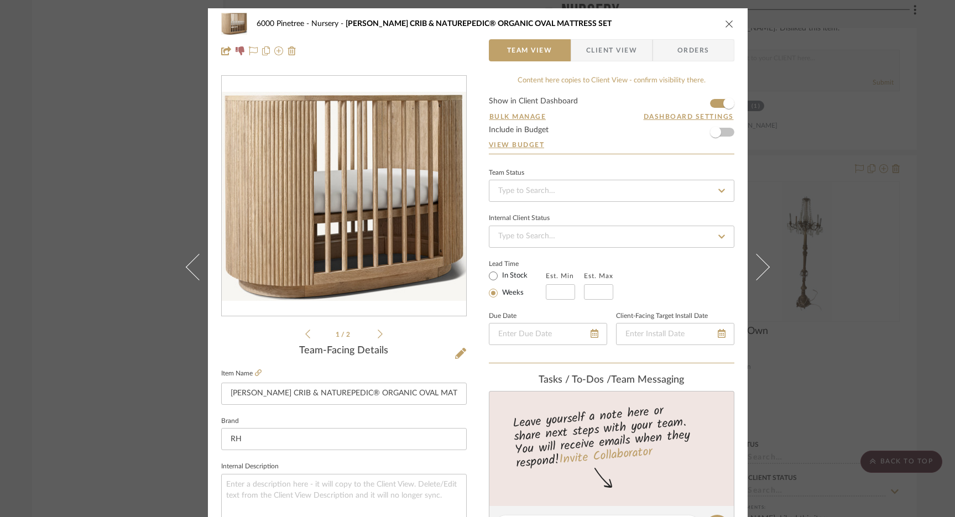
click at [728, 24] on icon "close" at bounding box center [729, 23] width 9 height 9
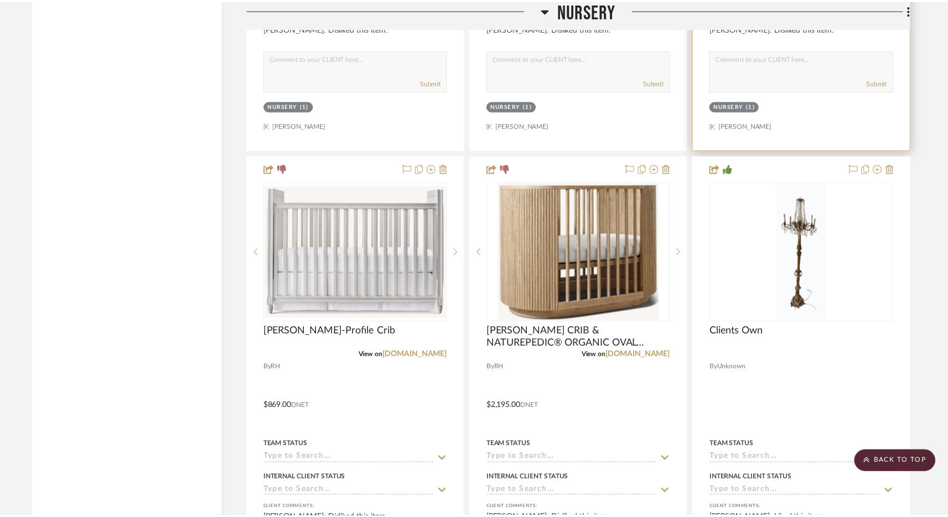
scroll to position [3818, 0]
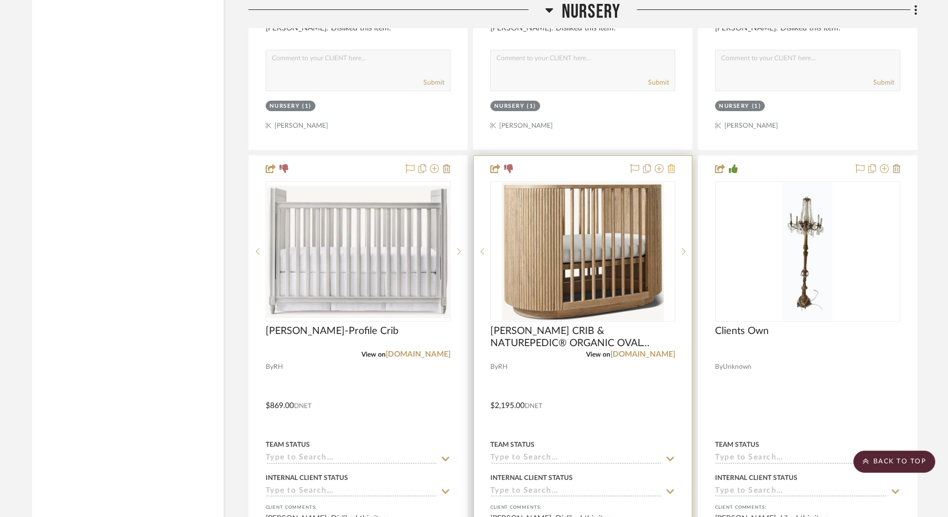
click at [669, 166] on icon at bounding box center [671, 168] width 8 height 9
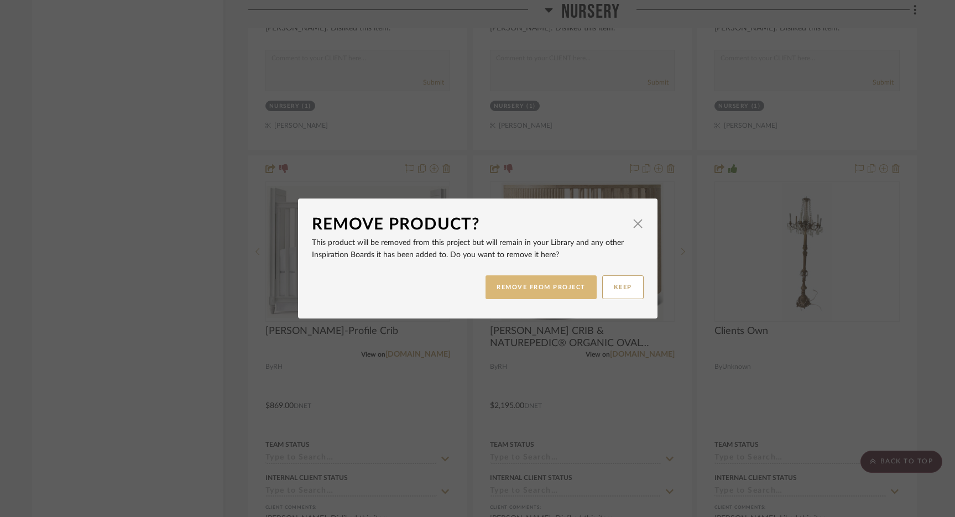
click at [528, 291] on button "REMOVE FROM PROJECT" at bounding box center [541, 288] width 111 height 24
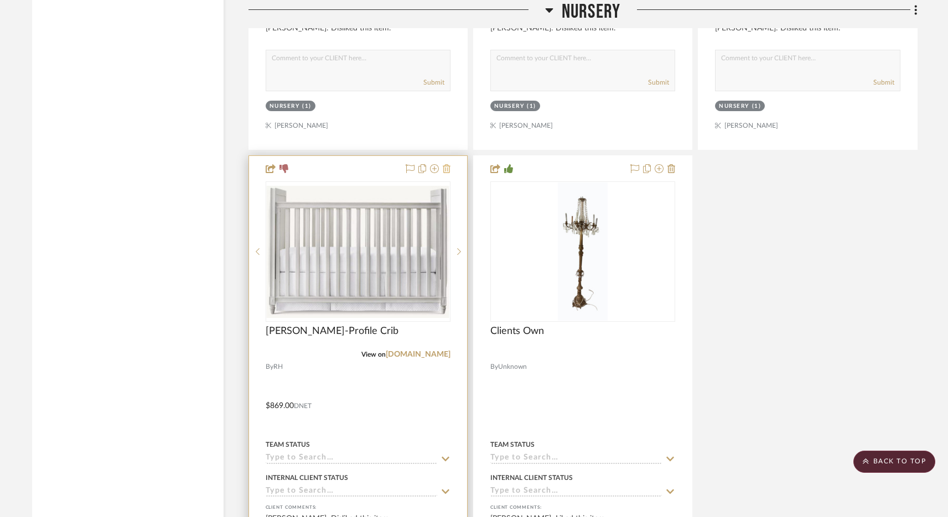
click at [444, 168] on icon at bounding box center [447, 168] width 8 height 9
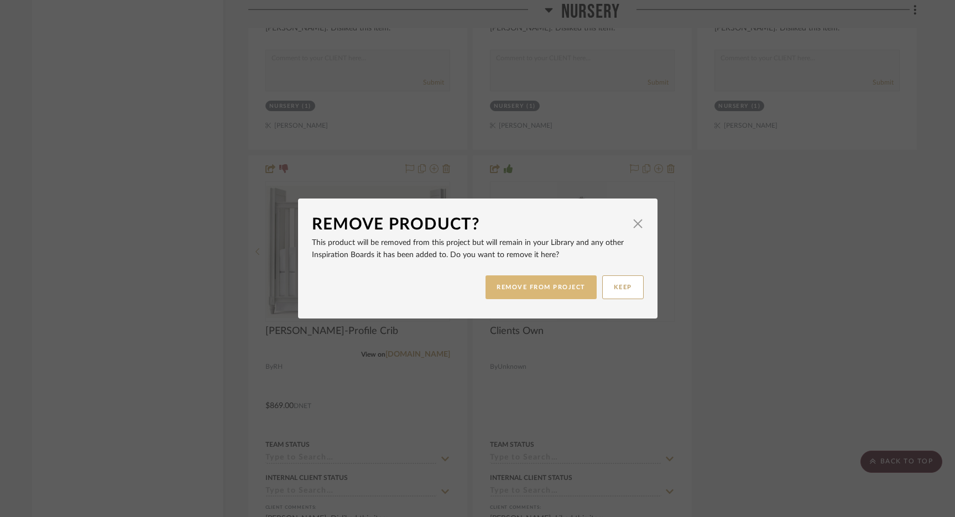
click at [509, 281] on button "REMOVE FROM PROJECT" at bounding box center [541, 288] width 111 height 24
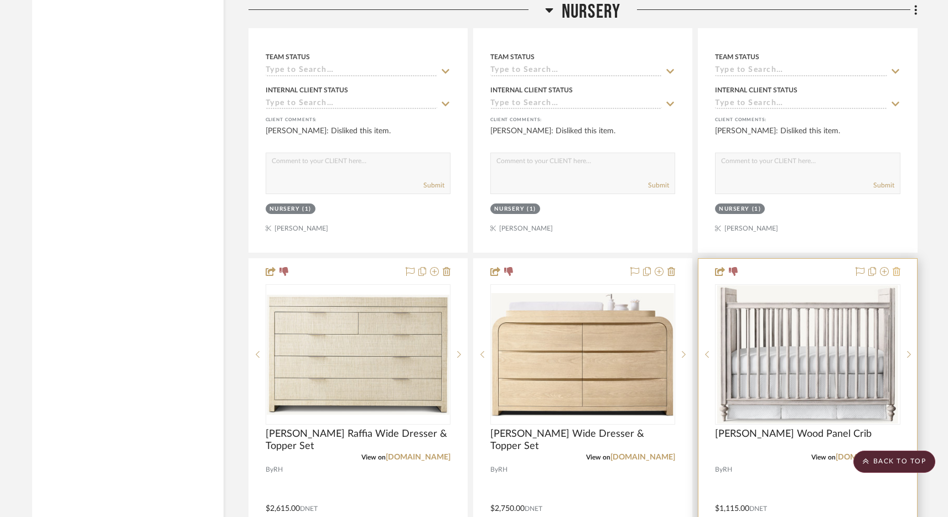
click at [898, 271] on icon at bounding box center [896, 271] width 8 height 9
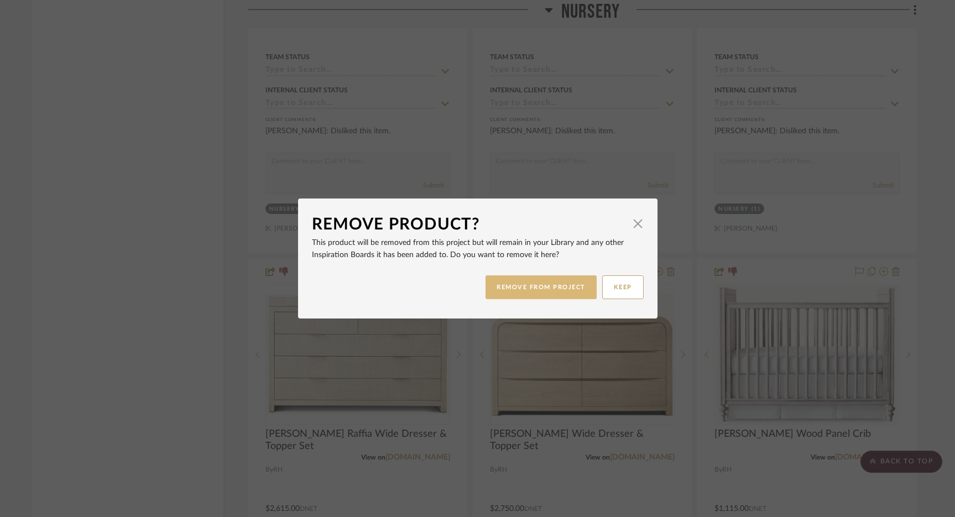
click at [534, 290] on button "REMOVE FROM PROJECT" at bounding box center [541, 288] width 111 height 24
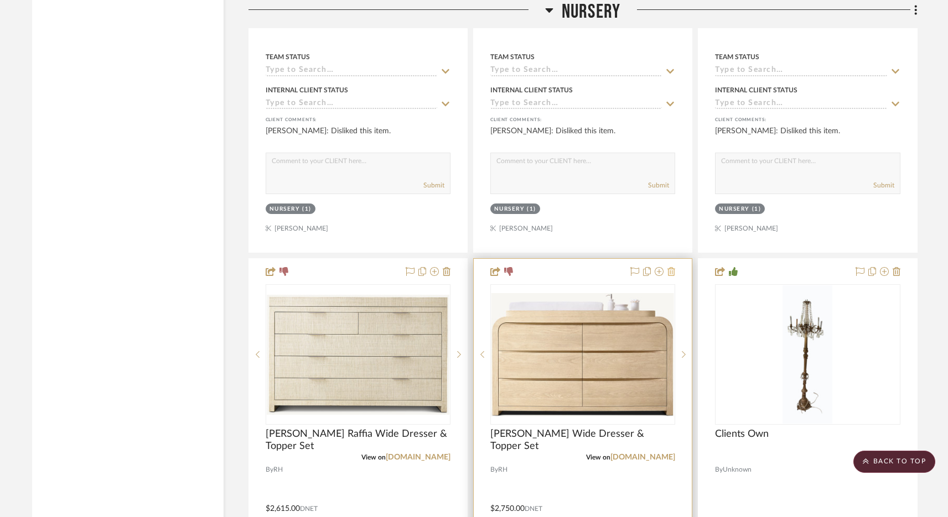
click at [674, 268] on icon at bounding box center [671, 271] width 8 height 9
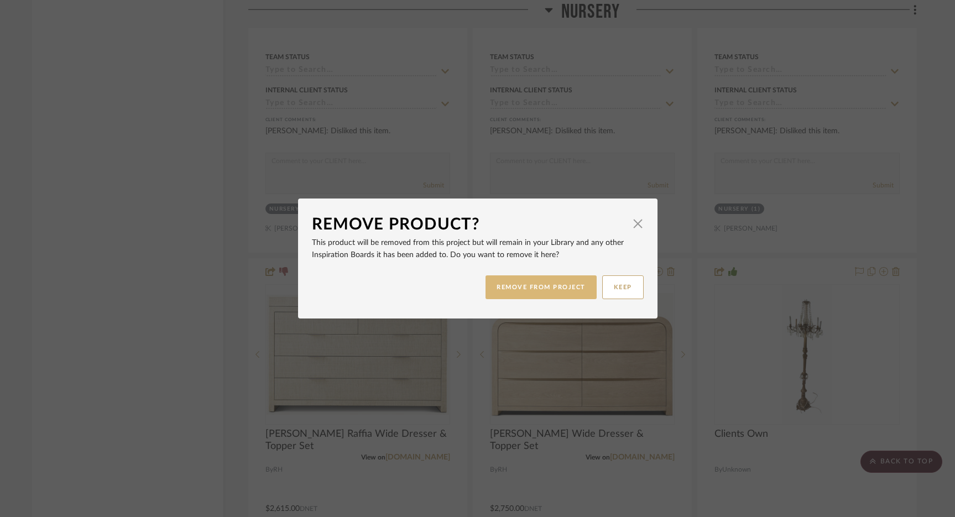
click at [508, 283] on button "REMOVE FROM PROJECT" at bounding box center [541, 288] width 111 height 24
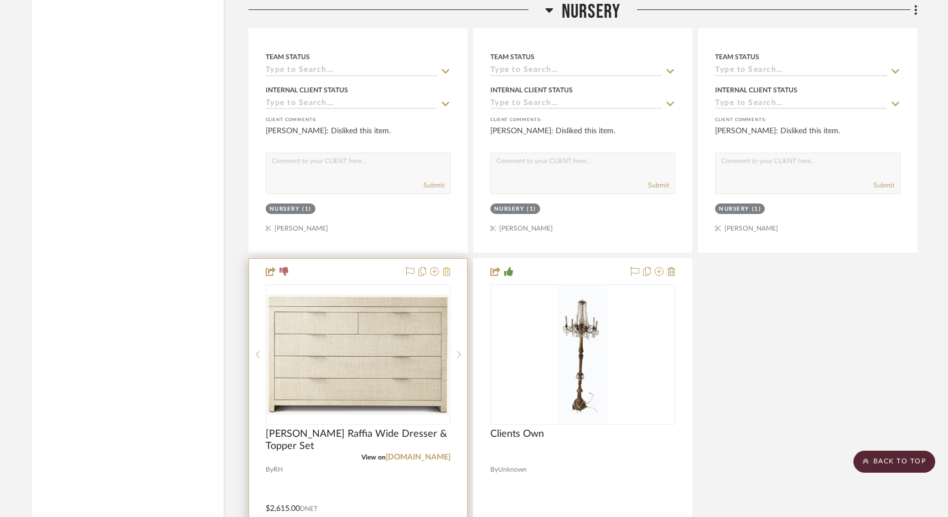
click at [444, 269] on icon at bounding box center [447, 271] width 8 height 9
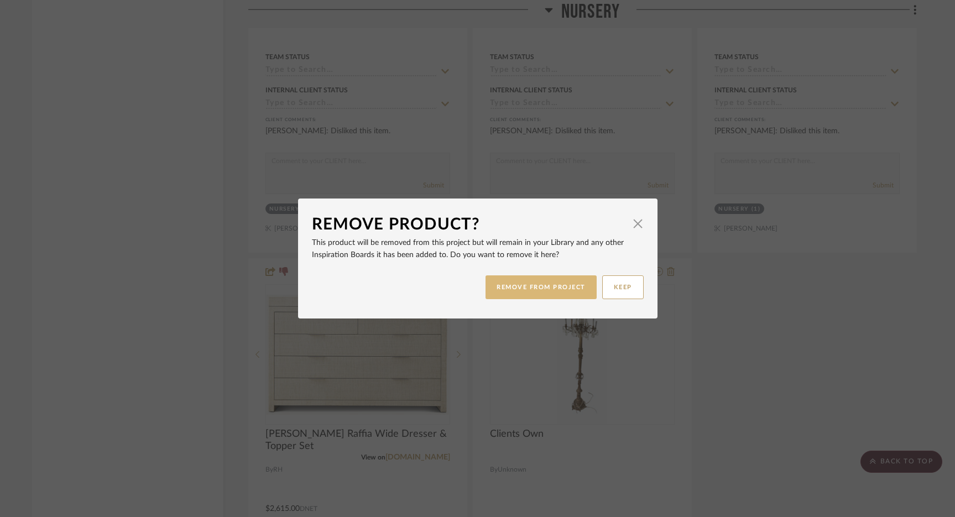
click at [514, 284] on button "REMOVE FROM PROJECT" at bounding box center [541, 288] width 111 height 24
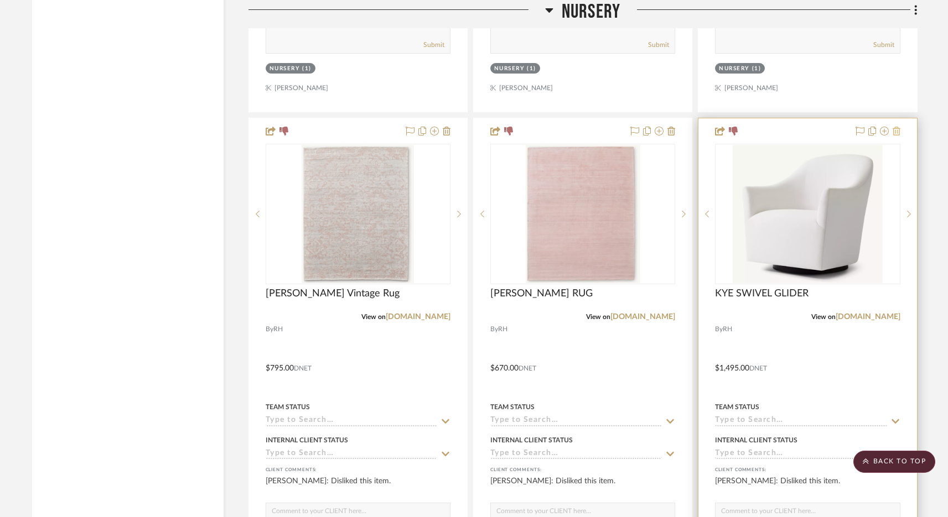
click at [896, 128] on icon at bounding box center [896, 131] width 8 height 9
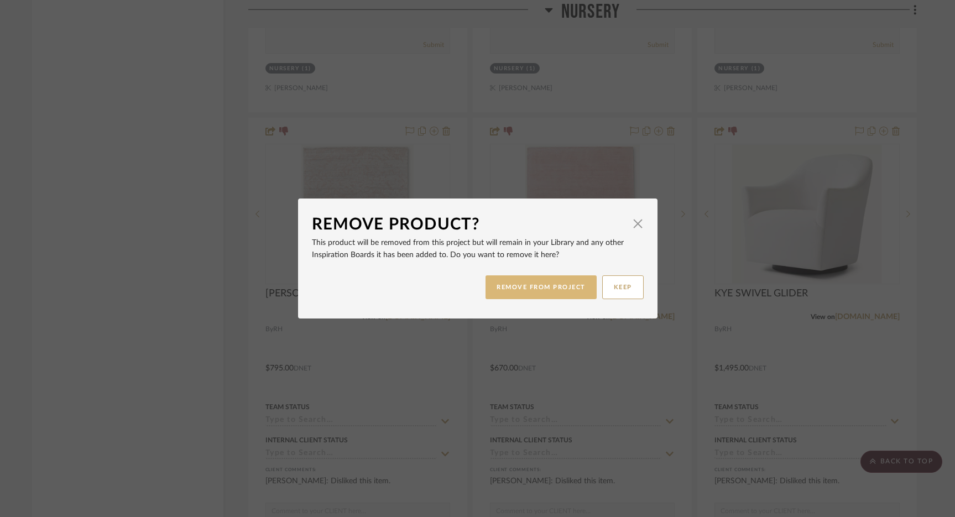
click at [573, 285] on button "REMOVE FROM PROJECT" at bounding box center [541, 288] width 111 height 24
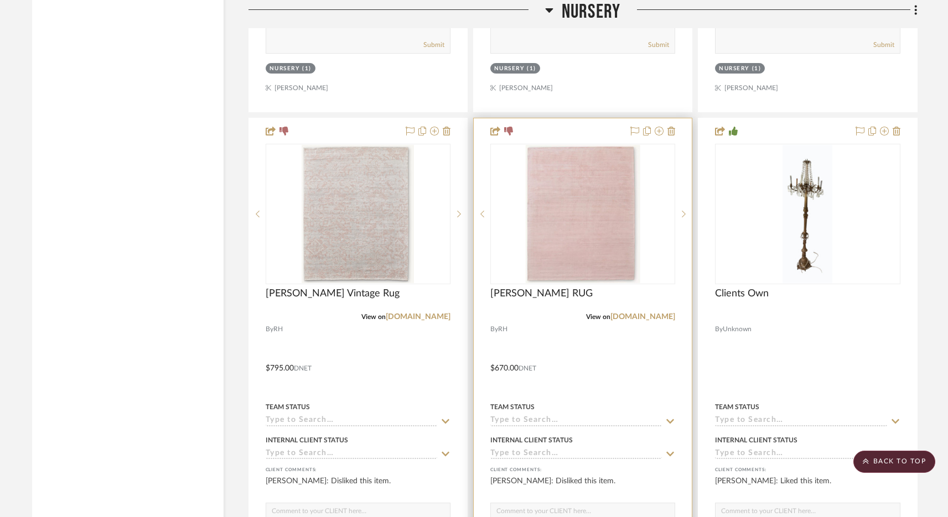
click at [675, 129] on div at bounding box center [583, 360] width 218 height 484
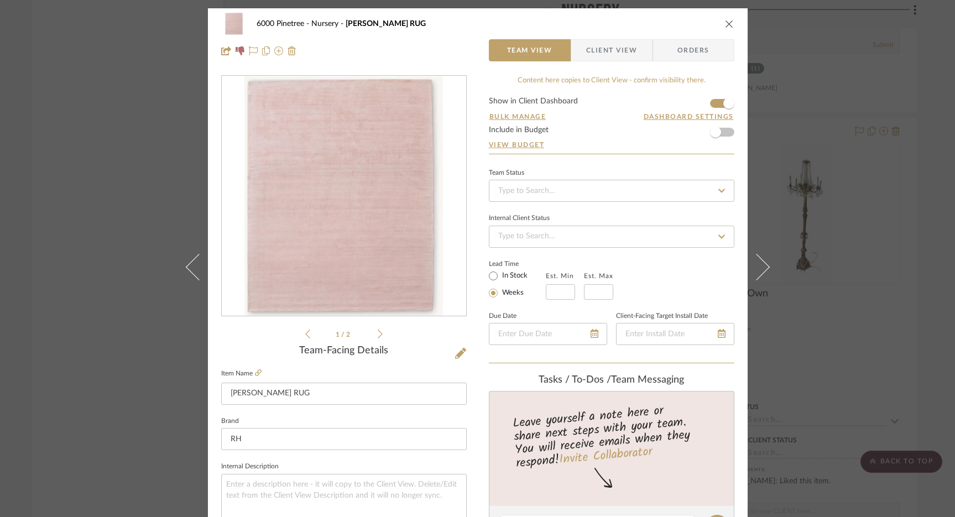
click at [725, 22] on icon "close" at bounding box center [729, 23] width 9 height 9
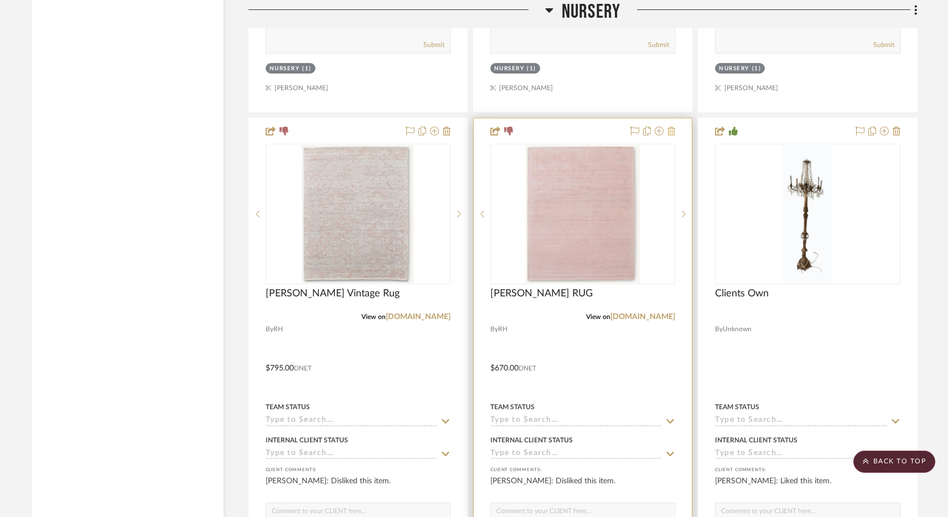
click at [673, 129] on icon at bounding box center [671, 131] width 8 height 9
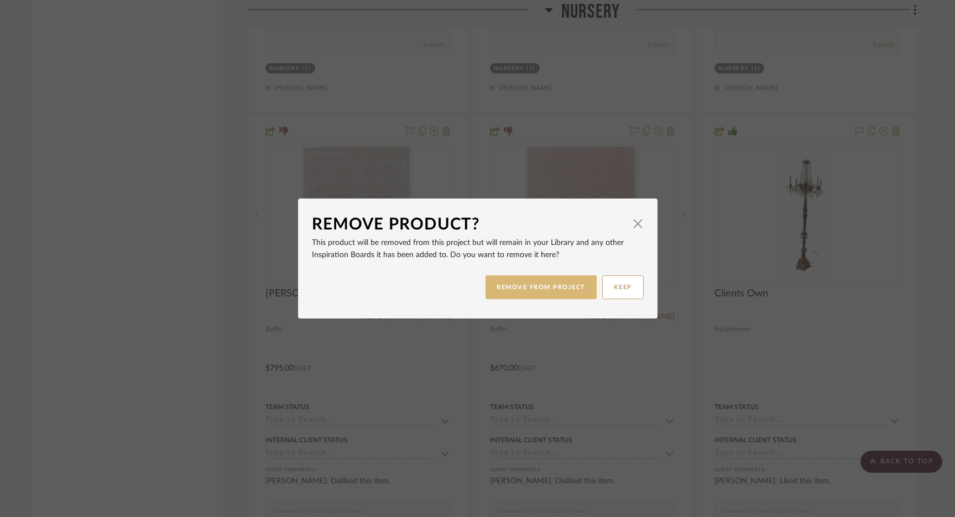
click at [538, 284] on button "REMOVE FROM PROJECT" at bounding box center [541, 288] width 111 height 24
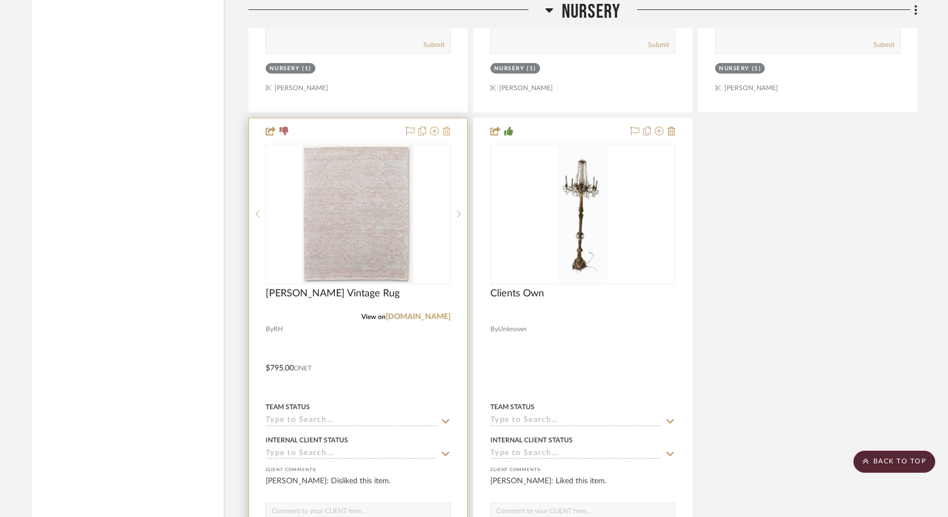
click at [448, 127] on icon at bounding box center [447, 131] width 8 height 9
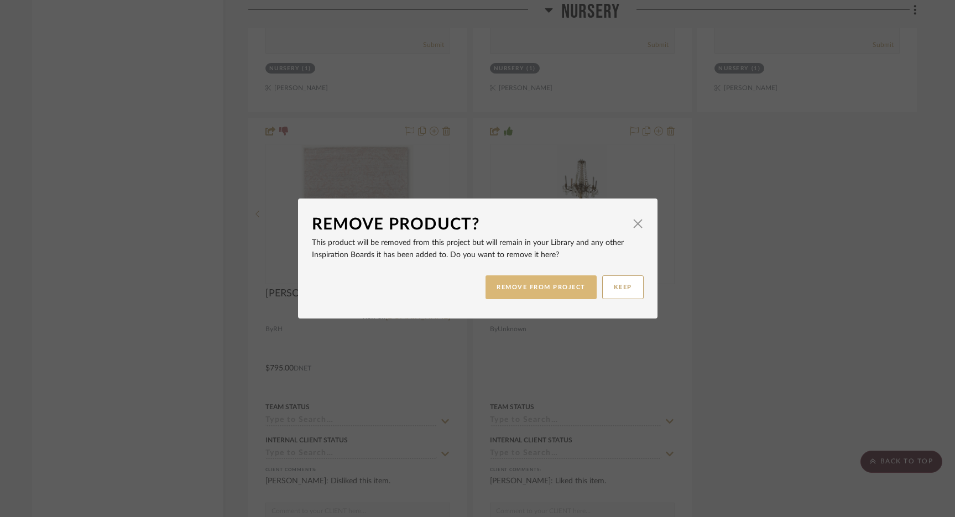
click at [543, 279] on button "REMOVE FROM PROJECT" at bounding box center [541, 288] width 111 height 24
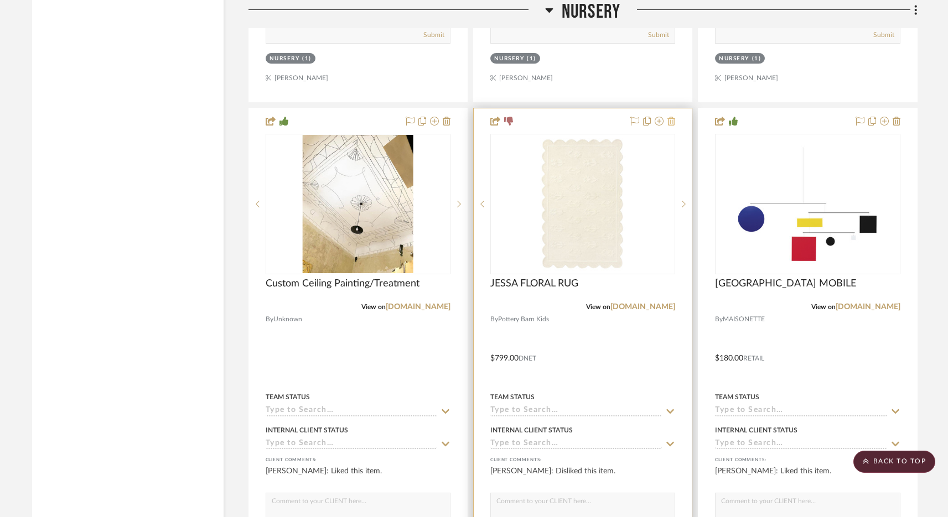
click at [672, 120] on icon at bounding box center [671, 121] width 8 height 9
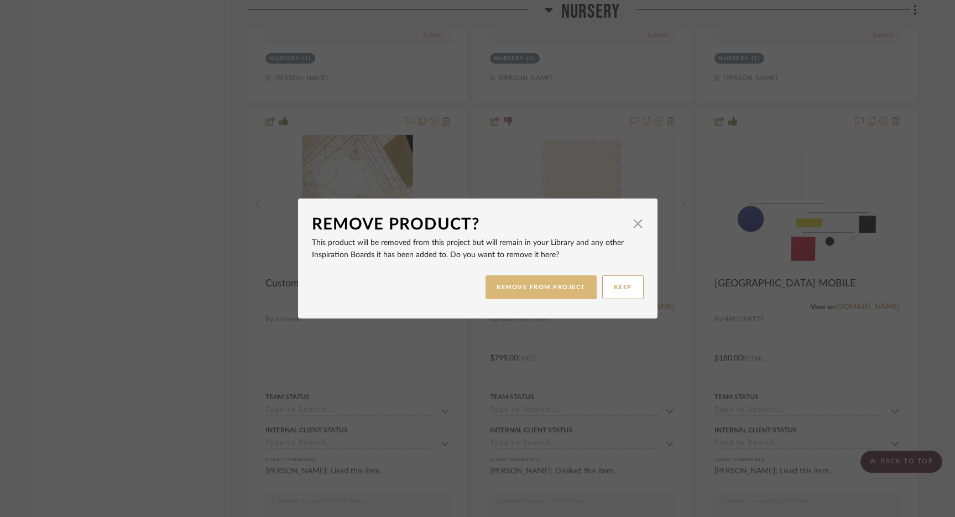
click at [502, 295] on button "REMOVE FROM PROJECT" at bounding box center [541, 288] width 111 height 24
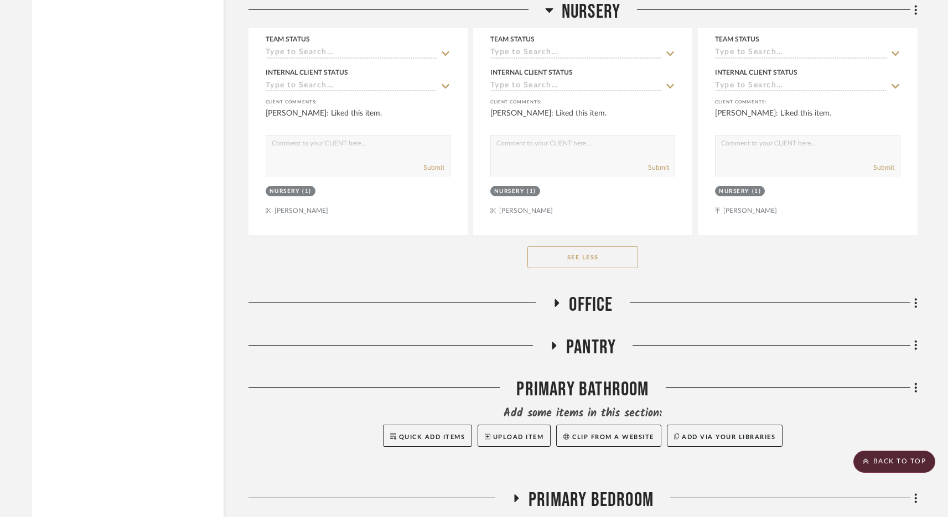
click at [581, 8] on span "Nursery" at bounding box center [591, 12] width 59 height 24
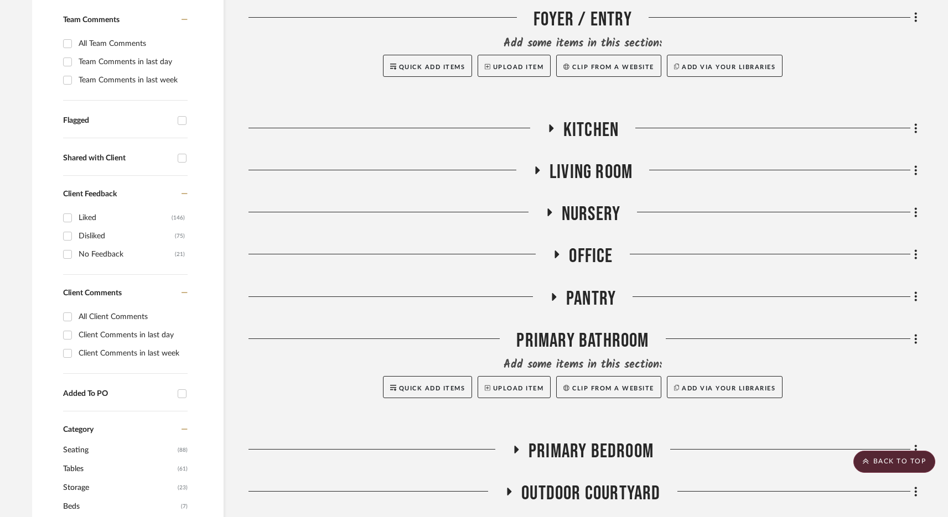
scroll to position [313, 0]
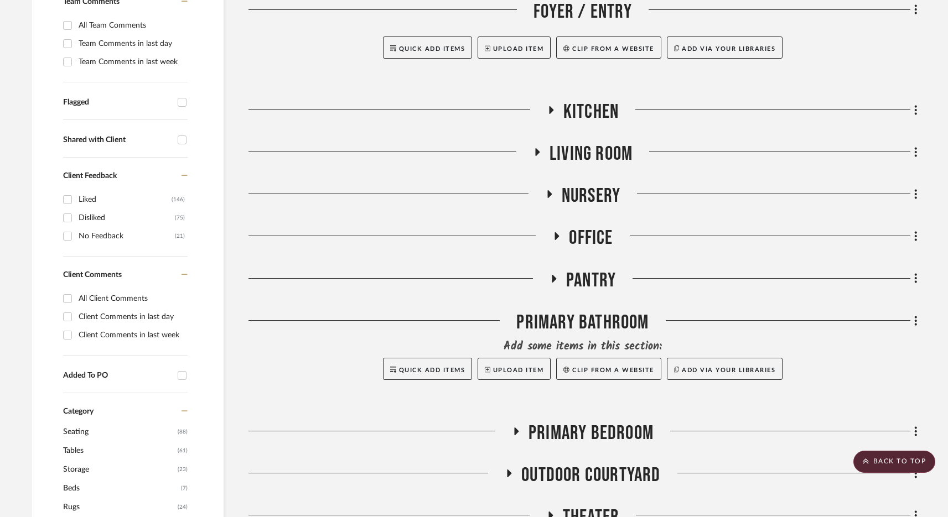
click at [596, 193] on span "Nursery" at bounding box center [591, 196] width 59 height 24
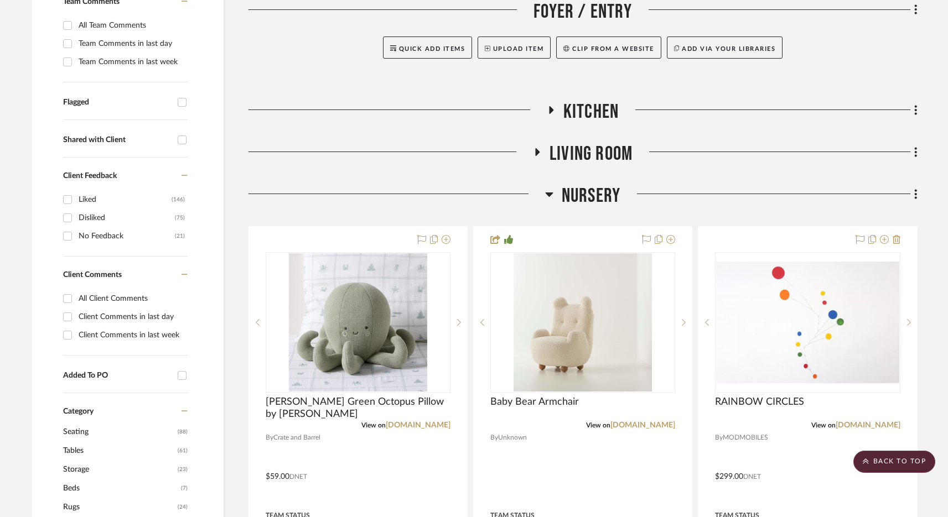
click at [596, 193] on span "Nursery" at bounding box center [591, 196] width 59 height 24
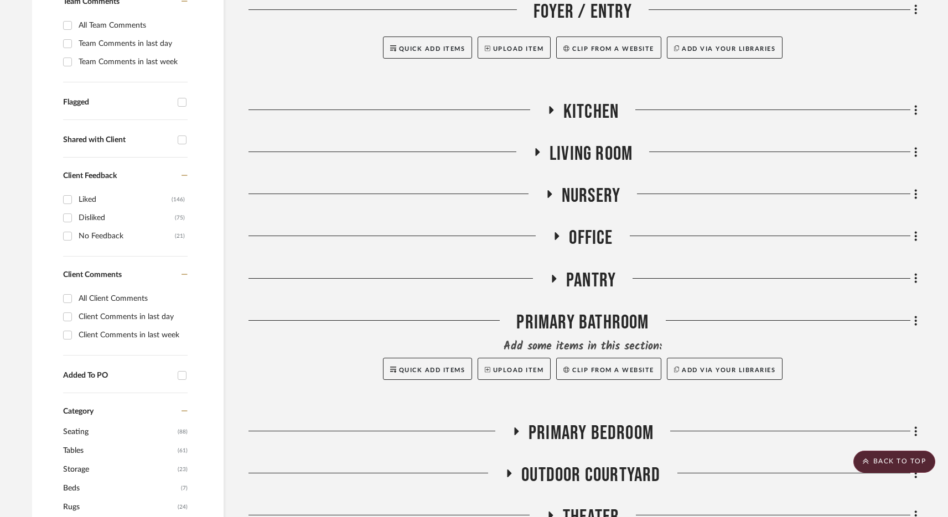
click at [596, 193] on span "Nursery" at bounding box center [591, 196] width 59 height 24
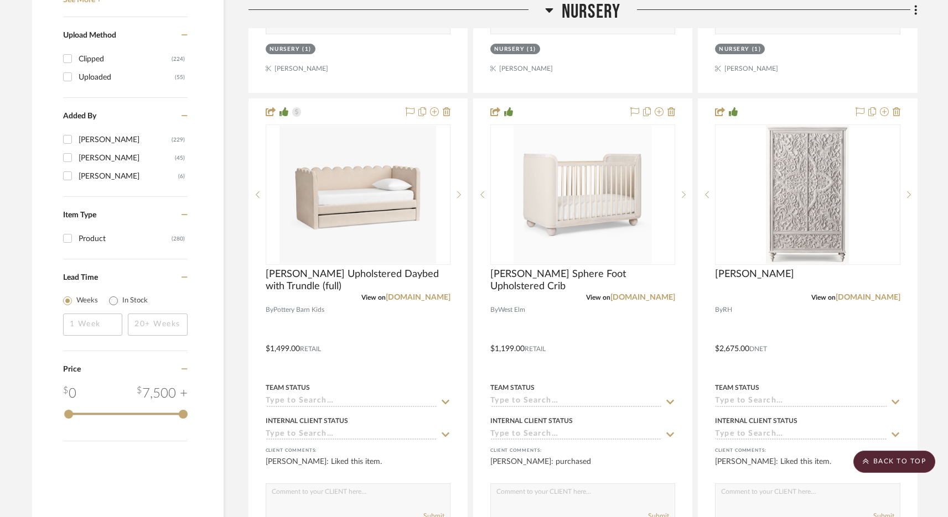
click at [575, 10] on span "Nursery" at bounding box center [591, 12] width 59 height 24
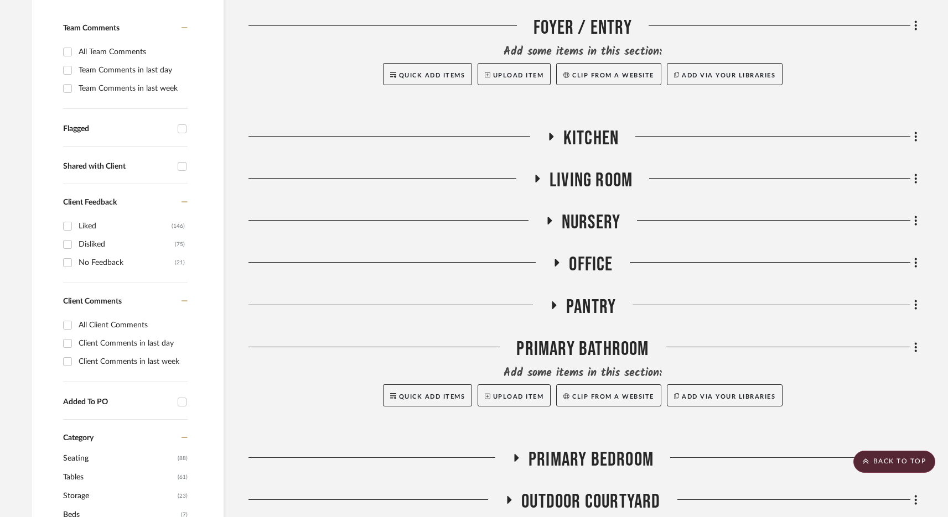
scroll to position [243, 0]
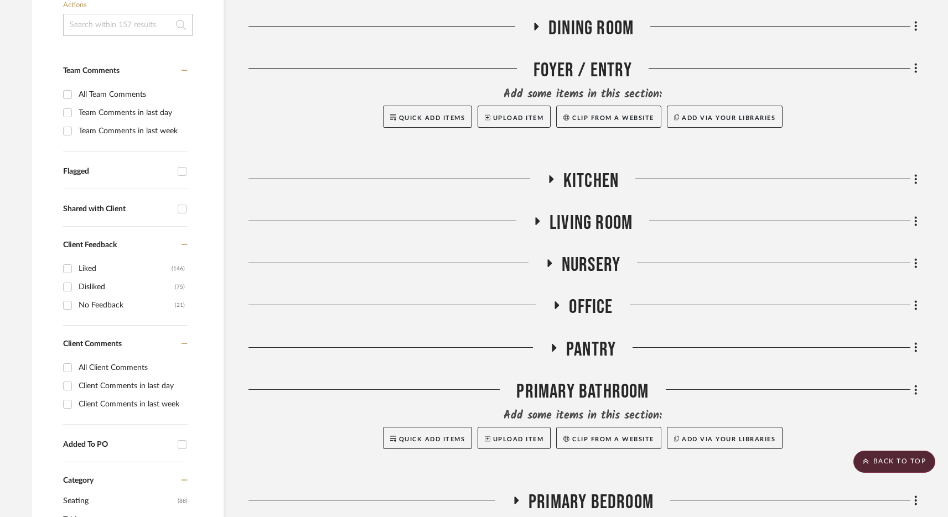
click at [588, 306] on span "Office" at bounding box center [591, 307] width 44 height 24
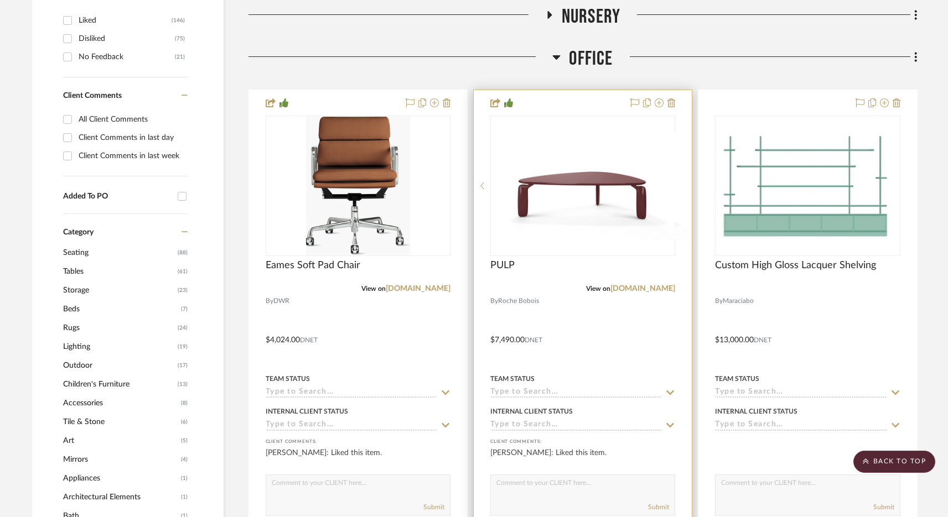
scroll to position [511, 0]
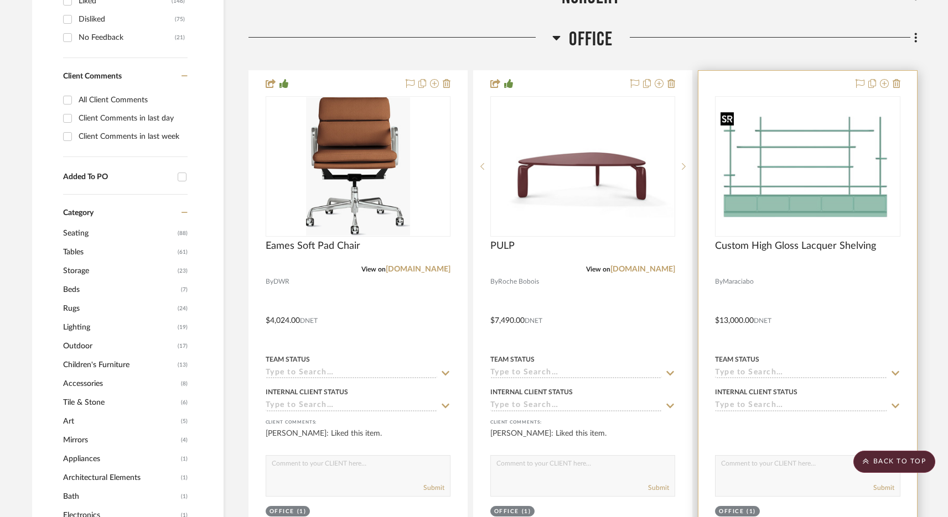
click at [858, 154] on img "0" at bounding box center [807, 166] width 183 height 118
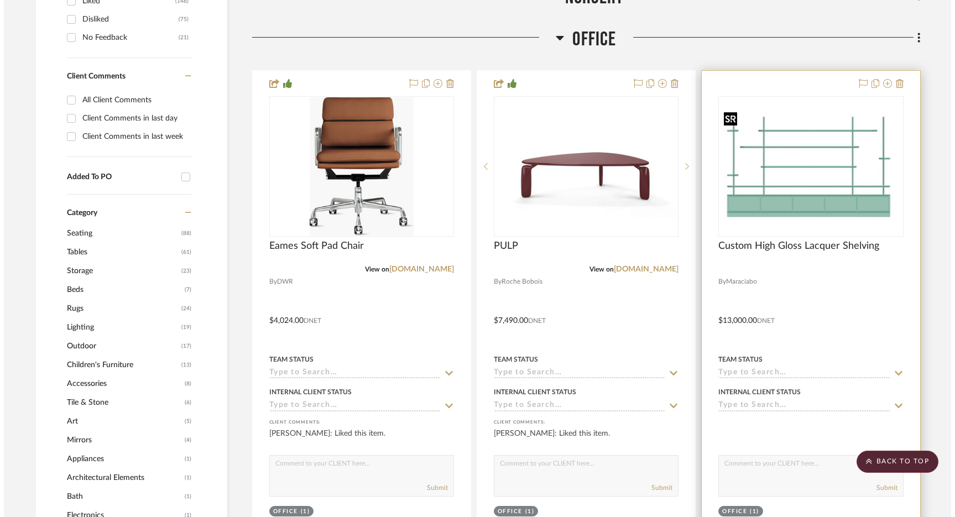
scroll to position [0, 0]
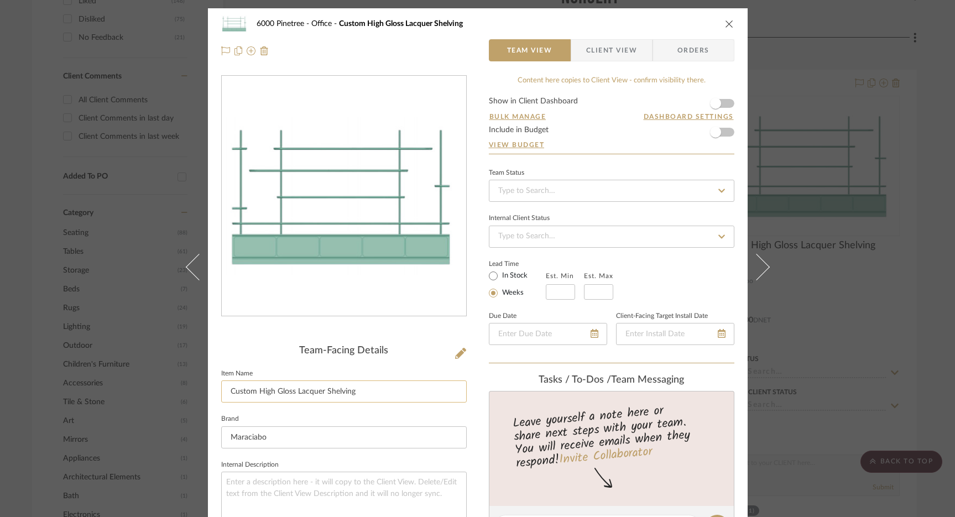
click at [274, 391] on input "Custom High Gloss Lacquer Shelving" at bounding box center [344, 392] width 246 height 22
click at [341, 390] on input "Custom High Gloss Lacquer Shelving" at bounding box center [344, 392] width 246 height 22
drag, startPoint x: 323, startPoint y: 392, endPoint x: 258, endPoint y: 393, distance: 64.8
click at [258, 393] on input "Custom High Gloss Lacquer Shelving" at bounding box center [344, 392] width 246 height 22
click at [324, 389] on input "Custom Office Shelving" at bounding box center [344, 392] width 246 height 22
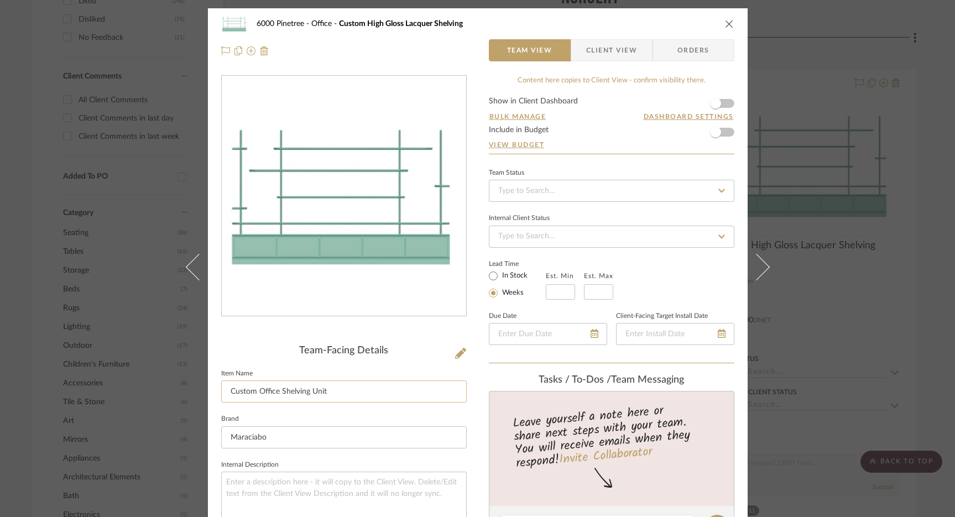
type input "Custom Office Shelving Unit"
click at [725, 28] on icon "close" at bounding box center [729, 23] width 9 height 9
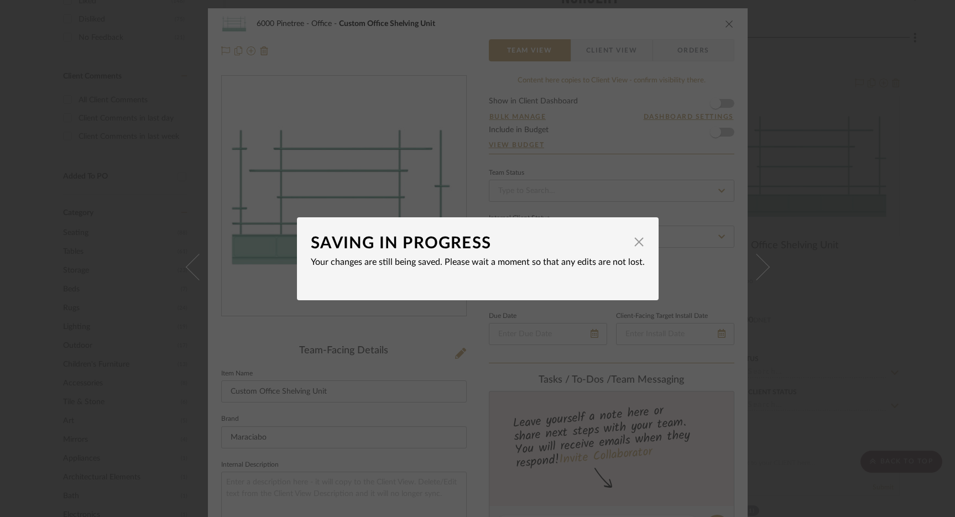
click at [808, 84] on div "SAVING IN PROGRESS × Your changes are still being saved. Please wait a moment s…" at bounding box center [477, 258] width 955 height 517
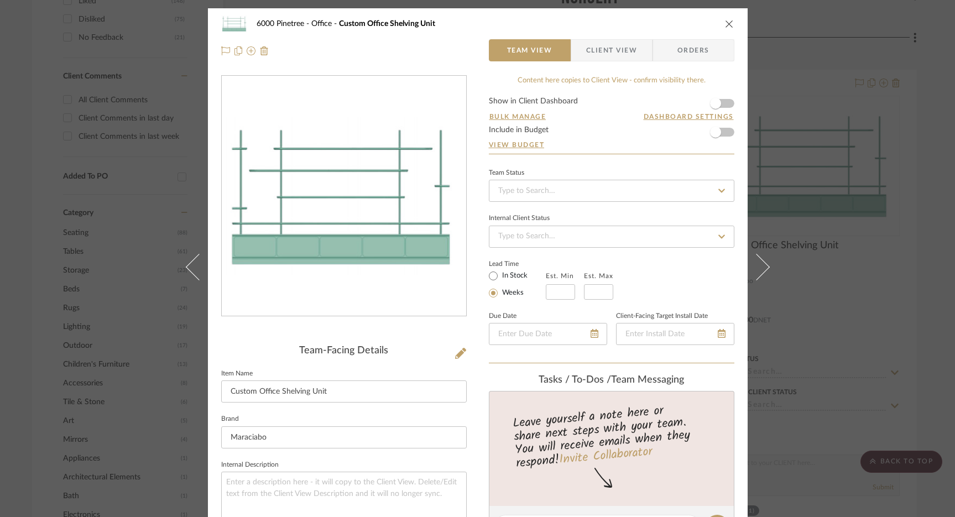
click at [725, 22] on icon "close" at bounding box center [729, 23] width 9 height 9
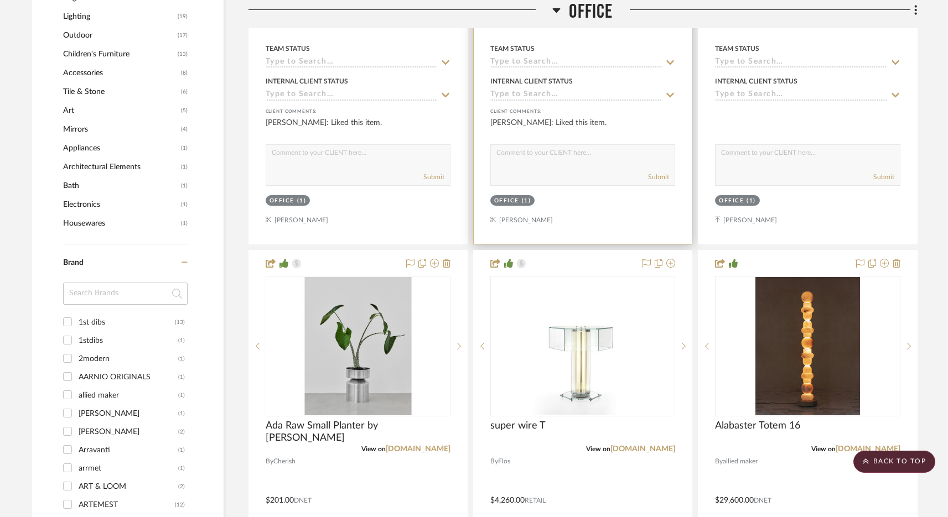
scroll to position [979, 0]
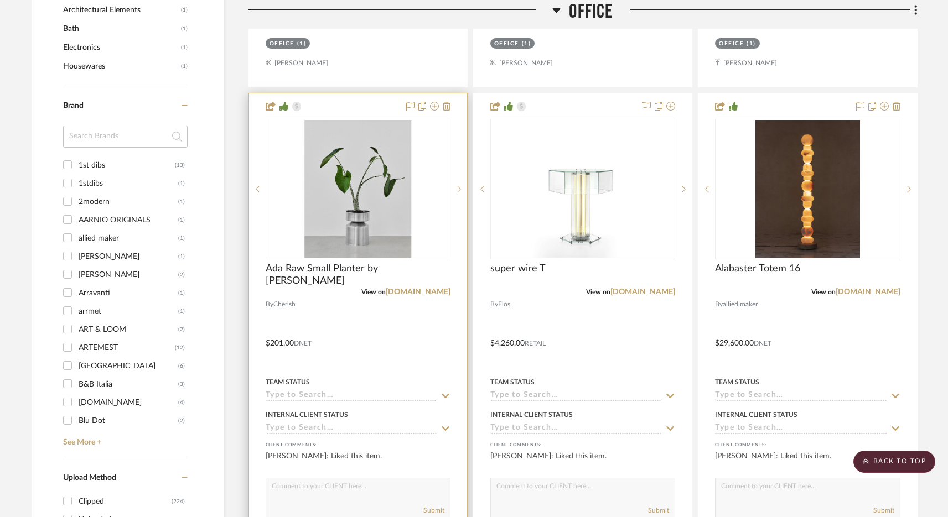
click at [450, 108] on div at bounding box center [358, 335] width 218 height 484
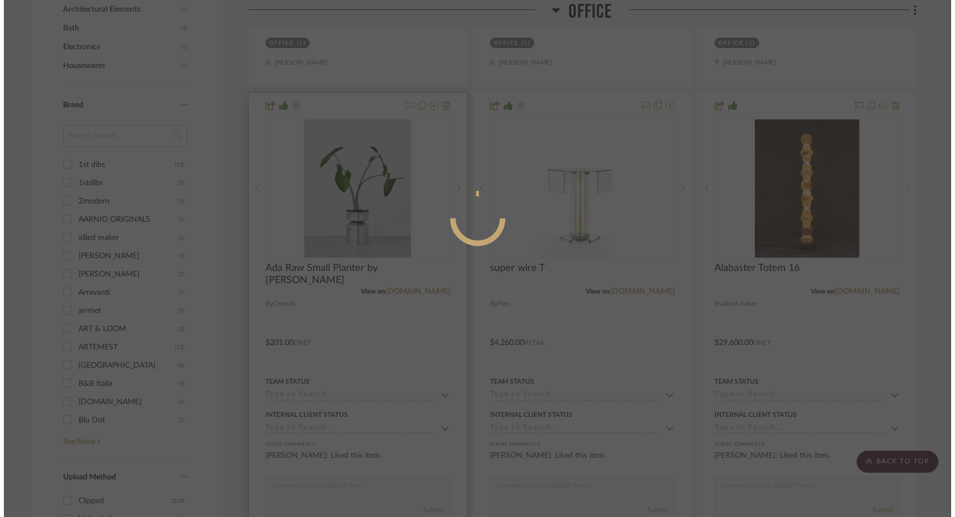
scroll to position [0, 0]
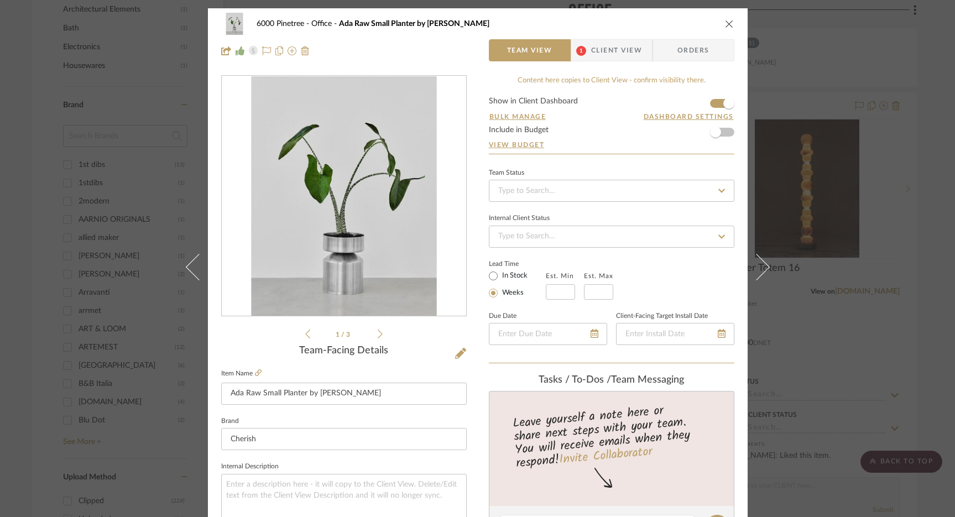
click at [725, 23] on icon "close" at bounding box center [729, 23] width 9 height 9
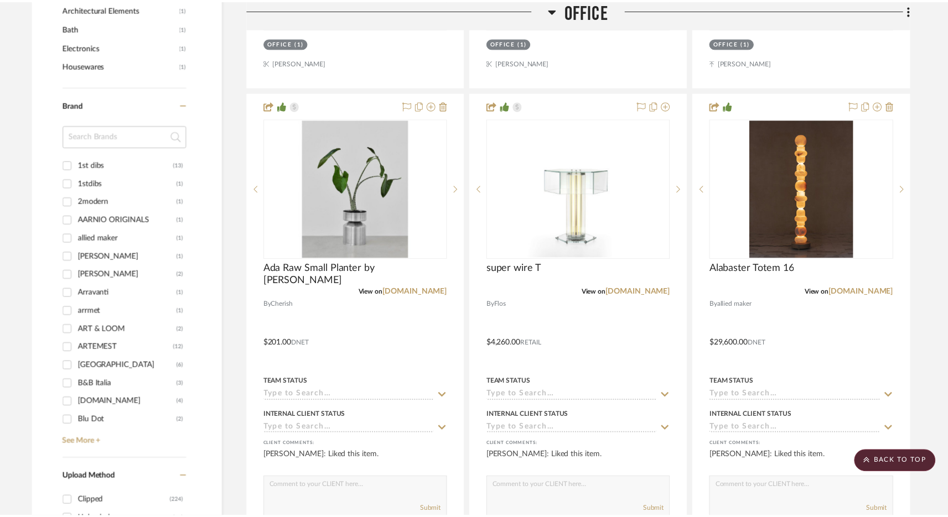
scroll to position [979, 0]
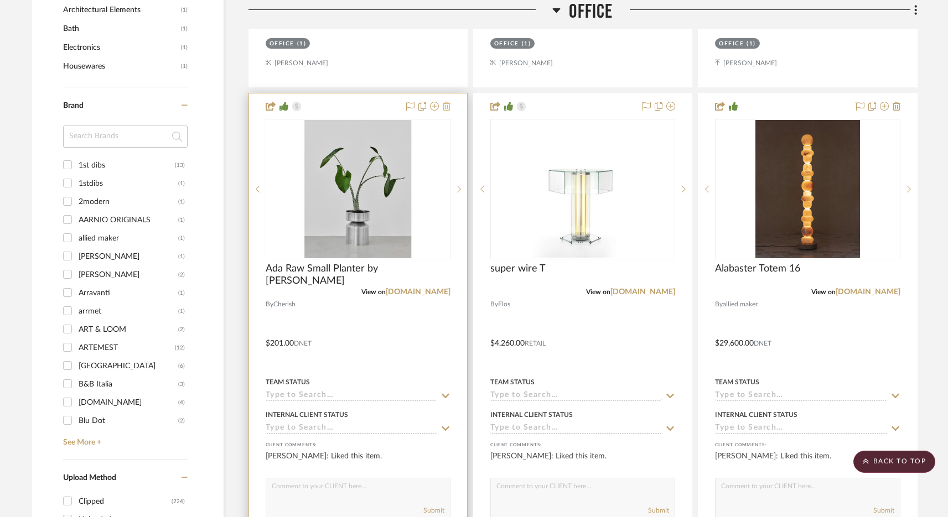
click at [444, 107] on icon at bounding box center [447, 106] width 8 height 9
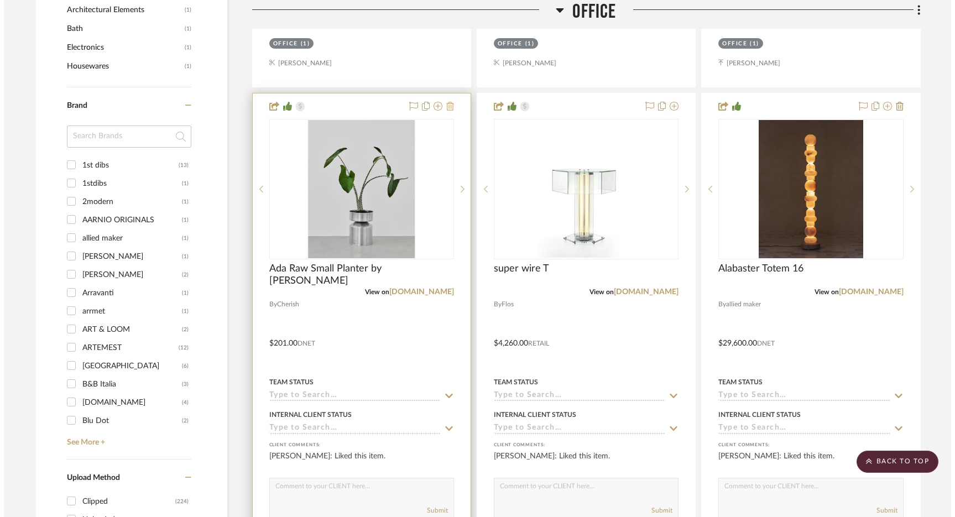
scroll to position [0, 0]
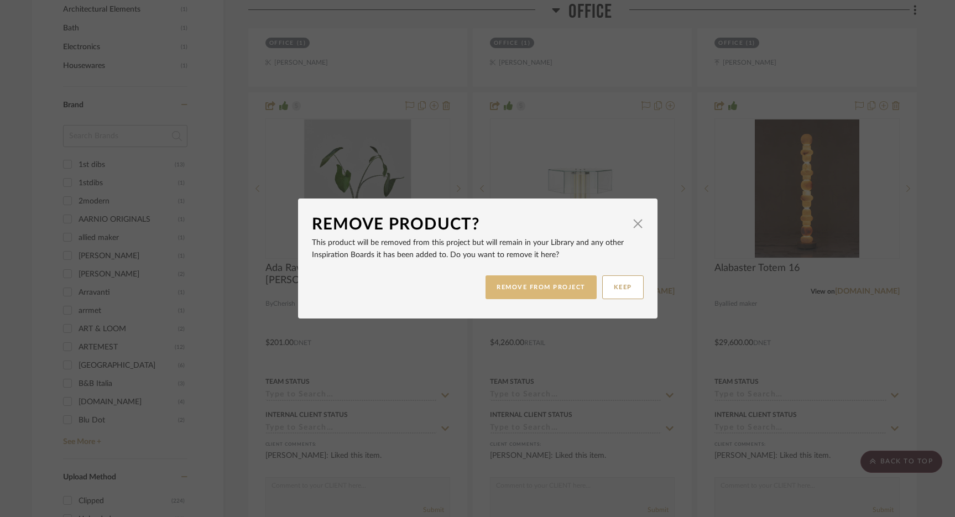
click at [512, 295] on button "REMOVE FROM PROJECT" at bounding box center [541, 288] width 111 height 24
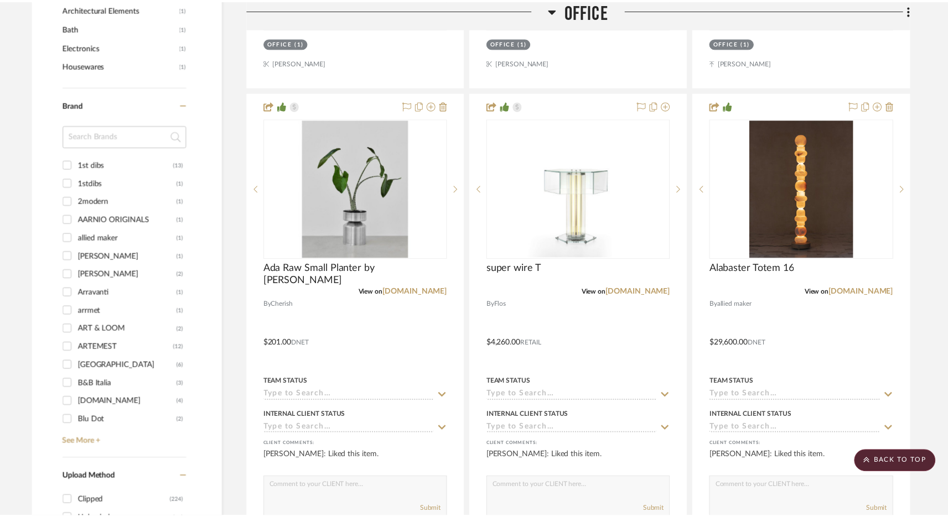
scroll to position [979, 0]
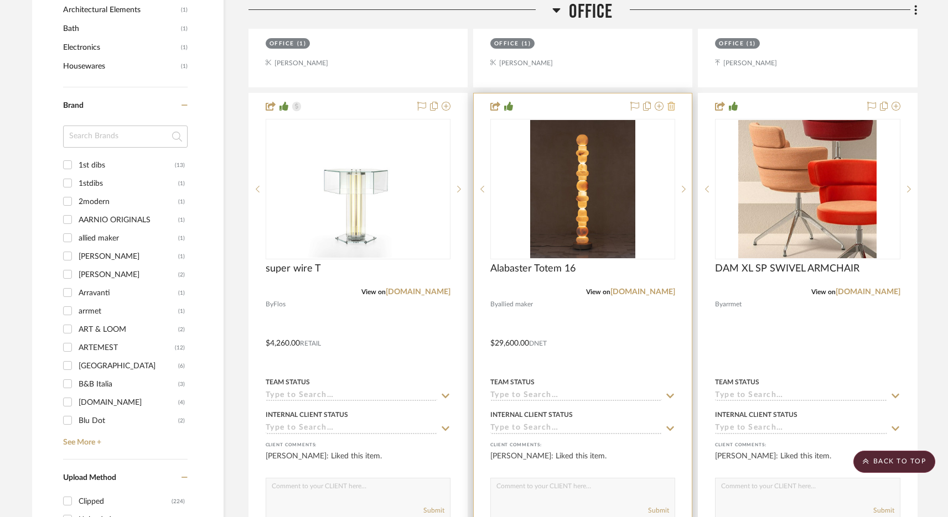
click at [672, 106] on icon at bounding box center [671, 106] width 8 height 9
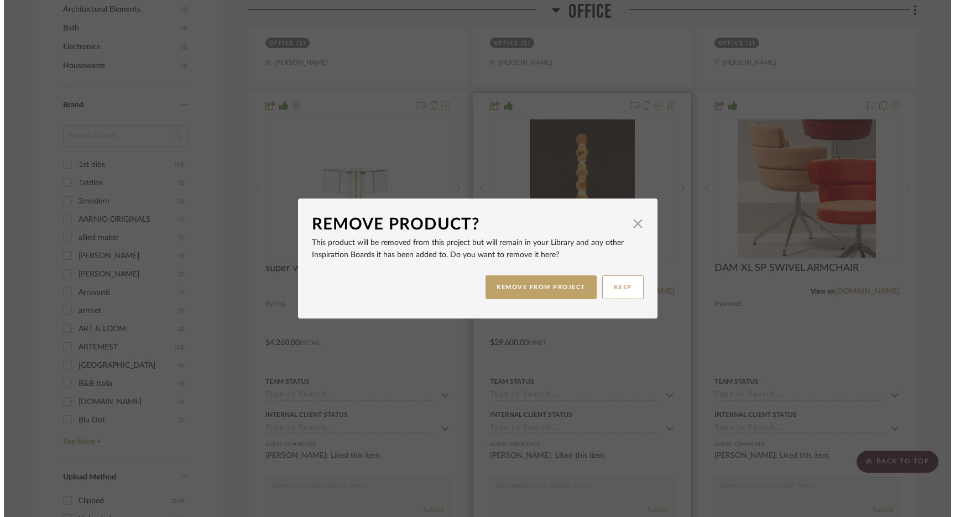
scroll to position [0, 0]
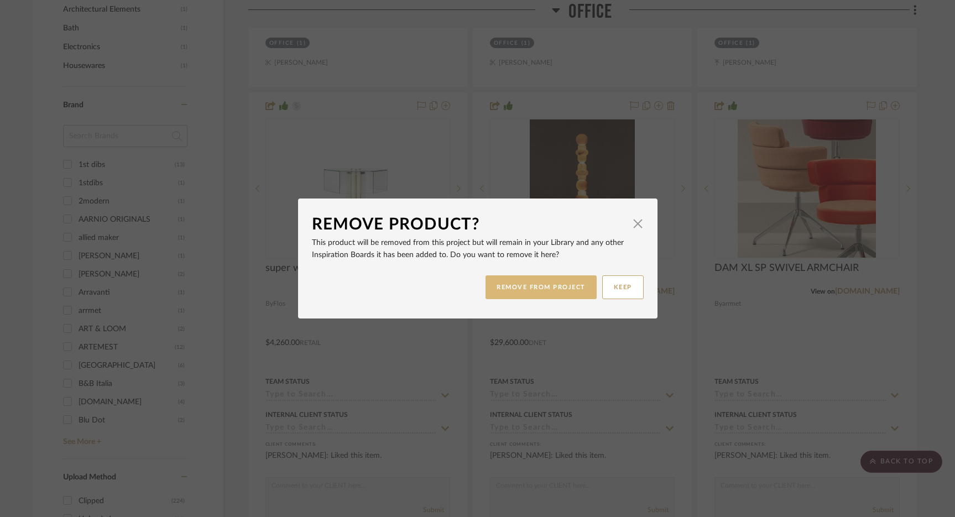
click at [552, 281] on button "REMOVE FROM PROJECT" at bounding box center [541, 288] width 111 height 24
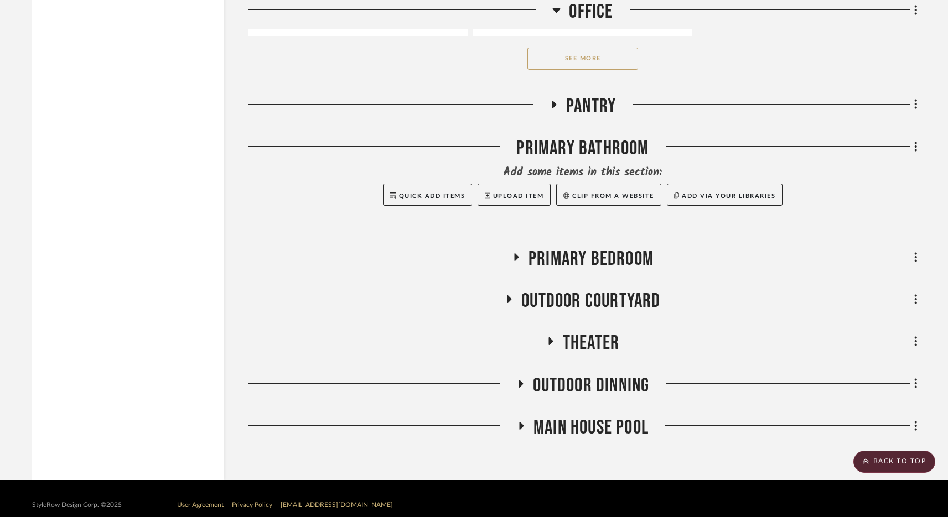
scroll to position [1916, 0]
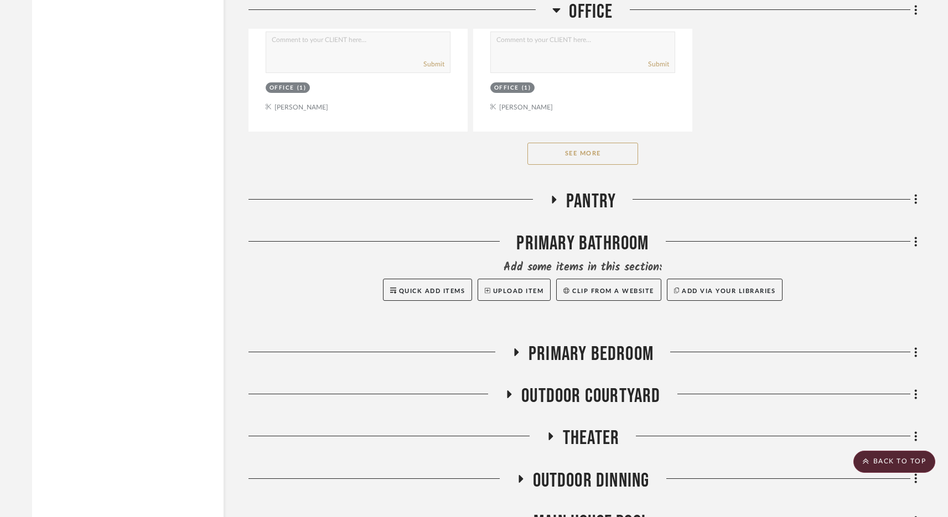
click at [579, 193] on span "Pantry" at bounding box center [591, 202] width 50 height 24
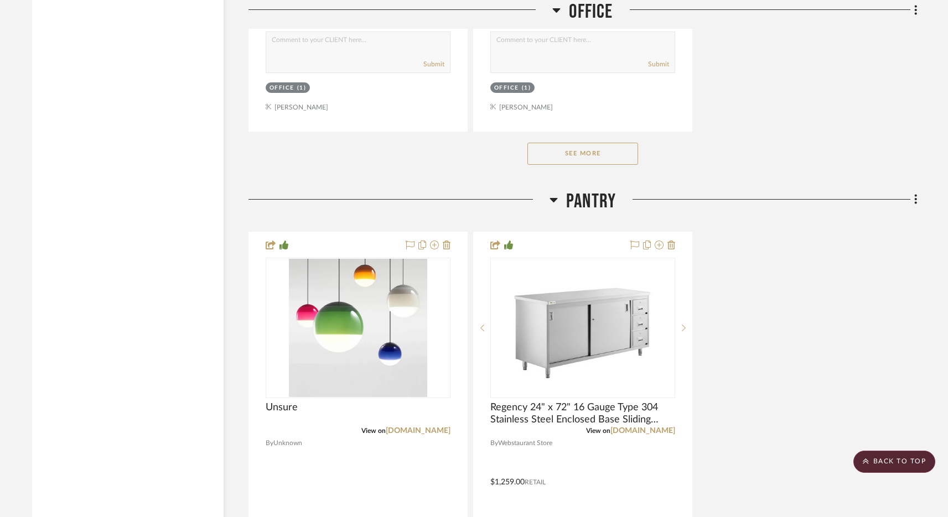
click at [578, 194] on span "Pantry" at bounding box center [591, 202] width 50 height 24
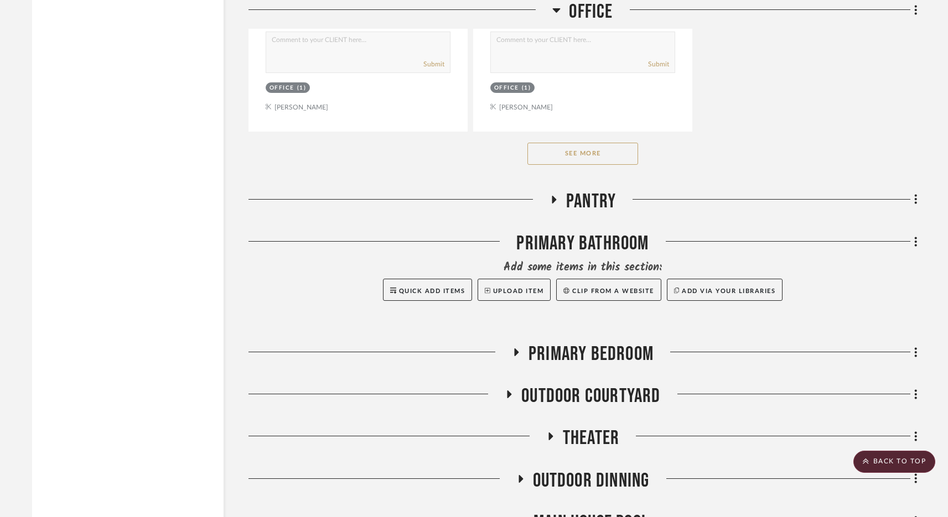
click at [589, 347] on span "Primary Bedroom" at bounding box center [590, 354] width 125 height 24
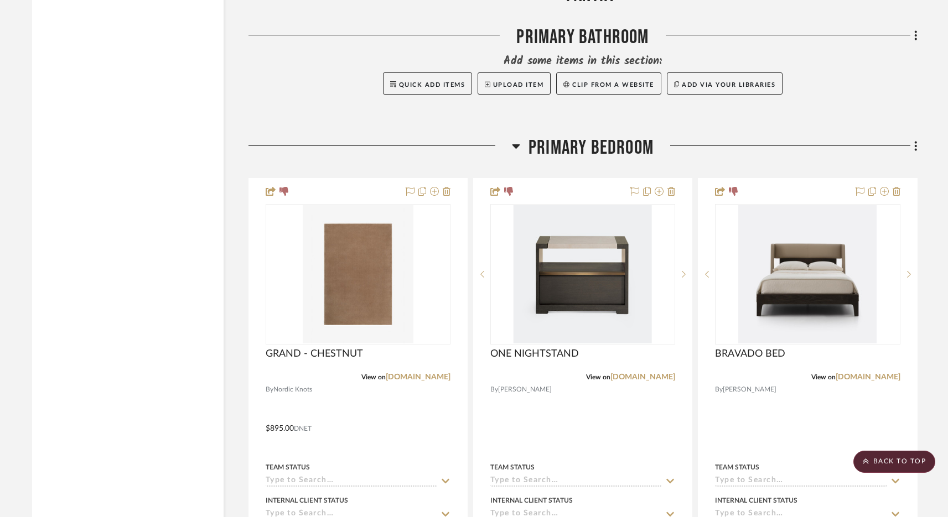
click at [599, 147] on span "Primary Bedroom" at bounding box center [590, 148] width 125 height 24
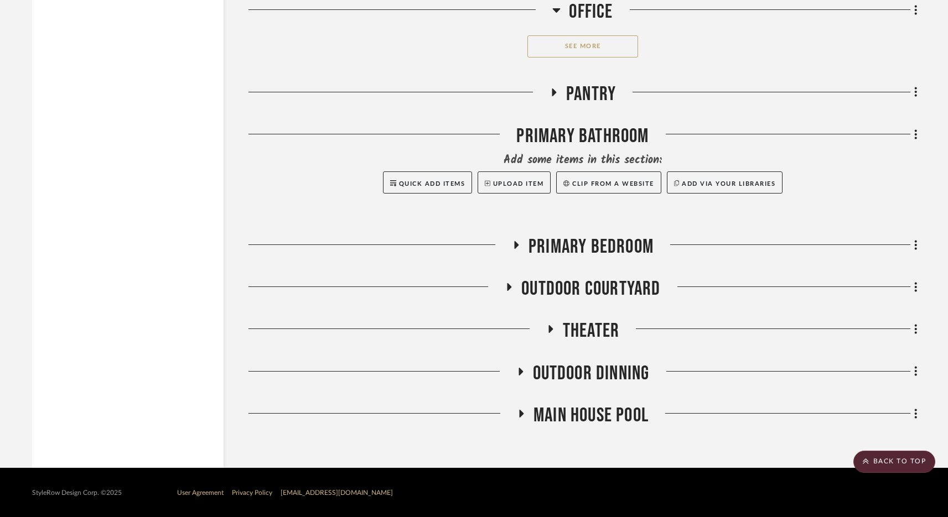
click at [571, 245] on span "Primary Bedroom" at bounding box center [590, 247] width 125 height 24
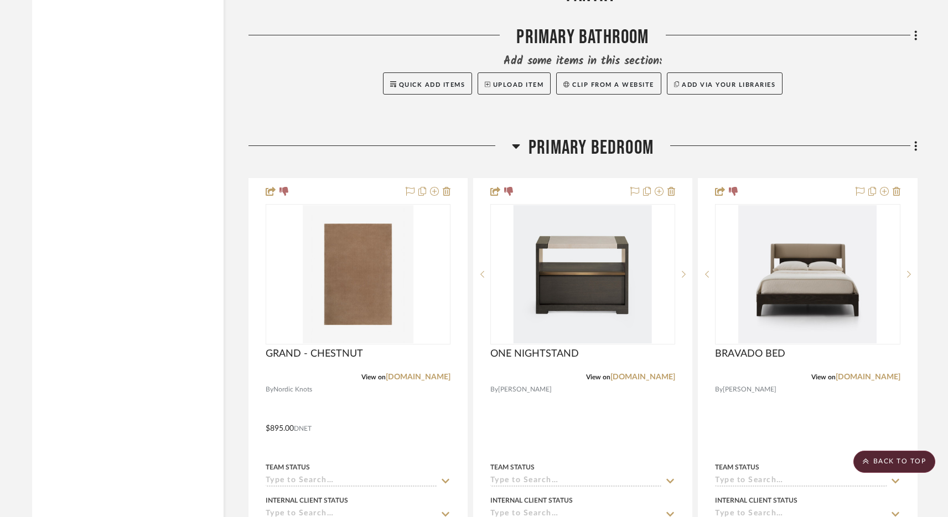
click at [593, 136] on span "Primary Bedroom" at bounding box center [590, 148] width 125 height 24
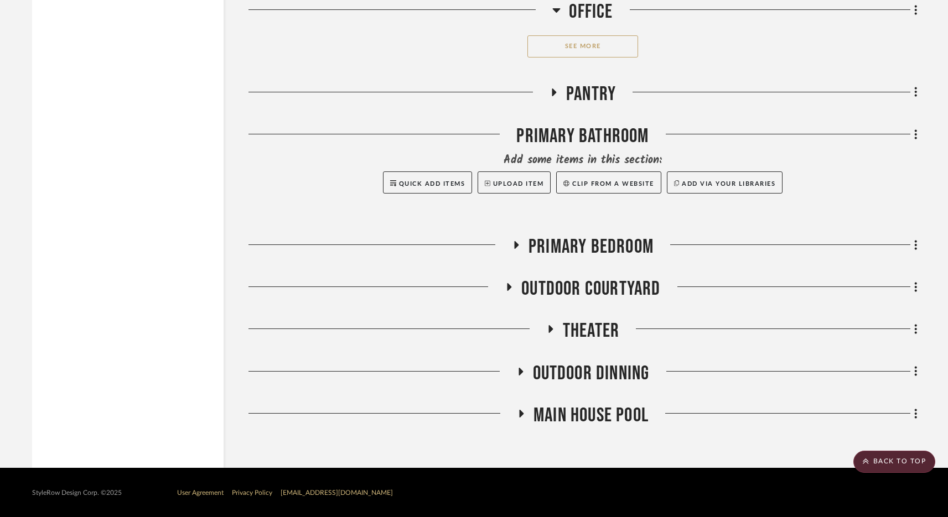
click at [593, 326] on span "Theater" at bounding box center [591, 331] width 56 height 24
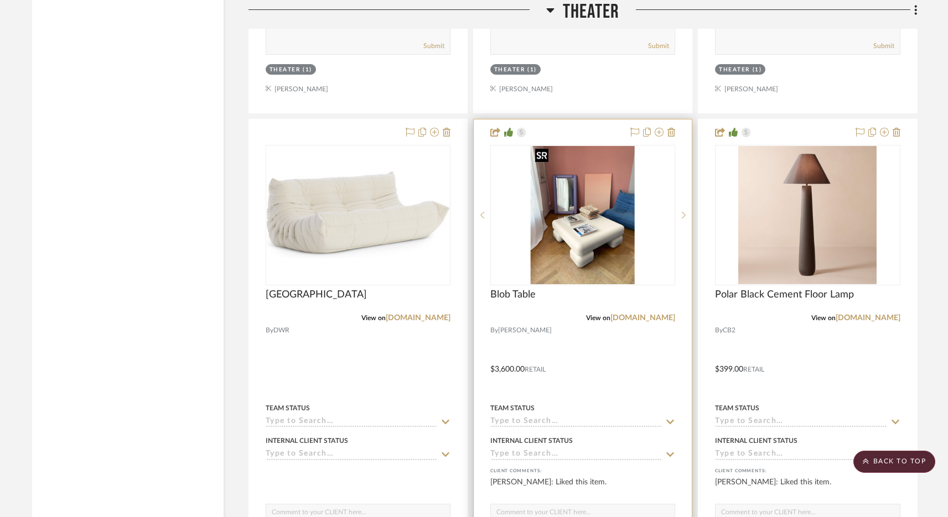
scroll to position [2777, 0]
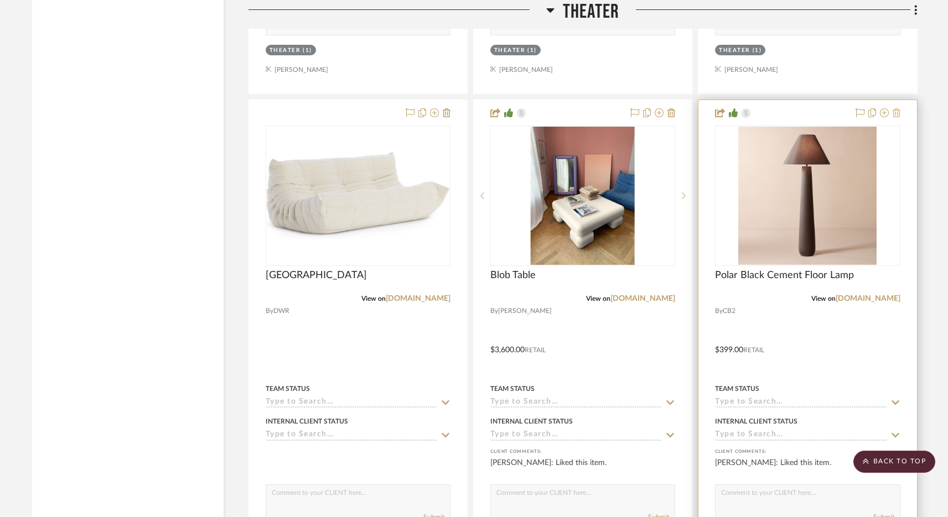
click at [898, 110] on icon at bounding box center [896, 112] width 8 height 9
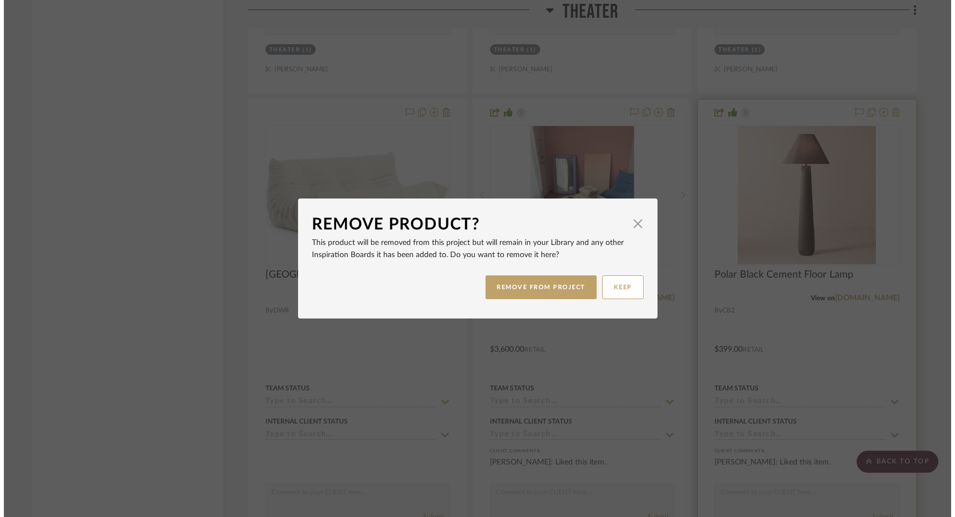
scroll to position [0, 0]
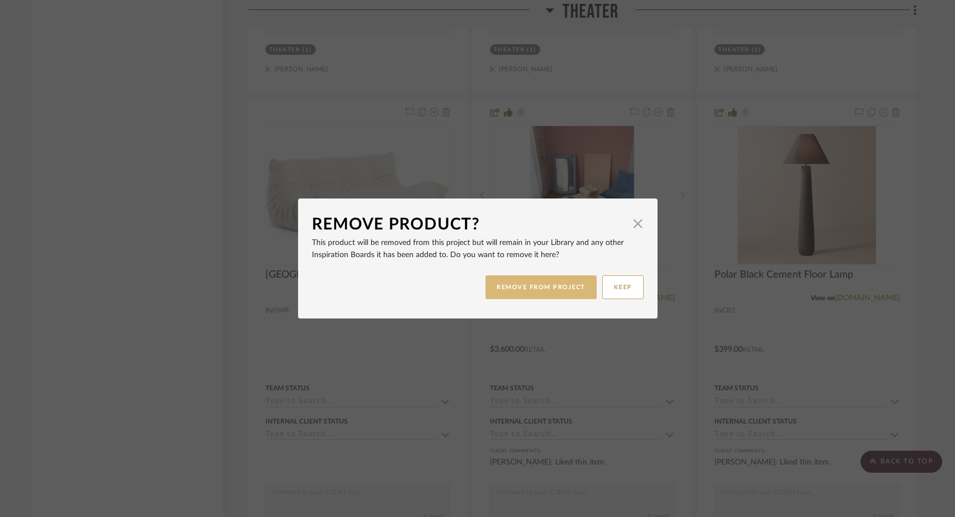
click at [549, 287] on button "REMOVE FROM PROJECT" at bounding box center [541, 288] width 111 height 24
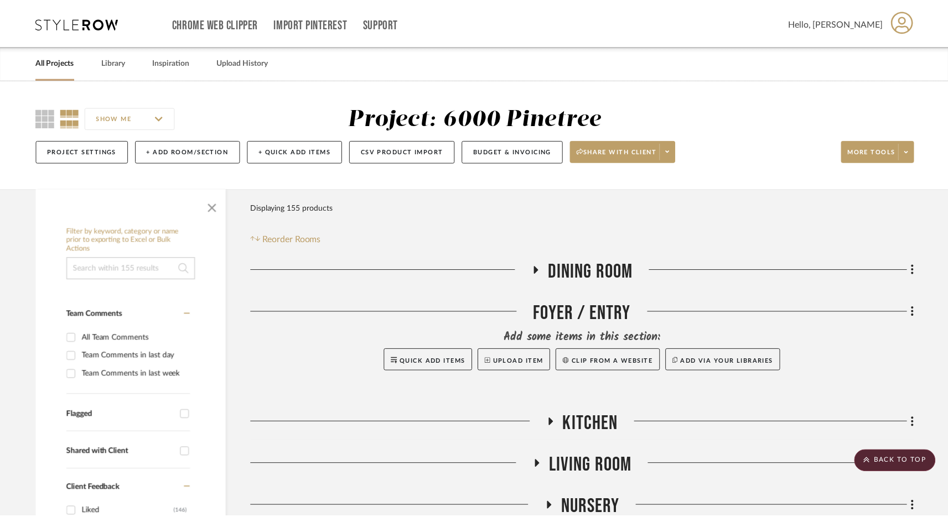
scroll to position [2777, 0]
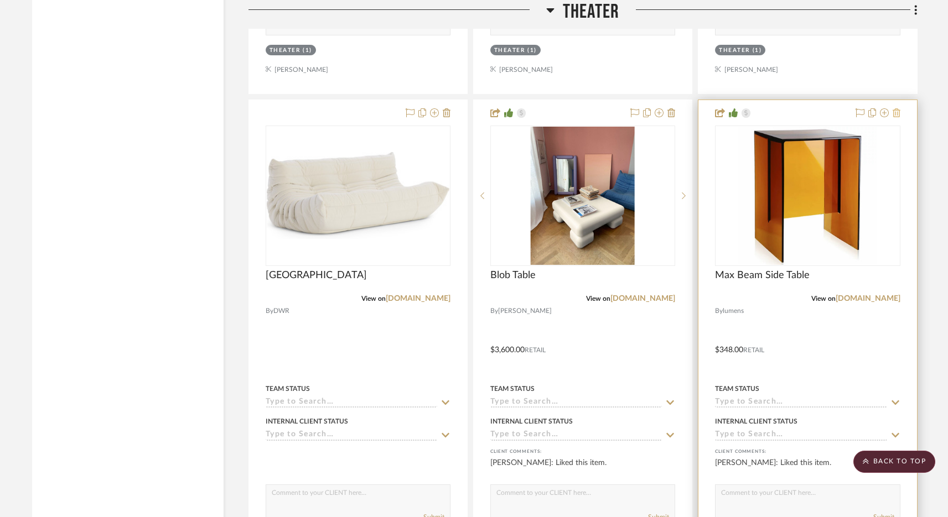
click at [893, 112] on icon at bounding box center [896, 112] width 8 height 9
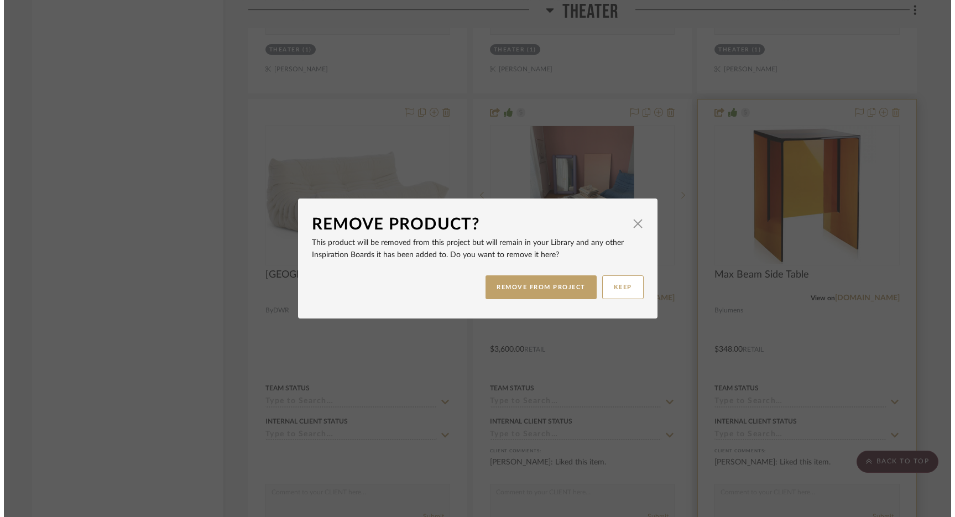
scroll to position [0, 0]
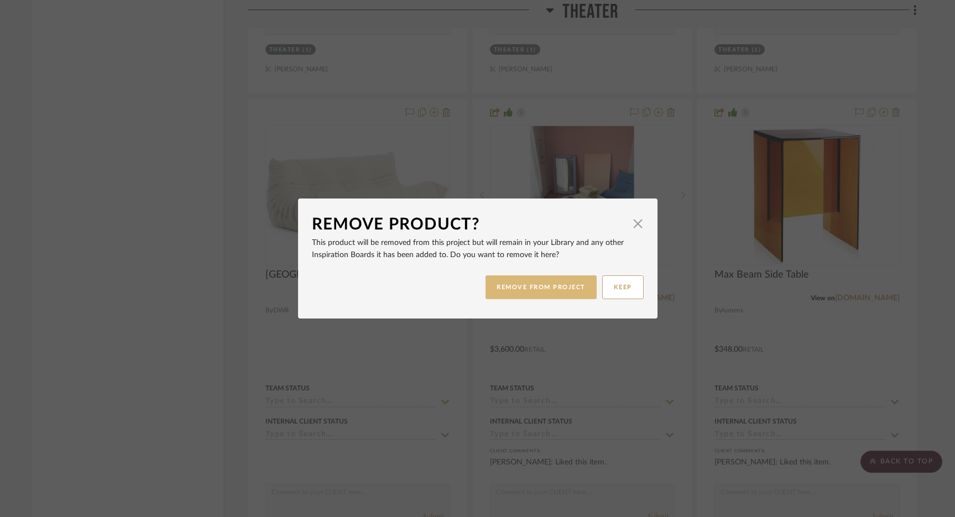
click at [563, 288] on button "REMOVE FROM PROJECT" at bounding box center [541, 288] width 111 height 24
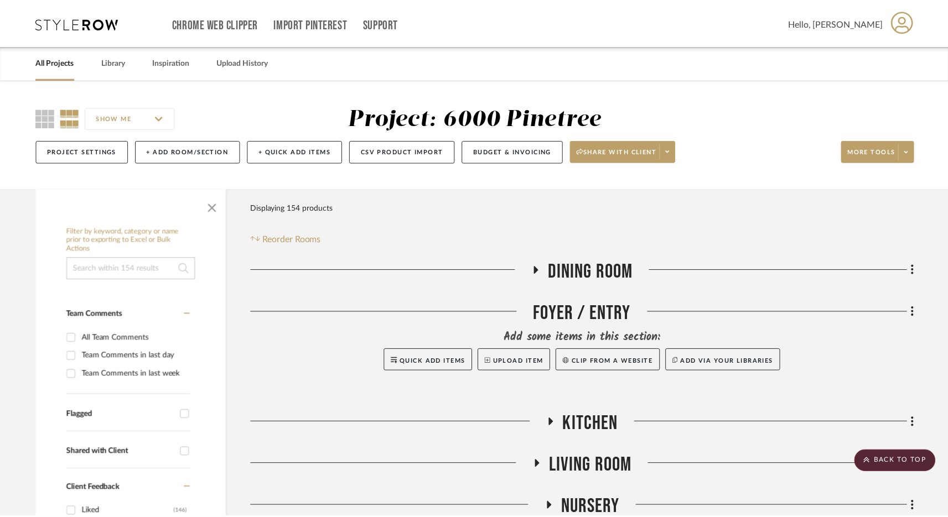
scroll to position [2777, 0]
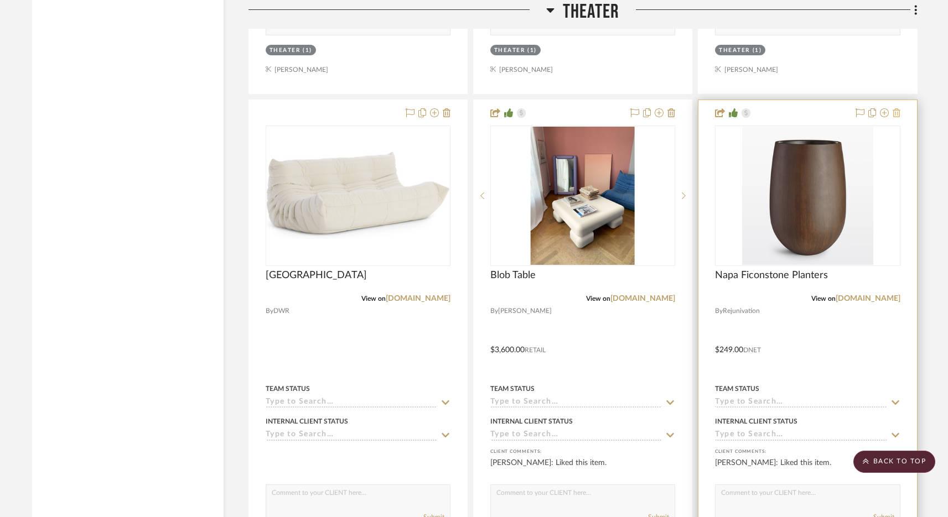
click at [895, 110] on icon at bounding box center [896, 112] width 8 height 9
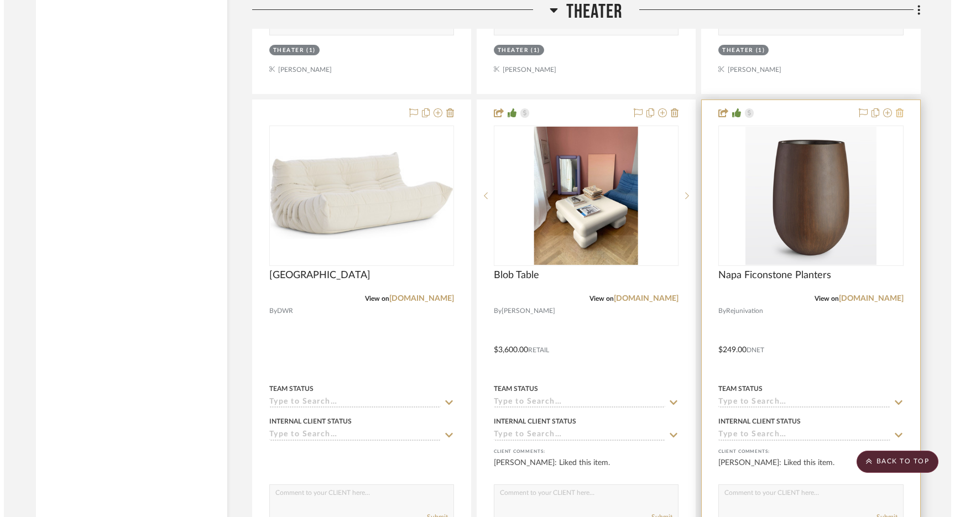
scroll to position [0, 0]
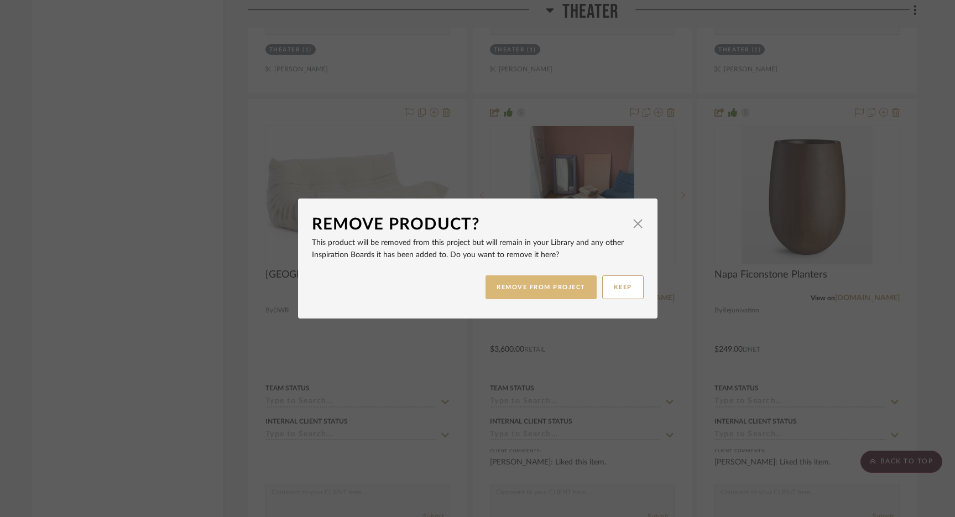
click at [541, 293] on button "REMOVE FROM PROJECT" at bounding box center [541, 288] width 111 height 24
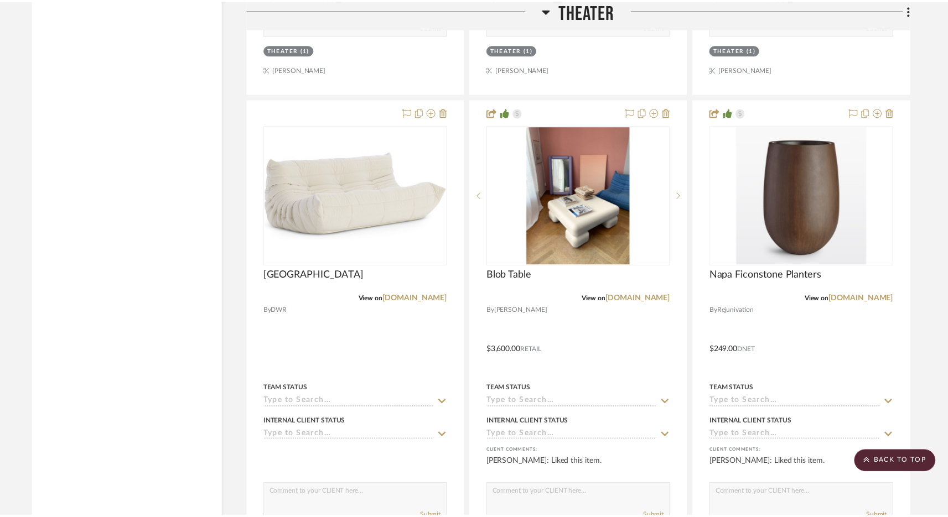
scroll to position [2777, 0]
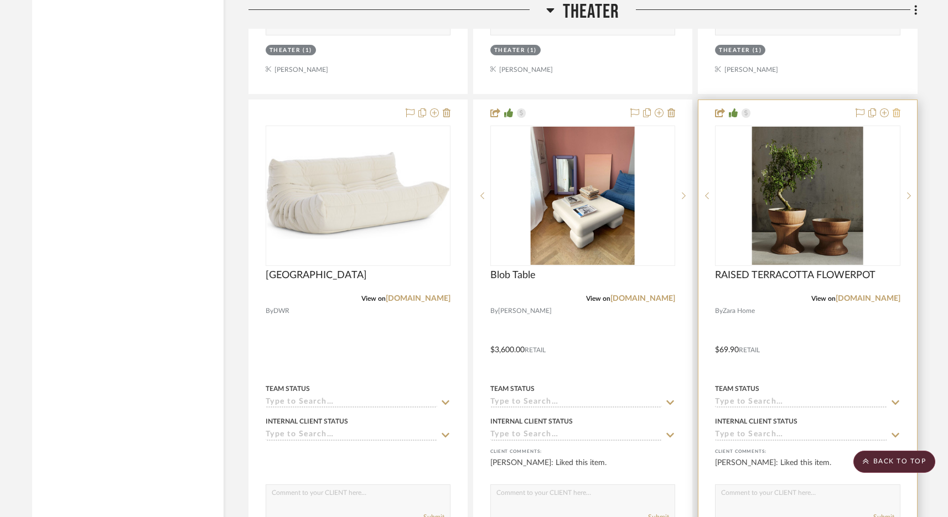
click at [897, 115] on fa-icon at bounding box center [896, 113] width 8 height 9
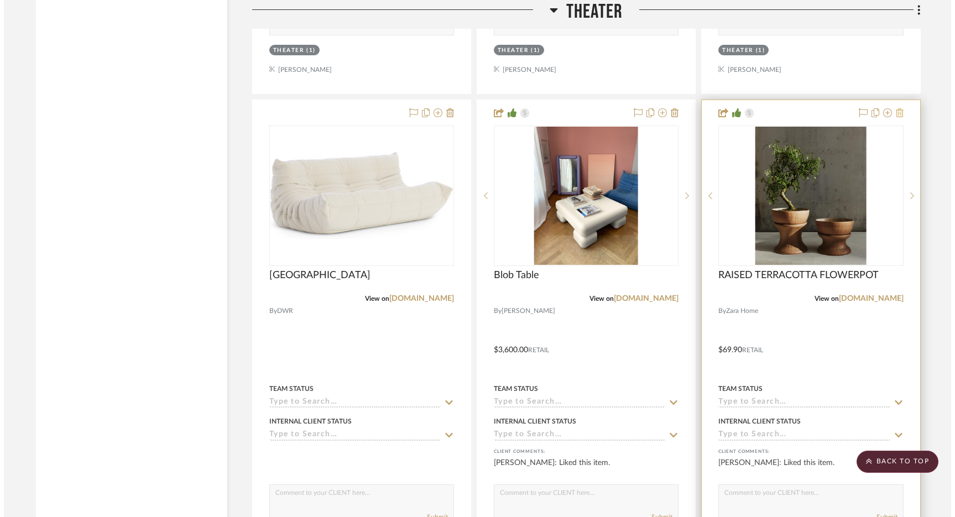
scroll to position [0, 0]
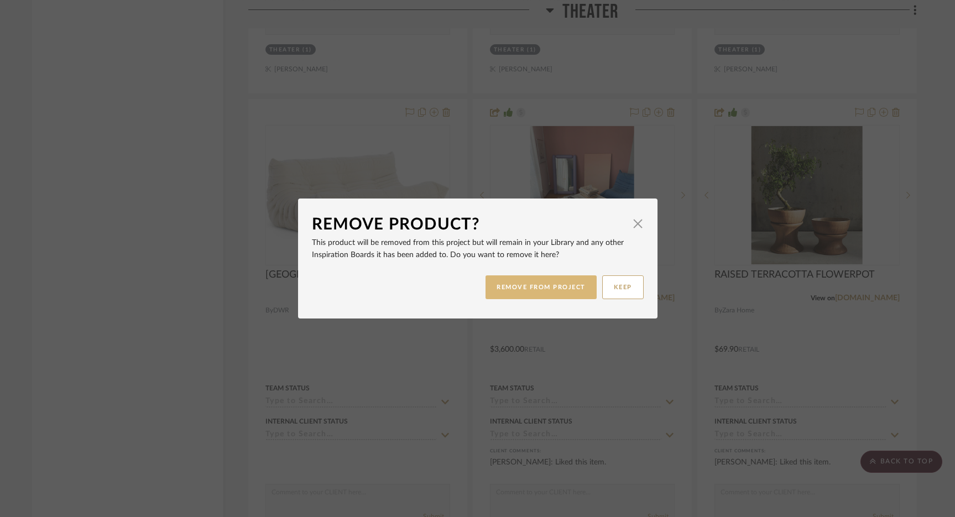
click at [553, 284] on button "REMOVE FROM PROJECT" at bounding box center [541, 288] width 111 height 24
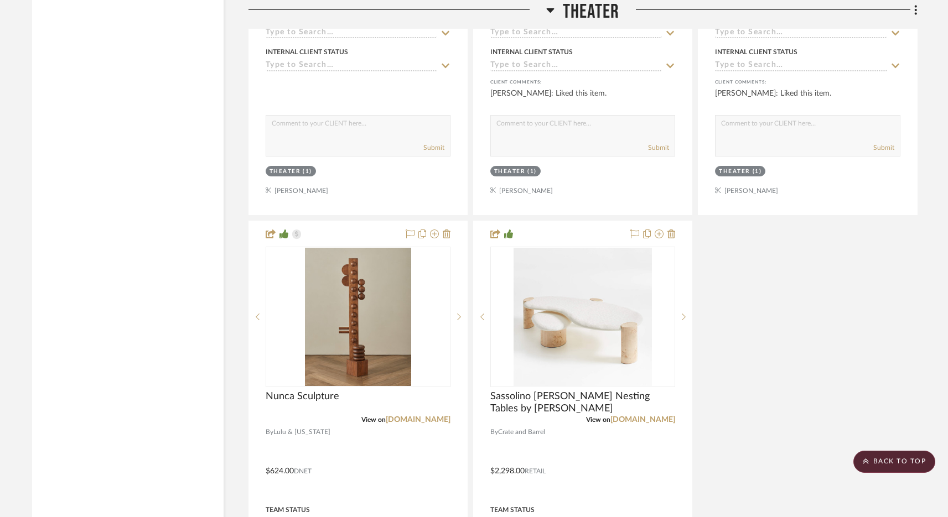
scroll to position [3266, 0]
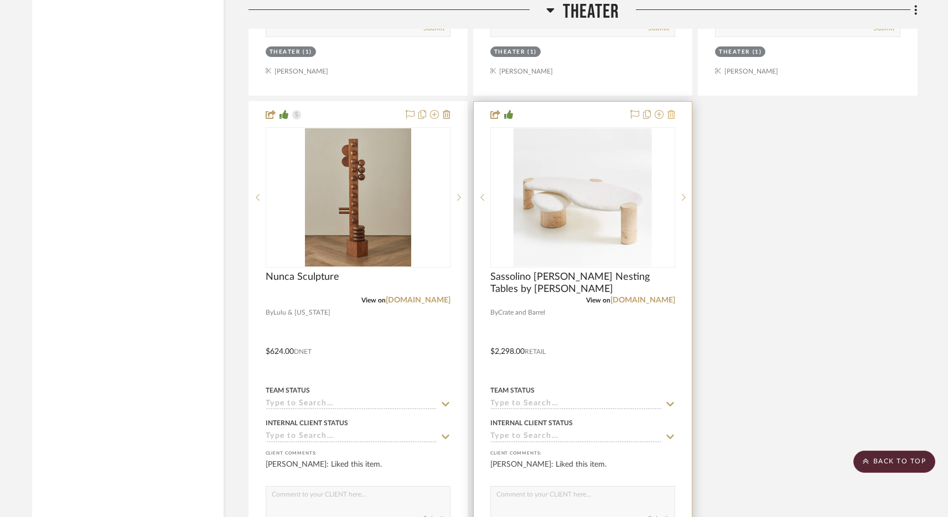
click at [672, 112] on icon at bounding box center [671, 114] width 8 height 9
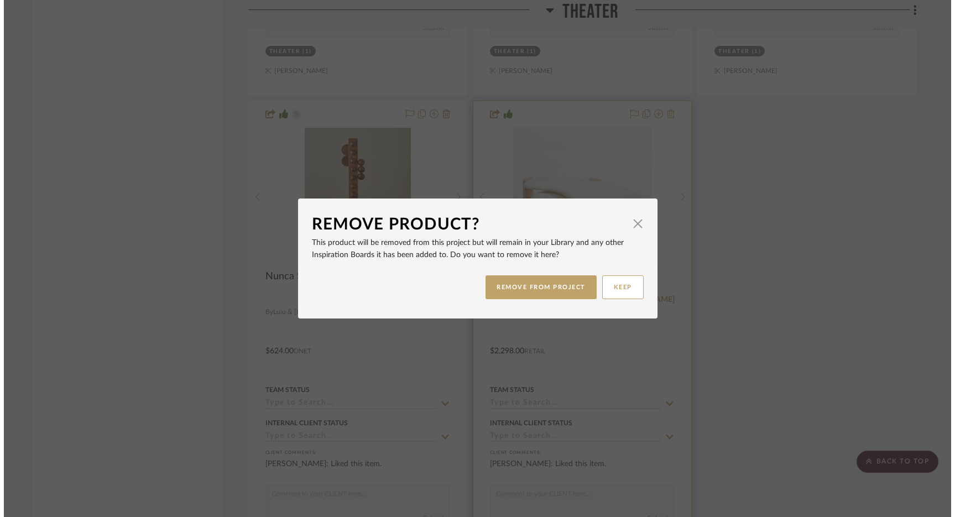
scroll to position [0, 0]
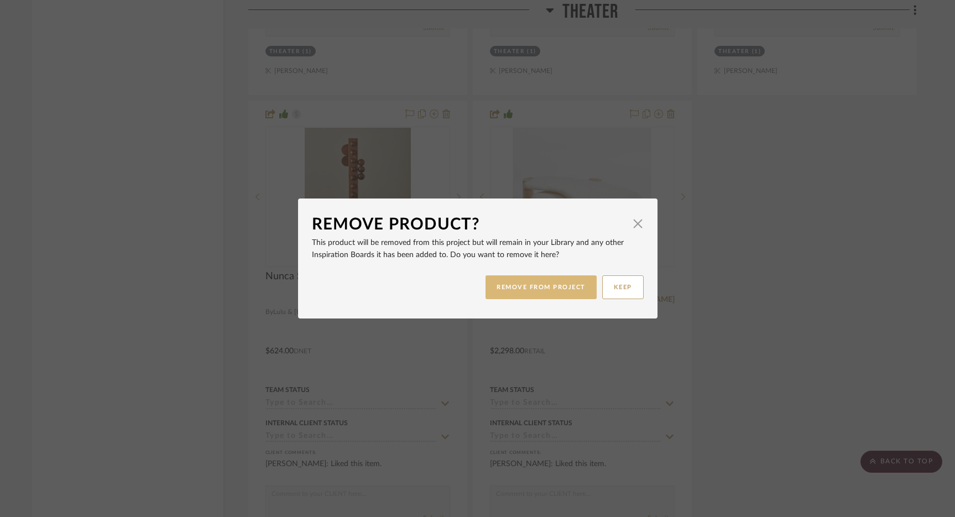
click at [537, 295] on button "REMOVE FROM PROJECT" at bounding box center [541, 288] width 111 height 24
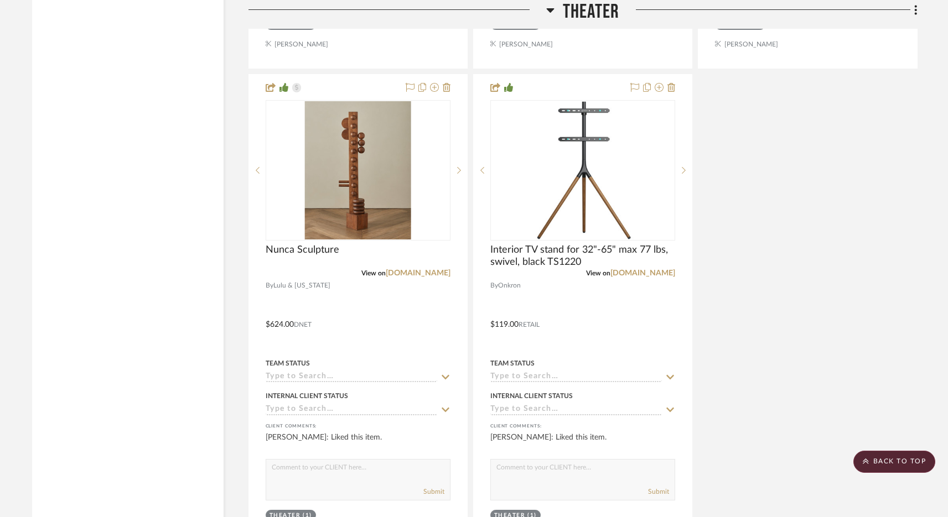
scroll to position [3168, 0]
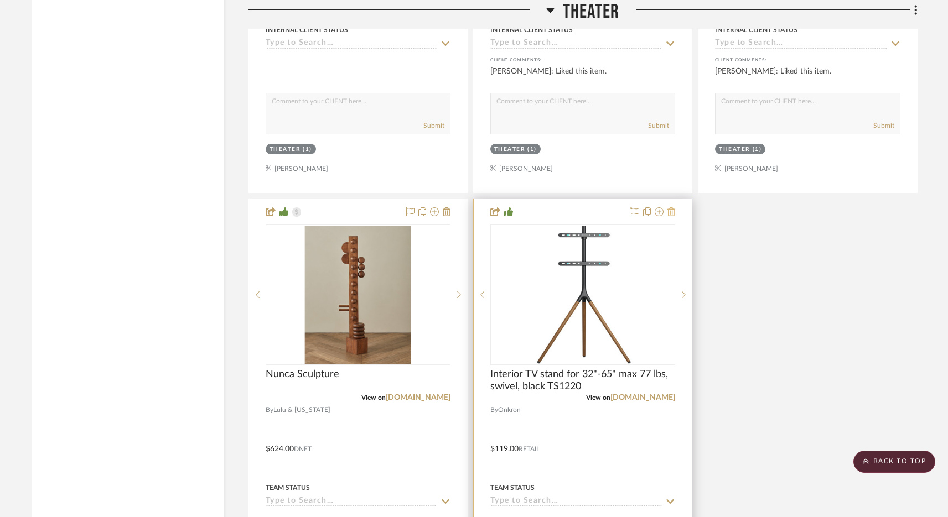
click at [673, 210] on icon at bounding box center [671, 211] width 8 height 9
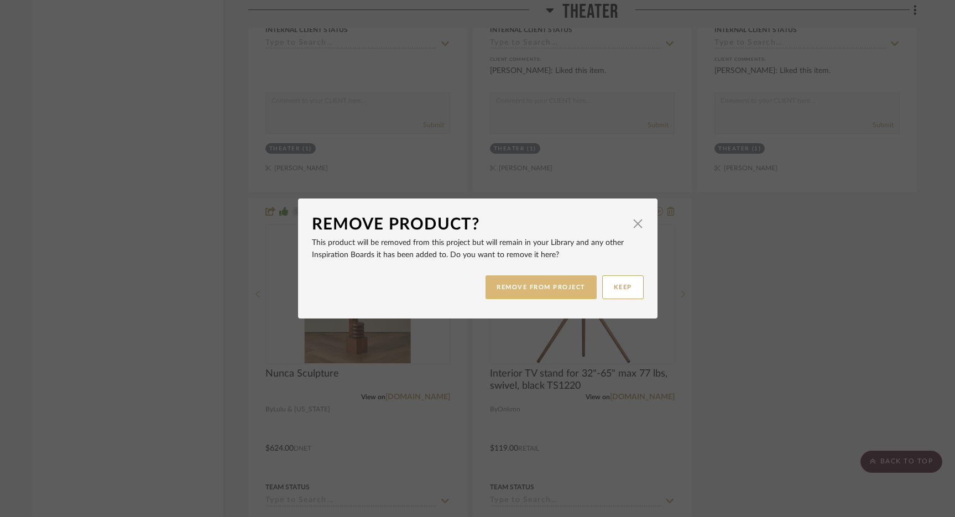
click at [547, 293] on button "REMOVE FROM PROJECT" at bounding box center [541, 288] width 111 height 24
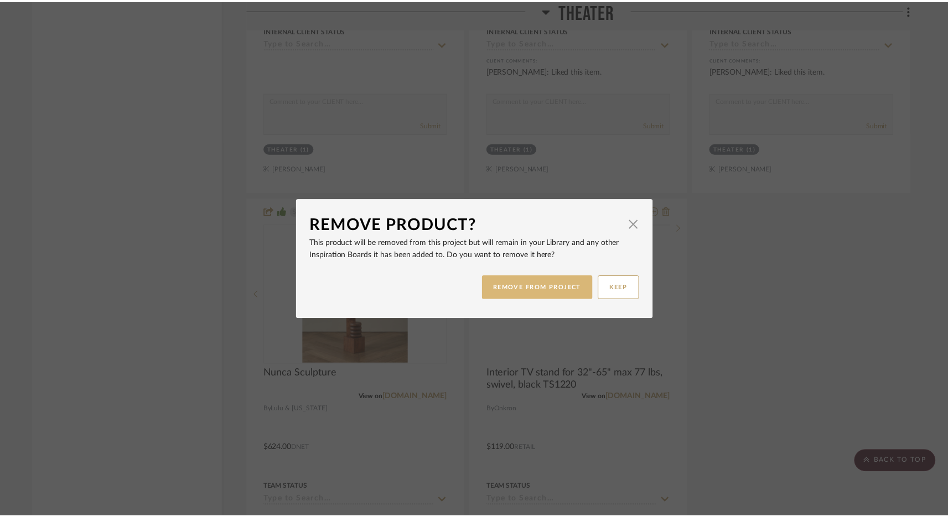
scroll to position [3168, 0]
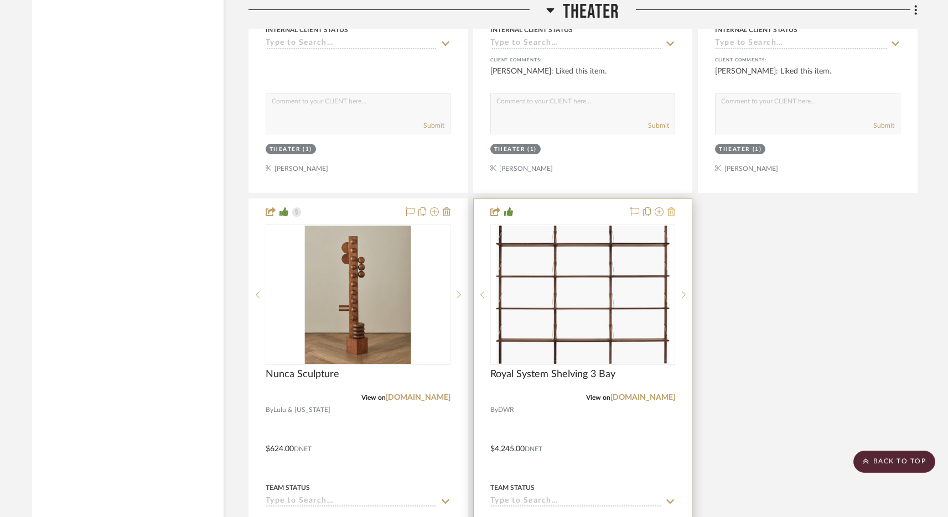
click at [668, 207] on icon at bounding box center [671, 211] width 8 height 9
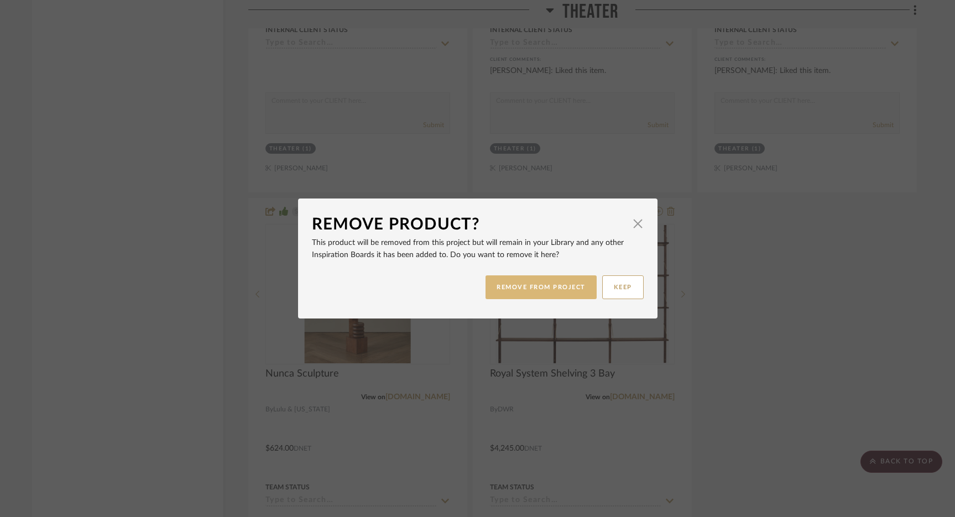
click at [546, 287] on button "REMOVE FROM PROJECT" at bounding box center [541, 288] width 111 height 24
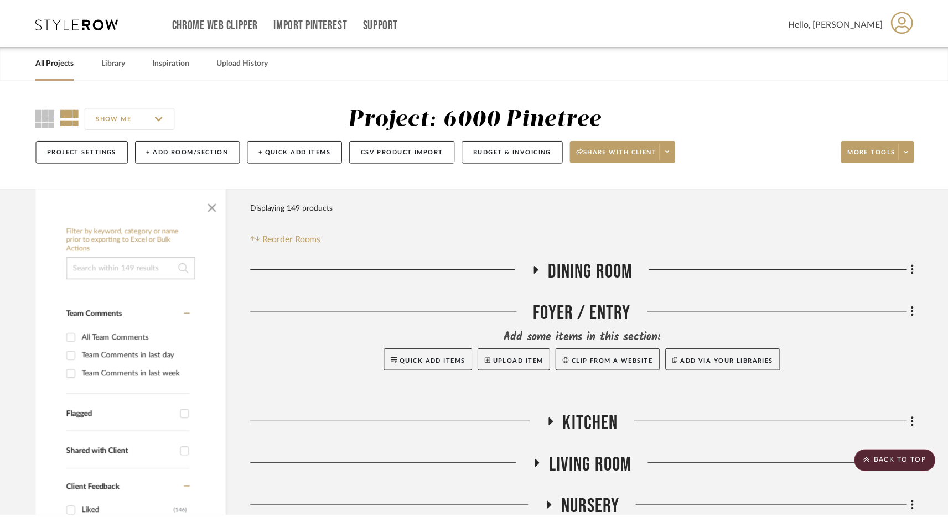
scroll to position [3168, 0]
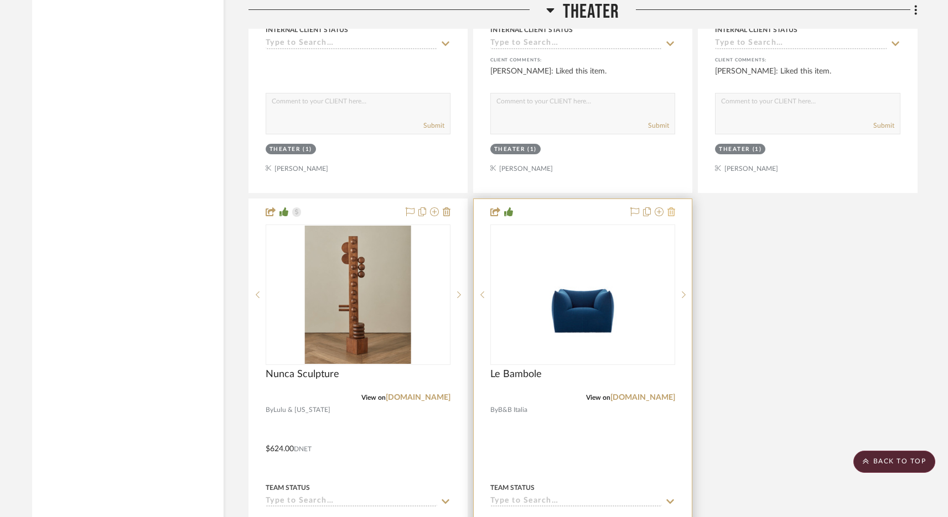
click at [674, 211] on icon at bounding box center [671, 211] width 8 height 9
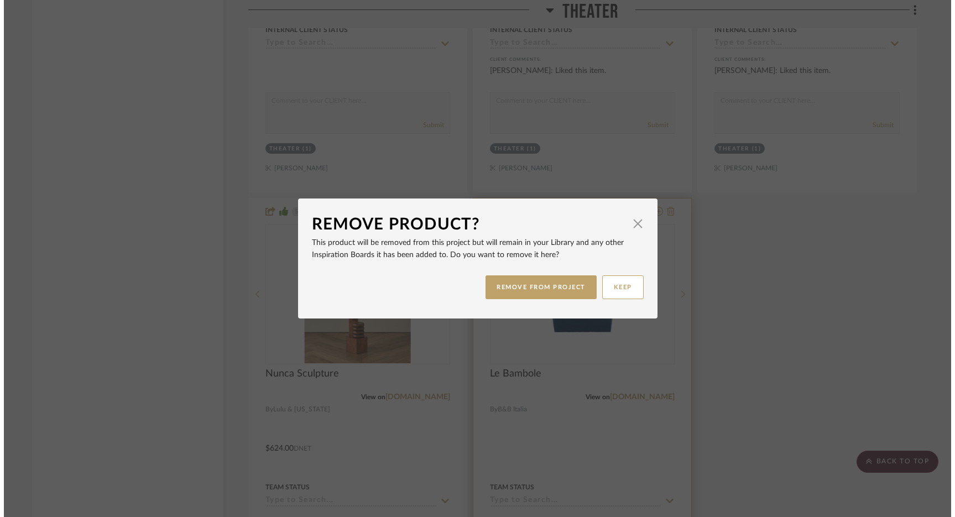
scroll to position [0, 0]
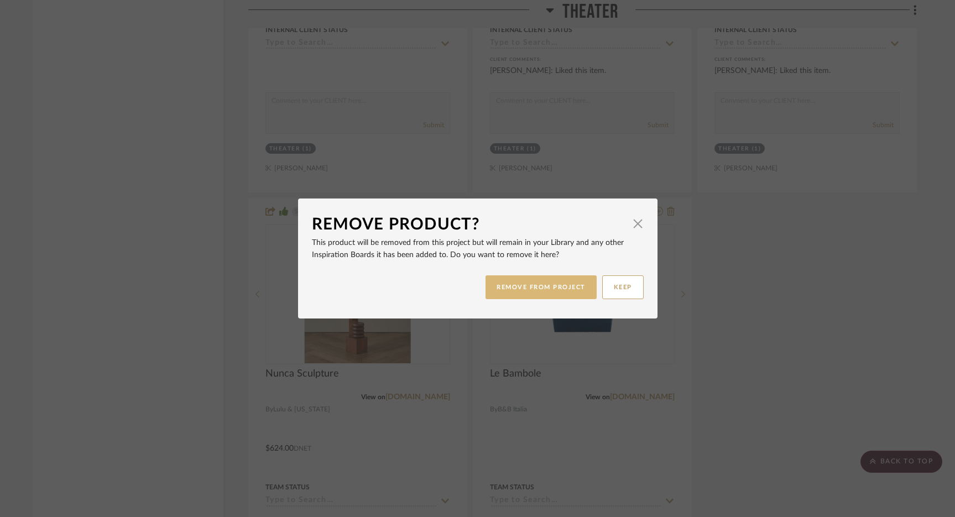
click at [551, 290] on button "REMOVE FROM PROJECT" at bounding box center [541, 288] width 111 height 24
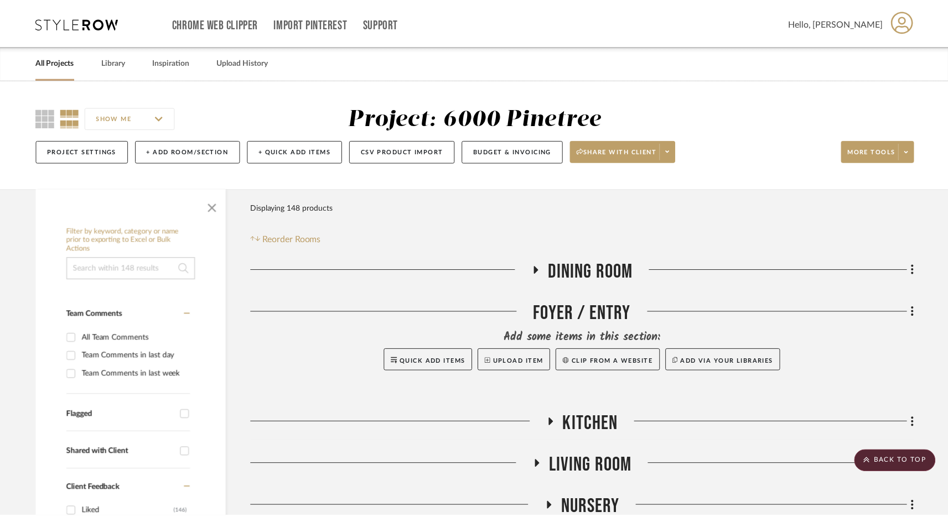
scroll to position [3168, 0]
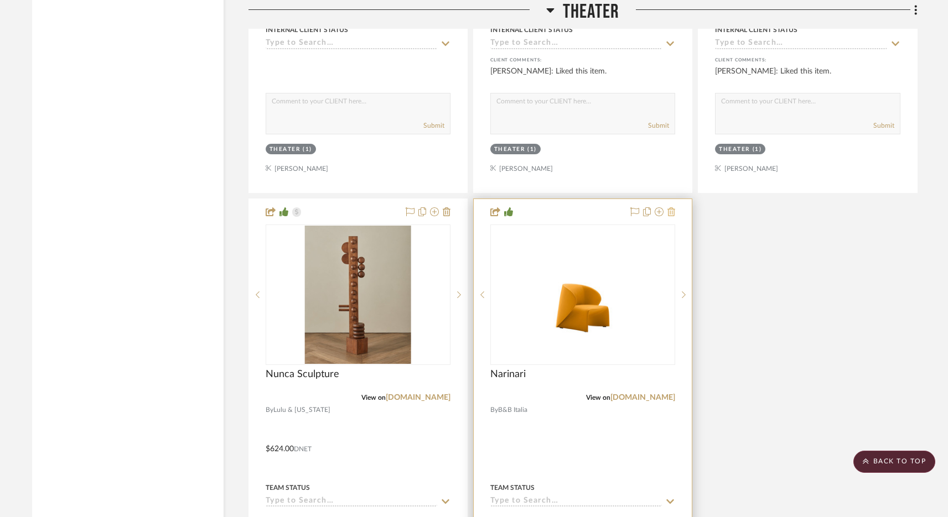
click at [672, 211] on icon at bounding box center [671, 211] width 8 height 9
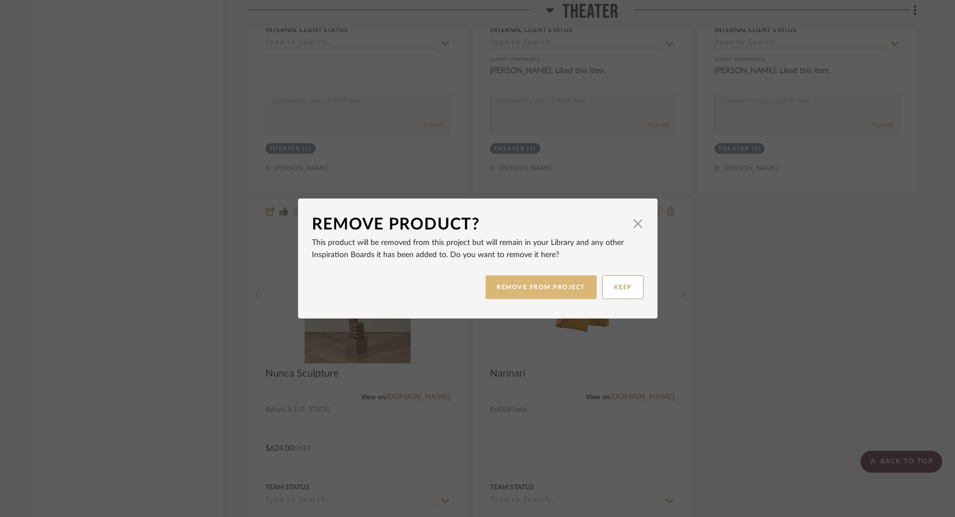
click at [565, 283] on button "REMOVE FROM PROJECT" at bounding box center [541, 288] width 111 height 24
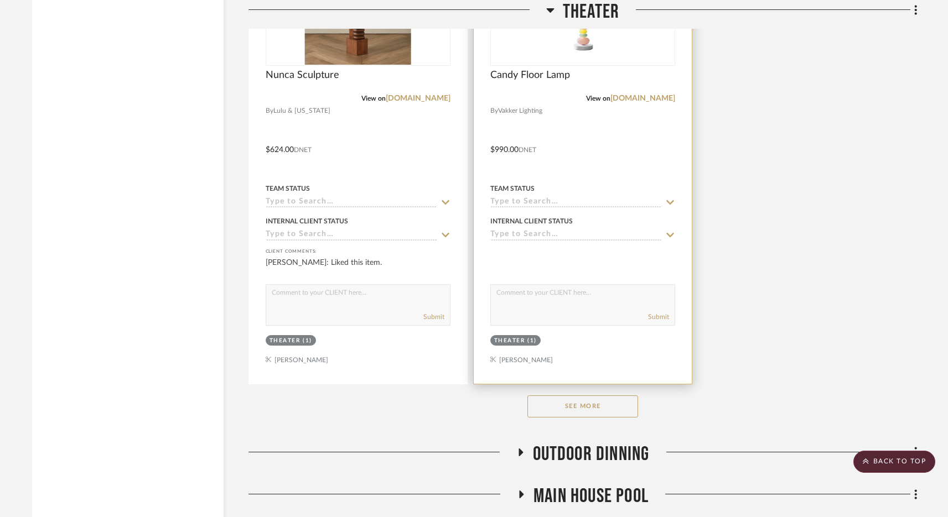
scroll to position [3514, 0]
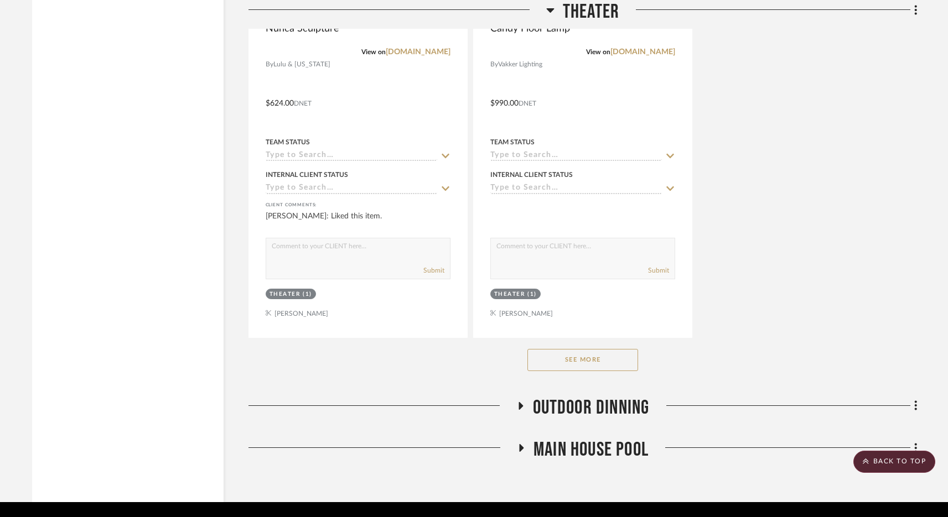
click at [606, 355] on button "See More" at bounding box center [582, 360] width 111 height 22
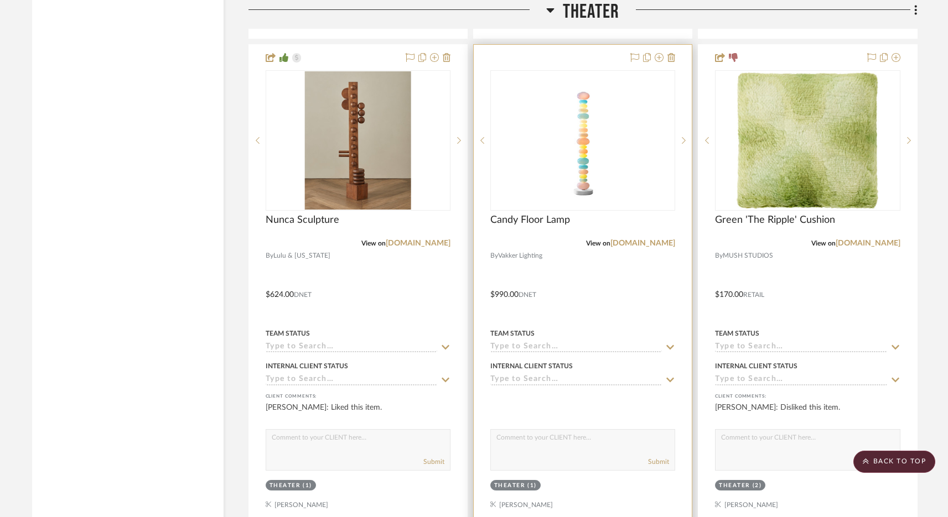
scroll to position [3290, 0]
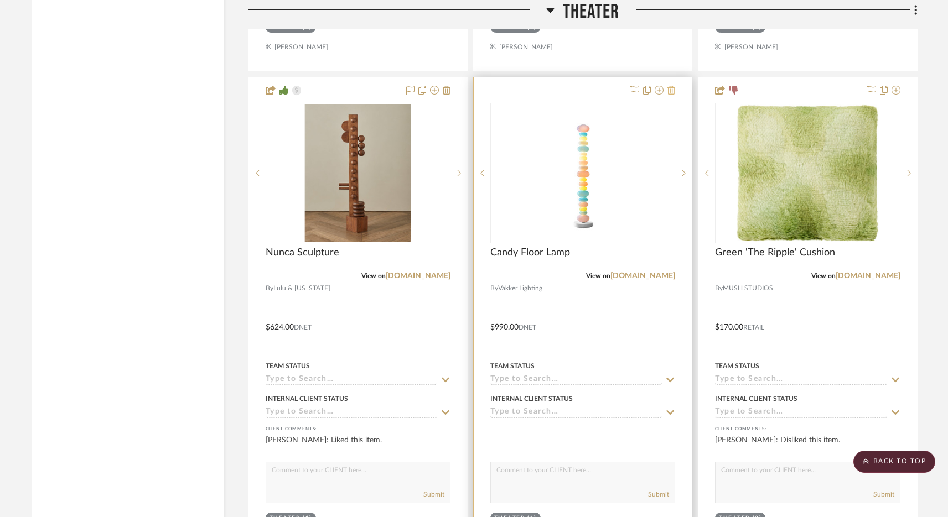
click at [672, 89] on icon at bounding box center [671, 90] width 8 height 9
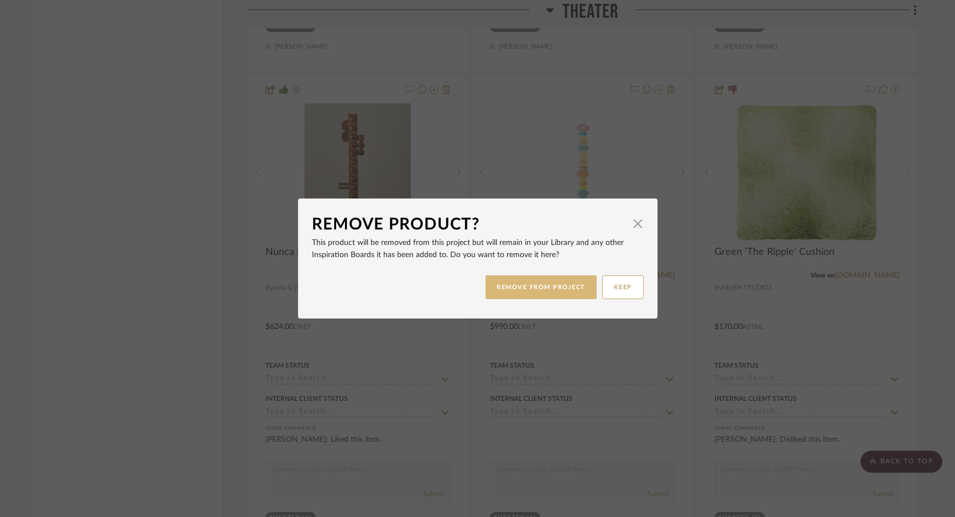
click at [558, 288] on button "REMOVE FROM PROJECT" at bounding box center [541, 288] width 111 height 24
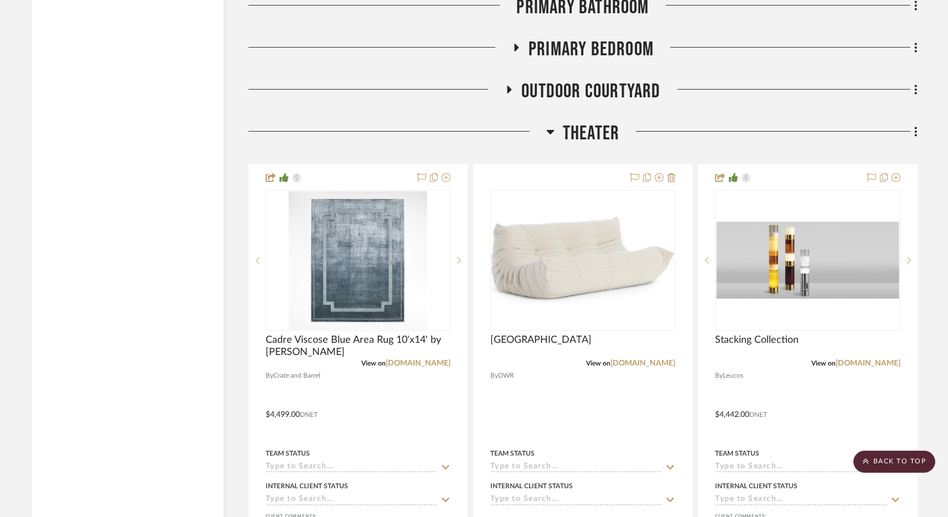
scroll to position [2205, 0]
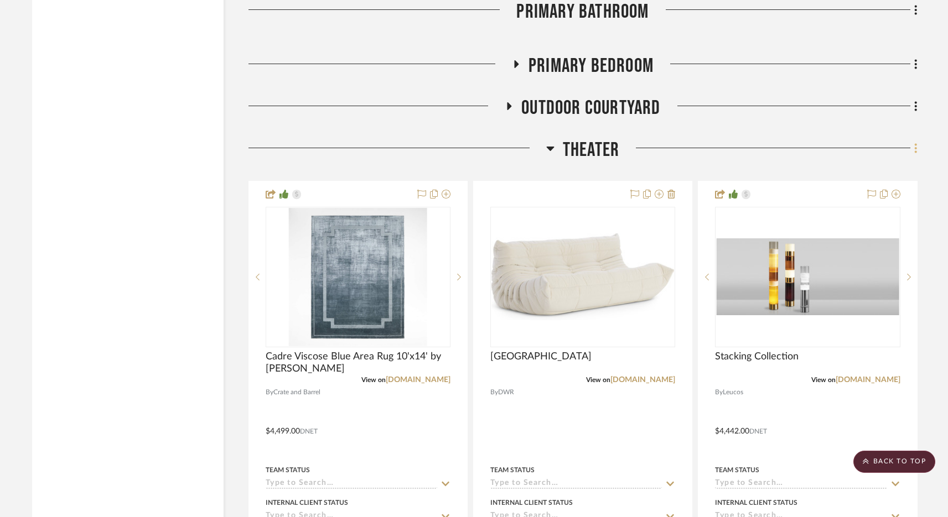
click at [916, 146] on icon at bounding box center [915, 148] width 3 height 12
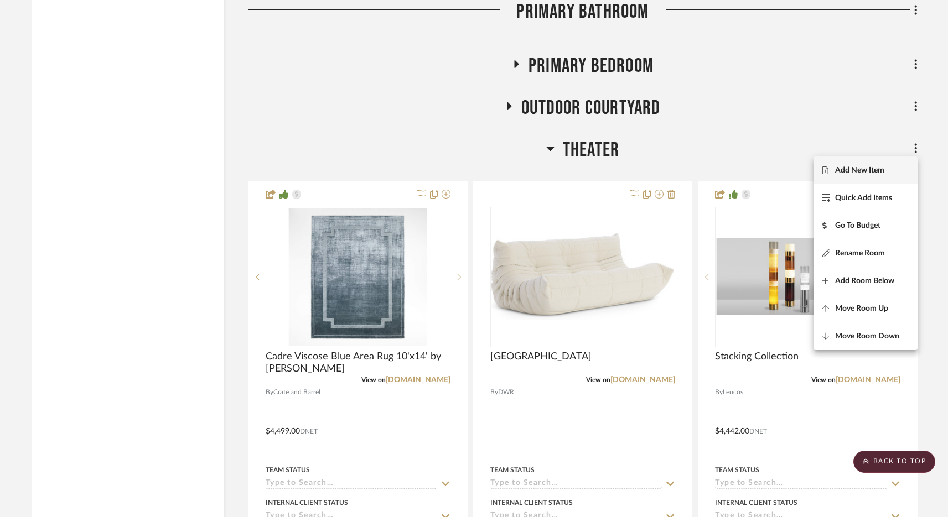
click at [869, 167] on span "Add New Item" at bounding box center [859, 169] width 49 height 9
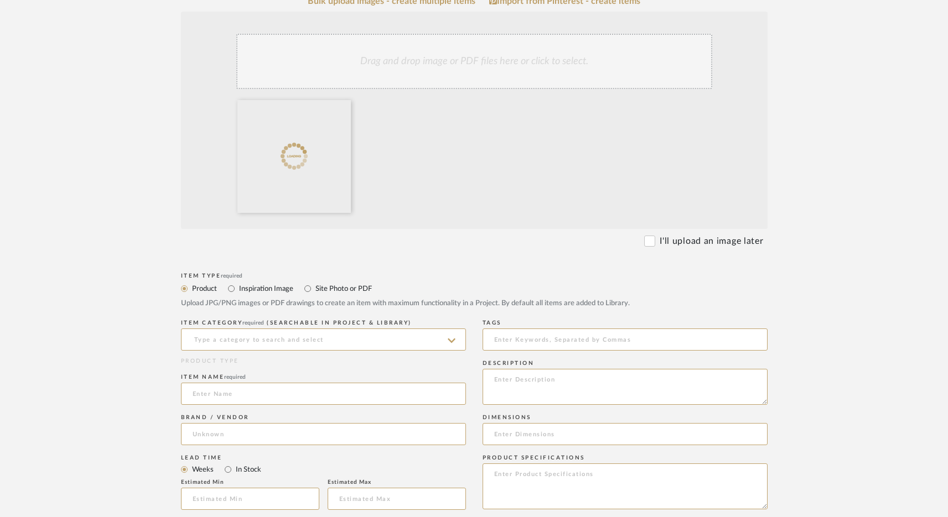
scroll to position [256, 0]
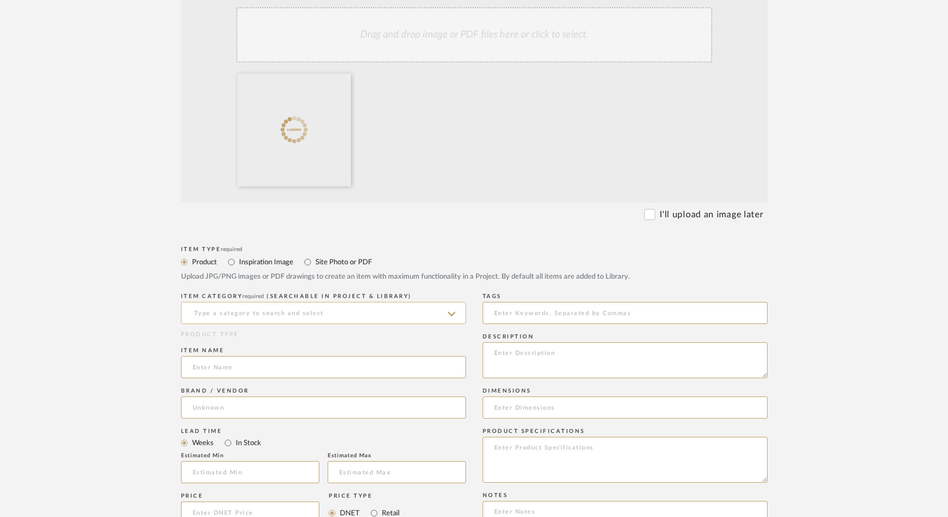
click at [253, 310] on input at bounding box center [323, 313] width 285 height 22
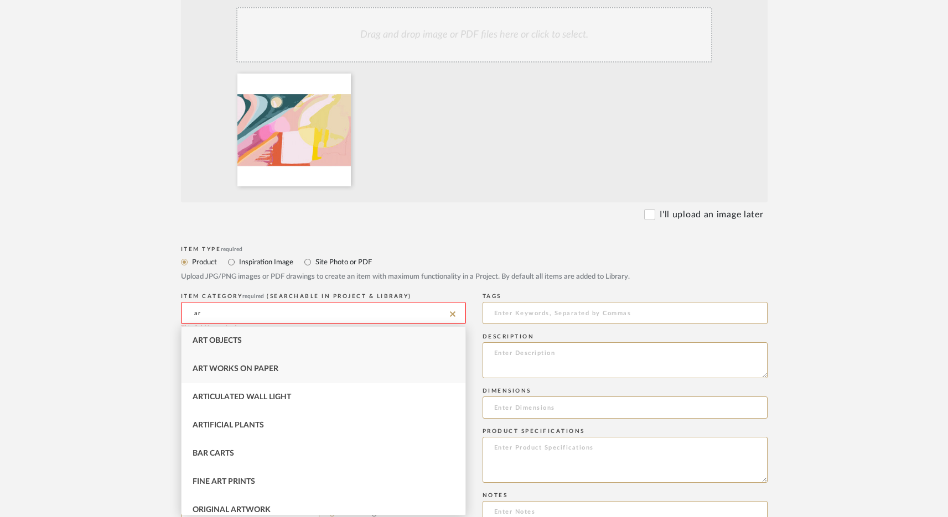
type input "a"
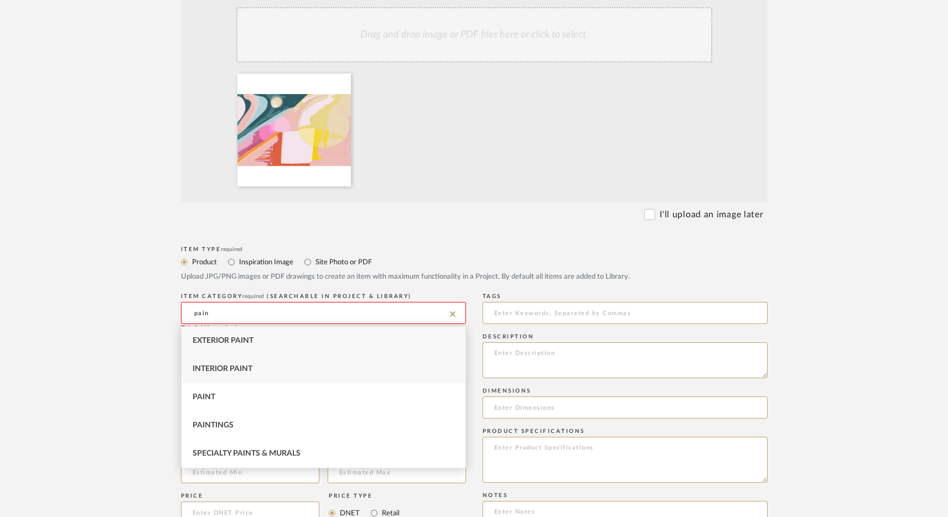
click at [260, 374] on div "Interior Paint" at bounding box center [323, 369] width 284 height 28
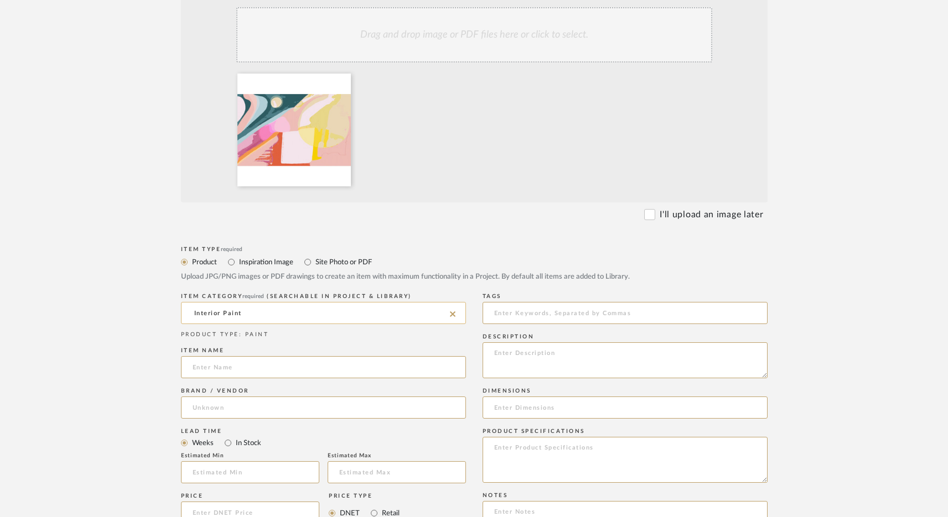
click at [247, 313] on input "Interior Paint" at bounding box center [323, 313] width 285 height 22
type input ","
click at [246, 338] on span "Specialty Paints & Murals" at bounding box center [247, 341] width 108 height 8
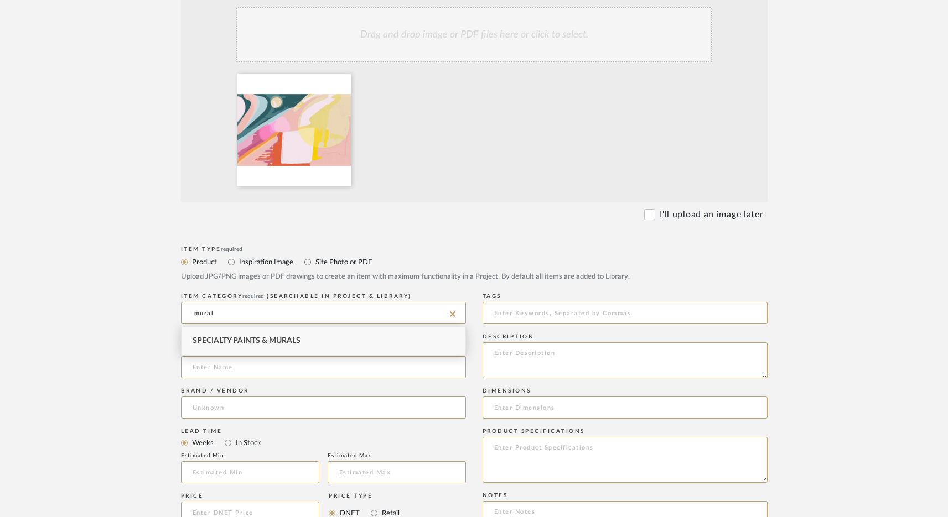
type input "Specialty Paints & Murals"
click at [240, 367] on input at bounding box center [323, 367] width 285 height 22
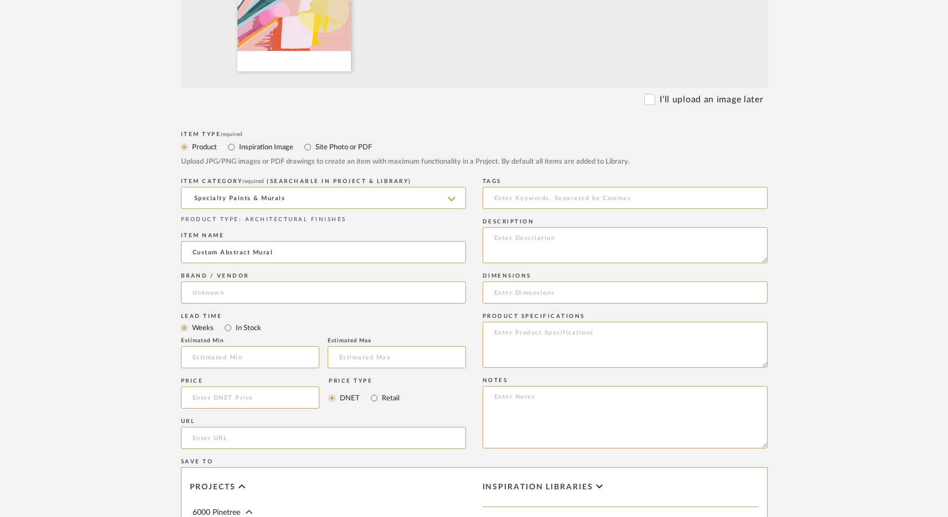
scroll to position [380, 0]
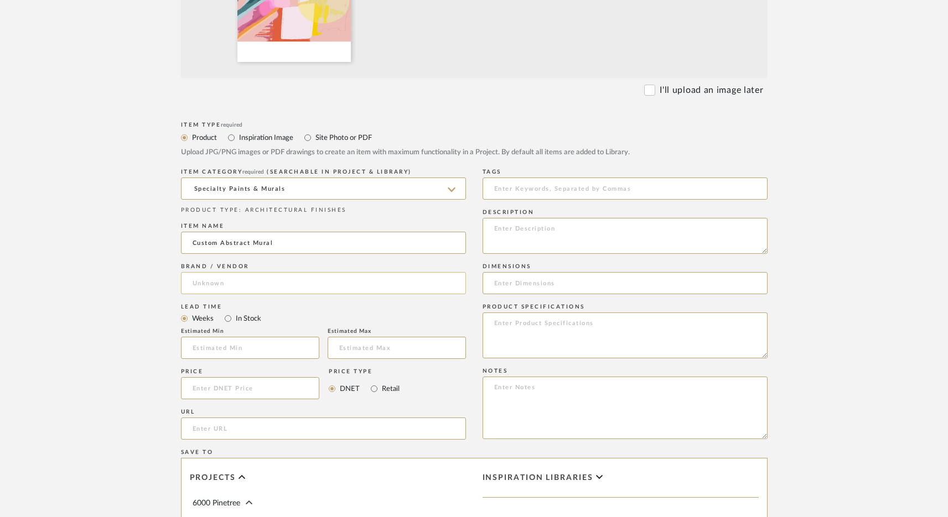
type input "Custom Abstract Mural"
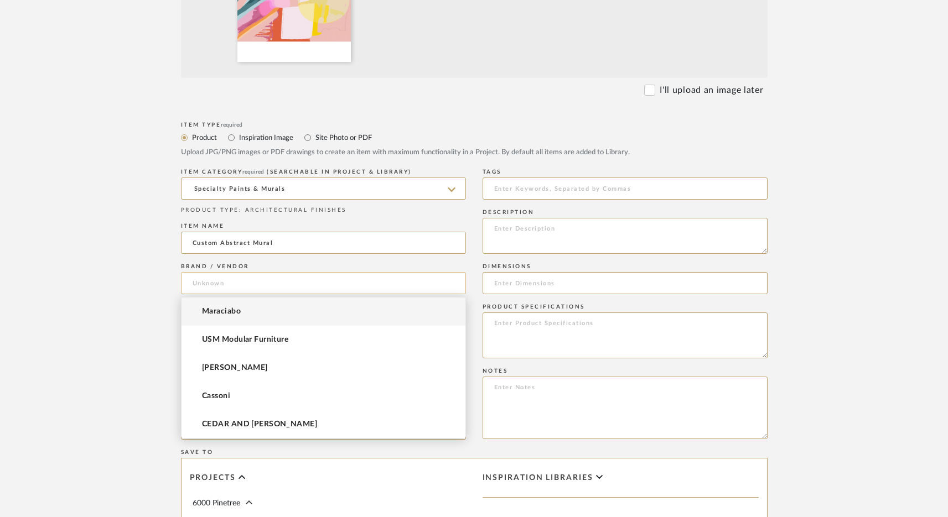
click at [292, 277] on input at bounding box center [323, 283] width 285 height 22
type input "Lauren"
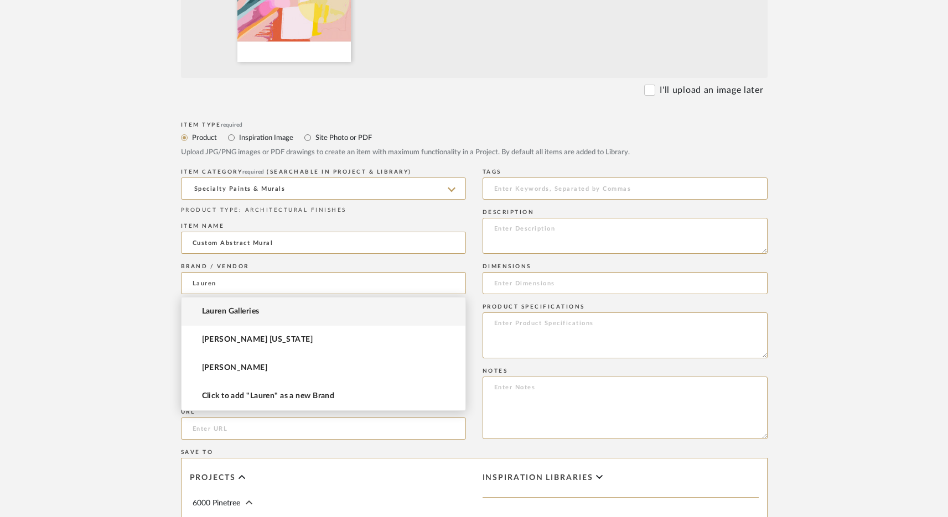
type input "Lauren"
click at [146, 261] on form "Bulk upload images - create multiple items Import from Pinterest - create items…" at bounding box center [474, 305] width 705 height 920
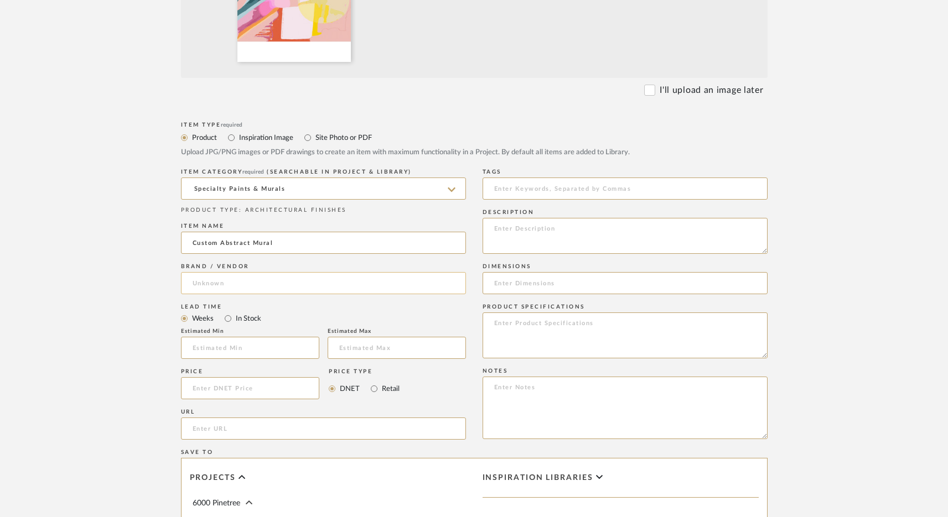
click at [246, 284] on input at bounding box center [323, 283] width 285 height 22
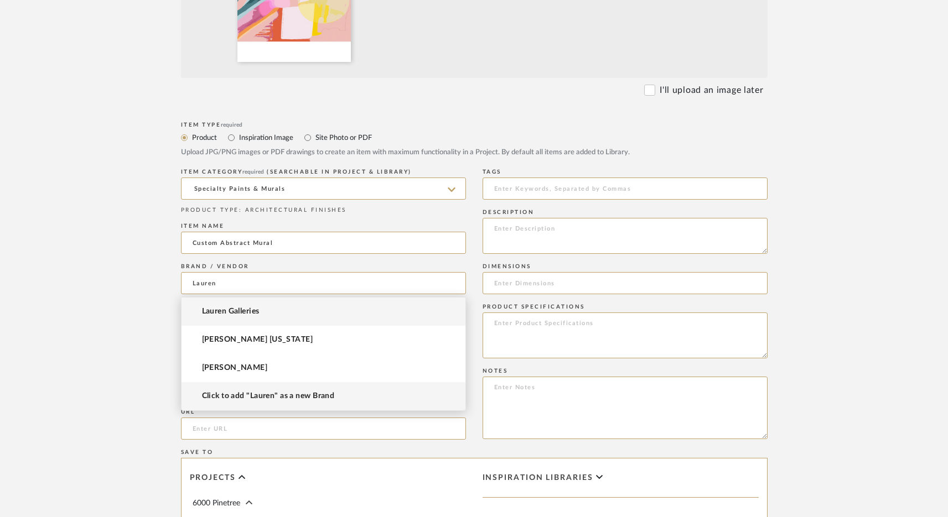
type input "Lauren"
click at [278, 400] on span "Click to add "Lauren" as a new Brand" at bounding box center [268, 396] width 133 height 9
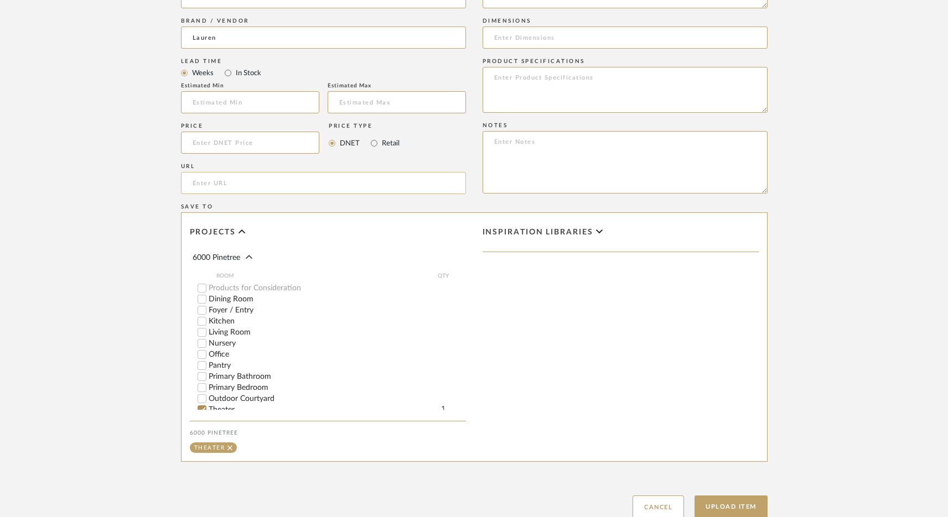
scroll to position [641, 0]
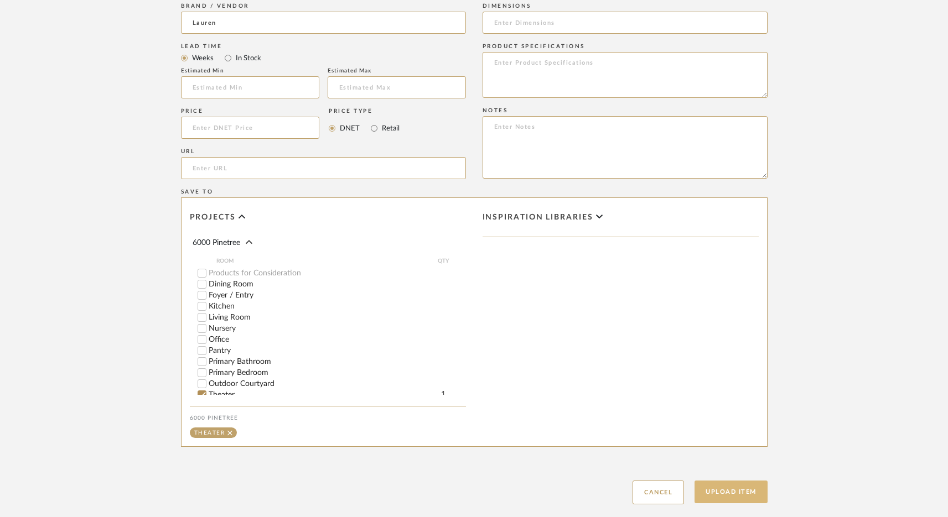
click at [734, 491] on button "Upload Item" at bounding box center [730, 492] width 73 height 23
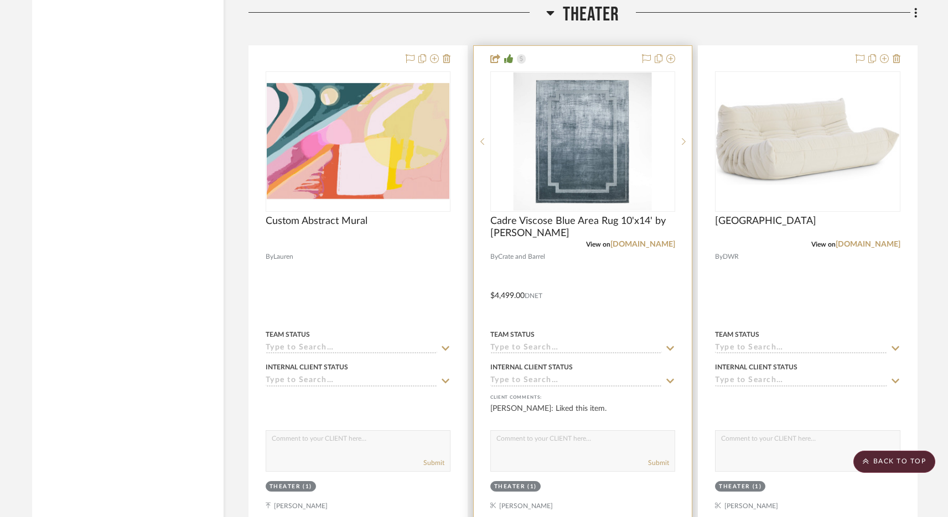
scroll to position [2308, 0]
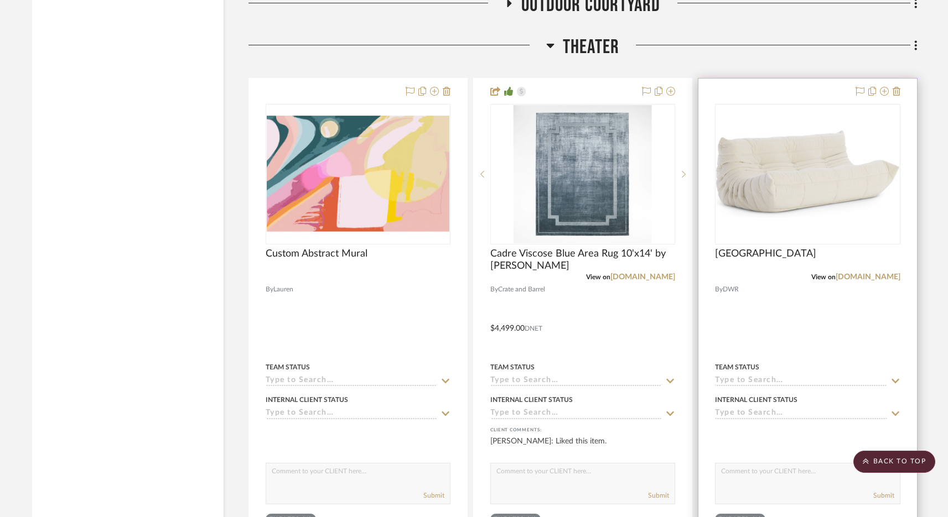
click at [819, 219] on div "0" at bounding box center [807, 174] width 184 height 139
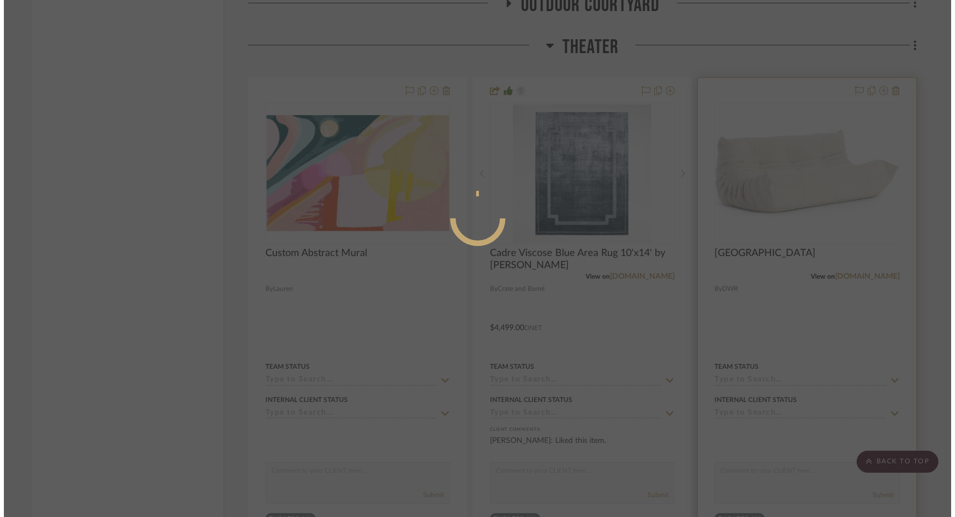
scroll to position [0, 0]
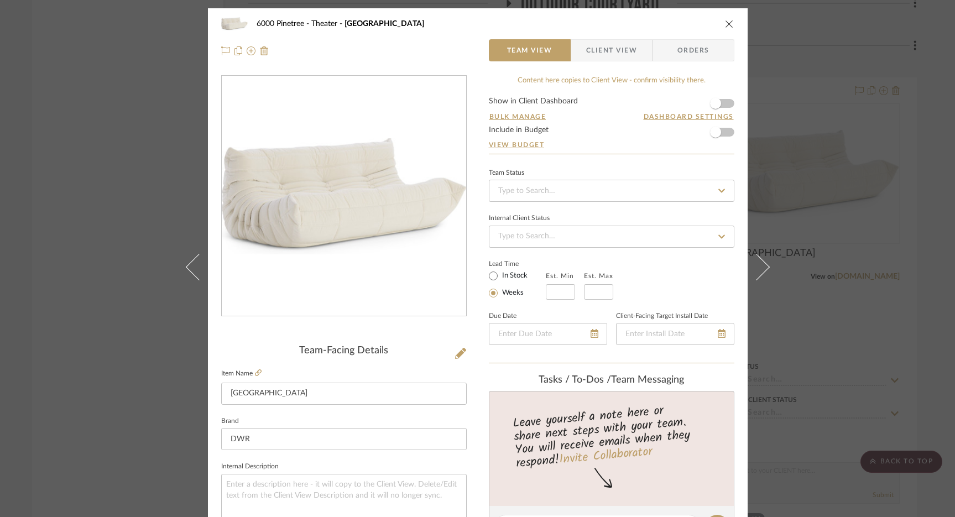
click at [726, 25] on icon "close" at bounding box center [729, 23] width 9 height 9
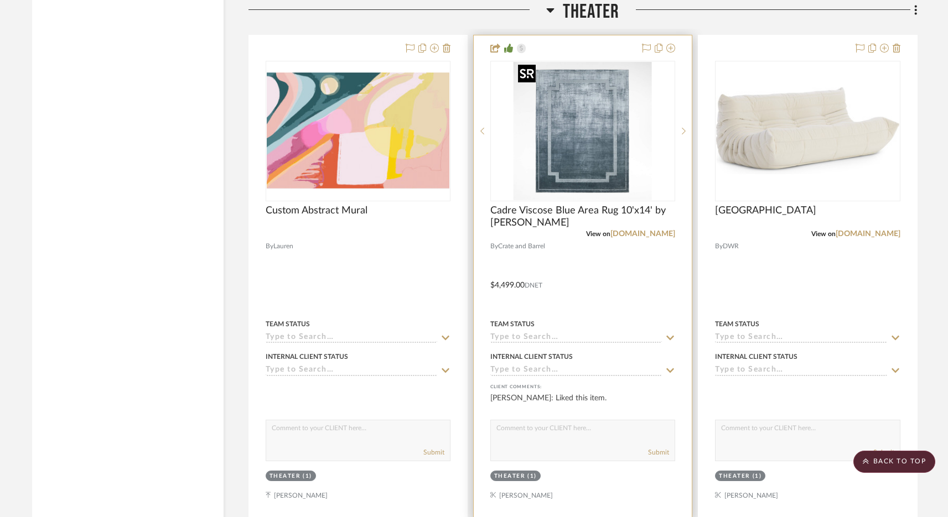
scroll to position [2352, 0]
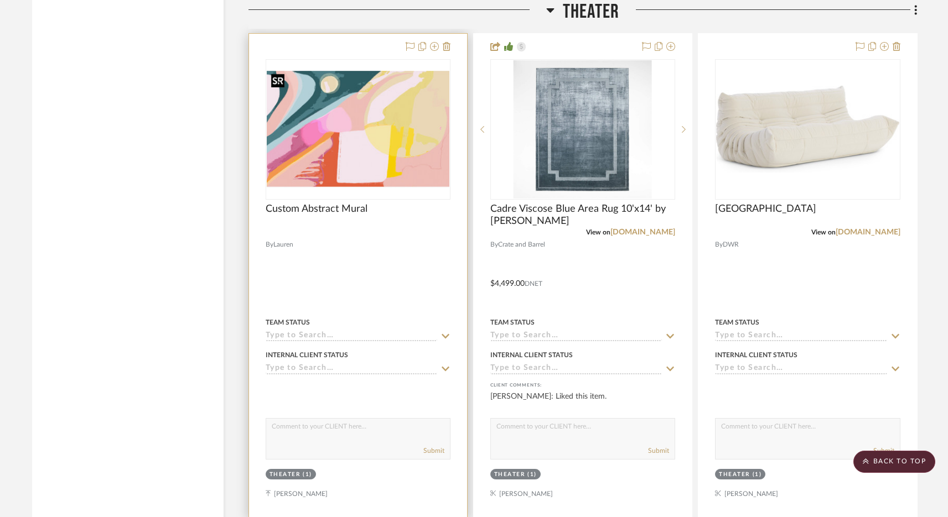
click at [385, 152] on img "0" at bounding box center [358, 129] width 183 height 117
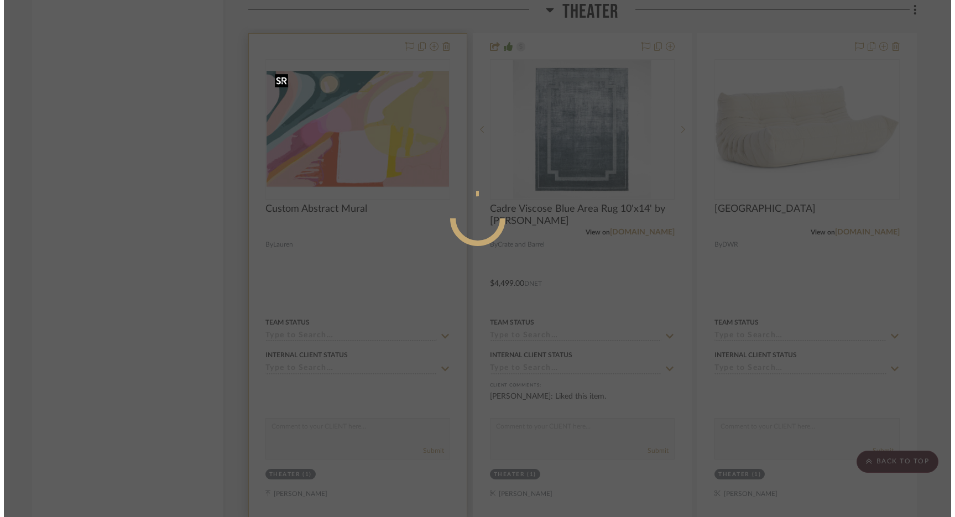
scroll to position [0, 0]
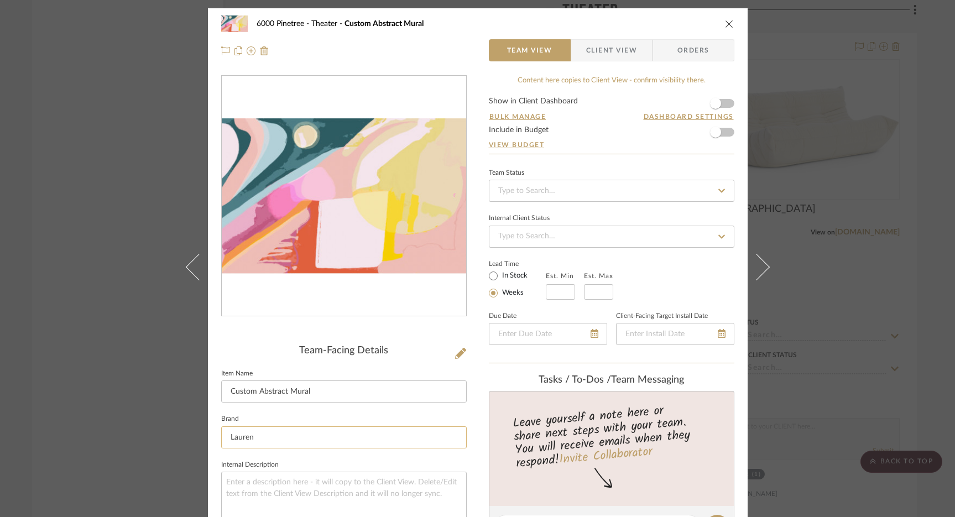
click at [273, 435] on input "Lauren" at bounding box center [344, 438] width 246 height 22
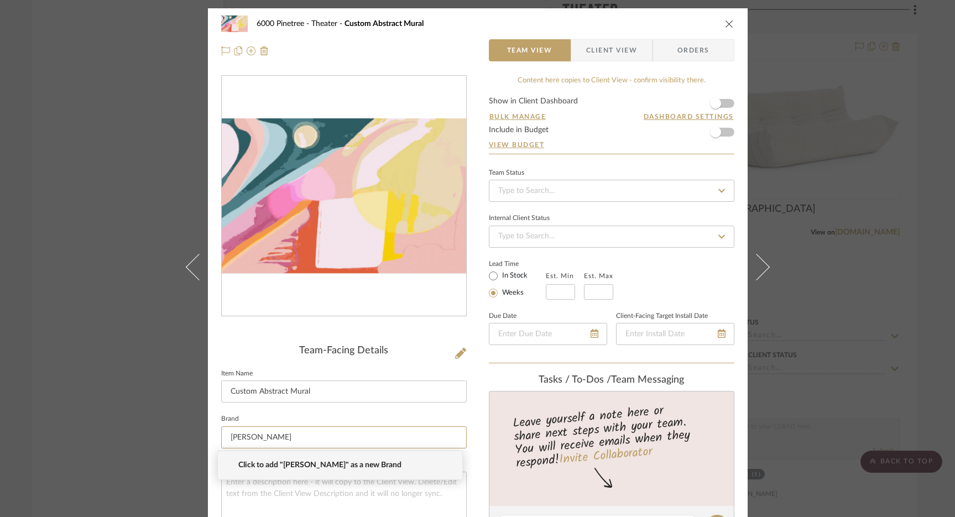
type input "Lauren Arriaga"
click at [309, 463] on span "Click to add "Lauren Arriaga" as a new Brand" at bounding box center [344, 465] width 212 height 9
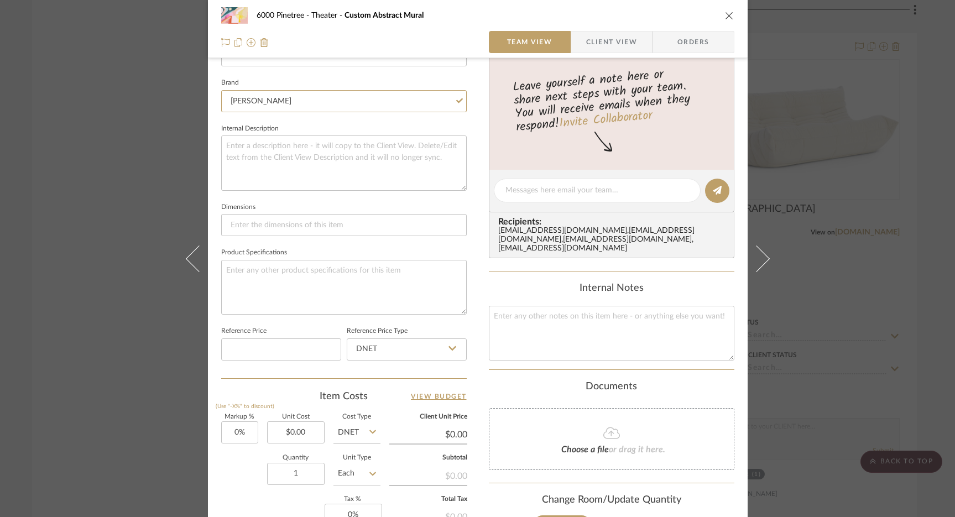
scroll to position [509, 0]
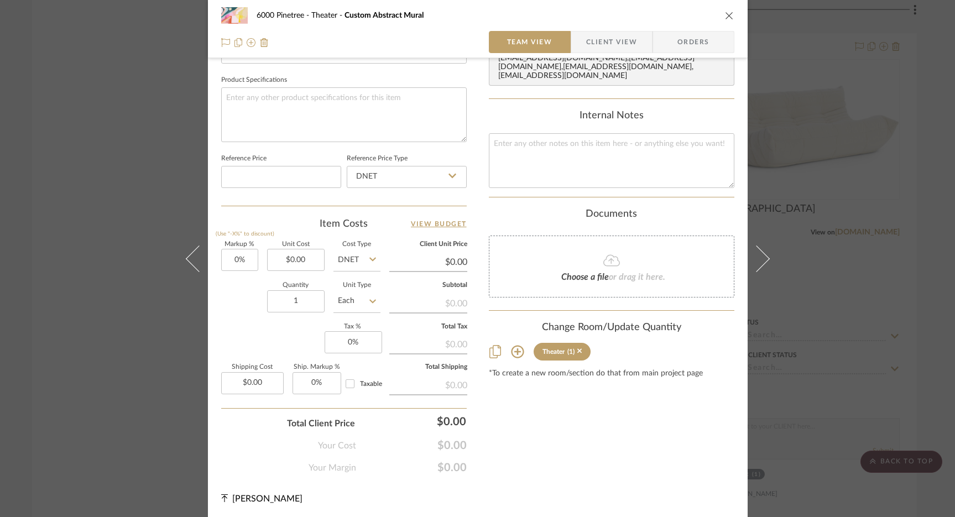
click at [726, 9] on div "6000 Pinetree Theater Custom Abstract Mural" at bounding box center [477, 15] width 513 height 22
click at [726, 18] on icon "close" at bounding box center [729, 15] width 9 height 9
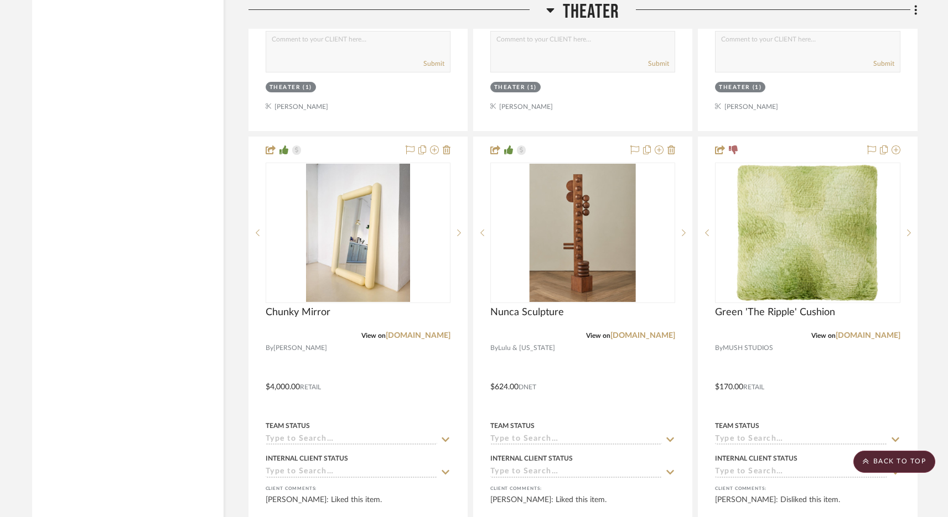
scroll to position [3547, 0]
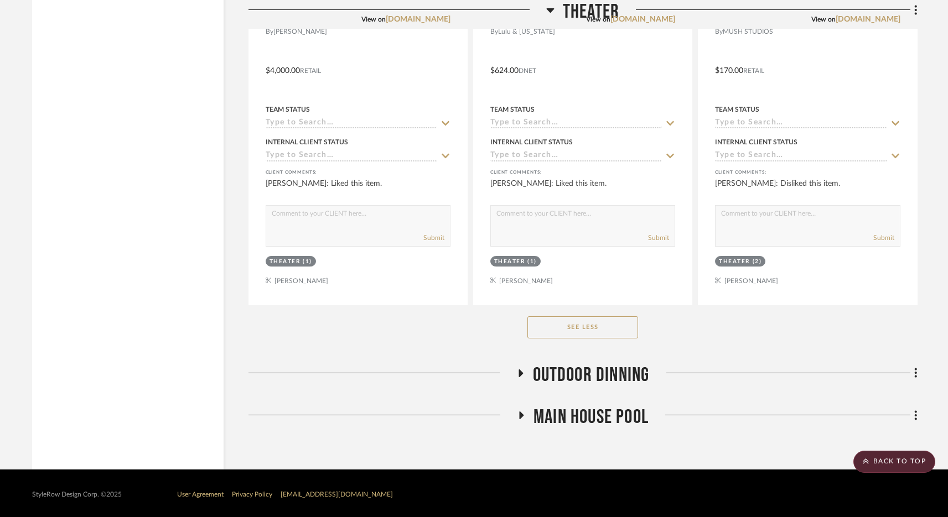
click at [583, 375] on span "Outdoor Dinning" at bounding box center [591, 375] width 117 height 24
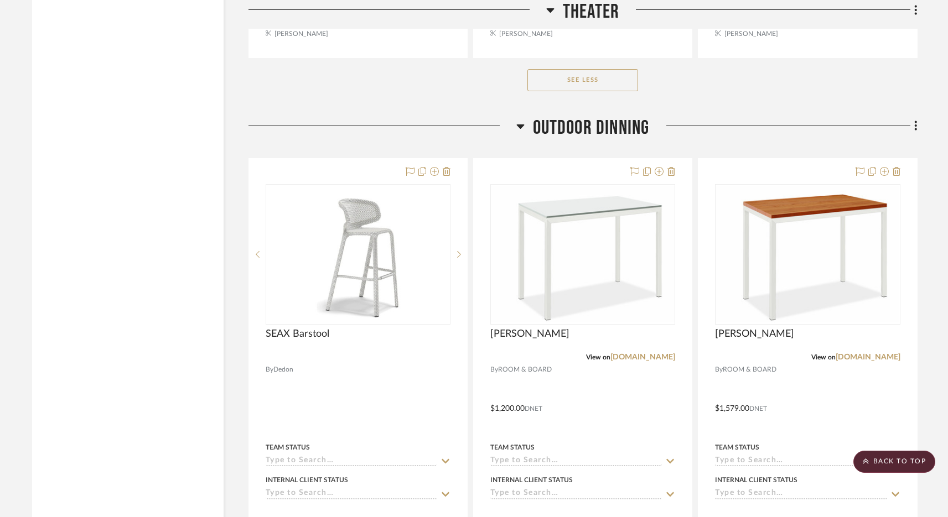
click at [579, 123] on span "Outdoor Dinning" at bounding box center [591, 128] width 117 height 24
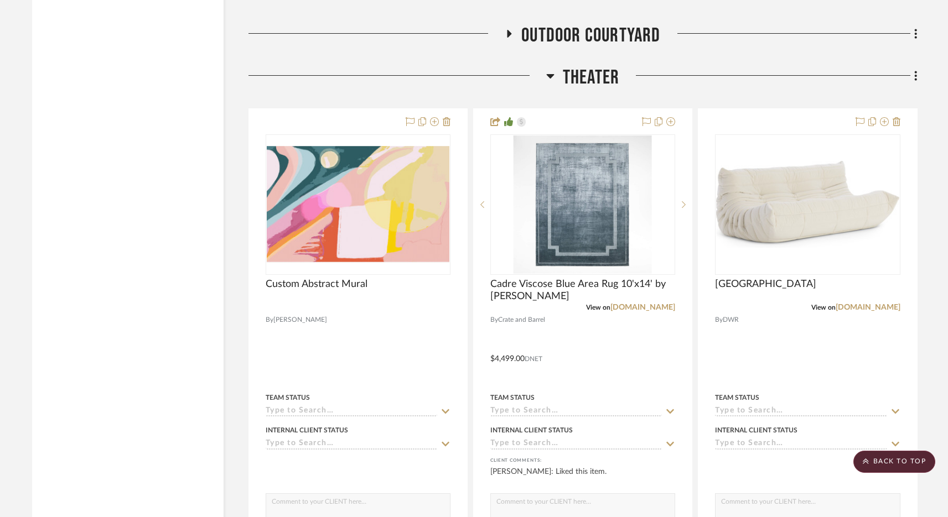
scroll to position [2277, 0]
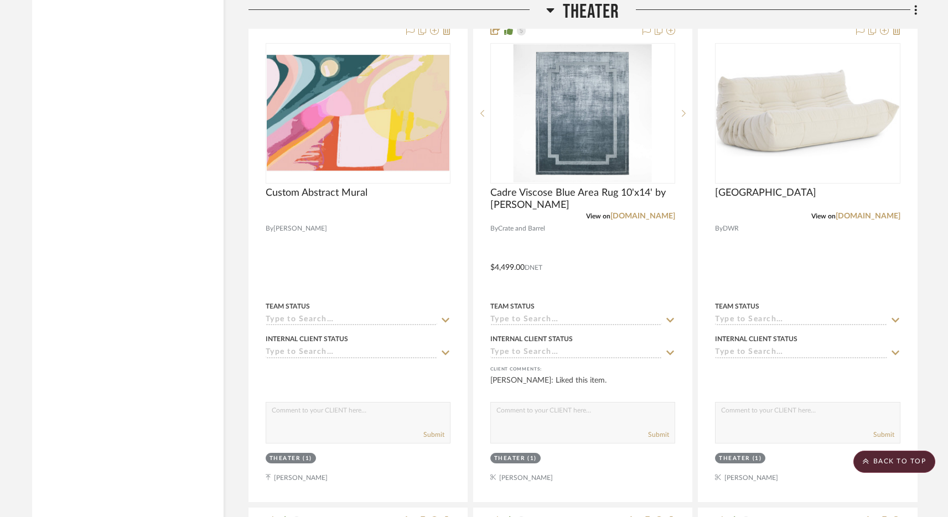
click at [574, 2] on span "Theater" at bounding box center [591, 12] width 56 height 24
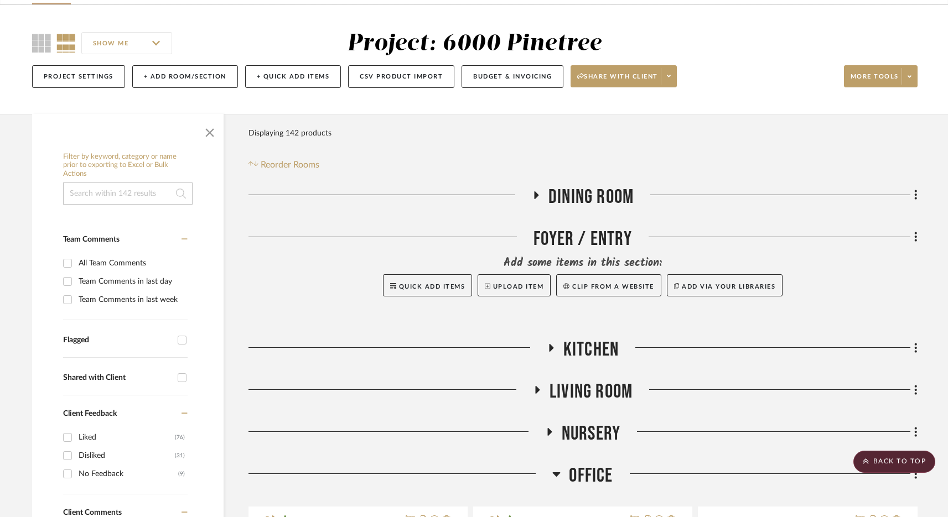
scroll to position [0, 0]
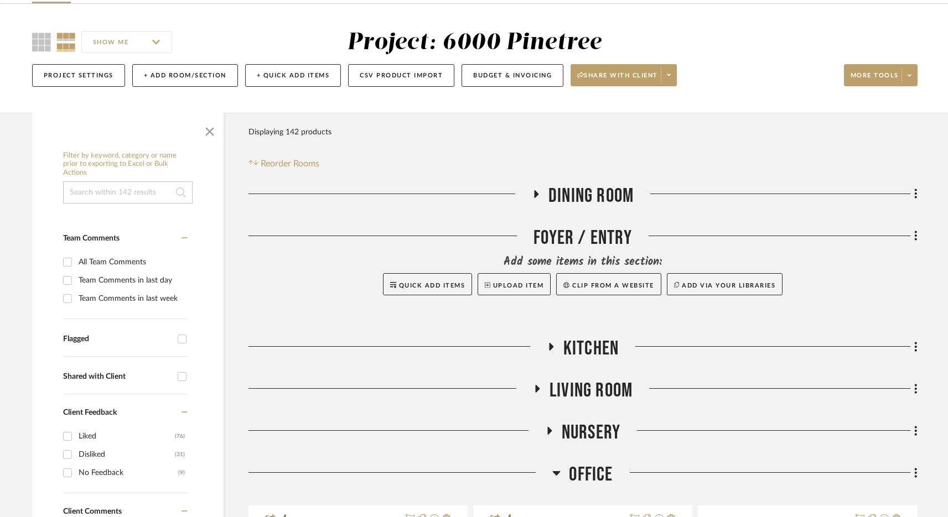
click at [611, 393] on span "Living Room" at bounding box center [590, 391] width 83 height 24
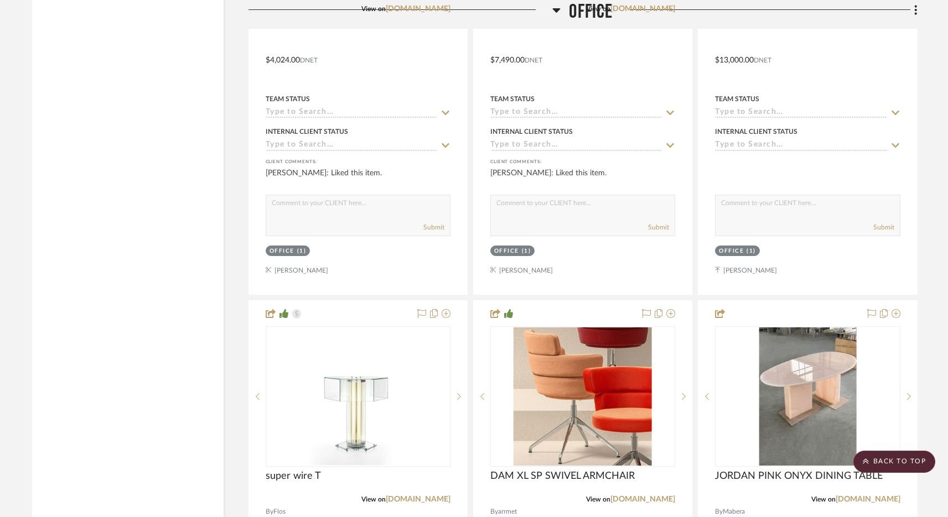
scroll to position [2341, 0]
